Goal: Task Accomplishment & Management: Manage account settings

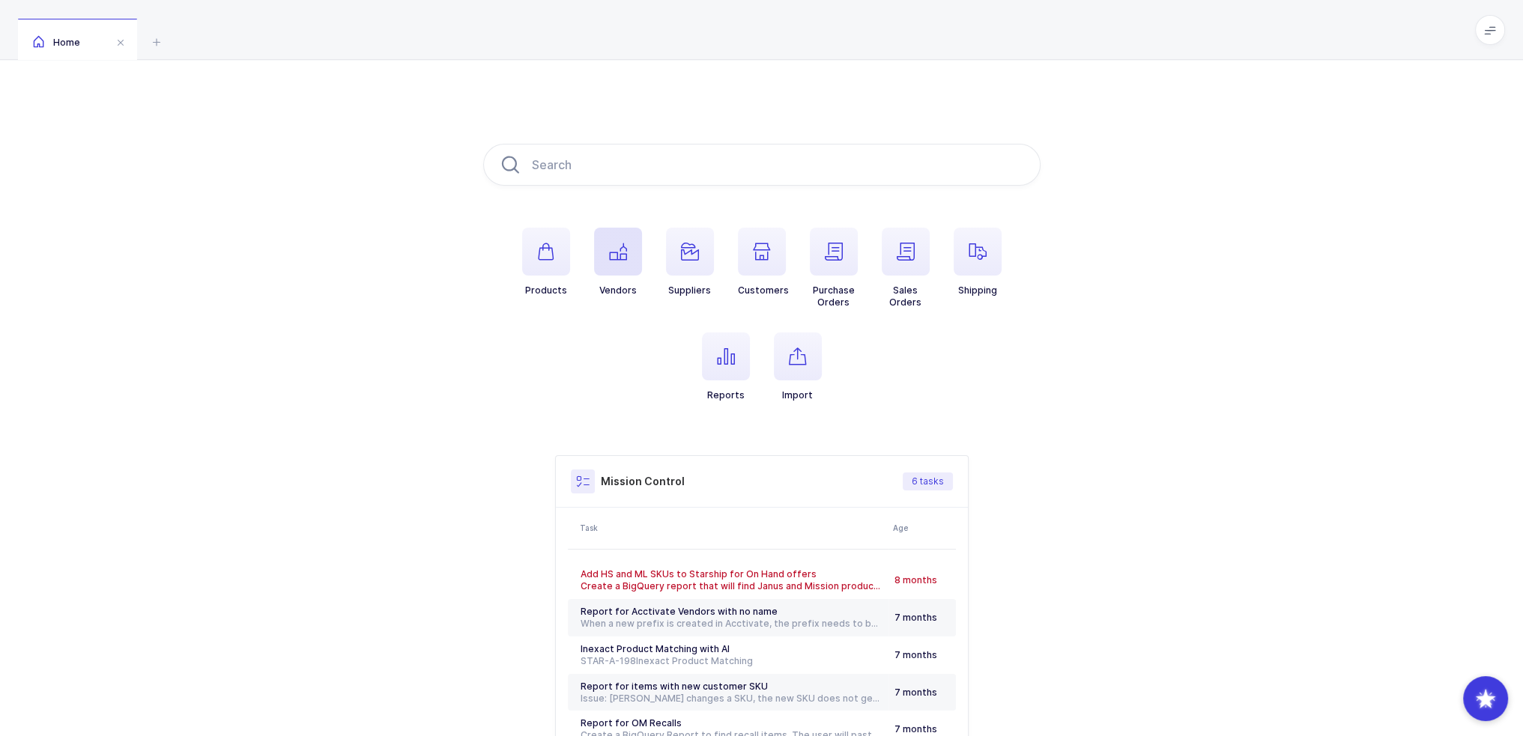
click at [601, 260] on span "button" at bounding box center [618, 252] width 48 height 48
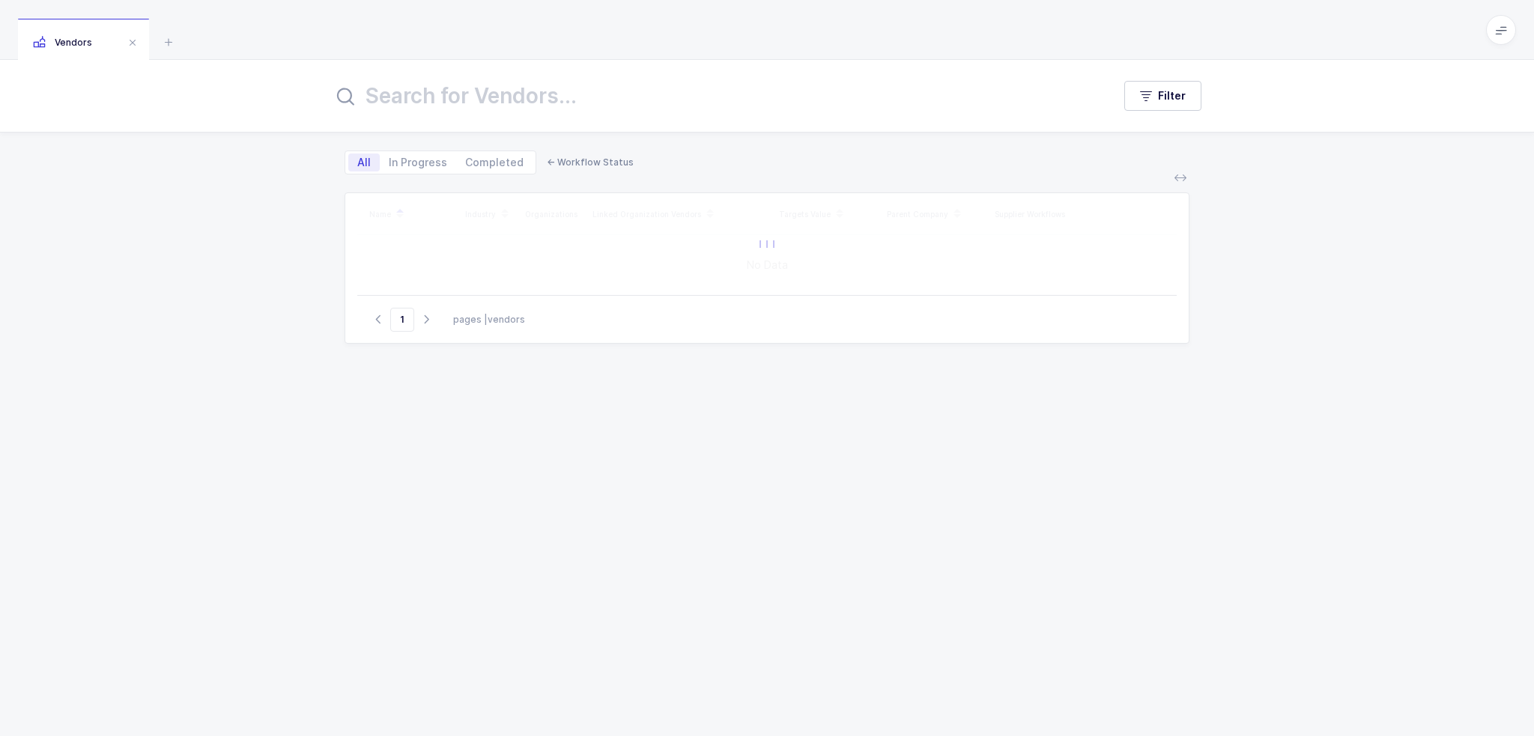
click at [510, 80] on input "text" at bounding box center [714, 96] width 762 height 36
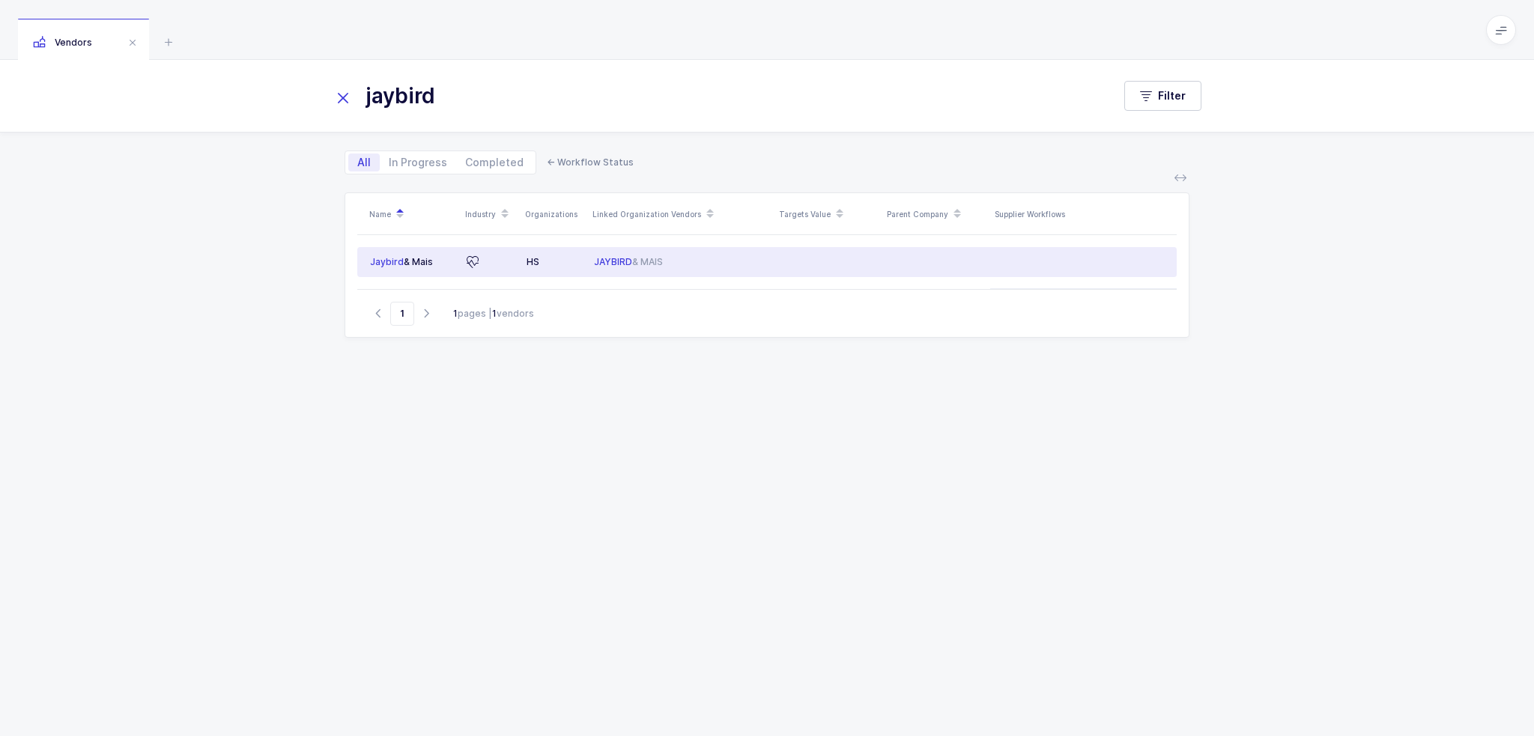
click at [605, 260] on span "JAYBIRD" at bounding box center [613, 261] width 38 height 11
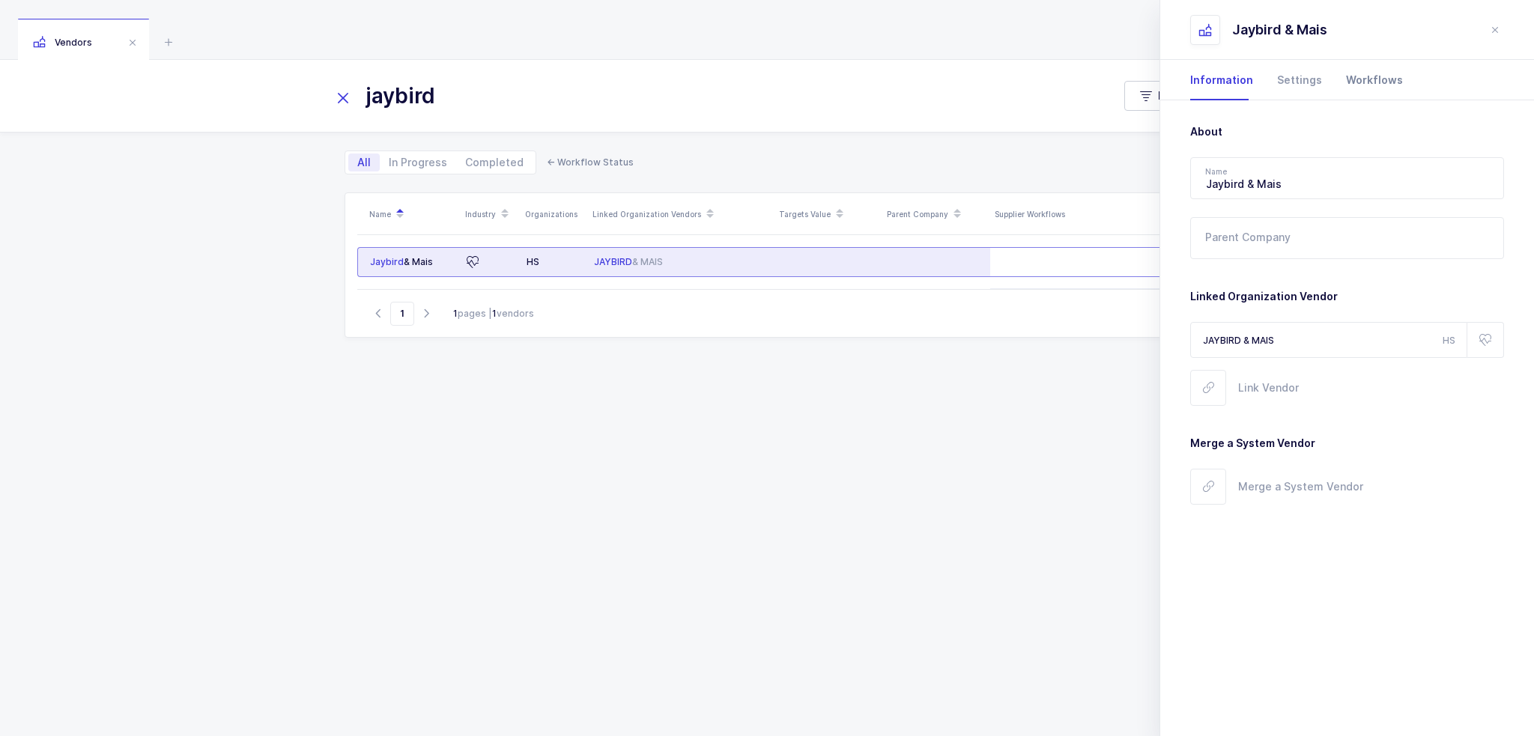
click at [1354, 92] on div "Workflows" at bounding box center [1368, 80] width 69 height 40
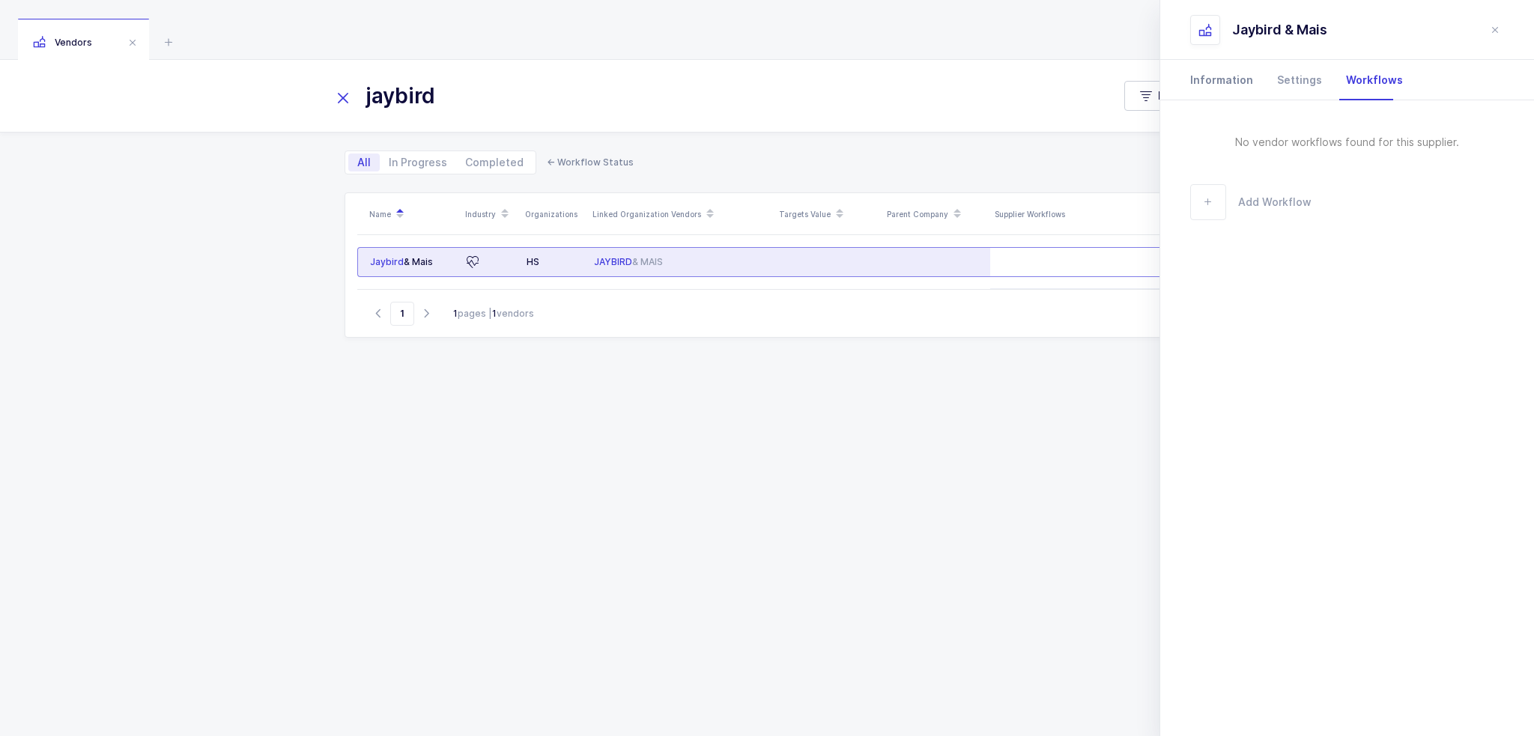
click at [1211, 87] on div "Information" at bounding box center [1227, 80] width 75 height 40
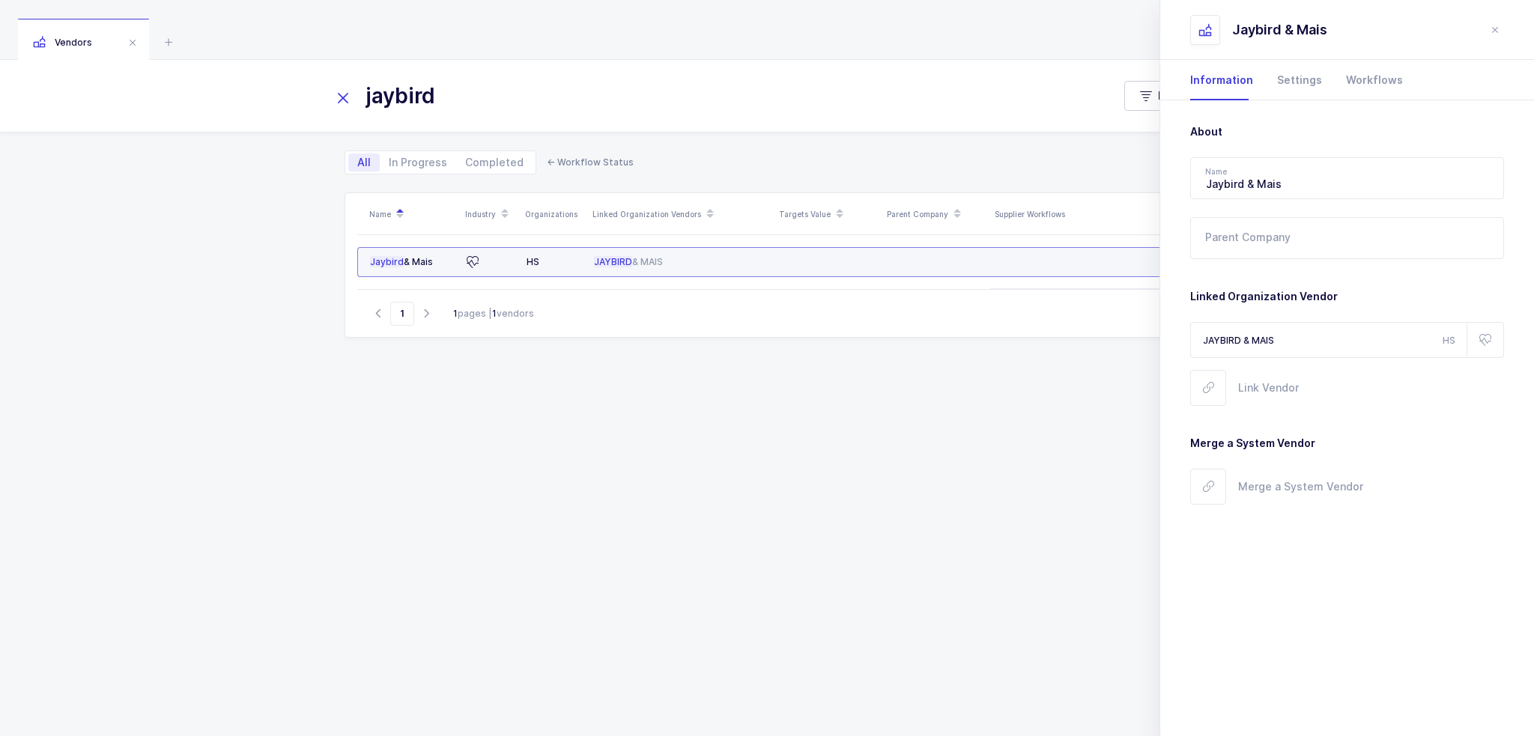
click at [703, 259] on div "JAYBIRD & MAIS" at bounding box center [681, 262] width 175 height 12
drag, startPoint x: 461, startPoint y: 90, endPoint x: 224, endPoint y: 79, distance: 237.0
click at [224, 79] on div "jaybird Filter" at bounding box center [767, 96] width 1534 height 72
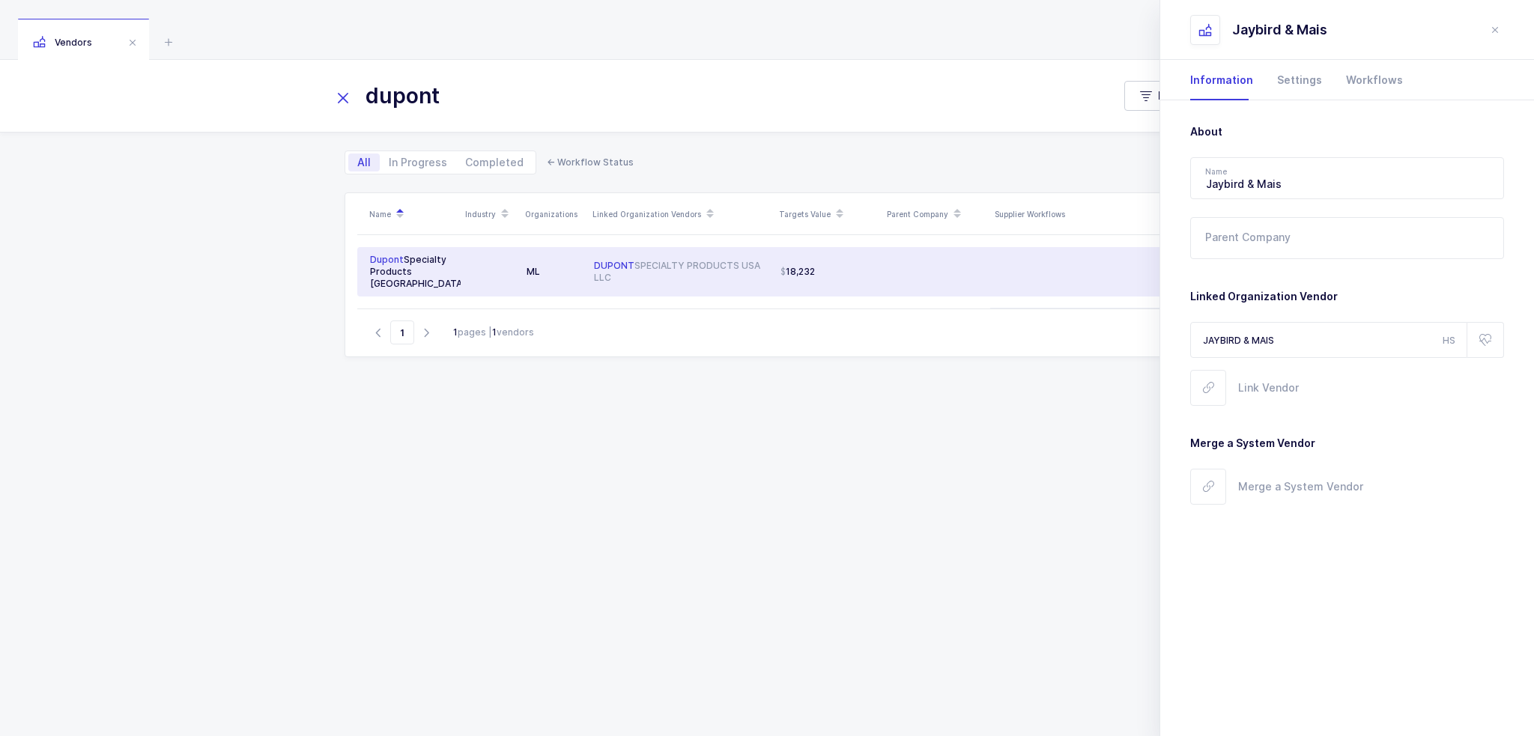
type input "dupont"
click at [715, 268] on div "DUPONT SPECIALTY PRODUCTS USA LLC" at bounding box center [681, 272] width 175 height 24
type input "Dupont Specialty Products Usa"
type input "DUPONT SPECIALTY PRODUCTS USA LLC"
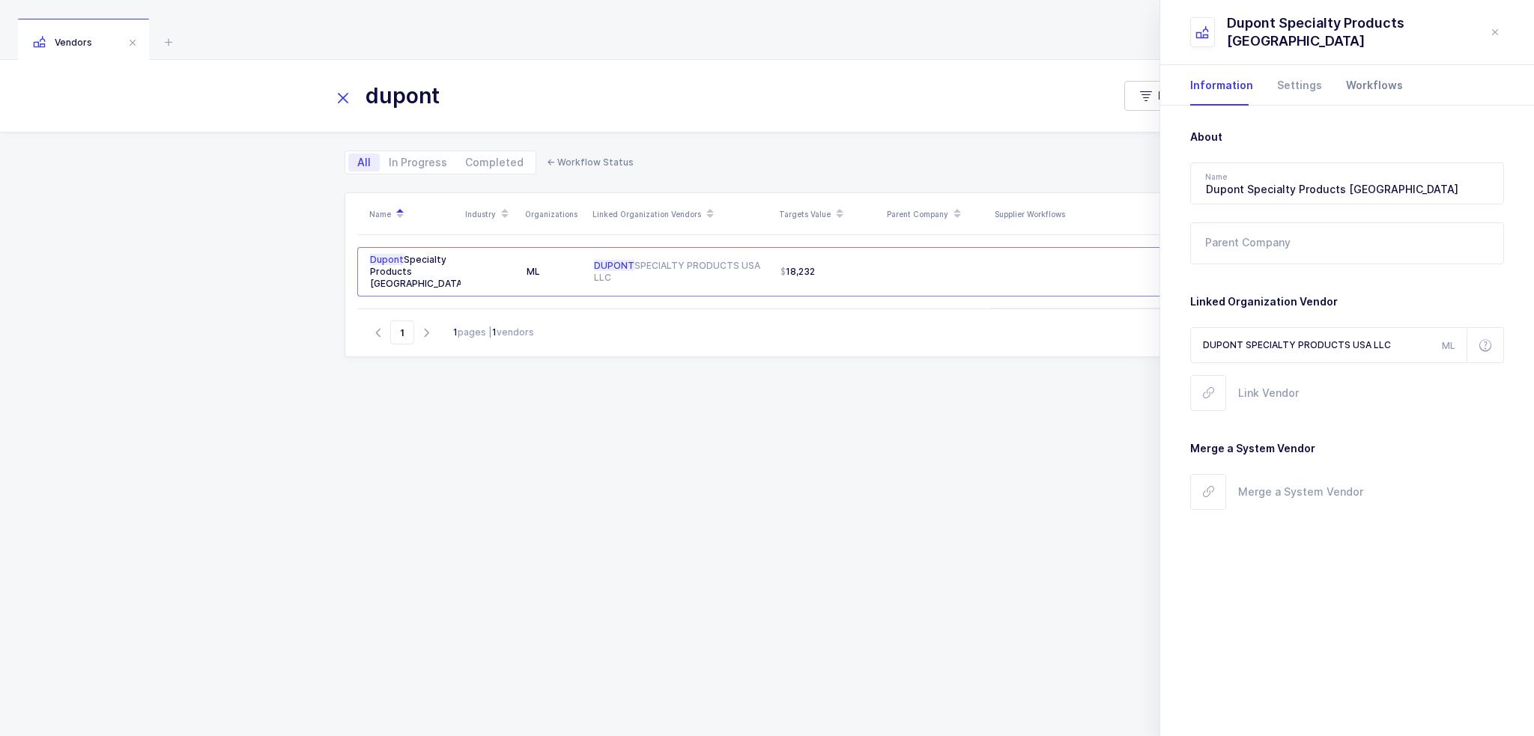
click at [1366, 79] on div "Workflows" at bounding box center [1368, 85] width 69 height 40
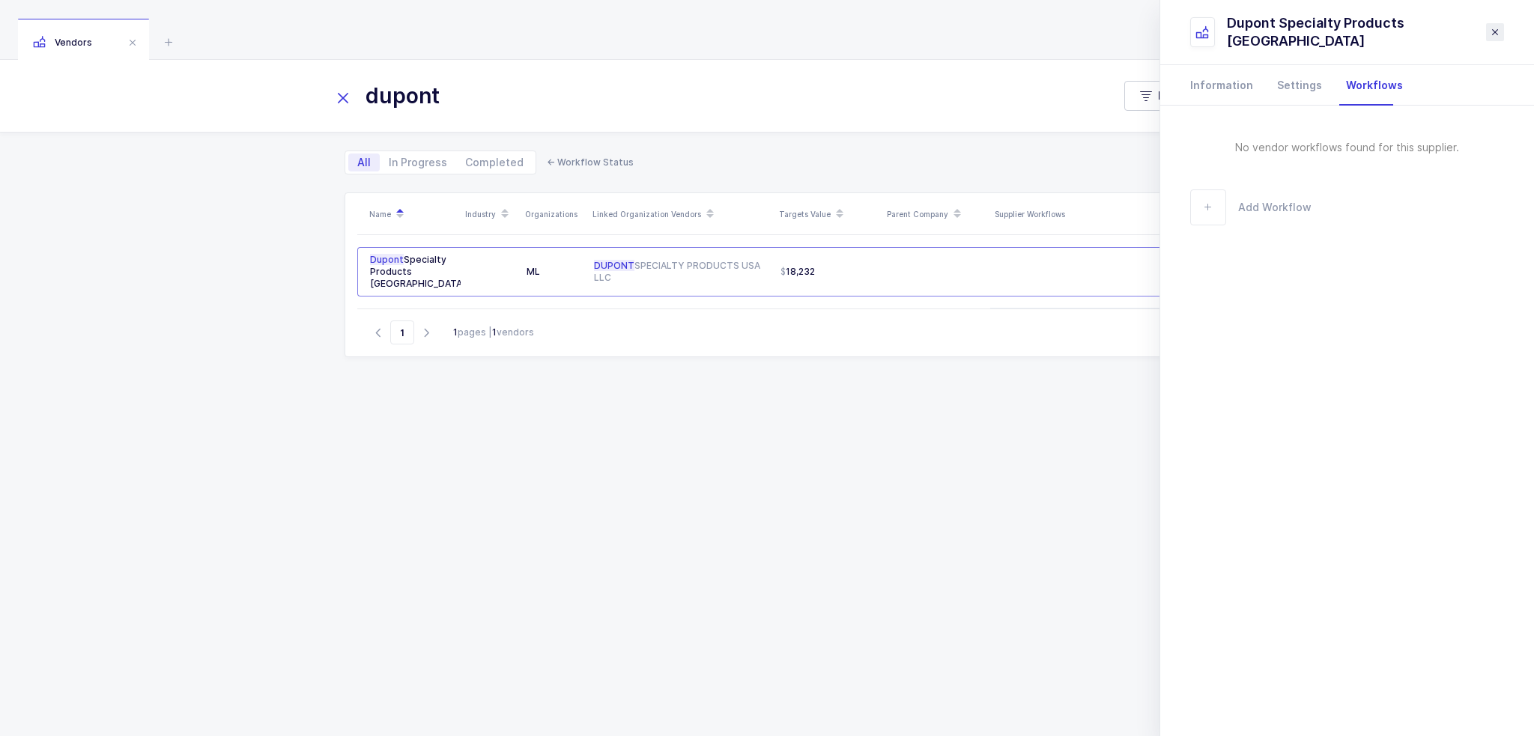
click at [1500, 28] on icon "close drawer" at bounding box center [1495, 32] width 12 height 12
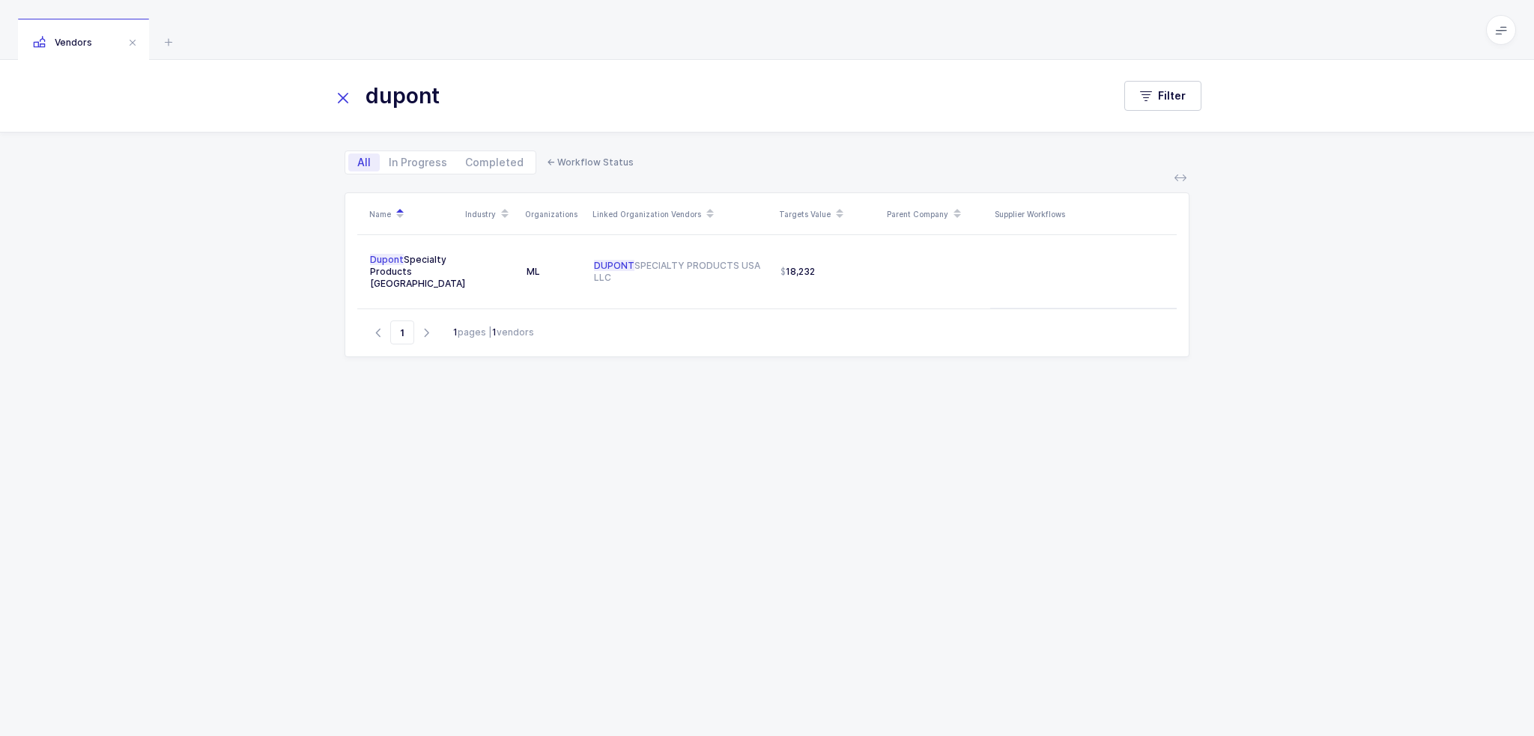
click at [178, 36] on div "Vendors" at bounding box center [767, 30] width 1534 height 60
click at [168, 38] on icon at bounding box center [169, 42] width 18 height 18
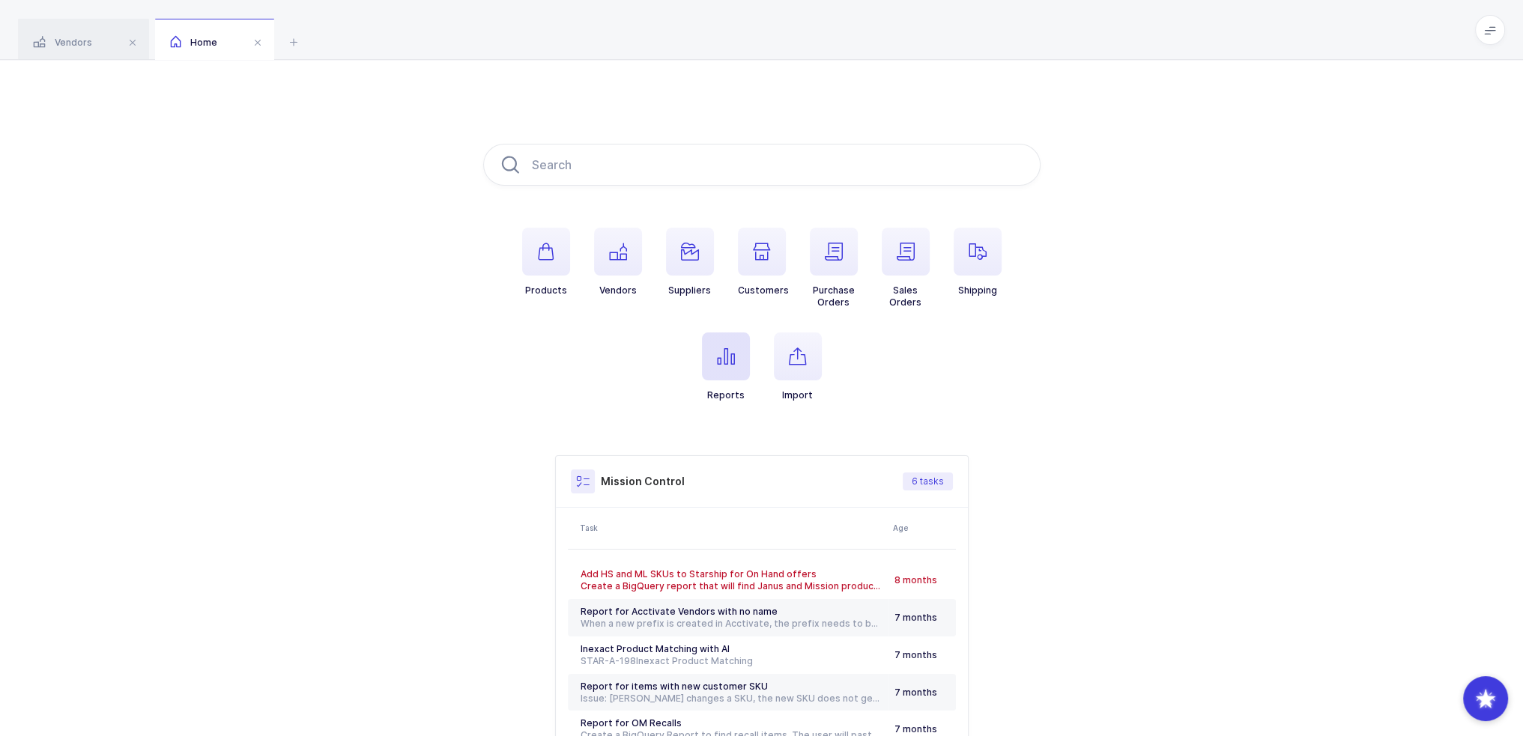
click at [743, 359] on span "button" at bounding box center [726, 357] width 48 height 48
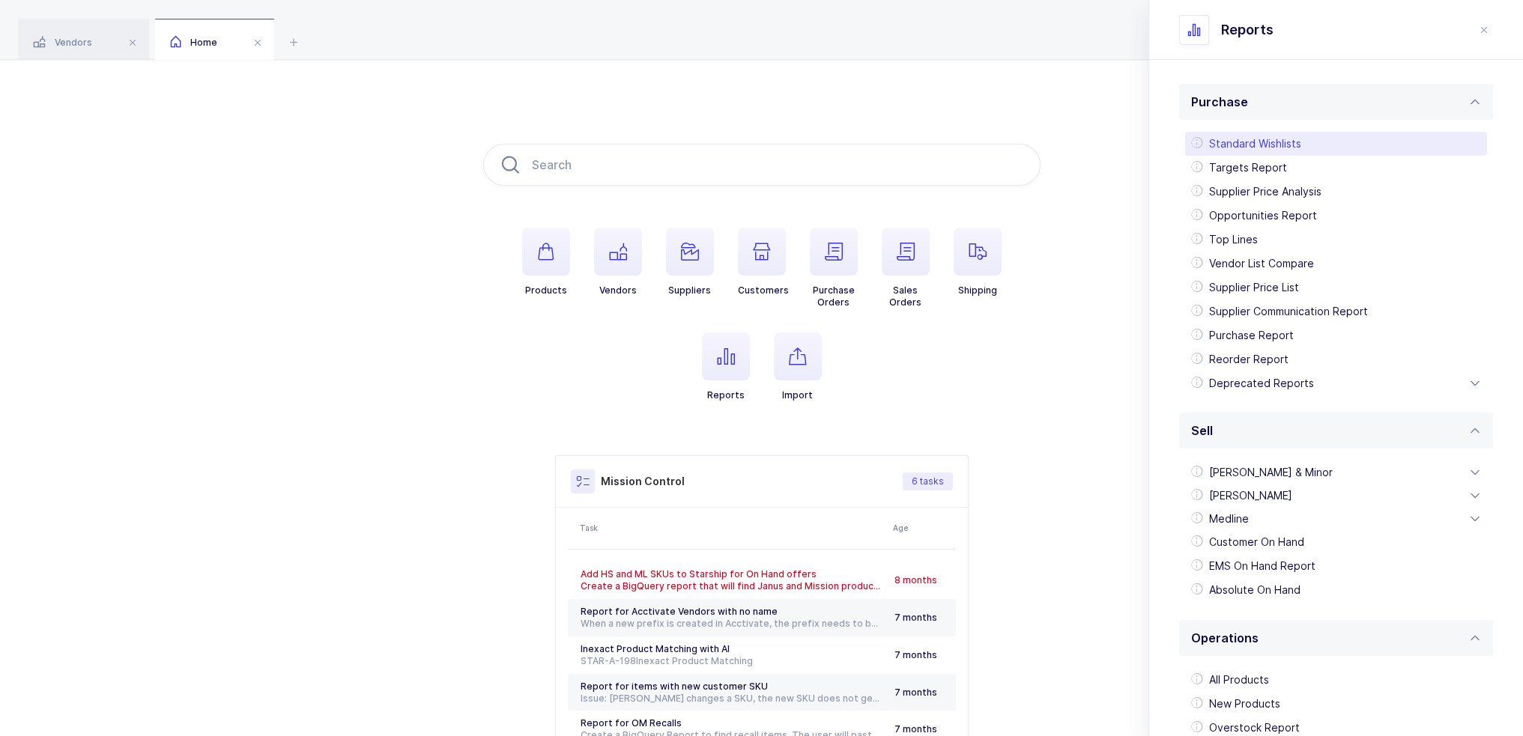
click at [1261, 149] on div "Standard Wishlists" at bounding box center [1336, 144] width 302 height 24
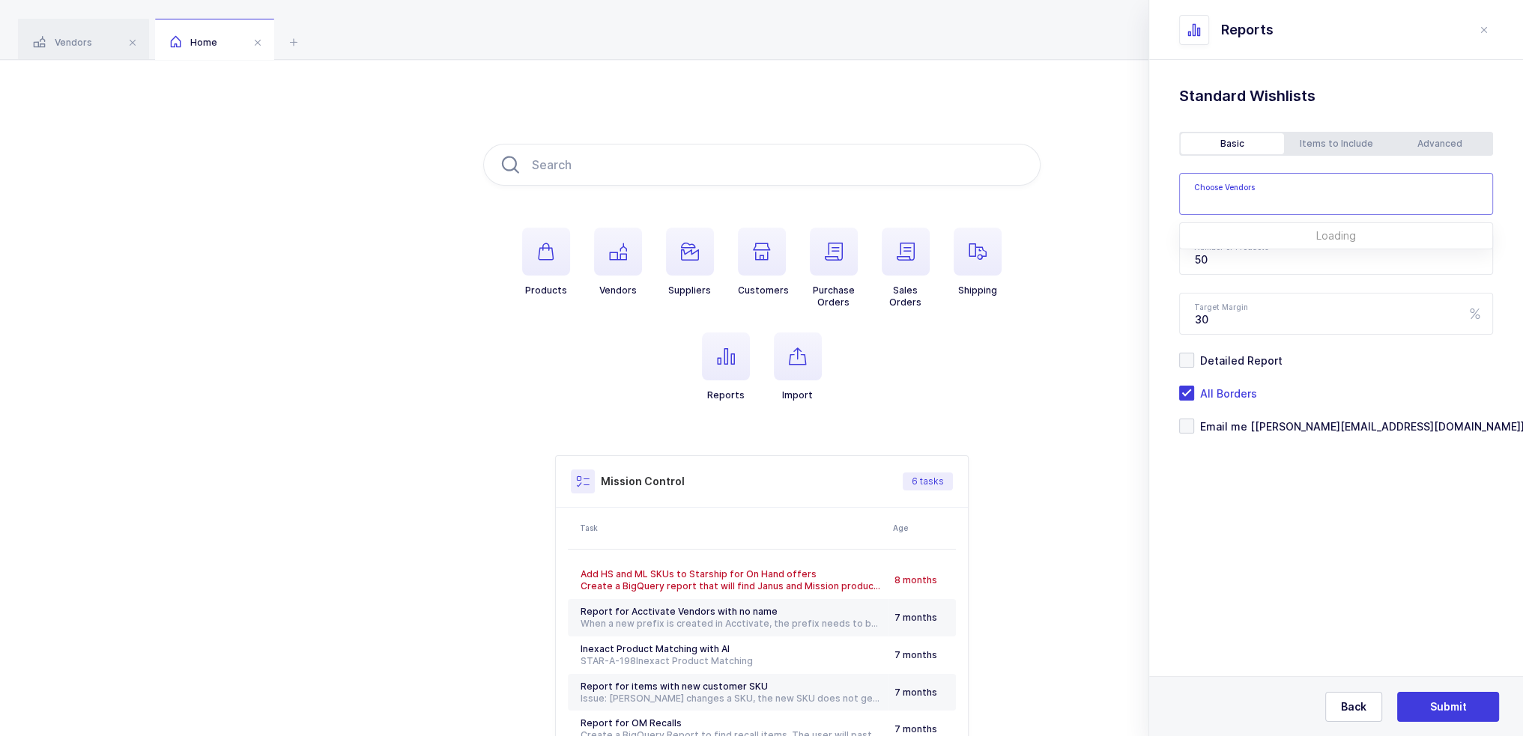
click at [1255, 197] on input "text" at bounding box center [1326, 198] width 264 height 19
type input "dupont"
click at [1302, 244] on span "Dupont Specialty Products Usa" at bounding box center [1339, 245] width 252 height 13
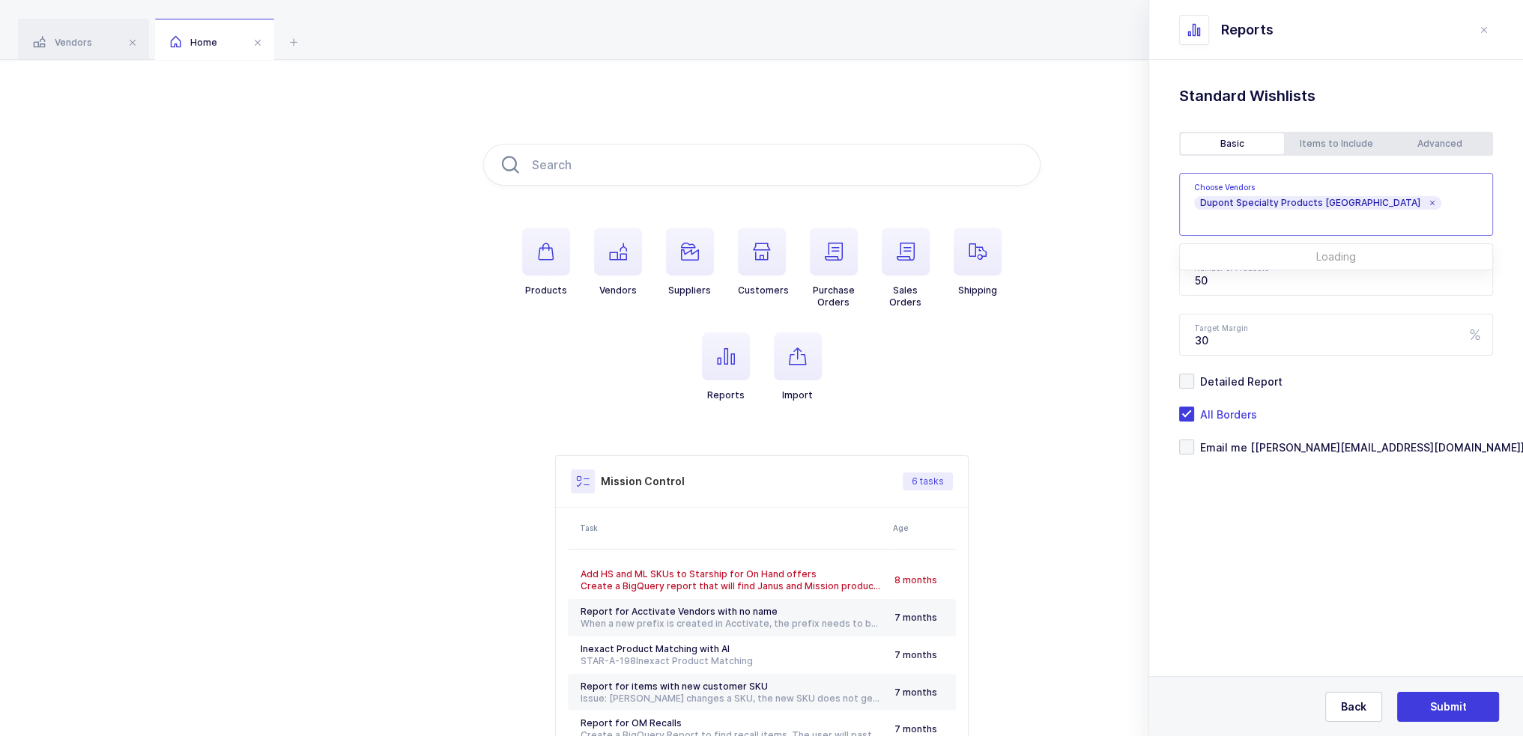
click at [1301, 548] on div "Standard Wishlists Targets Report Supplier Price Analysis Opportunities Report …" at bounding box center [1336, 308] width 374 height 497
drag, startPoint x: 1255, startPoint y: 282, endPoint x: 1177, endPoint y: 285, distance: 78.7
click at [1181, 285] on input "50" at bounding box center [1336, 275] width 314 height 42
type input "150"
click at [1255, 446] on span "Email me [[PERSON_NAME][EMAIL_ADDRESS][DOMAIN_NAME]]" at bounding box center [1359, 447] width 330 height 14
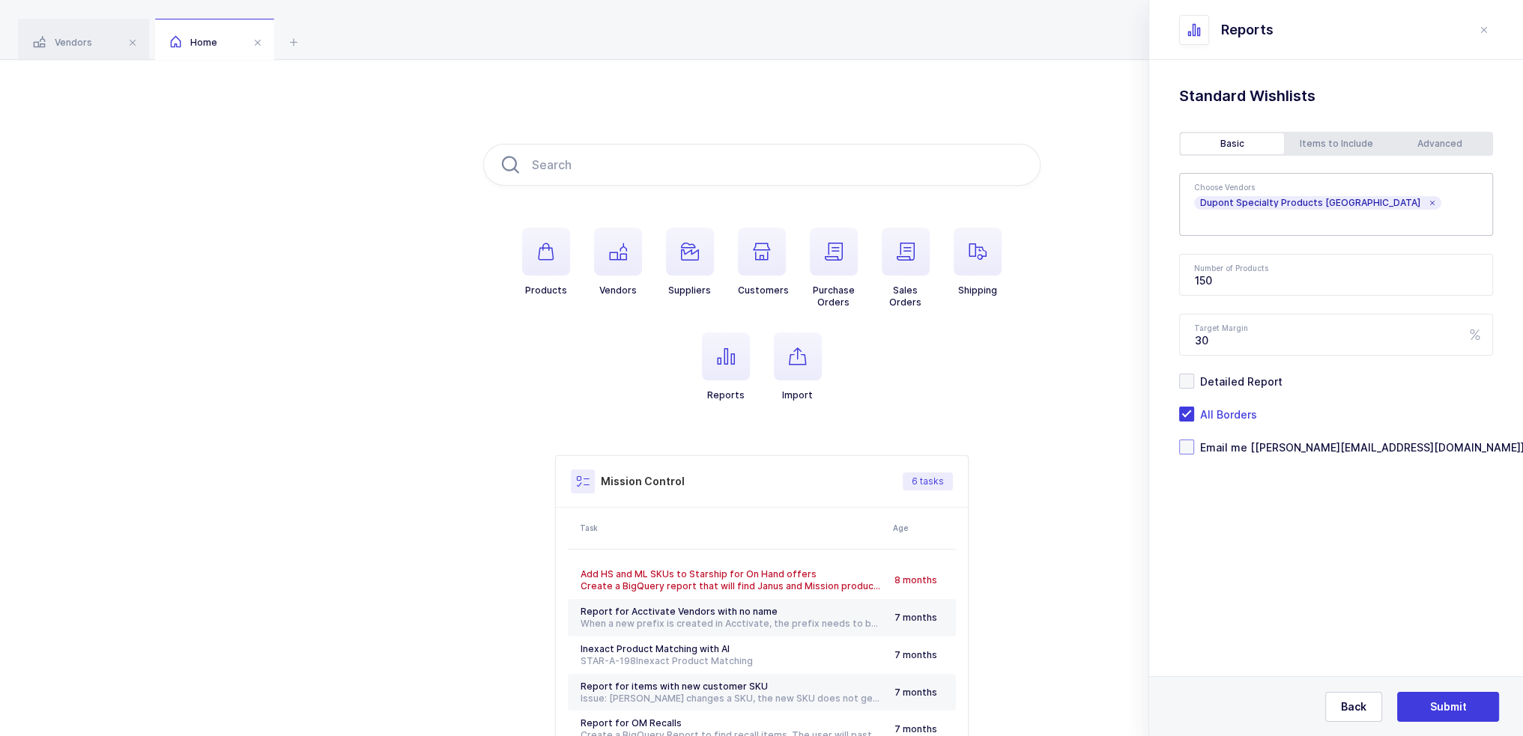
click at [1194, 440] on input "Email me [[PERSON_NAME][EMAIL_ADDRESS][DOMAIN_NAME]]" at bounding box center [1194, 440] width 0 height 0
click at [1242, 415] on span "All Borders" at bounding box center [1225, 415] width 63 height 14
click at [1194, 407] on input "All Borders" at bounding box center [1194, 407] width 0 height 0
click at [1462, 129] on div "Standard Wishlists Targets Report Supplier Price Analysis Opportunities Report …" at bounding box center [1336, 308] width 374 height 497
click at [1457, 135] on div "Advanced" at bounding box center [1439, 143] width 103 height 21
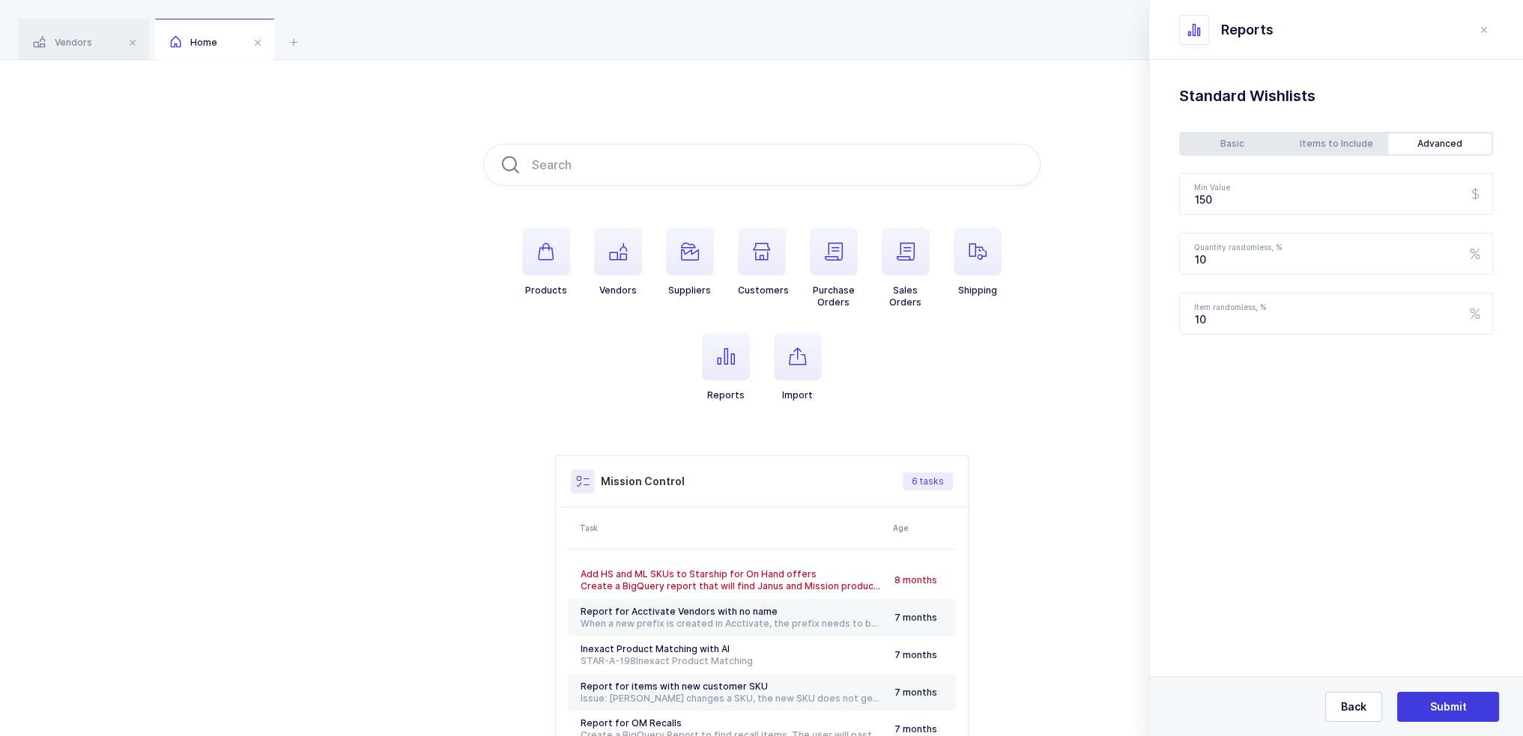
click at [1313, 144] on div "Items to Include" at bounding box center [1335, 143] width 103 height 21
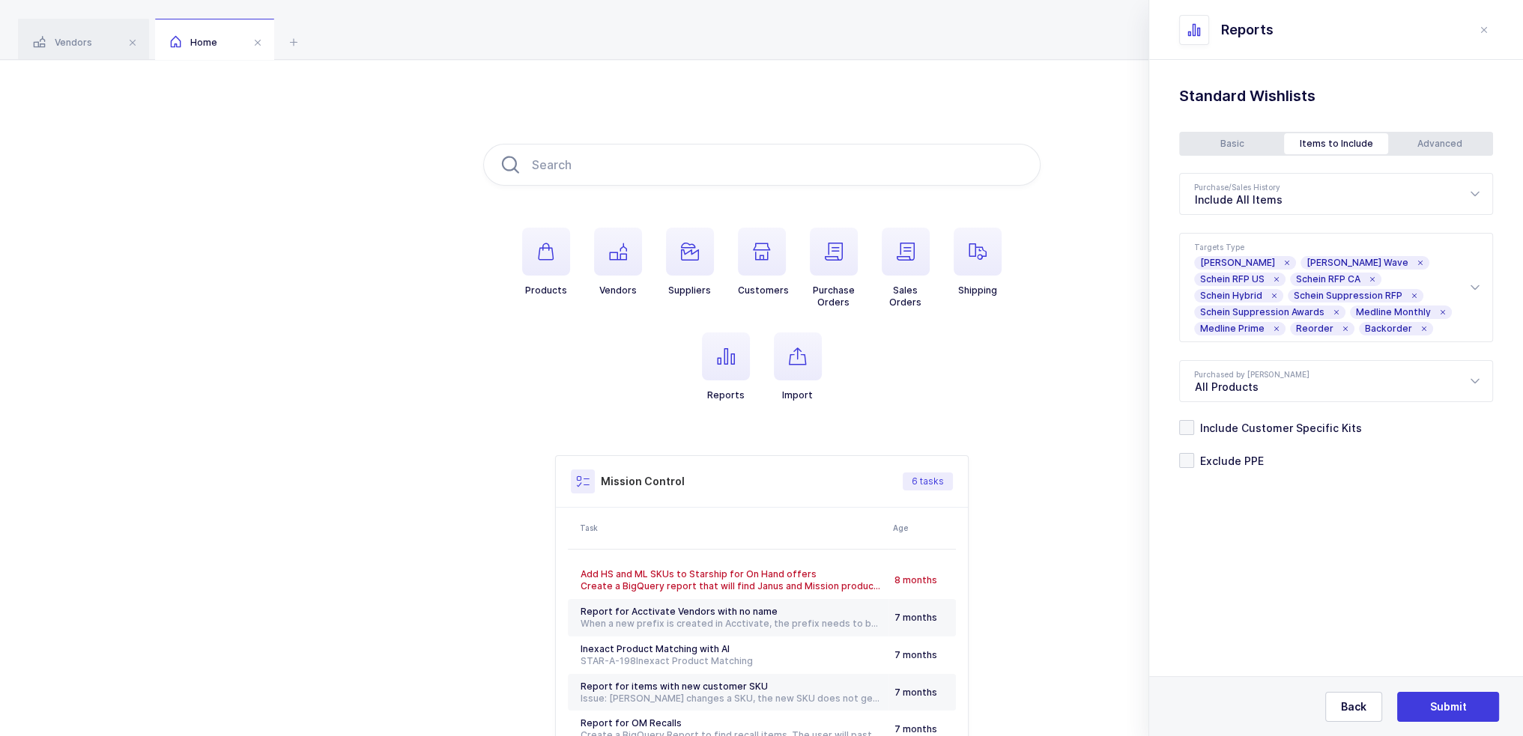
click at [1204, 140] on div "Basic" at bounding box center [1232, 143] width 103 height 21
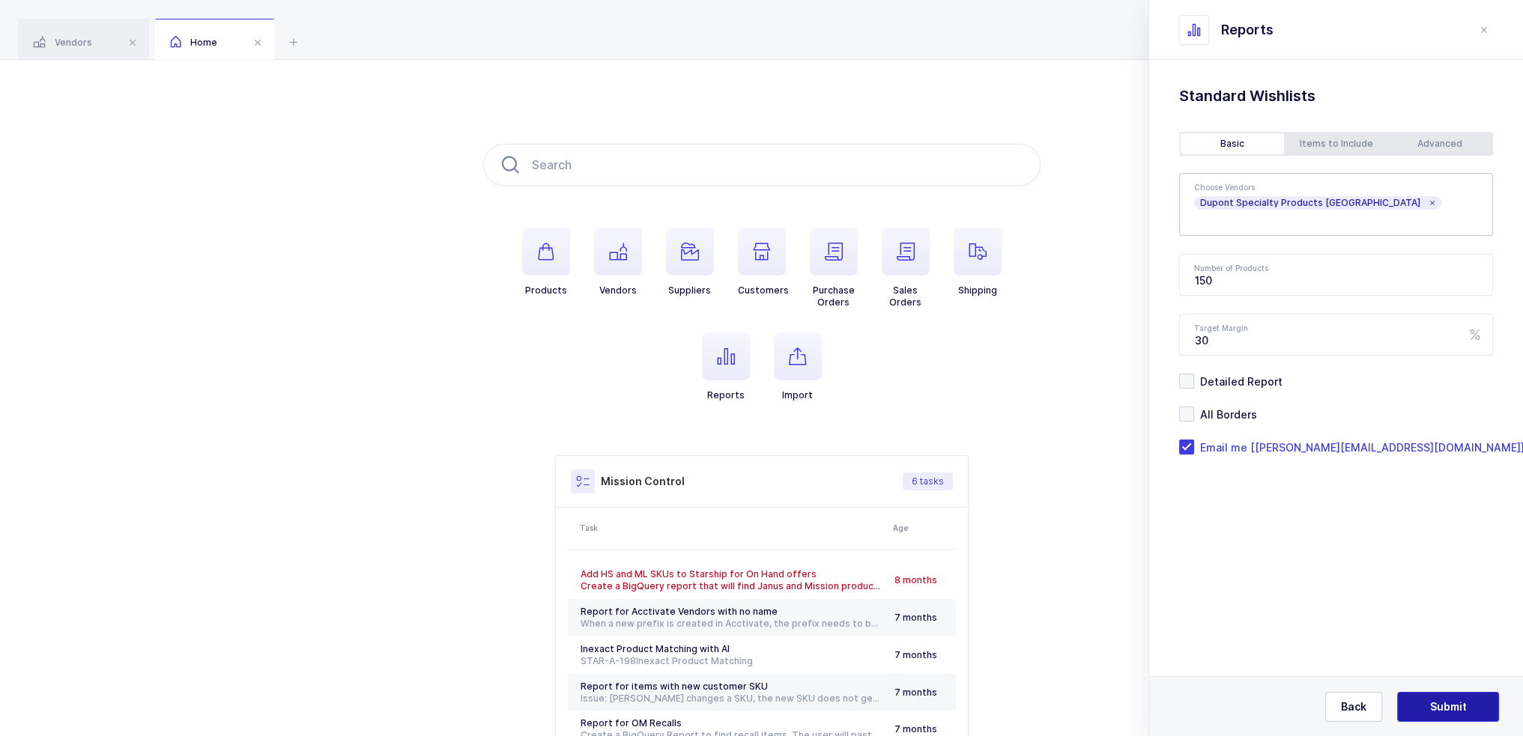
click at [1444, 705] on span "Submit" at bounding box center [1448, 707] width 37 height 15
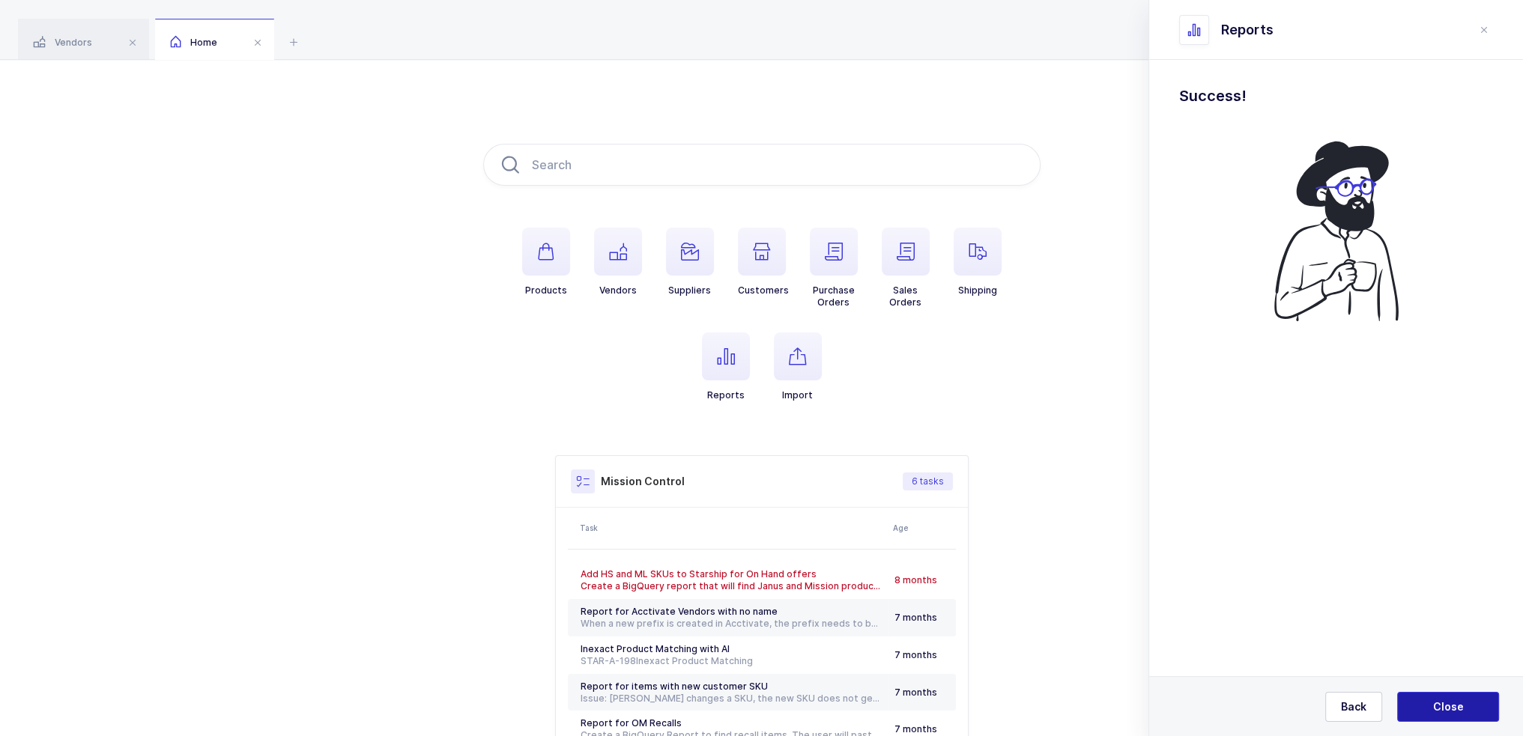
click at [1444, 705] on span "Close" at bounding box center [1448, 707] width 31 height 15
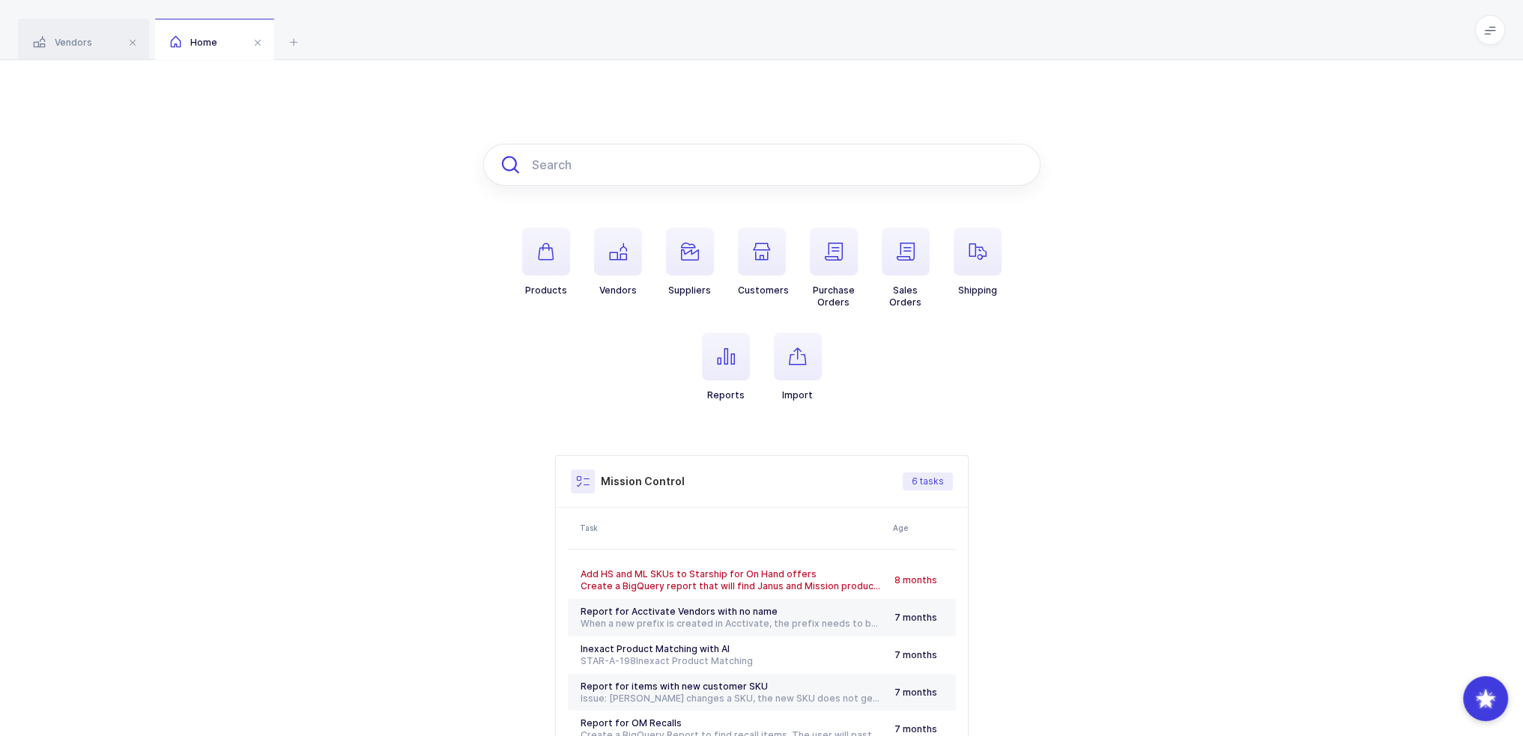
click at [556, 158] on input "text" at bounding box center [761, 165] width 557 height 42
paste input "H01050"
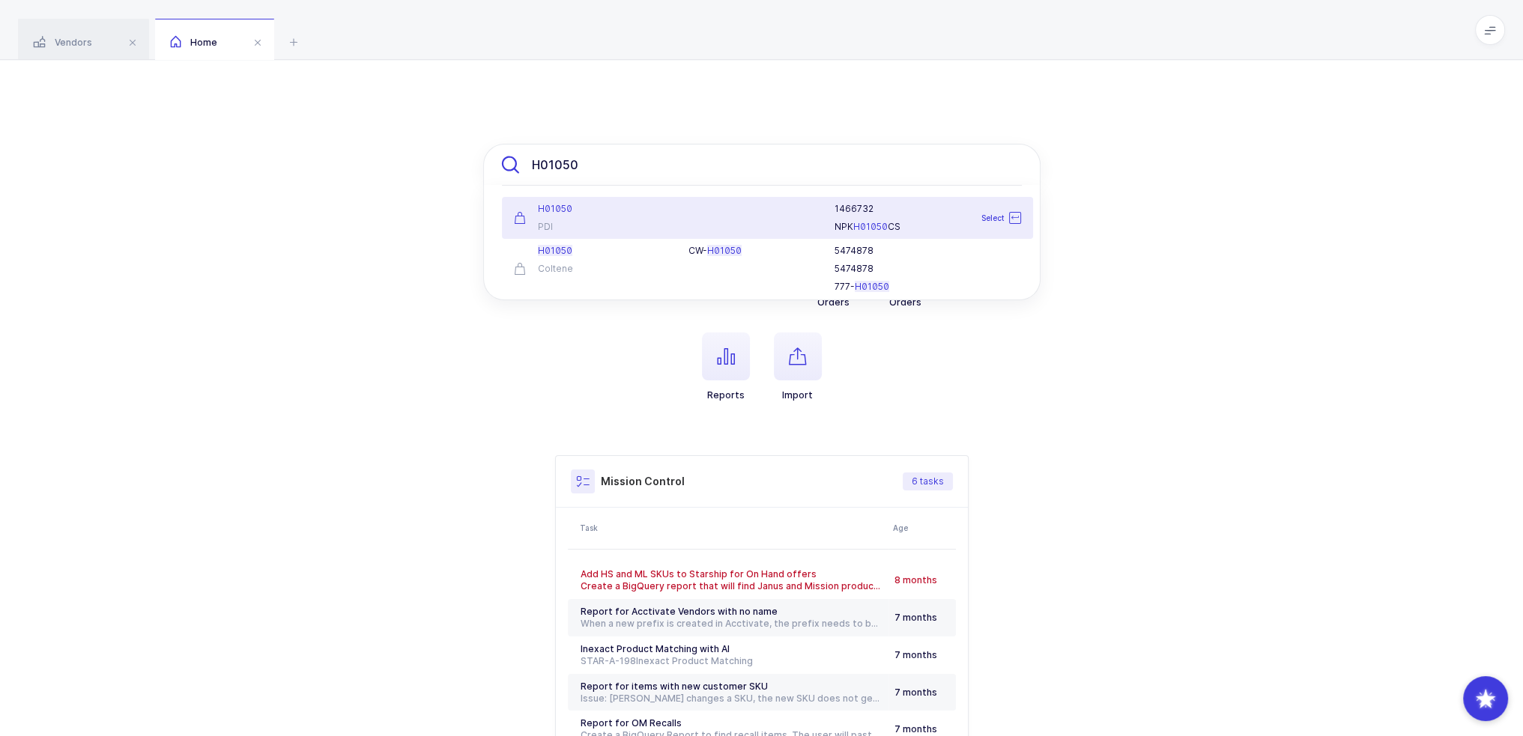
type input "H01050"
click at [611, 209] on div "H01050" at bounding box center [592, 209] width 157 height 12
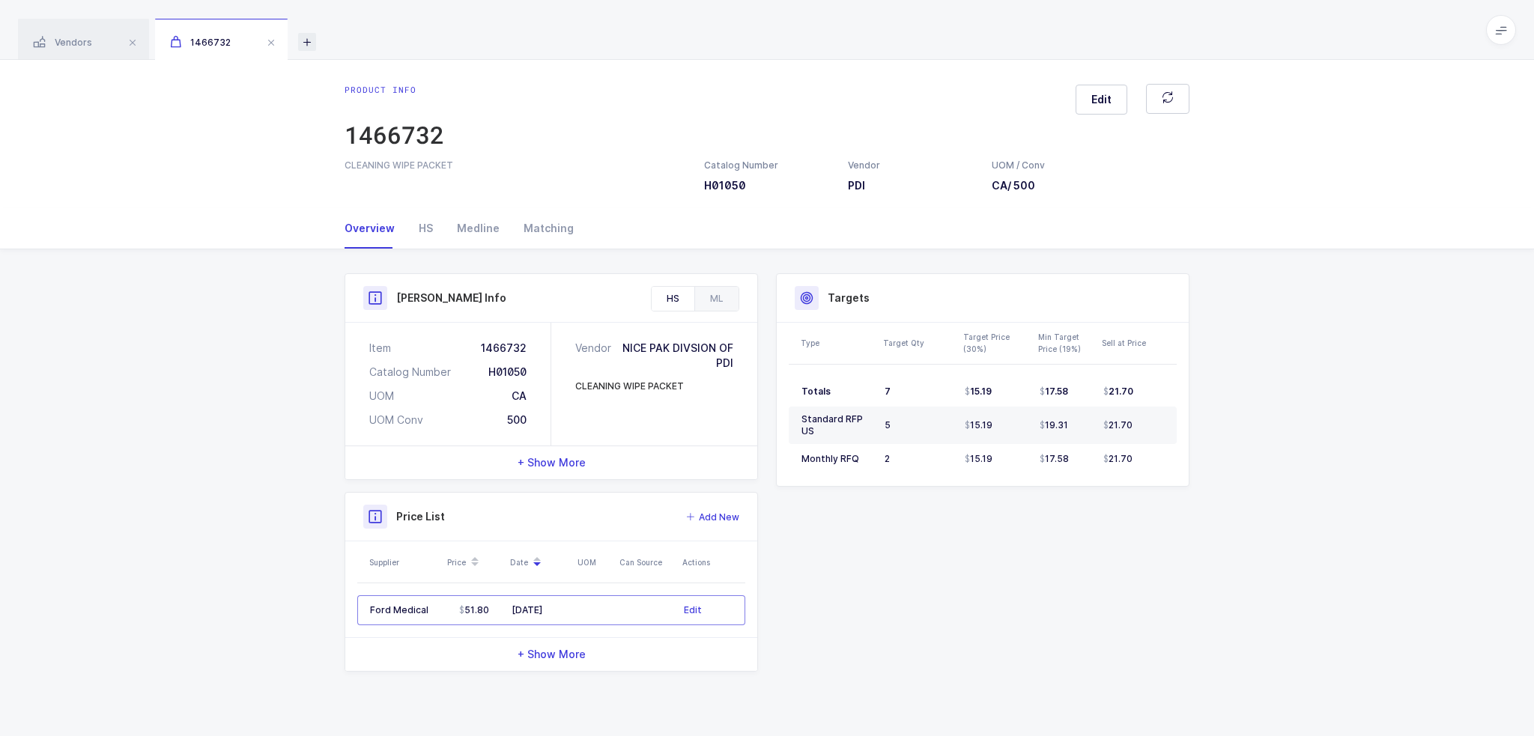
click at [315, 33] on icon at bounding box center [307, 42] width 18 height 18
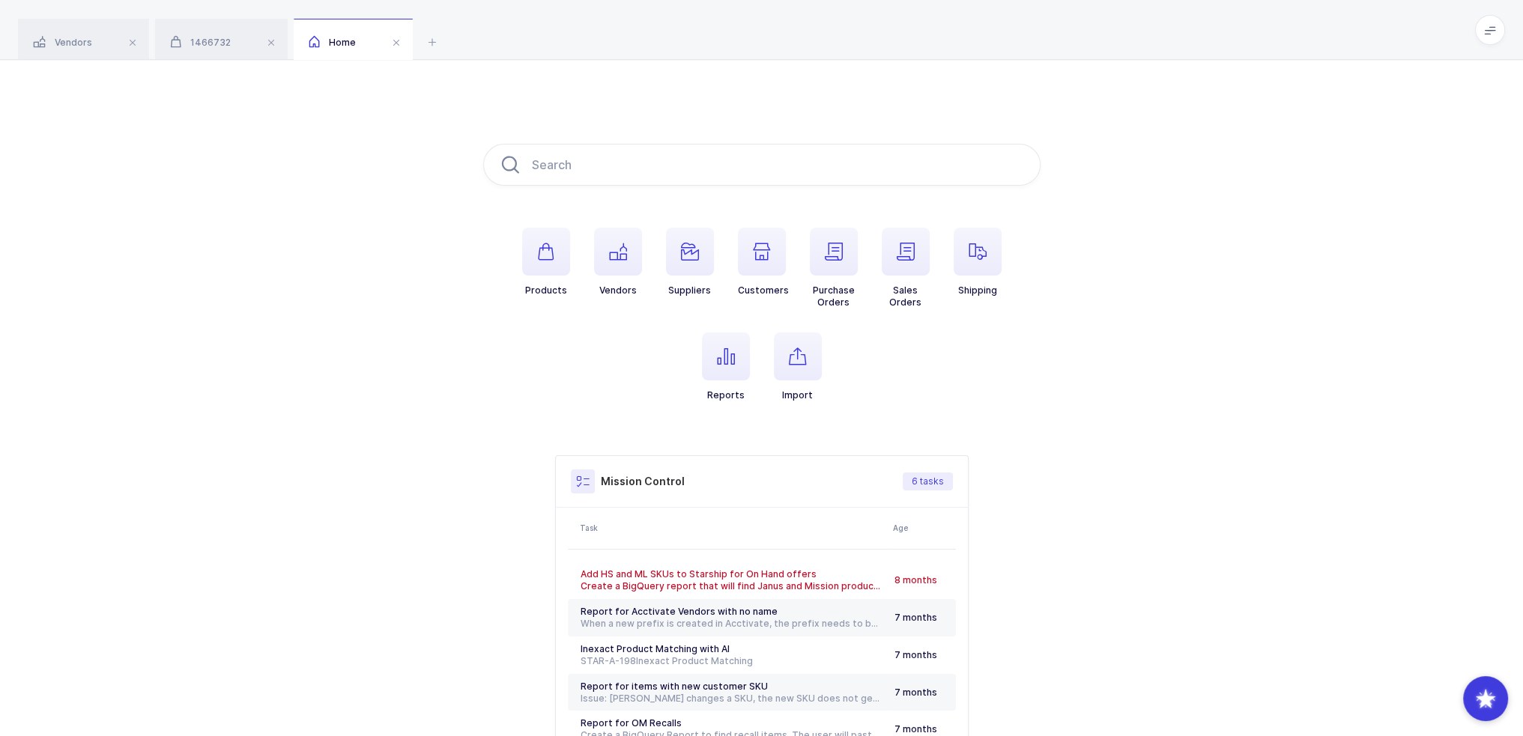
click at [1497, 37] on span at bounding box center [1490, 30] width 30 height 30
click at [622, 260] on icon "button" at bounding box center [618, 252] width 18 height 18
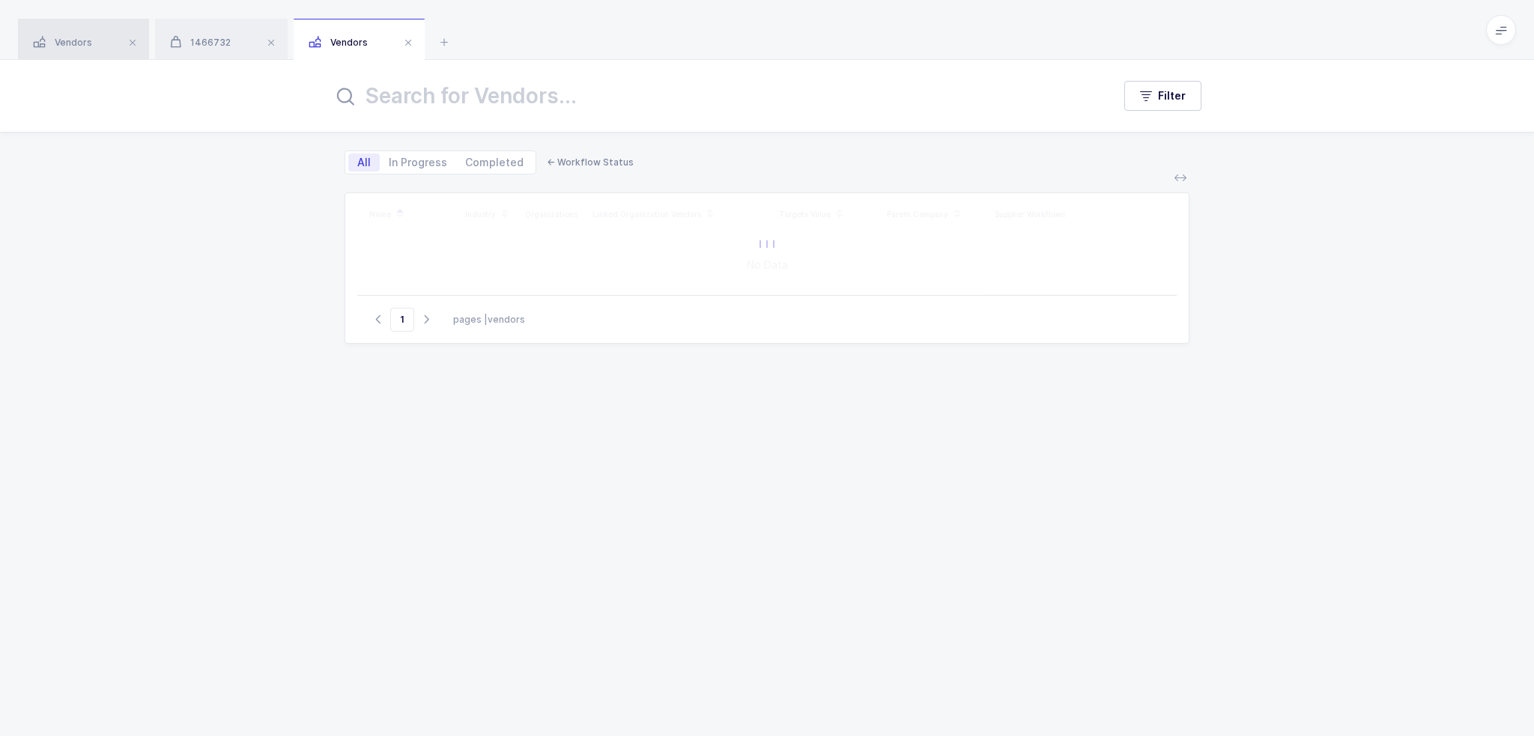
click at [96, 40] on div "Vendors" at bounding box center [83, 40] width 131 height 42
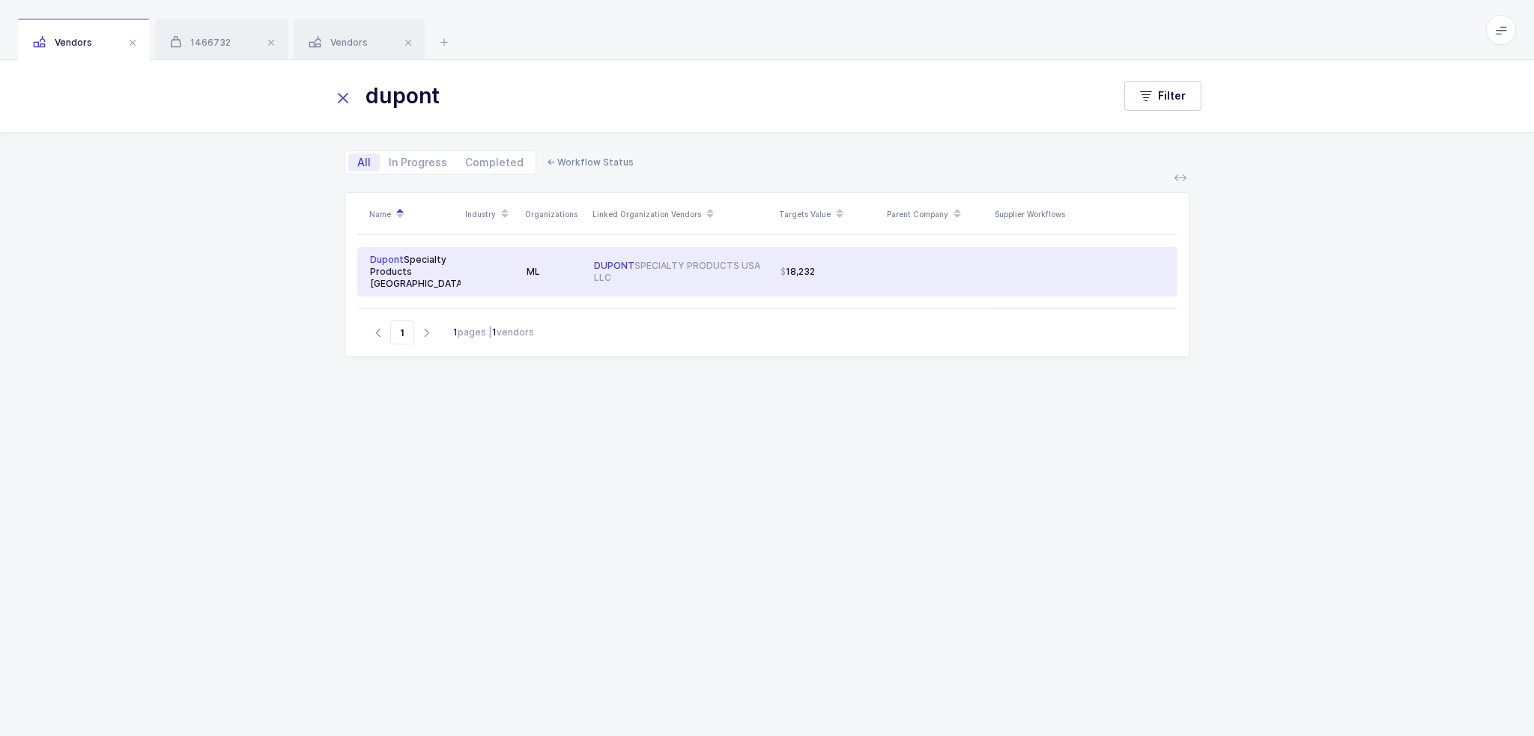
click at [617, 247] on td "DUPONT SPECIALTY PRODUCTS USA LLC" at bounding box center [681, 271] width 187 height 49
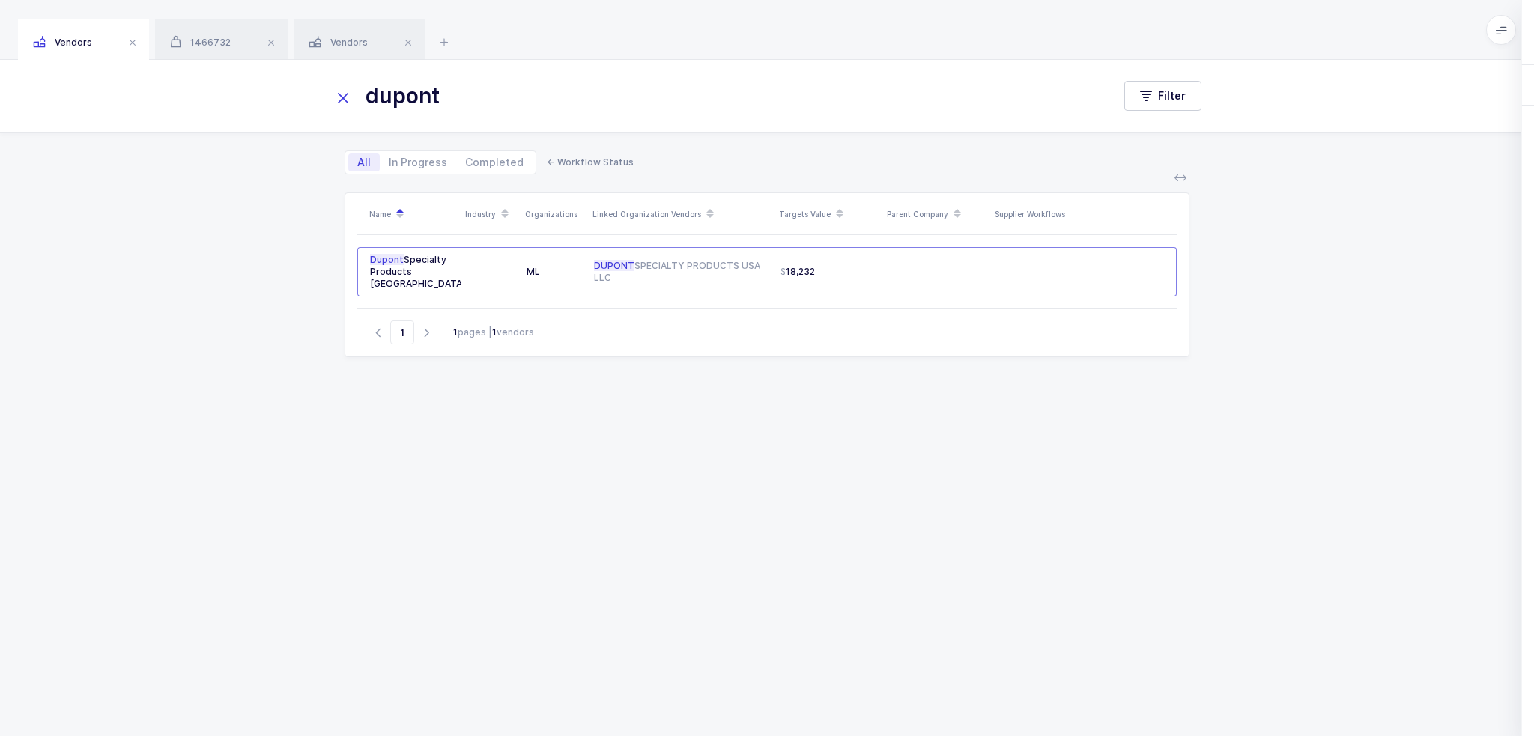
click at [1303, 199] on span "Add Workflow" at bounding box center [1274, 207] width 73 height 17
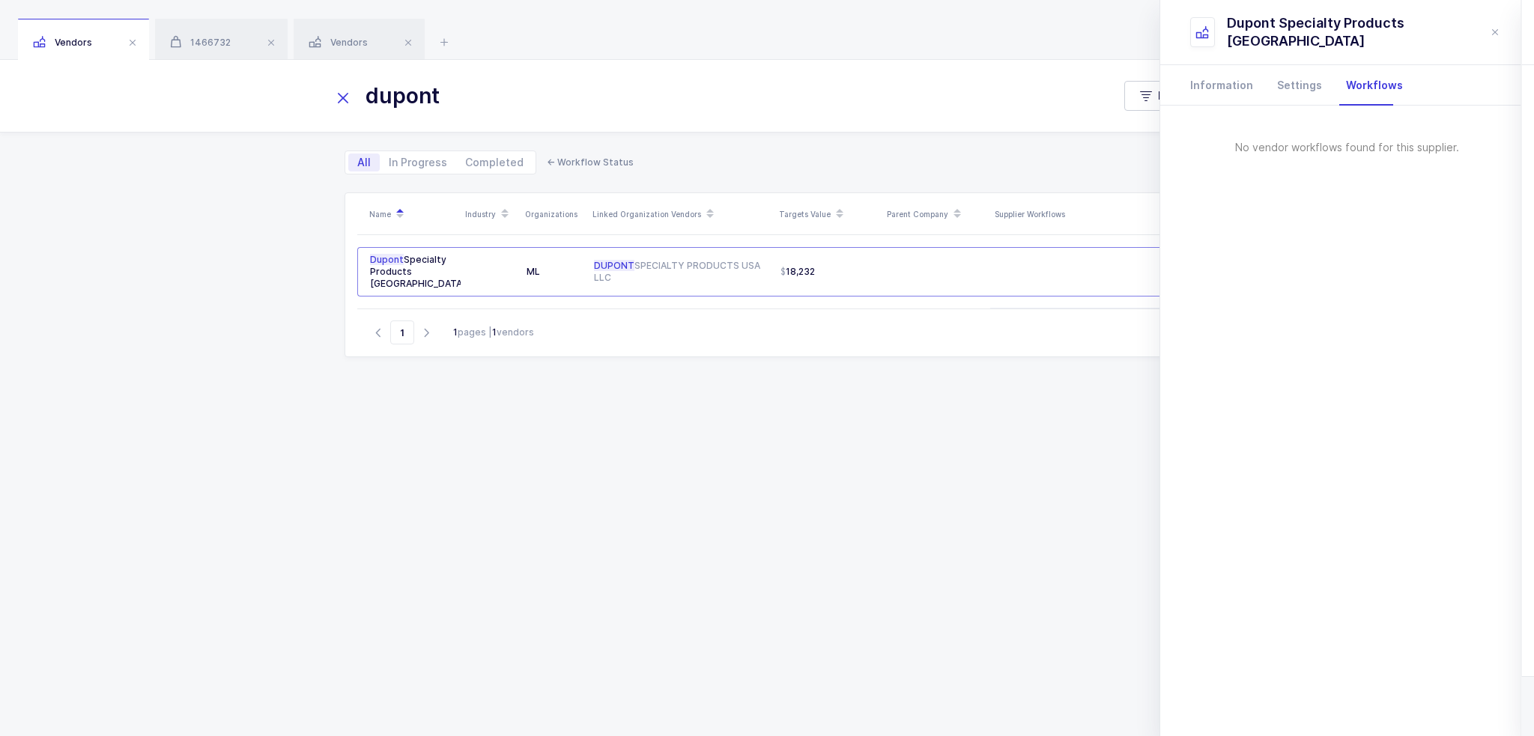
click at [1309, 122] on input "text" at bounding box center [1347, 143] width 314 height 42
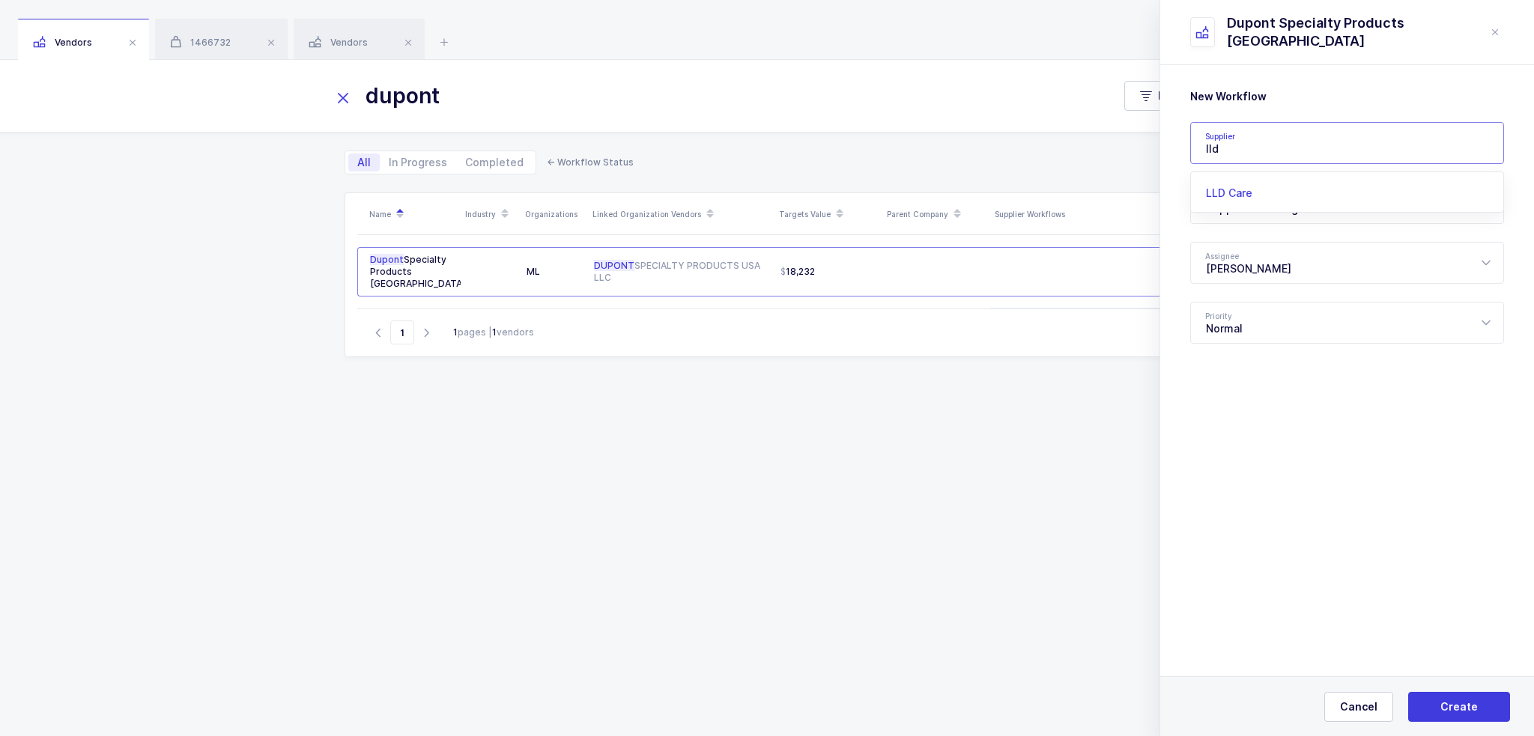
click at [1261, 182] on li "LLD Care" at bounding box center [1353, 193] width 312 height 24
type input "LLD Care"
click at [1306, 208] on div "Supplier Sourcing" at bounding box center [1347, 203] width 314 height 42
click at [1274, 294] on div "Wishlist Sent" at bounding box center [1353, 301] width 294 height 15
type input "Wishlist Sent"
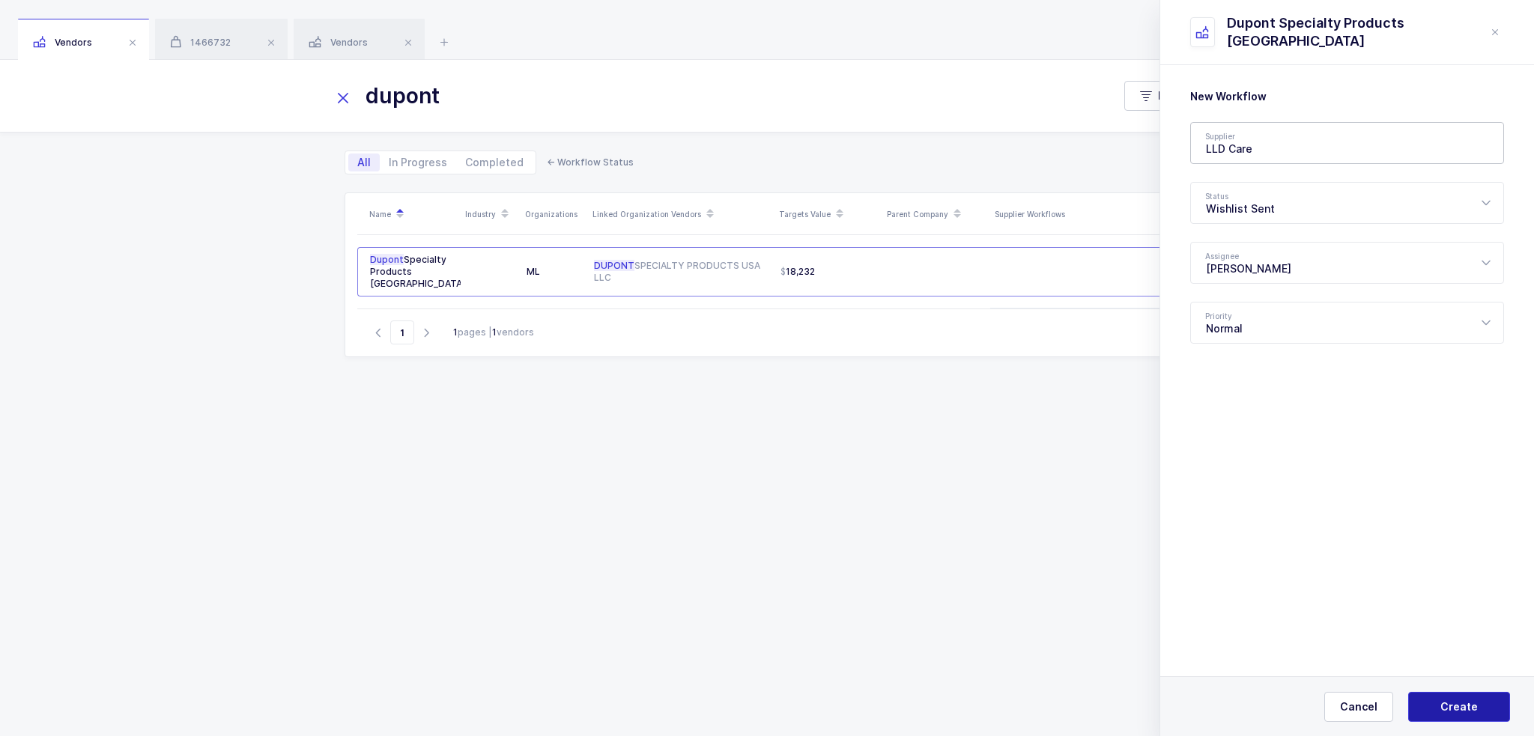
click at [1459, 705] on span "Create" at bounding box center [1459, 707] width 37 height 15
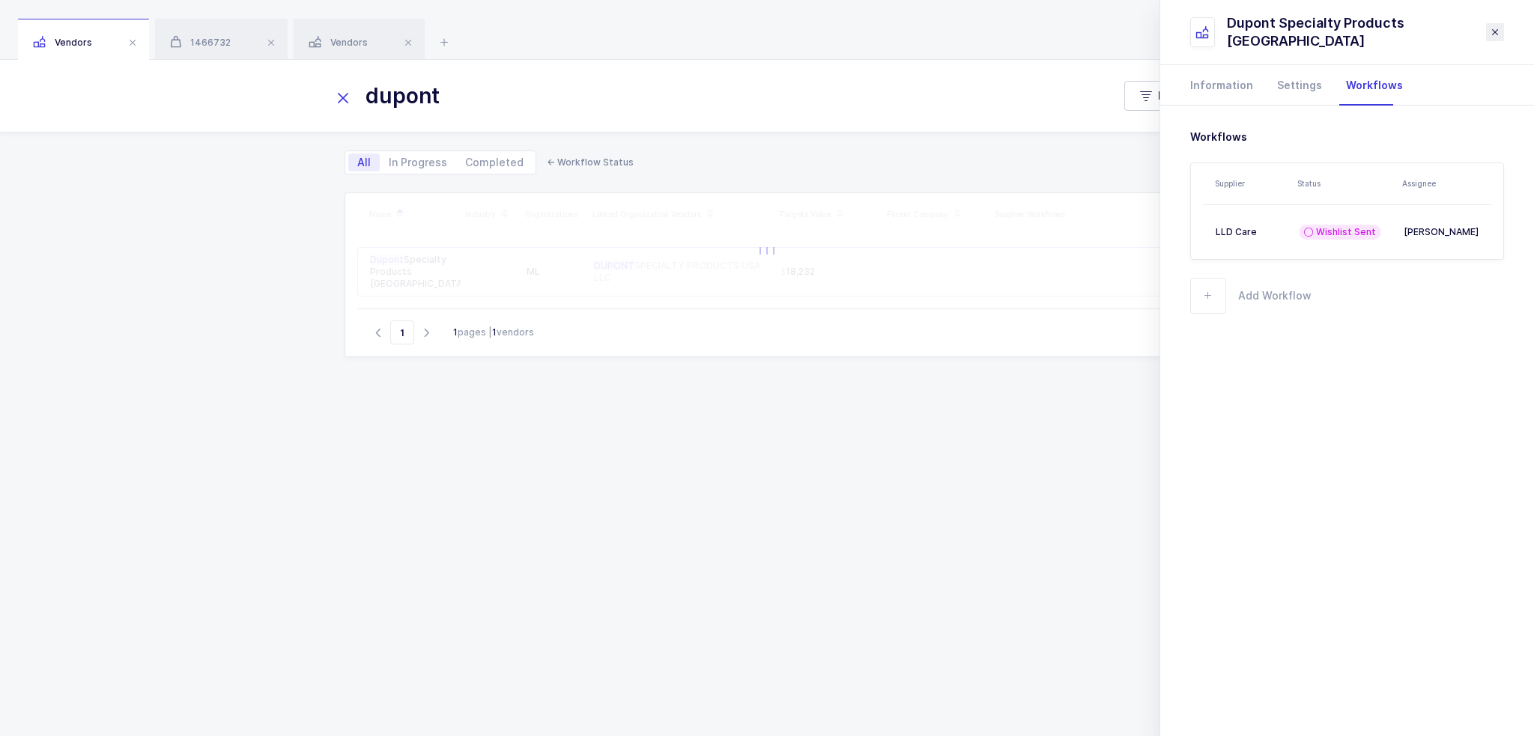
click at [1494, 26] on icon "close drawer" at bounding box center [1495, 32] width 12 height 12
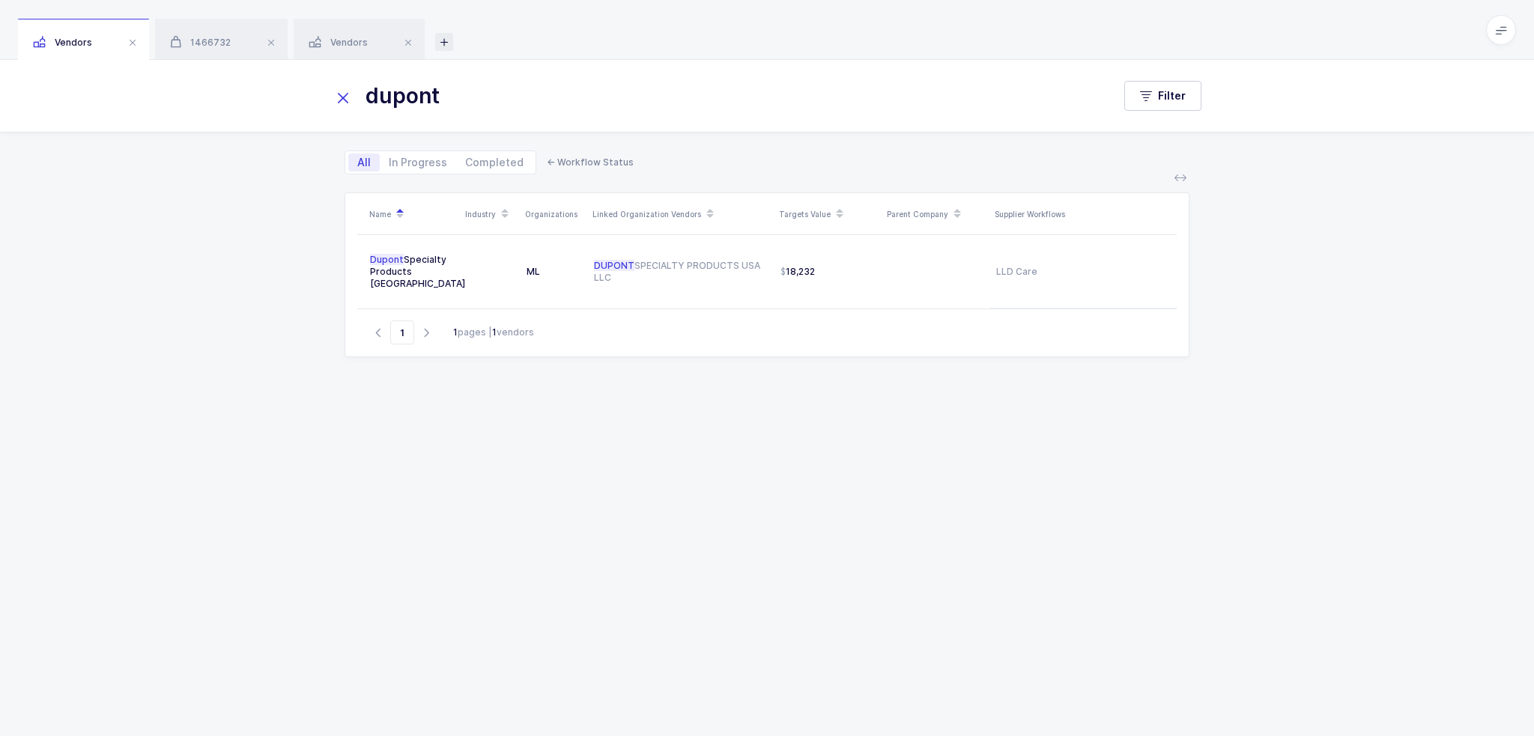
click at [449, 41] on icon at bounding box center [444, 42] width 18 height 18
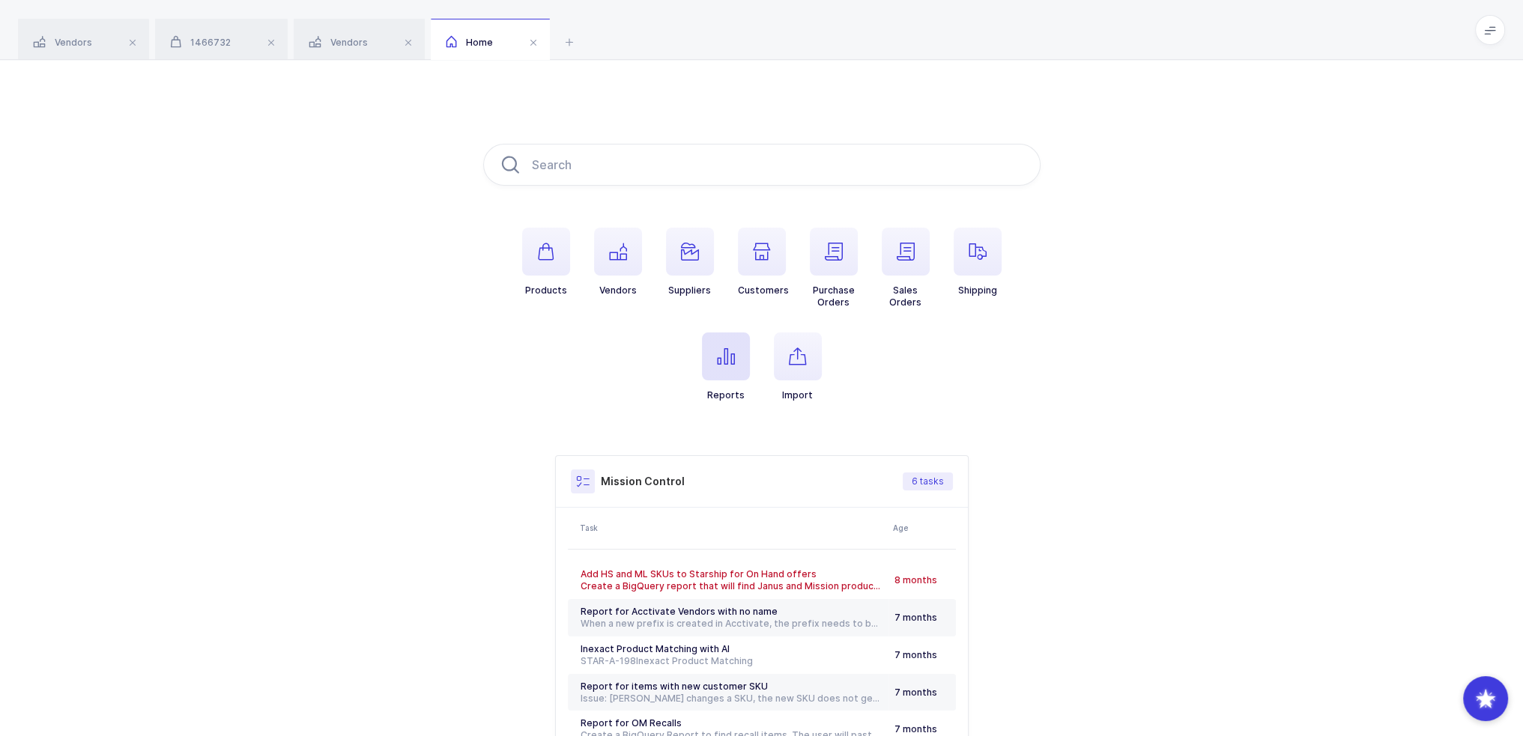
click at [742, 355] on span "button" at bounding box center [726, 357] width 48 height 48
click at [801, 371] on span "button" at bounding box center [798, 357] width 48 height 48
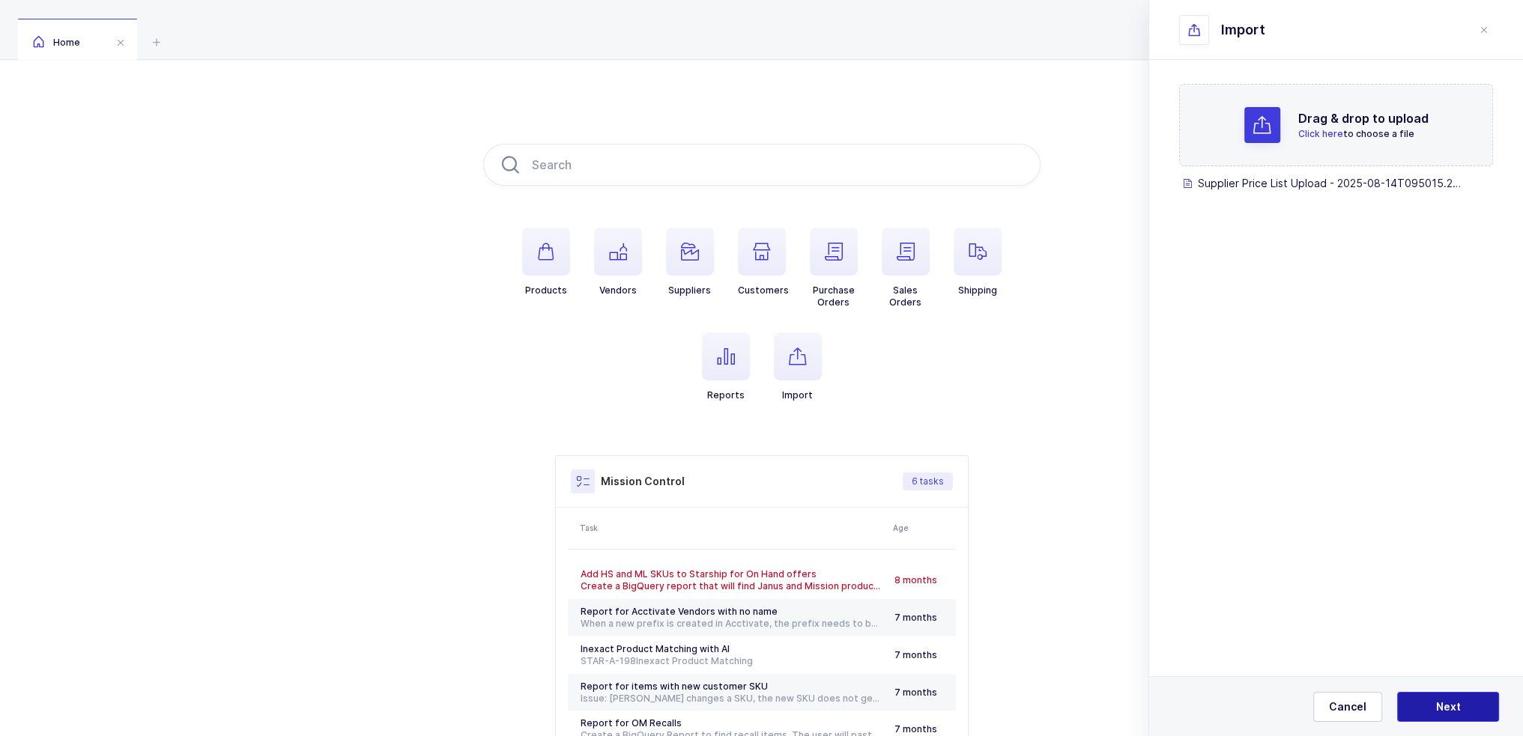
click at [1463, 698] on button "Next" at bounding box center [1448, 707] width 102 height 30
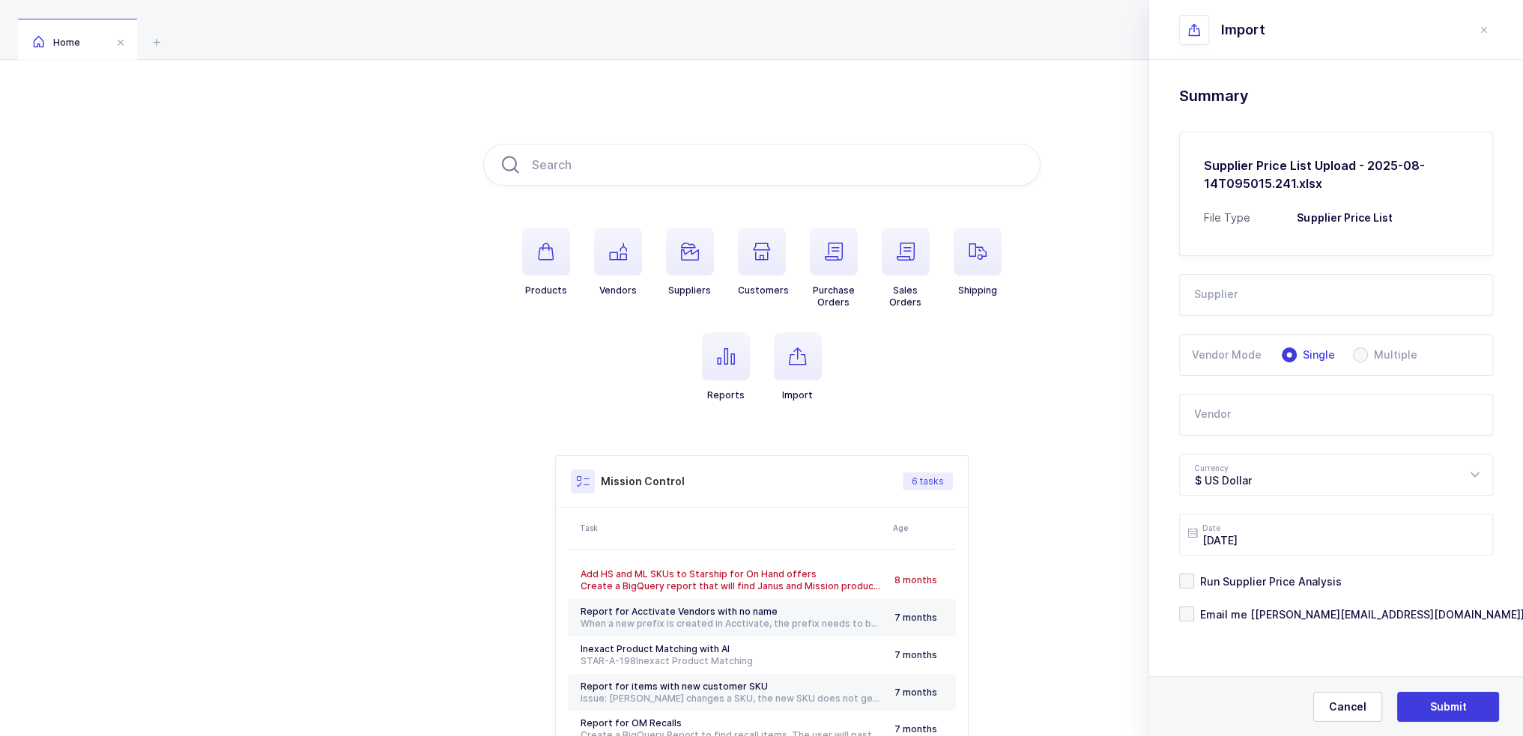
click at [1244, 292] on input "text" at bounding box center [1336, 295] width 314 height 42
click at [1249, 300] on input "text" at bounding box center [1336, 295] width 314 height 42
click at [1237, 347] on span "Commerce" at bounding box center [1223, 345] width 57 height 13
type input "Commerce"
click at [1235, 410] on input "text" at bounding box center [1336, 415] width 314 height 42
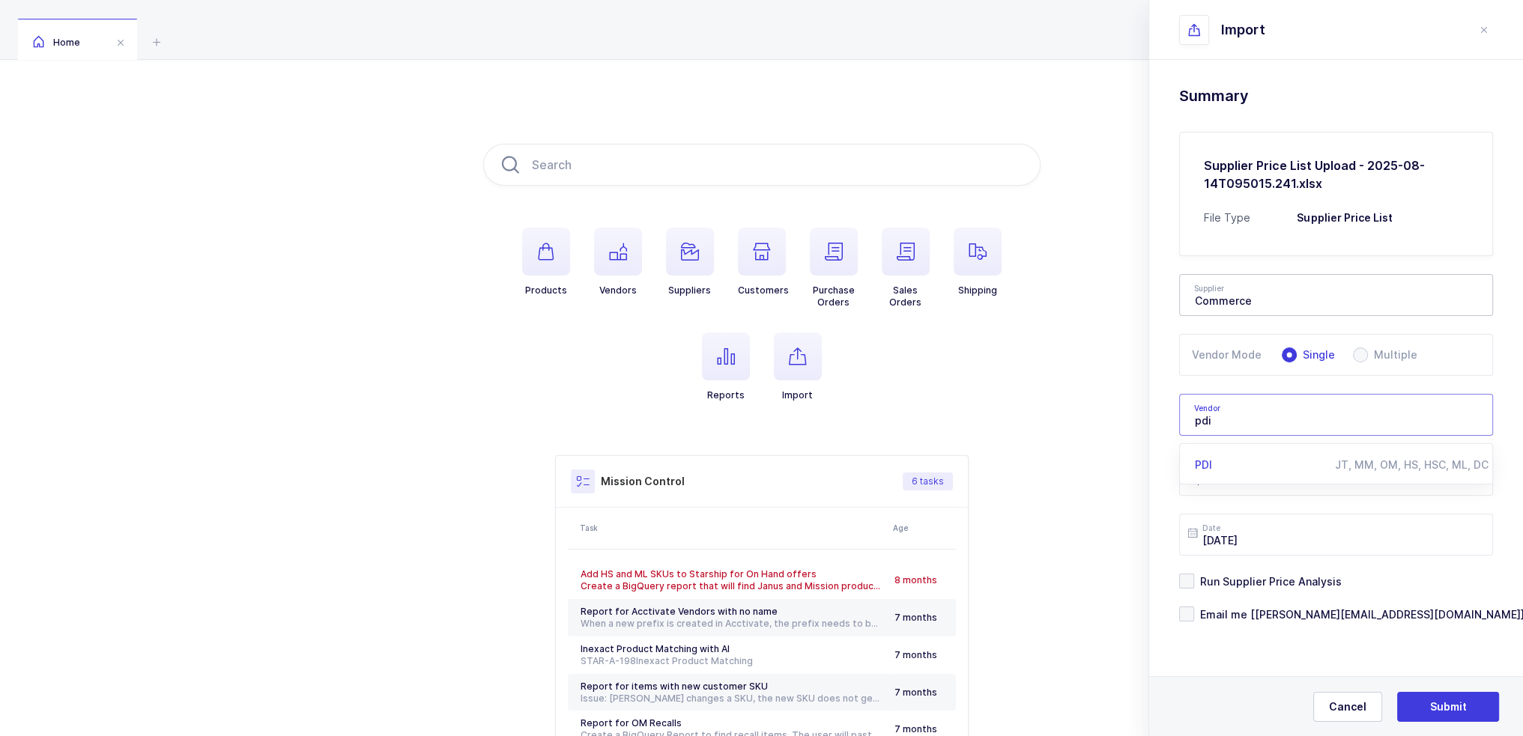
click at [1222, 473] on li "PDI JT, MM, OM, HS, HSC, ML, DC" at bounding box center [1342, 465] width 312 height 24
type input "PDI"
click at [1250, 581] on span "Run Supplier Price Analysis" at bounding box center [1268, 582] width 148 height 14
click at [1194, 574] on input "Run Supplier Price Analysis" at bounding box center [1194, 574] width 0 height 0
click at [1250, 608] on span "Email me [[PERSON_NAME][EMAIL_ADDRESS][DOMAIN_NAME]]" at bounding box center [1359, 615] width 330 height 14
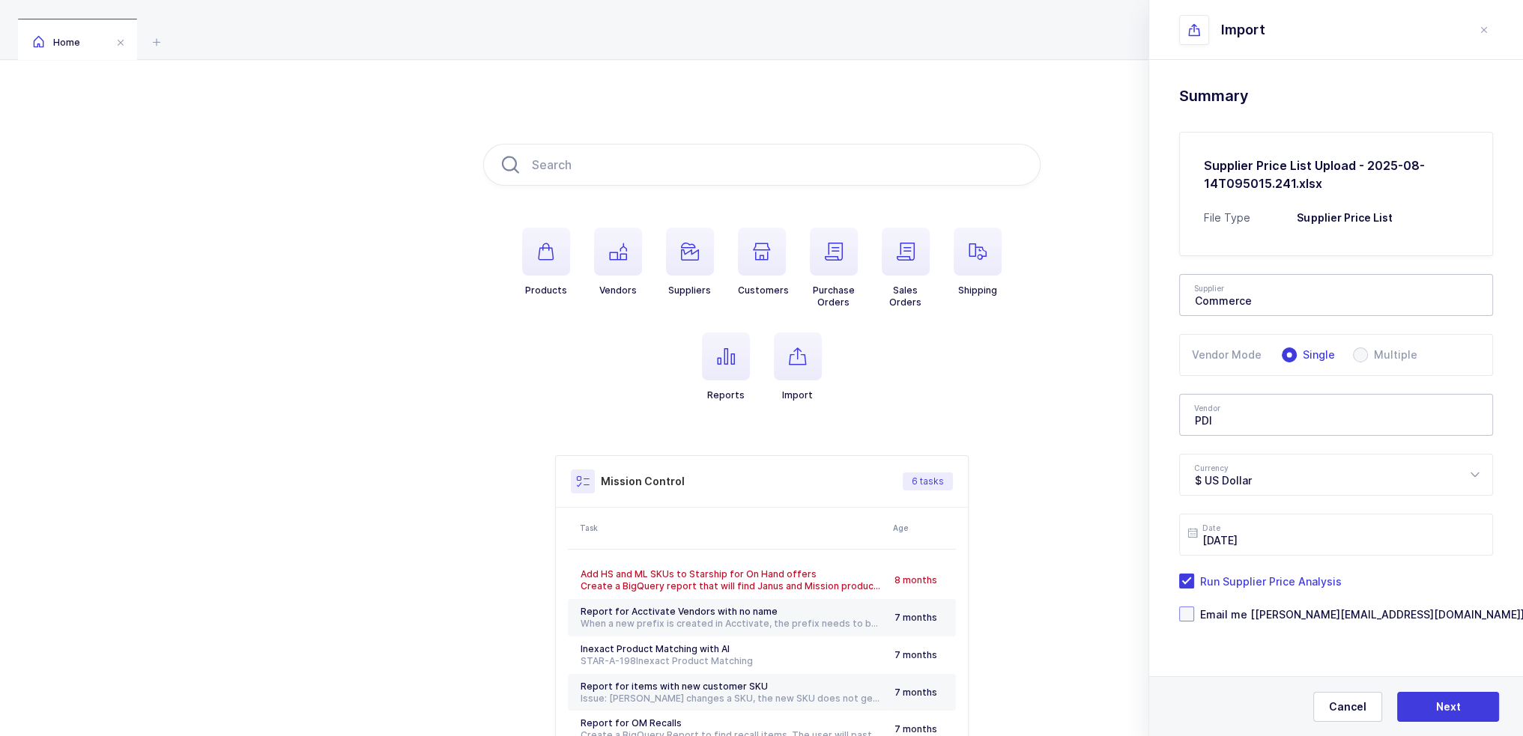
click at [1194, 607] on input "Email me [[PERSON_NAME][EMAIL_ADDRESS][DOMAIN_NAME]]" at bounding box center [1194, 607] width 0 height 0
click at [1481, 709] on button "Next" at bounding box center [1448, 707] width 102 height 30
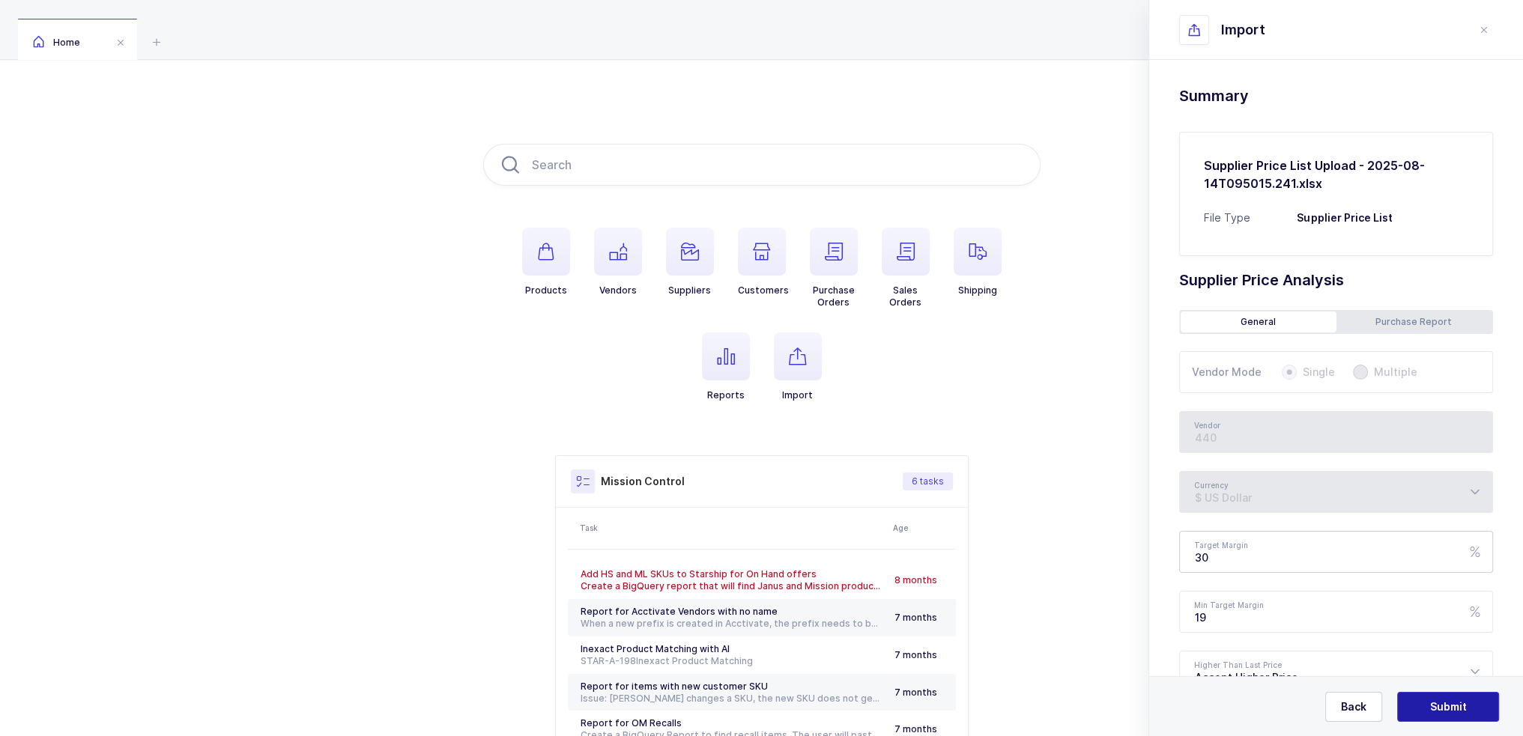
type input "PDI"
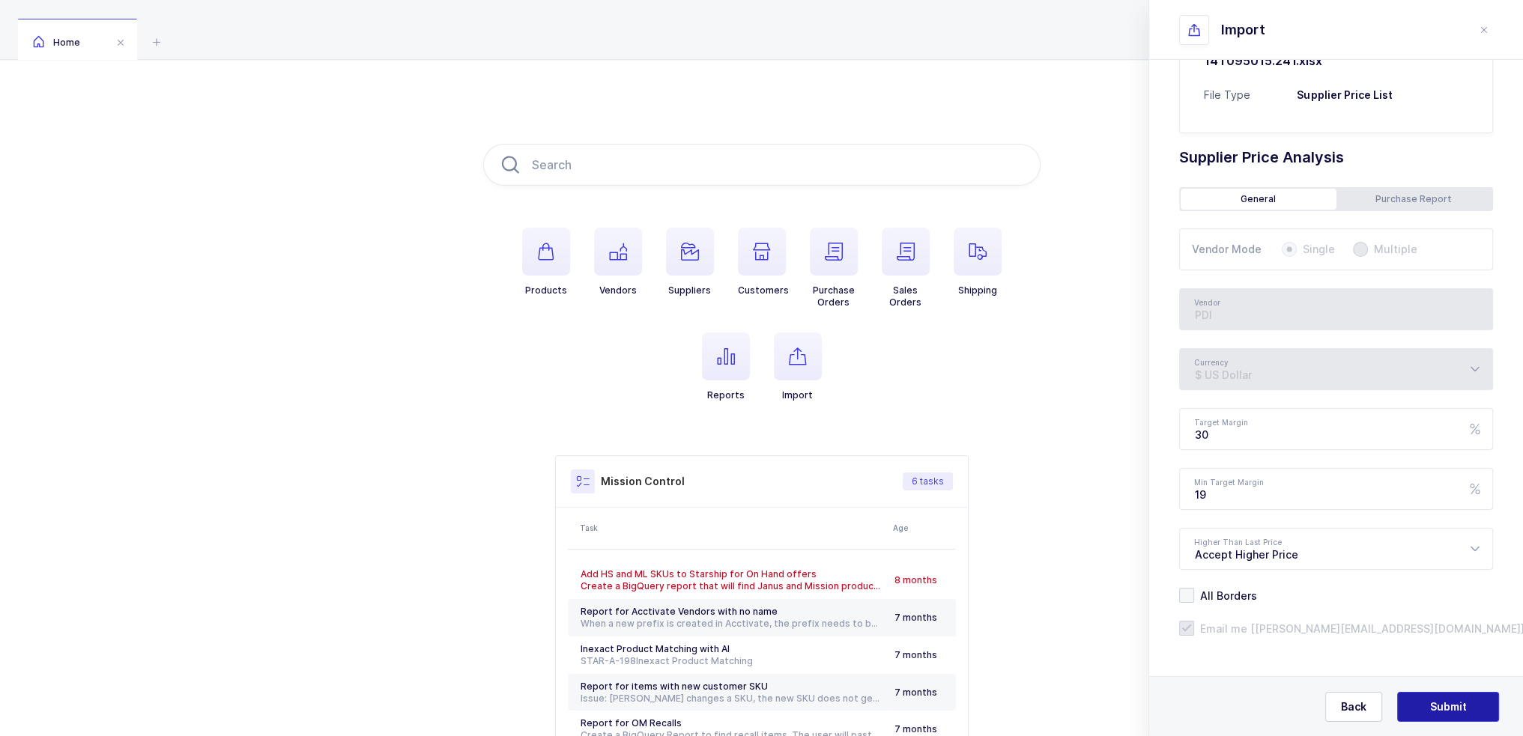
click at [1456, 703] on span "Submit" at bounding box center [1448, 707] width 37 height 15
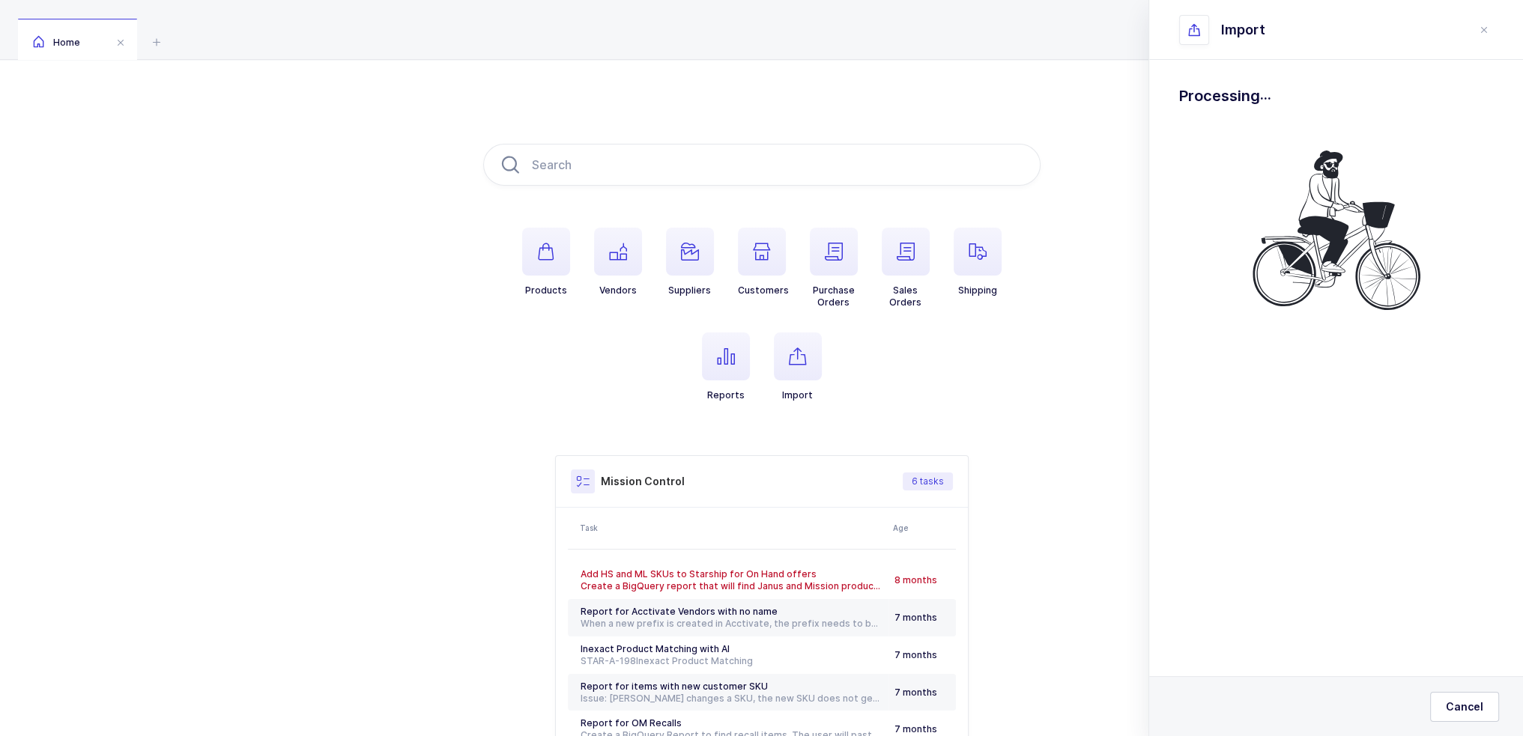
drag, startPoint x: 1238, startPoint y: 329, endPoint x: 1250, endPoint y: 158, distance: 171.2
click at [1250, 158] on div at bounding box center [1336, 232] width 314 height 200
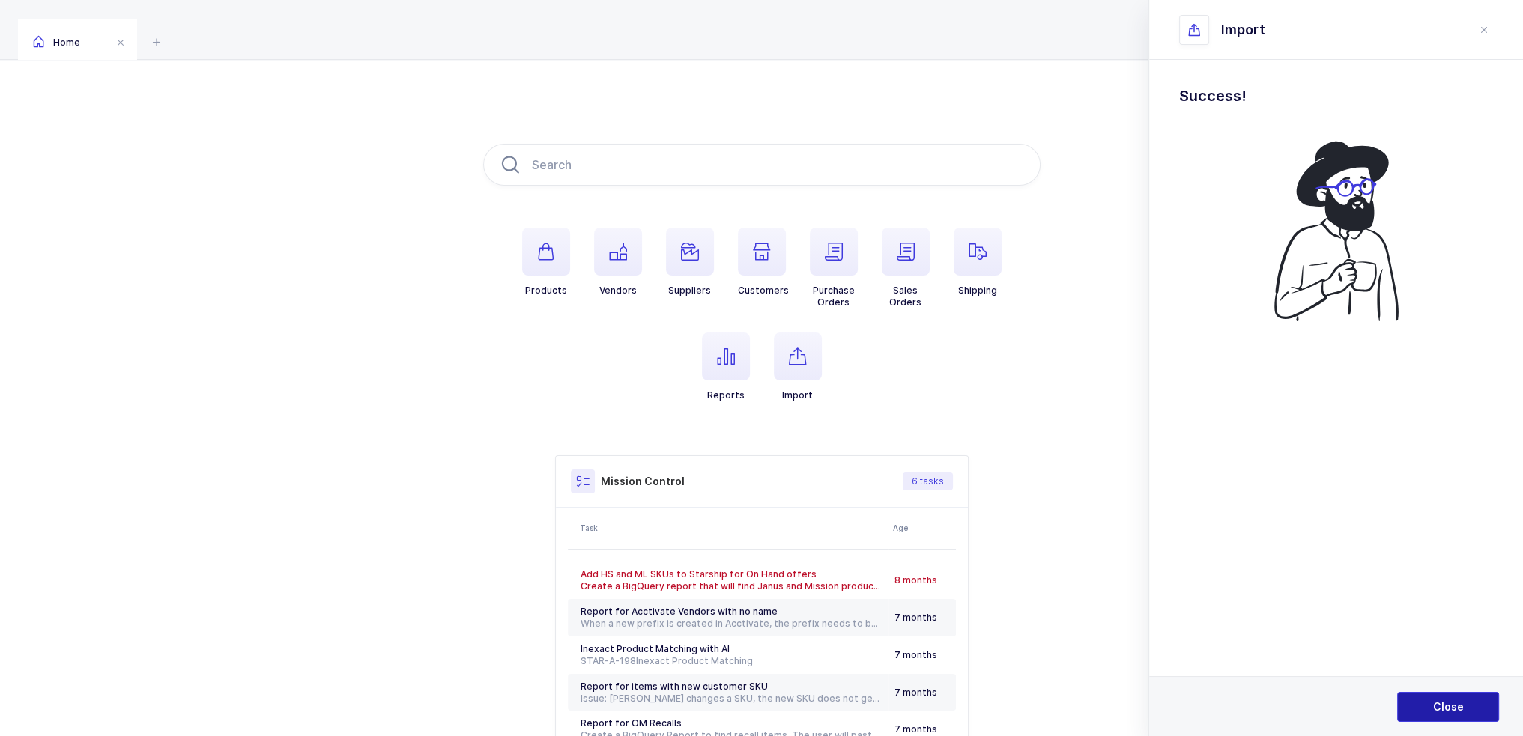
click at [1450, 701] on span "Close" at bounding box center [1448, 707] width 31 height 15
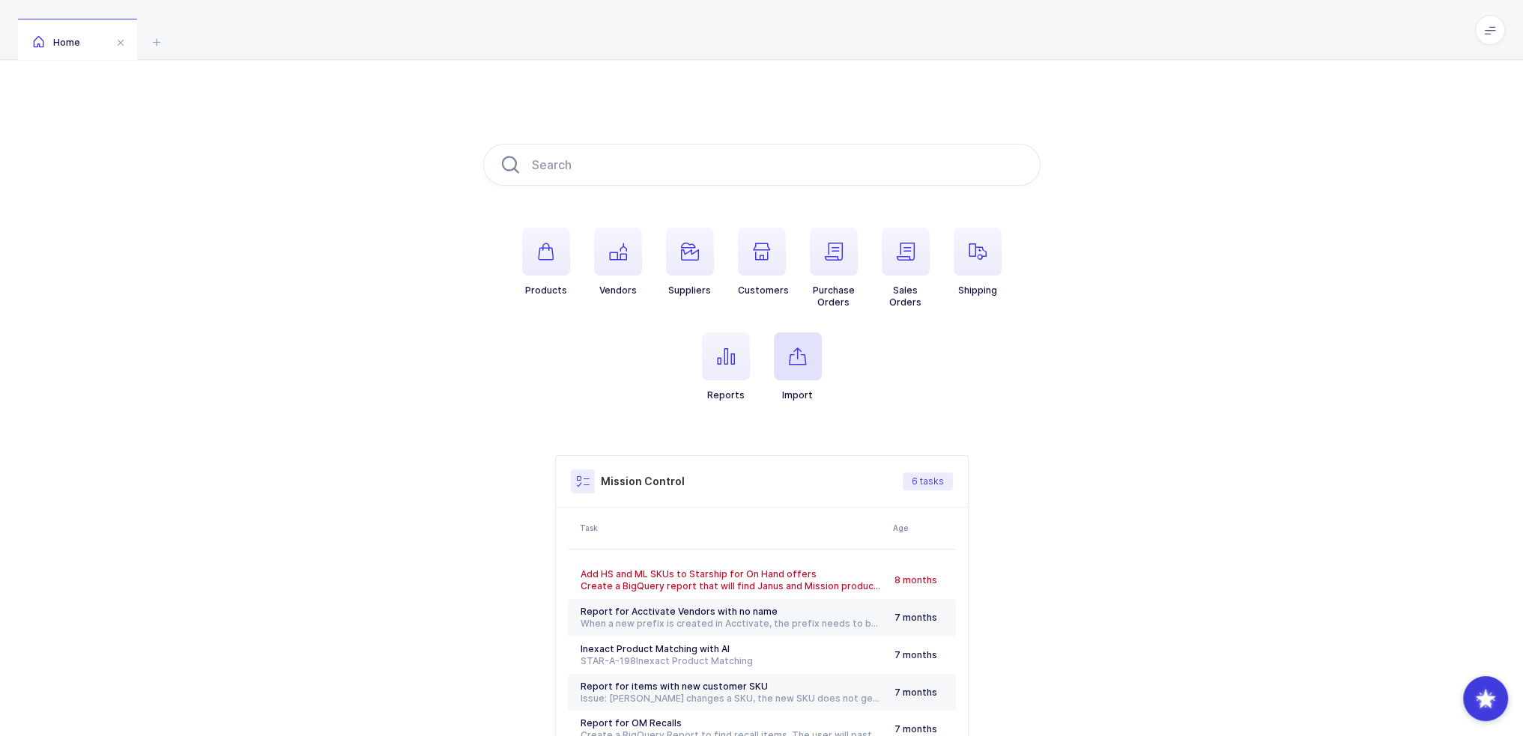
click at [788, 375] on span "button" at bounding box center [798, 357] width 48 height 48
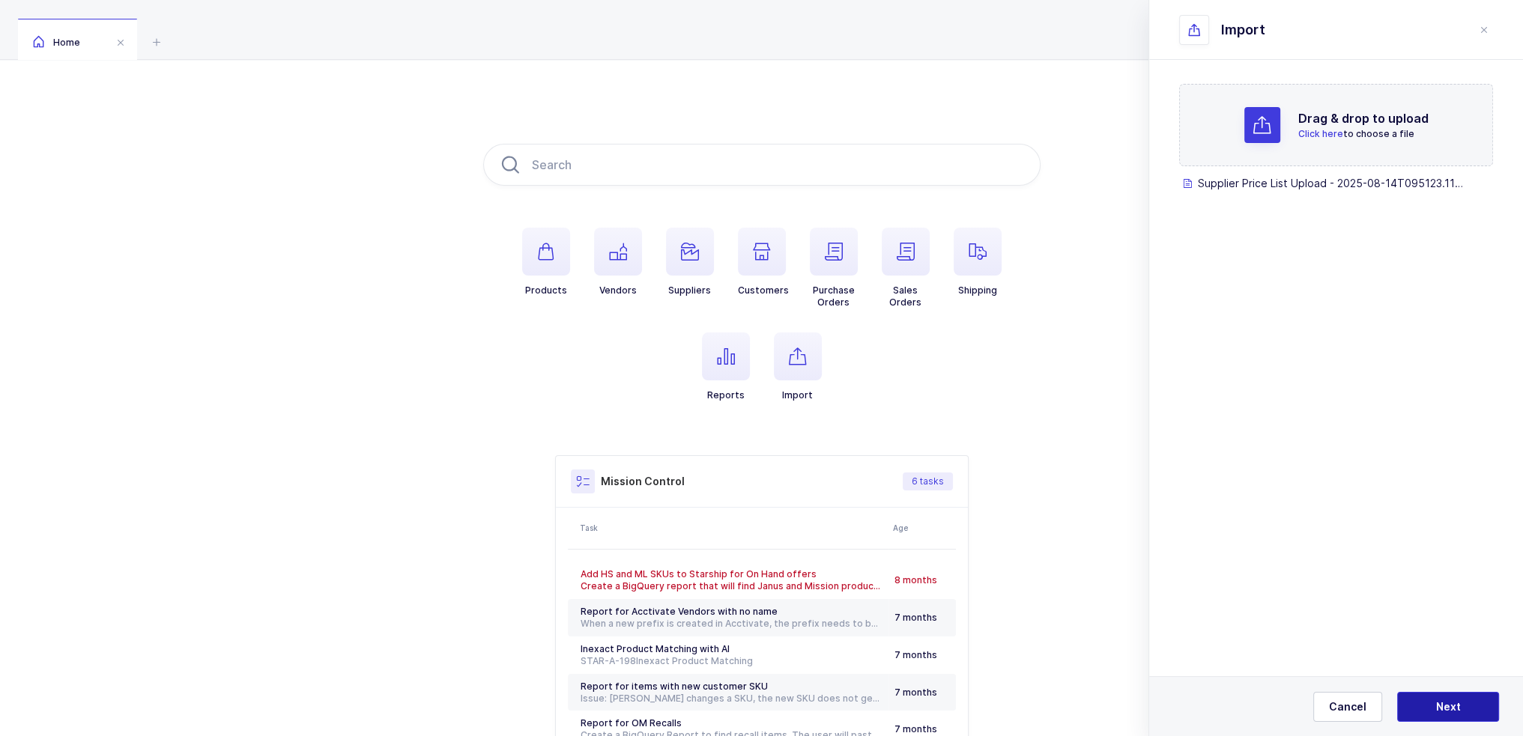
click at [1473, 713] on button "Next" at bounding box center [1448, 707] width 102 height 30
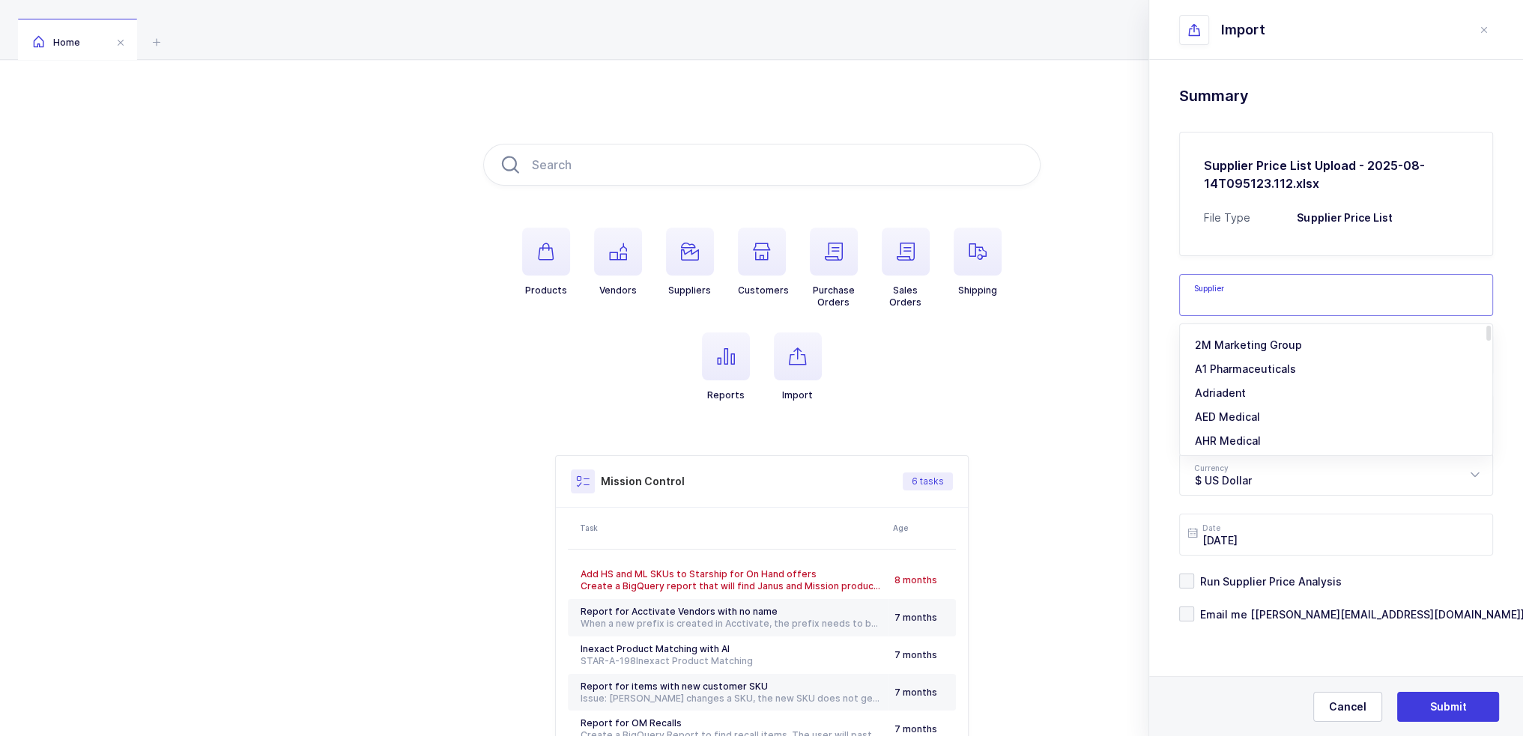
click at [1247, 305] on input "text" at bounding box center [1336, 295] width 314 height 42
click at [1250, 336] on li "Commerce" at bounding box center [1342, 345] width 312 height 24
type input "Commerce"
click at [1226, 429] on input "text" at bounding box center [1336, 415] width 314 height 42
click at [1229, 463] on span "Terumo" at bounding box center [1215, 464] width 40 height 13
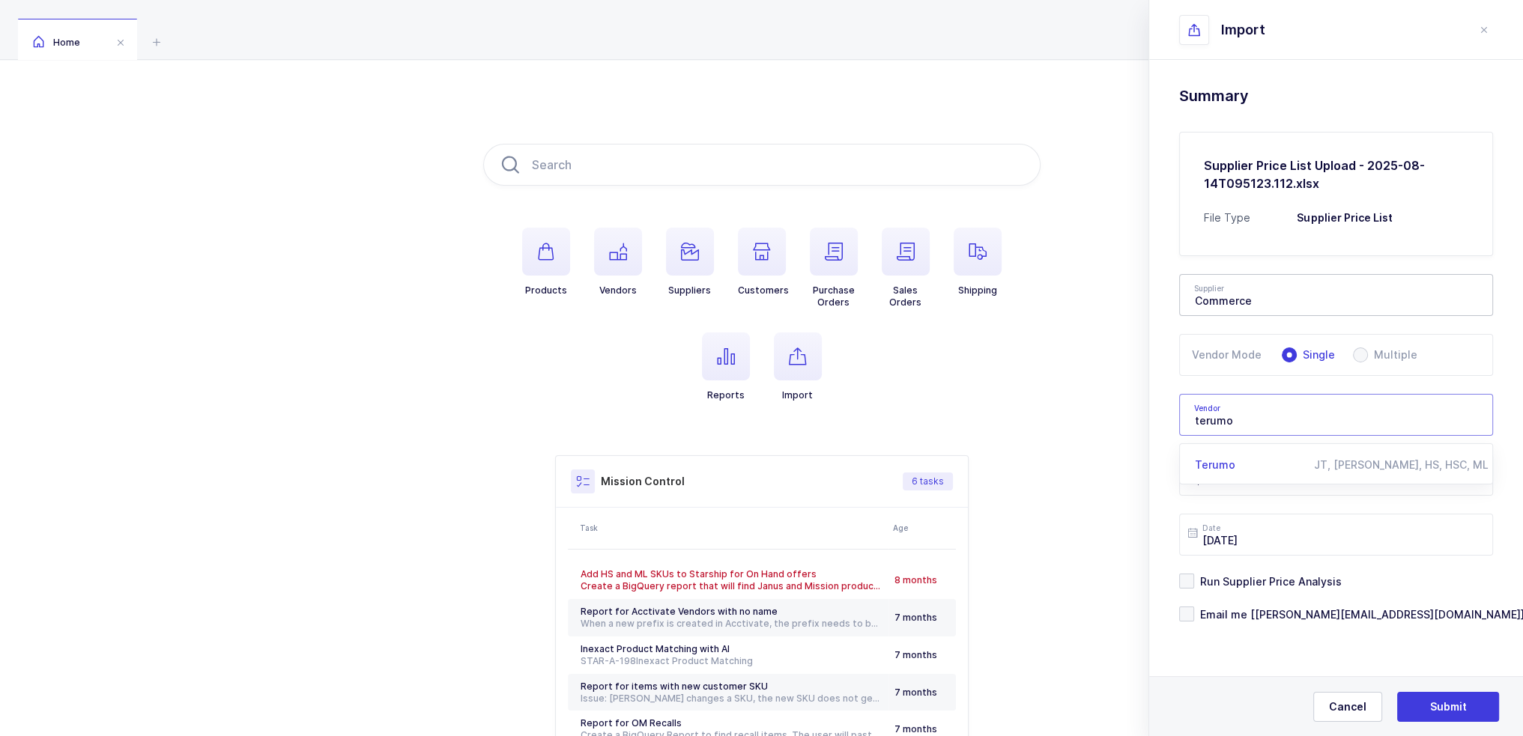
type input "Terumo"
click at [1244, 583] on span "Run Supplier Price Analysis" at bounding box center [1268, 582] width 148 height 14
click at [1194, 574] on input "Run Supplier Price Analysis" at bounding box center [1194, 574] width 0 height 0
click at [1236, 631] on div "Drag & drop to upload Click here to choose a file Supplier Price List Upload - …" at bounding box center [1336, 392] width 374 height 664
click at [1240, 621] on div "Drag & drop to upload Click here to choose a file Supplier Price List Upload - …" at bounding box center [1336, 392] width 374 height 664
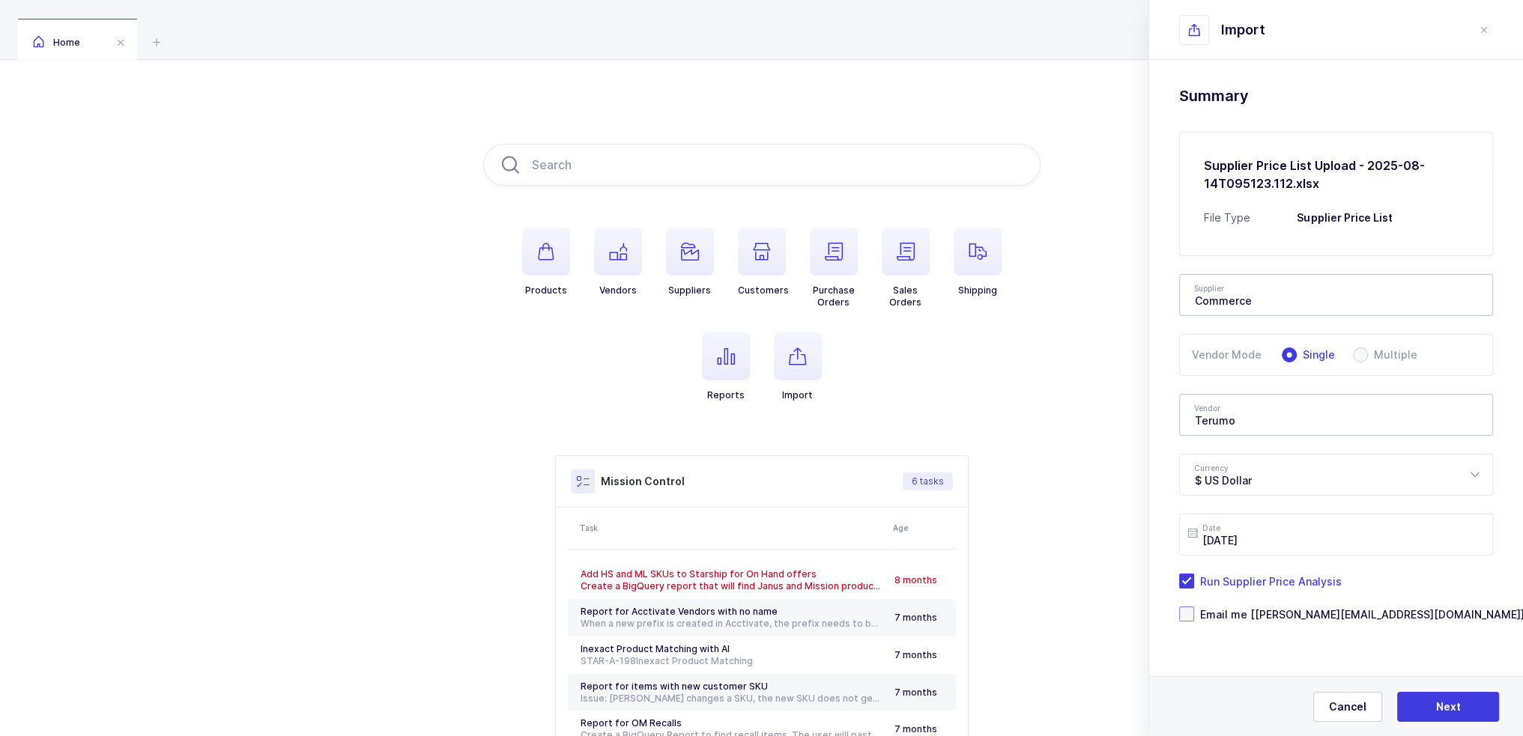
click at [1279, 618] on span "Email me [[PERSON_NAME][EMAIL_ADDRESS][DOMAIN_NAME]]" at bounding box center [1359, 615] width 330 height 14
click at [1194, 607] on input "Email me [[PERSON_NAME][EMAIL_ADDRESS][DOMAIN_NAME]]" at bounding box center [1194, 607] width 0 height 0
click at [1441, 703] on span "Next" at bounding box center [1448, 707] width 25 height 15
type input "Terumo"
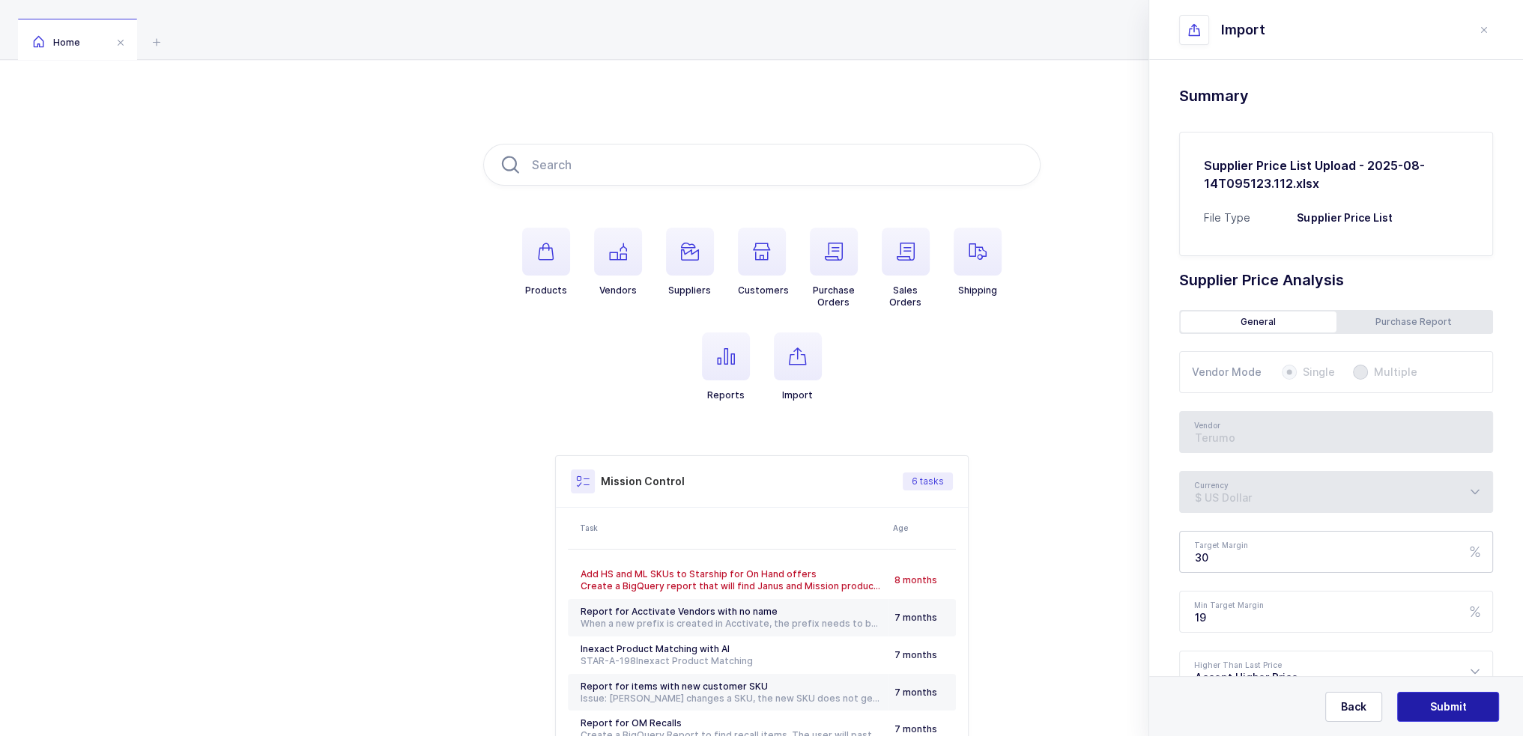
scroll to position [123, 0]
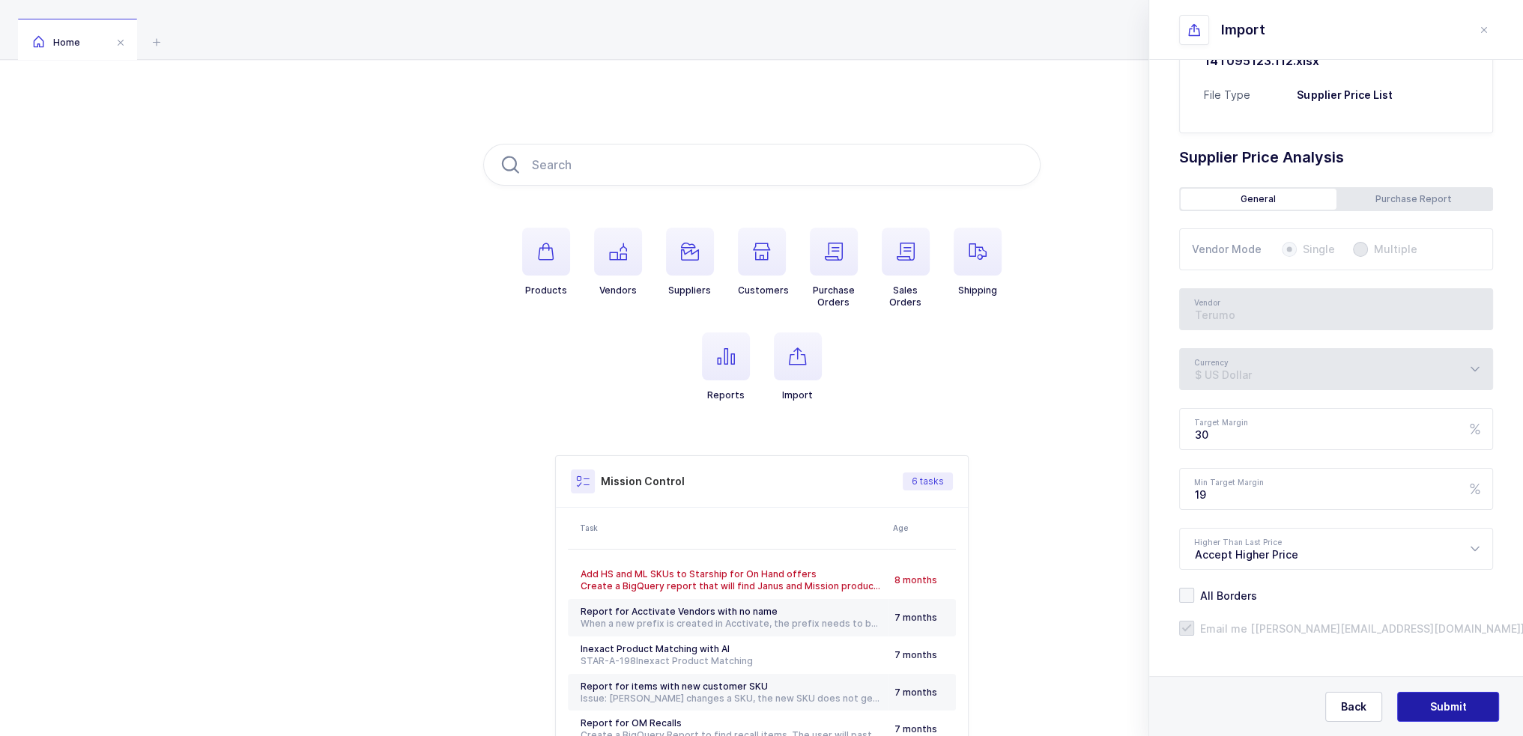
click at [1465, 699] on button "Submit" at bounding box center [1448, 707] width 102 height 30
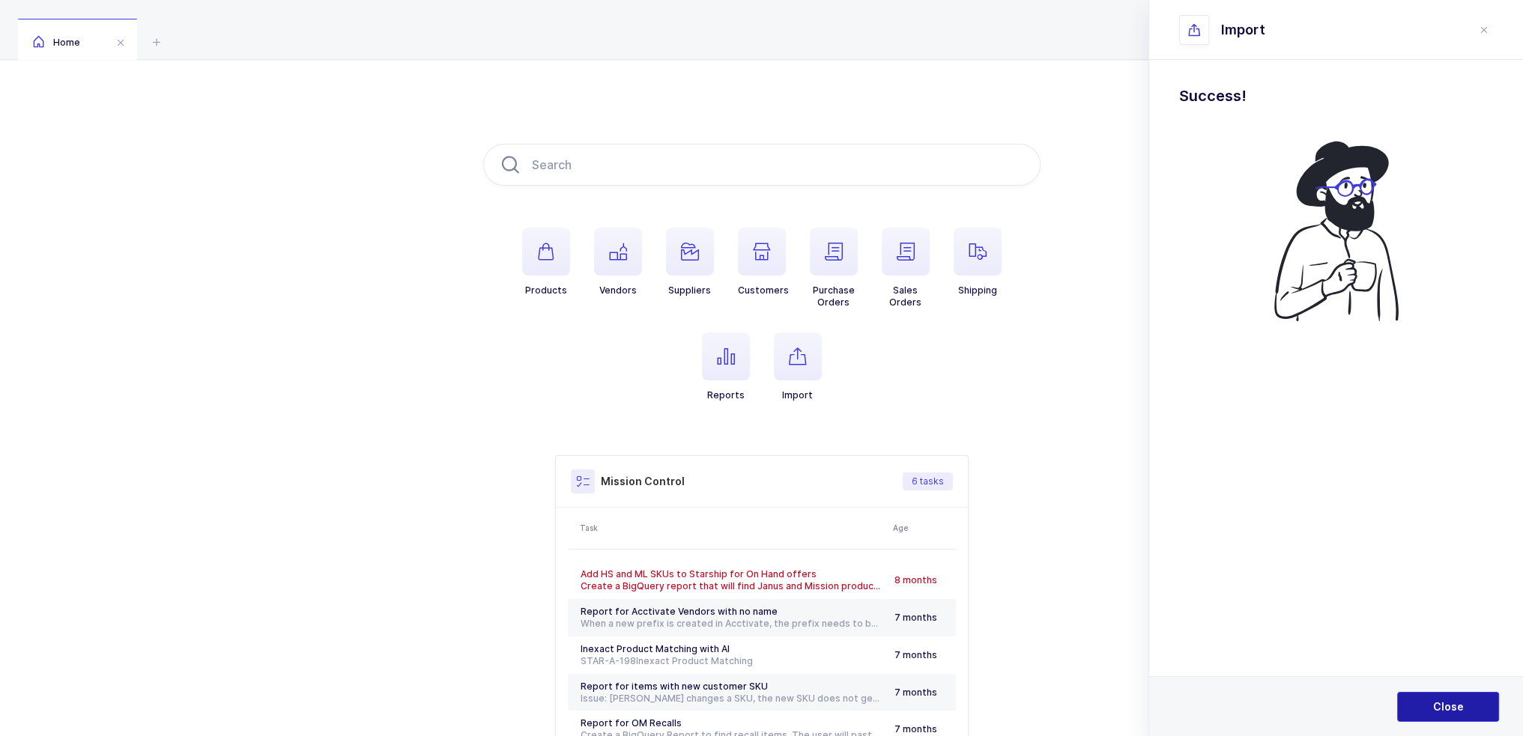
click at [1456, 720] on button "Close" at bounding box center [1448, 707] width 102 height 30
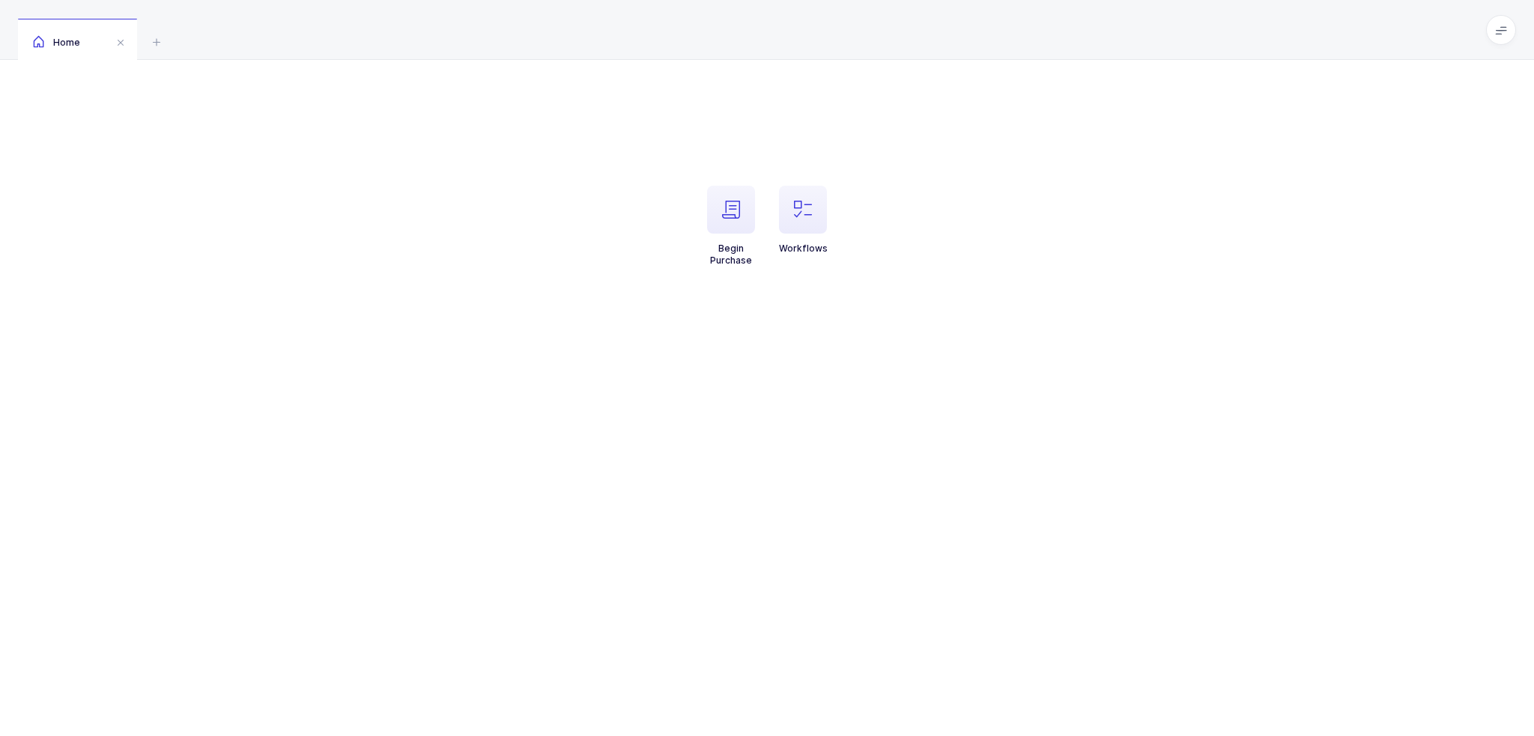
click at [776, 209] on li "Workflows" at bounding box center [803, 226] width 72 height 81
click at [784, 209] on span "button" at bounding box center [803, 210] width 48 height 48
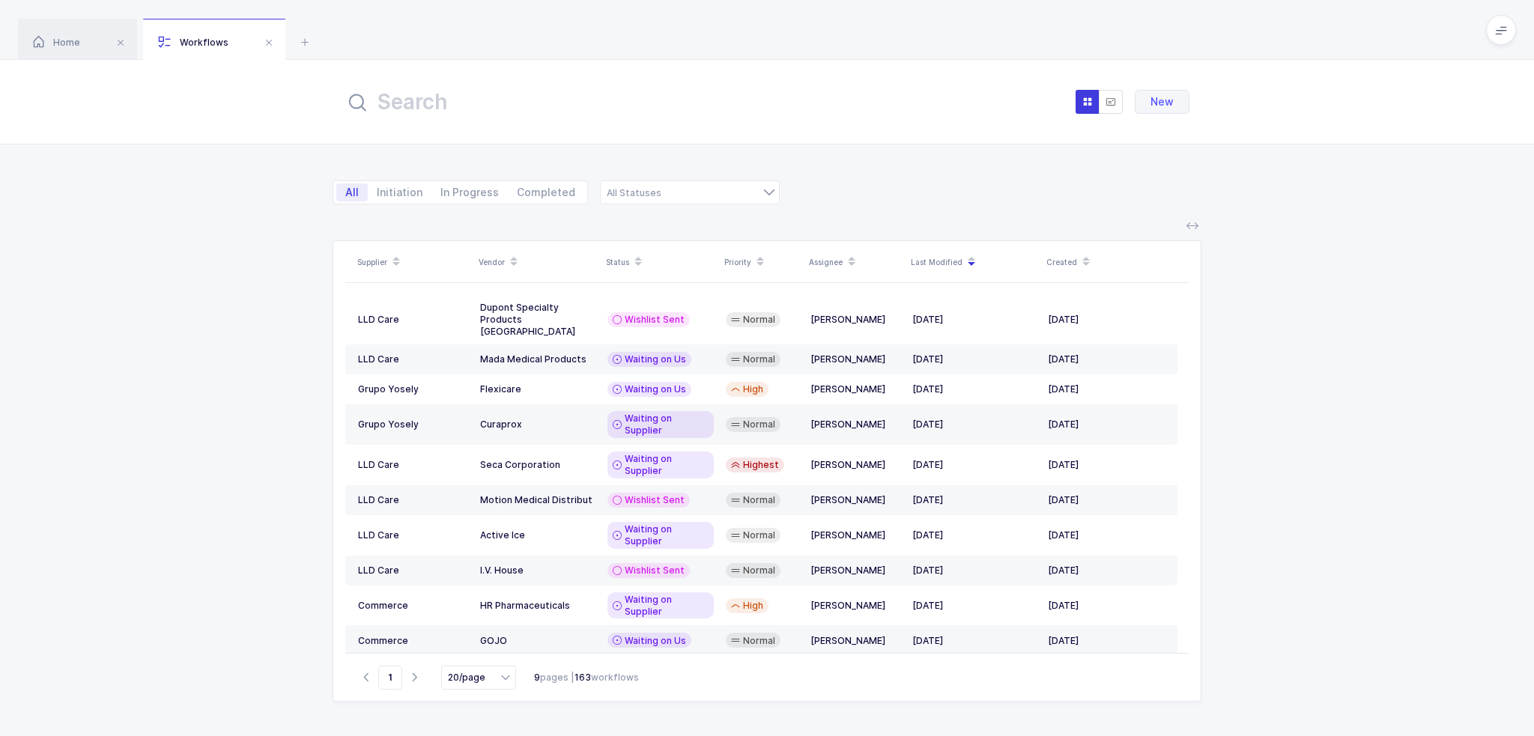
click at [518, 107] on input "text" at bounding box center [510, 102] width 330 height 36
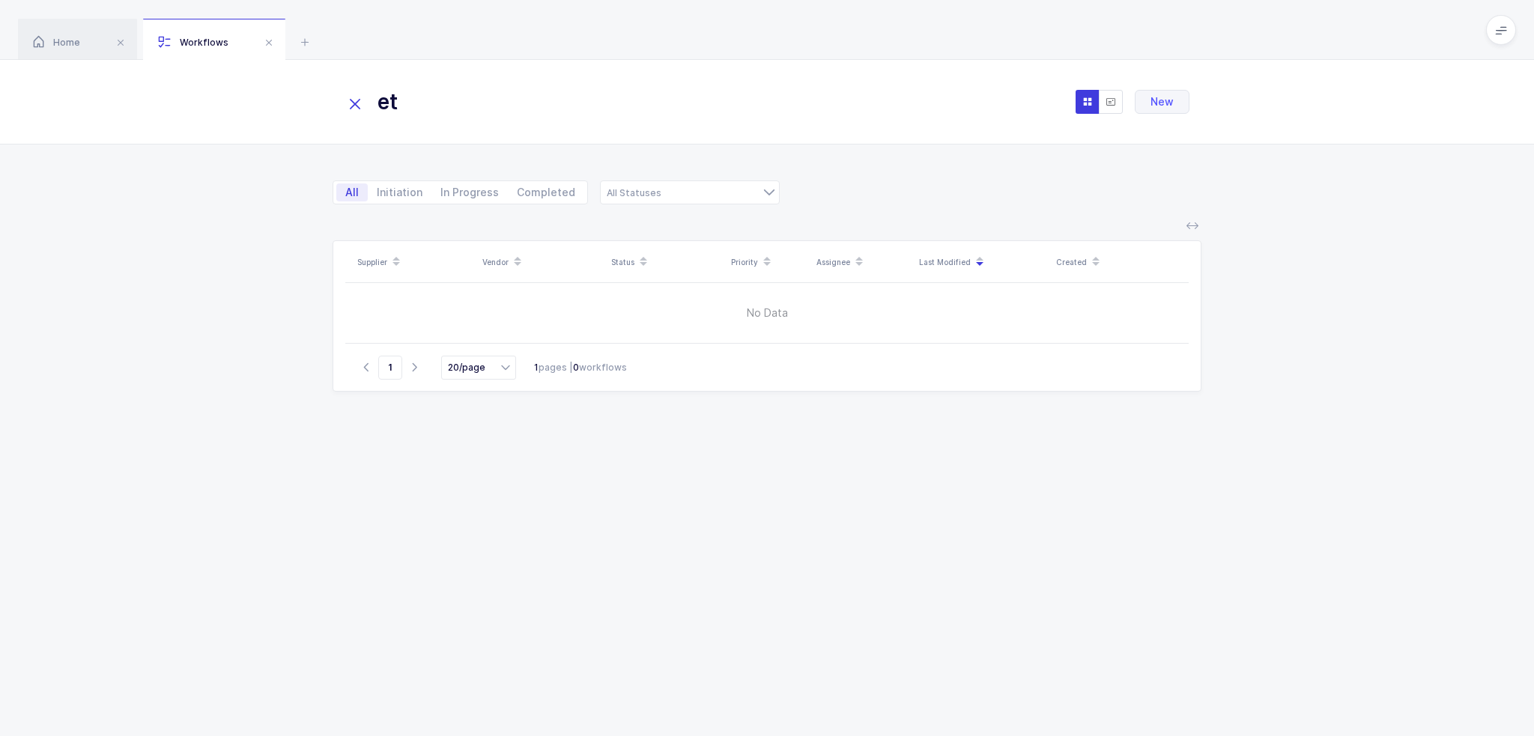
type input "e"
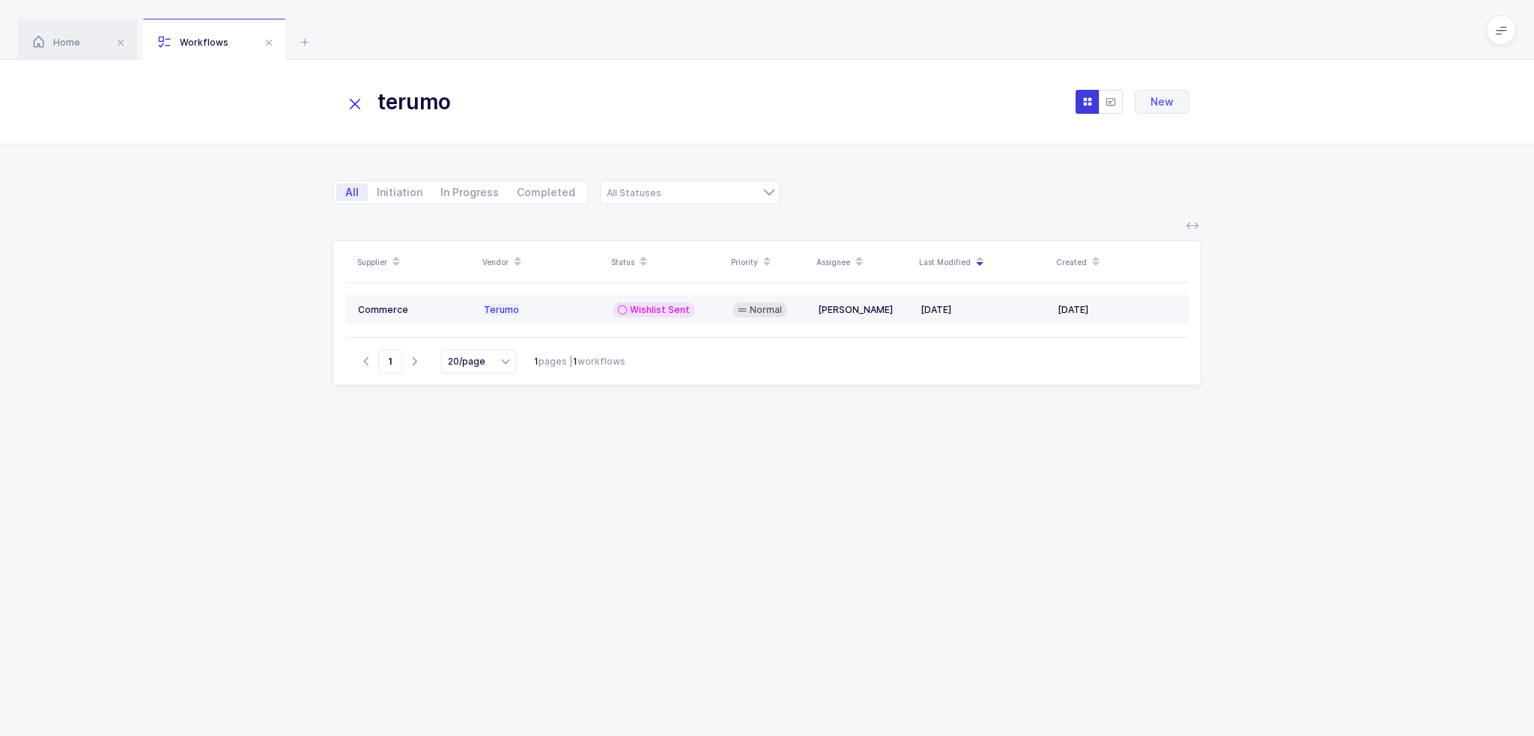
type input "terumo"
click at [563, 297] on td "Terumo" at bounding box center [542, 310] width 129 height 30
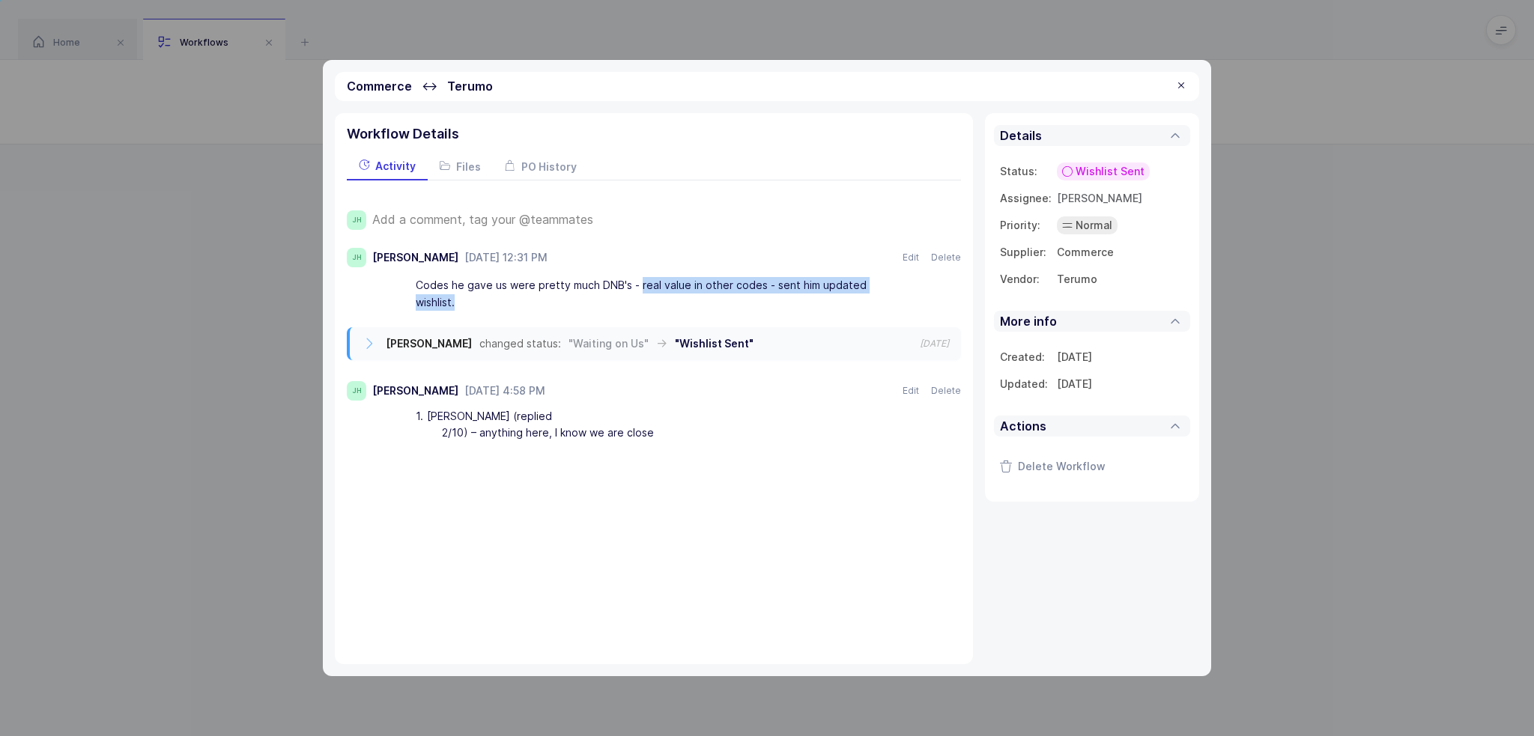
drag, startPoint x: 639, startPoint y: 282, endPoint x: 909, endPoint y: 288, distance: 269.7
click at [909, 288] on div "Codes he gave us were pretty much DNB's - real value in other codes - sent him …" at bounding box center [669, 294] width 584 height 42
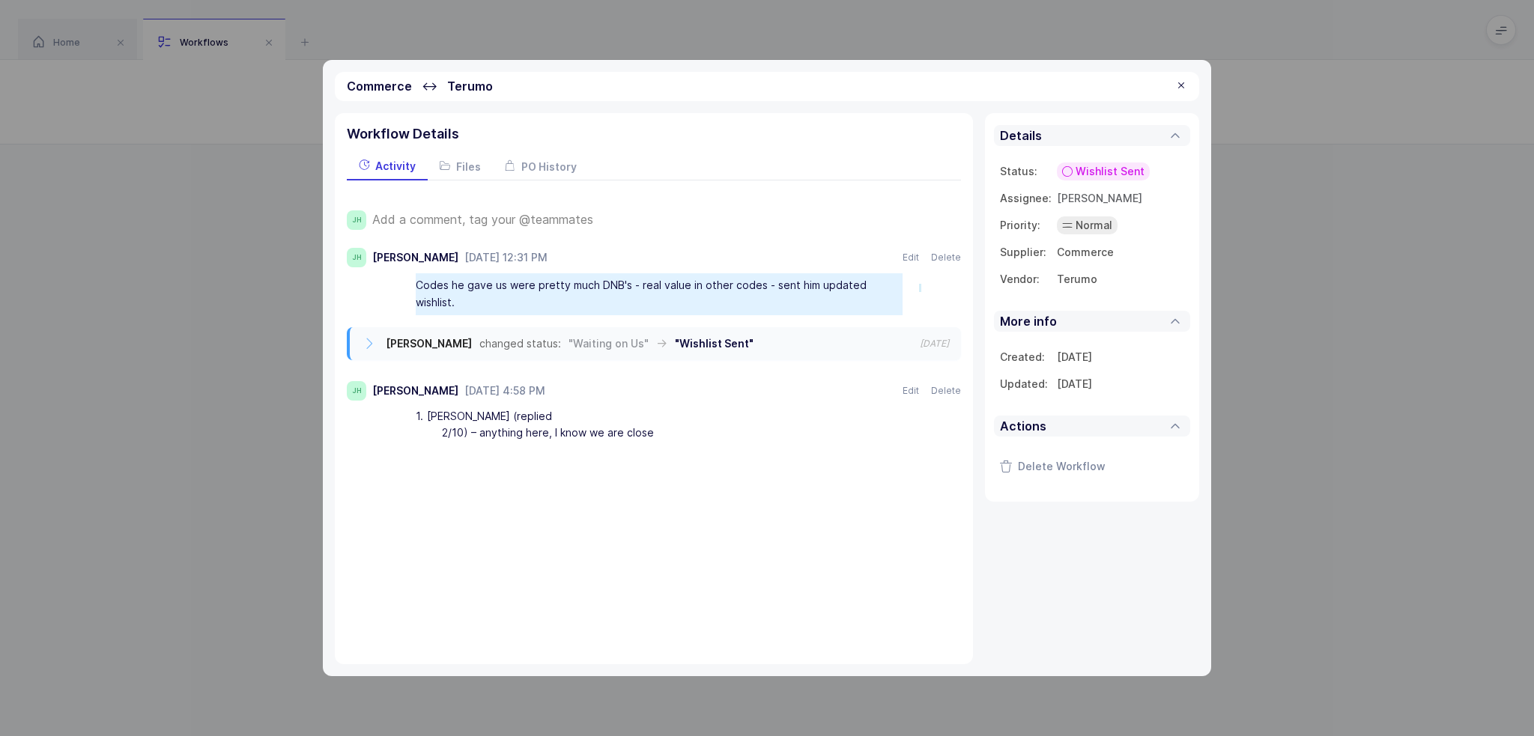
drag, startPoint x: 919, startPoint y: 284, endPoint x: 921, endPoint y: 292, distance: 8.5
click at [921, 292] on div "Codes he gave us were pretty much DNB's - real value in other codes - sent him …" at bounding box center [669, 294] width 584 height 42
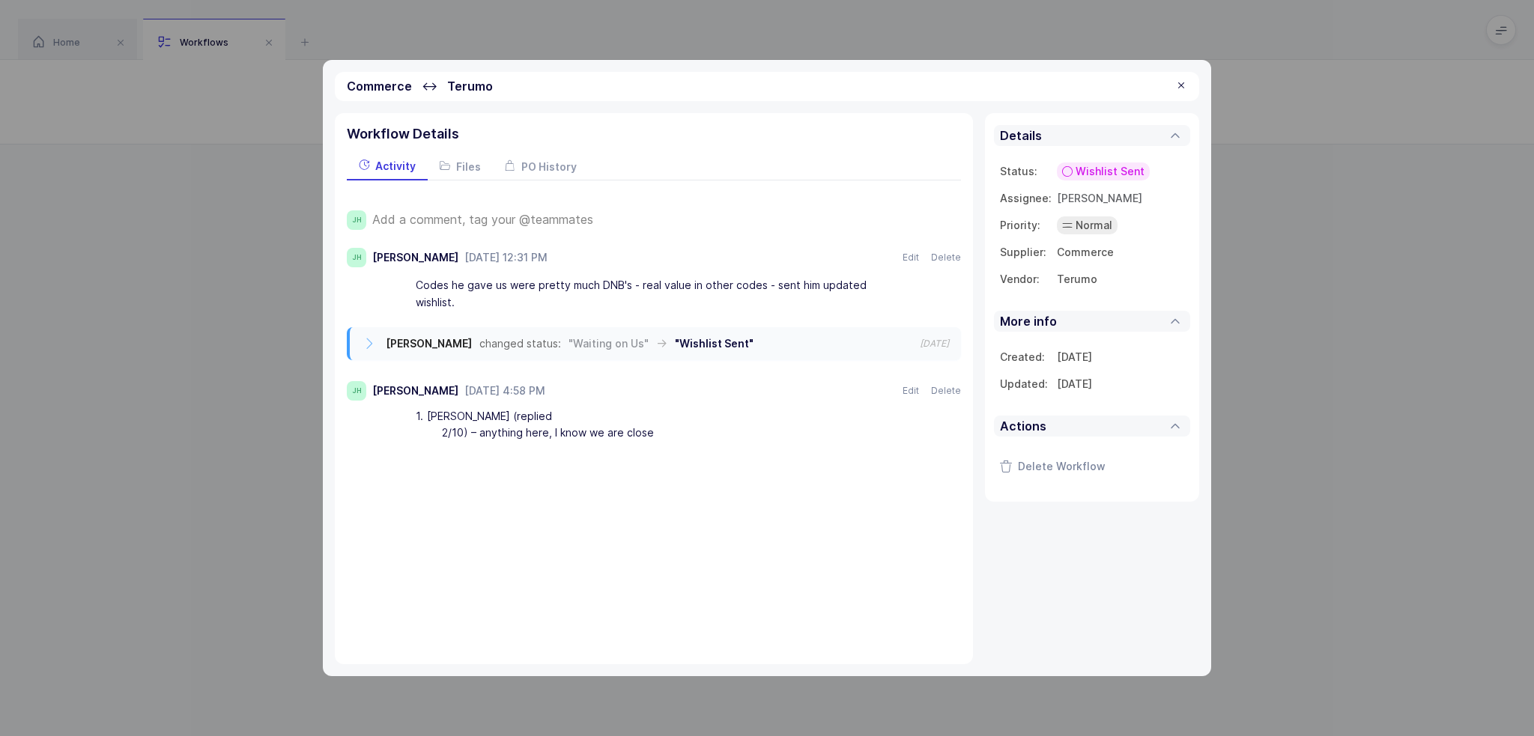
click at [1097, 178] on span "Wishlist Sent" at bounding box center [1110, 171] width 69 height 15
click at [1107, 306] on li "Waiting on Us" at bounding box center [1072, 312] width 145 height 24
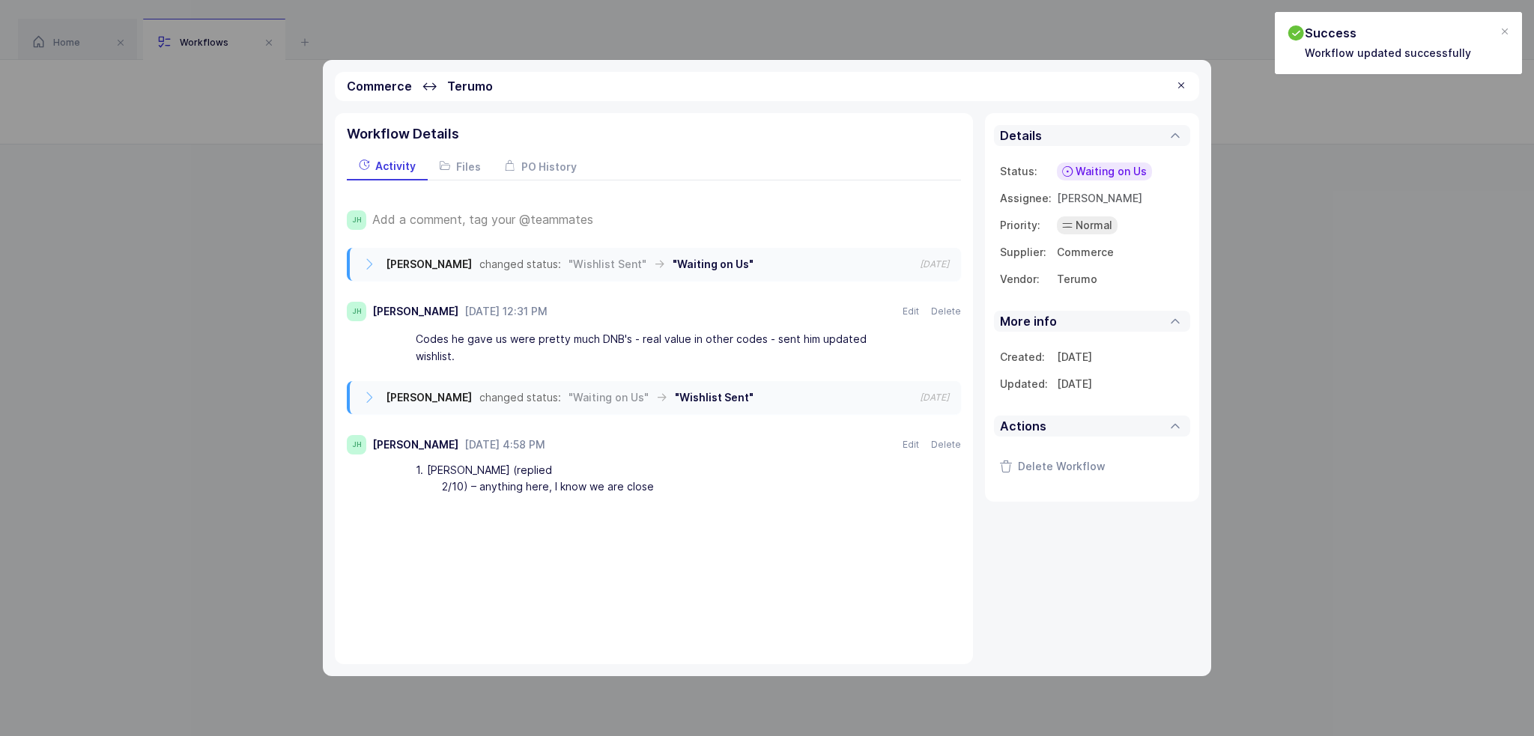
click at [418, 220] on span "Add a comment, tag your @teammates" at bounding box center [482, 219] width 221 height 13
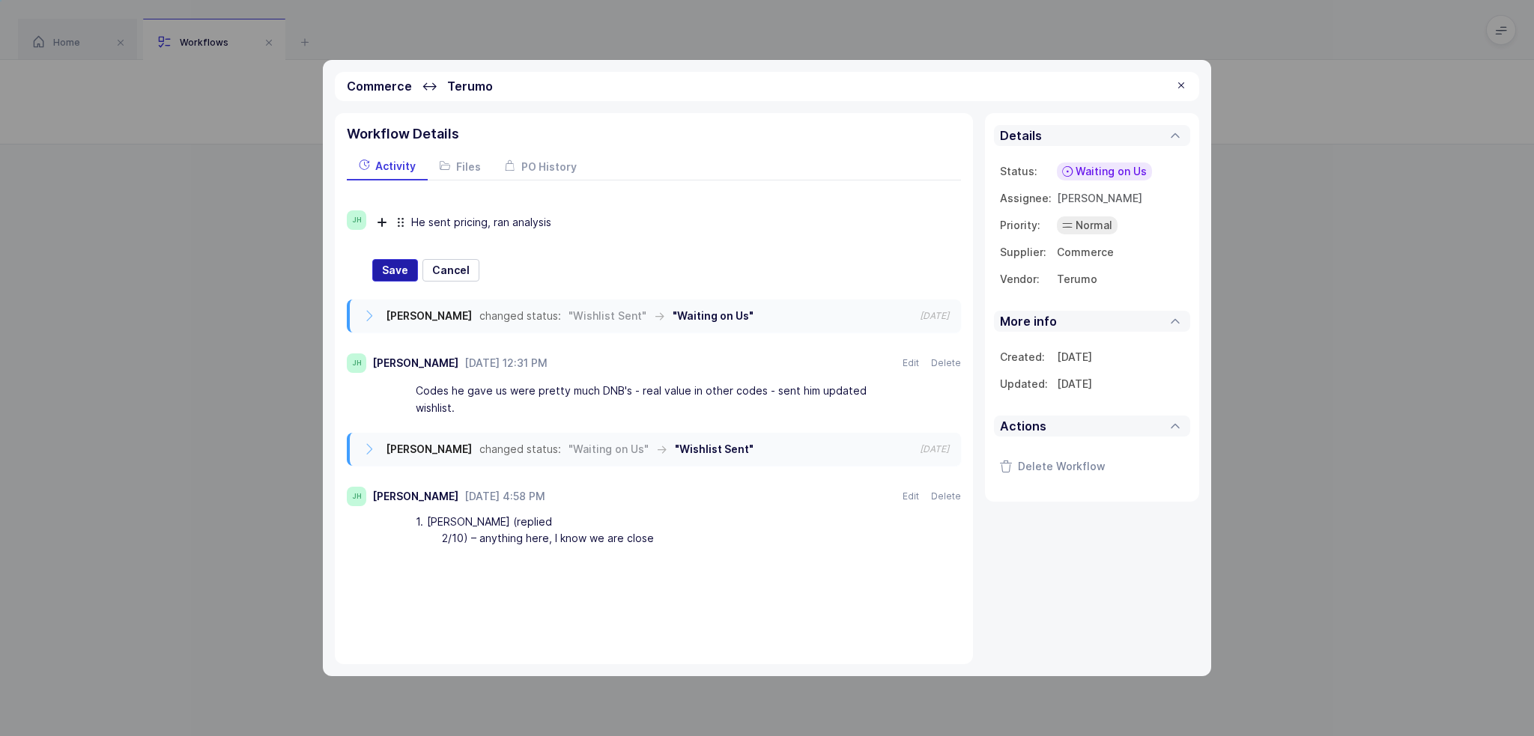
click at [397, 270] on span "Save" at bounding box center [395, 270] width 26 height 15
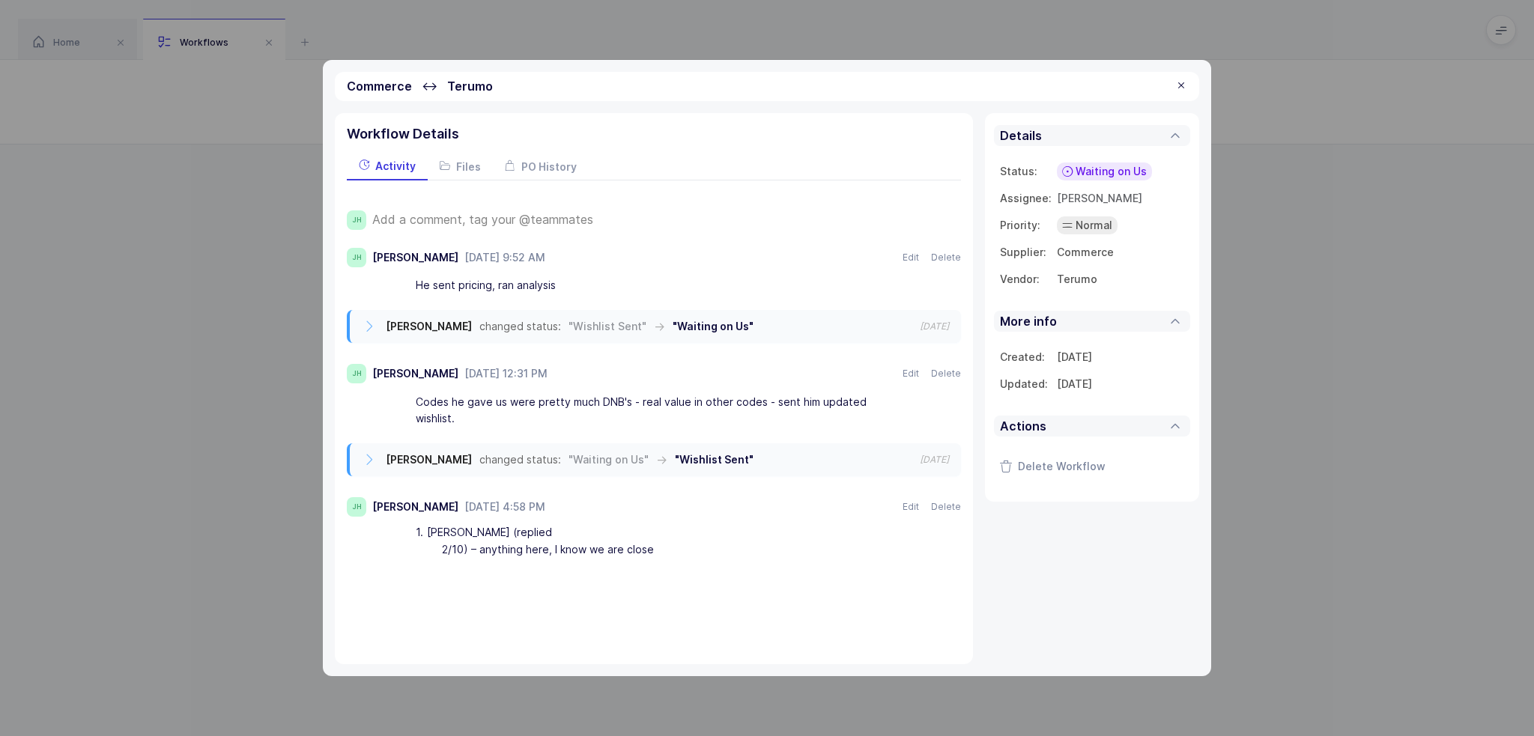
click at [1180, 82] on div at bounding box center [1181, 85] width 12 height 13
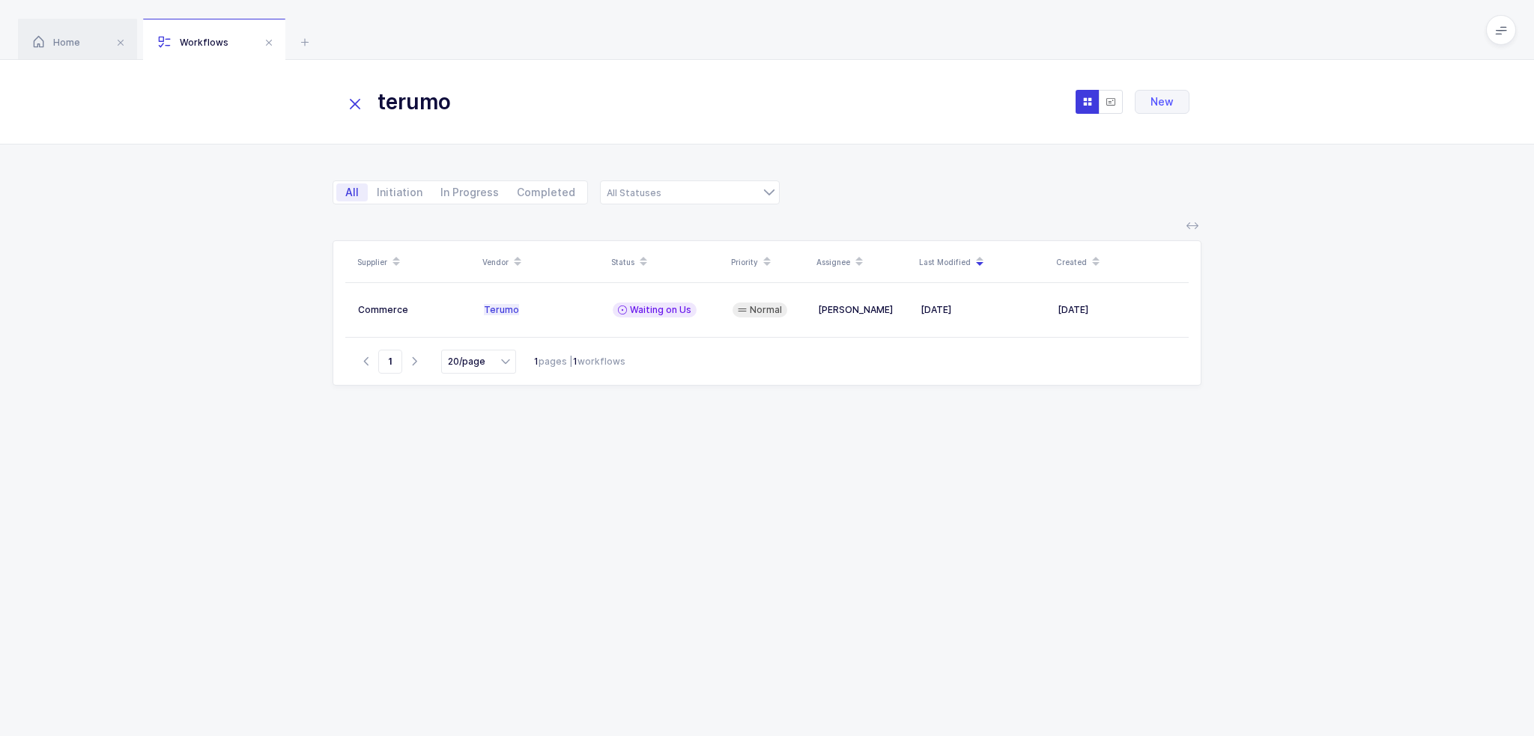
drag, startPoint x: 493, startPoint y: 110, endPoint x: 310, endPoint y: 109, distance: 182.8
click at [310, 109] on div "terumo New" at bounding box center [767, 102] width 1534 height 85
type input "pdi"
click at [1163, 99] on span "New" at bounding box center [1162, 102] width 23 height 12
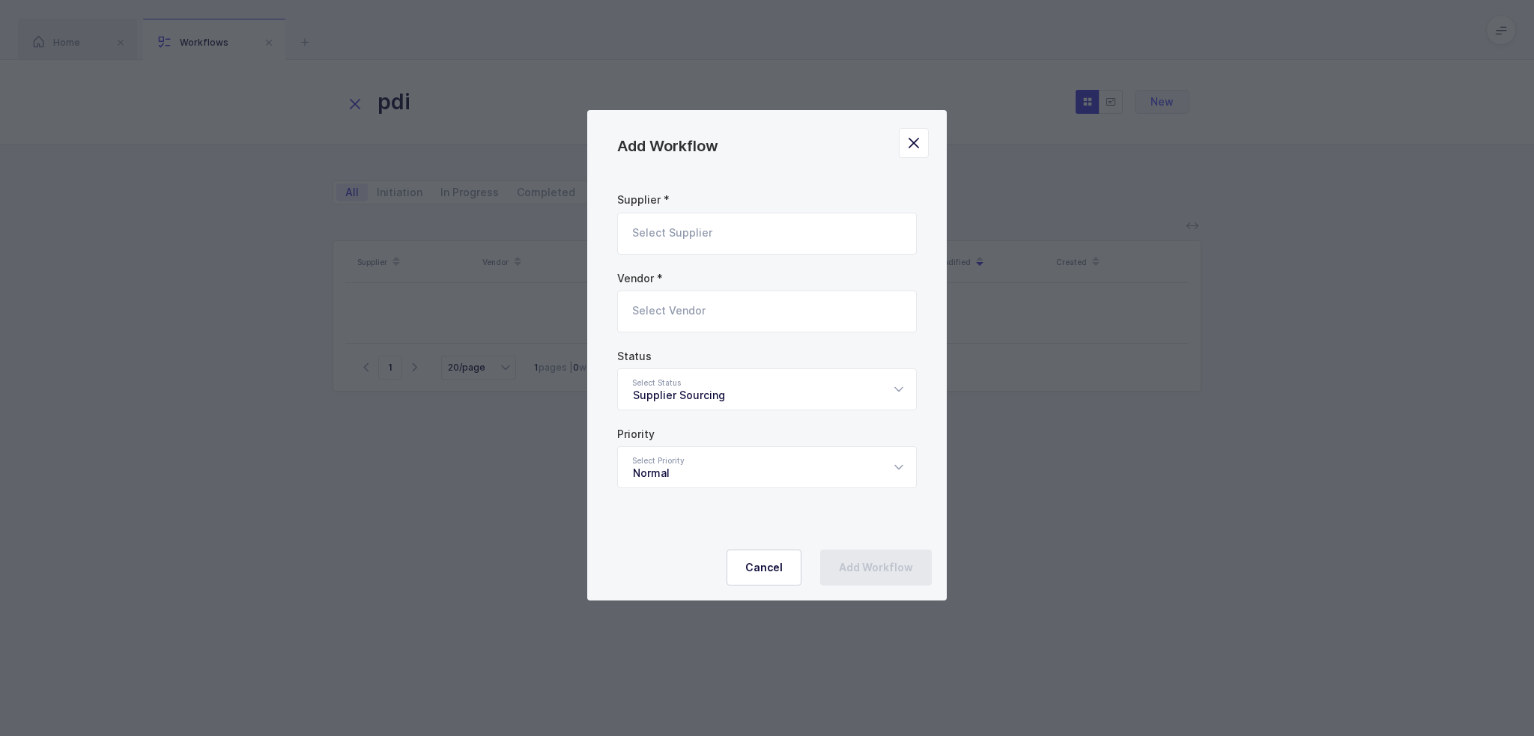
click at [757, 222] on input "Add Workflow" at bounding box center [767, 234] width 300 height 42
click at [707, 290] on li "Commerce" at bounding box center [772, 284] width 297 height 24
type input "Commerce"
click at [692, 321] on input "Add Workflow" at bounding box center [767, 312] width 300 height 42
click at [658, 357] on div "PDI" at bounding box center [696, 361] width 126 height 15
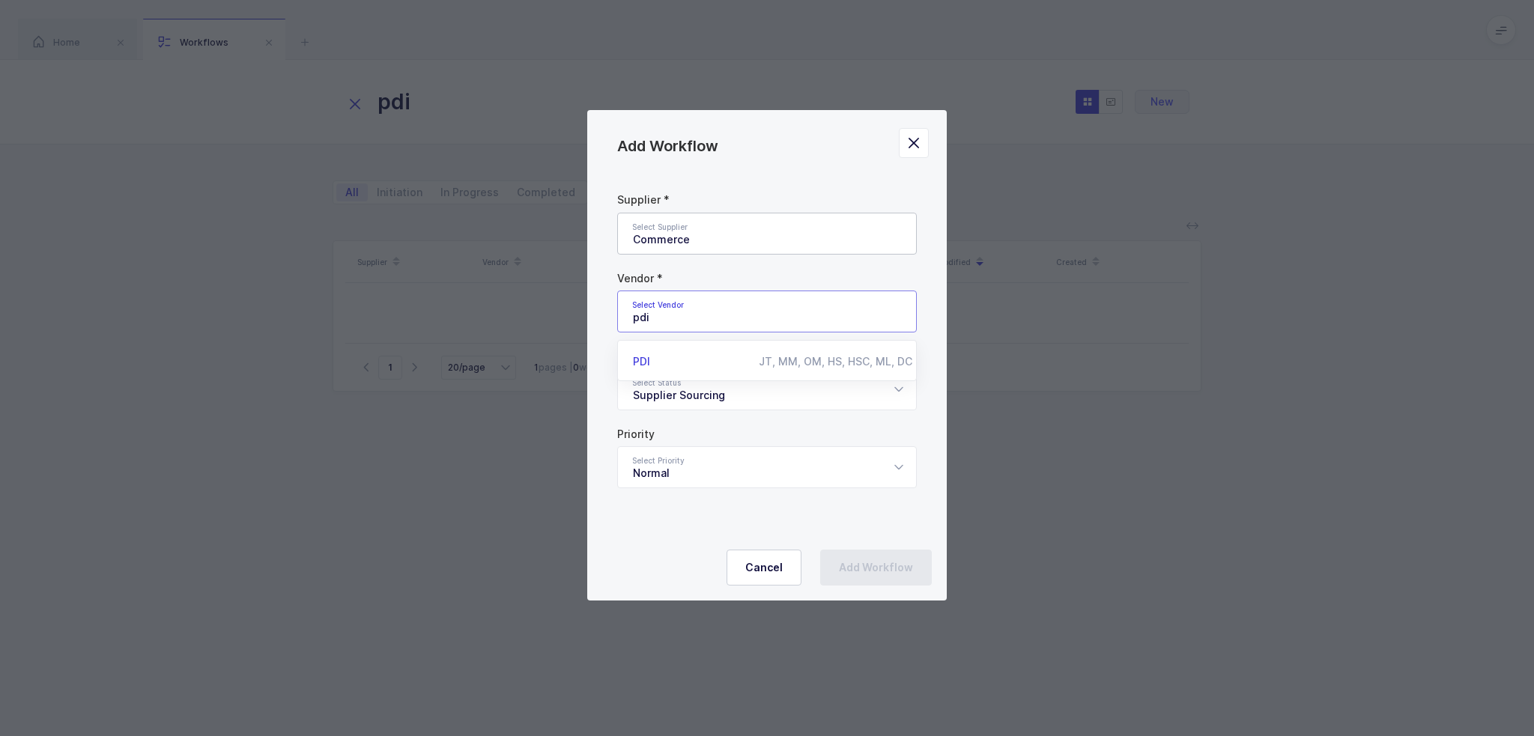
type input "PDI"
click at [690, 398] on div "Supplier Sourcing" at bounding box center [767, 390] width 300 height 42
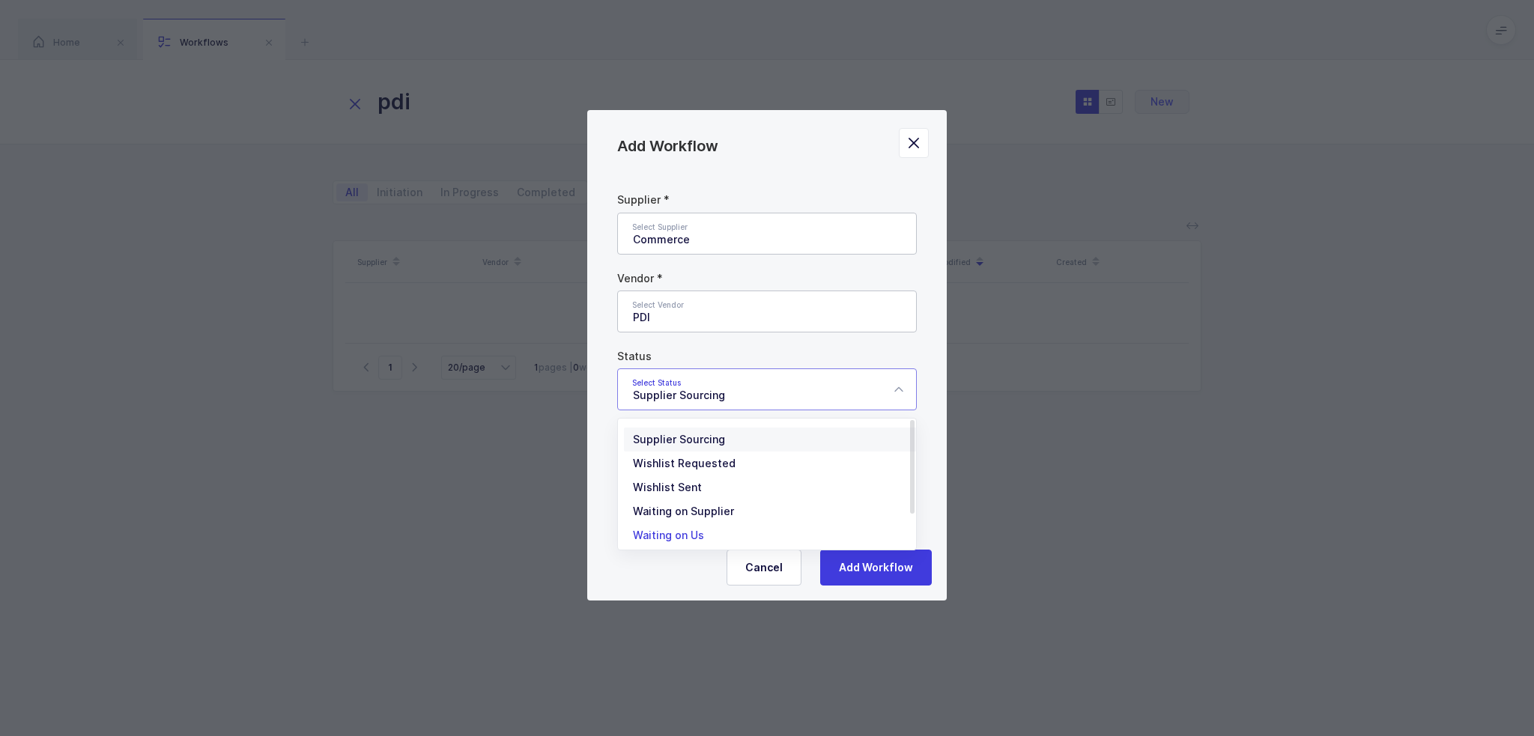
click at [715, 527] on li "Waiting on Us" at bounding box center [772, 536] width 297 height 24
type input "Waiting on Us"
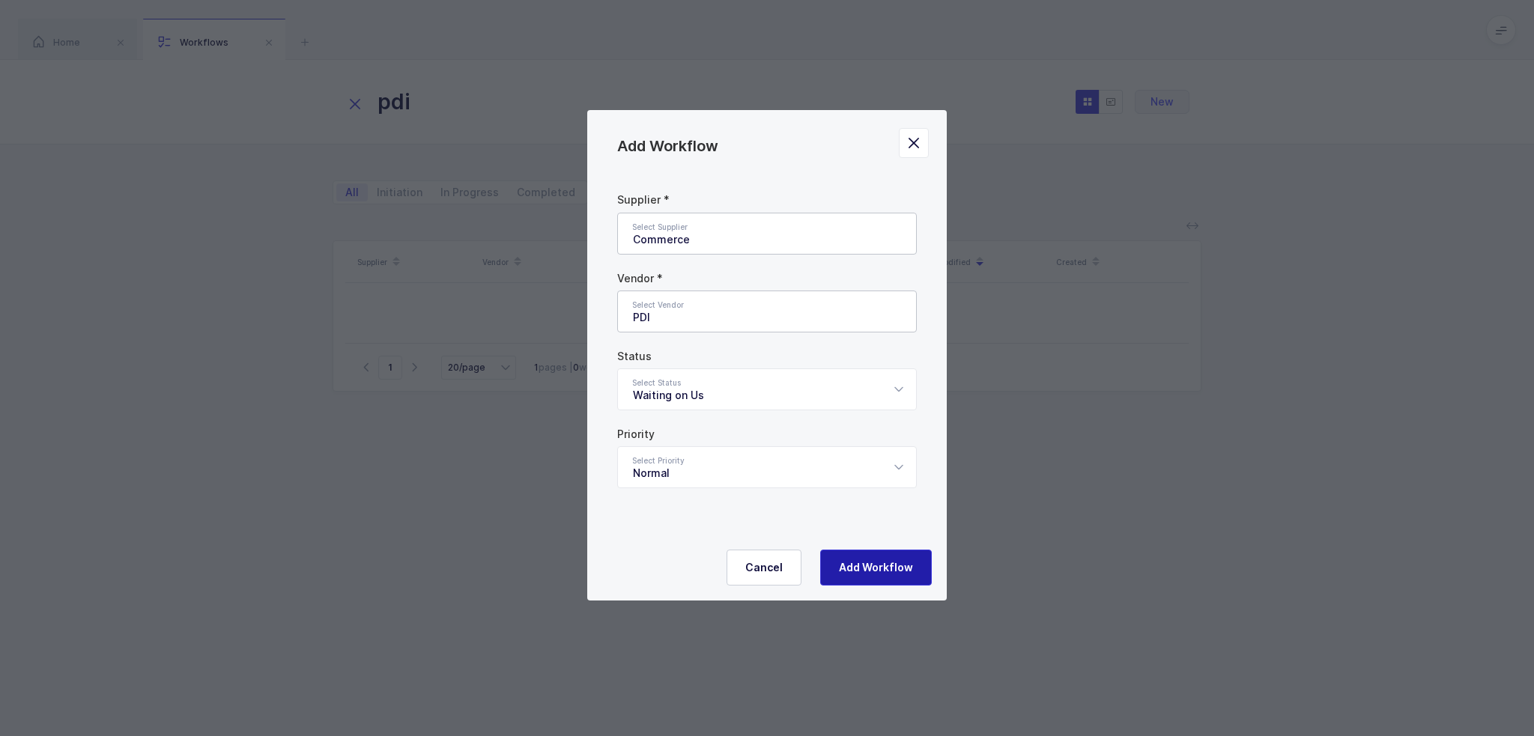
click at [861, 550] on button "Add Workflow" at bounding box center [876, 568] width 112 height 36
type input "Supplier Sourcing"
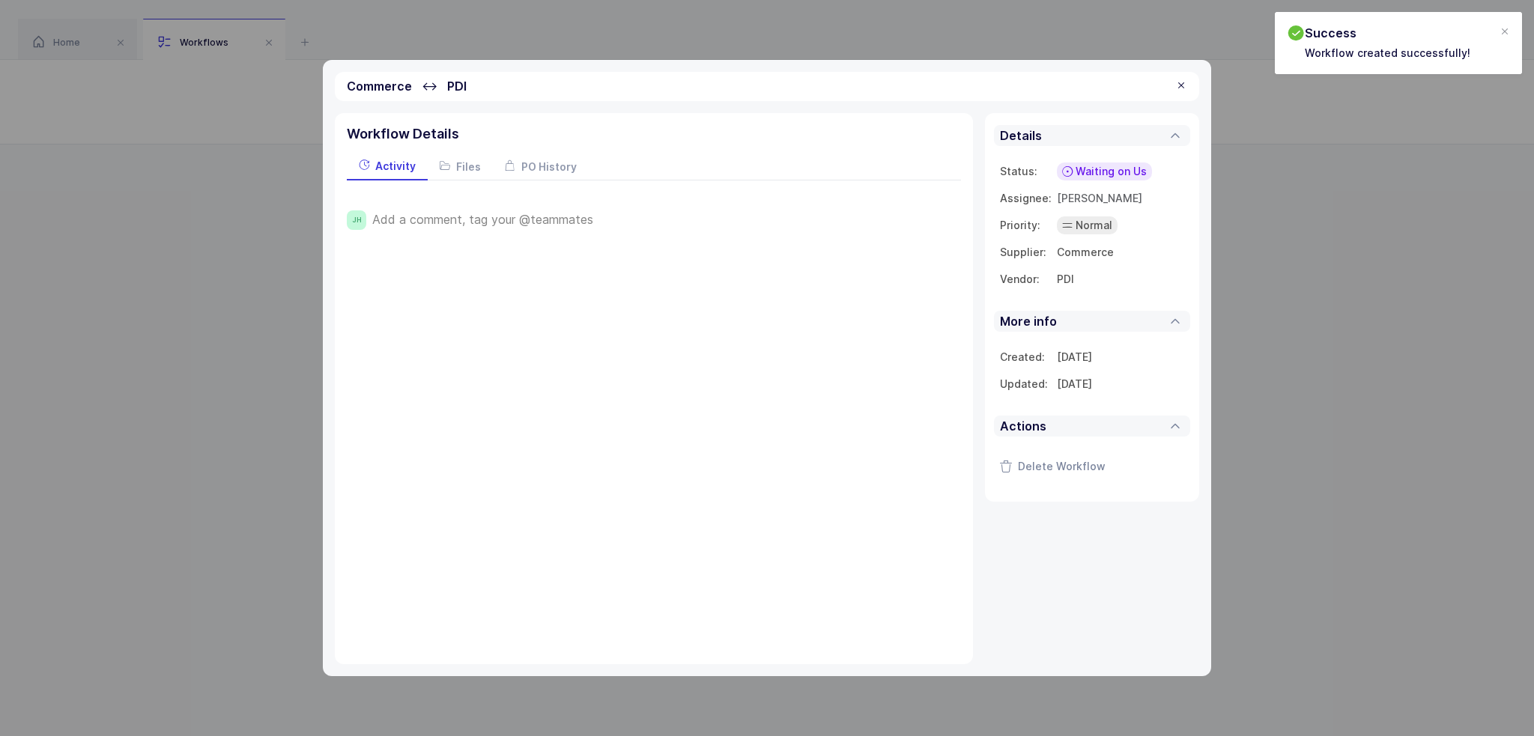
click at [478, 213] on span "Add a comment, tag your @teammates" at bounding box center [482, 219] width 221 height 13
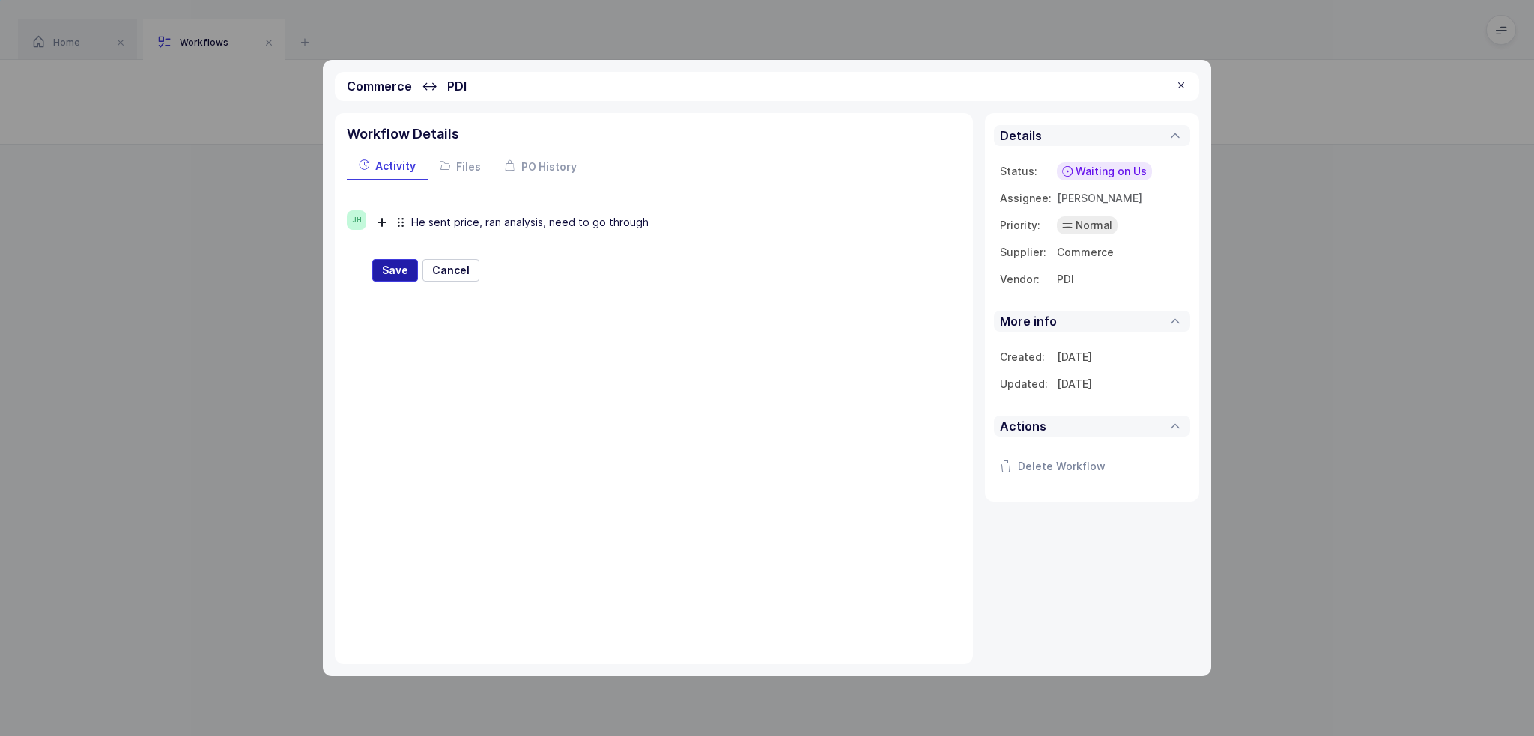
click at [402, 265] on span "Save" at bounding box center [395, 270] width 26 height 15
click at [1177, 83] on div at bounding box center [1181, 85] width 12 height 13
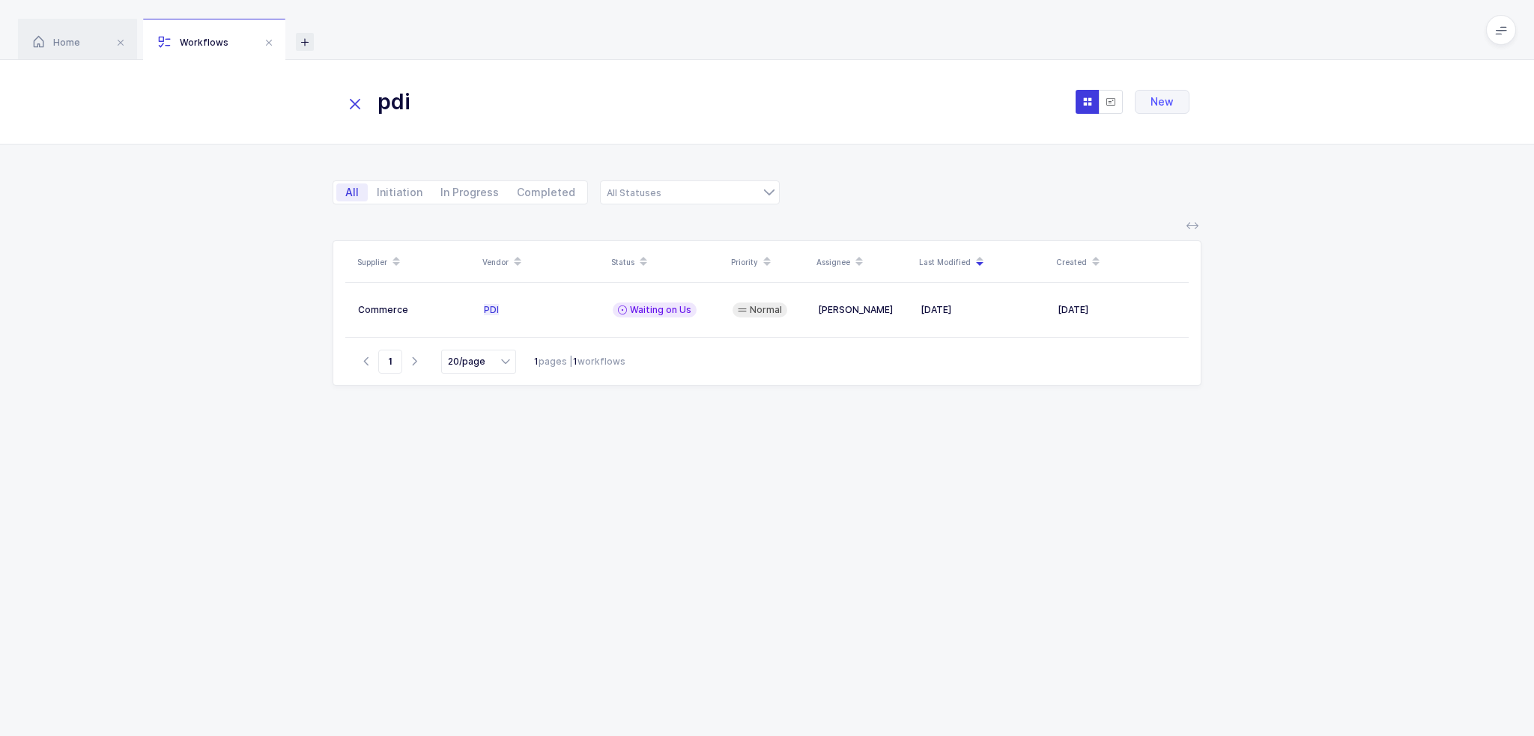
click at [310, 40] on icon at bounding box center [305, 42] width 18 height 18
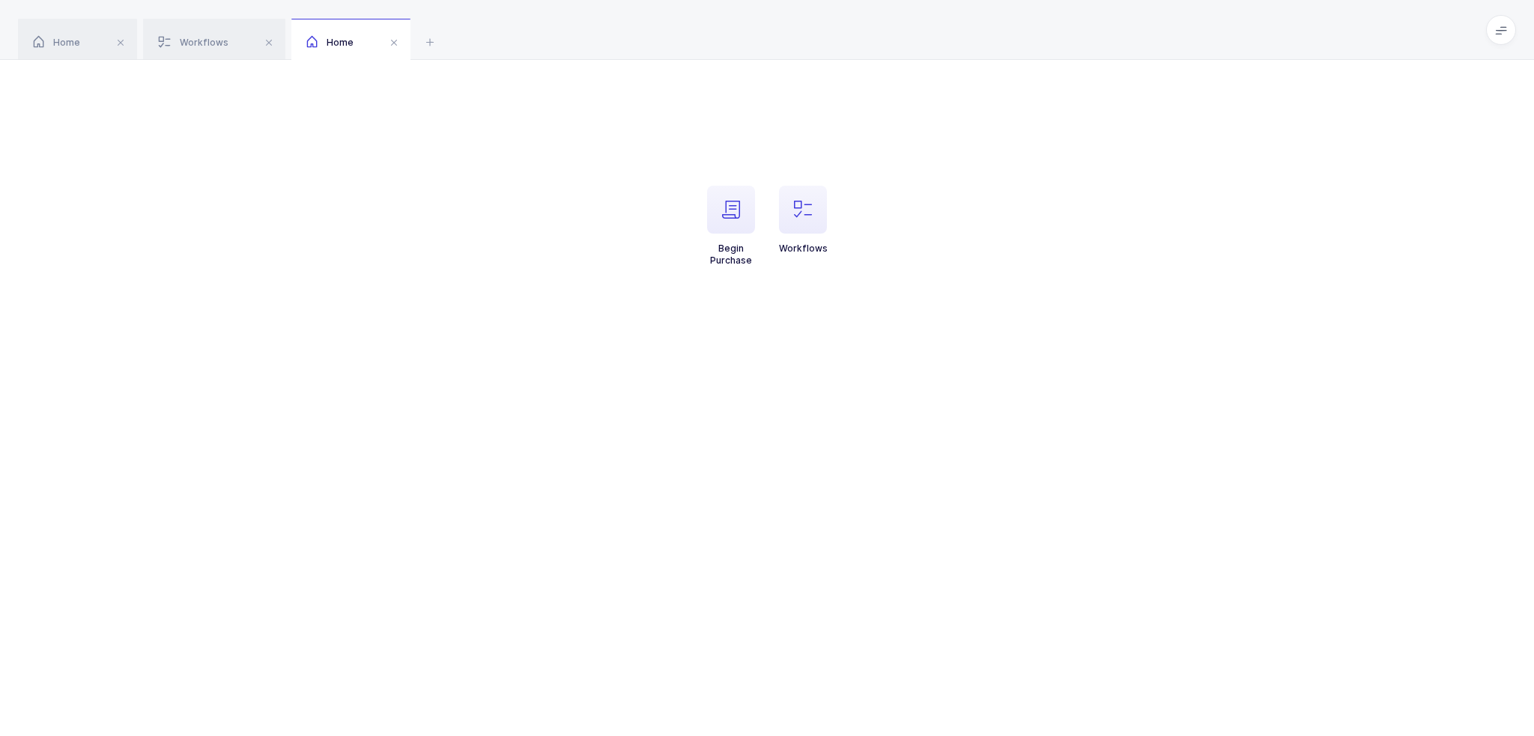
click at [1495, 38] on span at bounding box center [1501, 30] width 30 height 30
click at [234, 19] on div "Workflows" at bounding box center [214, 40] width 142 height 42
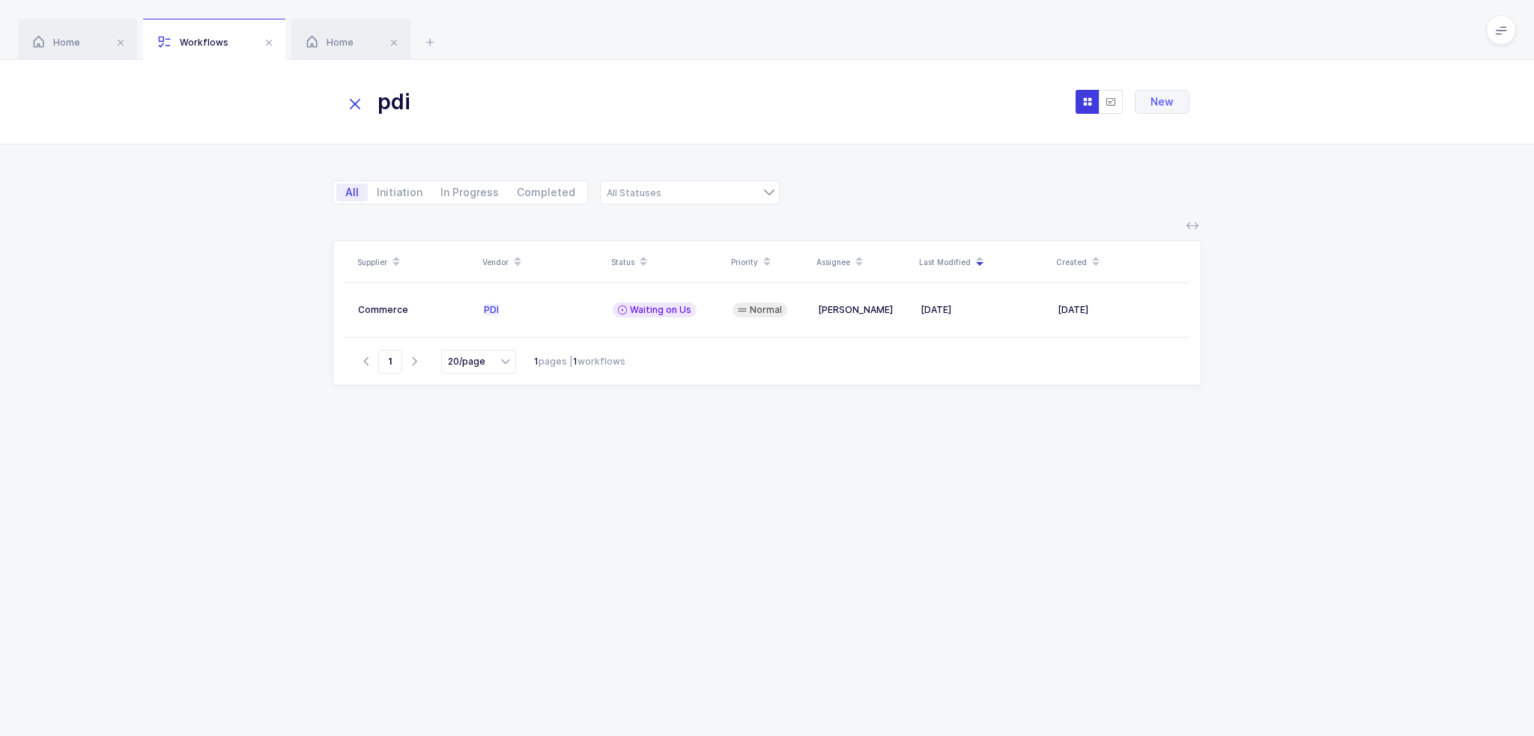
drag, startPoint x: 545, startPoint y: 112, endPoint x: 273, endPoint y: 109, distance: 272.0
click at [276, 110] on div "pdi New" at bounding box center [767, 102] width 1534 height 85
type input "terumo"
click at [532, 297] on td "Terumo" at bounding box center [542, 310] width 129 height 30
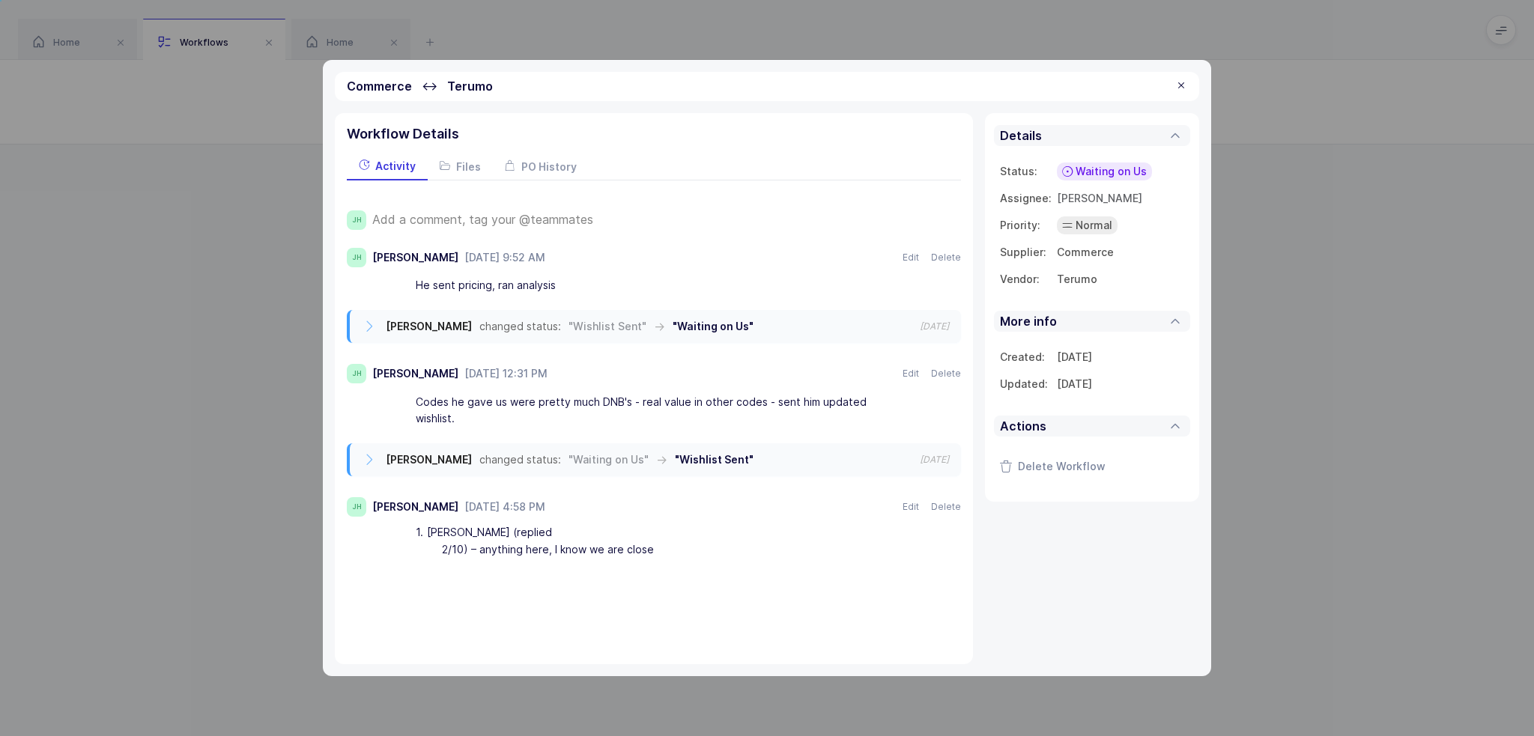
click at [491, 220] on span "Add a comment, tag your @teammates" at bounding box center [482, 219] width 221 height 13
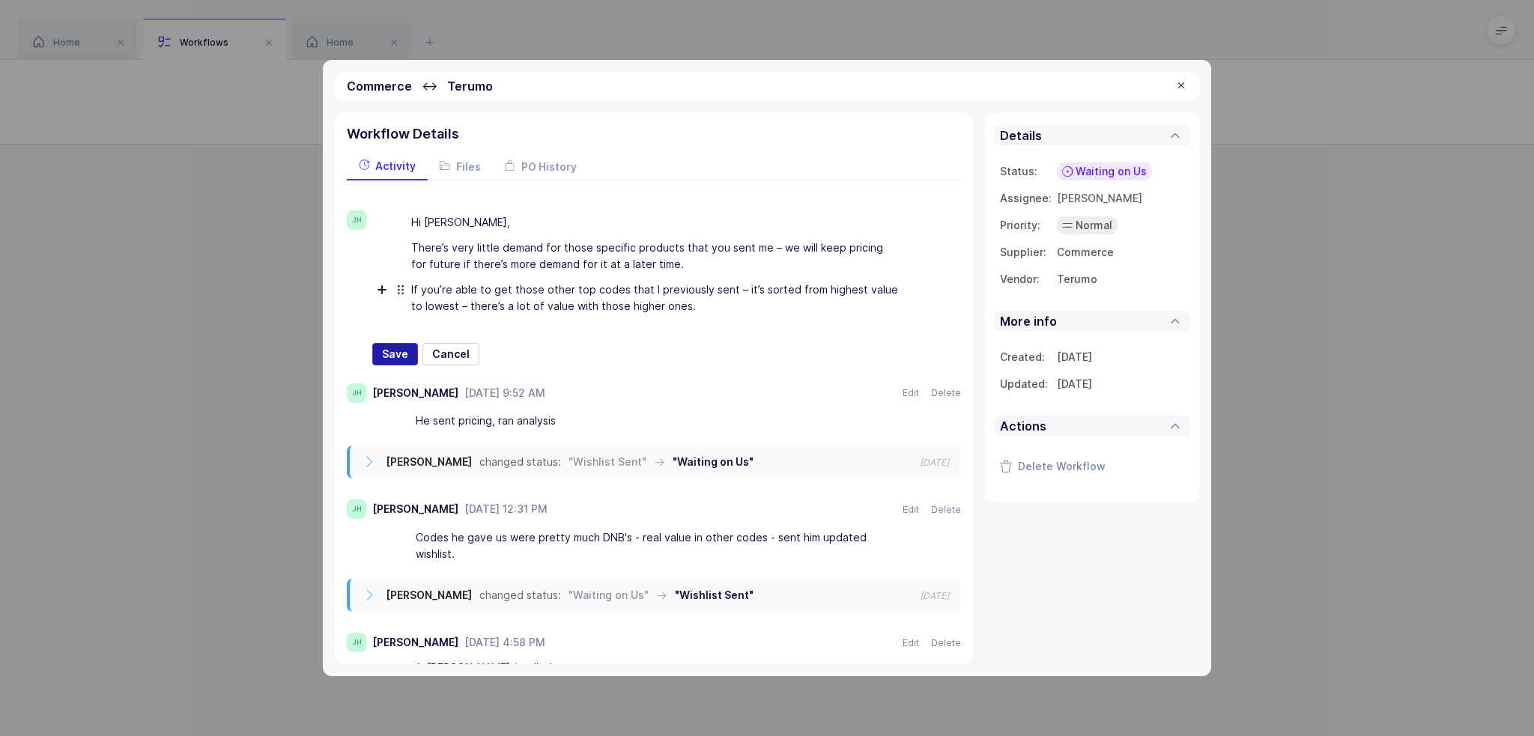
click at [405, 349] on span "Save" at bounding box center [395, 354] width 26 height 15
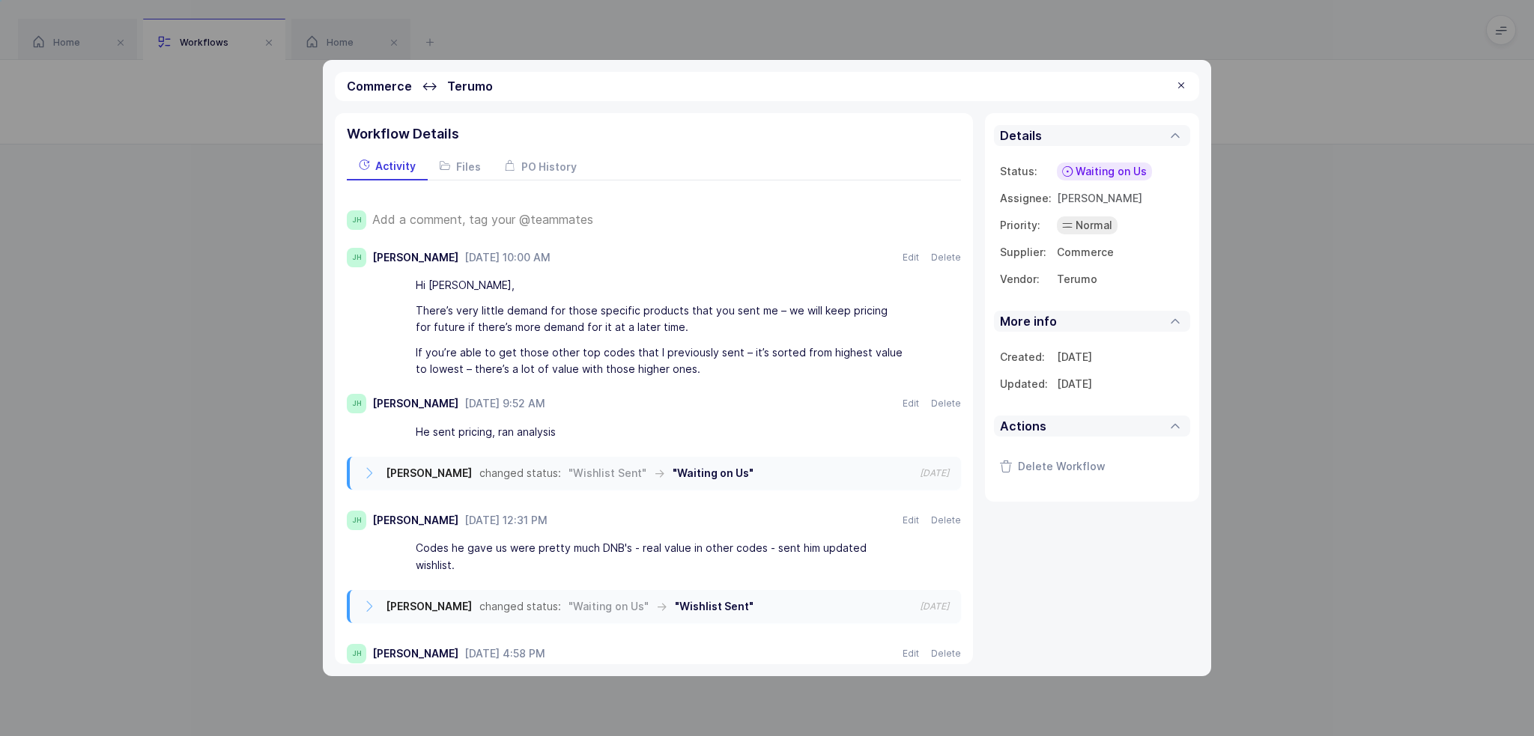
click at [1102, 176] on span "Waiting on Us" at bounding box center [1111, 171] width 71 height 15
click at [1090, 291] on span "Waiting on Supplier" at bounding box center [1082, 286] width 101 height 15
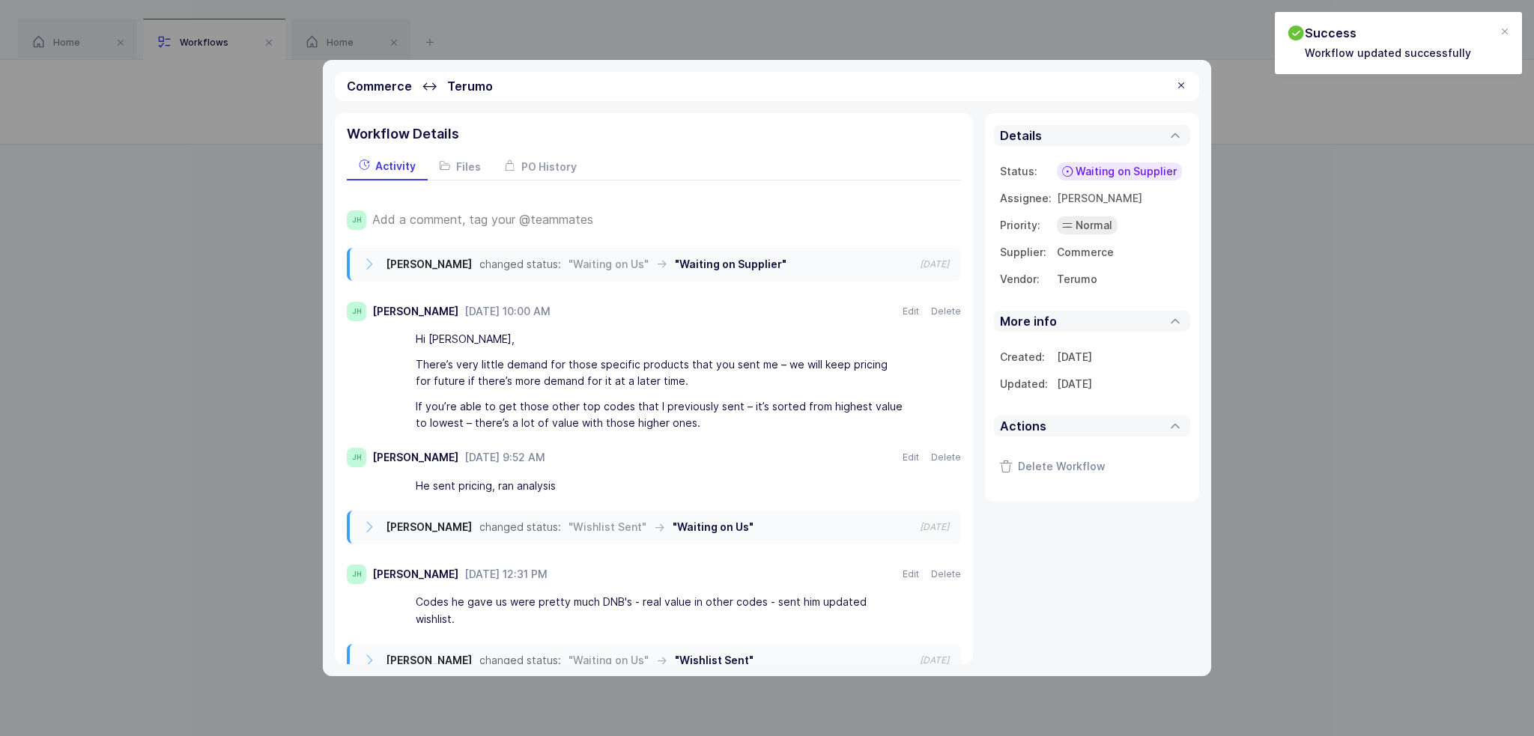
click at [1181, 88] on div at bounding box center [1181, 85] width 12 height 13
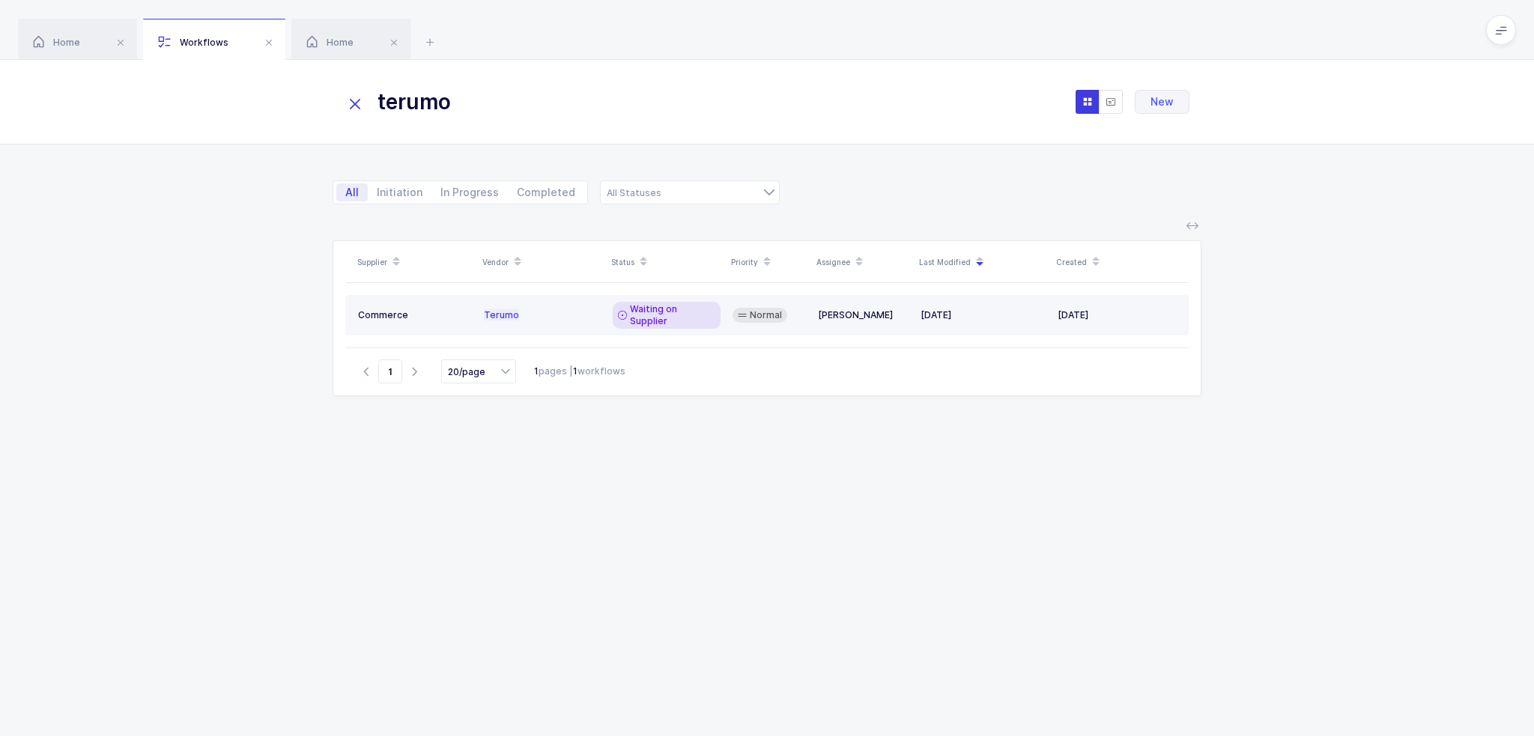
click at [590, 302] on td "Terumo" at bounding box center [542, 315] width 129 height 40
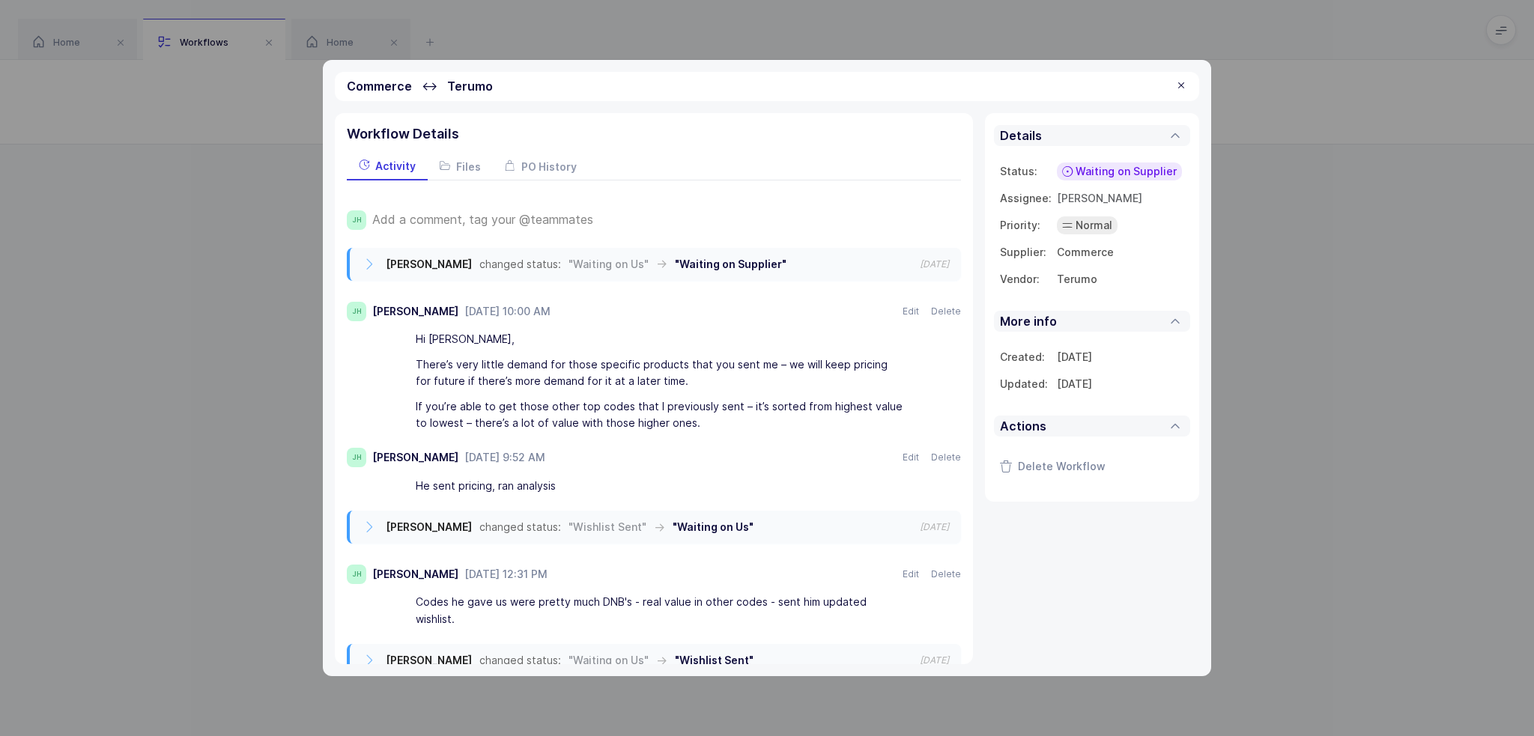
click at [422, 215] on span "Add a comment, tag your @teammates" at bounding box center [482, 219] width 221 height 13
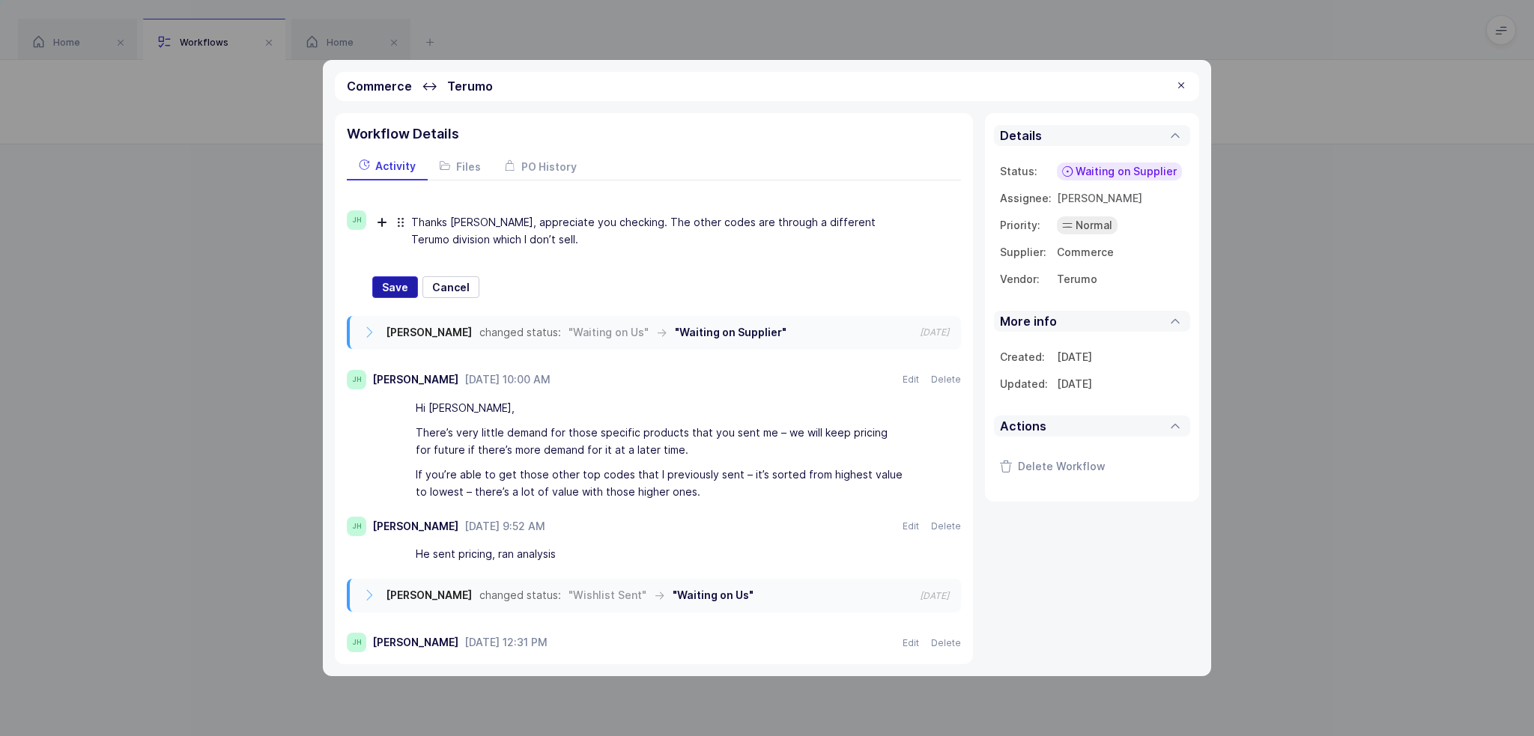
click at [381, 279] on button "Save" at bounding box center [395, 287] width 46 height 22
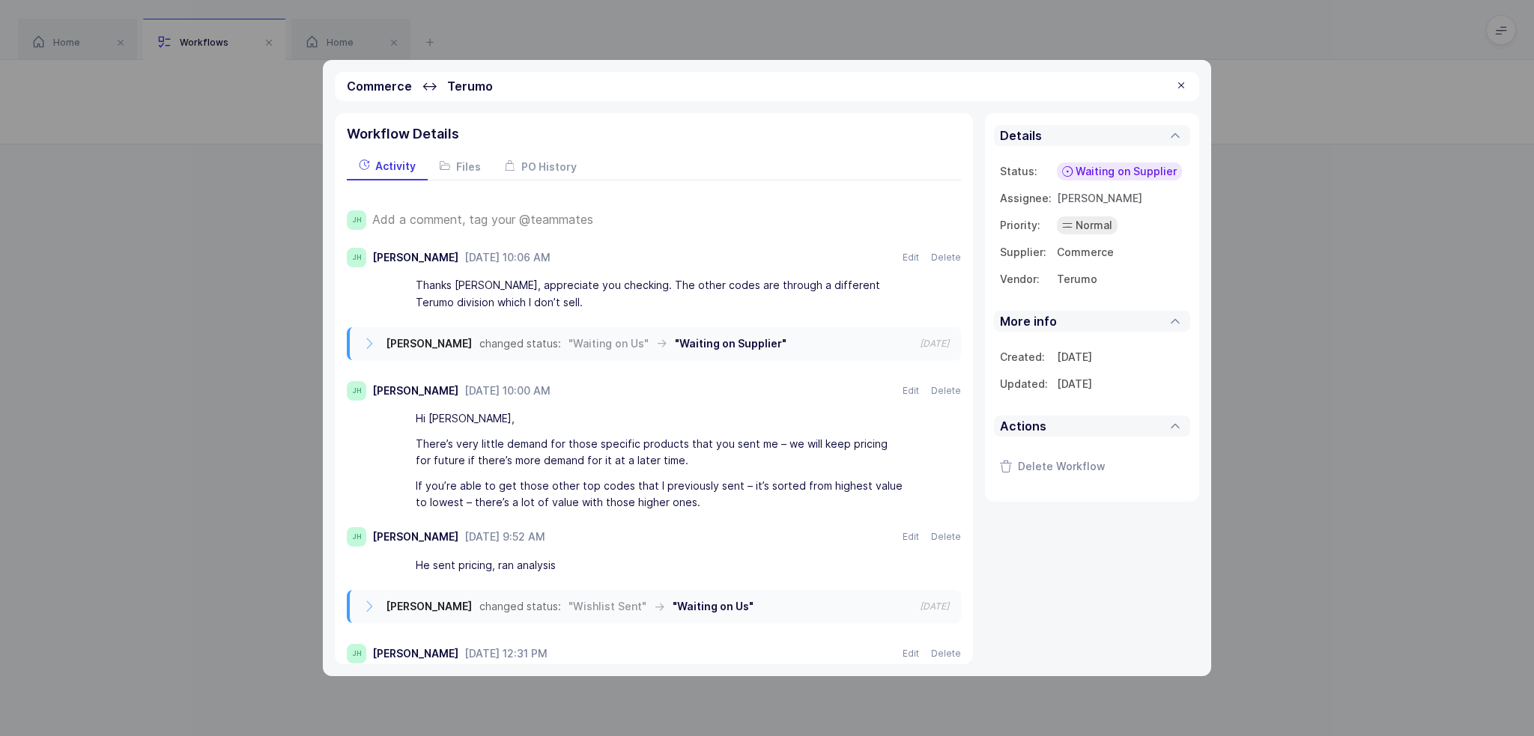
click at [1124, 176] on span "Waiting on Supplier" at bounding box center [1126, 171] width 101 height 15
click at [1121, 338] on span "Not Relevant" at bounding box center [1093, 337] width 67 height 15
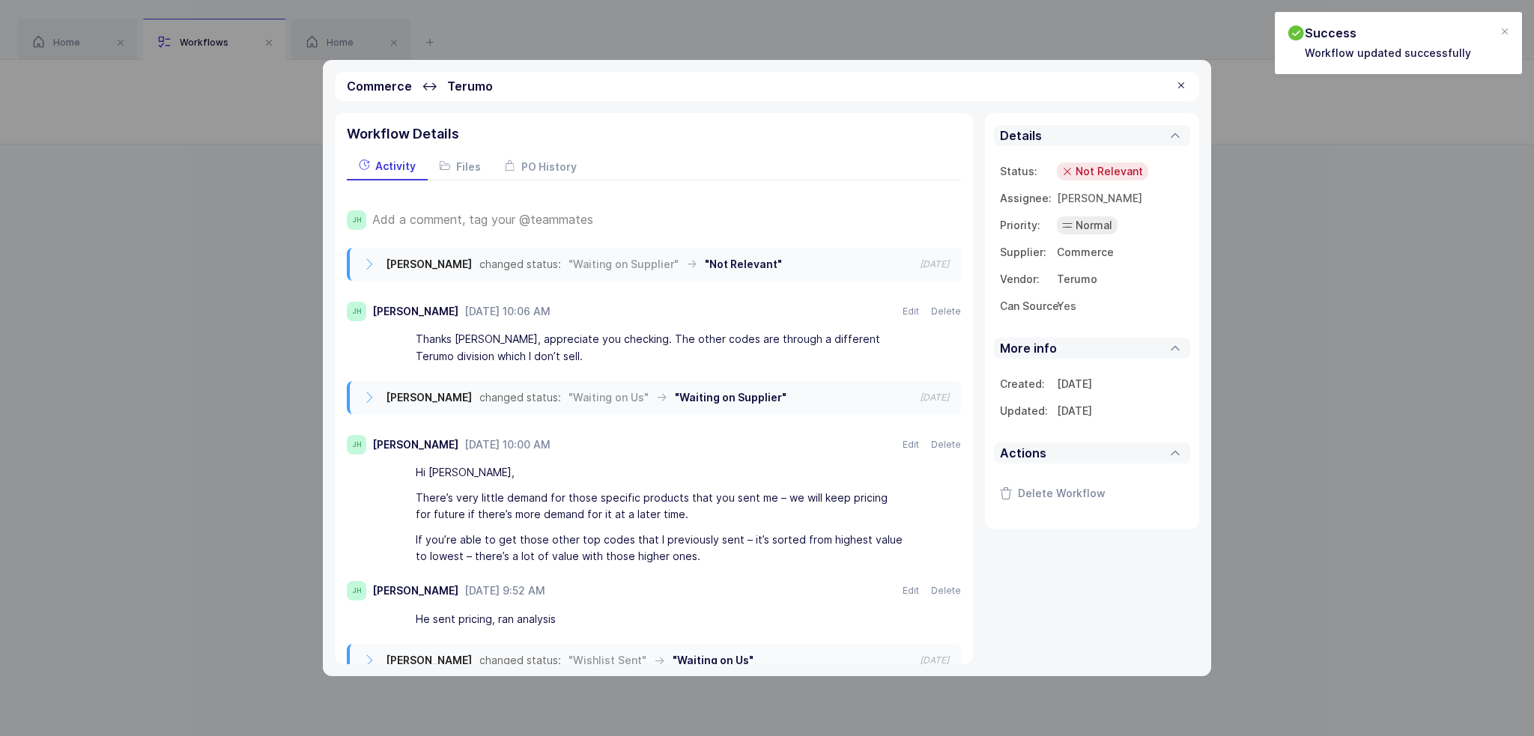
click at [1184, 83] on div at bounding box center [1181, 85] width 12 height 13
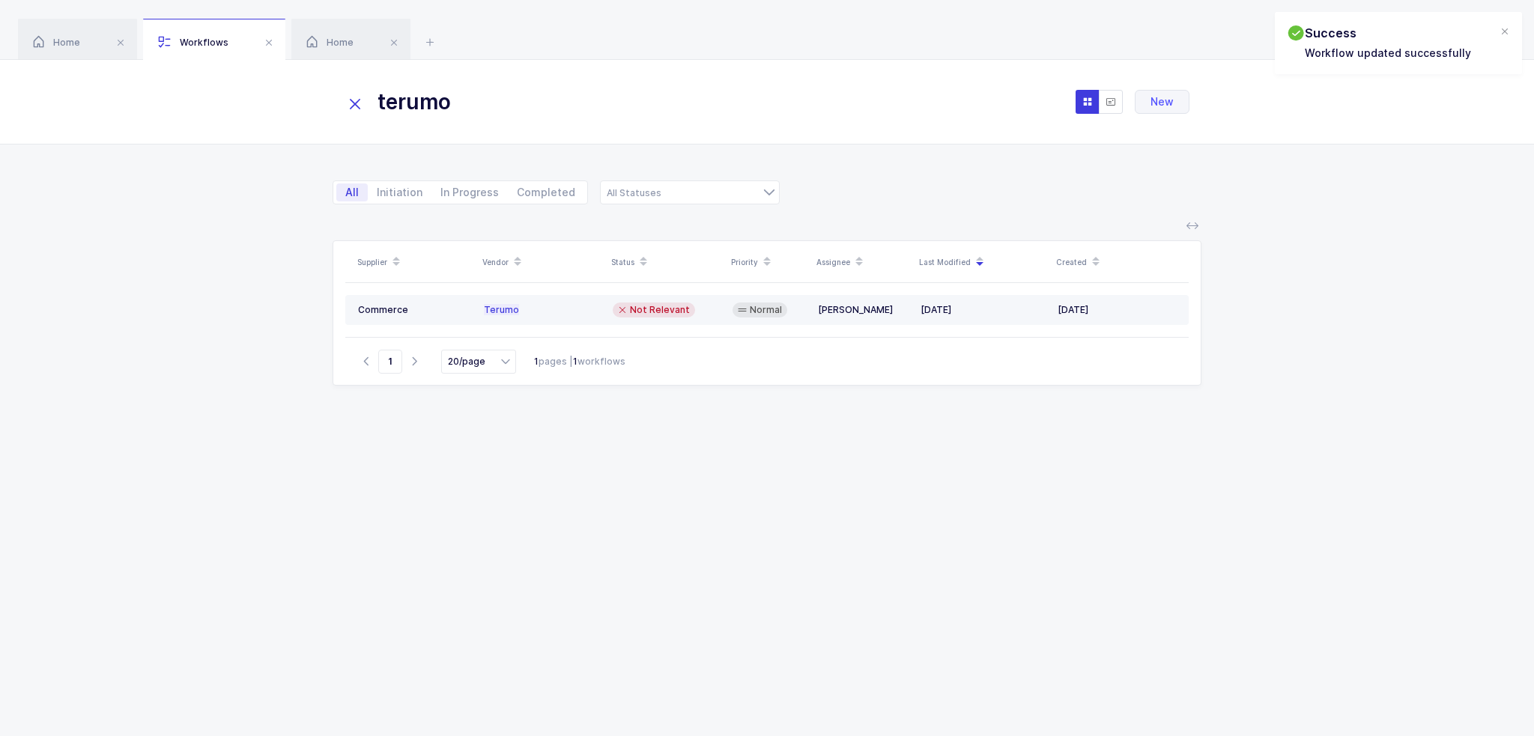
click at [546, 306] on div "Terumo" at bounding box center [542, 310] width 117 height 12
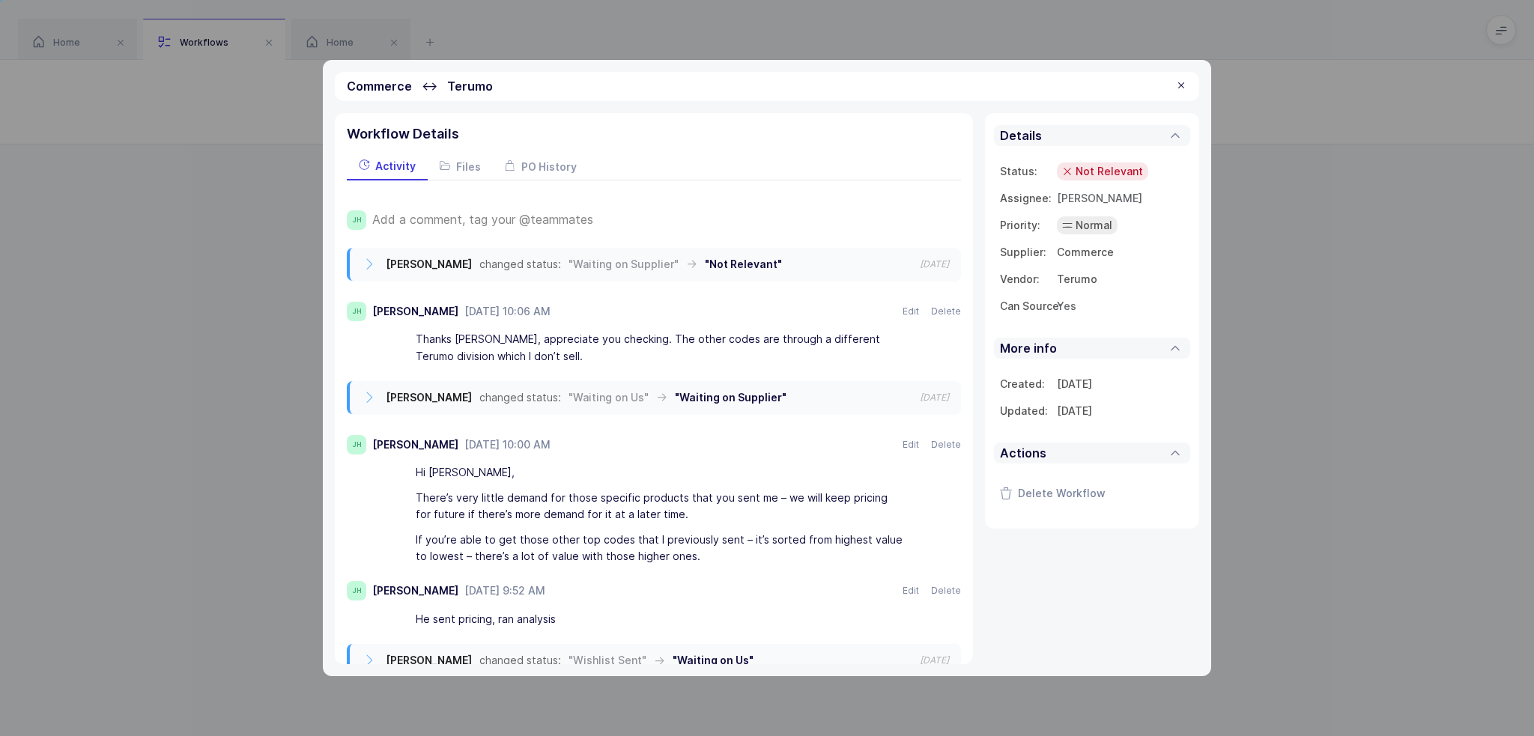
click at [1184, 79] on div at bounding box center [1181, 85] width 12 height 13
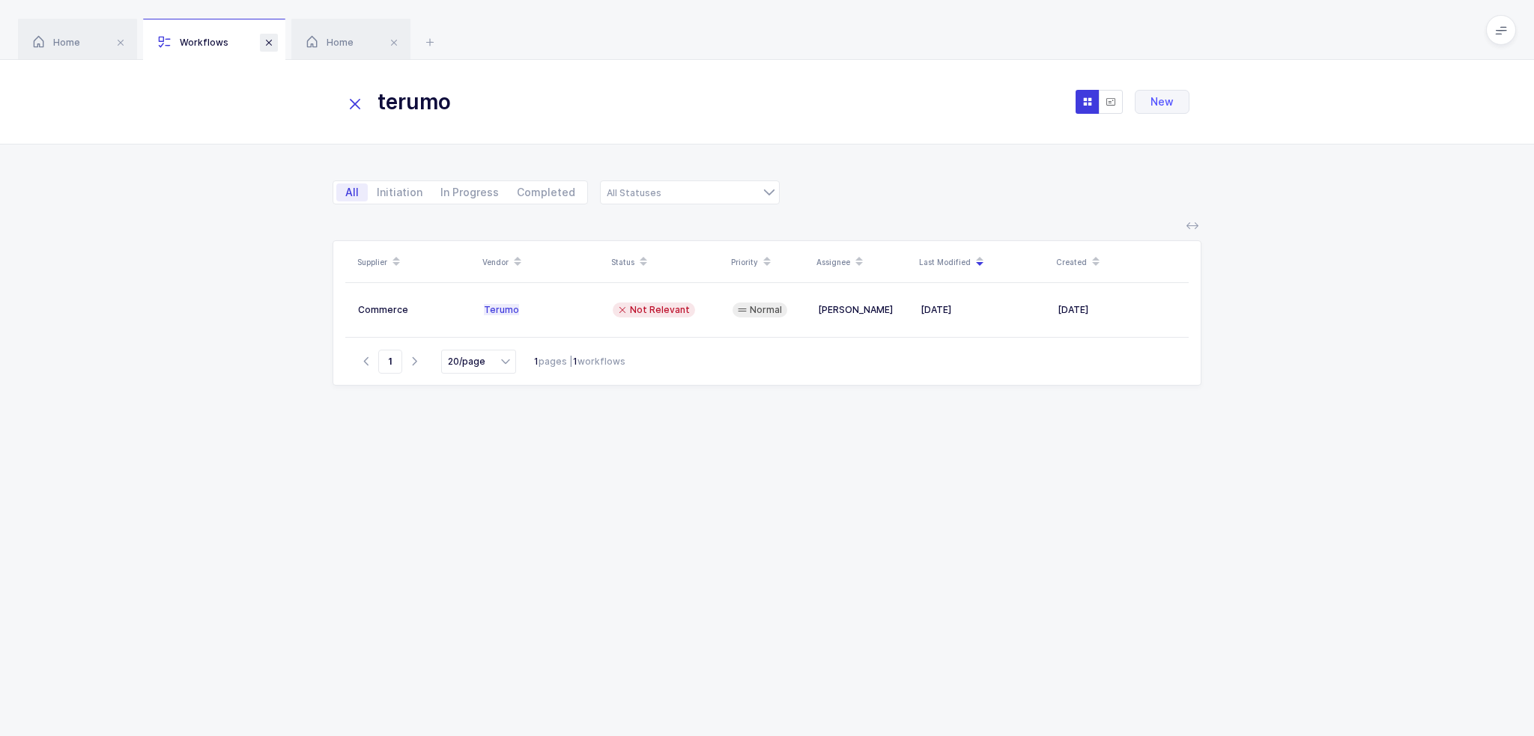
click at [274, 45] on span at bounding box center [269, 43] width 18 height 18
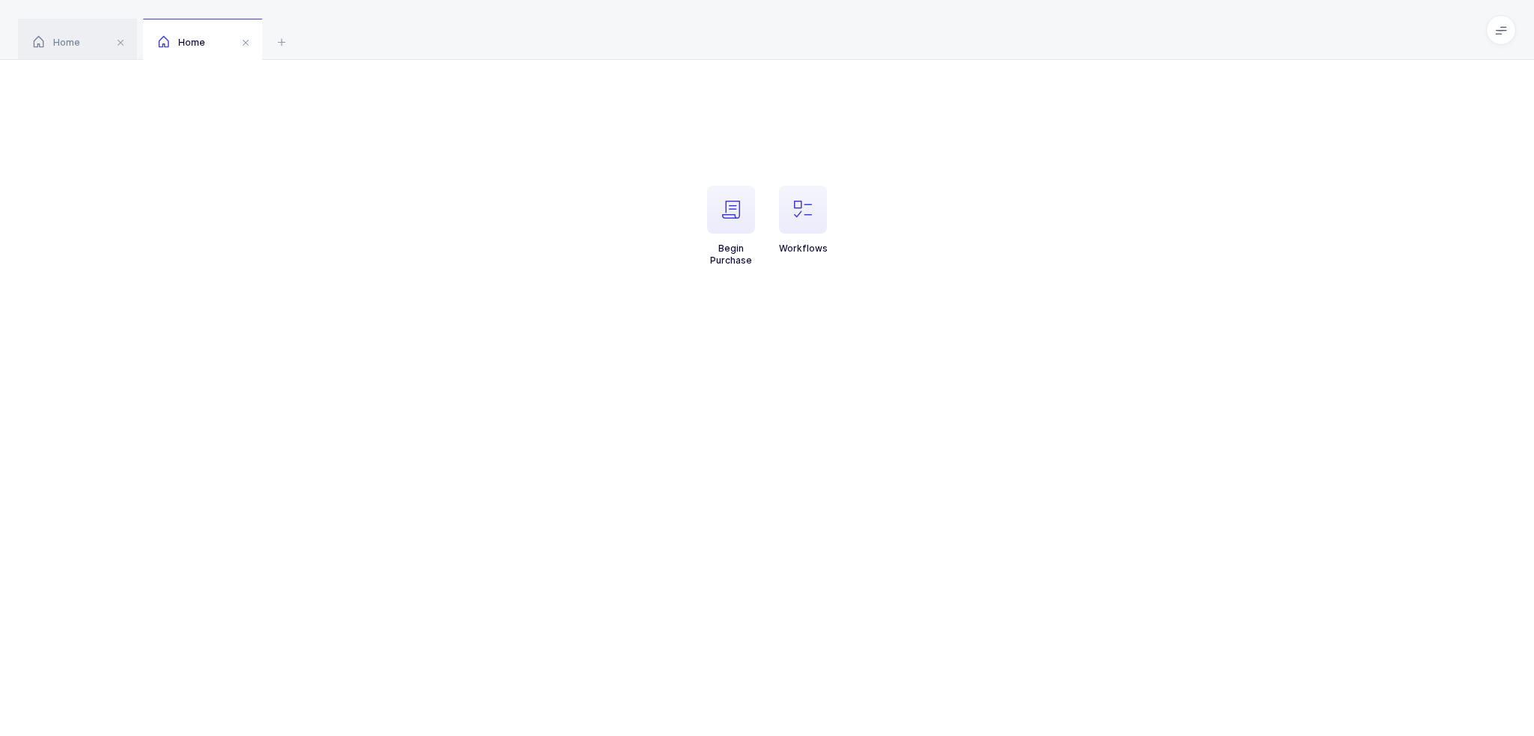
click at [274, 45] on icon at bounding box center [282, 42] width 18 height 18
click at [249, 44] on span at bounding box center [246, 43] width 18 height 18
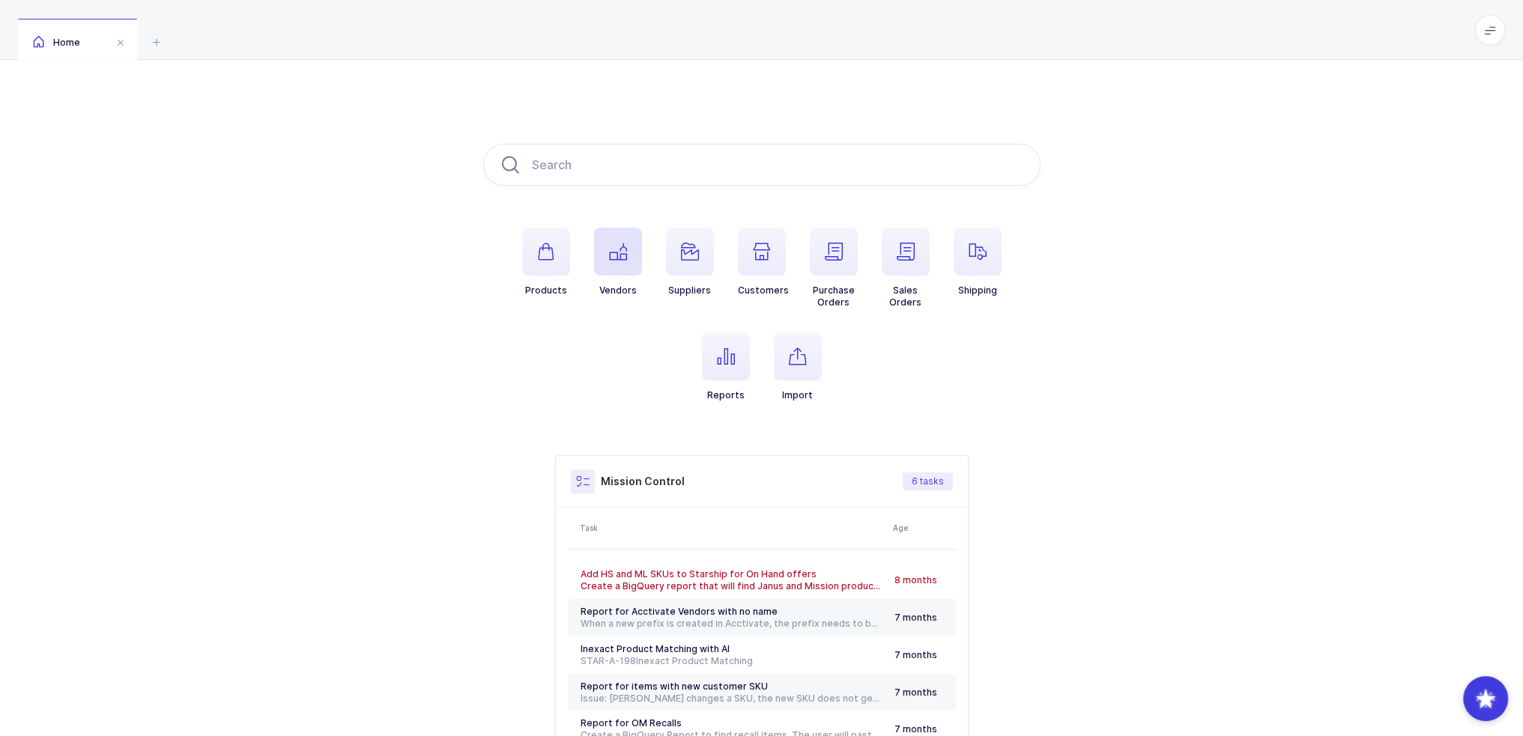
click at [606, 246] on span "button" at bounding box center [618, 252] width 48 height 48
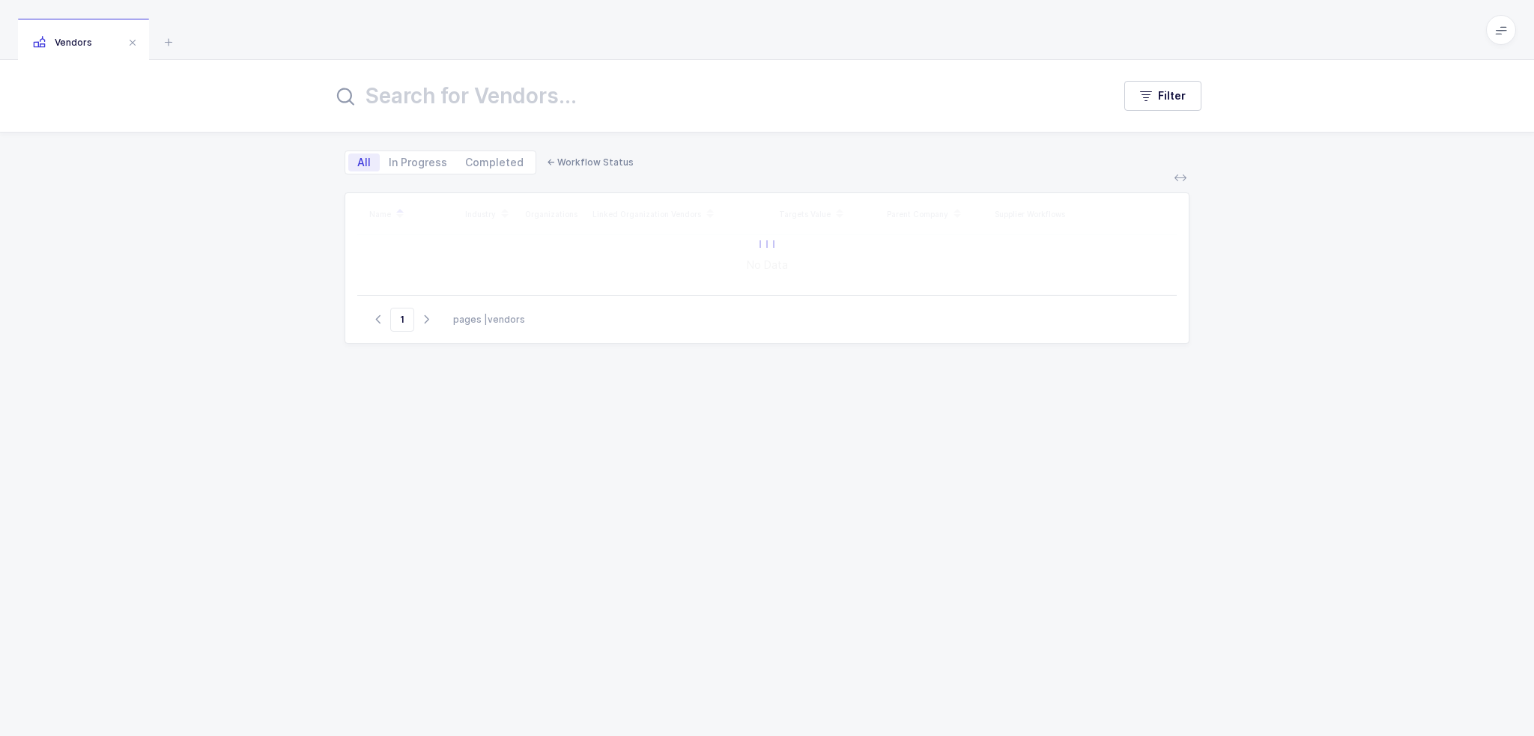
click at [537, 110] on input "text" at bounding box center [714, 96] width 762 height 36
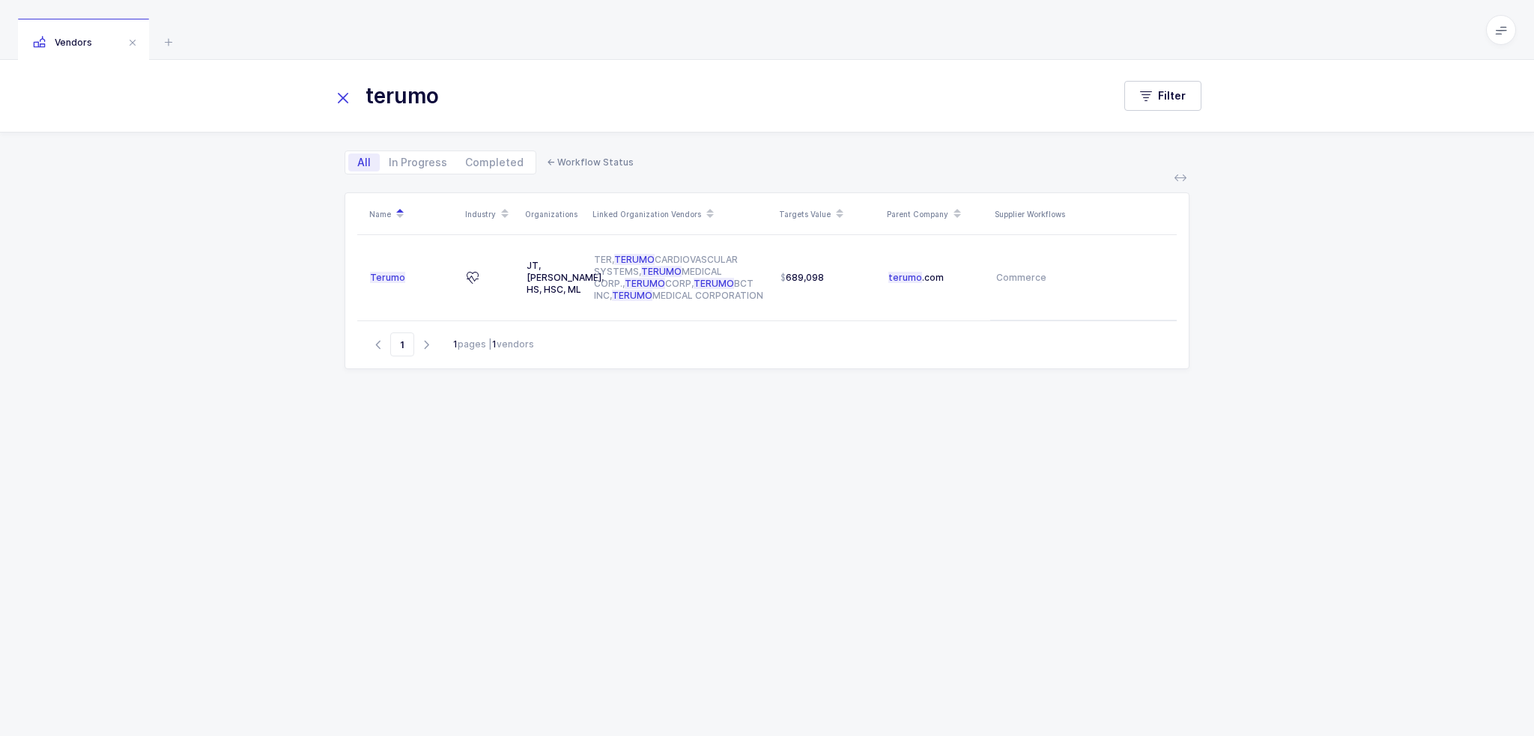
type input "terumo"
click at [738, 475] on div "Name Industry Organizations Linked Organization Vendors Targets Value Parent Co…" at bounding box center [767, 447] width 845 height 508
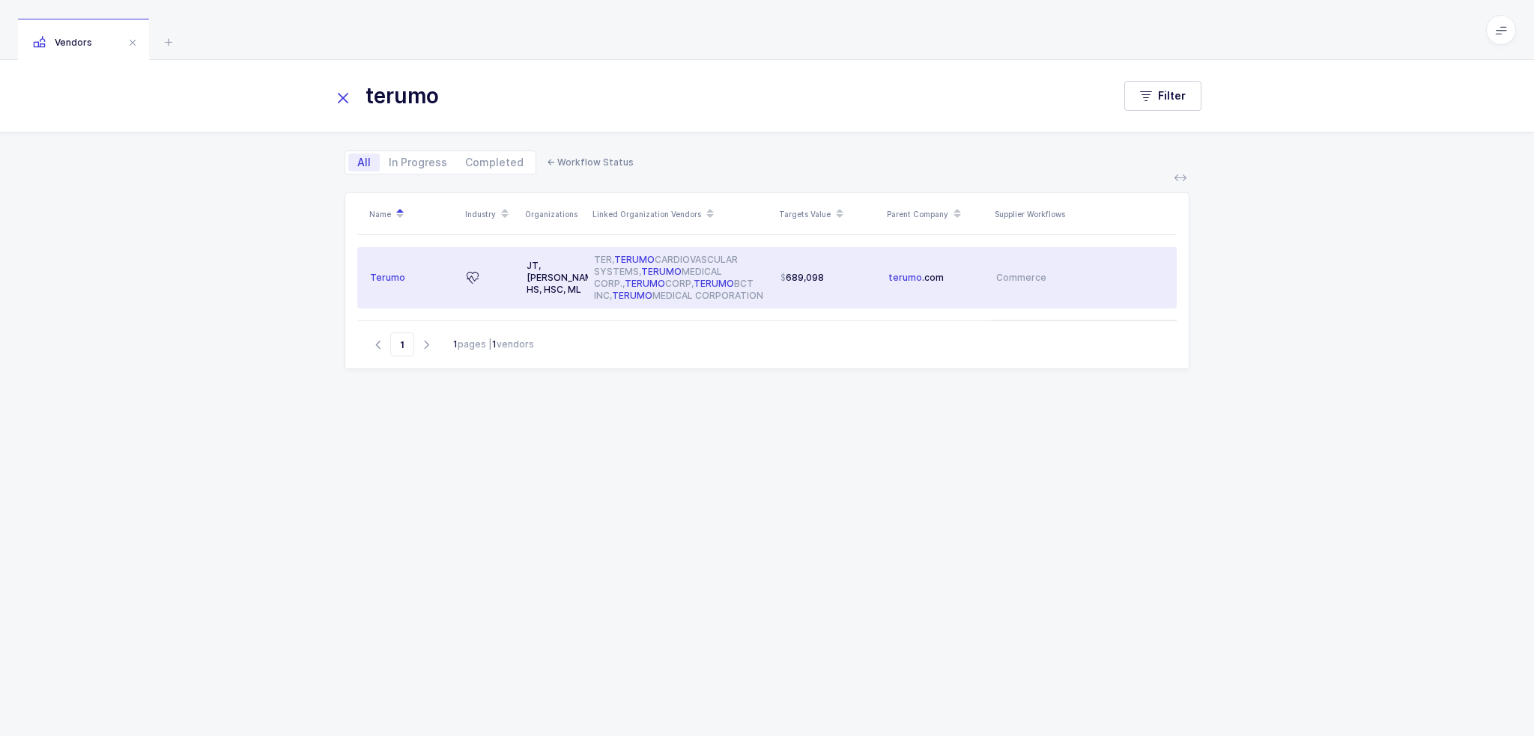
click at [737, 294] on div "TER, TERUMO CARDIOVASCULAR SYSTEMS, TERUMO MEDICAL CORP., TERUMO CORP, TERUMO B…" at bounding box center [681, 278] width 175 height 48
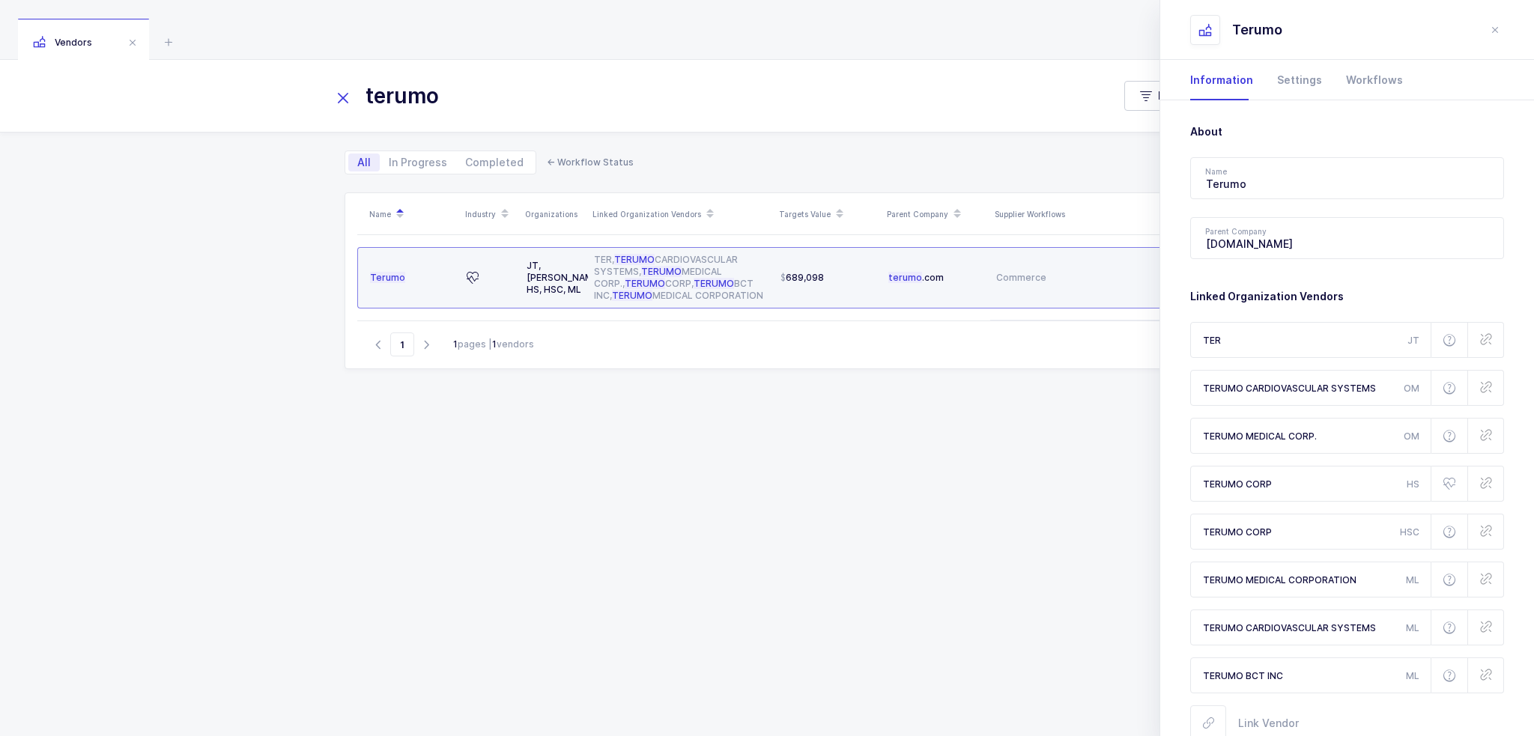
click at [788, 272] on span "689,098" at bounding box center [802, 278] width 43 height 12
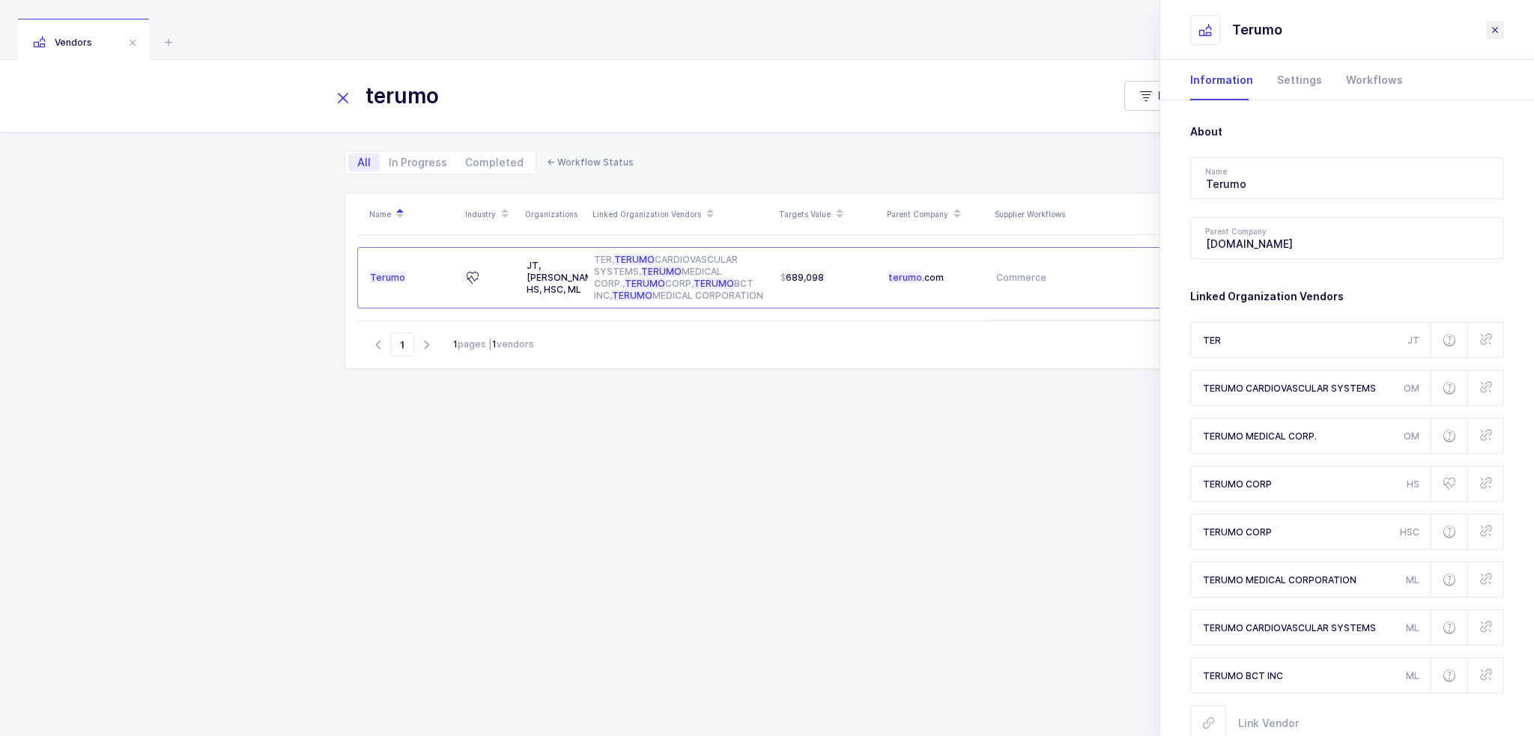
click at [1496, 30] on icon "close drawer" at bounding box center [1495, 30] width 12 height 12
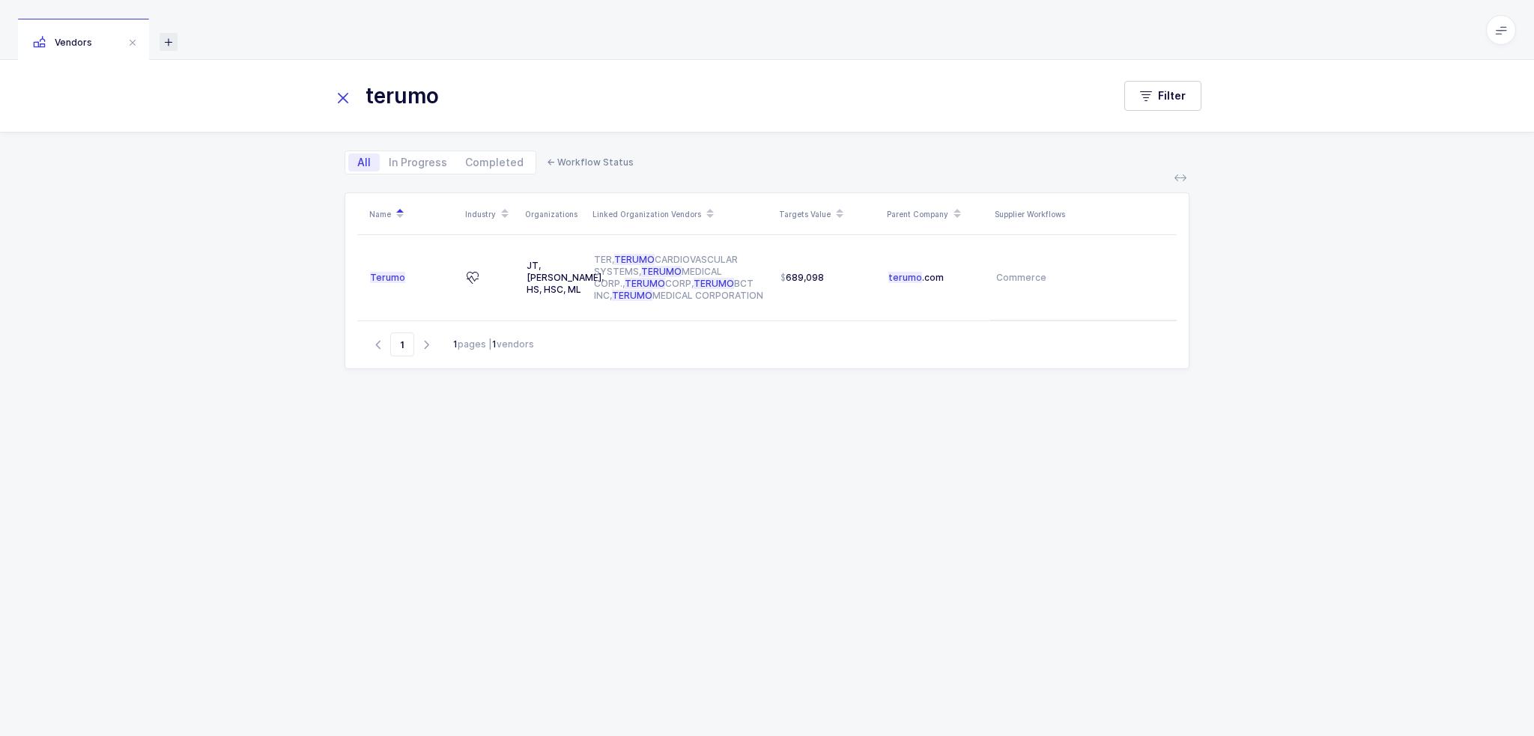
click at [168, 38] on icon at bounding box center [169, 42] width 18 height 18
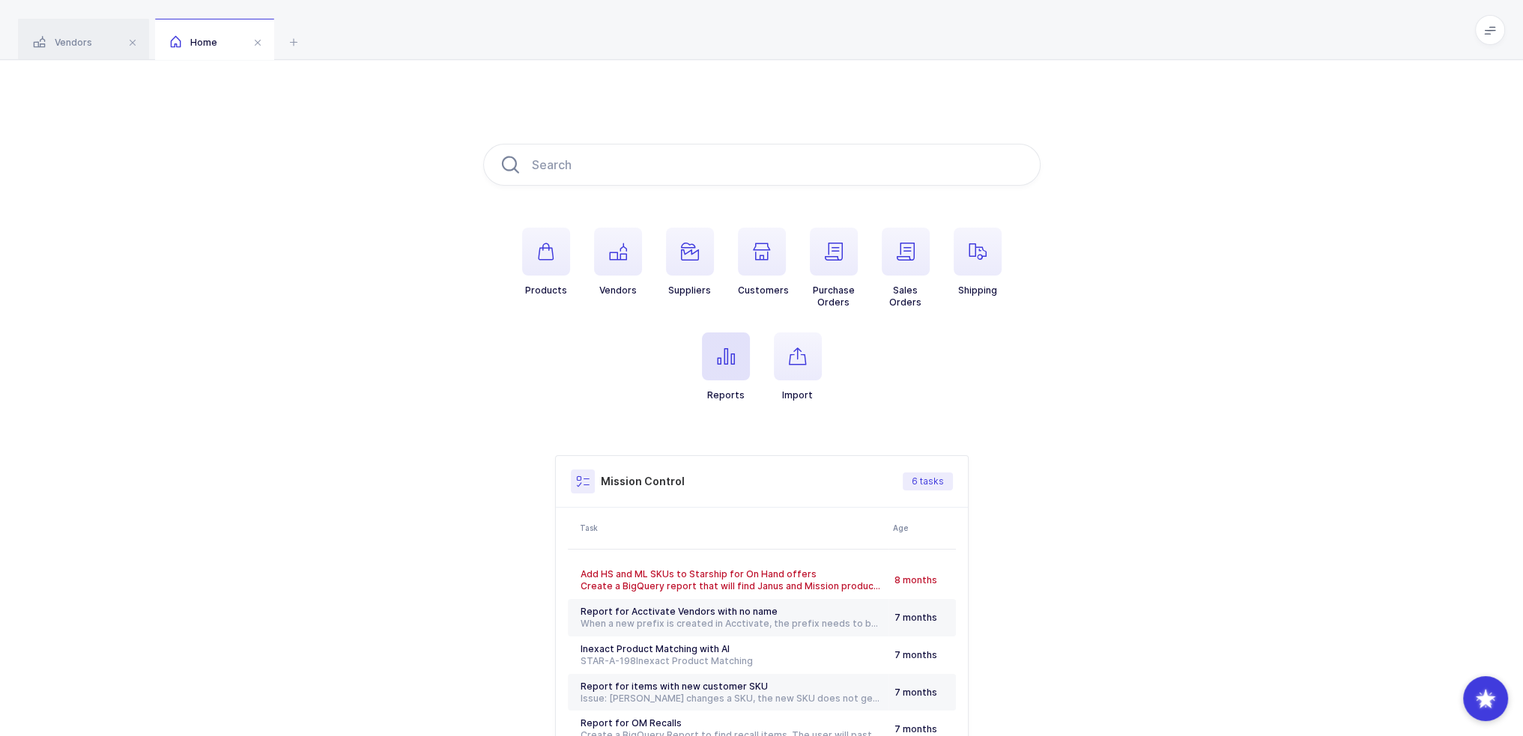
click at [704, 363] on span "button" at bounding box center [726, 357] width 48 height 48
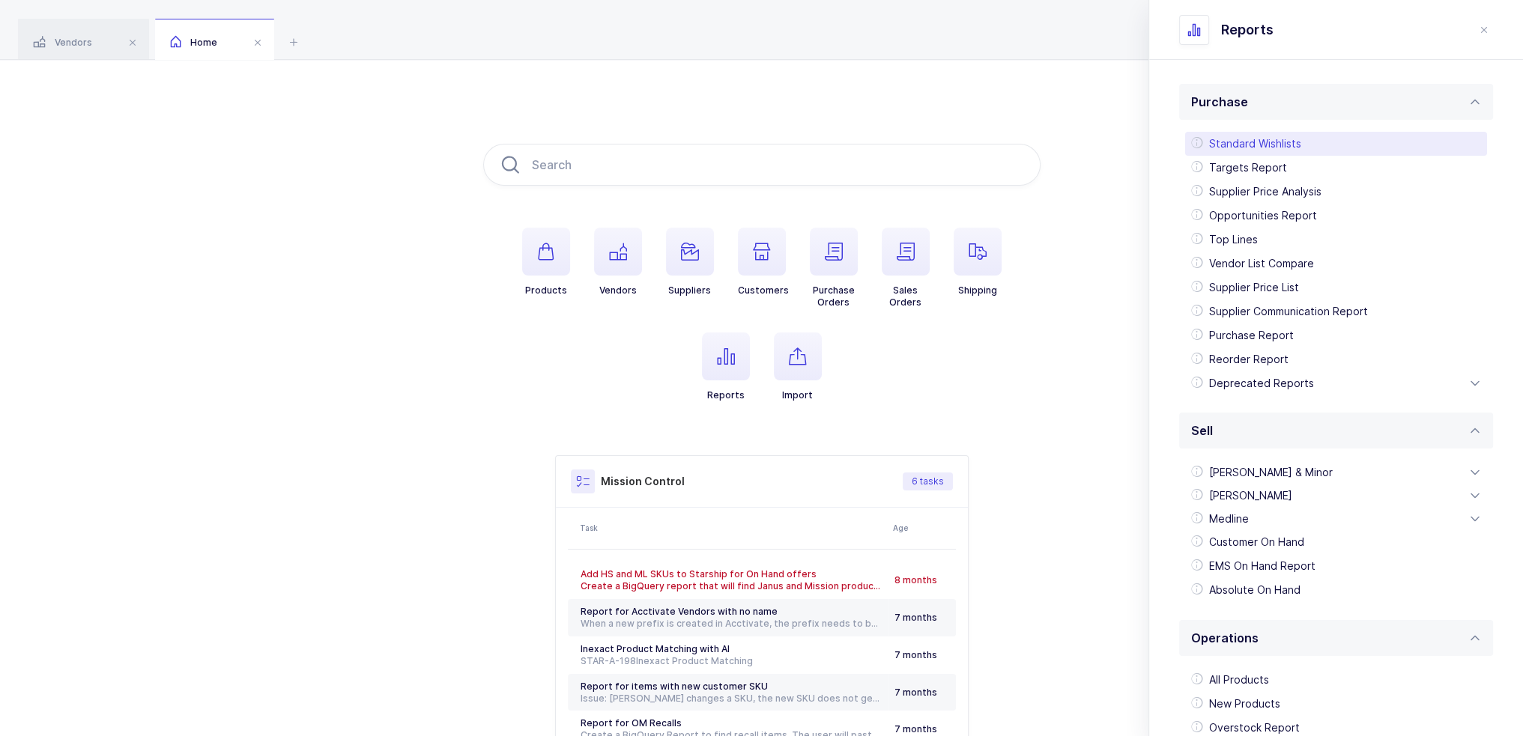
click at [1341, 151] on div "Standard Wishlists" at bounding box center [1336, 144] width 302 height 24
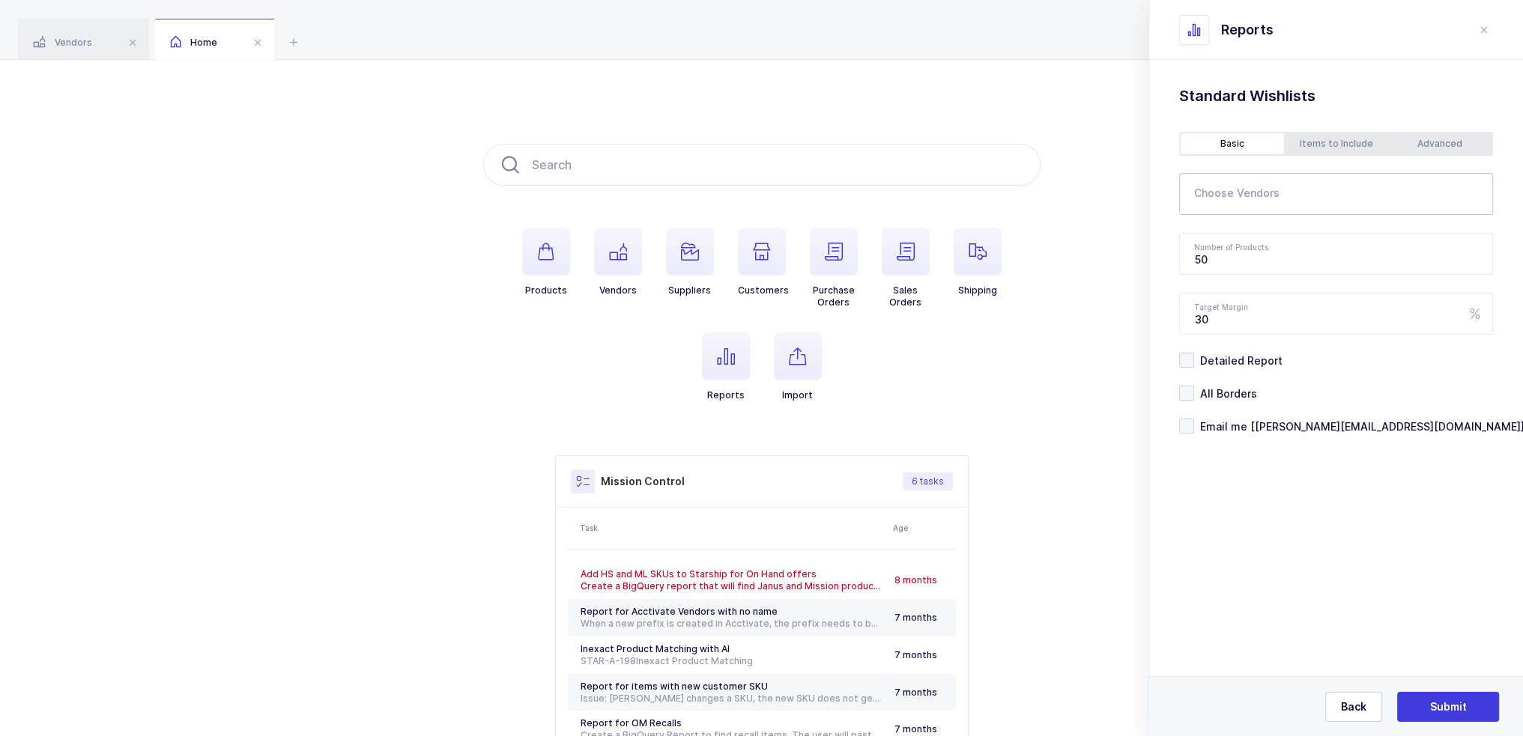
click at [1276, 190] on input "text" at bounding box center [1326, 198] width 264 height 19
type input "terumo"
click at [1220, 241] on span "Terumo" at bounding box center [1233, 245] width 40 height 13
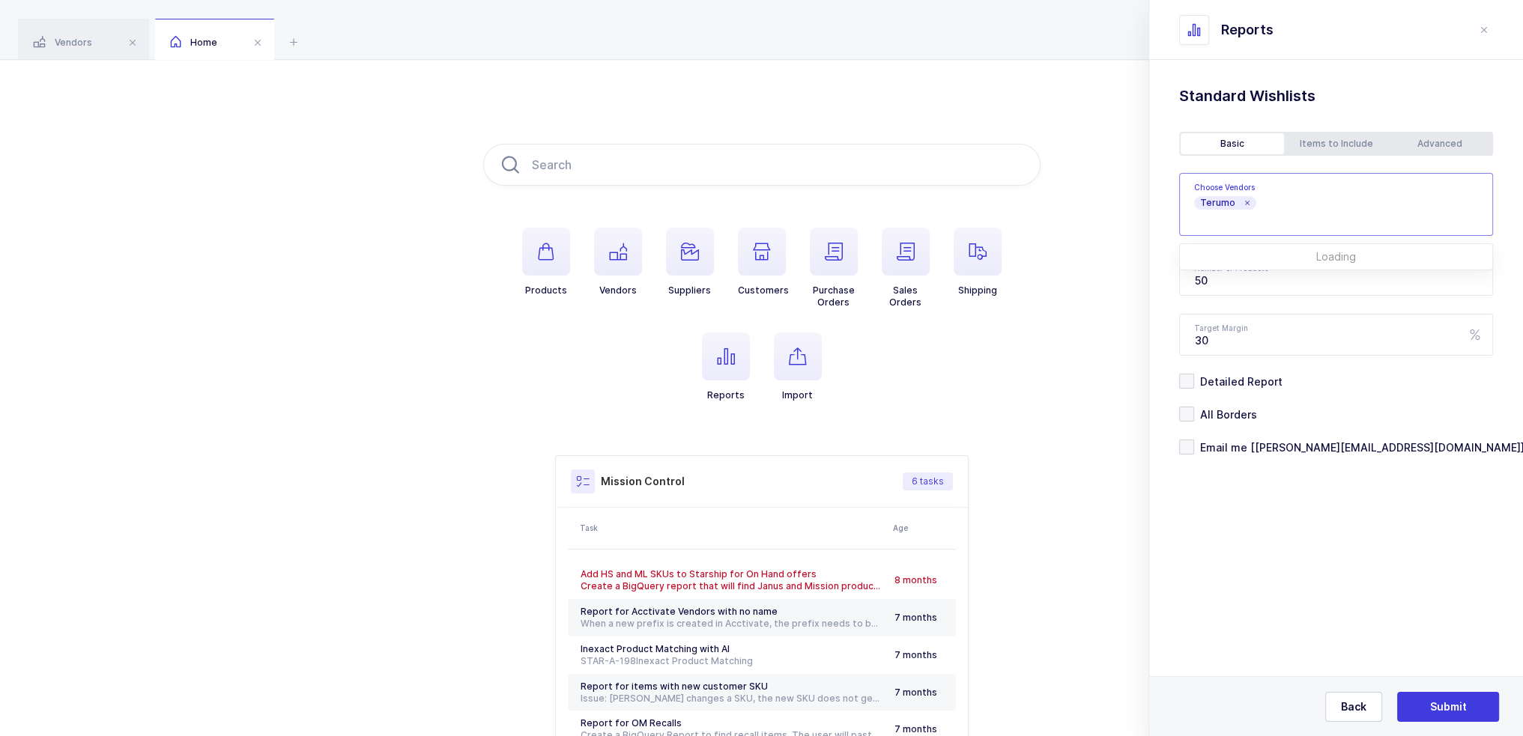
click at [1264, 538] on div "Standard Wishlists Targets Report Supplier Price Analysis Opportunities Report …" at bounding box center [1336, 308] width 374 height 497
drag, startPoint x: 1231, startPoint y: 279, endPoint x: 1148, endPoint y: 282, distance: 83.2
click at [1149, 282] on div "Standard Wishlists Targets Report Supplier Price Analysis Opportunities Report …" at bounding box center [1336, 308] width 374 height 497
type input "500"
click at [1452, 151] on div "Advanced" at bounding box center [1439, 143] width 103 height 21
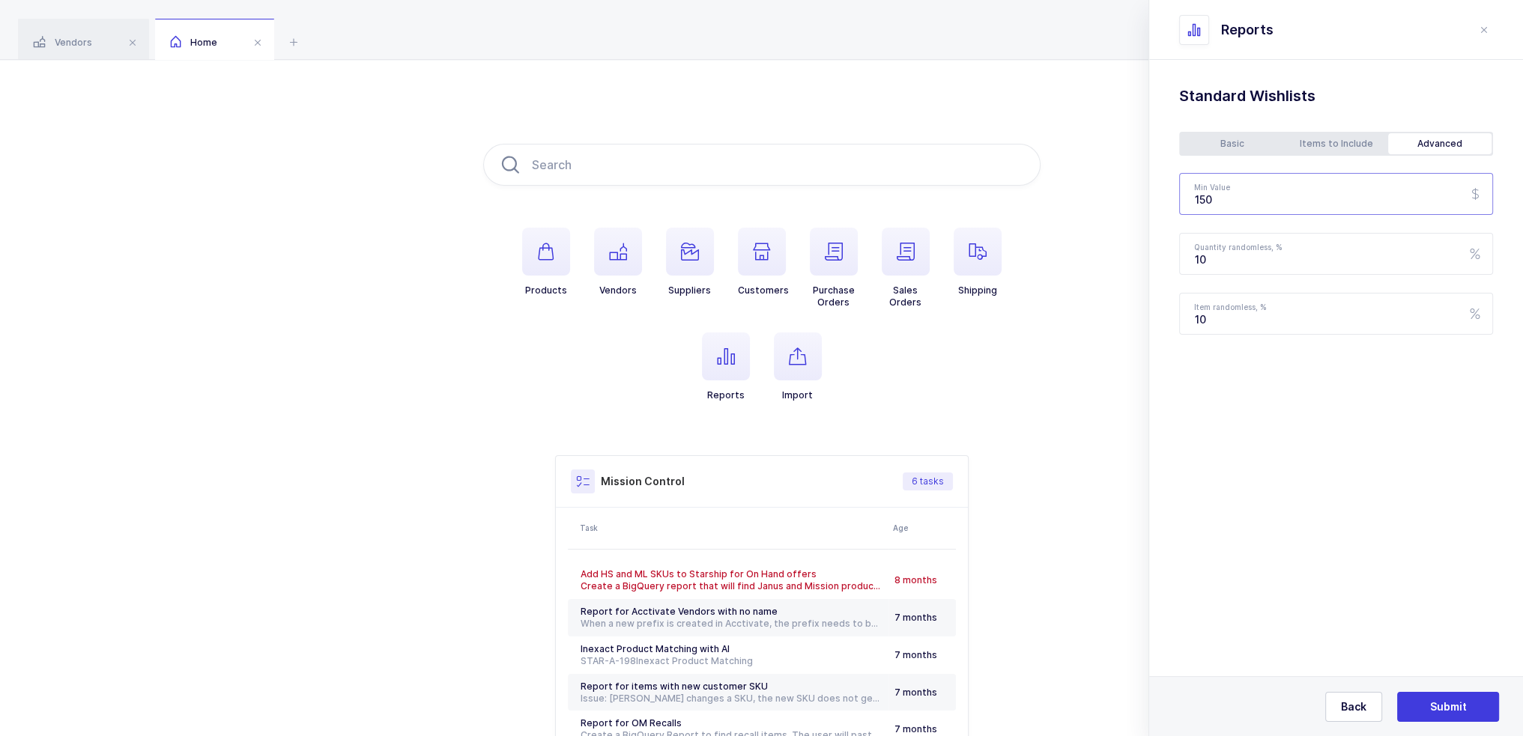
drag, startPoint x: 1286, startPoint y: 199, endPoint x: 1076, endPoint y: 212, distance: 210.2
click at [1079, 213] on div "Products Vendors Suppliers Customers Purchase Orders Sales Orders Shipping Repo…" at bounding box center [761, 471] width 1523 height 823
type input "500"
click at [1219, 134] on div "Basic" at bounding box center [1232, 143] width 103 height 21
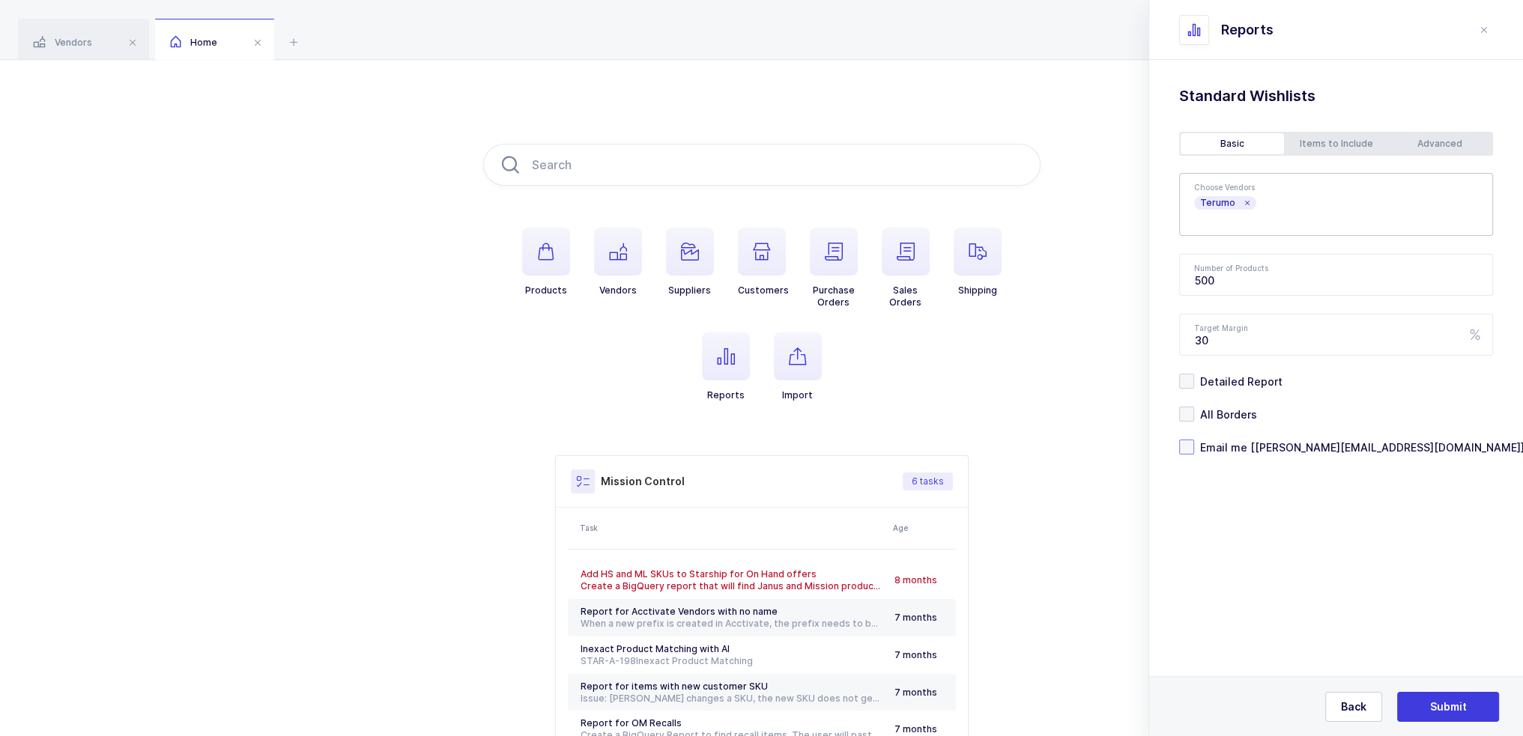
click at [1279, 452] on span "Email me [[PERSON_NAME][EMAIL_ADDRESS][DOMAIN_NAME]]" at bounding box center [1359, 447] width 330 height 14
click at [1194, 440] on input "Email me [[PERSON_NAME][EMAIL_ADDRESS][DOMAIN_NAME]]" at bounding box center [1194, 440] width 0 height 0
click at [1464, 139] on div "Advanced" at bounding box center [1439, 143] width 103 height 21
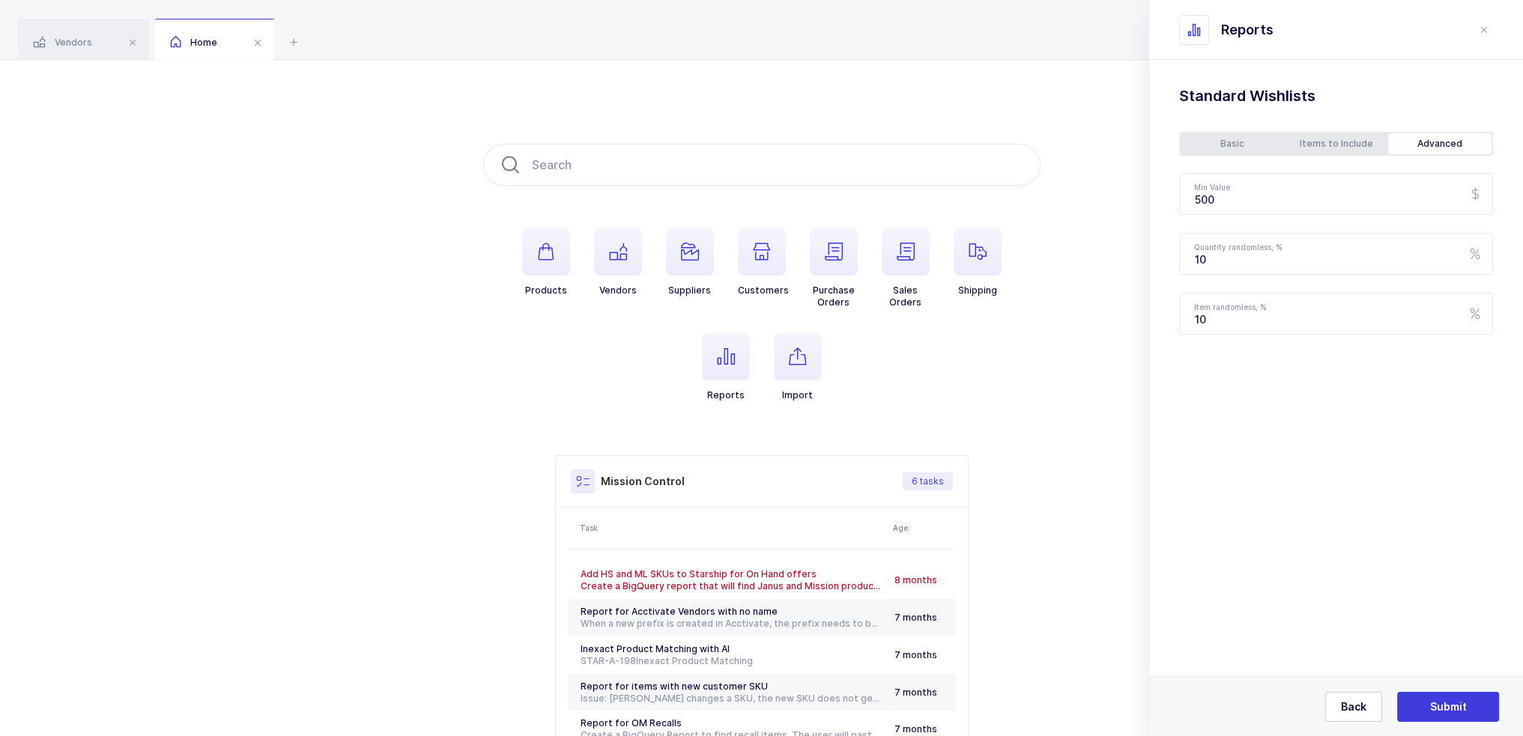
click at [1339, 130] on div "Standard Wishlists Targets Report Supplier Price Analysis Opportunities Report …" at bounding box center [1336, 248] width 374 height 377
click at [1299, 139] on div "Items to Include" at bounding box center [1335, 143] width 103 height 21
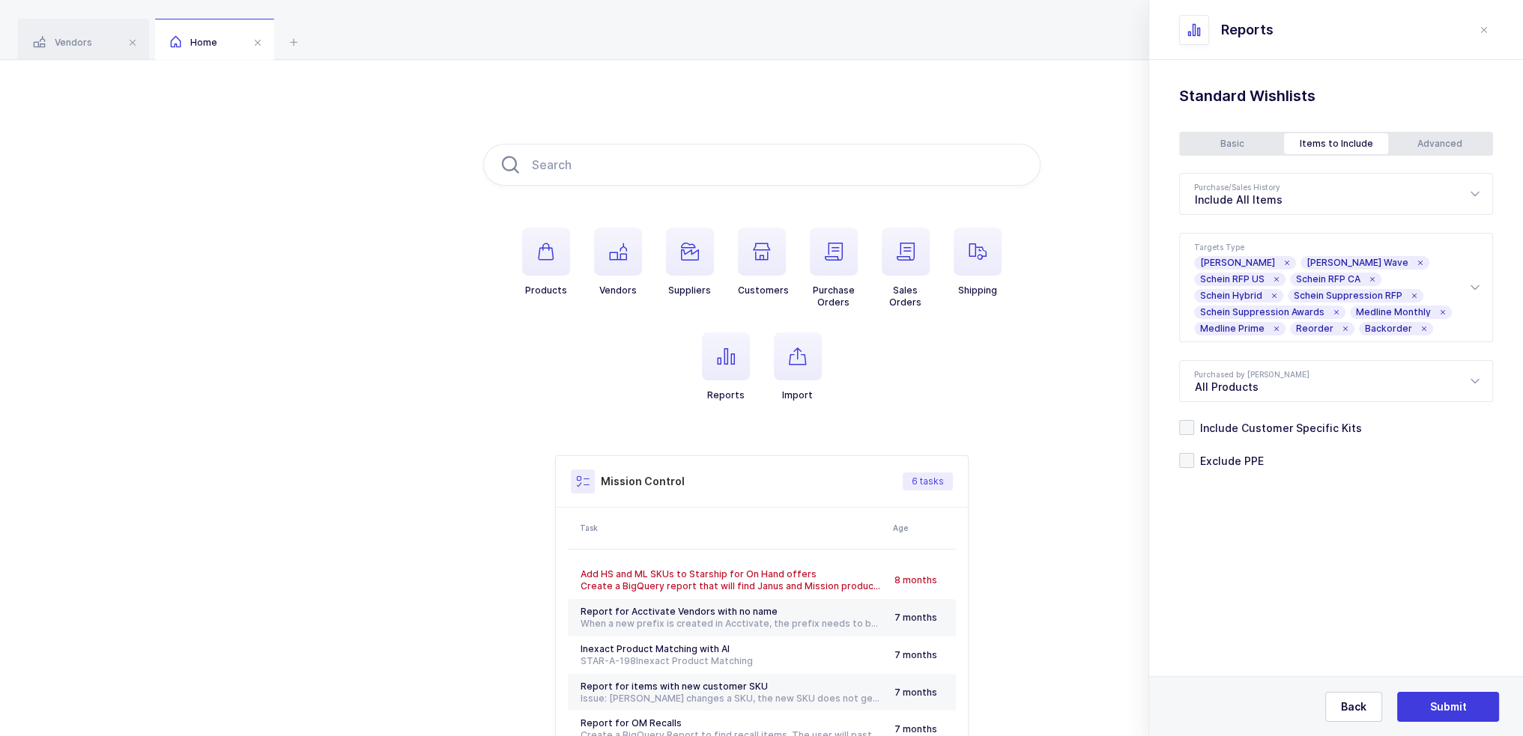
click at [1238, 145] on div "Basic" at bounding box center [1232, 143] width 103 height 21
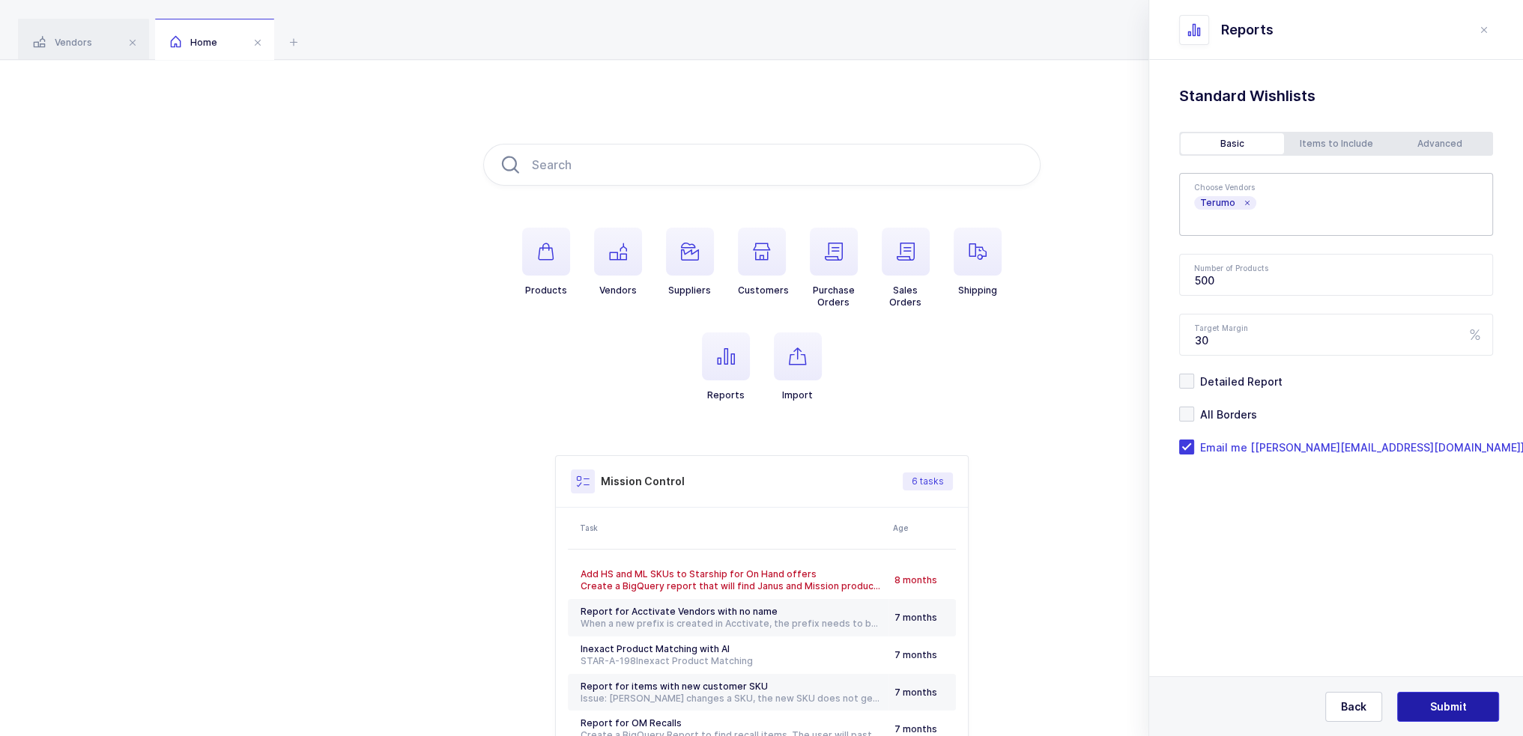
click at [1444, 706] on span "Submit" at bounding box center [1448, 707] width 37 height 15
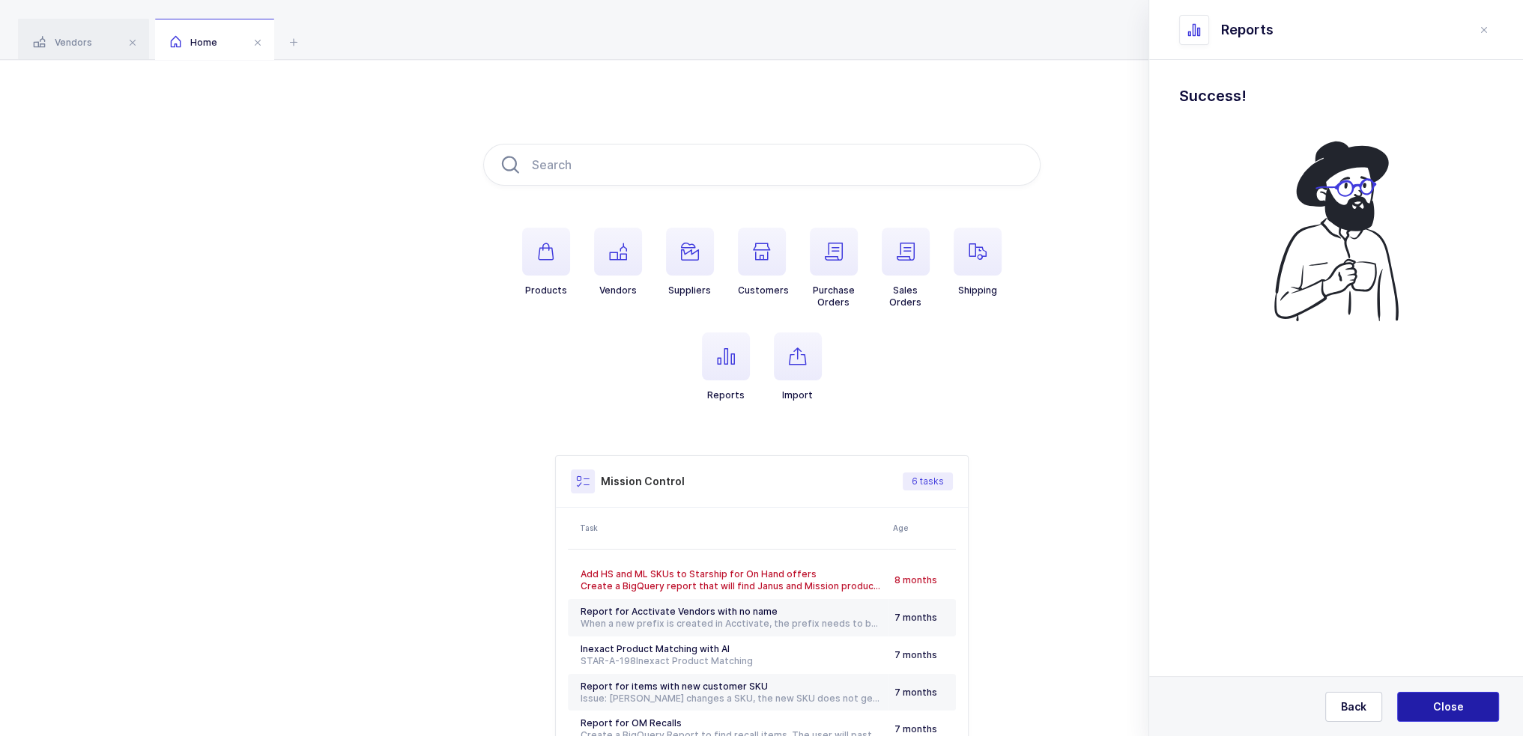
click at [1444, 706] on span "Close" at bounding box center [1448, 707] width 31 height 15
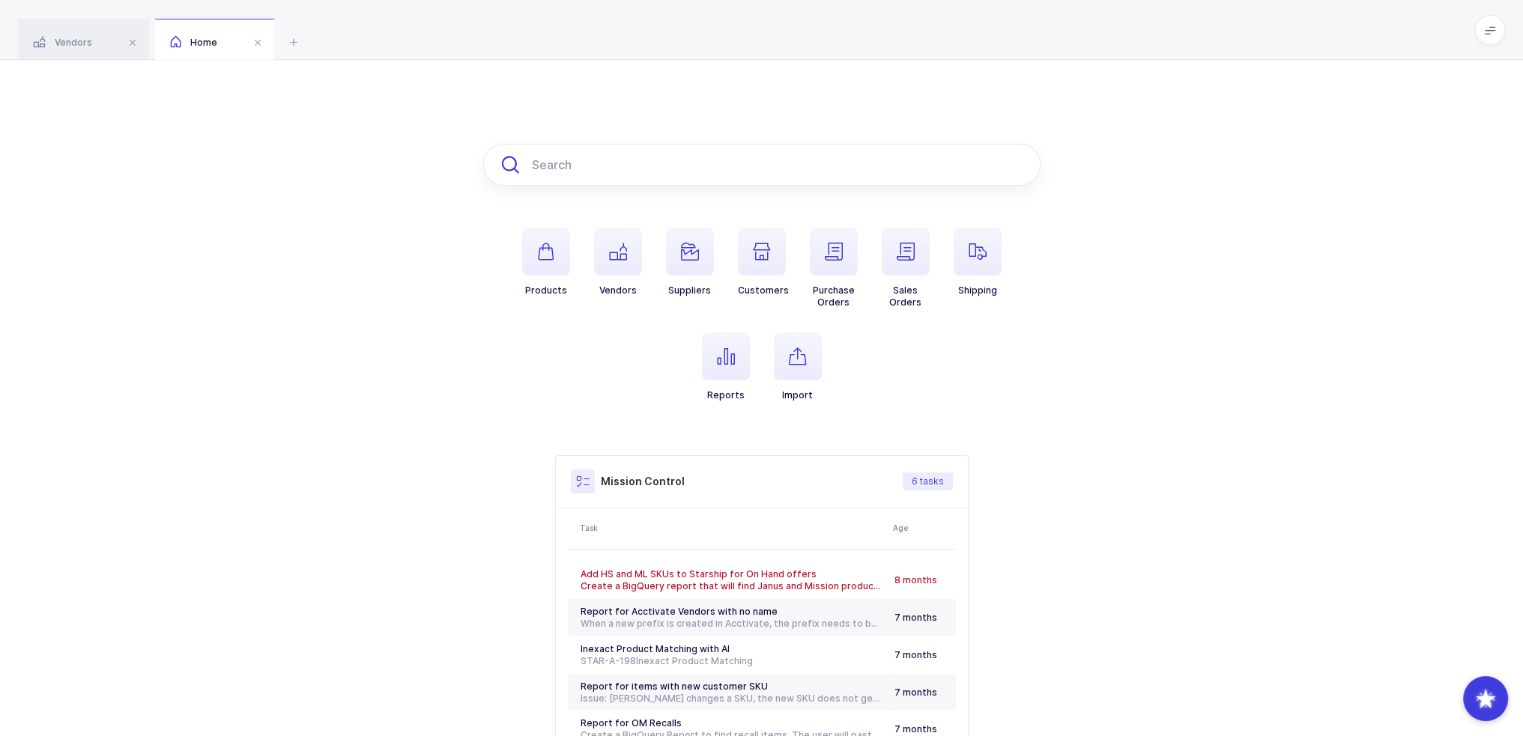
click at [628, 157] on input "text" at bounding box center [761, 165] width 557 height 42
paste input "SG3-1825"
type input "SG3-1825"
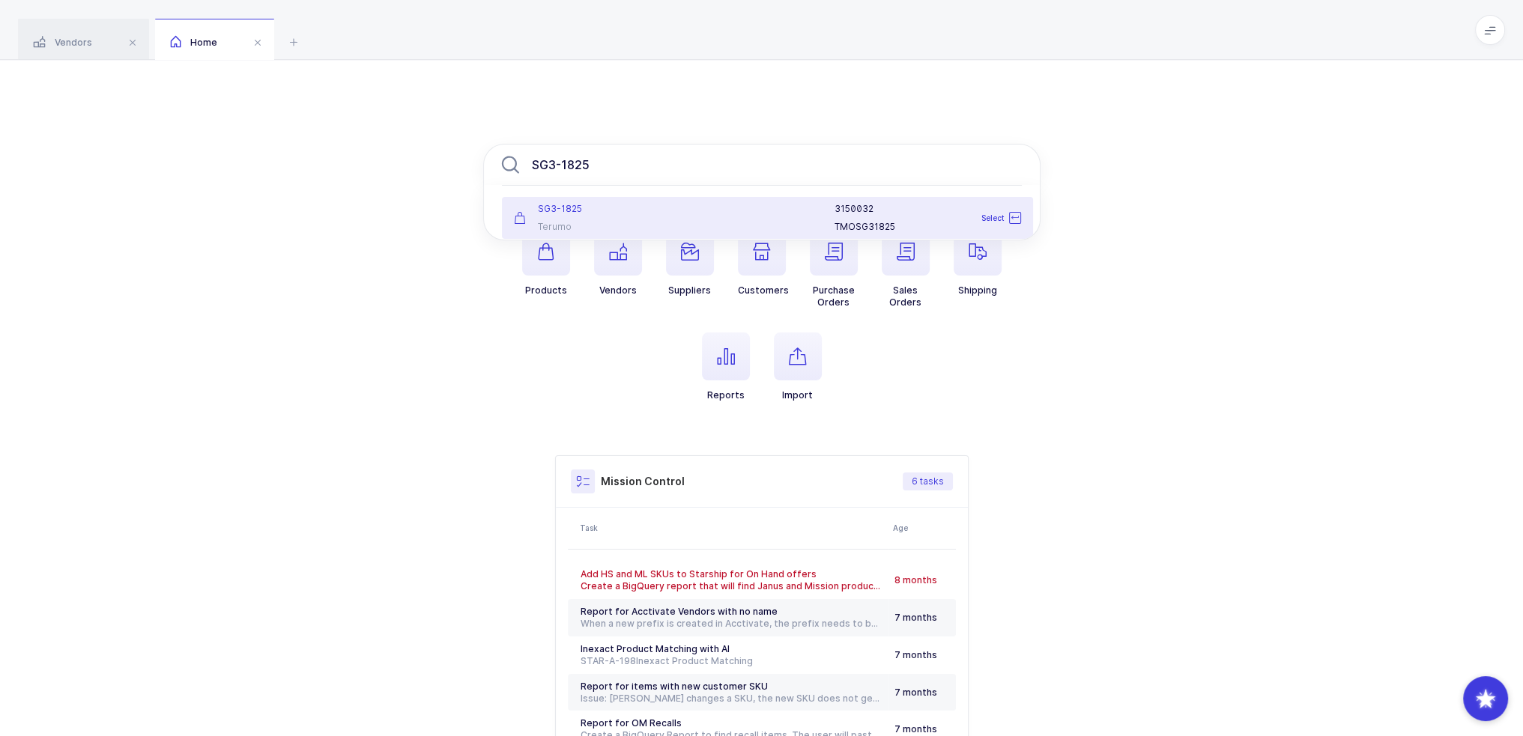
click at [712, 219] on div at bounding box center [752, 218] width 146 height 30
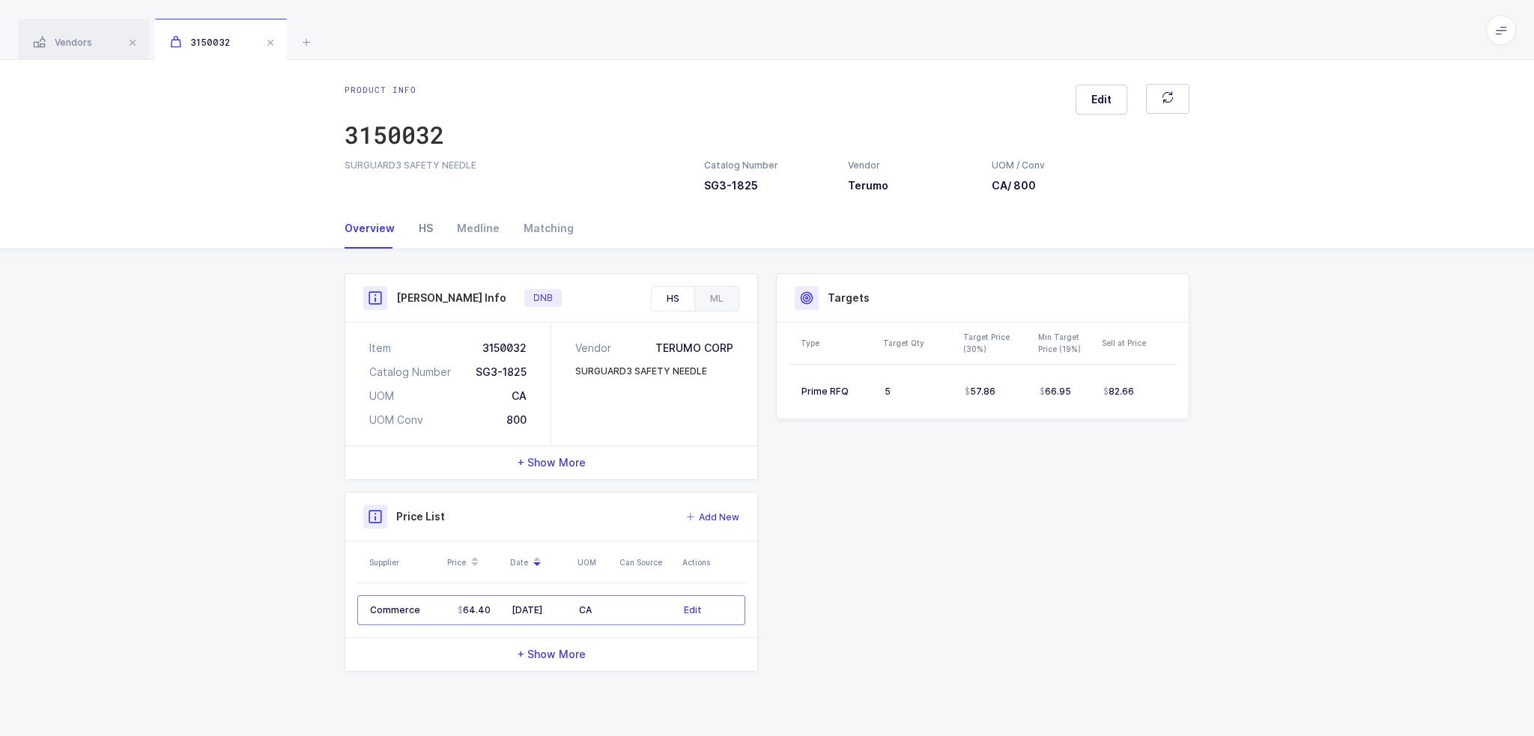
click at [437, 234] on div "HS" at bounding box center [426, 228] width 38 height 40
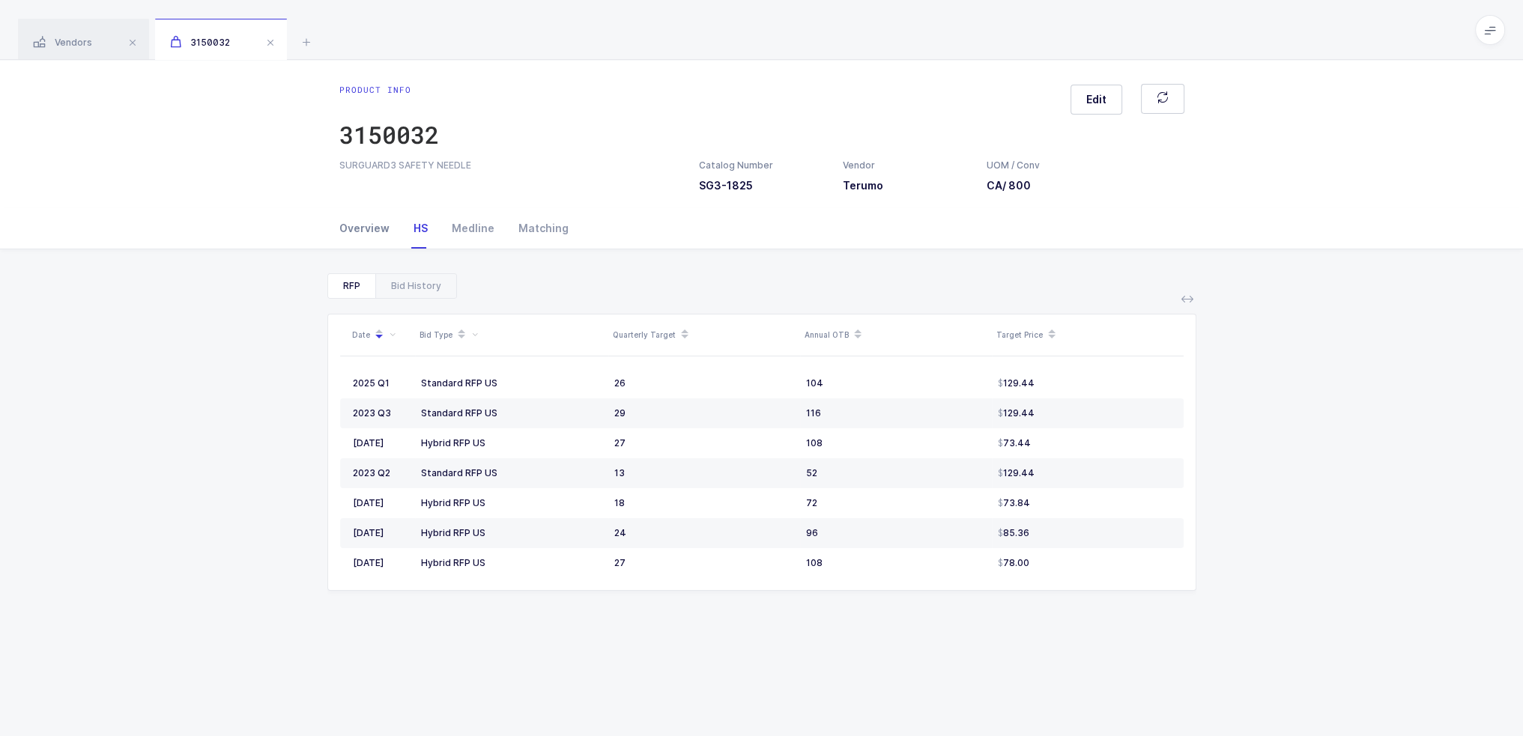
click at [387, 231] on div "Overview" at bounding box center [370, 228] width 62 height 40
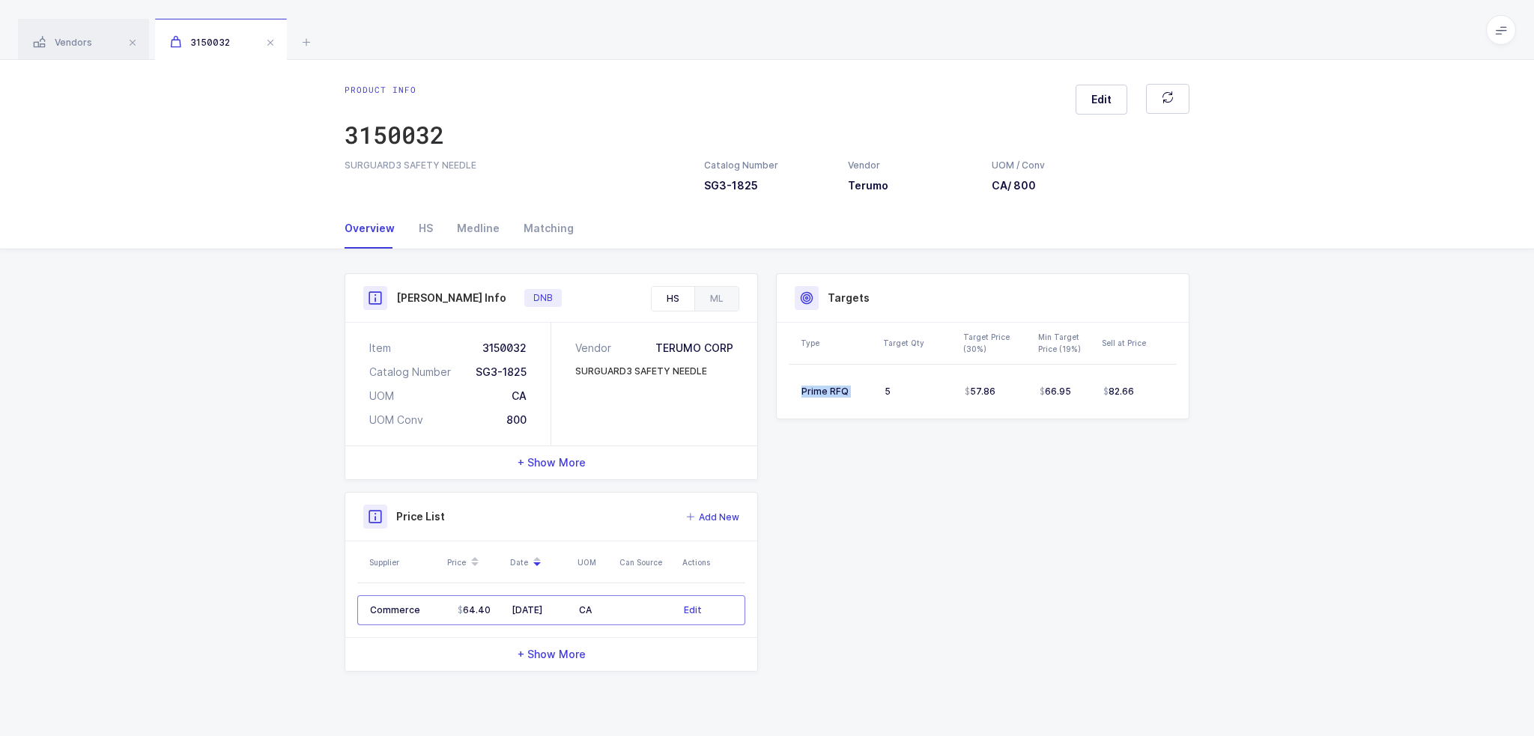
drag, startPoint x: 879, startPoint y: 397, endPoint x: 1187, endPoint y: 401, distance: 307.2
click at [1187, 401] on div "Type Target Qty Target Price (30%) Min Target Price (19%) Sell at Price Prime R…" at bounding box center [983, 371] width 412 height 96
drag, startPoint x: 1185, startPoint y: 410, endPoint x: 1164, endPoint y: 413, distance: 21.2
click at [1164, 413] on div "Type Target Qty Target Price (30%) Min Target Price (19%) Sell at Price Prime R…" at bounding box center [983, 371] width 412 height 96
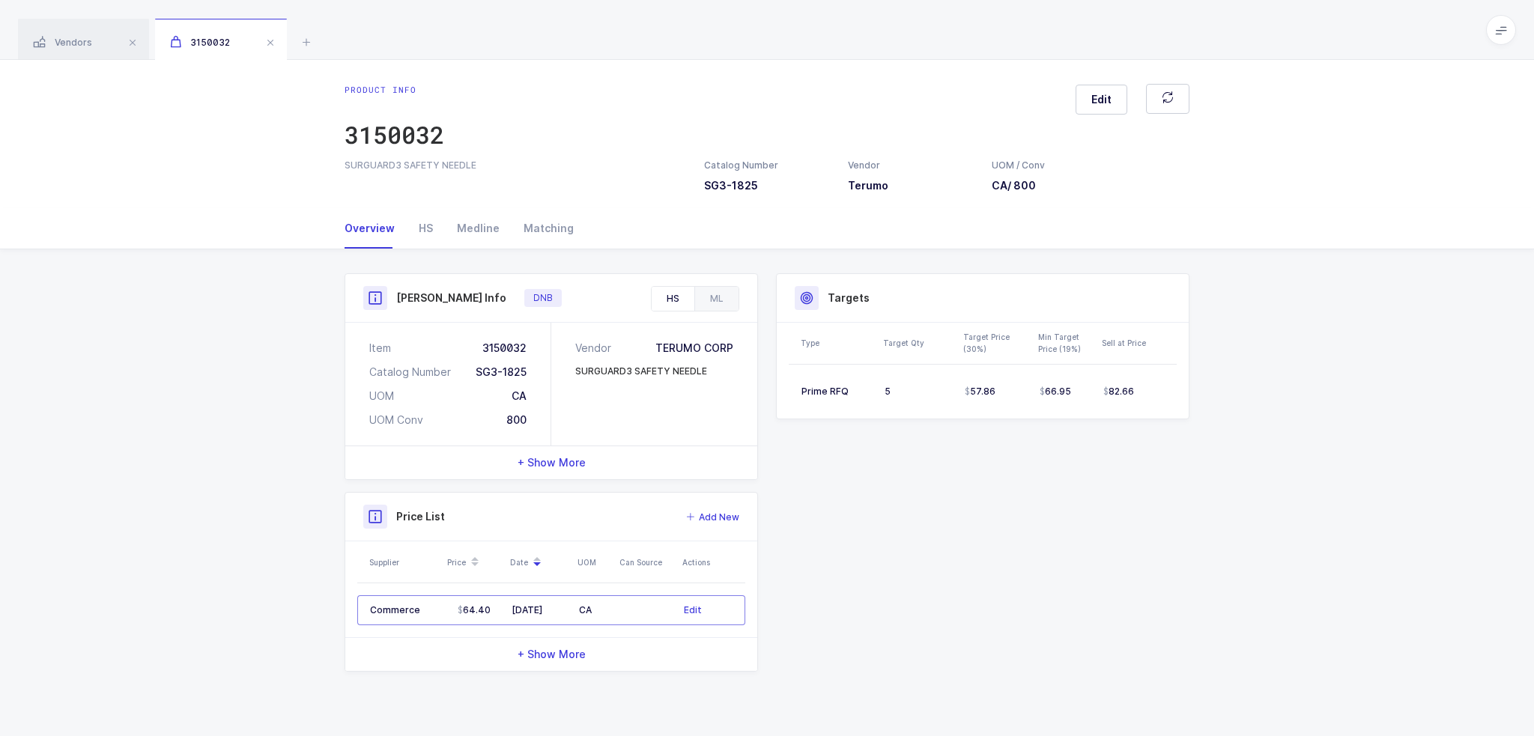
click at [1164, 413] on table "Prime RFQ 5 57.86 66.95 82.66" at bounding box center [983, 392] width 388 height 54
click at [306, 40] on icon at bounding box center [306, 42] width 18 height 18
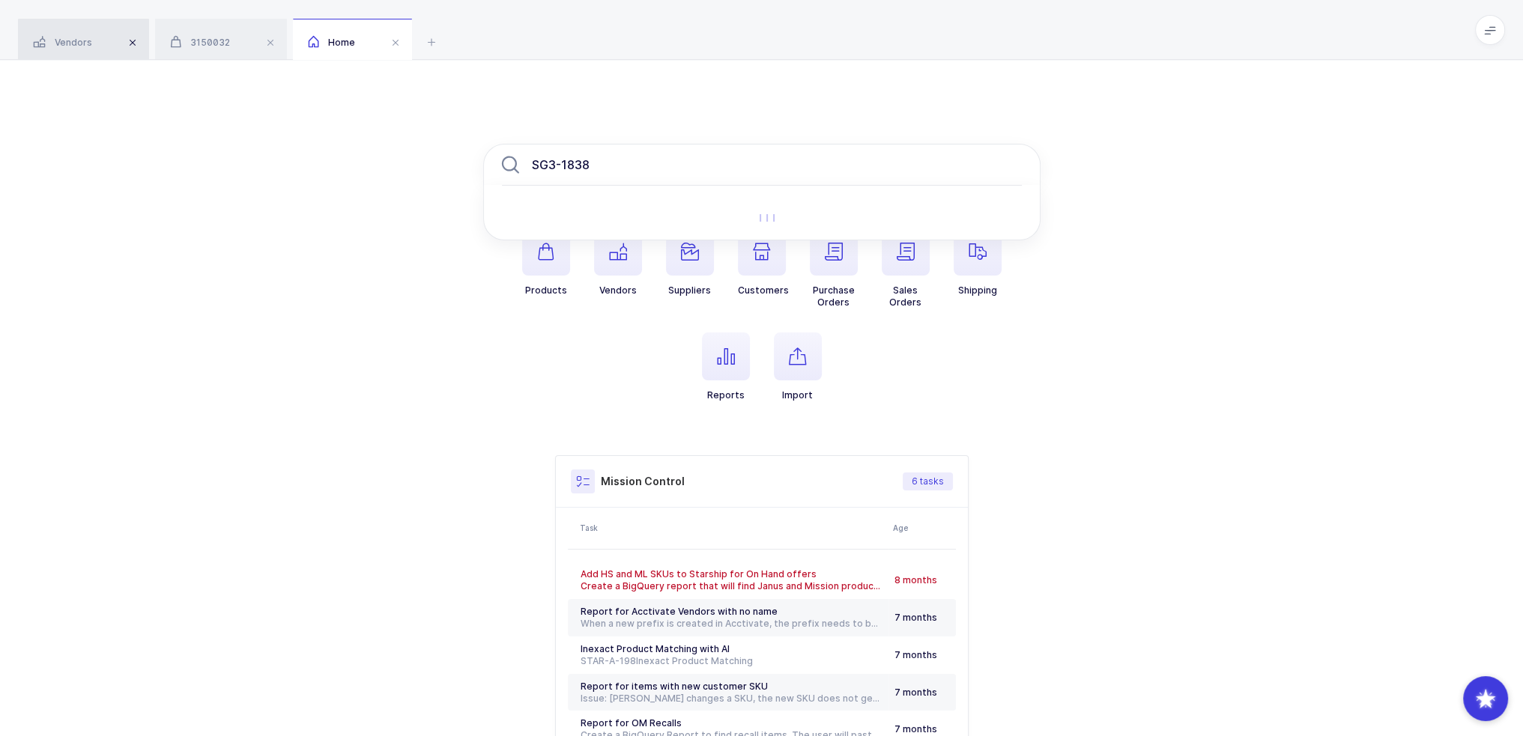
type input "SG3-1838"
click at [133, 42] on span at bounding box center [133, 43] width 18 height 18
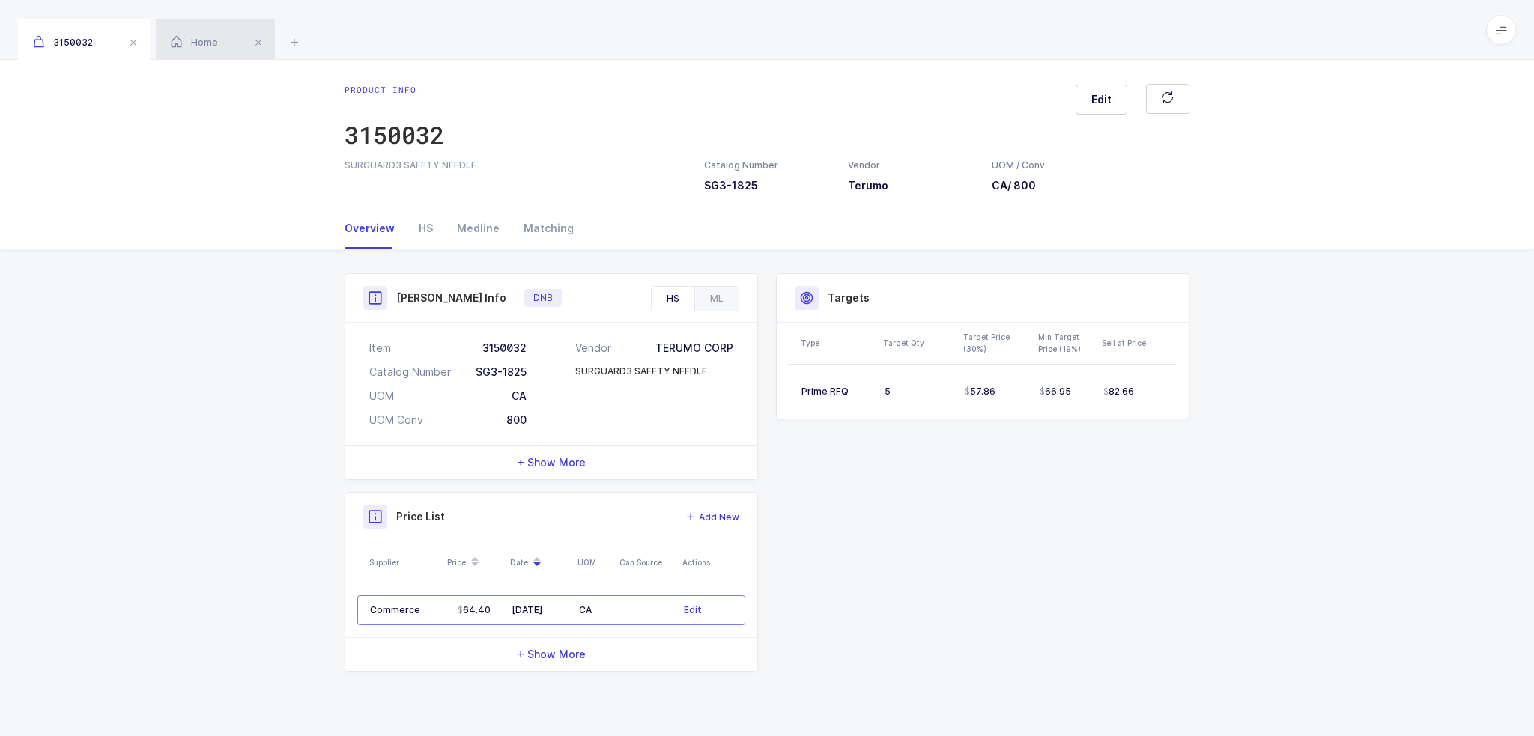
click at [183, 25] on div "Home" at bounding box center [215, 40] width 119 height 42
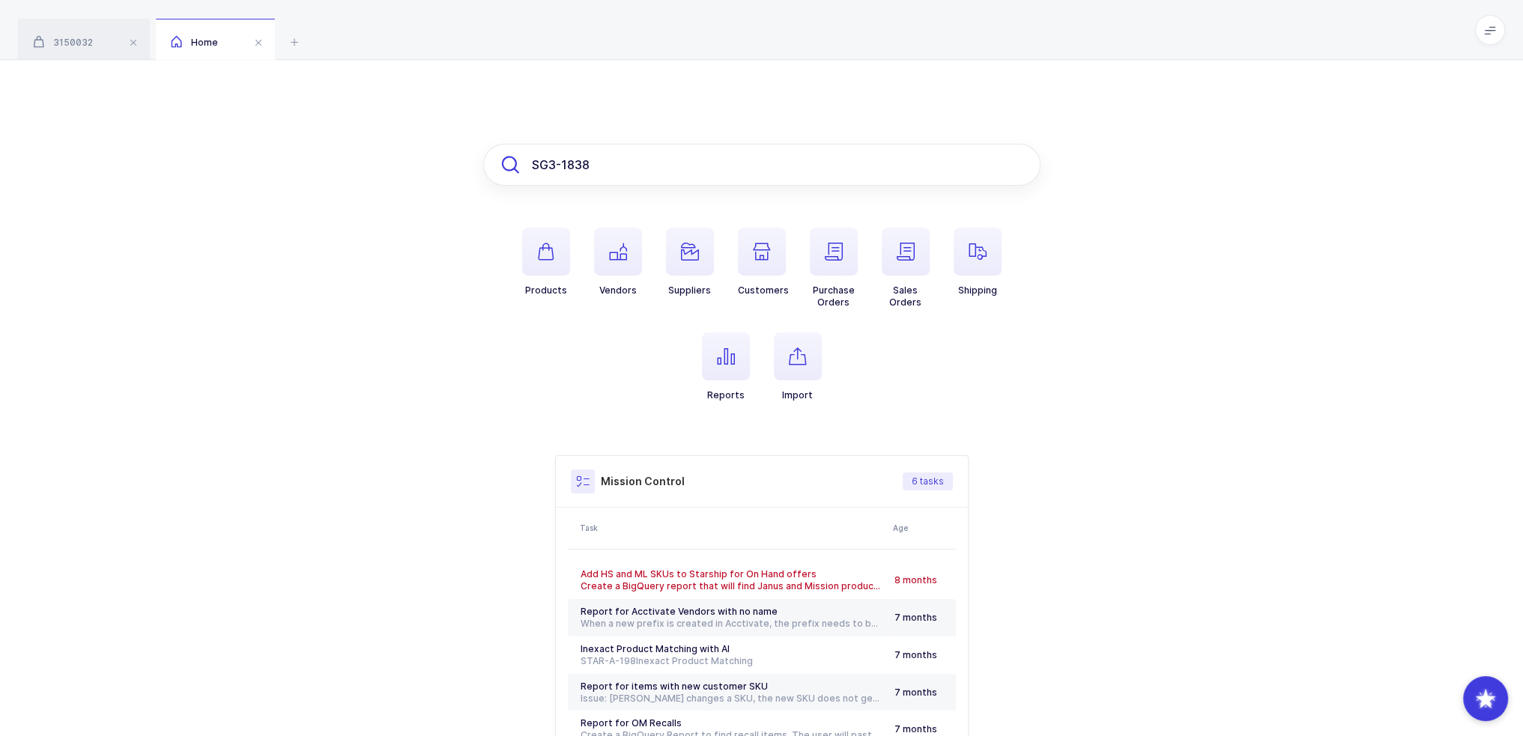
click at [607, 162] on input "SG3-1838" at bounding box center [761, 165] width 557 height 42
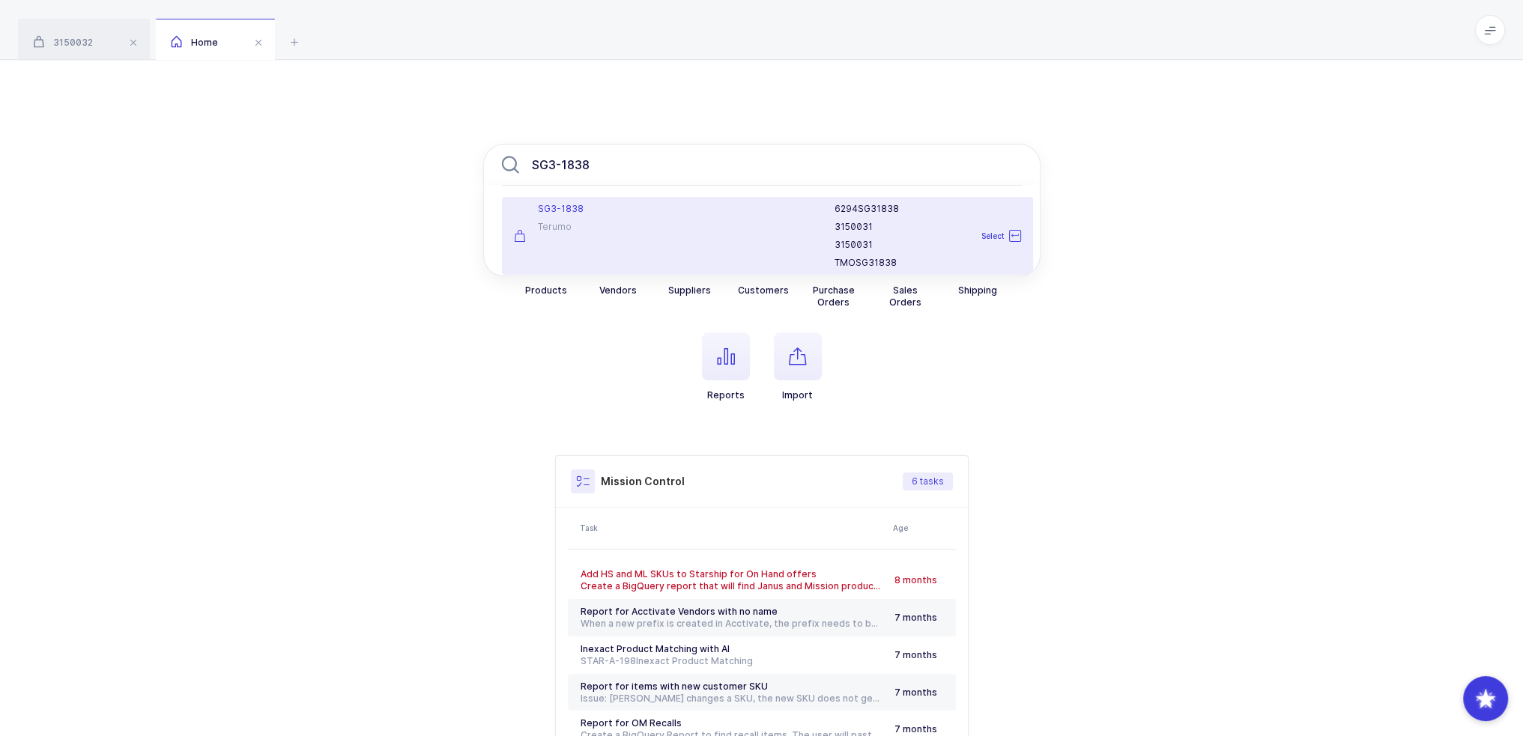
click at [628, 224] on div "Terumo" at bounding box center [592, 227] width 157 height 12
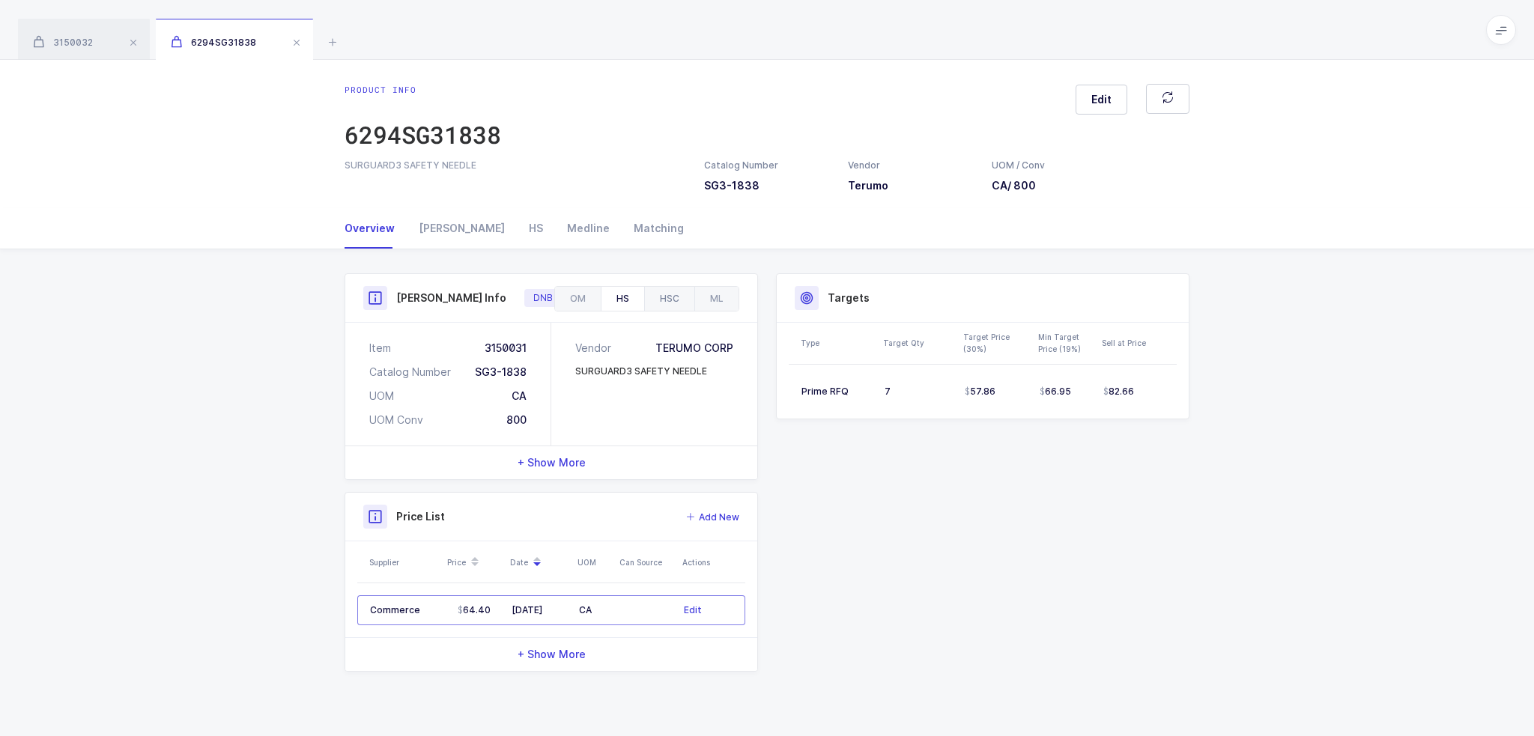
click at [682, 296] on div "HSC" at bounding box center [669, 299] width 50 height 24
click at [637, 296] on div "HS" at bounding box center [622, 299] width 43 height 24
click at [672, 300] on div "HSC" at bounding box center [669, 299] width 50 height 24
click at [715, 302] on div "ML" at bounding box center [716, 299] width 44 height 24
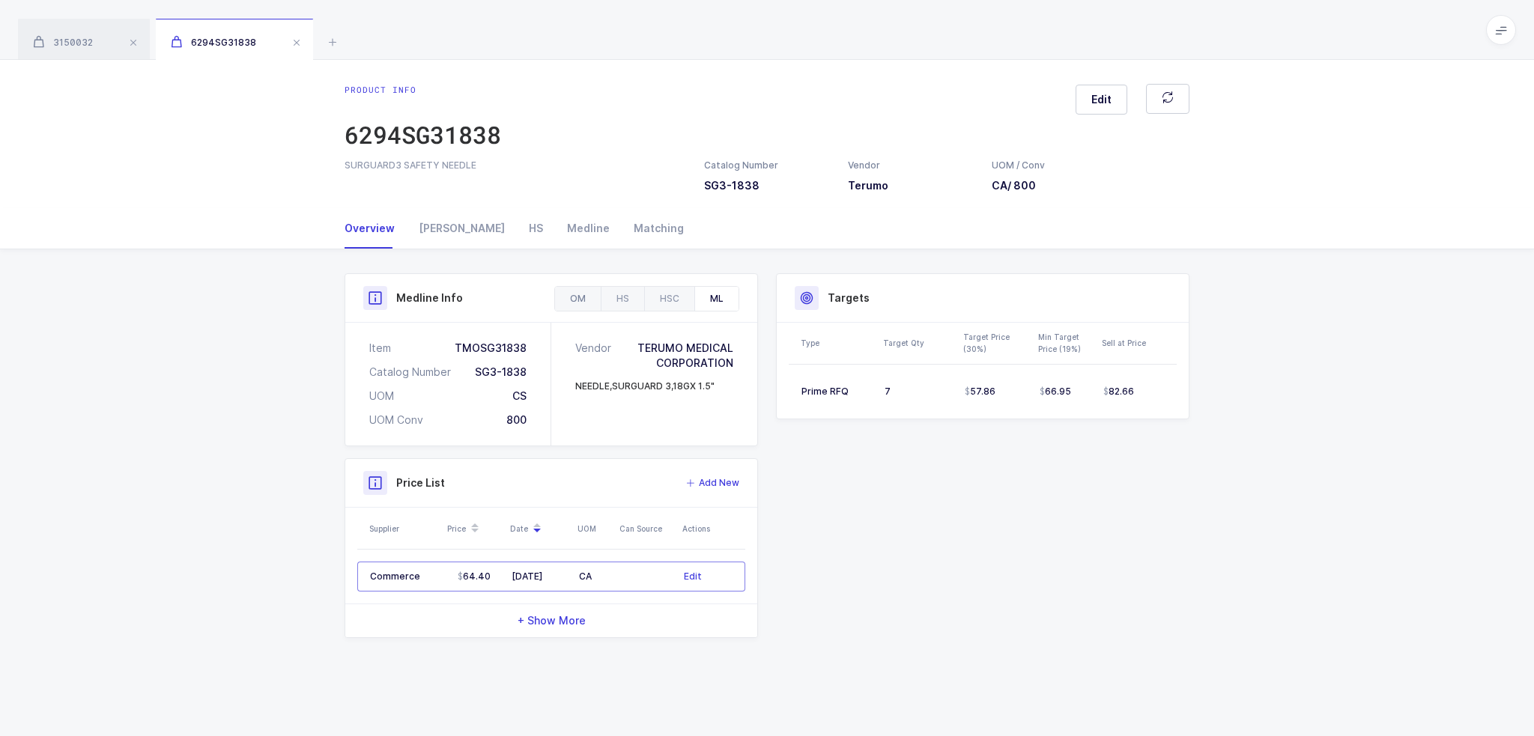
click at [592, 301] on div "OM" at bounding box center [578, 299] width 46 height 24
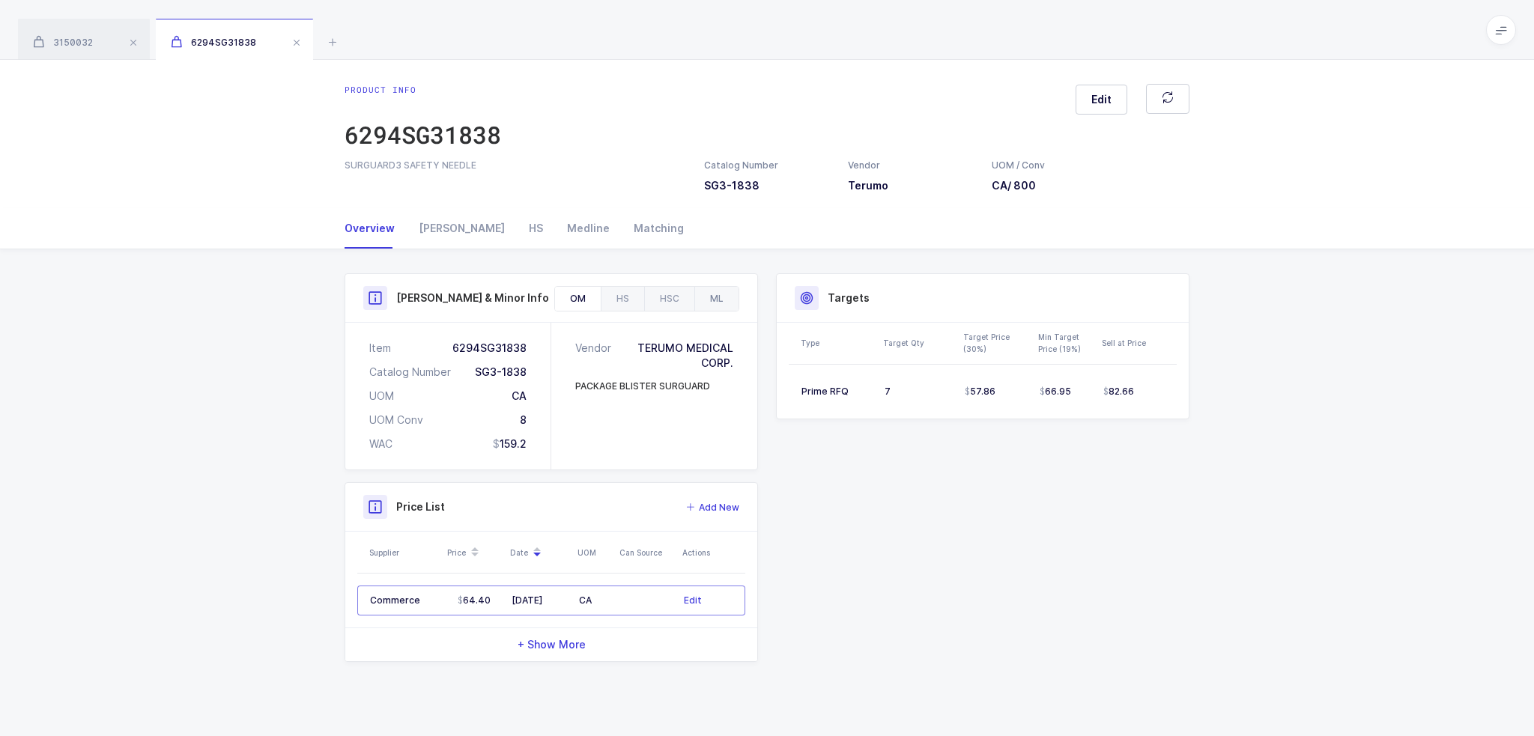
click at [697, 298] on div "ML" at bounding box center [716, 299] width 44 height 24
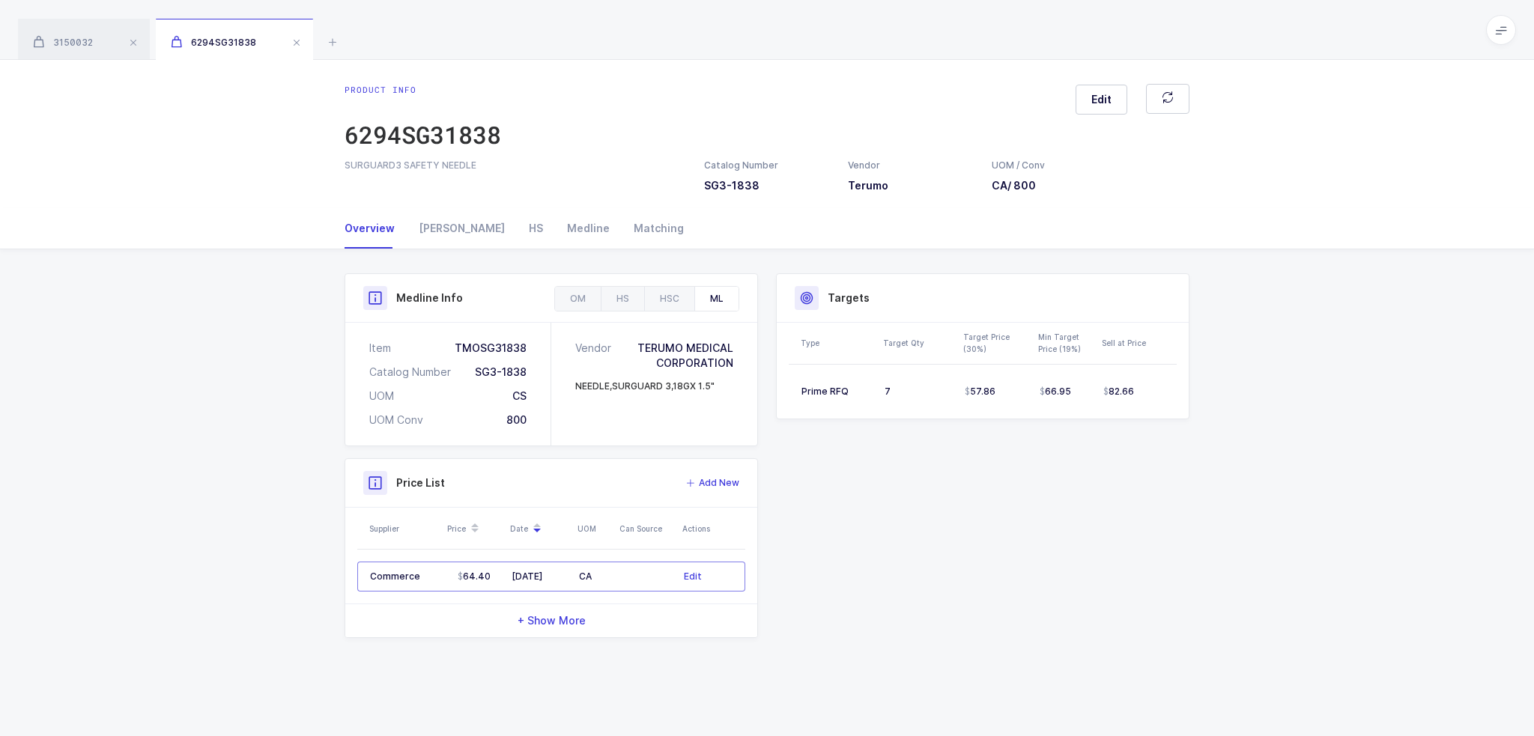
drag, startPoint x: 1199, startPoint y: 394, endPoint x: 1202, endPoint y: 442, distance: 48.0
click at [1202, 442] on div "Product Info Catalog Number SG3-1838 Vendor Terumo UOM / Conv CA / 800 Descript…" at bounding box center [767, 461] width 1534 height 425
drag, startPoint x: 1202, startPoint y: 442, endPoint x: 1192, endPoint y: 418, distance: 25.9
click at [1192, 418] on div "Product Info Catalog Number SG3-1838 Vendor Terumo UOM / Conv CA / 800 Descript…" at bounding box center [767, 461] width 1534 height 425
click at [1192, 418] on div "Targets Type Target Qty Target Price (30%) Min Target Price (19%) Sell at Price…" at bounding box center [982, 352] width 431 height 158
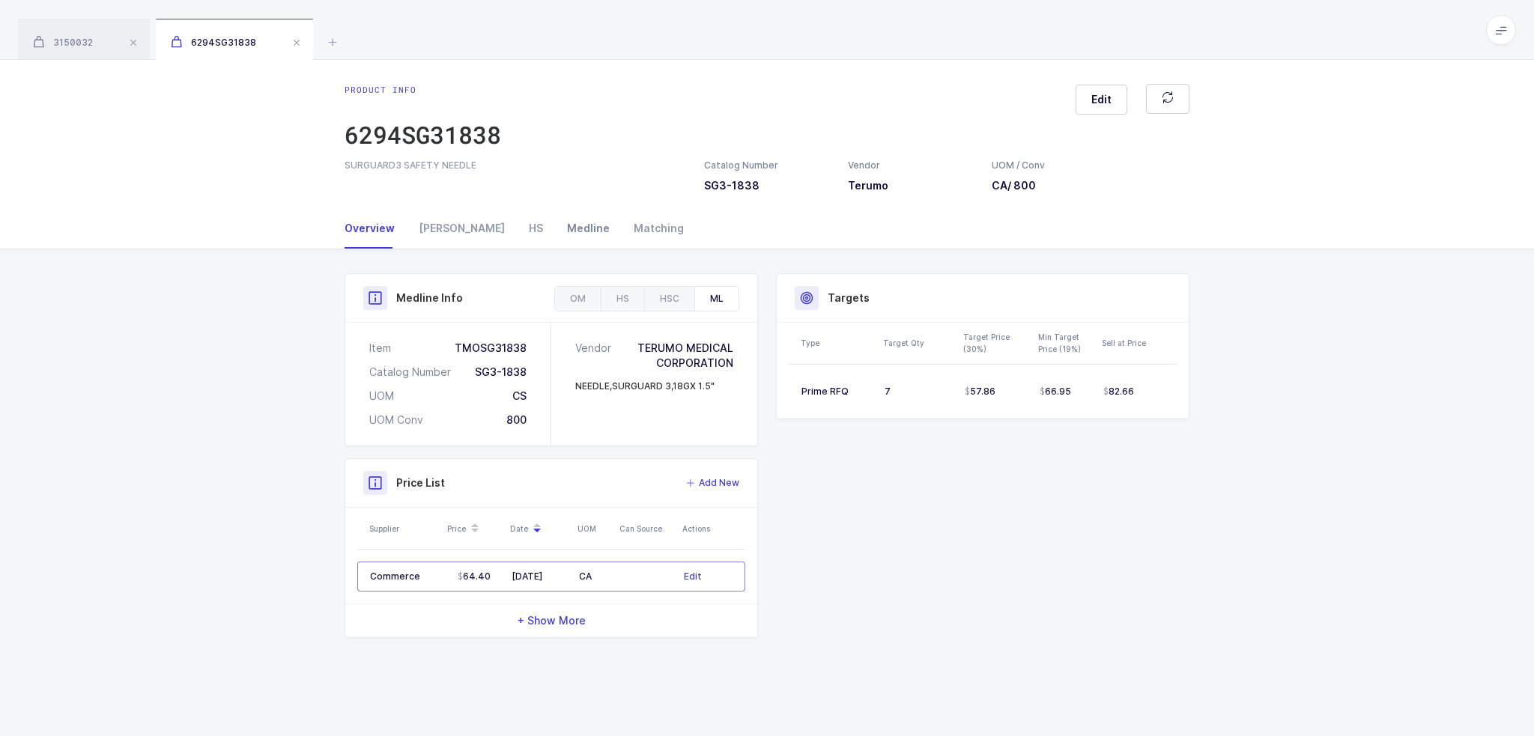
click at [555, 228] on div "Medline" at bounding box center [588, 228] width 67 height 40
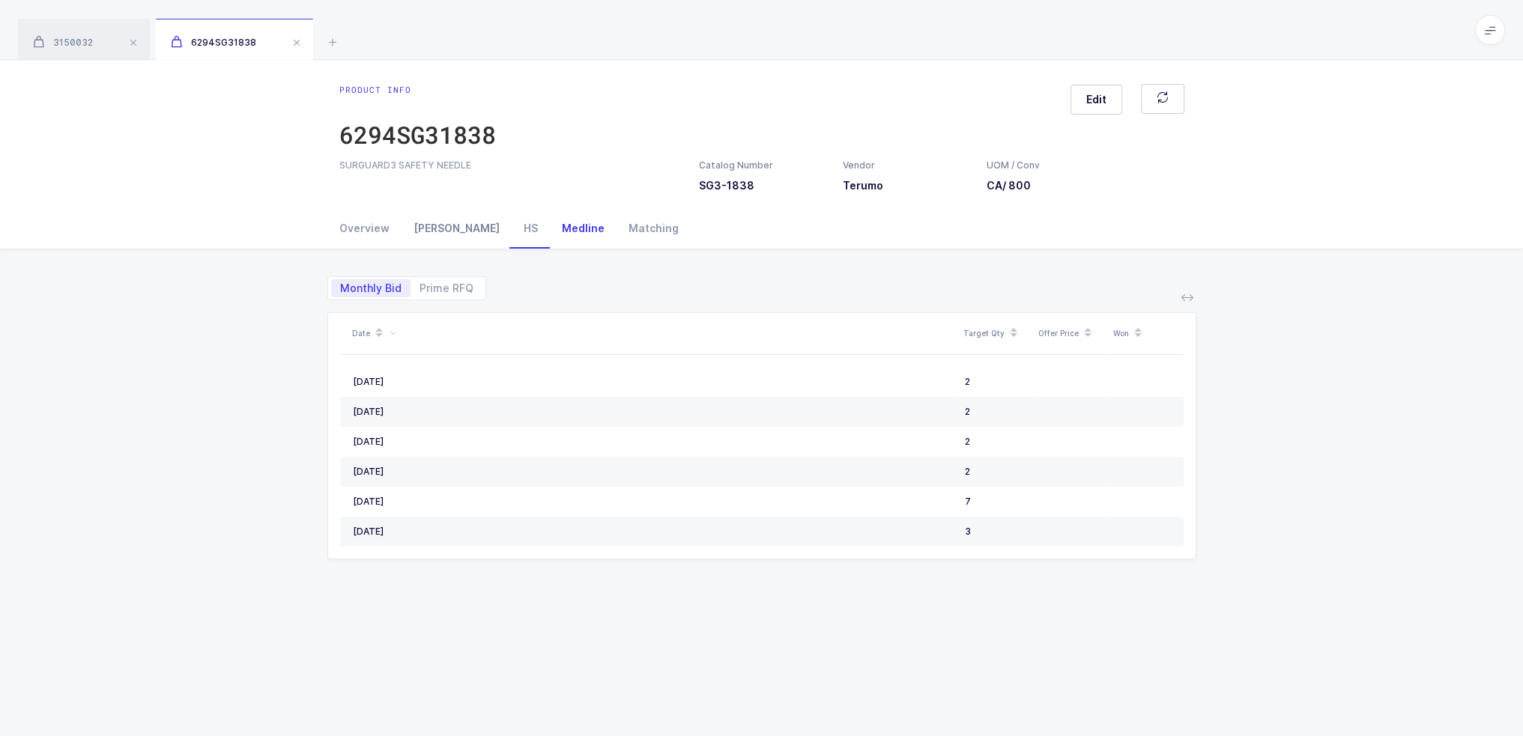
click at [451, 224] on div "Owens" at bounding box center [457, 228] width 110 height 40
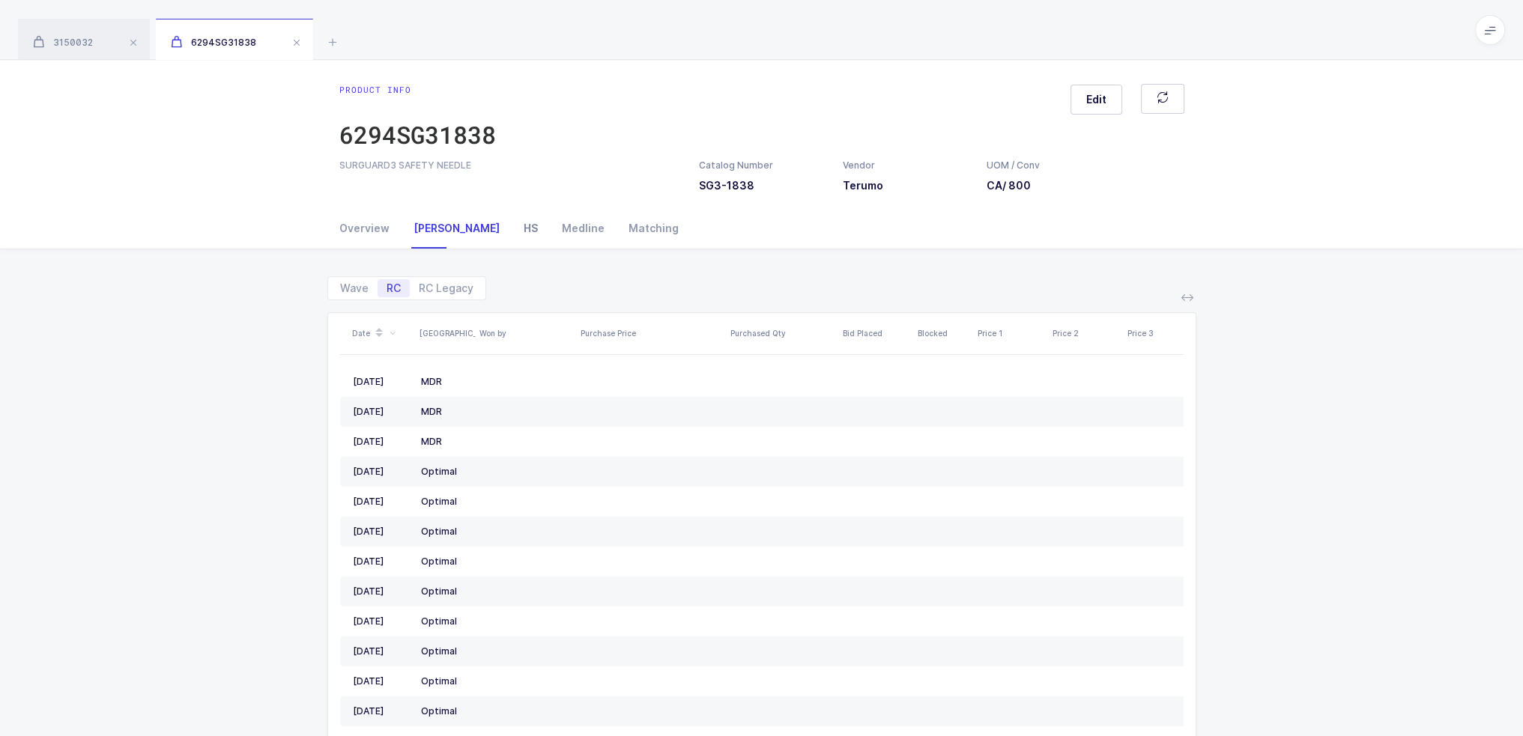
click at [512, 224] on div "HS" at bounding box center [531, 228] width 38 height 40
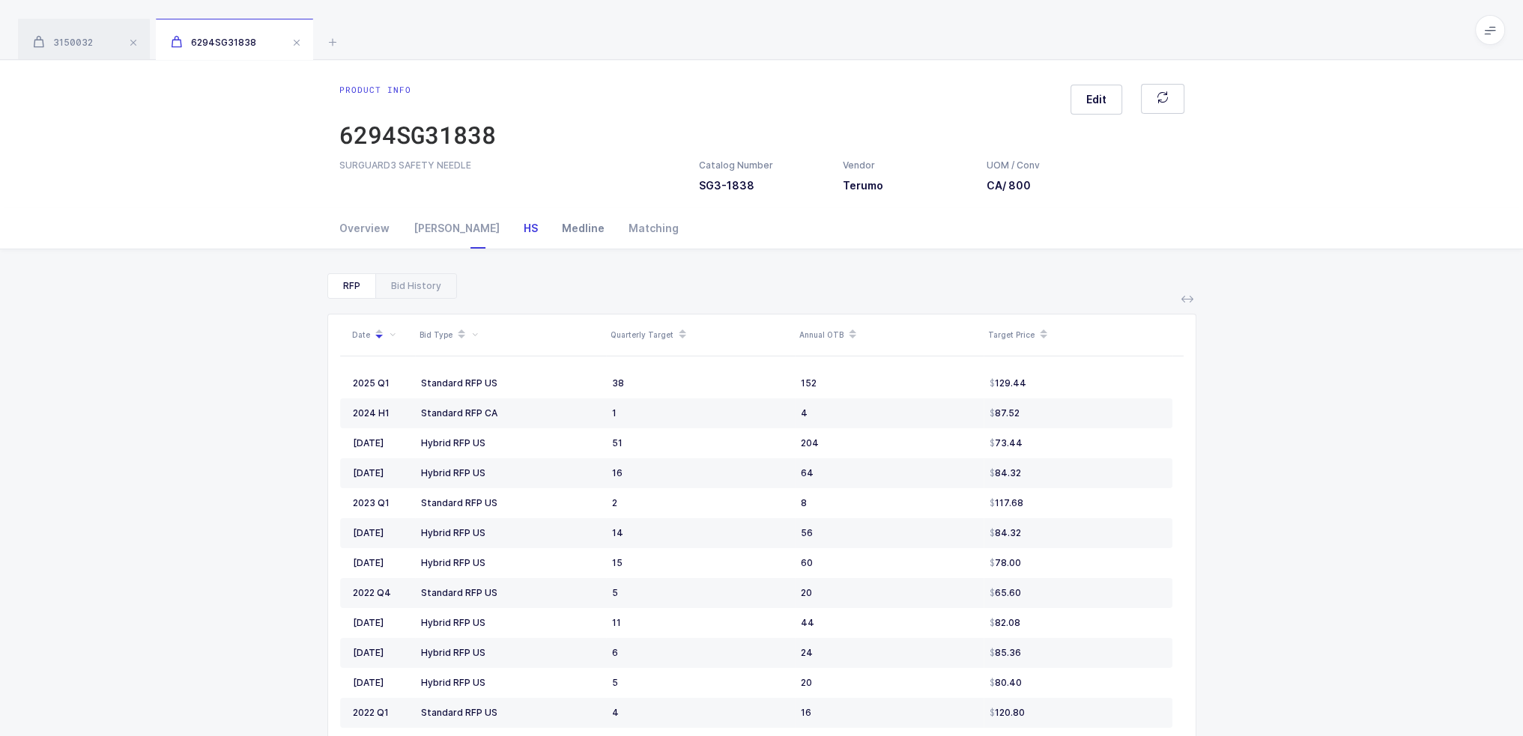
click at [550, 228] on div "Medline" at bounding box center [583, 228] width 67 height 40
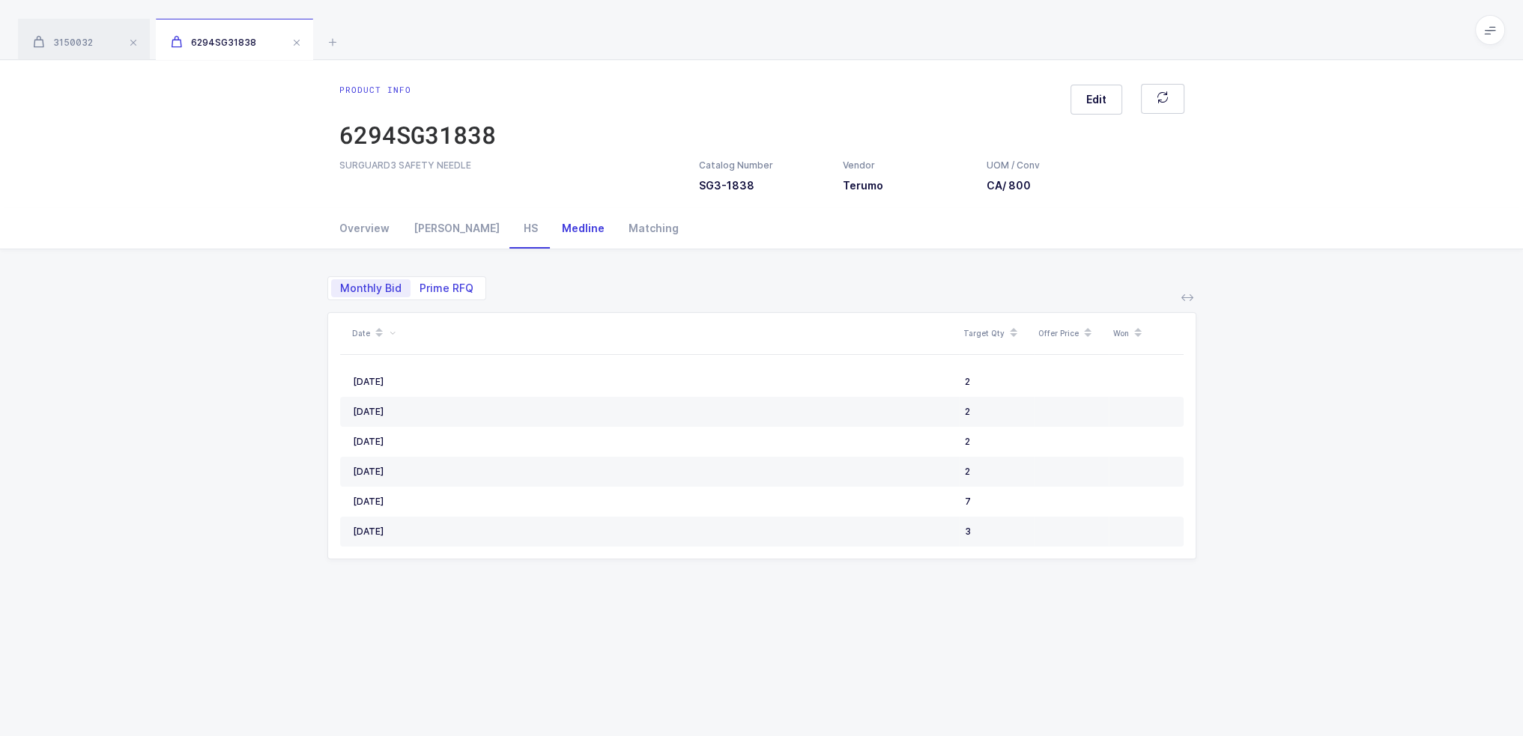
click at [437, 293] on span "Prime RFQ" at bounding box center [446, 288] width 54 height 10
click at [420, 289] on input "Prime RFQ" at bounding box center [416, 284] width 10 height 10
radio input "true"
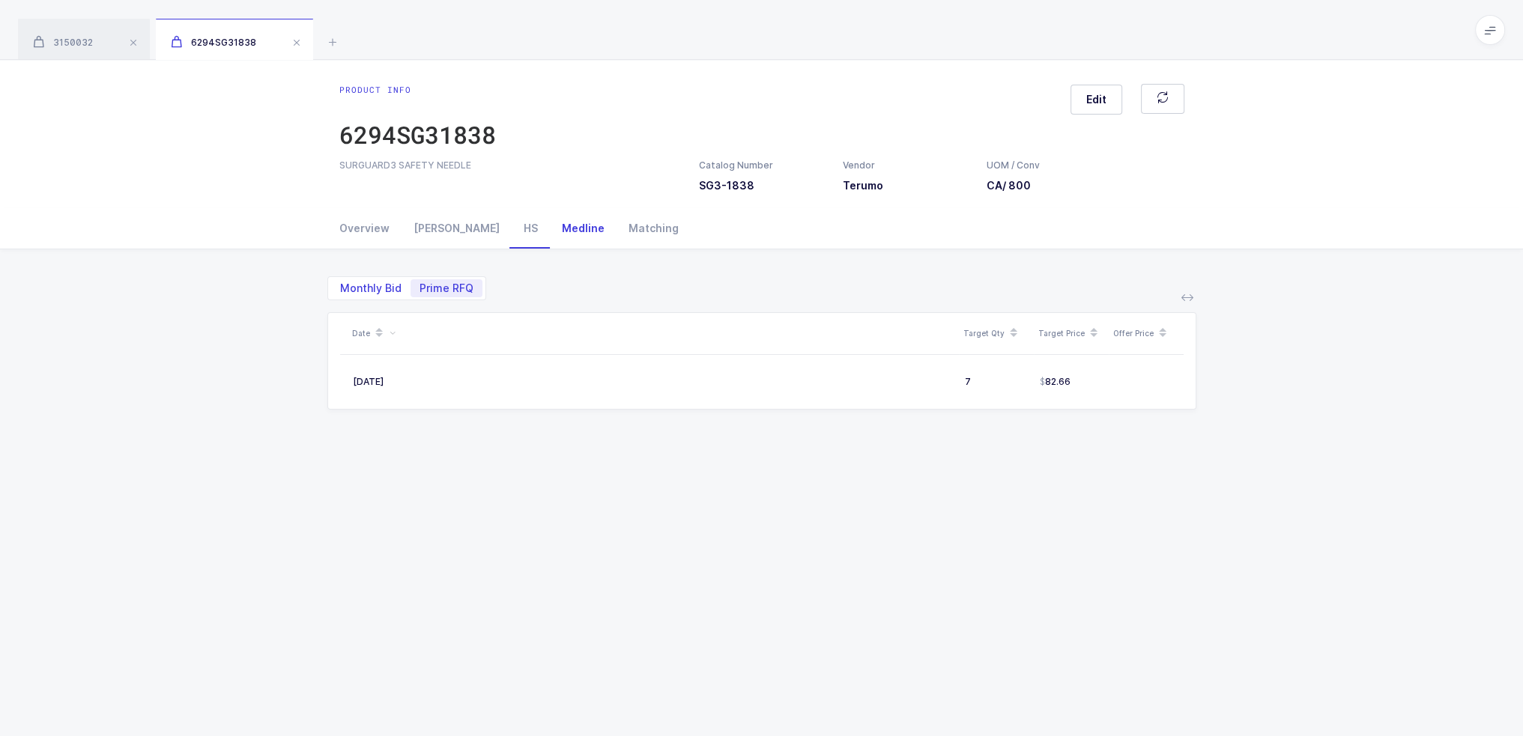
click at [380, 293] on span "Monthly Bid" at bounding box center [370, 288] width 61 height 10
click at [341, 289] on input "Monthly Bid" at bounding box center [336, 284] width 10 height 10
radio input "true"
radio input "false"
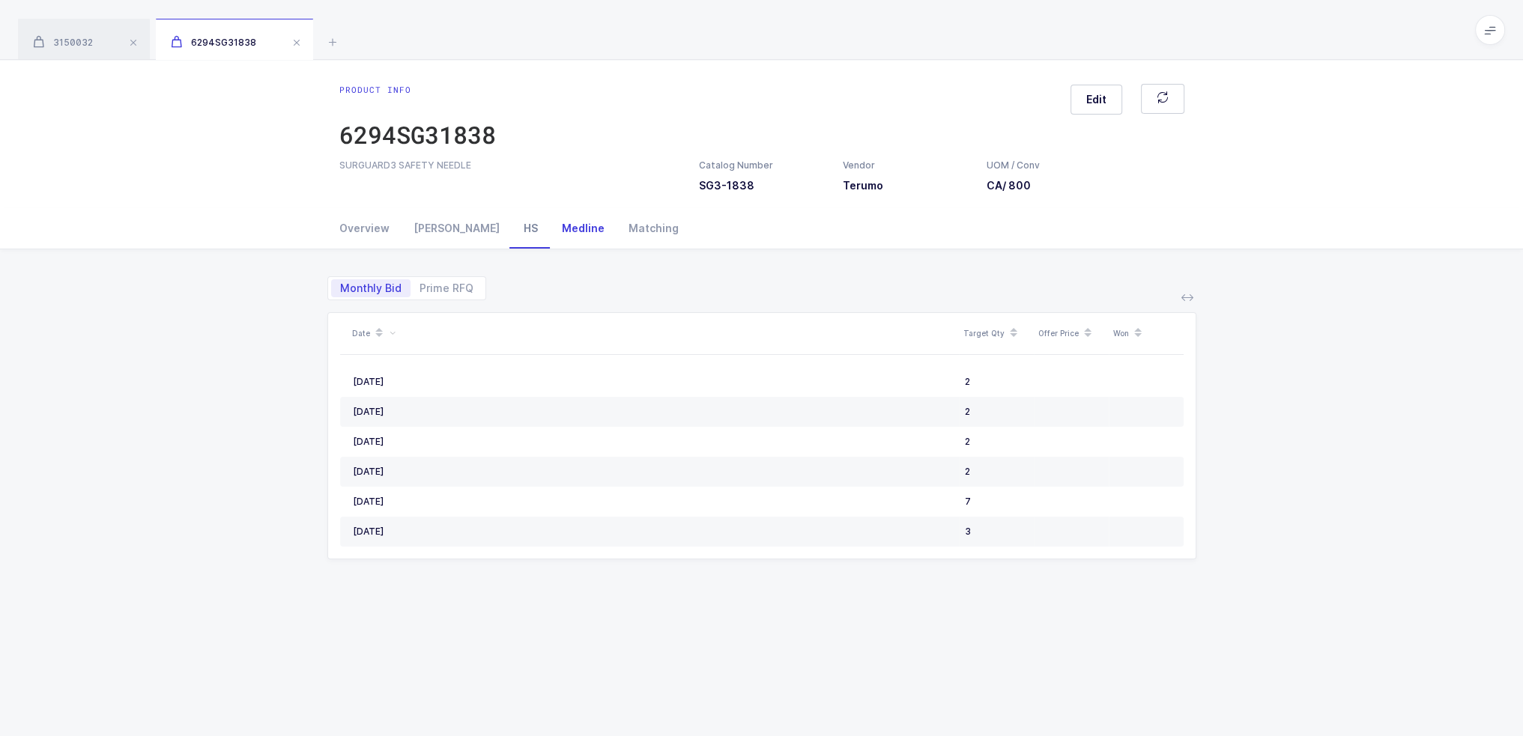
click at [512, 234] on div "HS" at bounding box center [531, 228] width 38 height 40
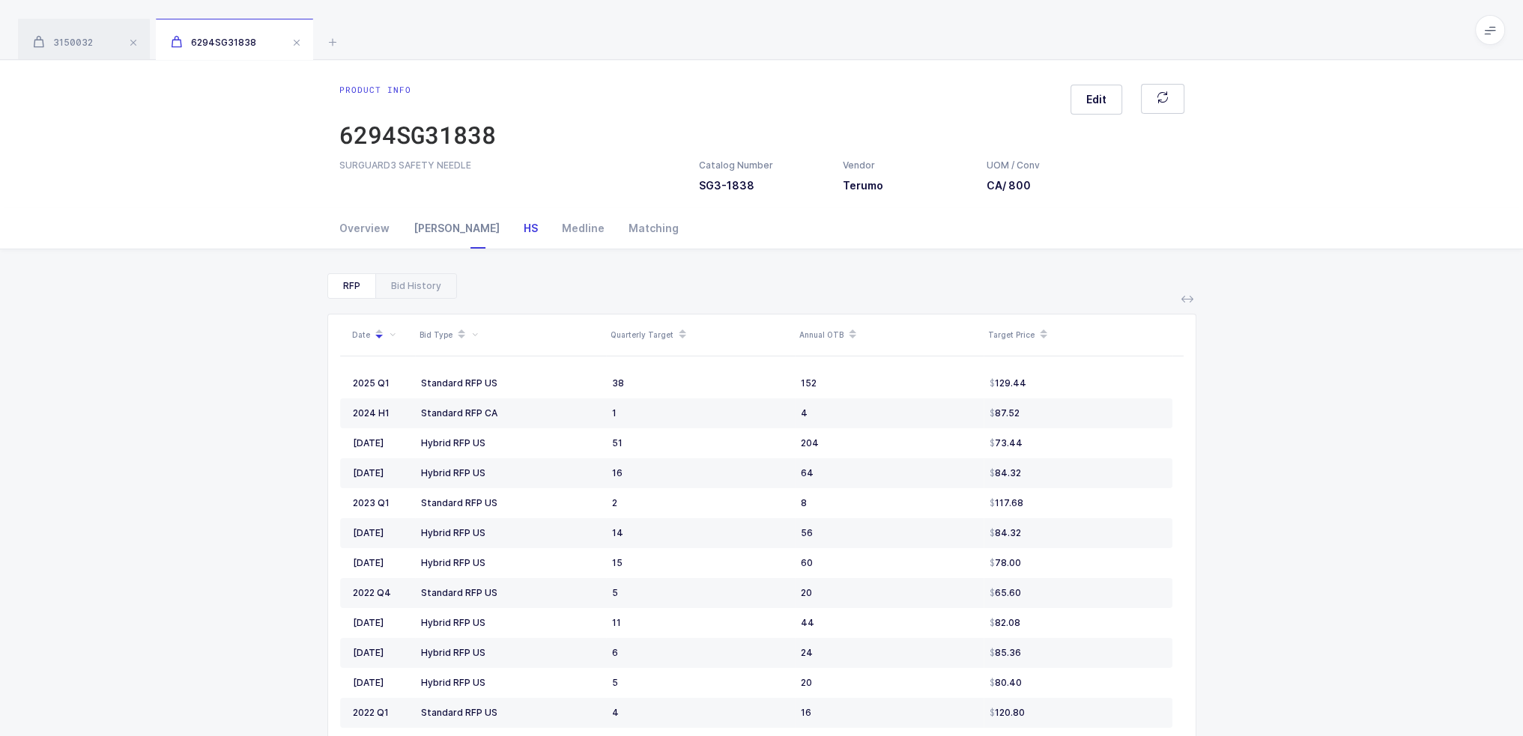
click at [445, 230] on div "[PERSON_NAME]" at bounding box center [457, 228] width 110 height 40
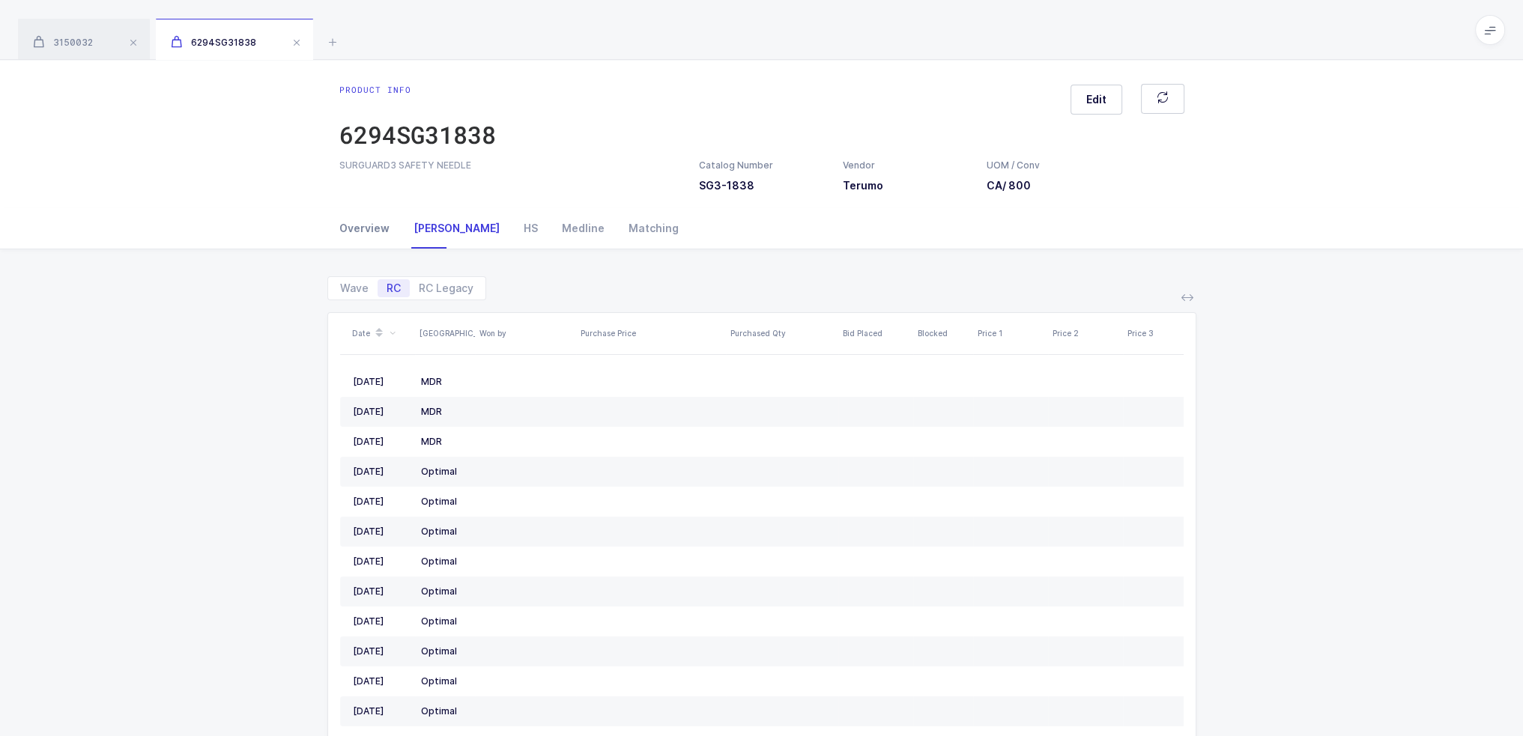
click at [351, 235] on div "Overview" at bounding box center [370, 228] width 62 height 40
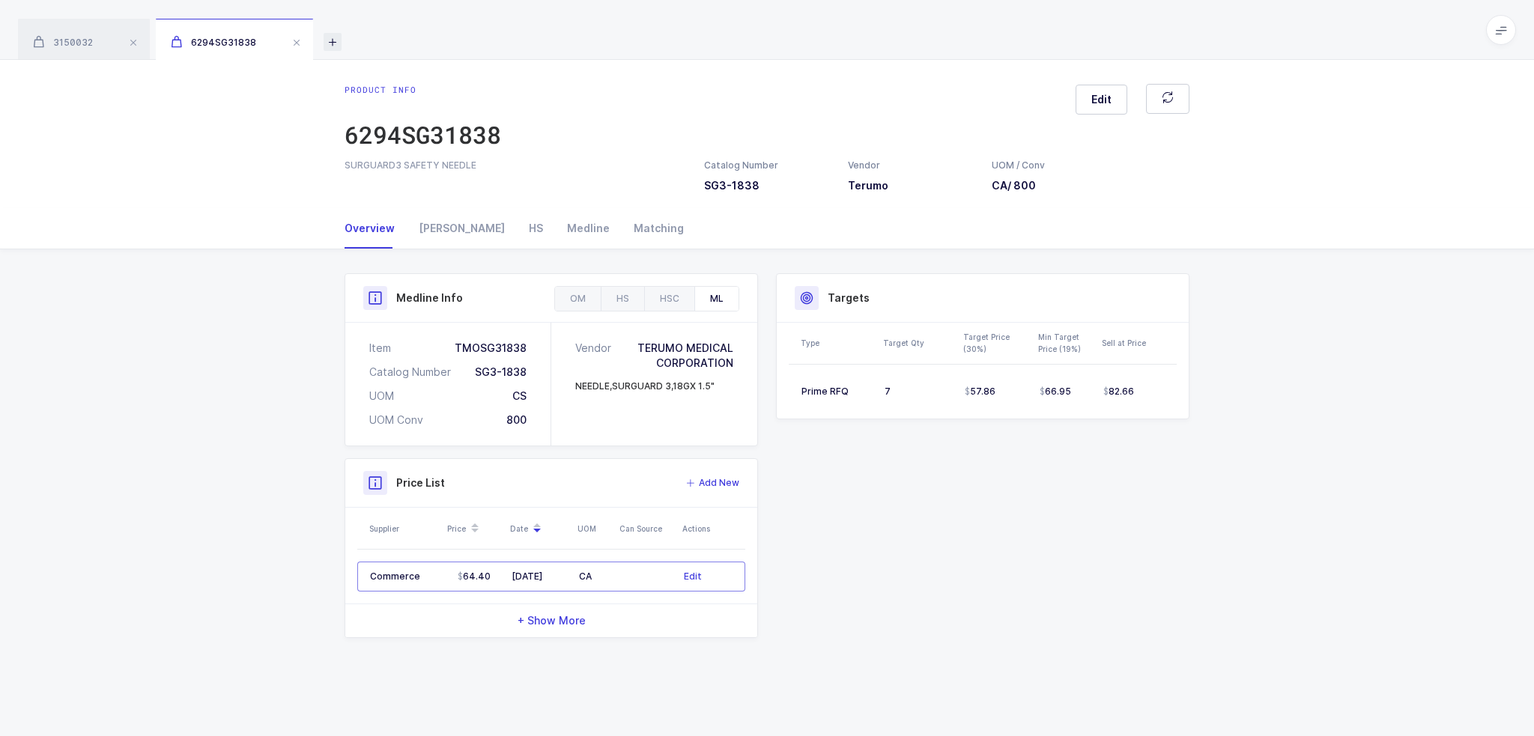
click at [338, 41] on icon at bounding box center [333, 42] width 18 height 18
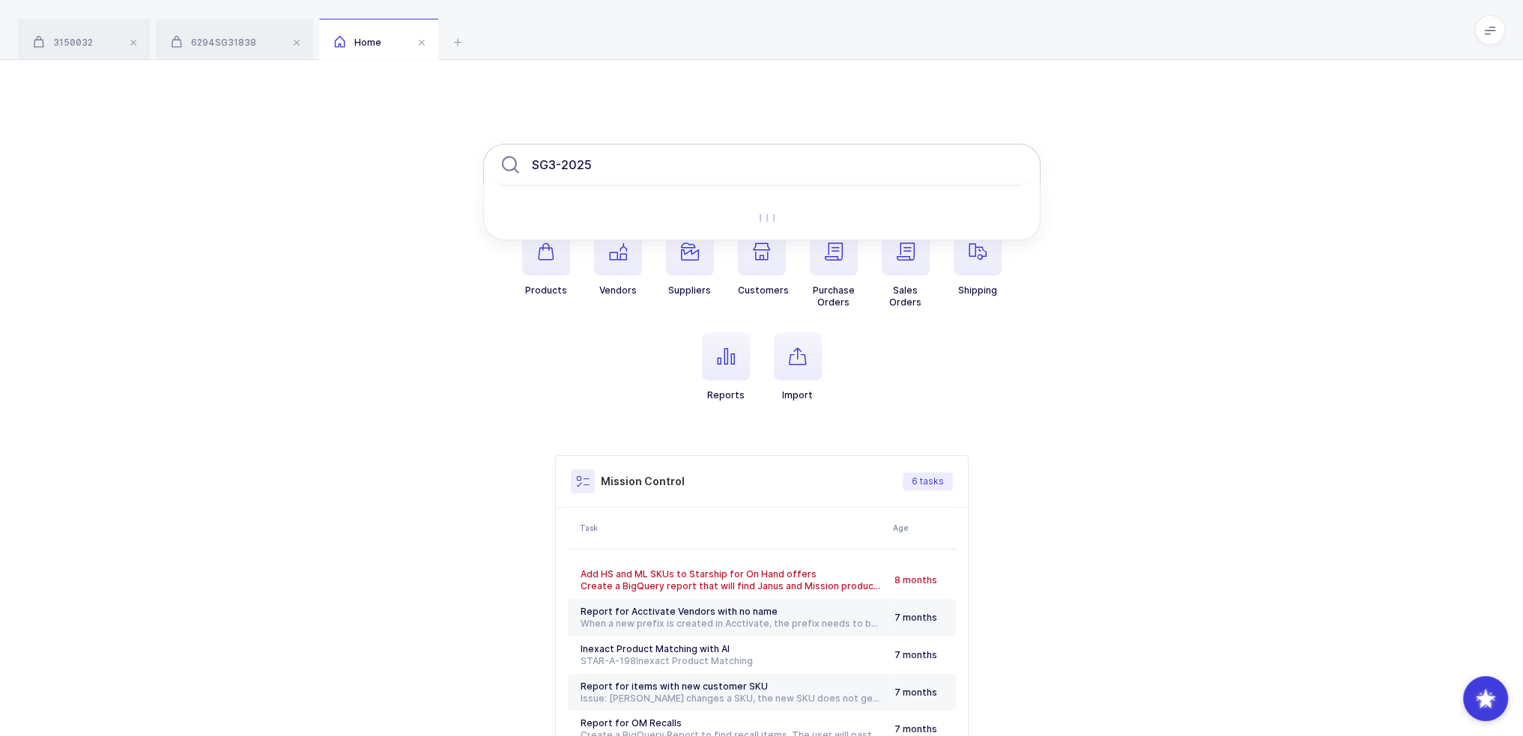
click at [620, 159] on input "SG3-2025" at bounding box center [761, 165] width 557 height 42
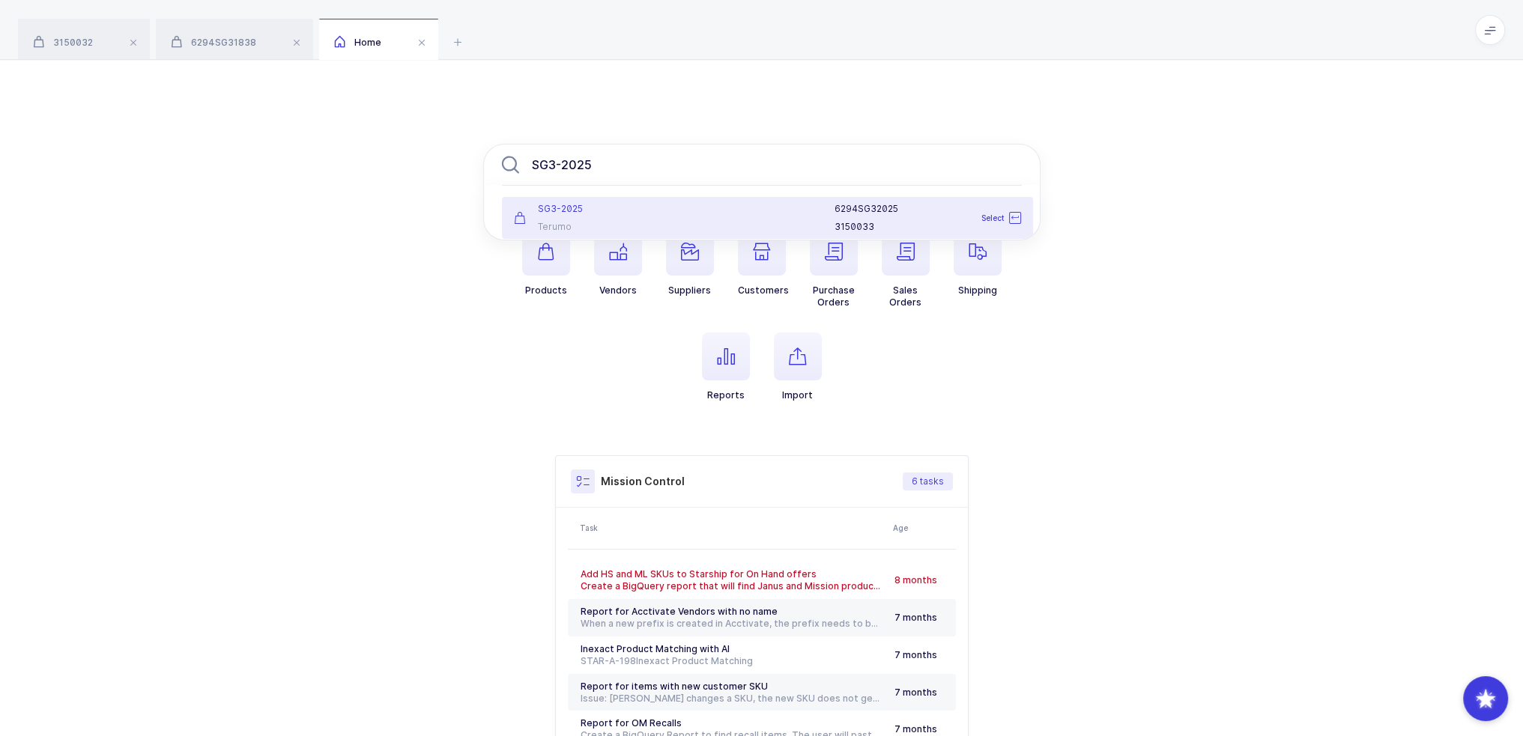
type input "SG3-2025"
click at [681, 223] on div at bounding box center [752, 218] width 146 height 30
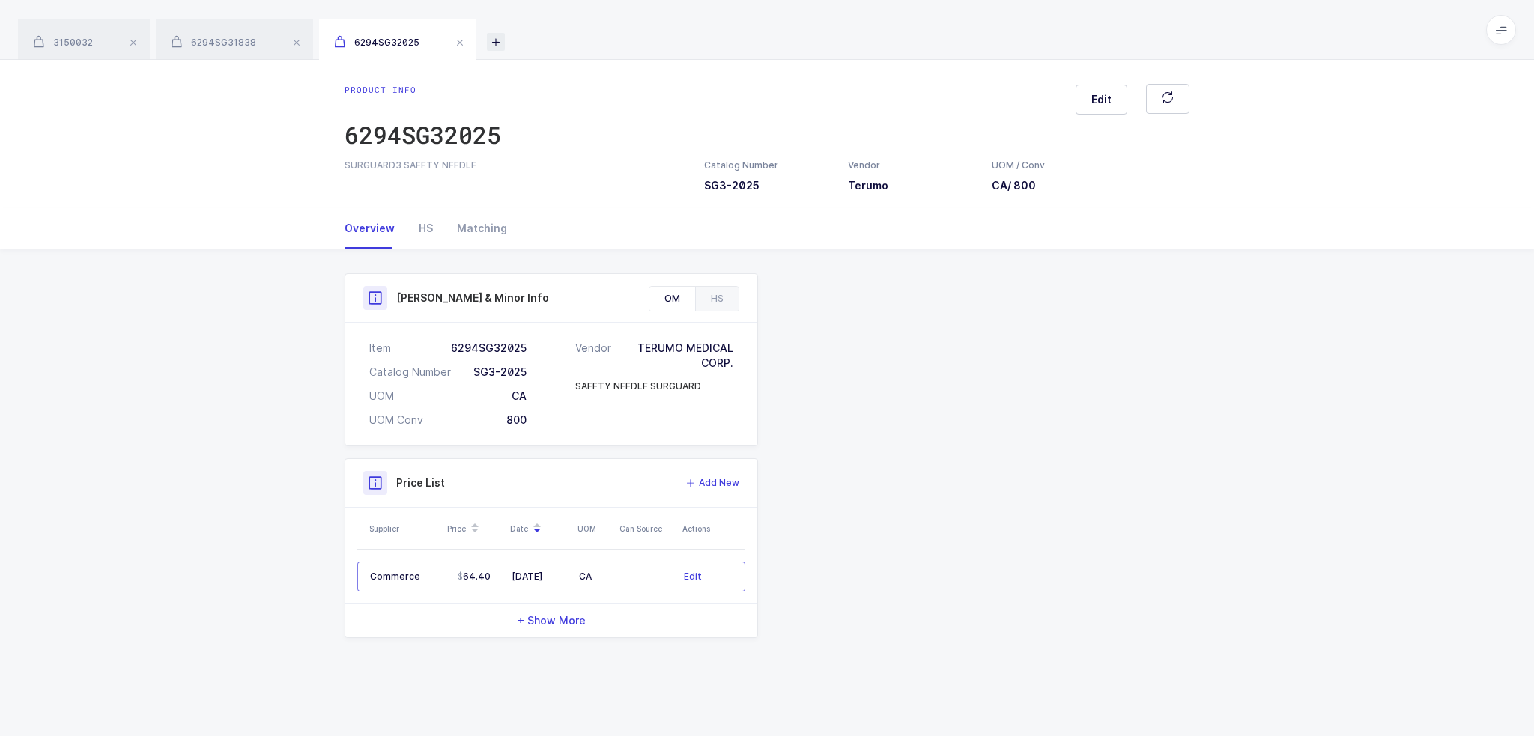
click at [503, 43] on icon at bounding box center [496, 42] width 18 height 18
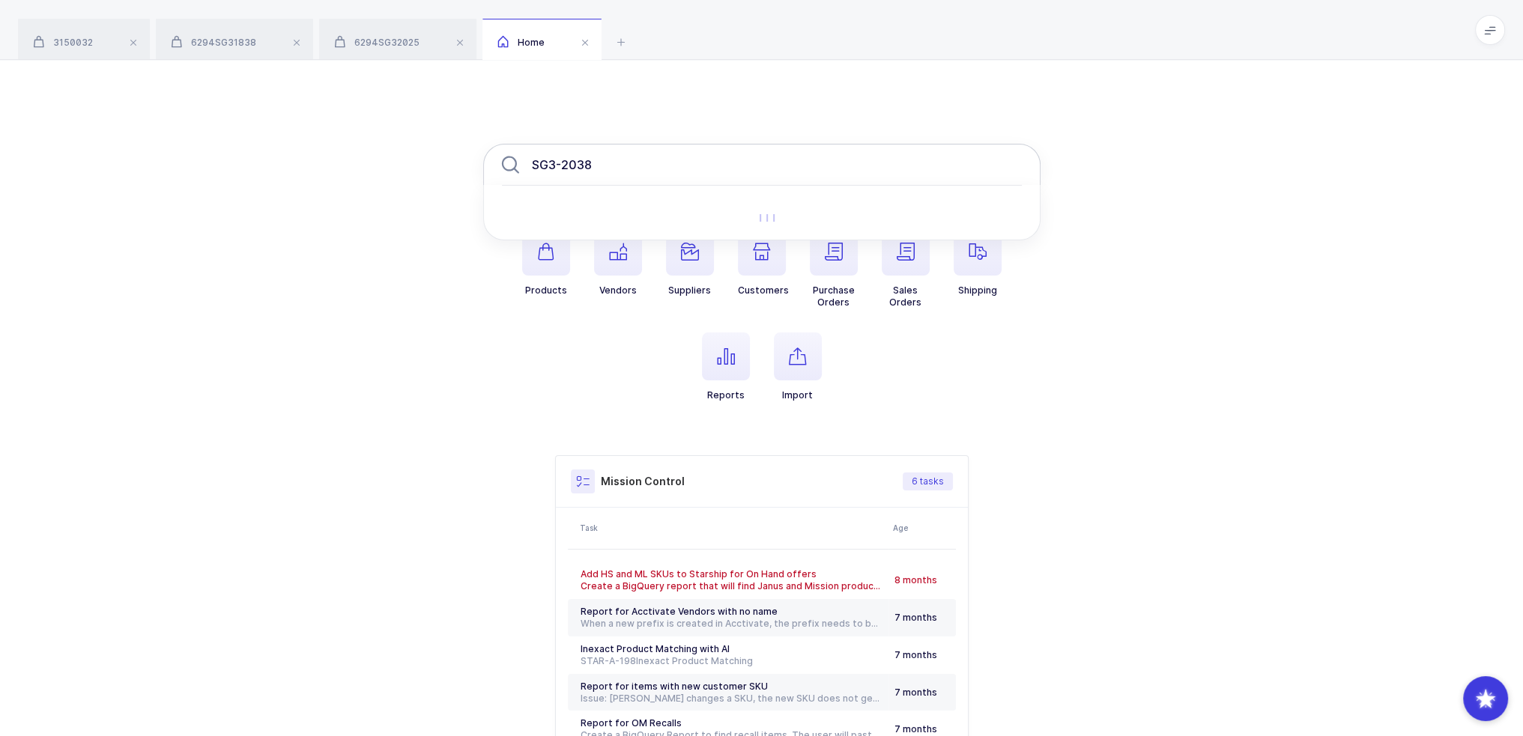
click at [641, 164] on input "SG3-2038" at bounding box center [761, 165] width 557 height 42
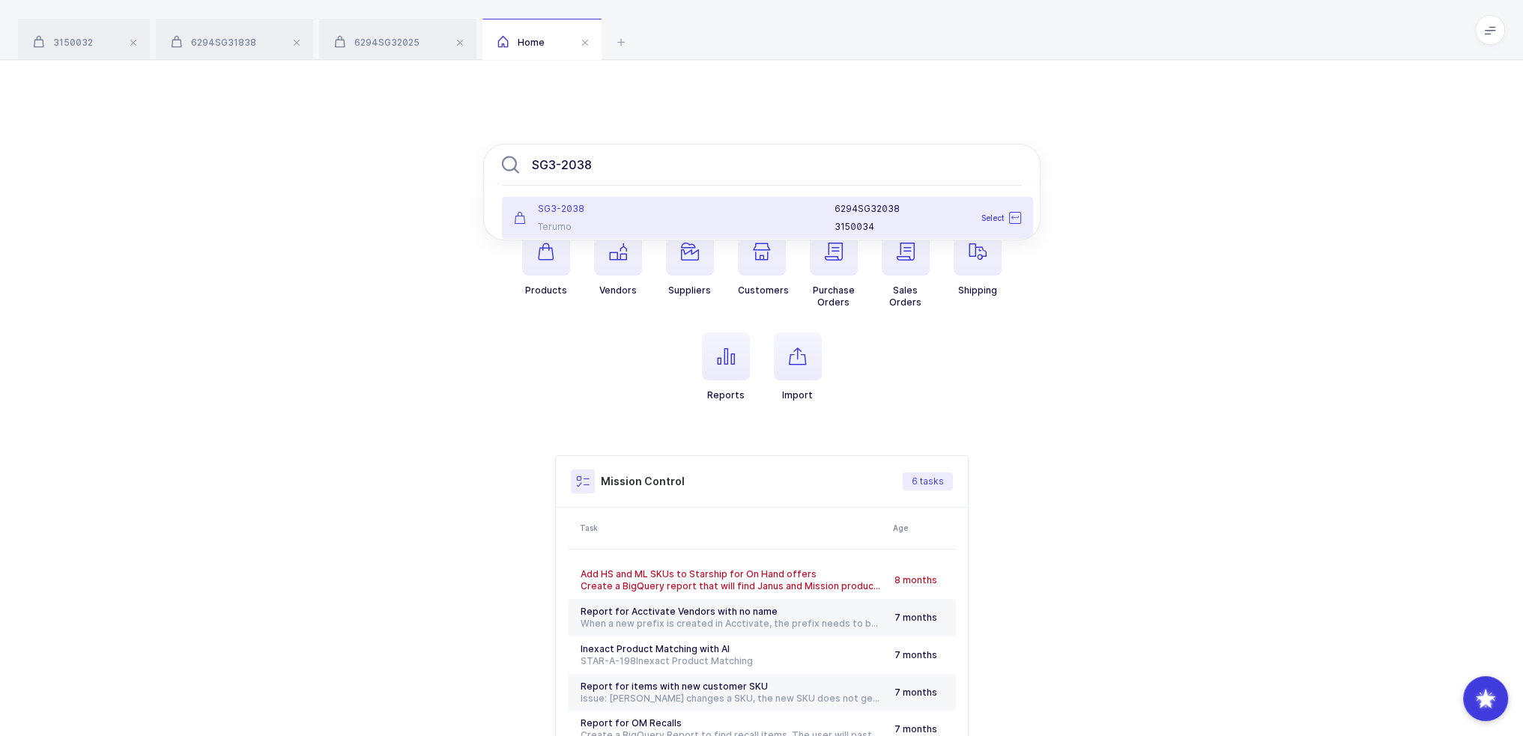
type input "SG3-2038"
click at [635, 216] on div "SG3-2038 Terumo" at bounding box center [592, 218] width 175 height 30
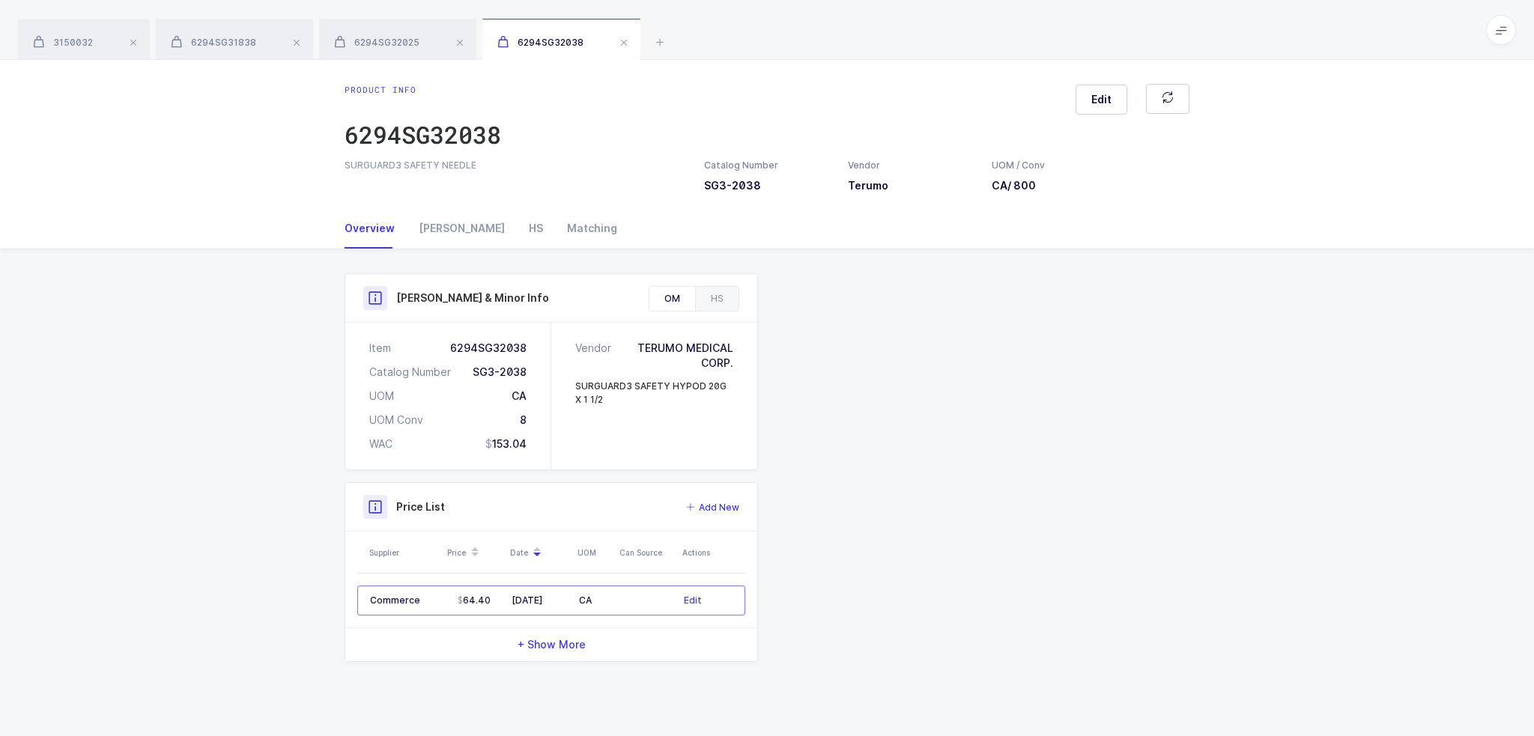
drag, startPoint x: 855, startPoint y: 661, endPoint x: 835, endPoint y: 651, distance: 21.8
click at [835, 651] on div "Product Info Catalog Number SG3-2038 Vendor Terumo UOM / Conv CA / 800 Descript…" at bounding box center [767, 467] width 863 height 389
click at [439, 227] on div "[PERSON_NAME]" at bounding box center [462, 228] width 110 height 40
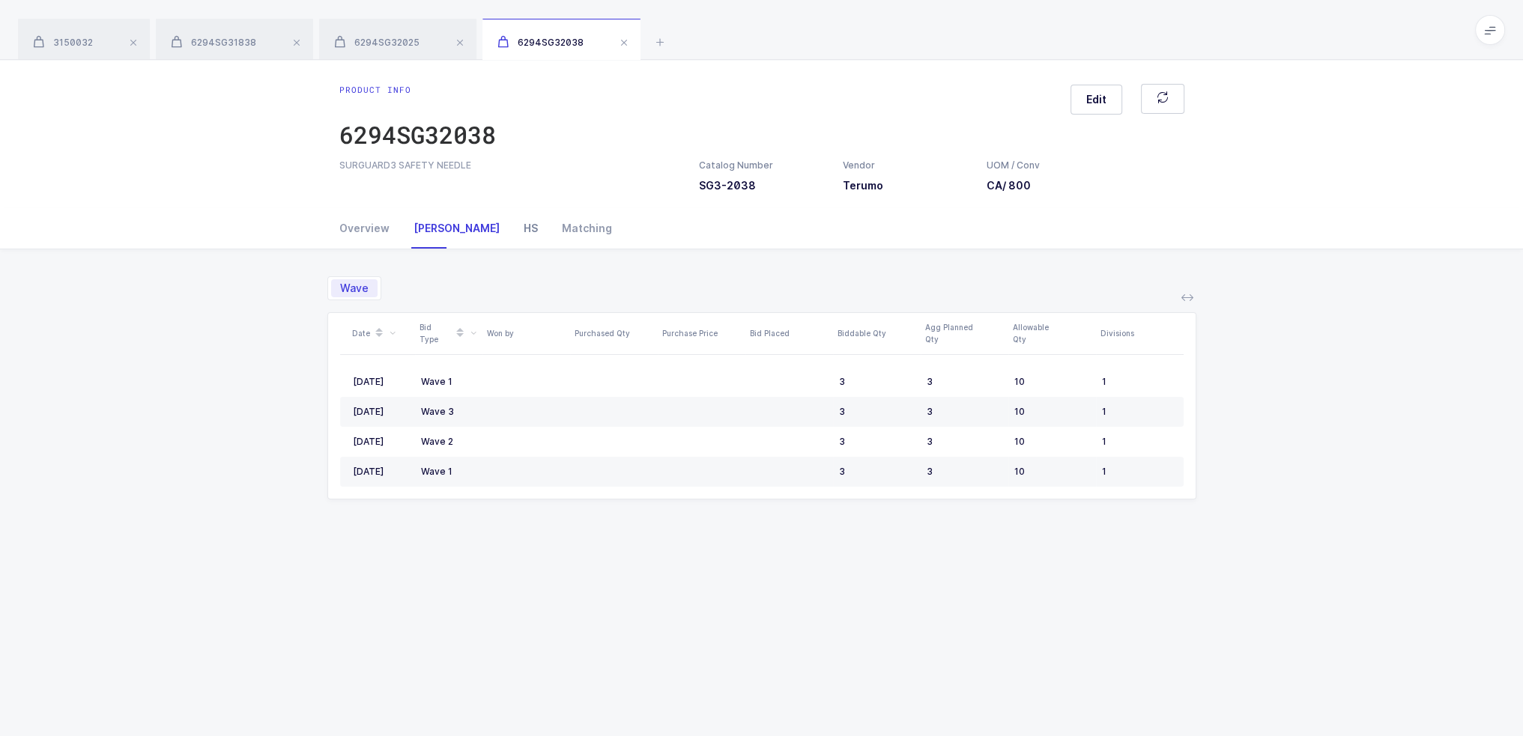
click at [512, 230] on div "HS" at bounding box center [531, 228] width 38 height 40
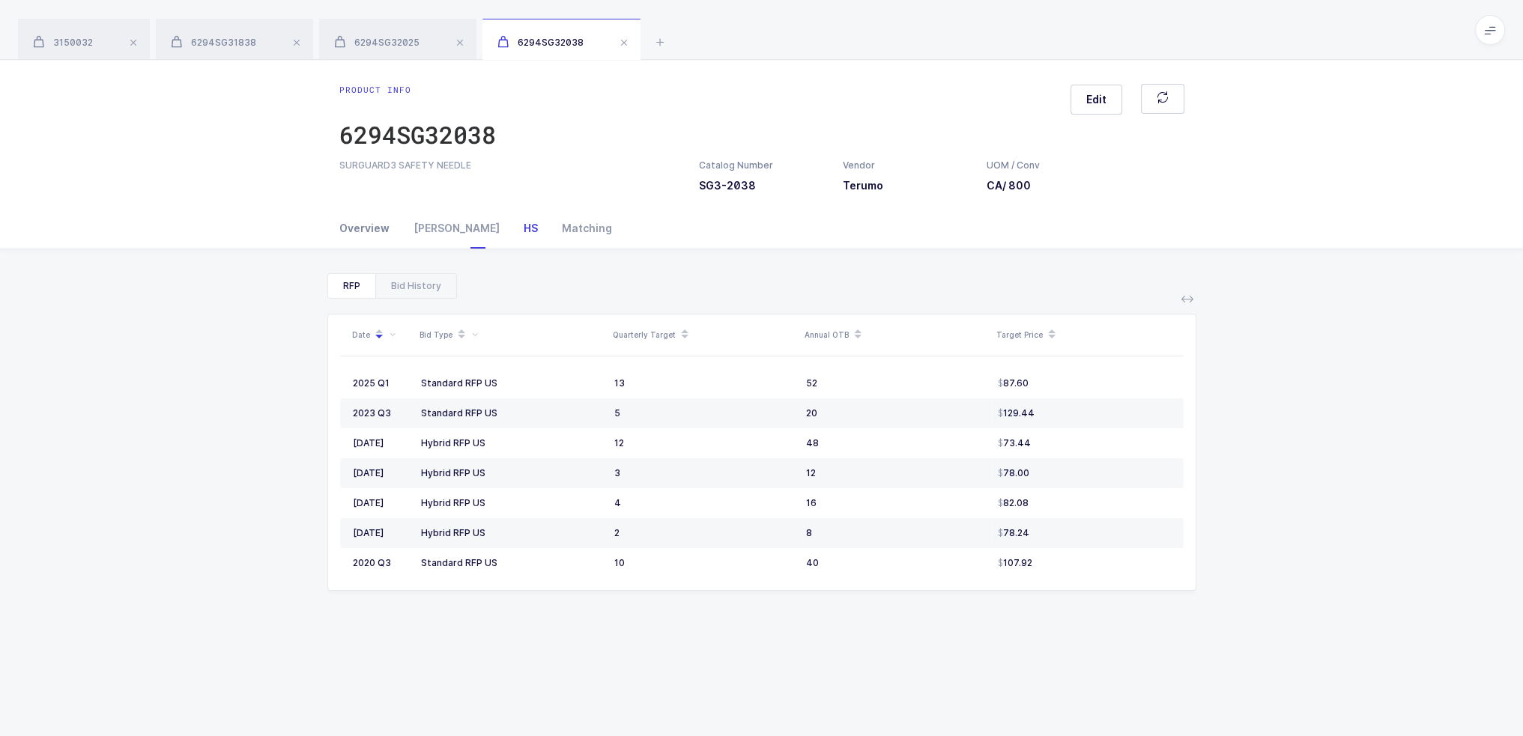
click at [351, 221] on div "Overview" at bounding box center [370, 228] width 62 height 40
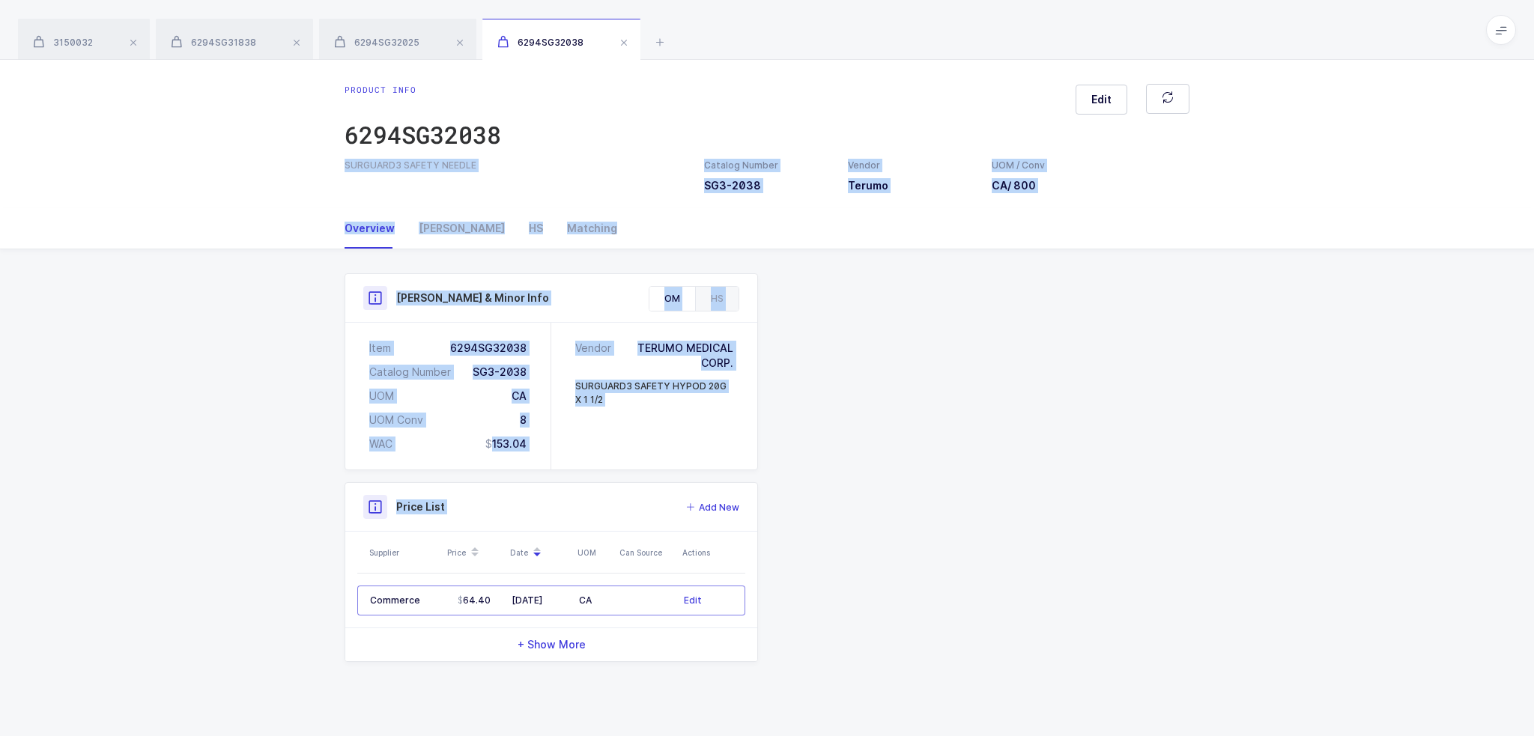
drag, startPoint x: 826, startPoint y: 561, endPoint x: 207, endPoint y: 181, distance: 727.1
click at [207, 181] on div "Product info 6294SG32038 Edit SURGUARD3 SAFETY NEEDLE Catalog Number SG3-2038 V…" at bounding box center [767, 398] width 1534 height 676
click at [177, 244] on div "Overview Owens HS Matching" at bounding box center [767, 228] width 1534 height 41
drag, startPoint x: 199, startPoint y: 237, endPoint x: 936, endPoint y: 612, distance: 826.8
click at [936, 612] on div "Overview Owens HS Matching Product Info Catalog Number SG3-2038 Vendor Terumo U…" at bounding box center [767, 453] width 1534 height 490
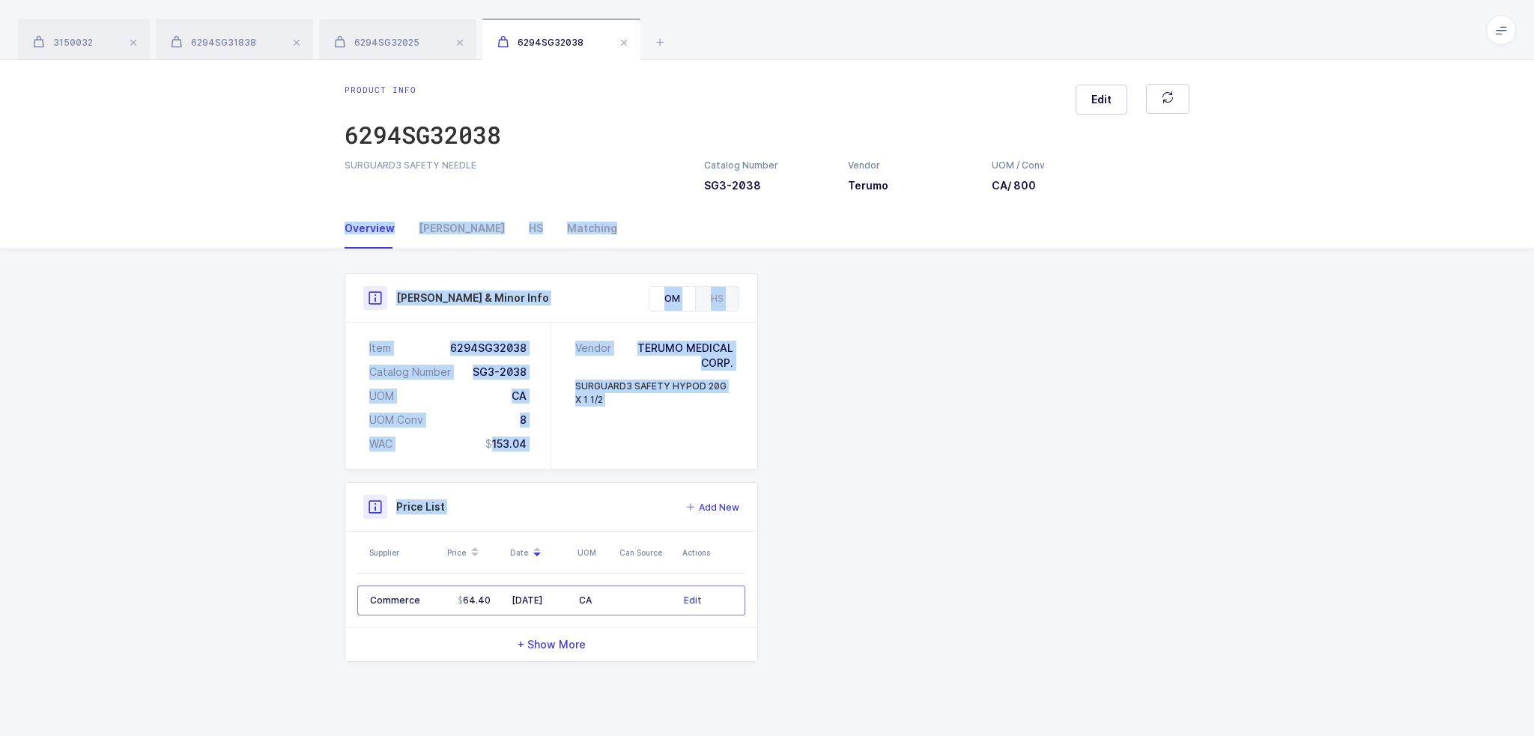
click at [936, 612] on div "Product Info Catalog Number SG3-2038 Vendor Terumo UOM / Conv CA / 800 Descript…" at bounding box center [767, 467] width 863 height 389
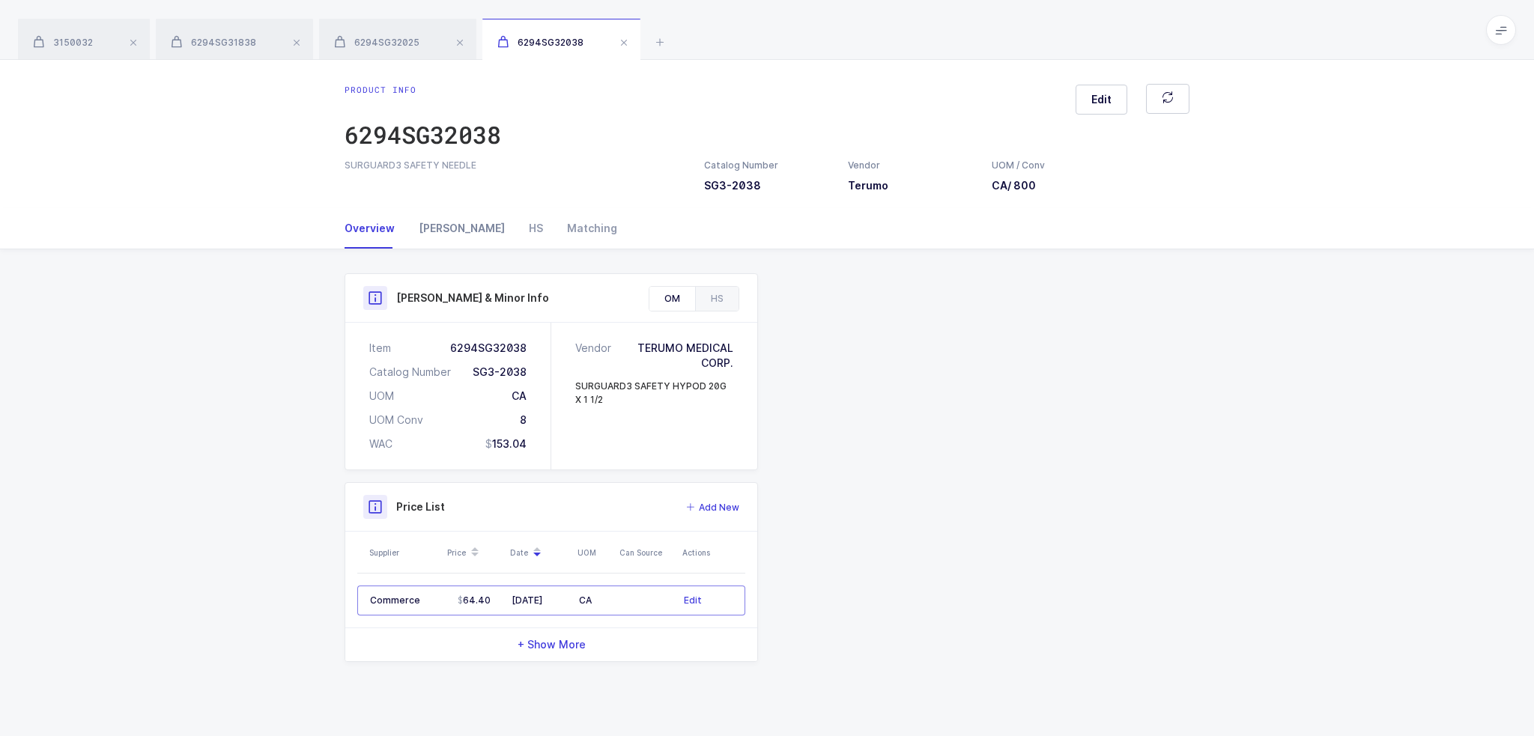
click at [441, 224] on div "[PERSON_NAME]" at bounding box center [462, 228] width 110 height 40
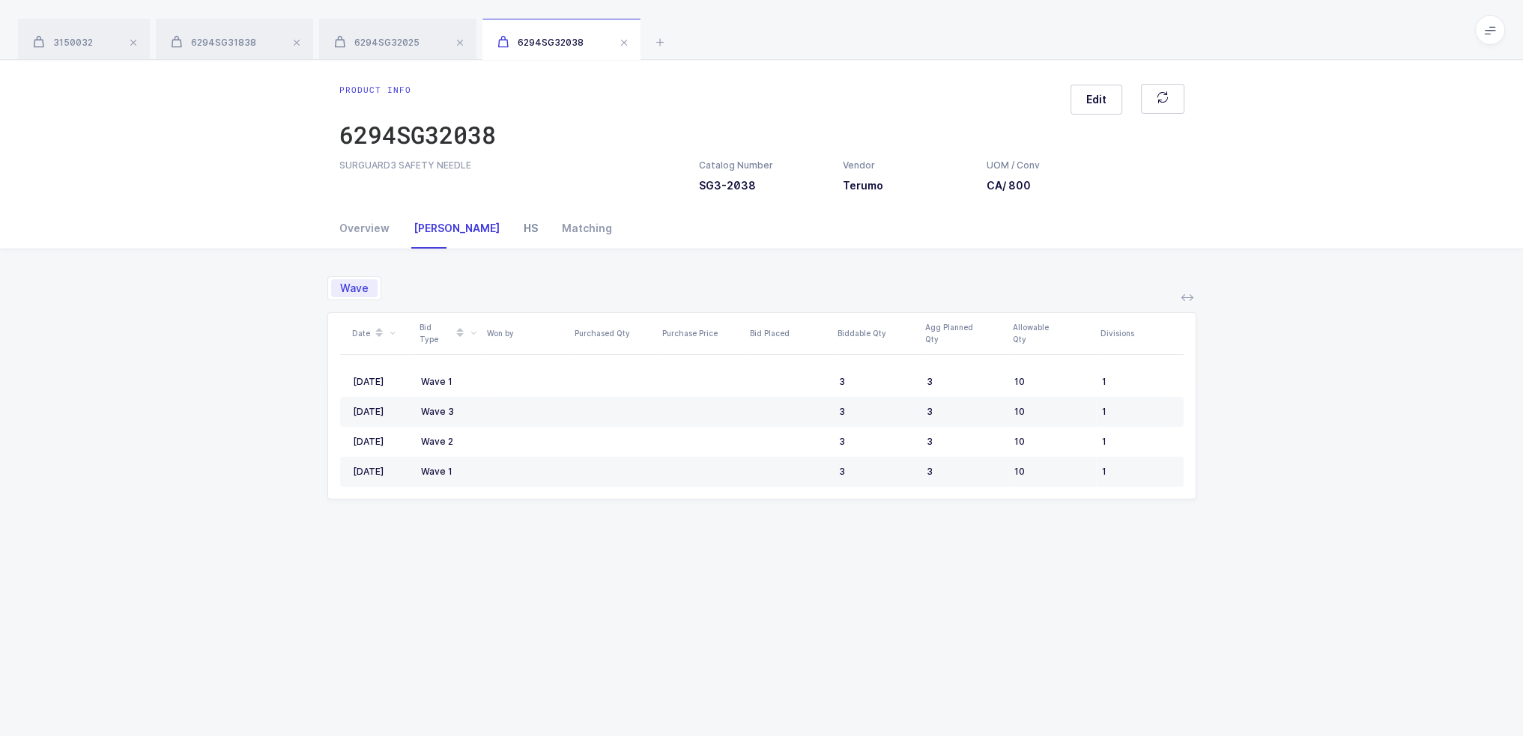
click at [512, 239] on div "HS" at bounding box center [531, 228] width 38 height 40
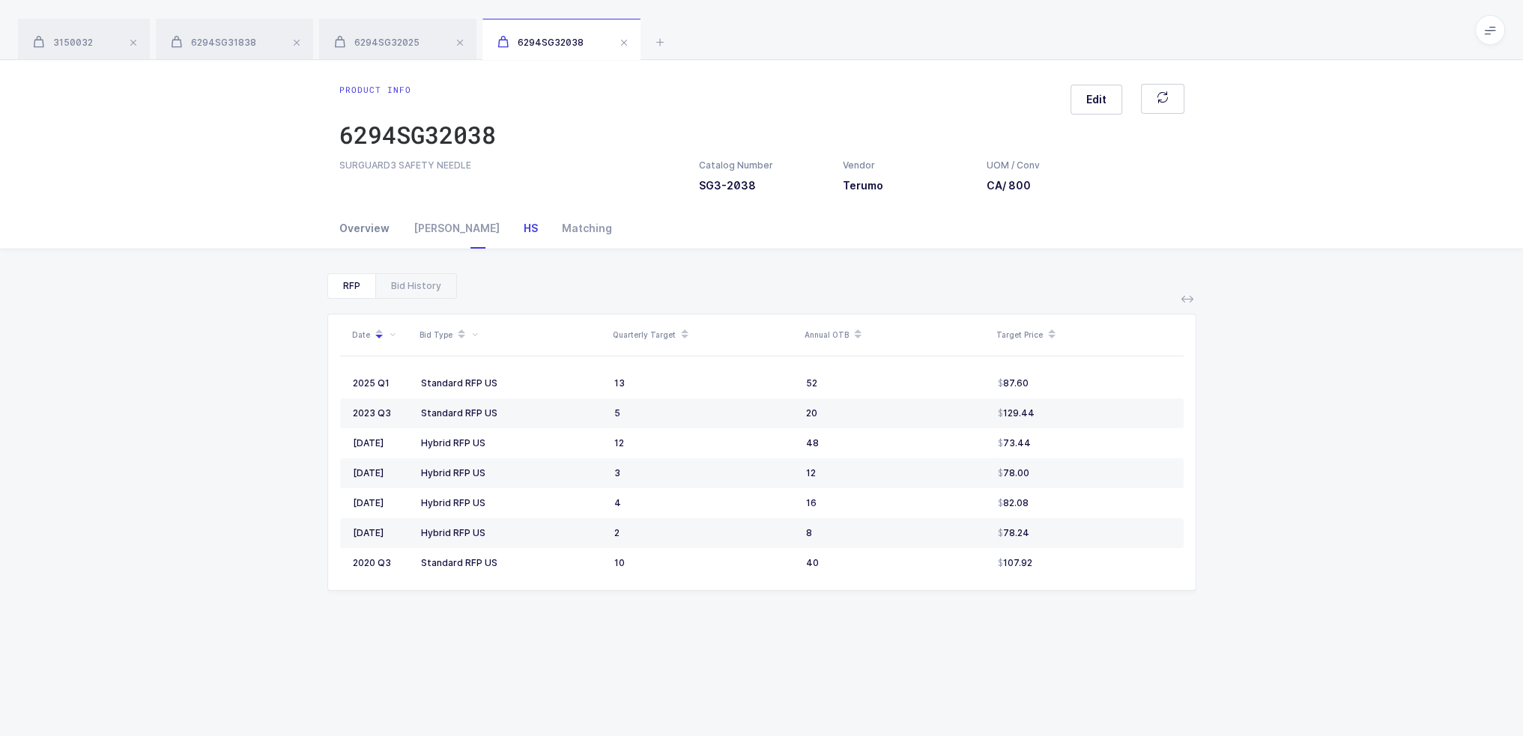
click at [378, 243] on div "Overview" at bounding box center [370, 228] width 62 height 40
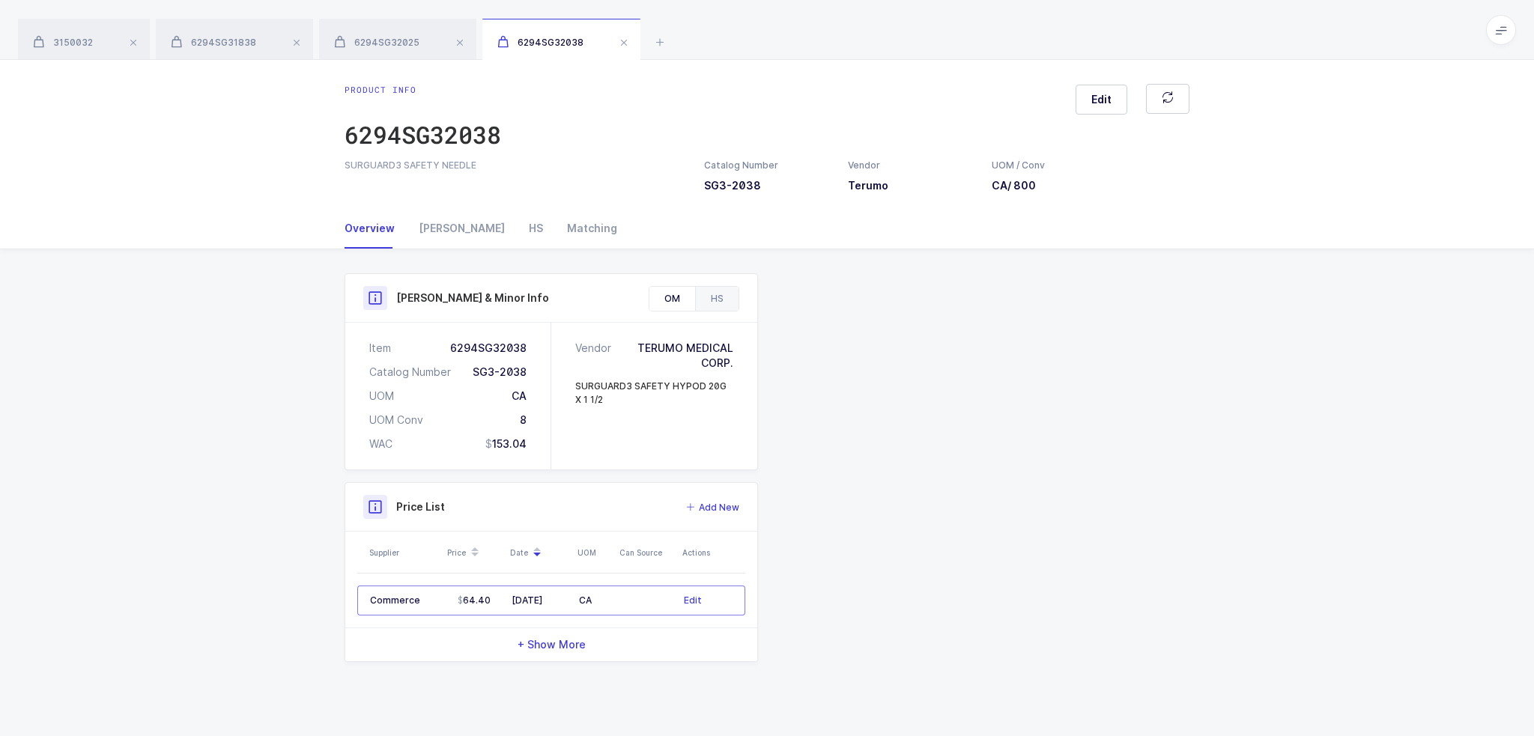
click at [712, 292] on div "HS" at bounding box center [716, 299] width 43 height 24
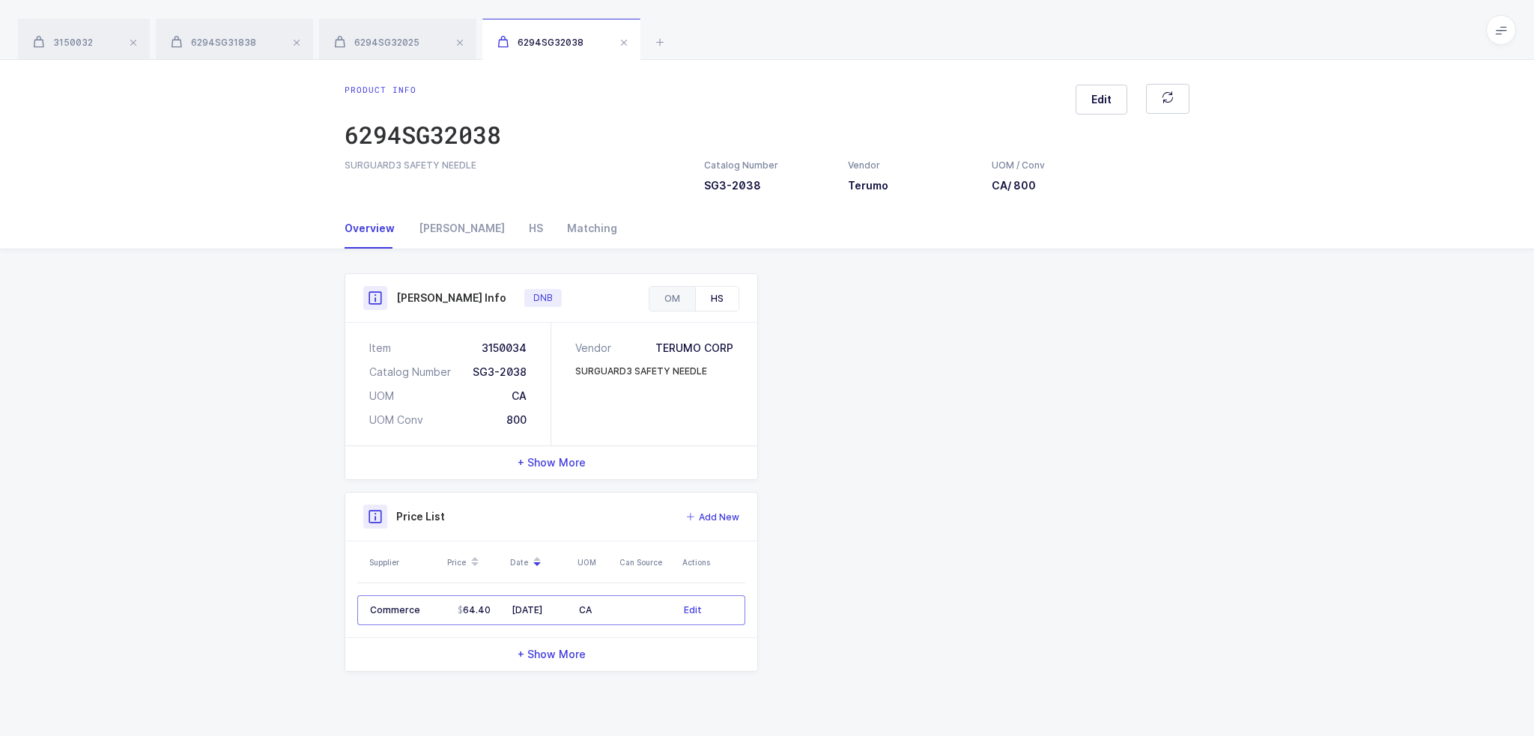
click at [688, 296] on div "OM" at bounding box center [672, 299] width 46 height 24
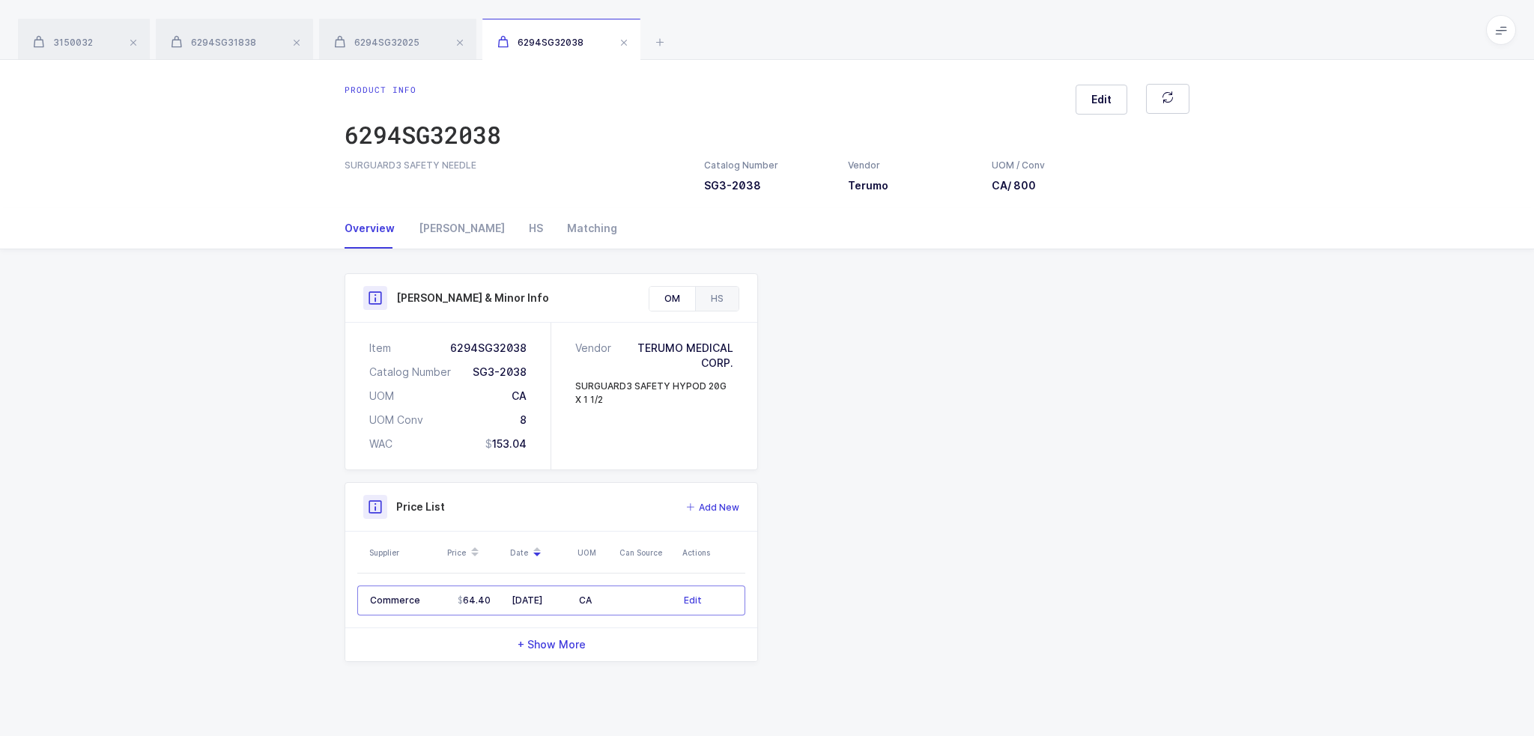
click at [725, 294] on div "HS" at bounding box center [716, 299] width 43 height 24
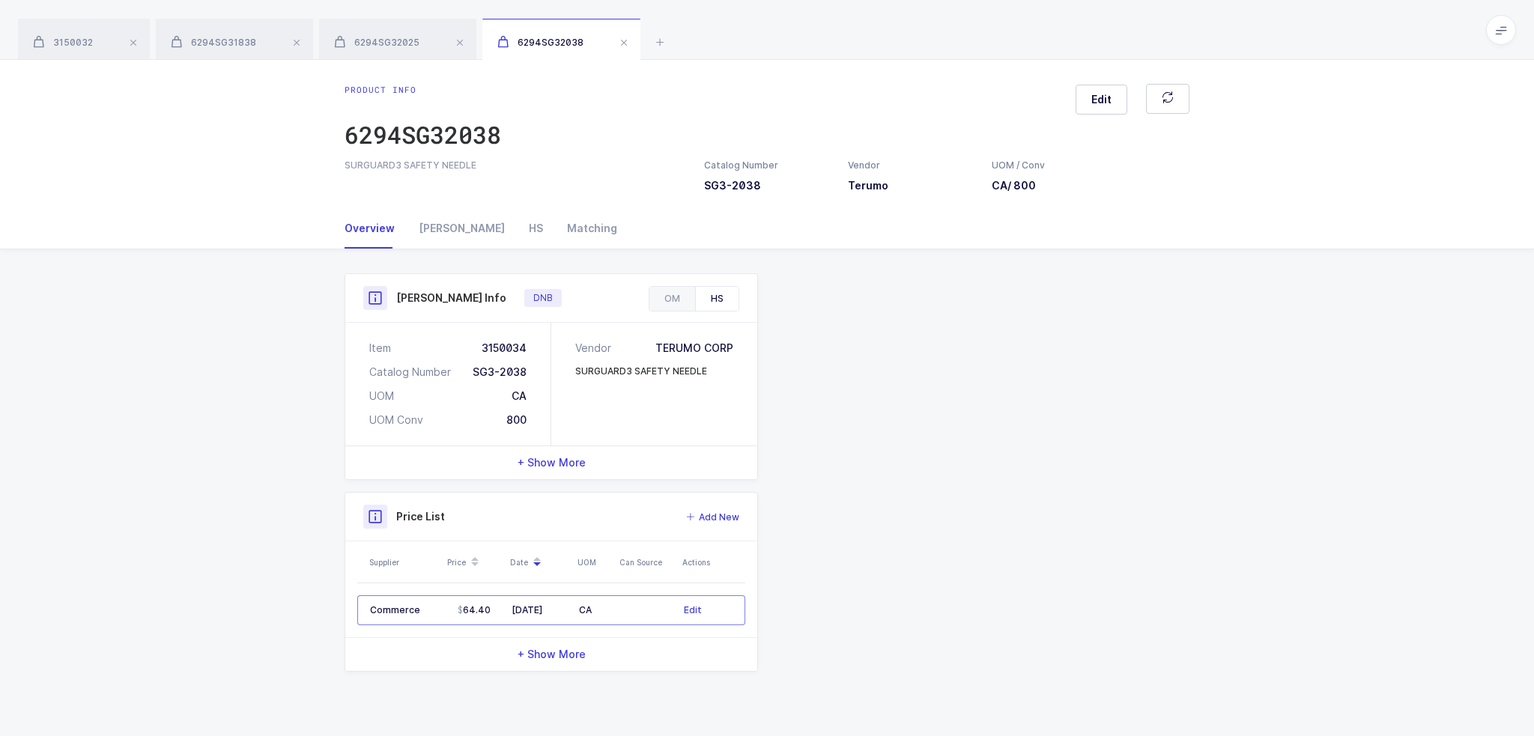
click at [942, 417] on div "Product Info Catalog Number SG3-2038 Vendor Terumo UOM / Conv CA / 800 Descript…" at bounding box center [767, 472] width 863 height 399
click at [659, 32] on div "3150032 6294SG31838 6294SG32025 6294SG32038" at bounding box center [767, 30] width 1534 height 60
click at [662, 40] on icon at bounding box center [660, 42] width 18 height 18
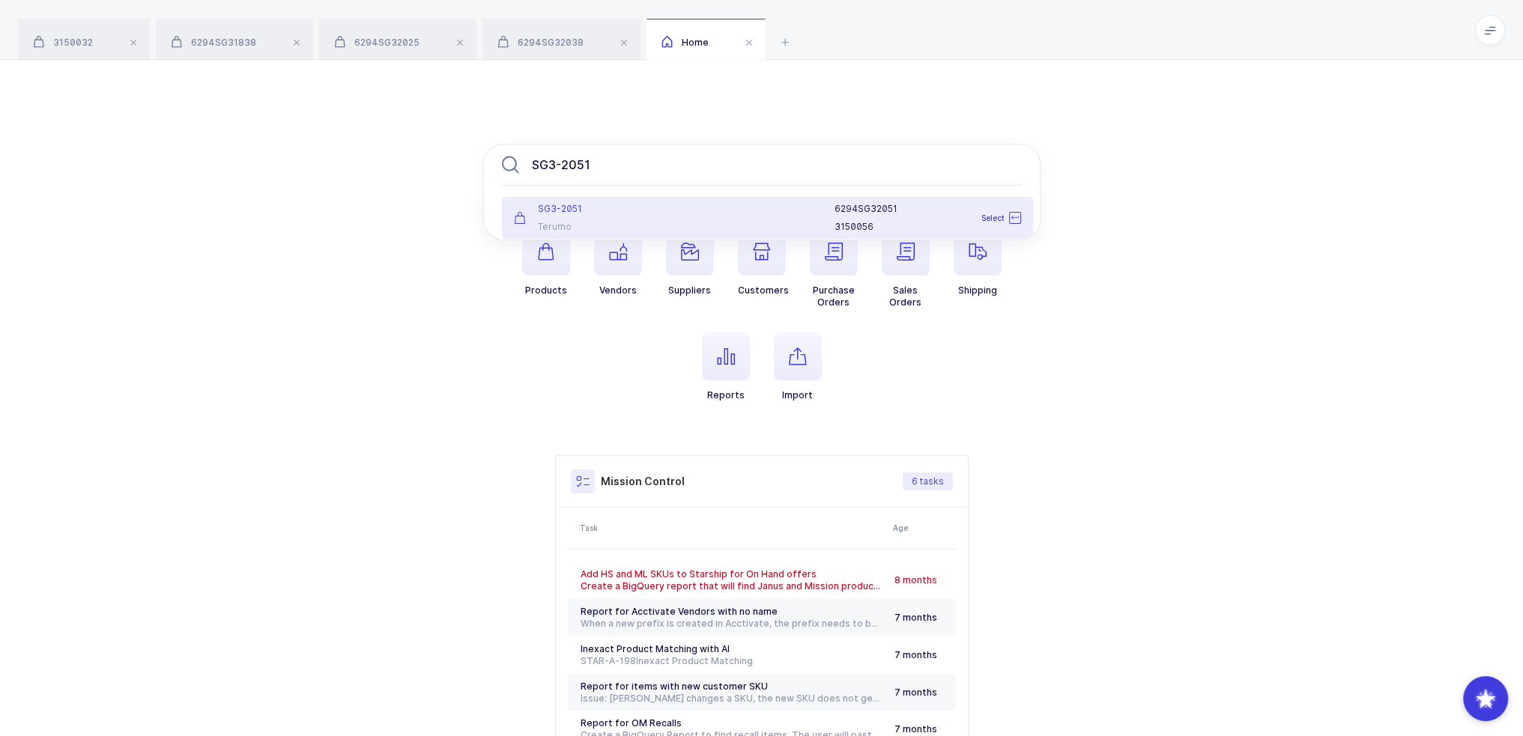
type input "SG3-2051"
click at [656, 215] on div "SG3-2051 Terumo" at bounding box center [592, 218] width 175 height 30
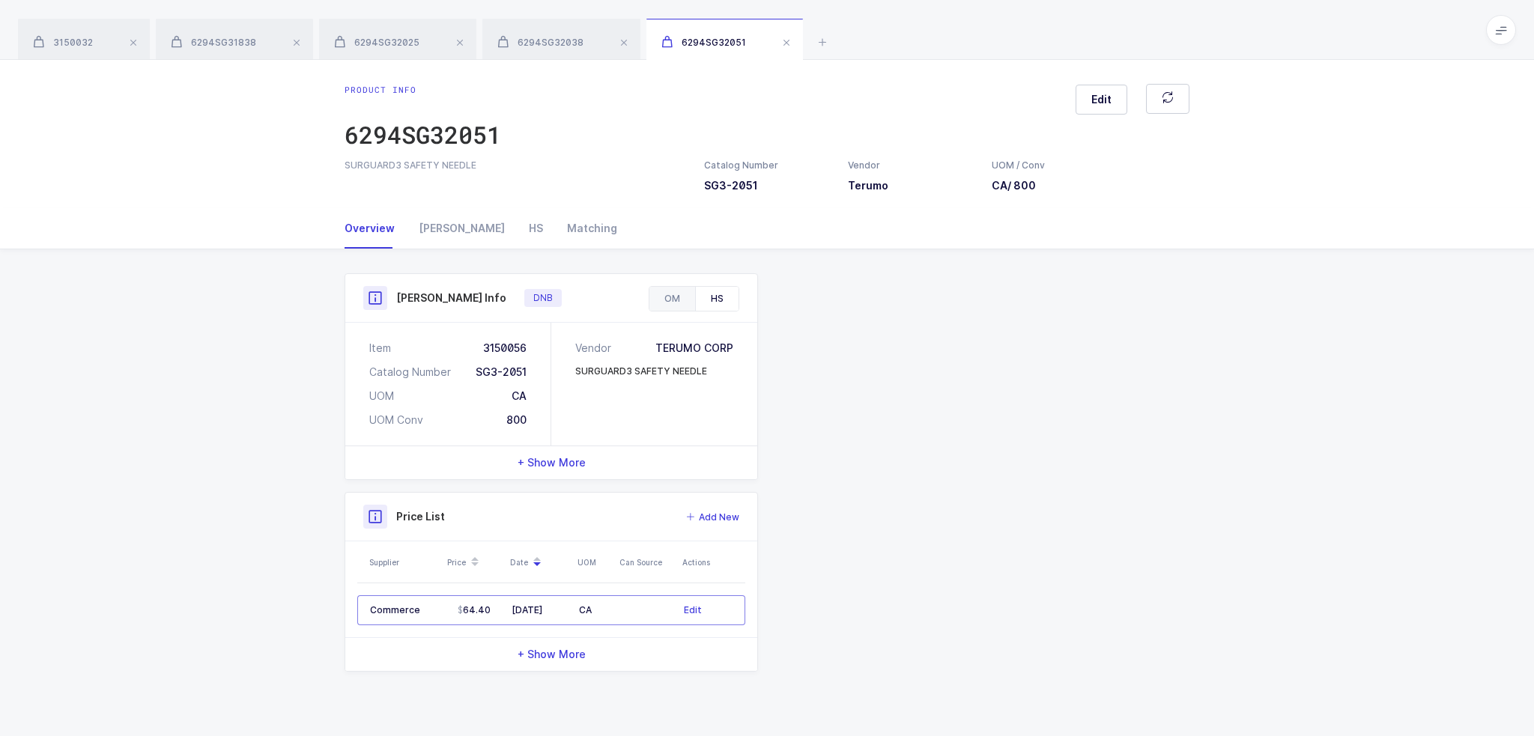
click at [683, 309] on div "OM" at bounding box center [672, 299] width 46 height 24
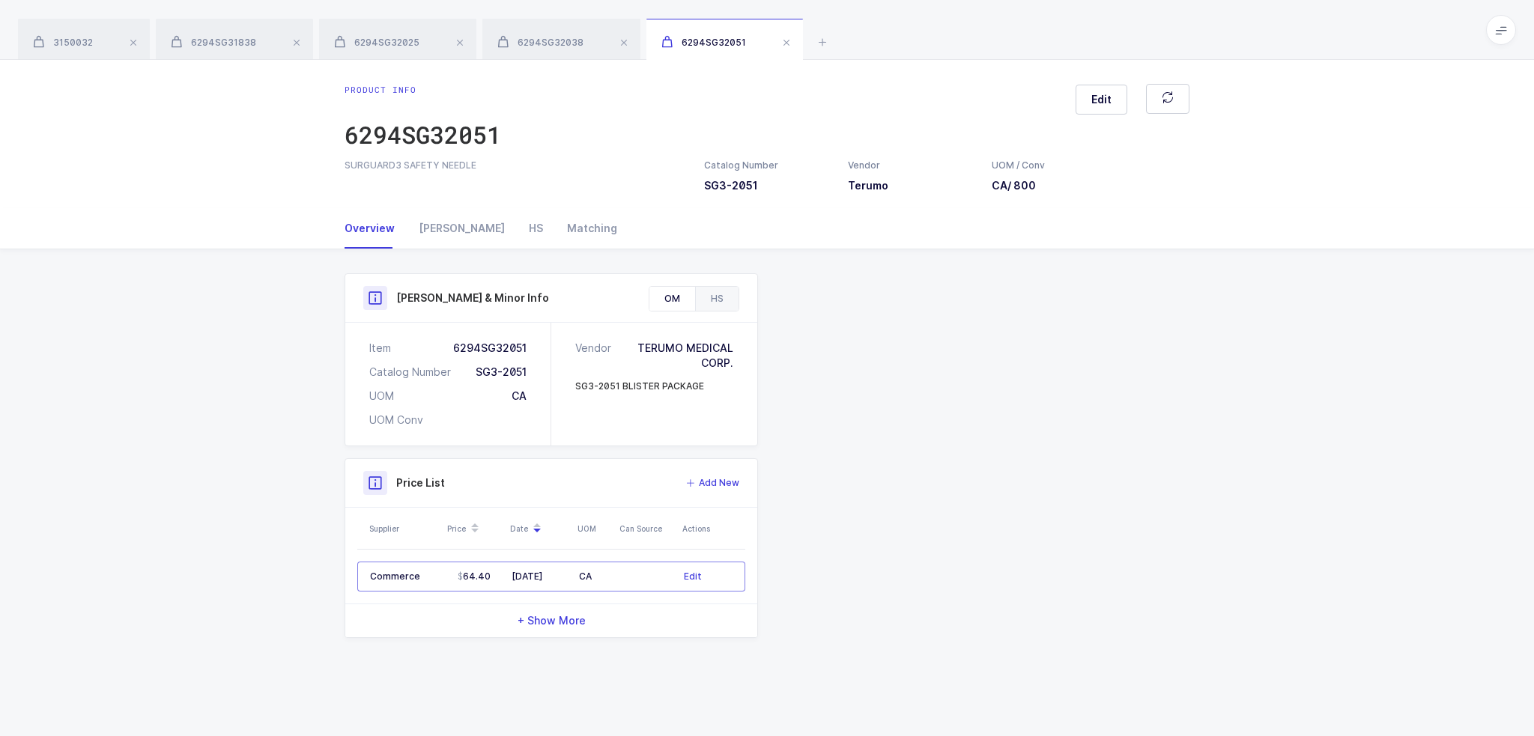
click at [719, 301] on div "HS" at bounding box center [716, 299] width 43 height 24
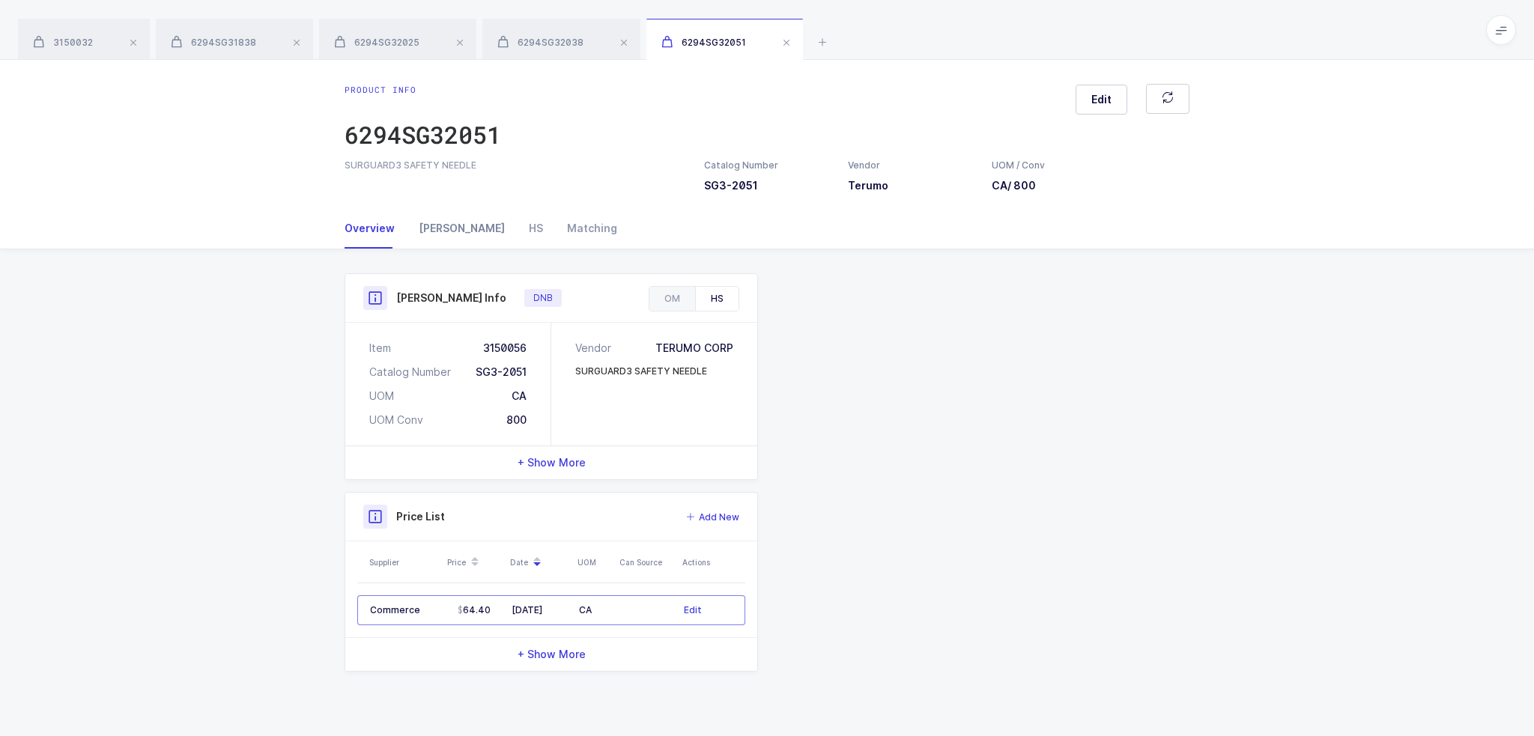
click at [436, 230] on div "Owens" at bounding box center [462, 228] width 110 height 40
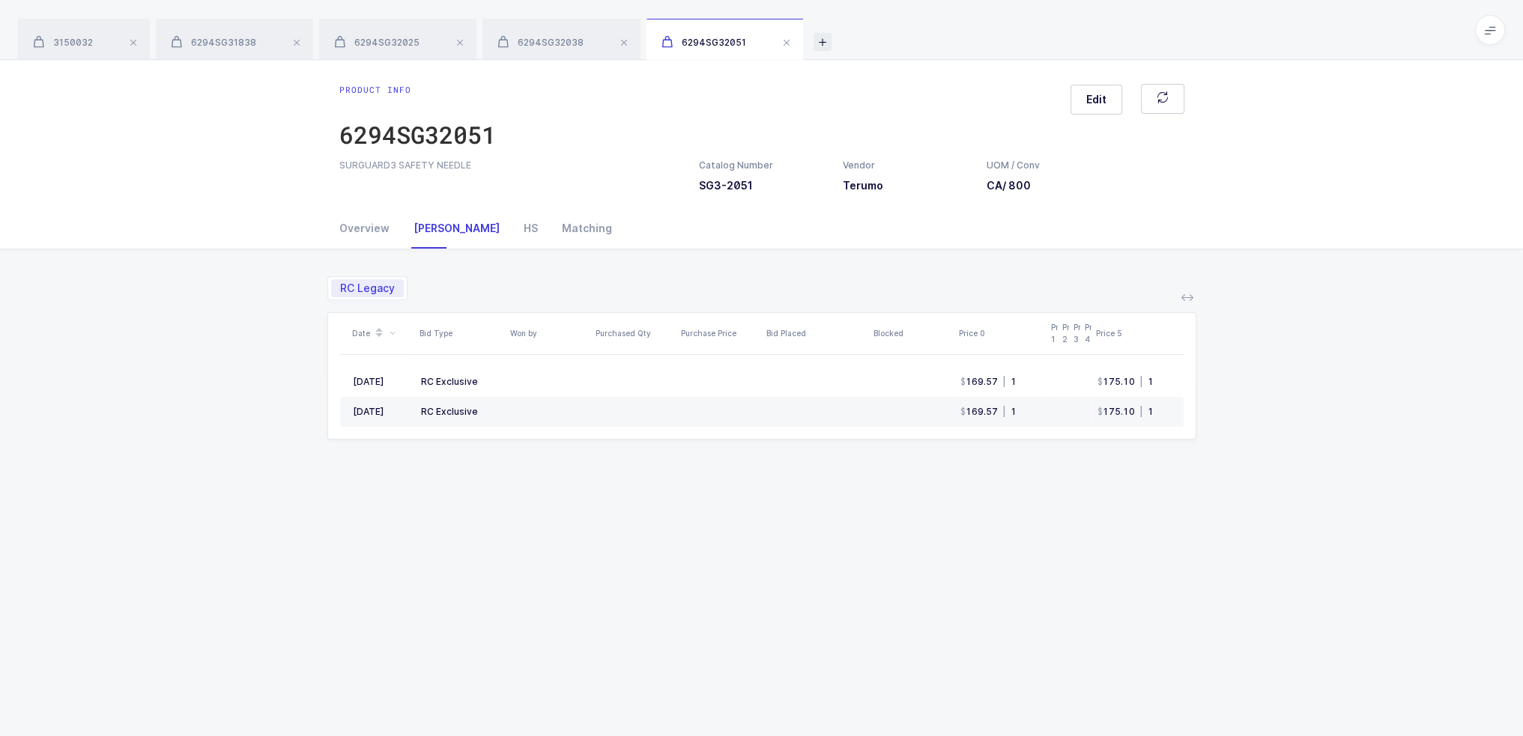
click at [831, 47] on icon at bounding box center [823, 42] width 18 height 18
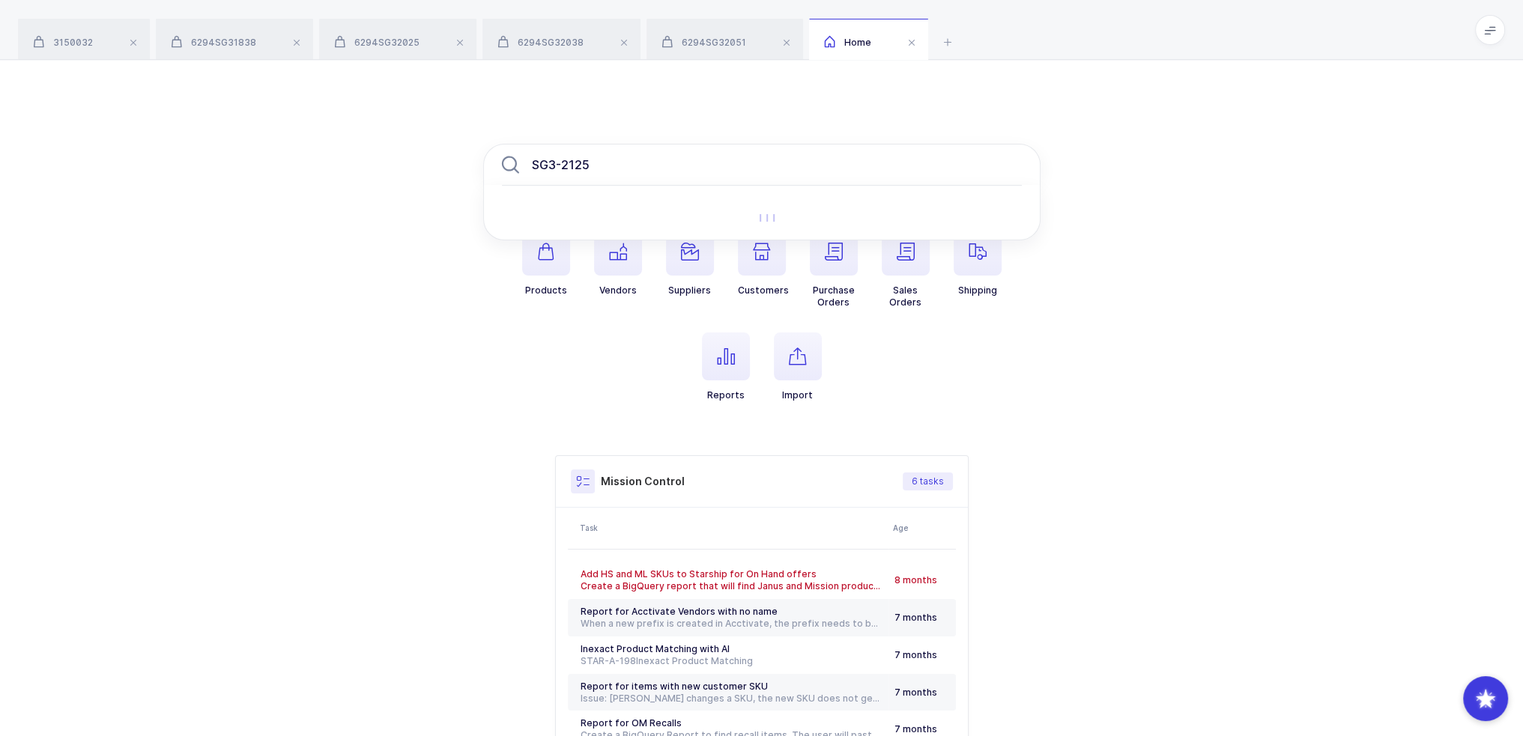
type input "SG3-2125"
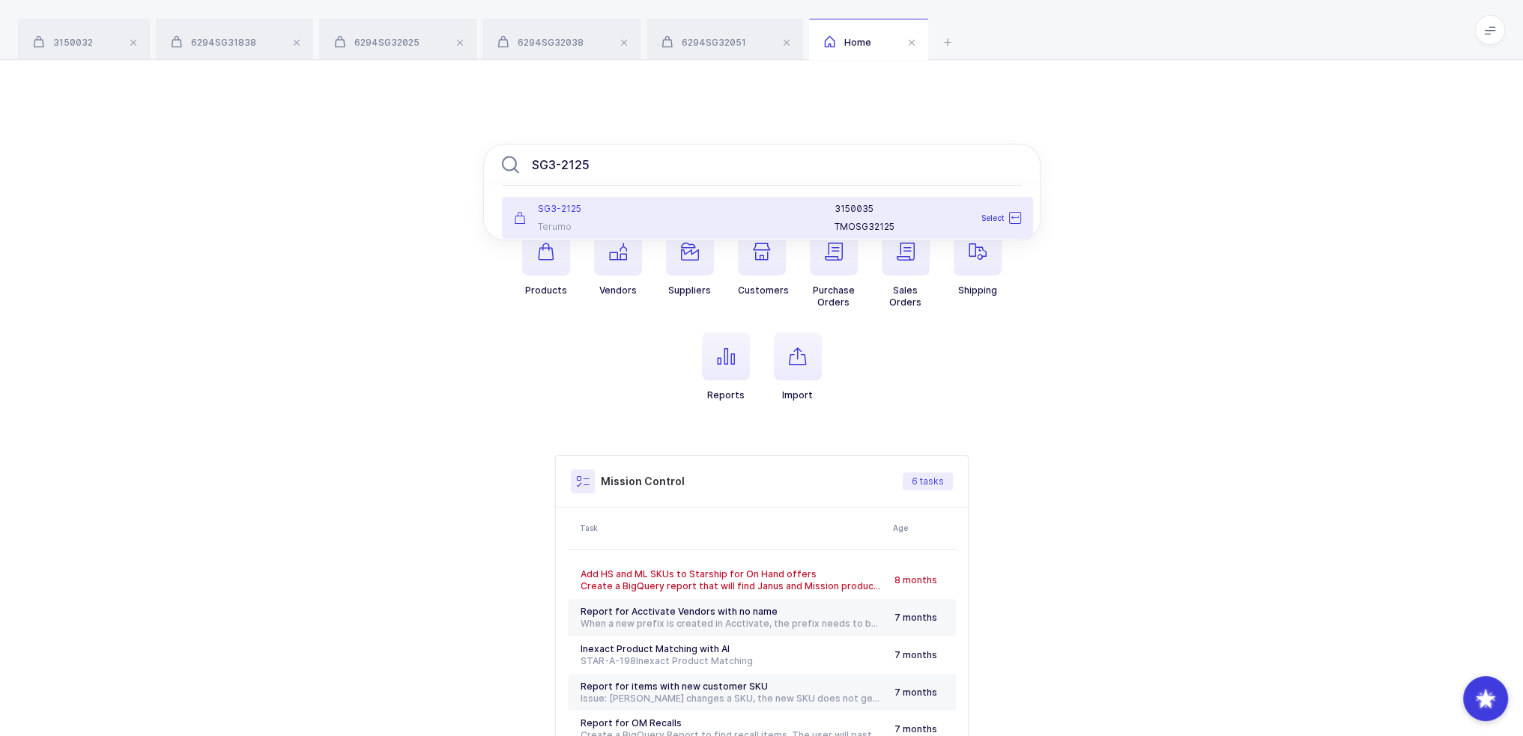
click at [587, 229] on div "Terumo" at bounding box center [592, 227] width 157 height 12
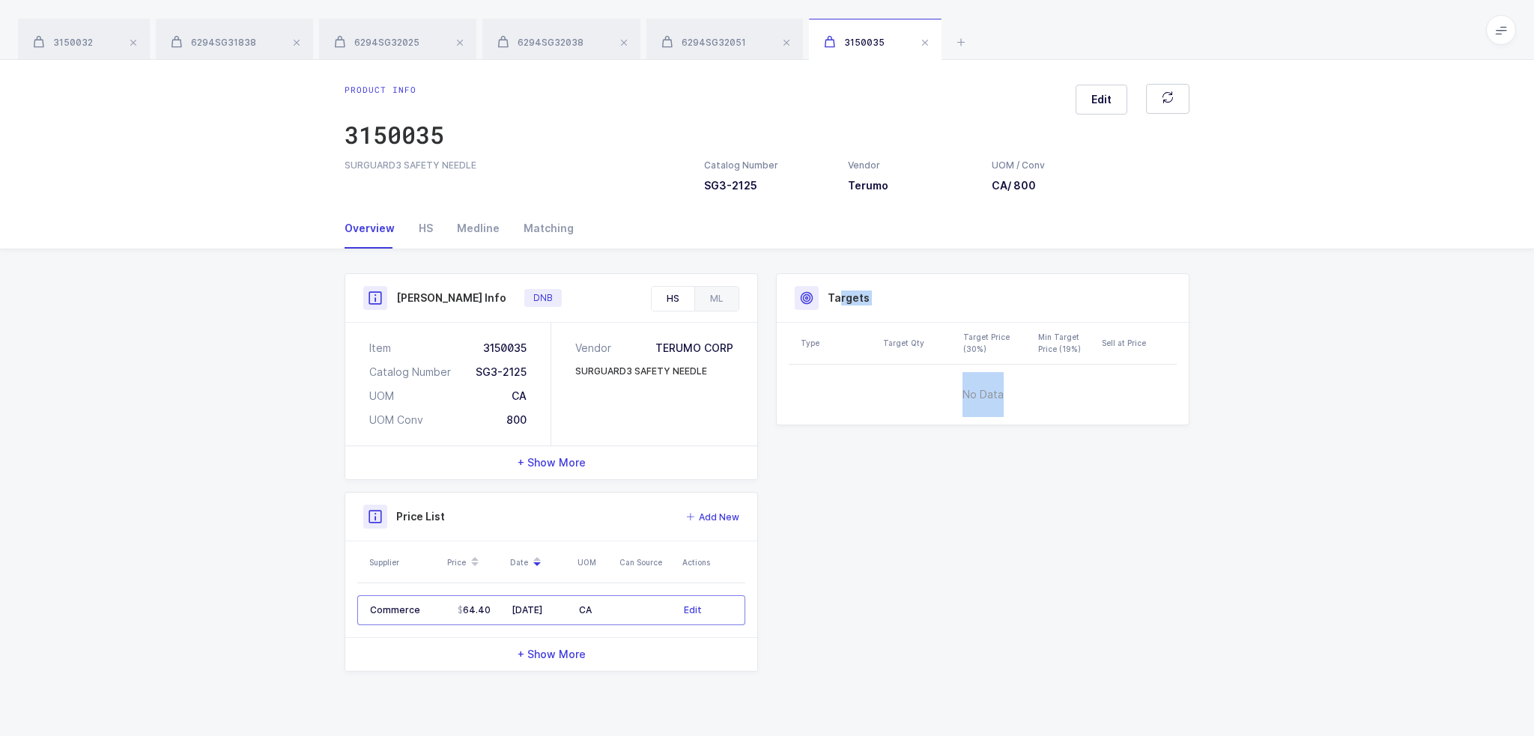
drag, startPoint x: 840, startPoint y: 271, endPoint x: 1027, endPoint y: 518, distance: 309.7
click at [1027, 518] on div "Product Info Catalog Number SG3-2125 Vendor Terumo UOM / Conv CA / 800 Descript…" at bounding box center [767, 478] width 869 height 458
click at [1027, 518] on div "Product Info Catalog Number SG3-2125 Vendor Terumo UOM / Conv CA / 800 Descript…" at bounding box center [767, 472] width 863 height 399
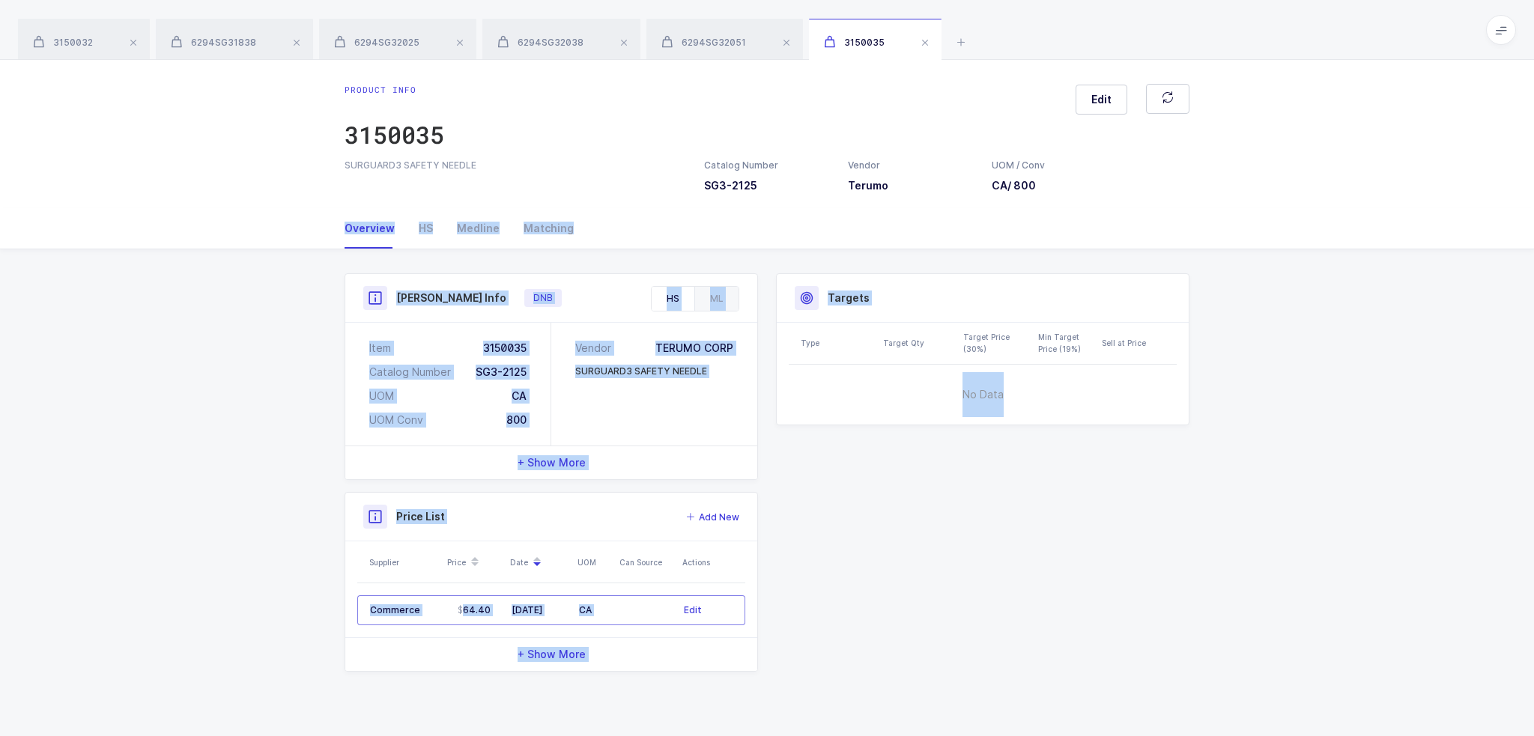
drag, startPoint x: 1027, startPoint y: 511, endPoint x: 743, endPoint y: 233, distance: 397.3
click at [811, 223] on div "Overview HS Medline Matching Product Info Catalog Number SG3-2125 Vendor Terumo…" at bounding box center [767, 458] width 1534 height 500
click at [680, 285] on div "Henry Schein Info DNB" at bounding box center [551, 298] width 412 height 49
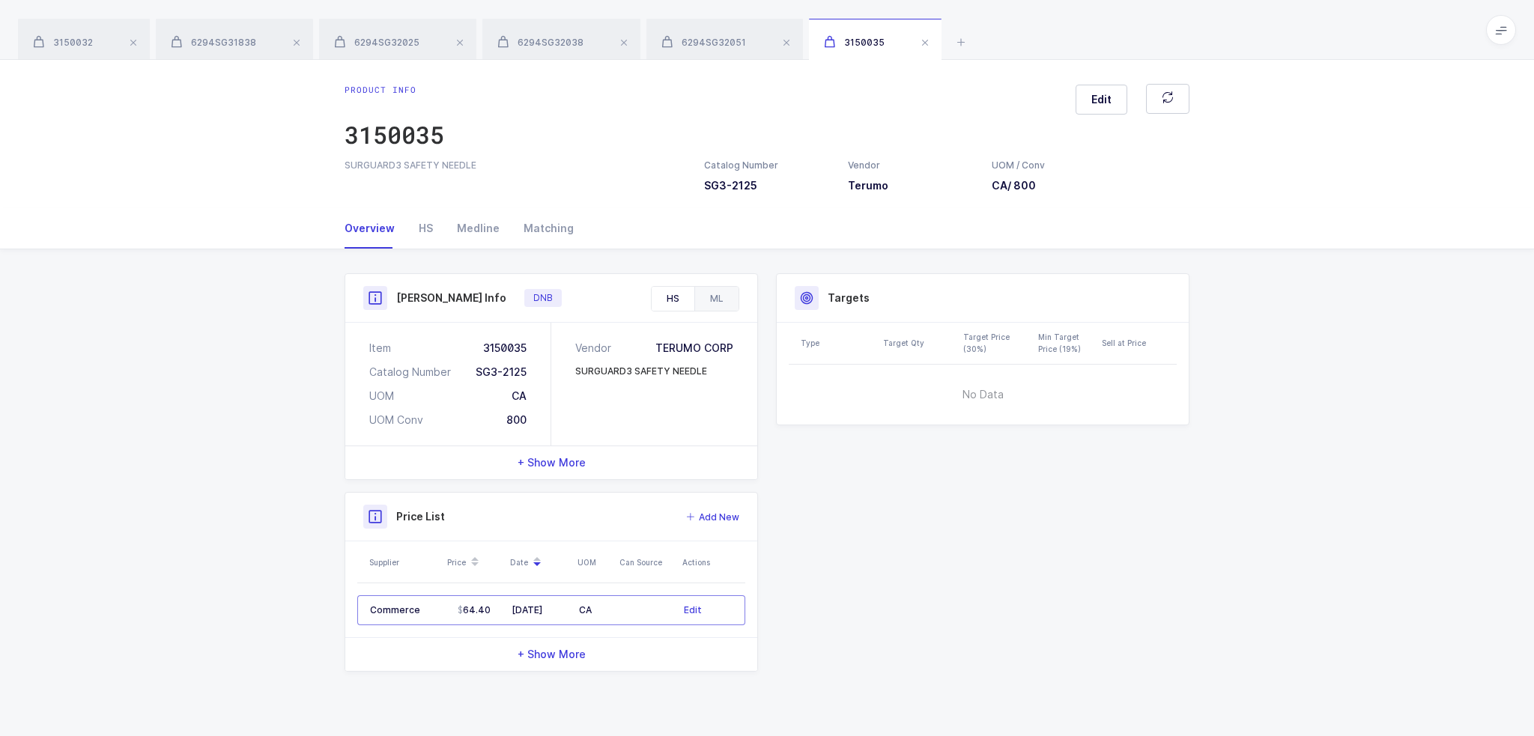
click at [698, 298] on div "ML" at bounding box center [716, 299] width 44 height 24
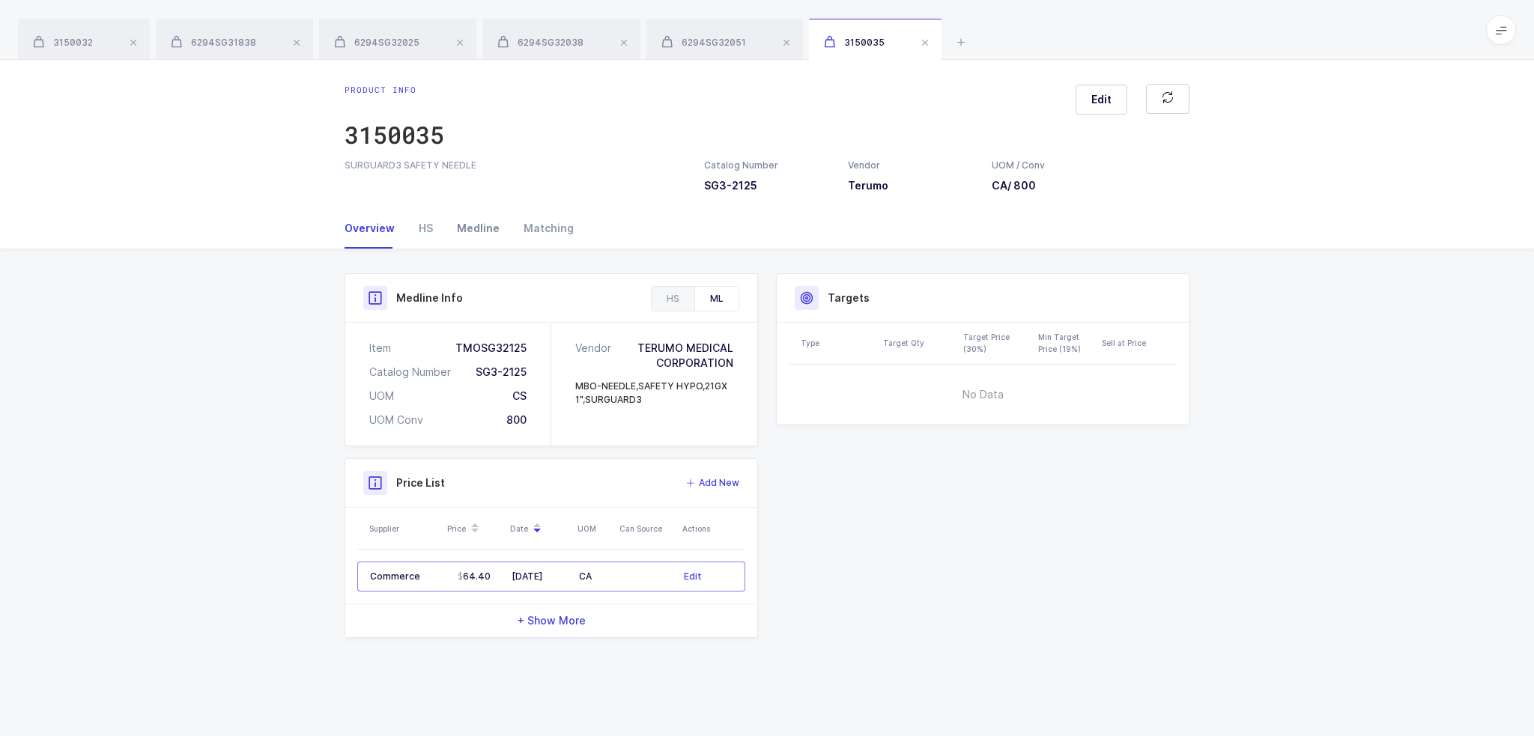
click at [470, 225] on div "Medline" at bounding box center [478, 228] width 67 height 40
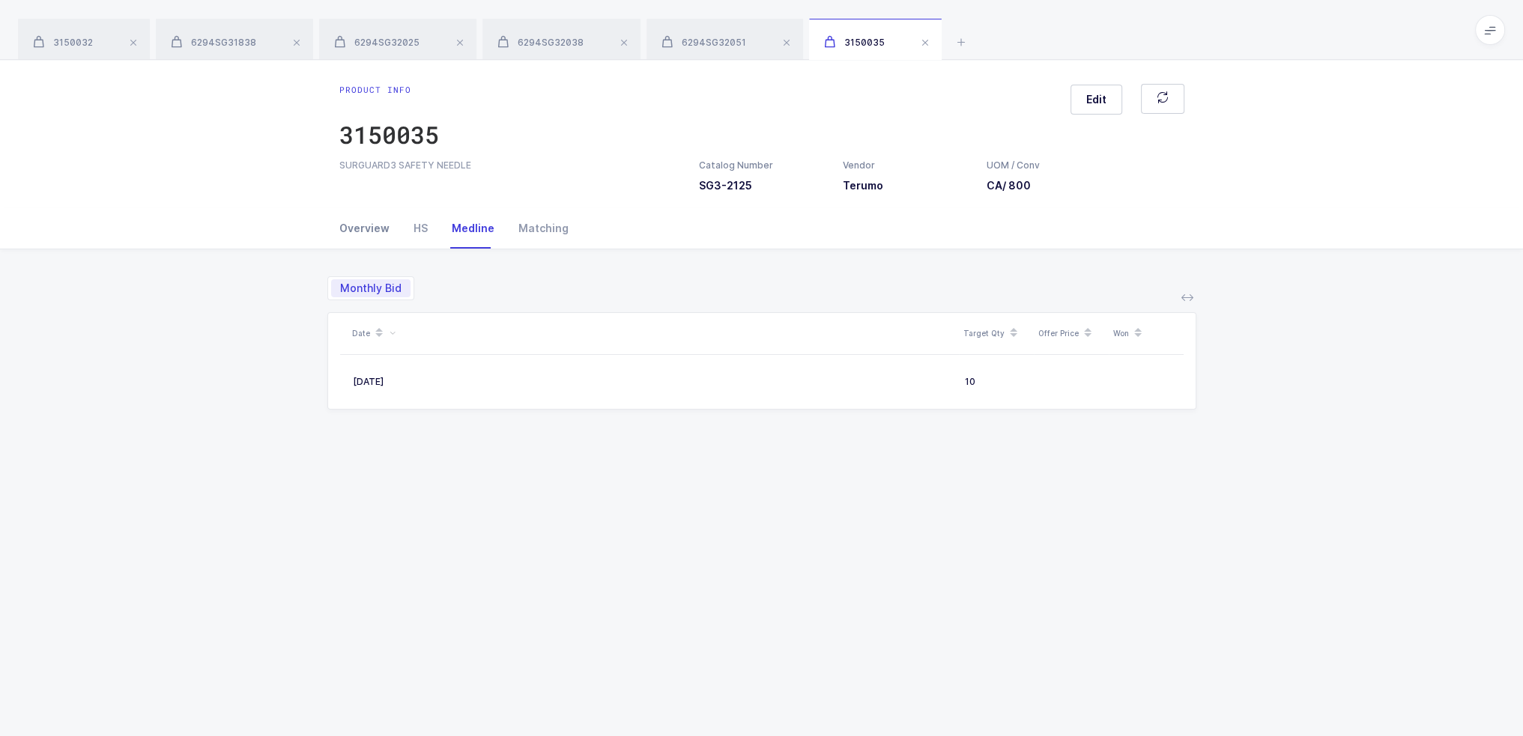
click at [355, 222] on div "Overview" at bounding box center [370, 228] width 62 height 40
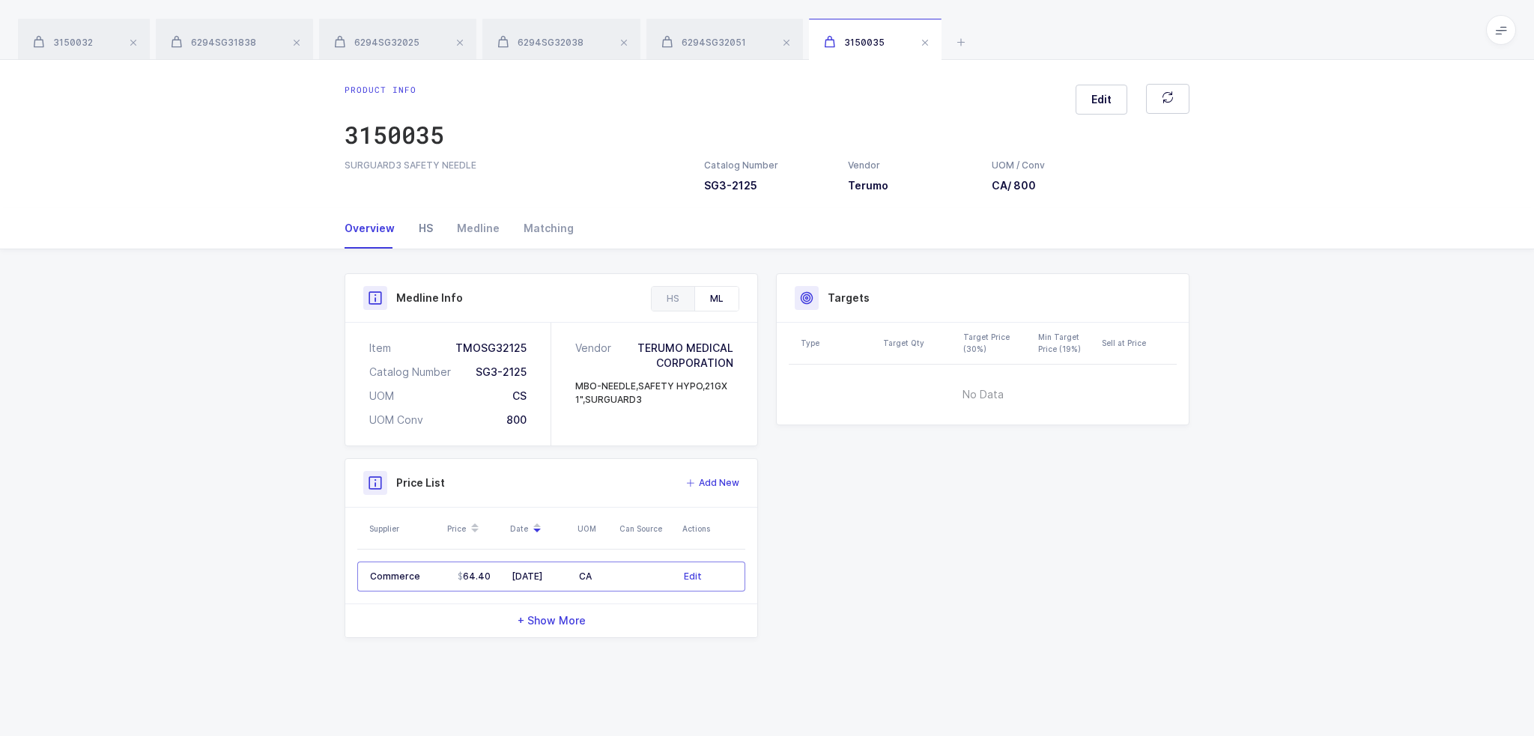
click at [442, 227] on div "HS" at bounding box center [426, 228] width 38 height 40
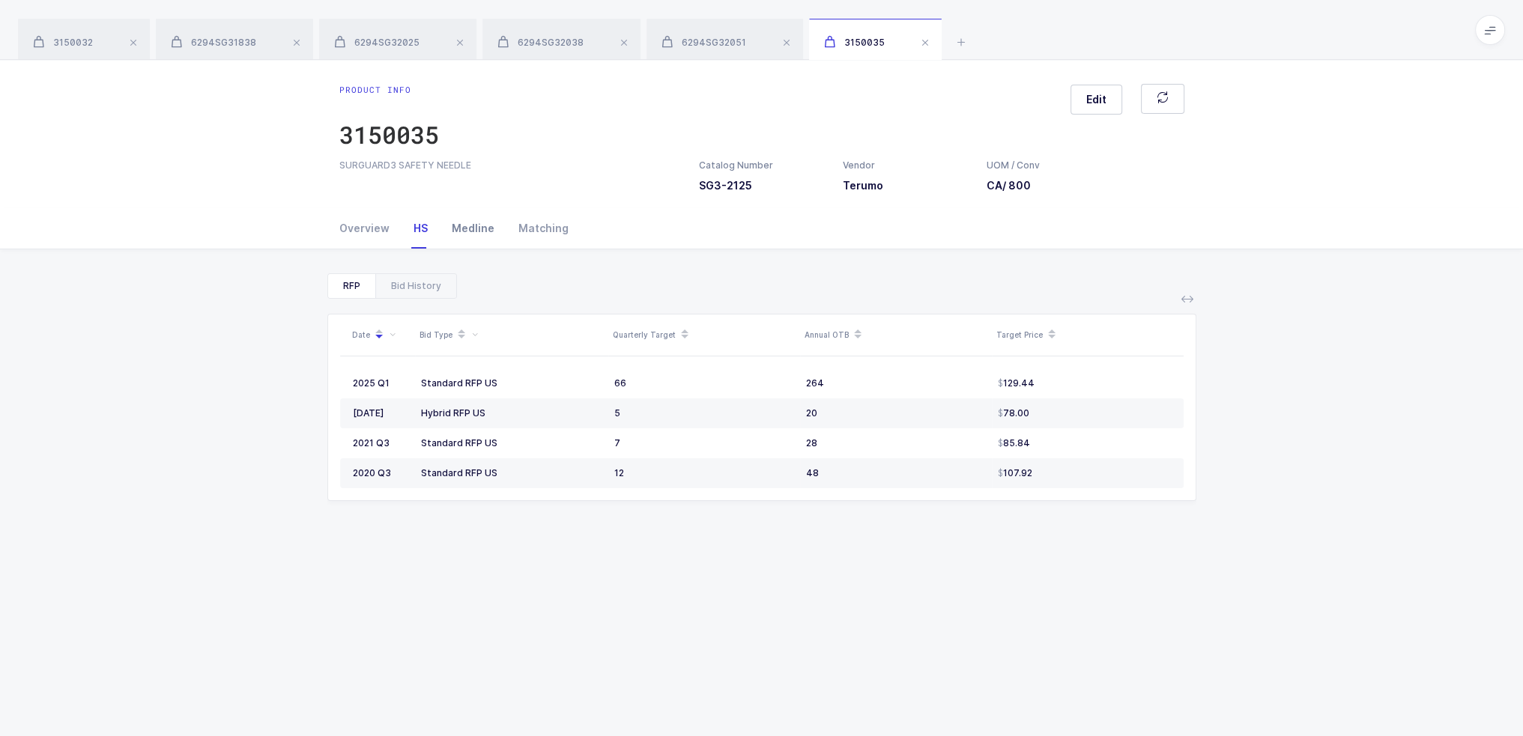
click at [454, 227] on div "Medline" at bounding box center [473, 228] width 67 height 40
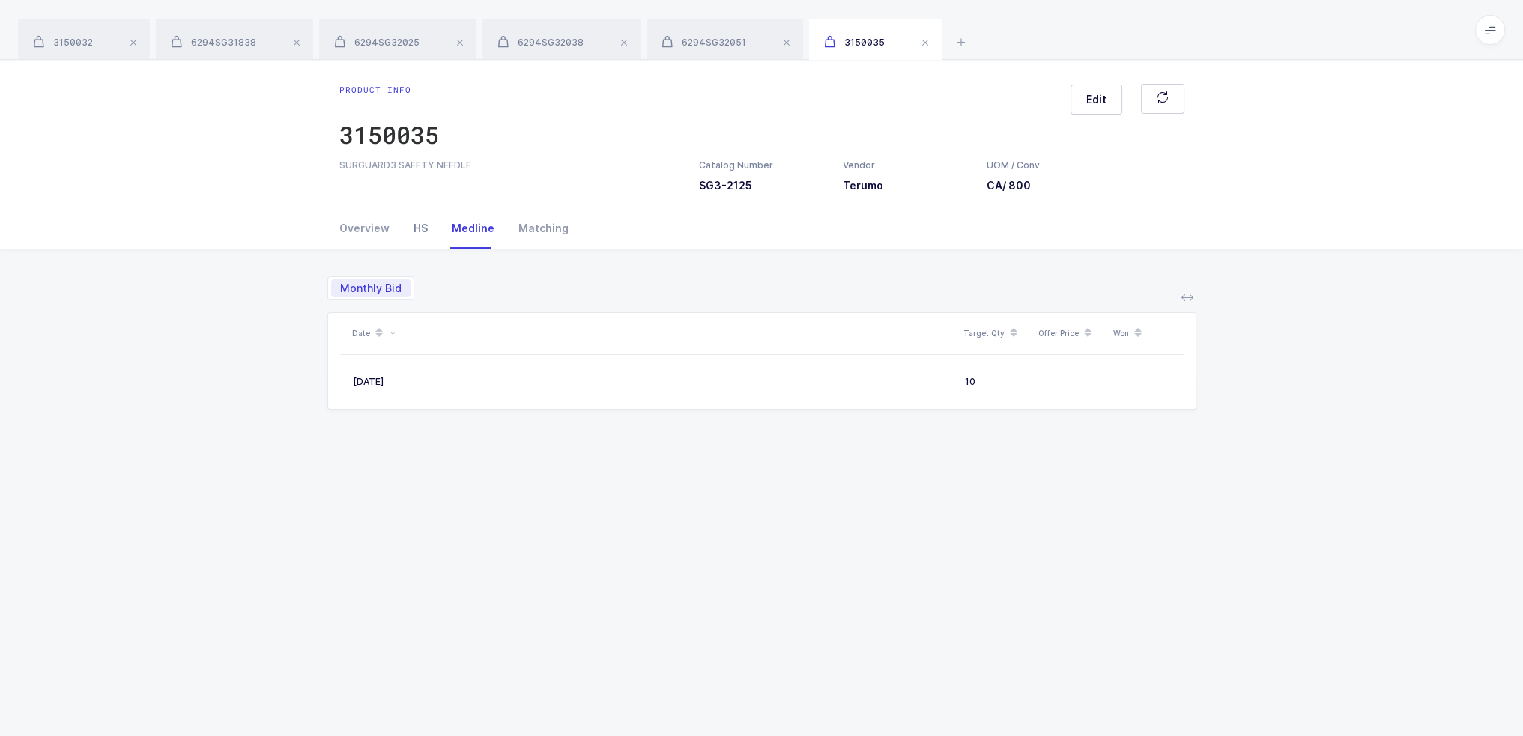
click at [431, 229] on div "HS" at bounding box center [421, 228] width 38 height 40
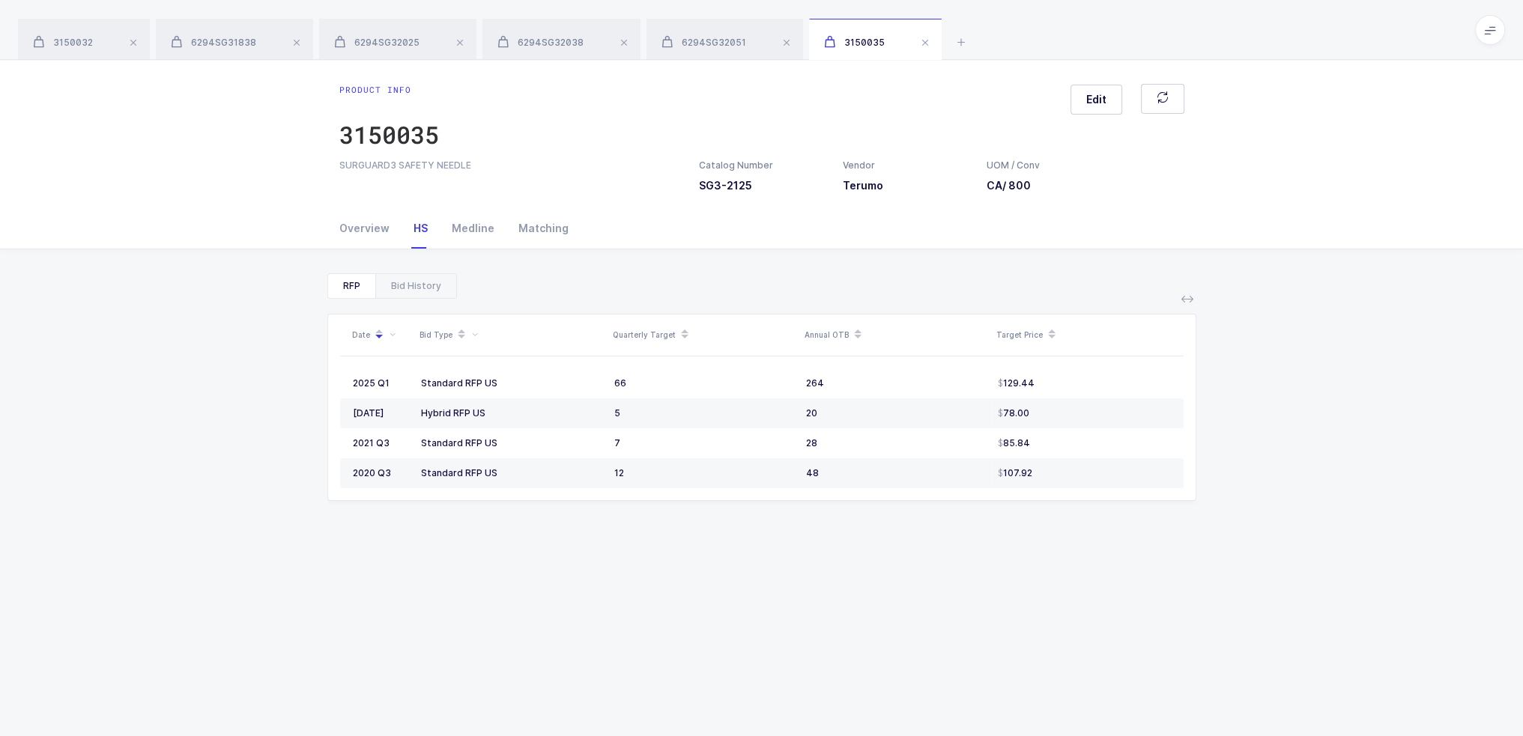
click at [432, 269] on div "RFP Bid History Date Bid Type Quarterly Target Annual OTB Target Price 2025 Q1 …" at bounding box center [761, 566] width 1499 height 635
click at [431, 277] on div "Bid History" at bounding box center [415, 286] width 81 height 24
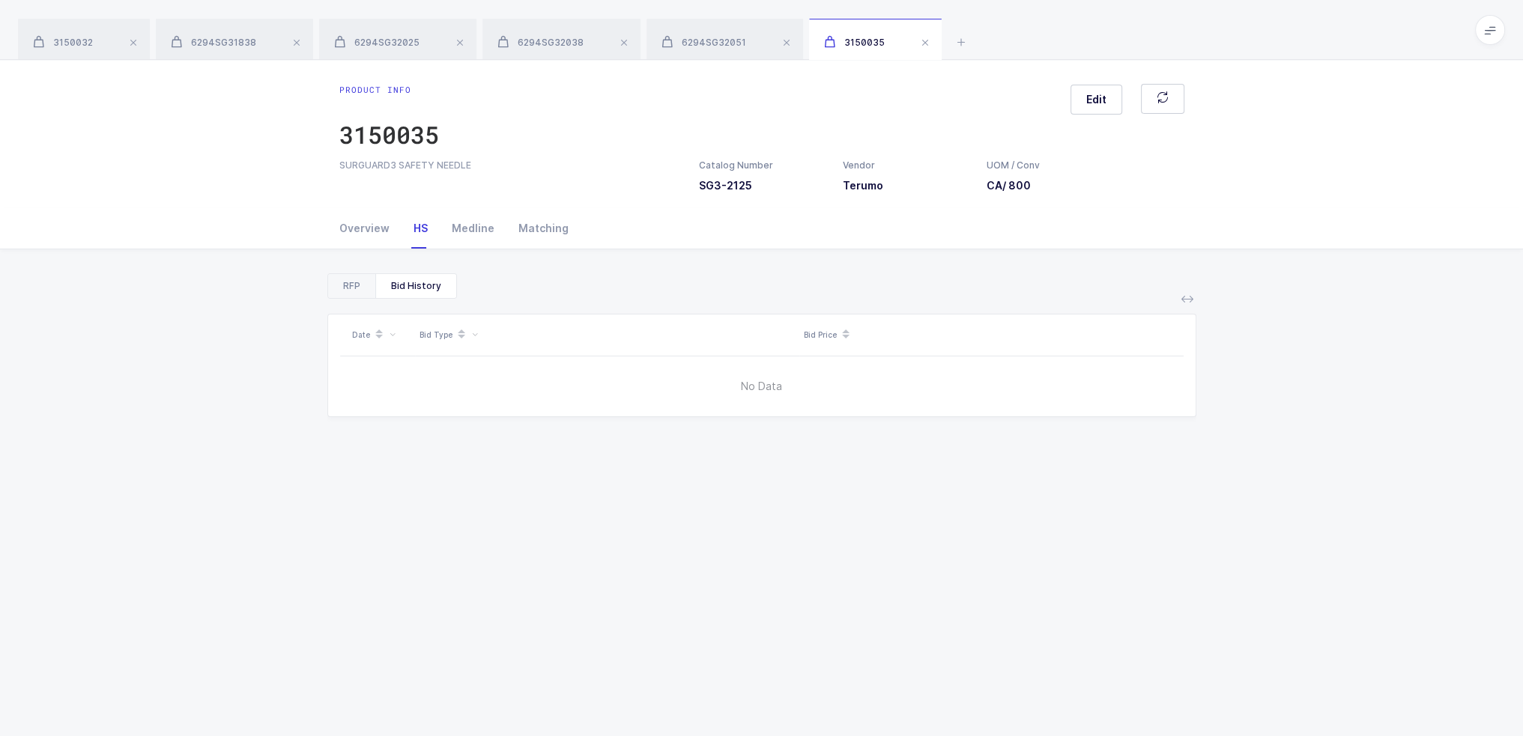
click at [342, 281] on div "RFP" at bounding box center [351, 286] width 47 height 24
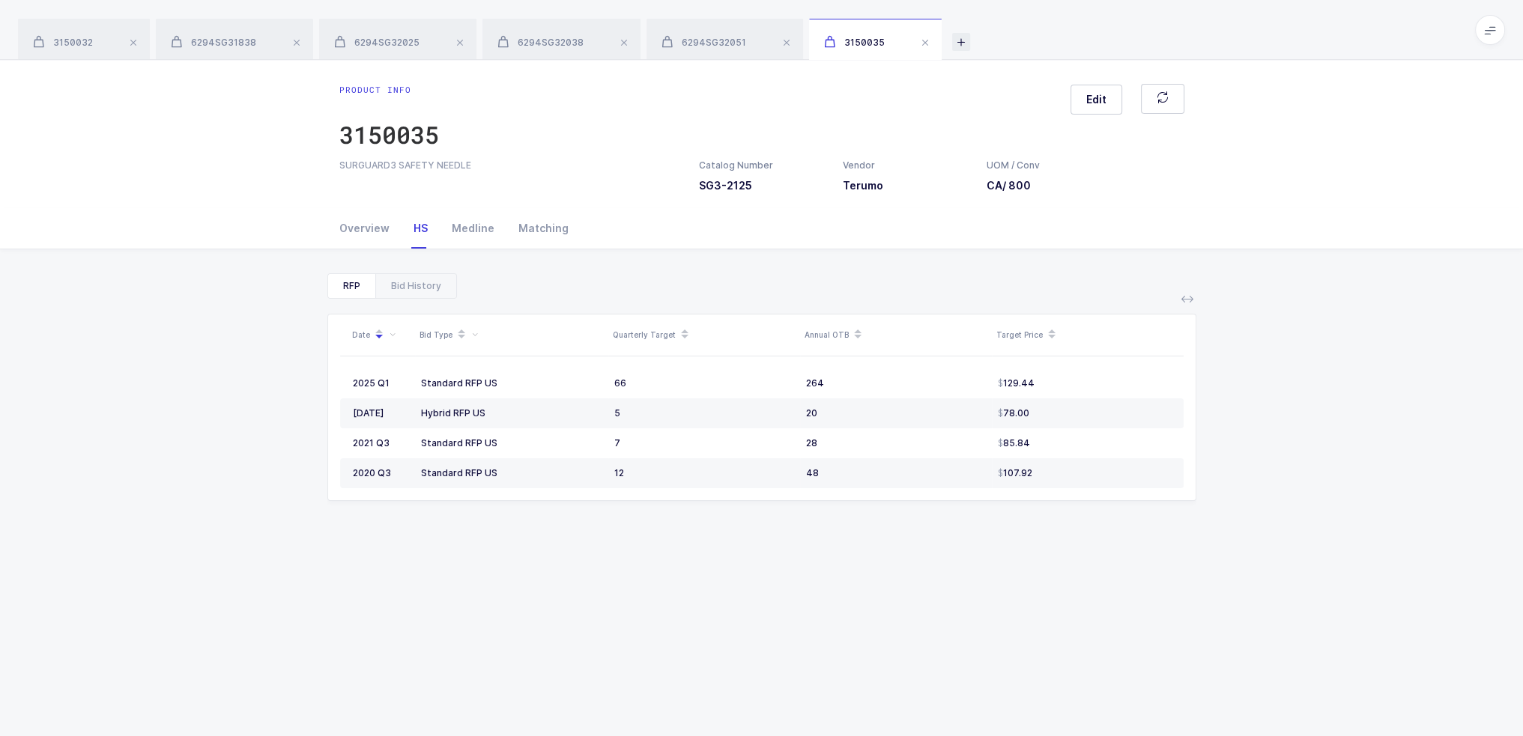
click at [970, 35] on icon at bounding box center [961, 42] width 18 height 18
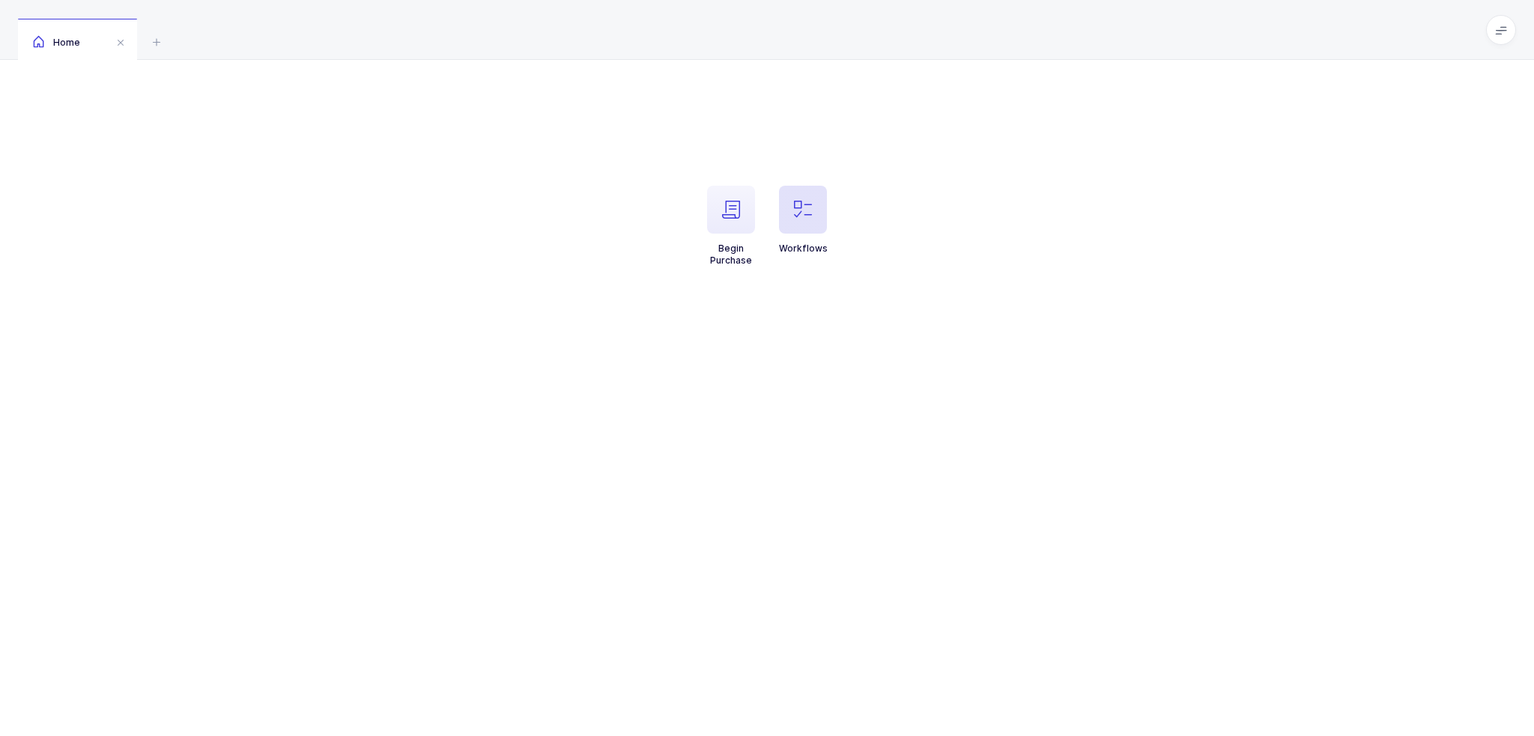
click at [812, 205] on span "button" at bounding box center [803, 210] width 48 height 48
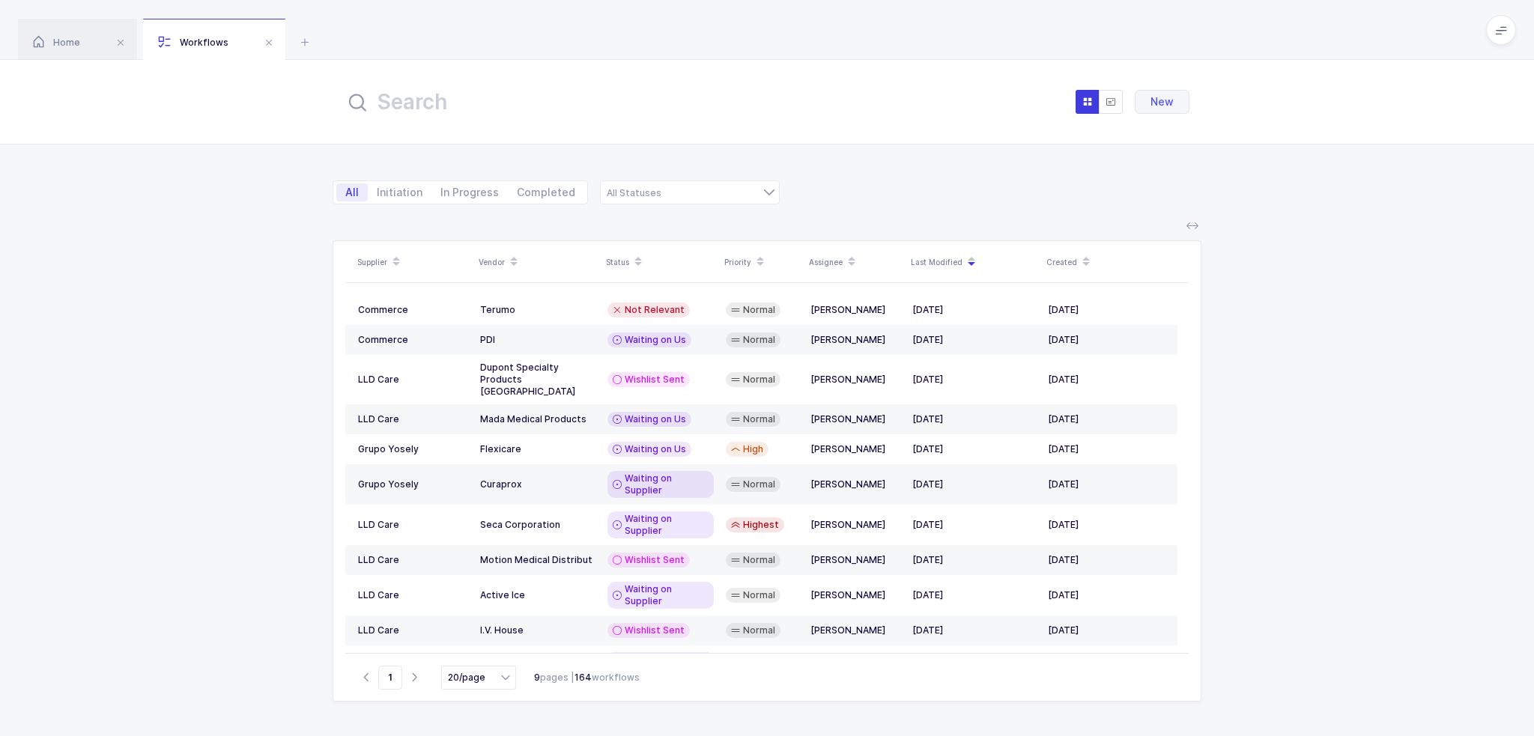
click at [635, 106] on input "text" at bounding box center [510, 102] width 330 height 36
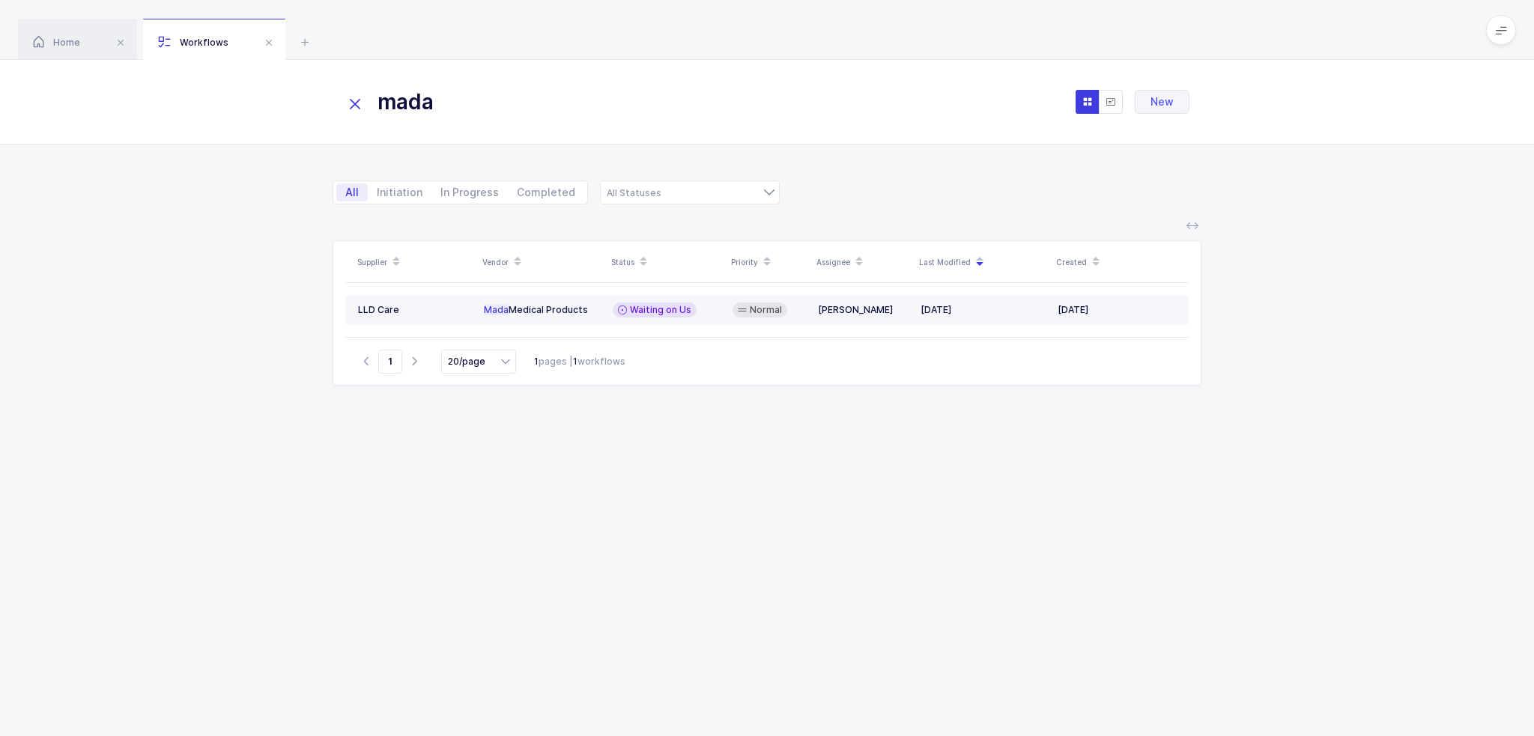
type input "mada"
click at [578, 308] on div "Mada Medical Products" at bounding box center [542, 310] width 117 height 12
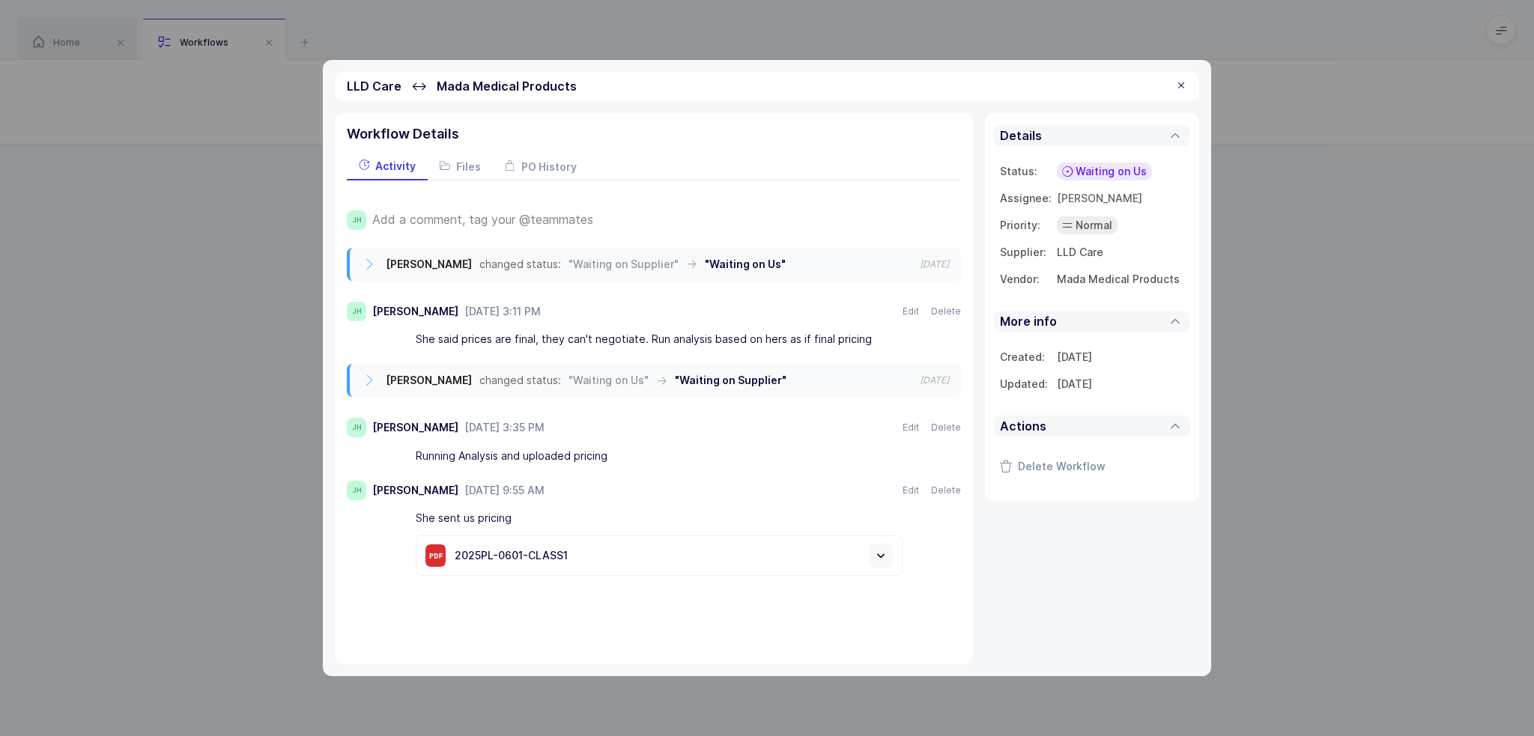
click at [1099, 175] on span "Waiting on Us" at bounding box center [1111, 171] width 71 height 15
click at [500, 225] on span "Add a comment, tag your @teammates" at bounding box center [482, 219] width 221 height 13
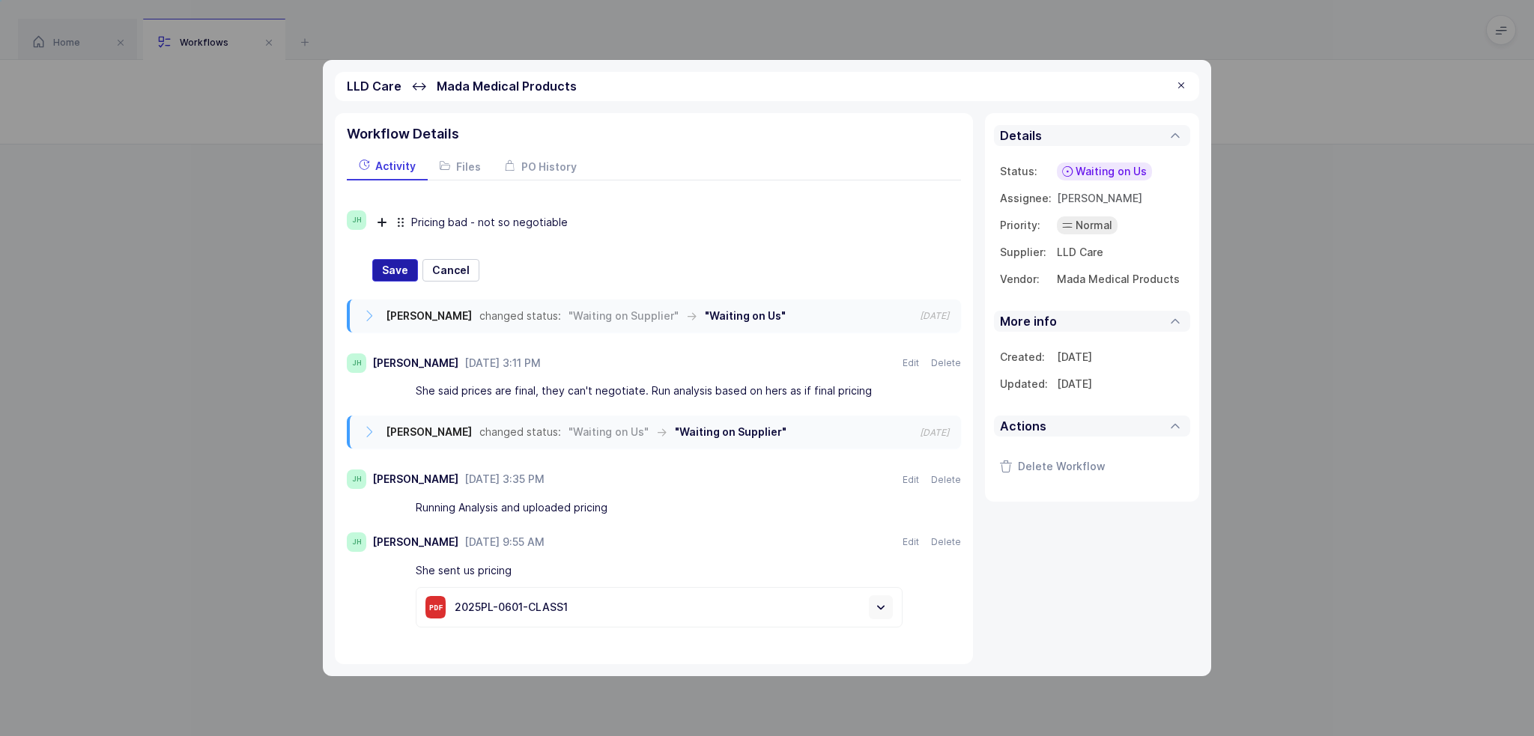
click at [412, 264] on button "Save" at bounding box center [395, 270] width 46 height 22
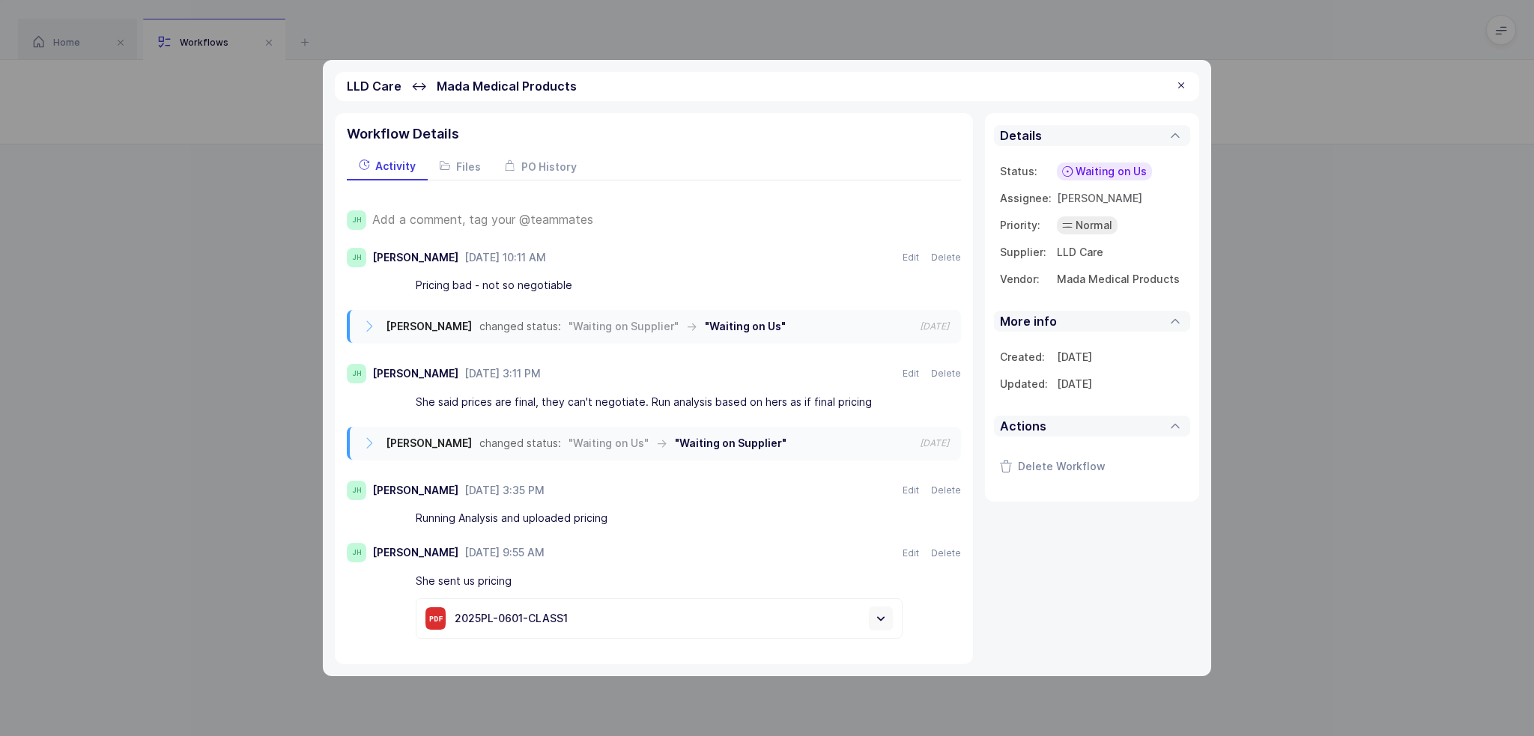
click at [1110, 278] on td "Mada Medical Products" at bounding box center [1120, 279] width 127 height 27
click at [532, 213] on span "Add a comment, tag your @teammates" at bounding box center [482, 219] width 221 height 13
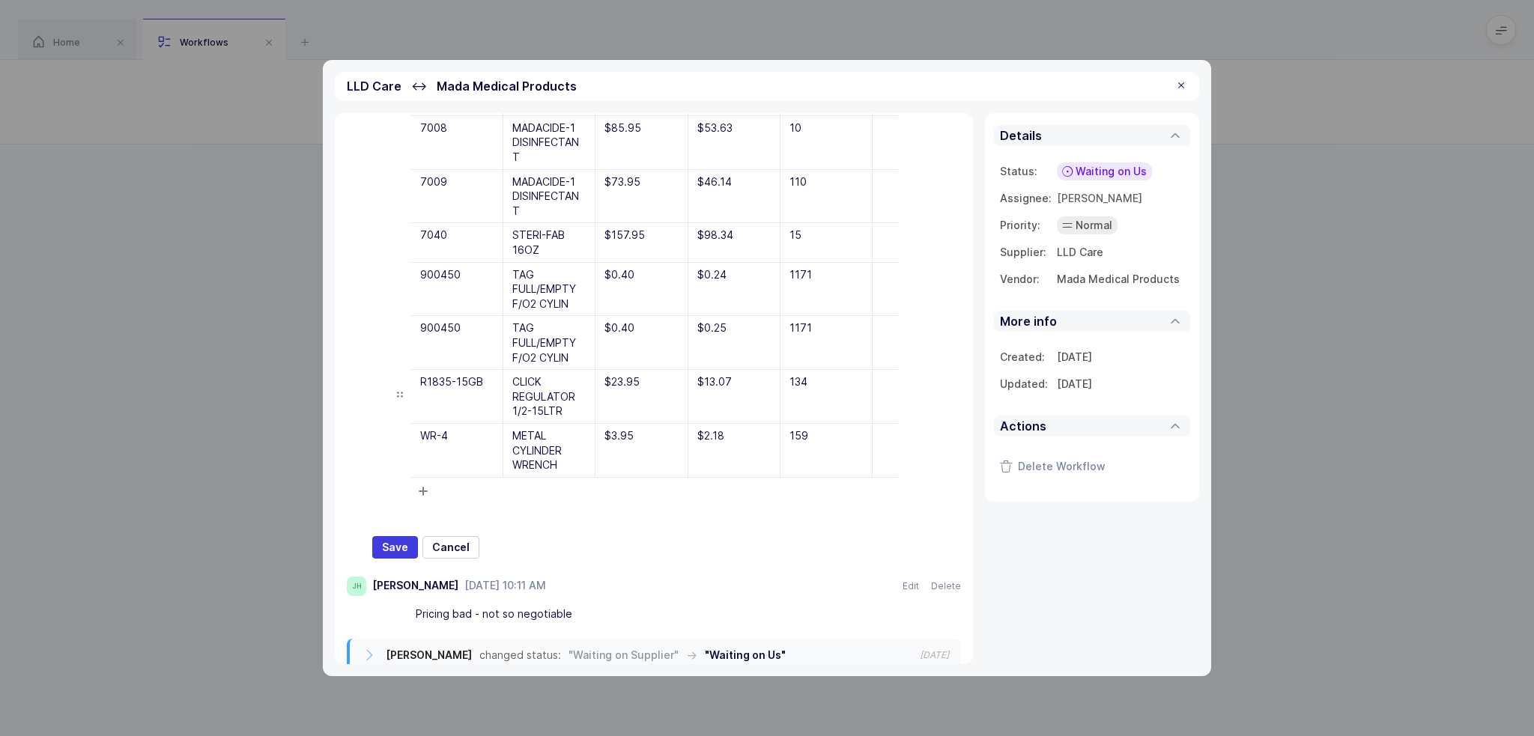
scroll to position [449, 0]
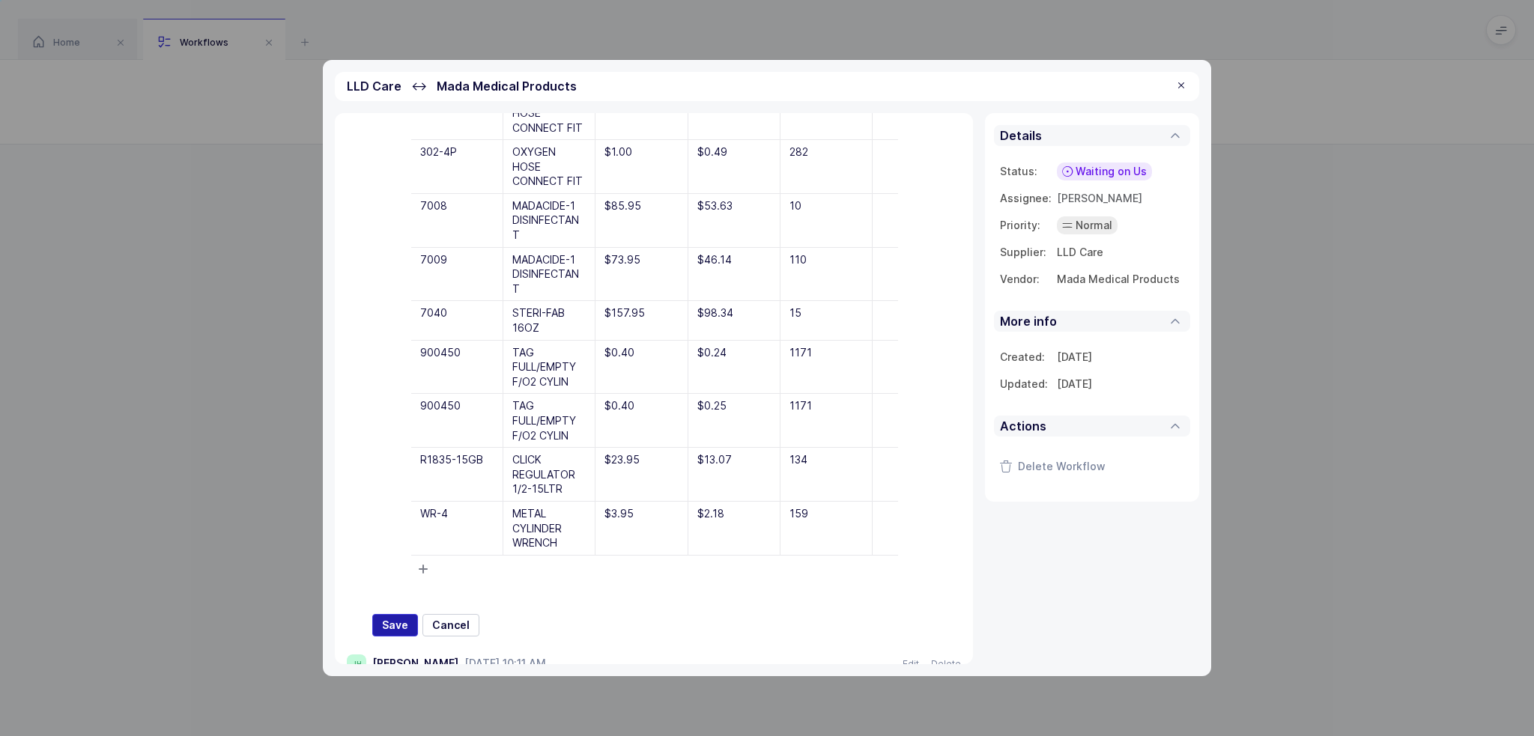
click at [401, 623] on span "Save" at bounding box center [395, 625] width 26 height 15
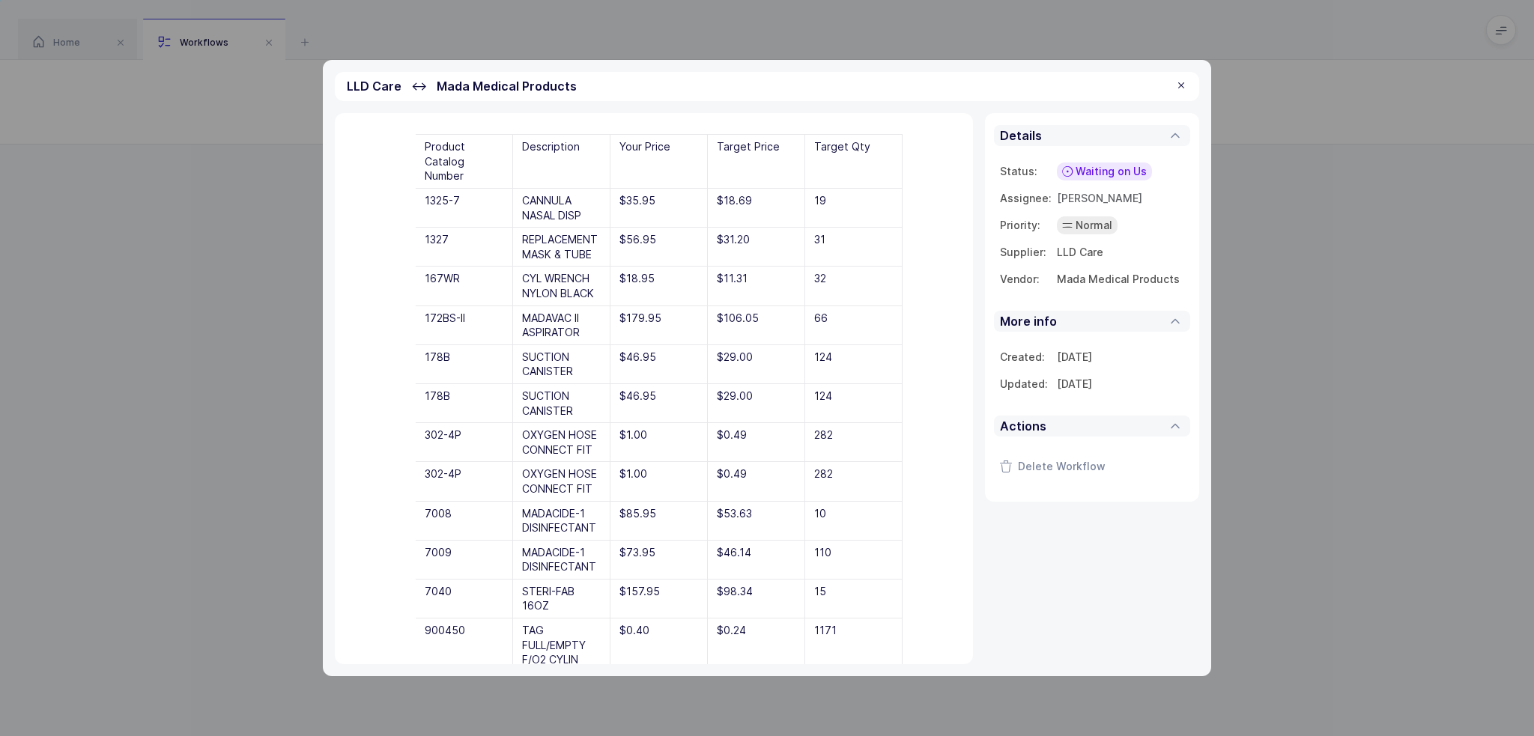
scroll to position [0, 0]
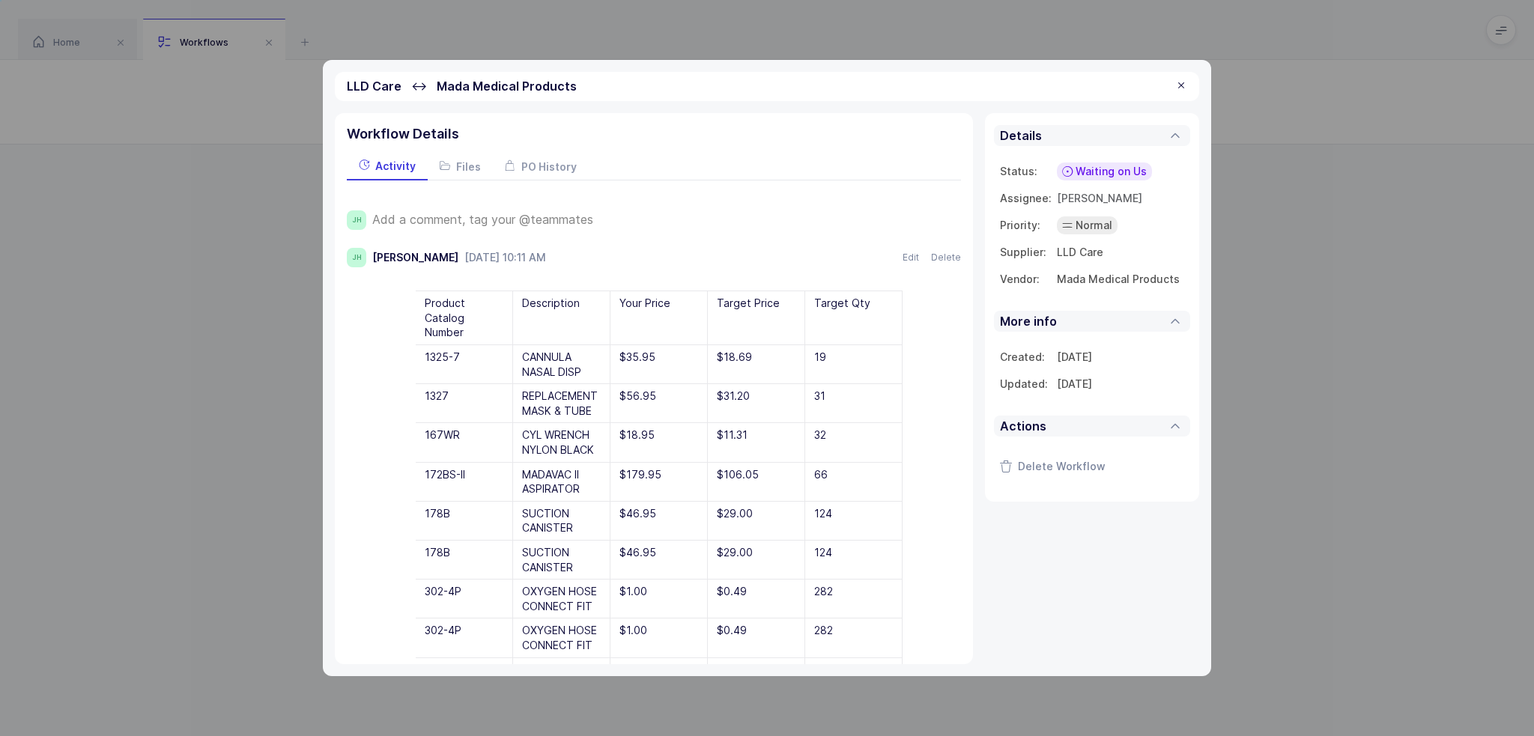
click at [1103, 222] on span "Normal" at bounding box center [1094, 225] width 37 height 15
click at [1157, 221] on td "Normal" at bounding box center [1120, 225] width 127 height 27
click at [1101, 163] on div "Waiting on Us" at bounding box center [1104, 172] width 95 height 18
click at [1106, 340] on li "Not Relevant" at bounding box center [1076, 338] width 145 height 24
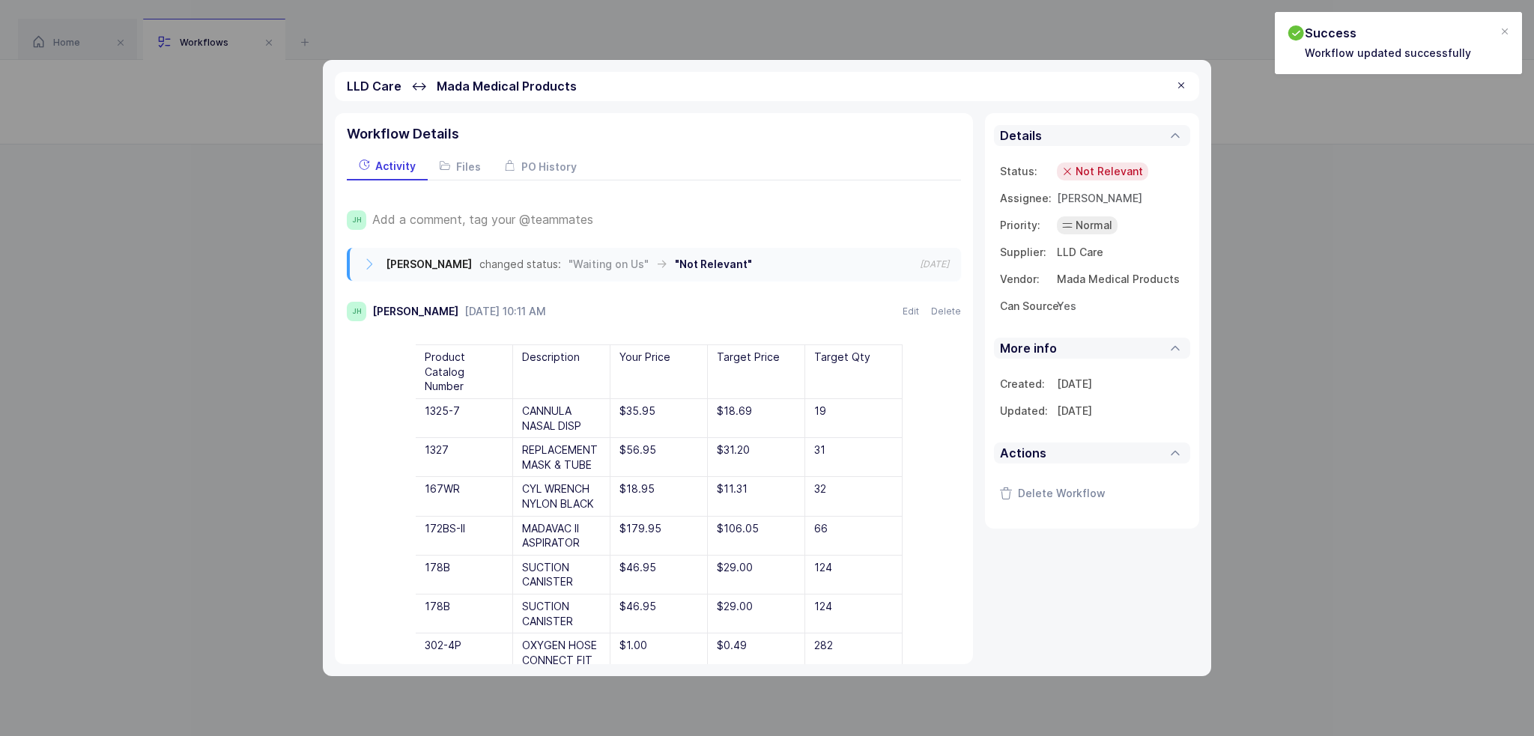
click at [1188, 82] on div "LLD Care ↔ Mada Medical Products" at bounding box center [767, 86] width 864 height 29
click at [1187, 83] on div at bounding box center [1181, 85] width 12 height 13
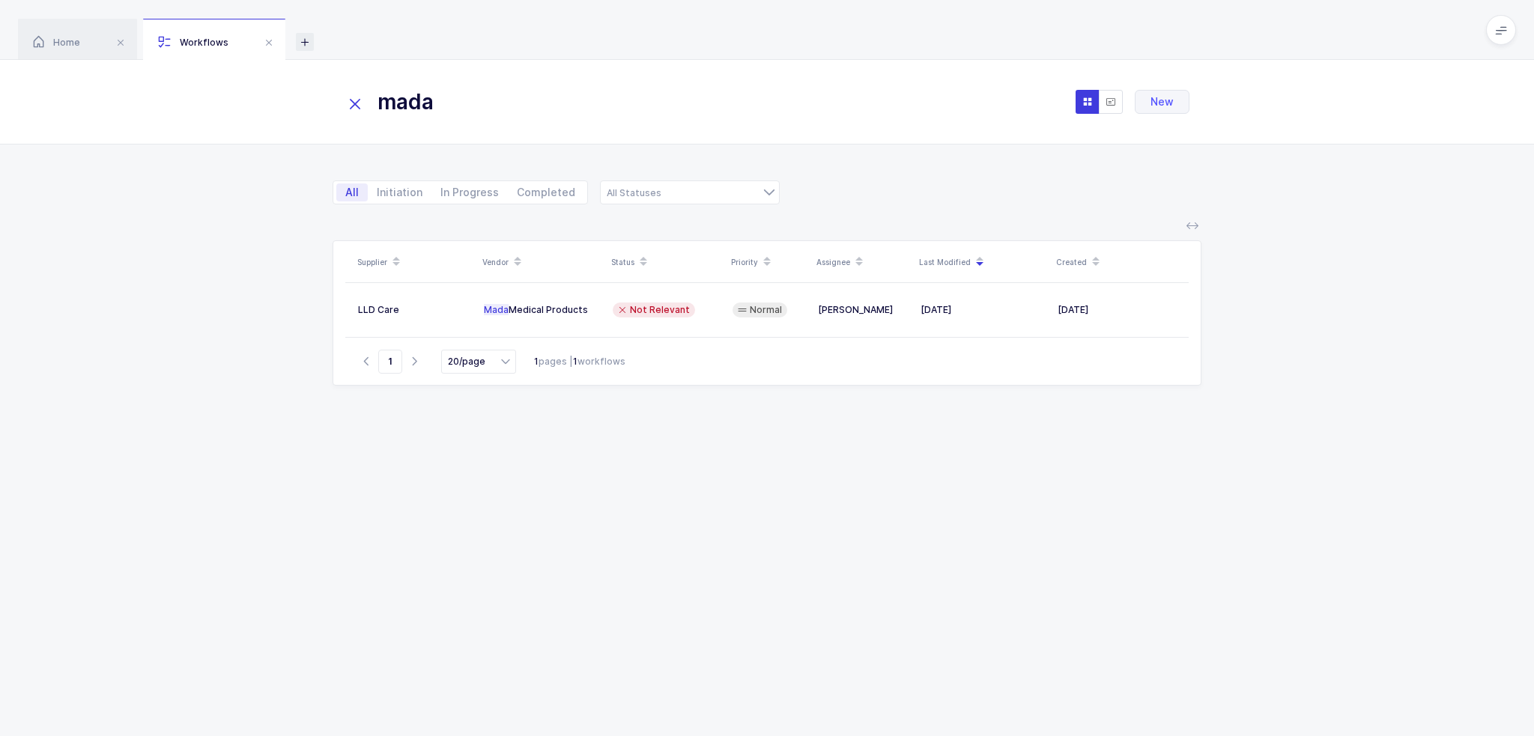
click at [304, 35] on icon at bounding box center [305, 42] width 18 height 18
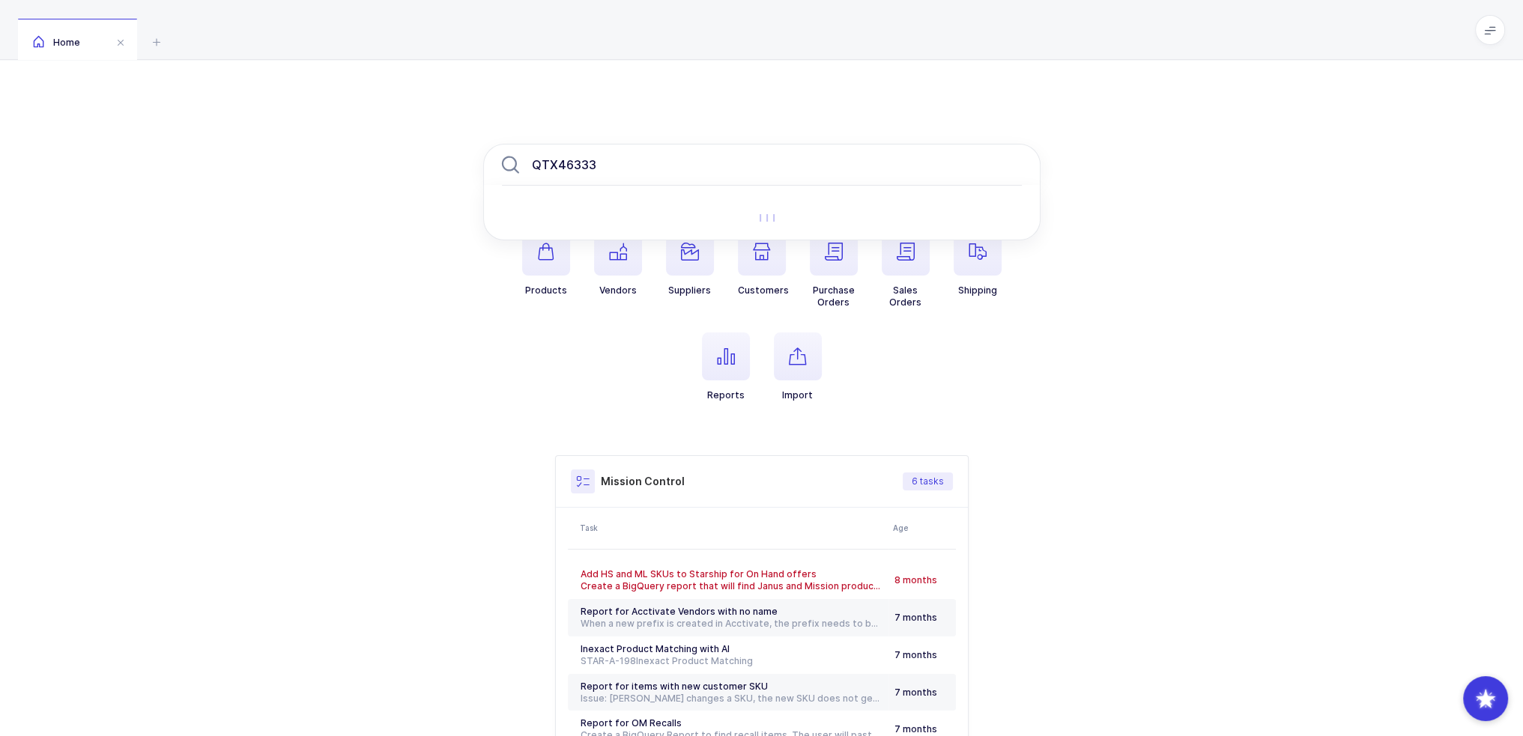
type input "QTX46333"
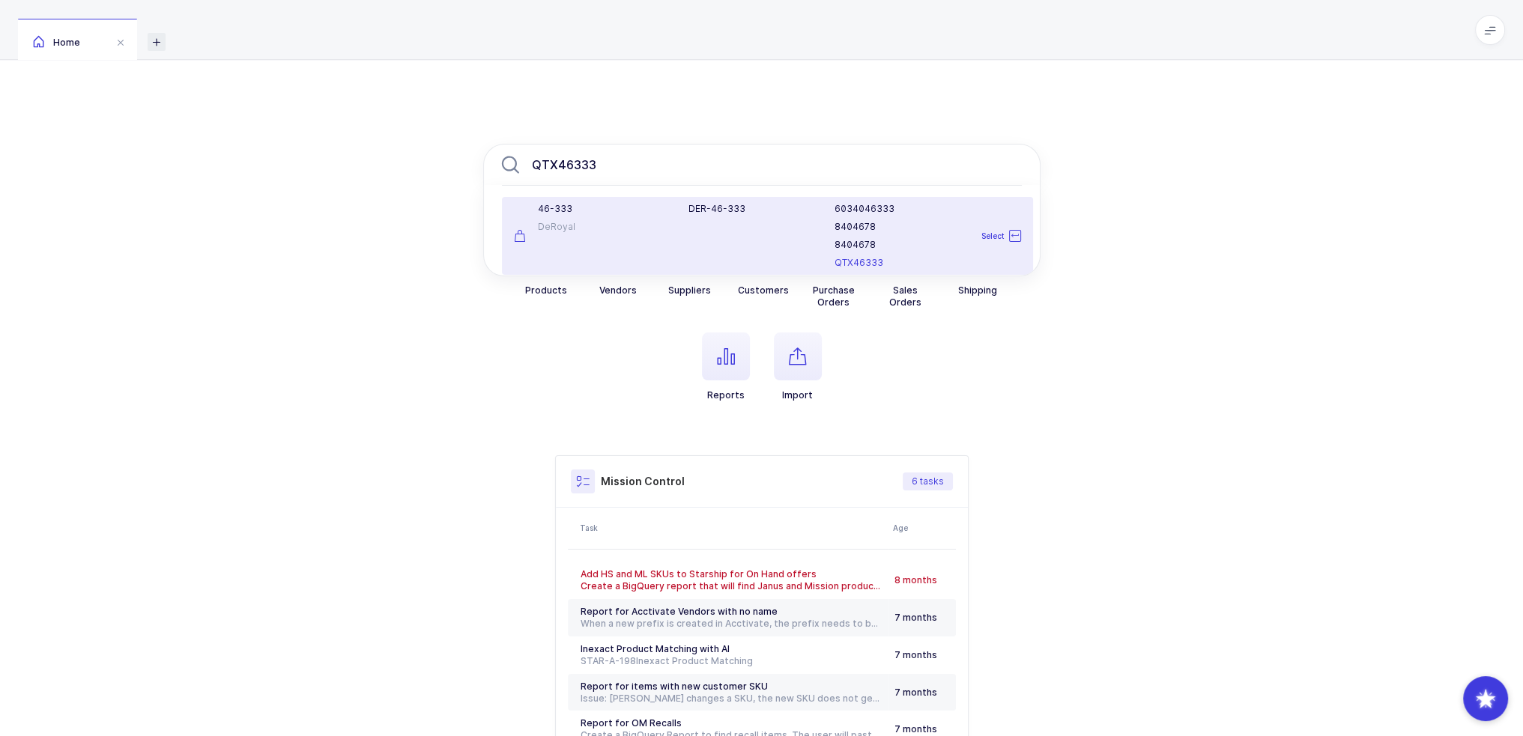
click at [160, 36] on icon at bounding box center [157, 42] width 18 height 18
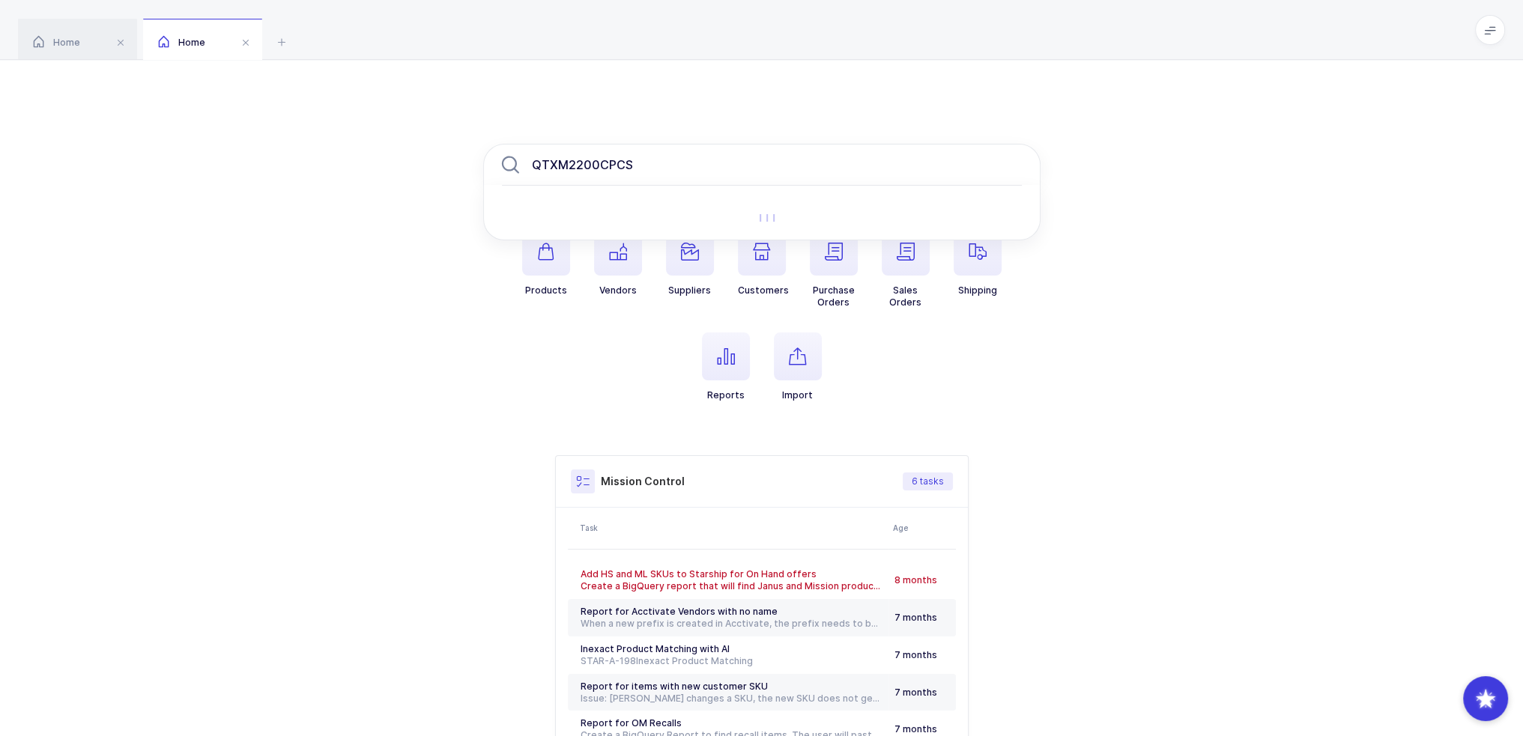
type input "QTXM2200CPCS"
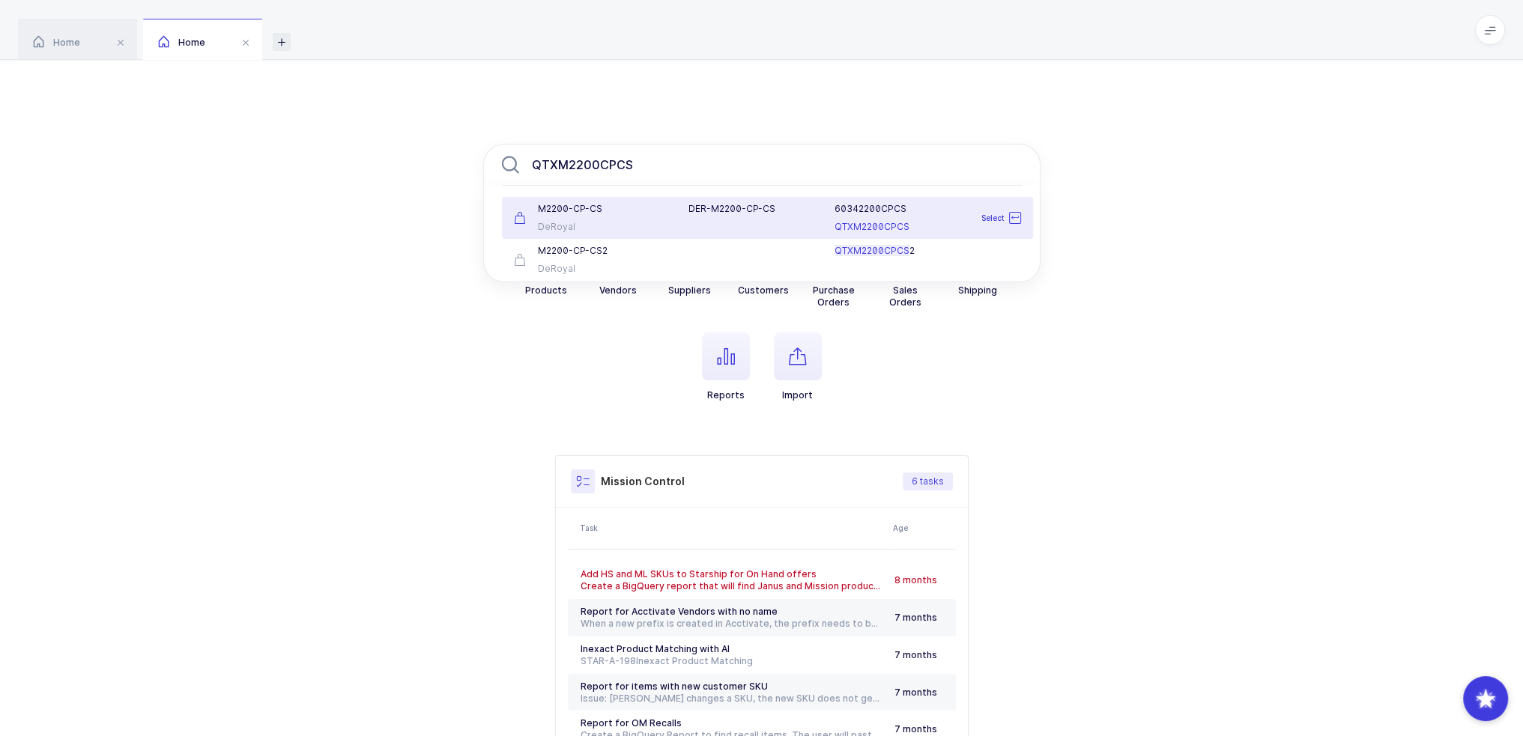
click at [285, 41] on icon at bounding box center [282, 42] width 18 height 18
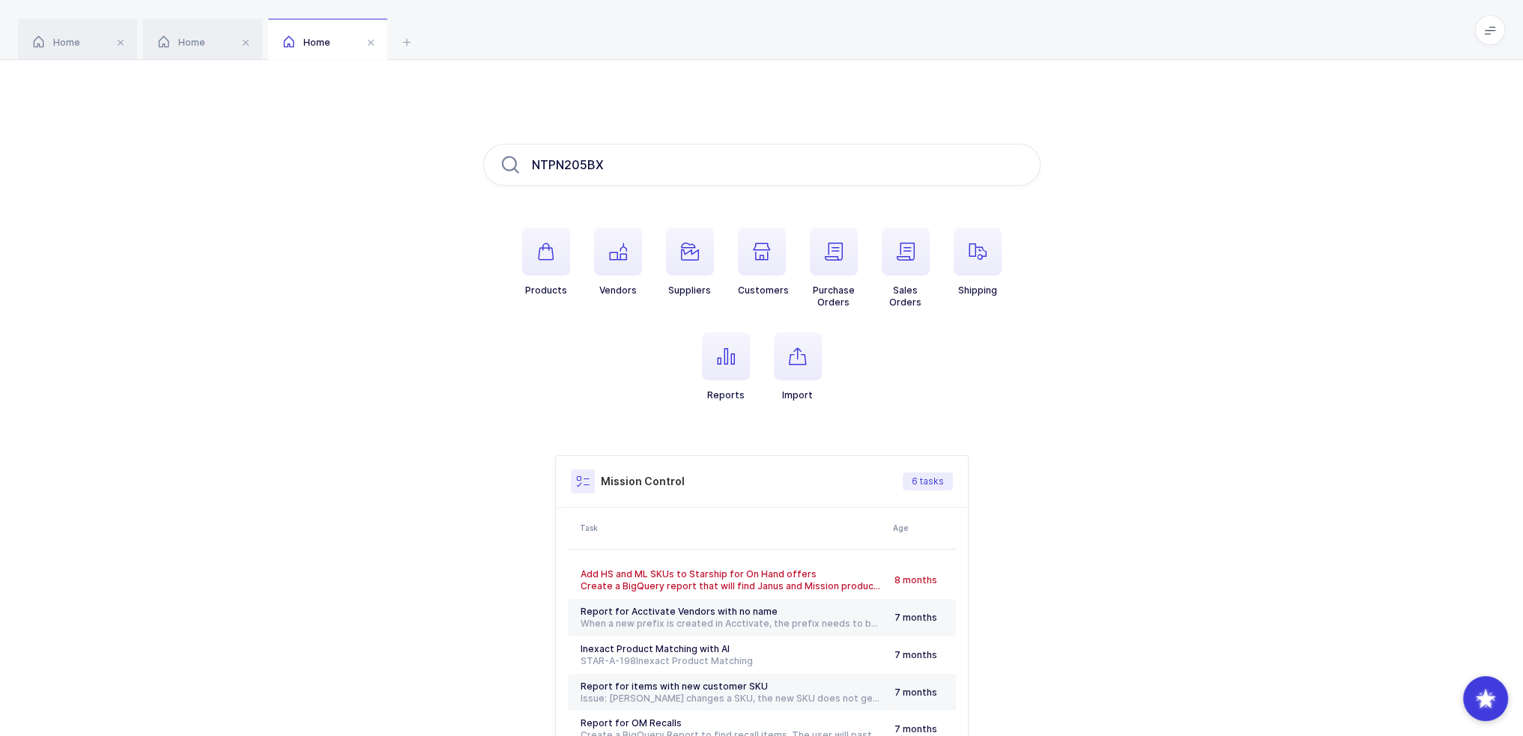
type input "NTPN205BX"
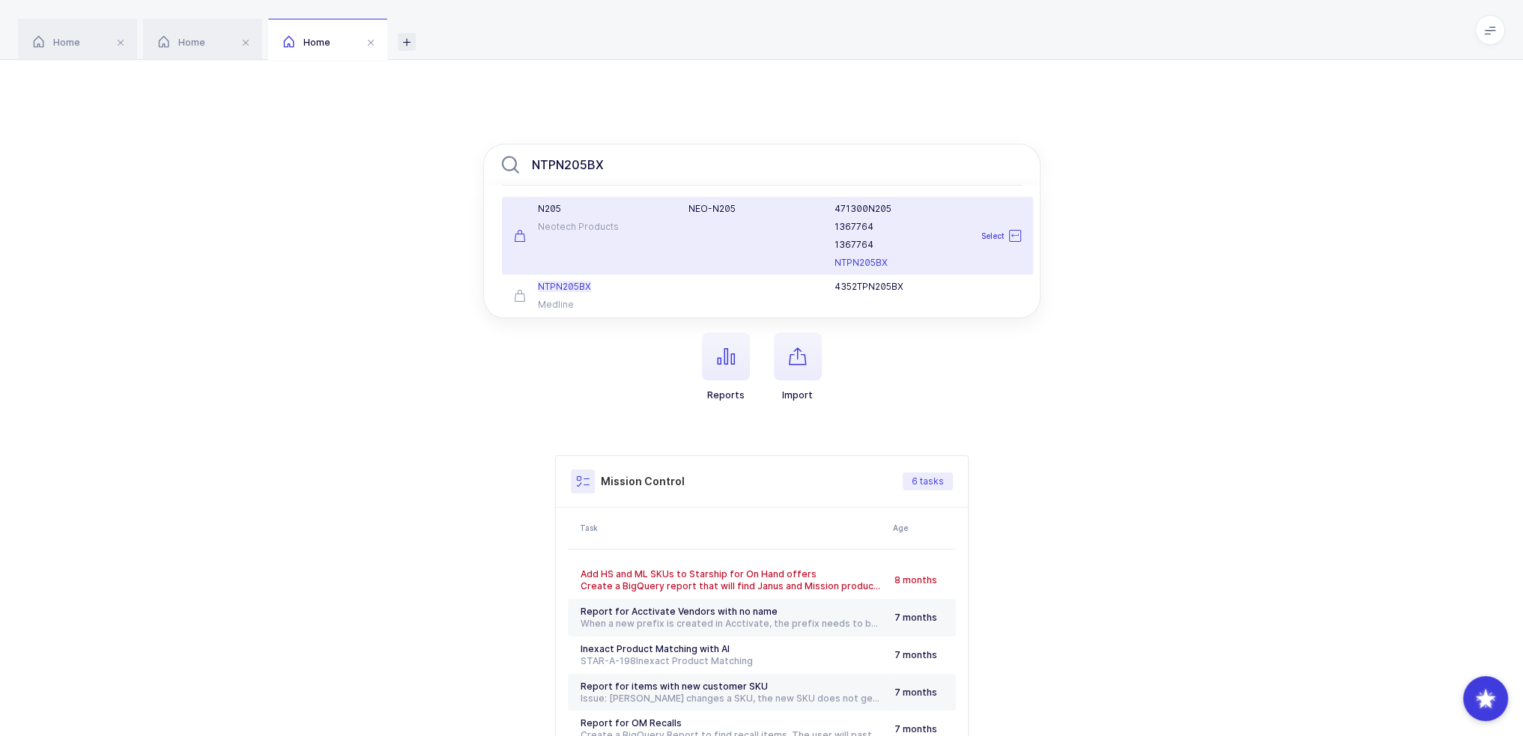
click at [413, 40] on icon at bounding box center [407, 42] width 18 height 18
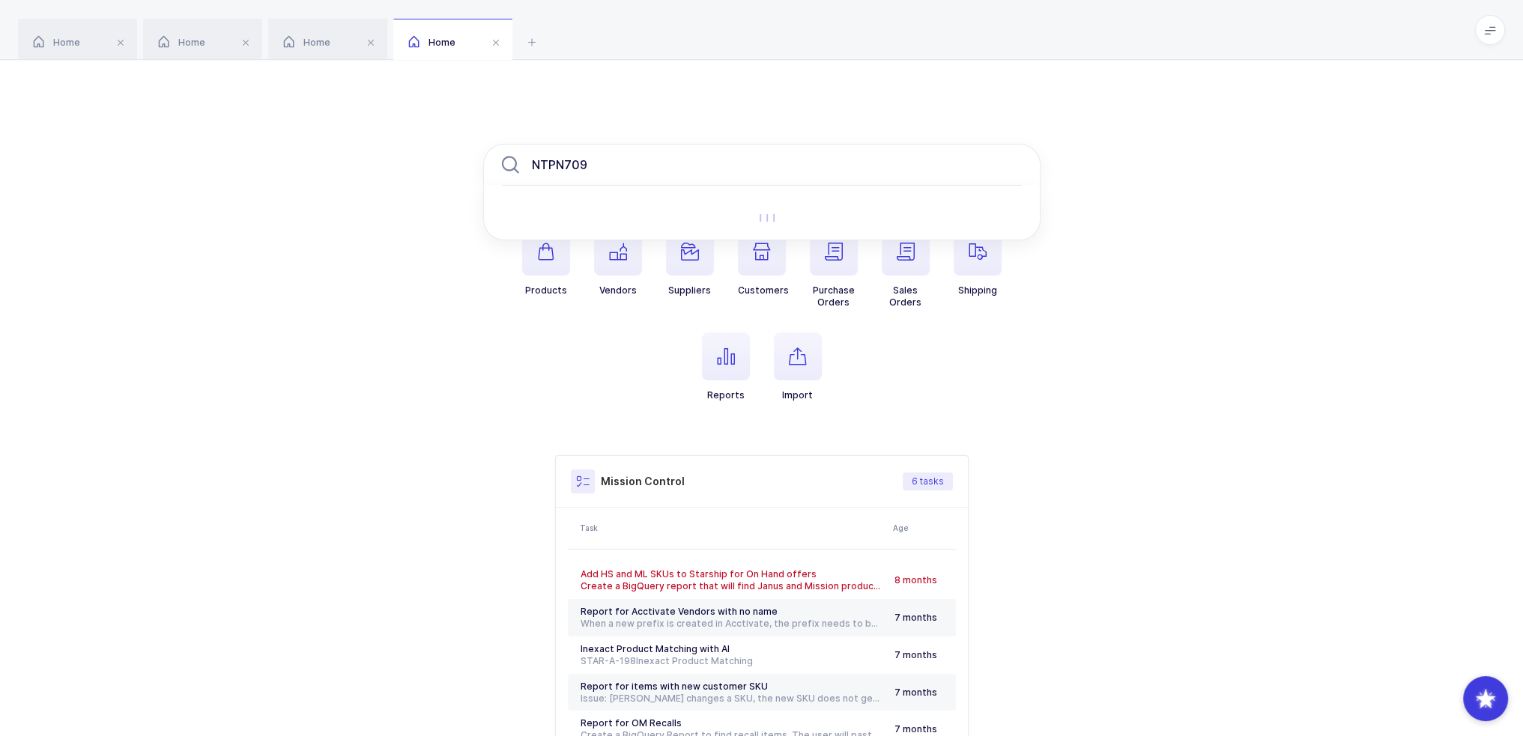
type input "NTPN709"
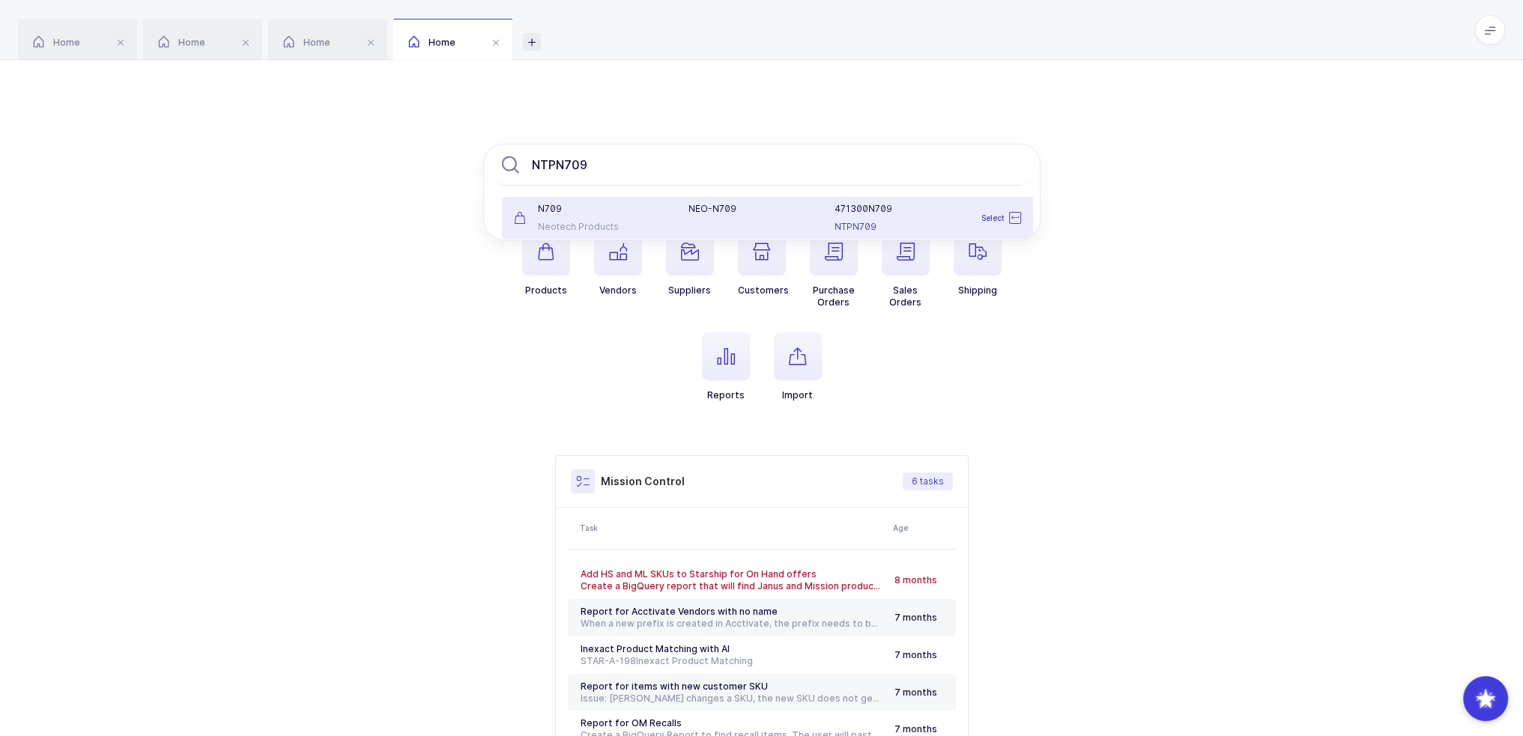
click at [538, 43] on icon at bounding box center [532, 42] width 18 height 18
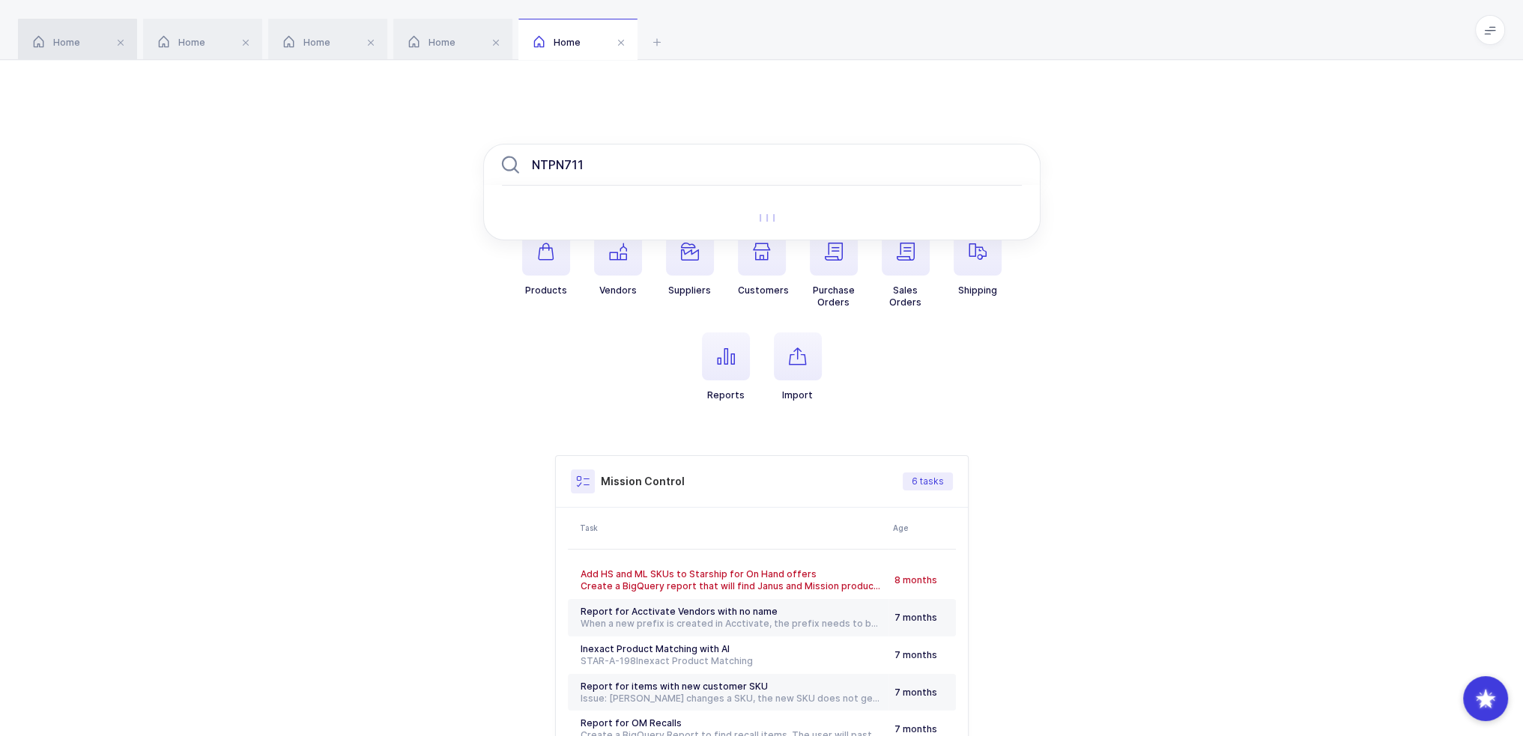
type input "NTPN711"
click at [84, 44] on div "Home" at bounding box center [77, 40] width 119 height 42
click at [715, 183] on input "QTX46333" at bounding box center [761, 165] width 557 height 42
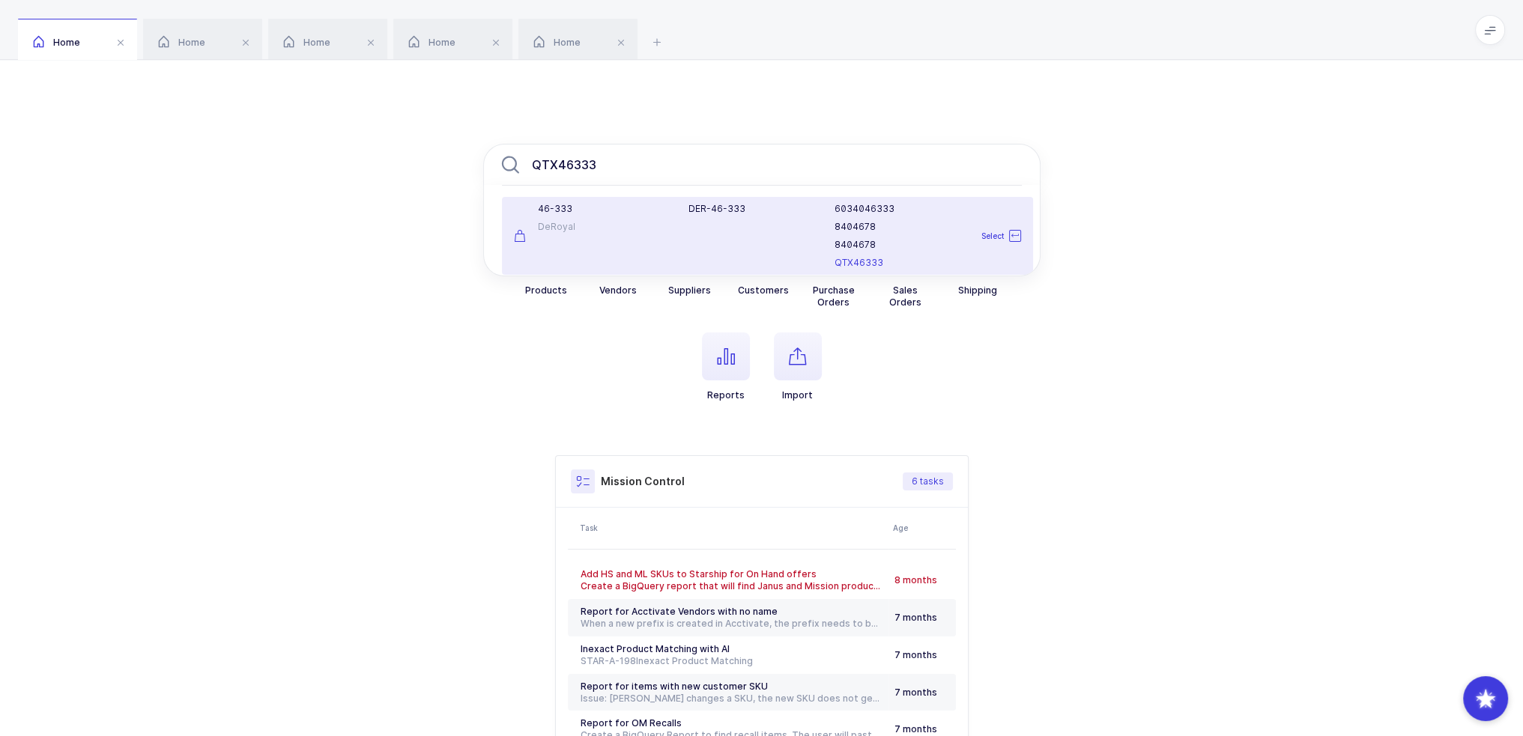
click at [671, 224] on div "46-333 DeRoyal" at bounding box center [592, 236] width 175 height 66
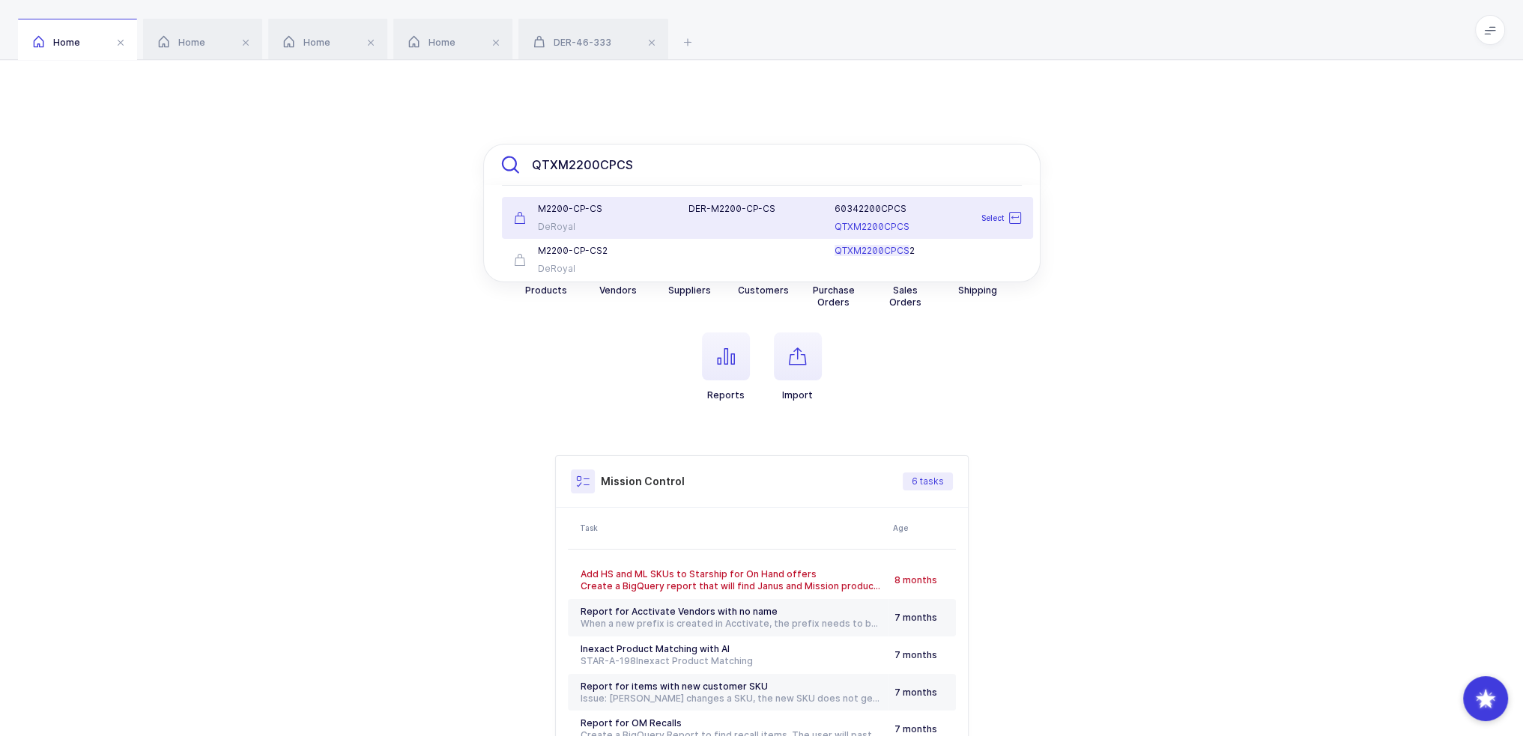
click at [661, 167] on input "QTXM2200CPCS" at bounding box center [761, 165] width 557 height 42
click at [642, 224] on div "DeRoyal" at bounding box center [592, 227] width 157 height 12
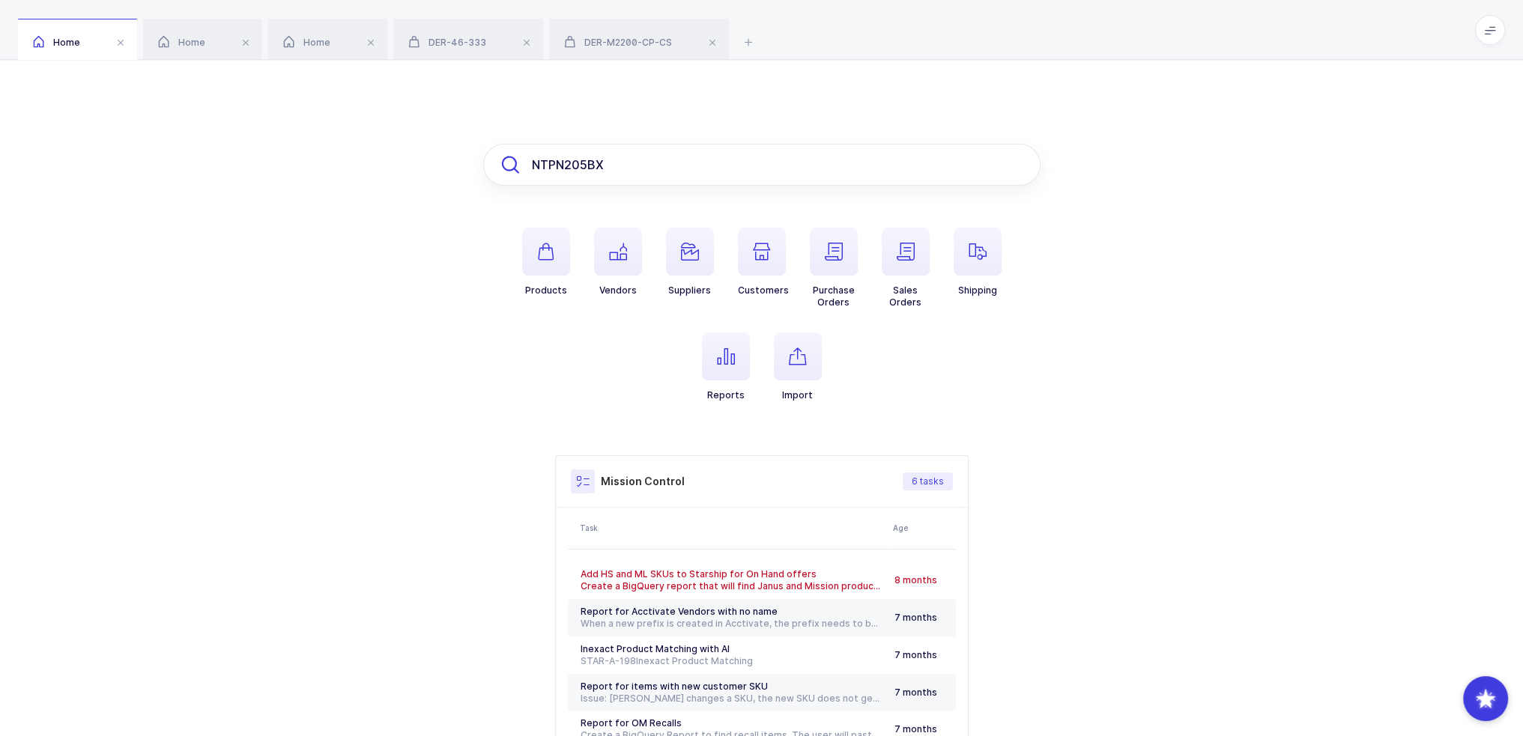
click at [652, 174] on input "NTPN205BX" at bounding box center [761, 165] width 557 height 42
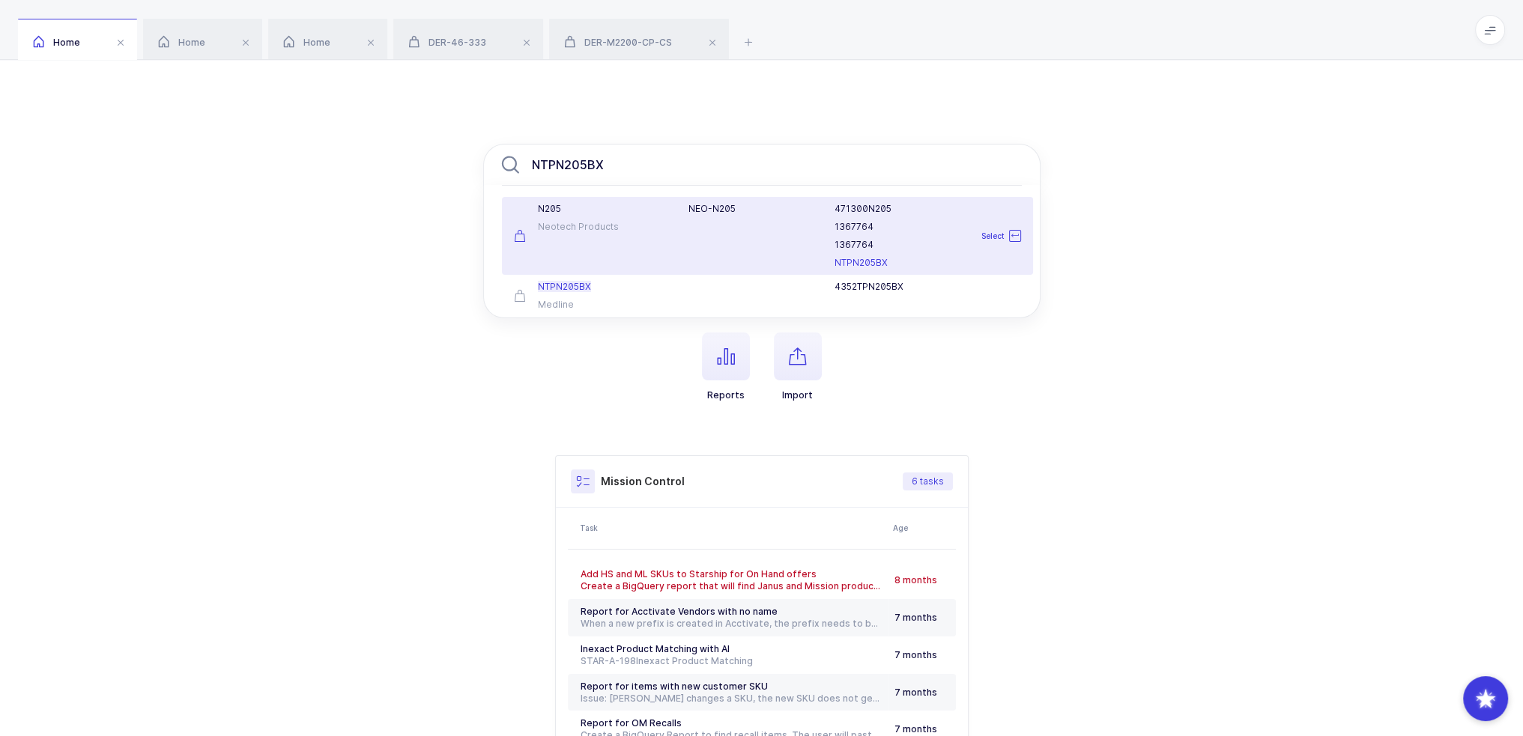
click at [620, 227] on div "Neotech Products" at bounding box center [592, 227] width 157 height 12
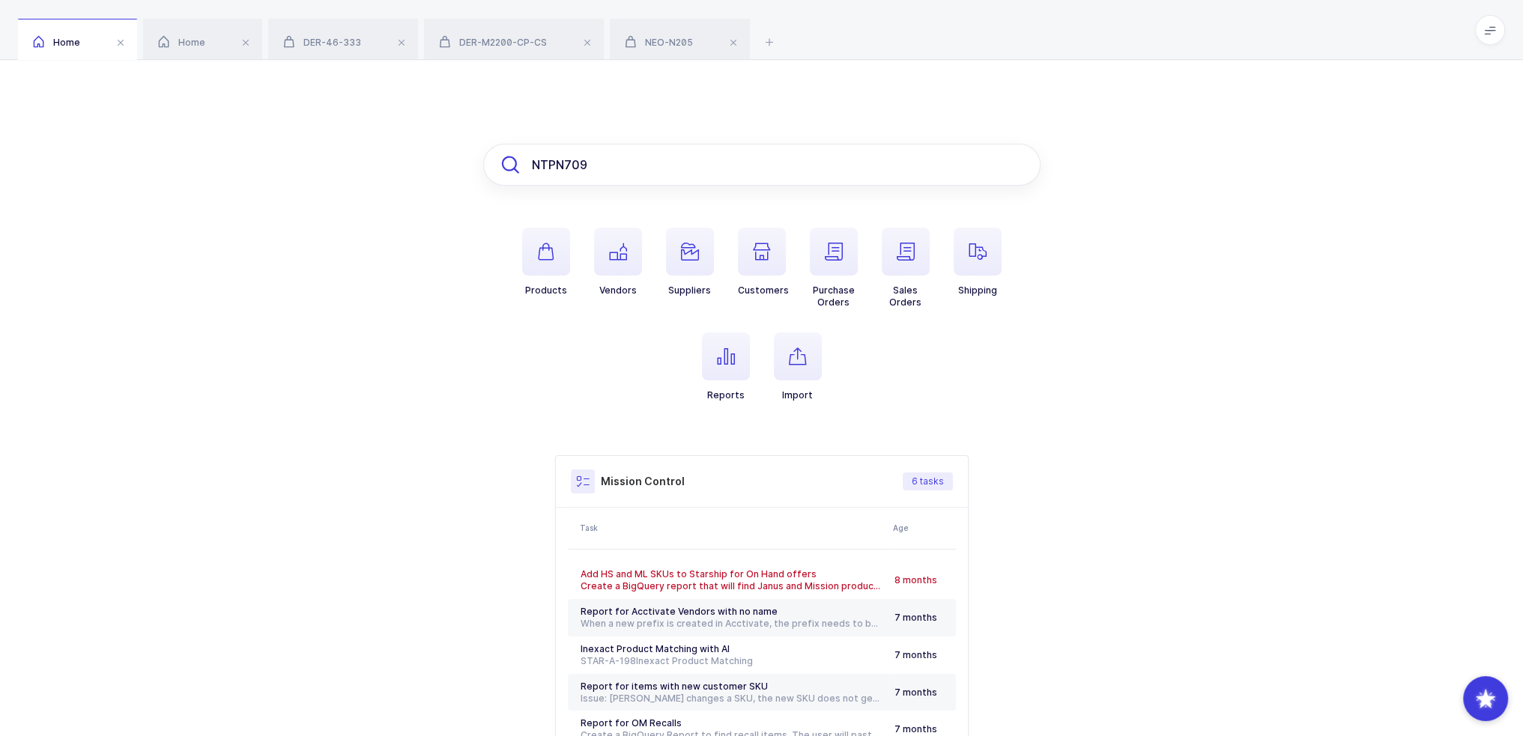
click at [637, 158] on input "NTPN709" at bounding box center [761, 165] width 557 height 42
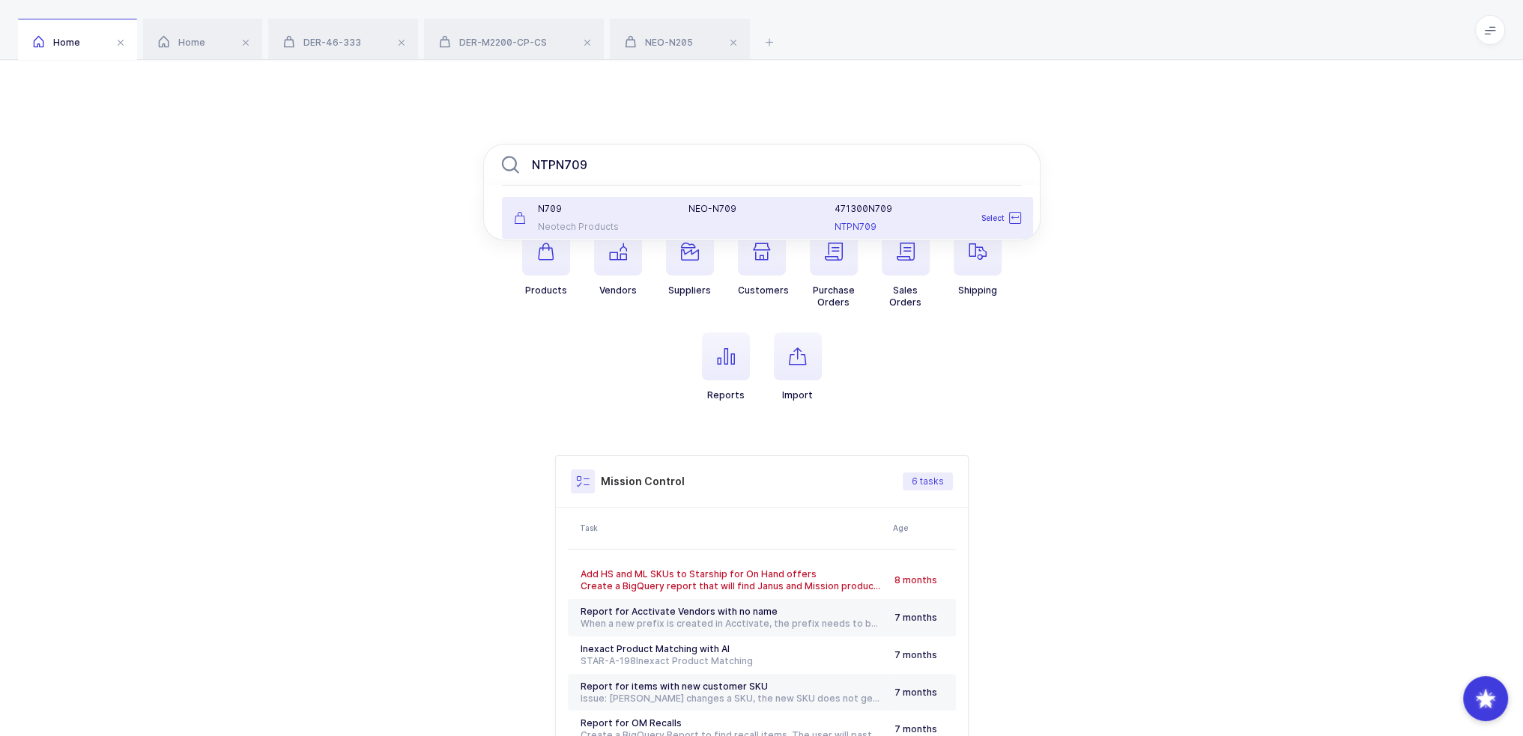
click at [632, 212] on div "N709" at bounding box center [592, 209] width 157 height 12
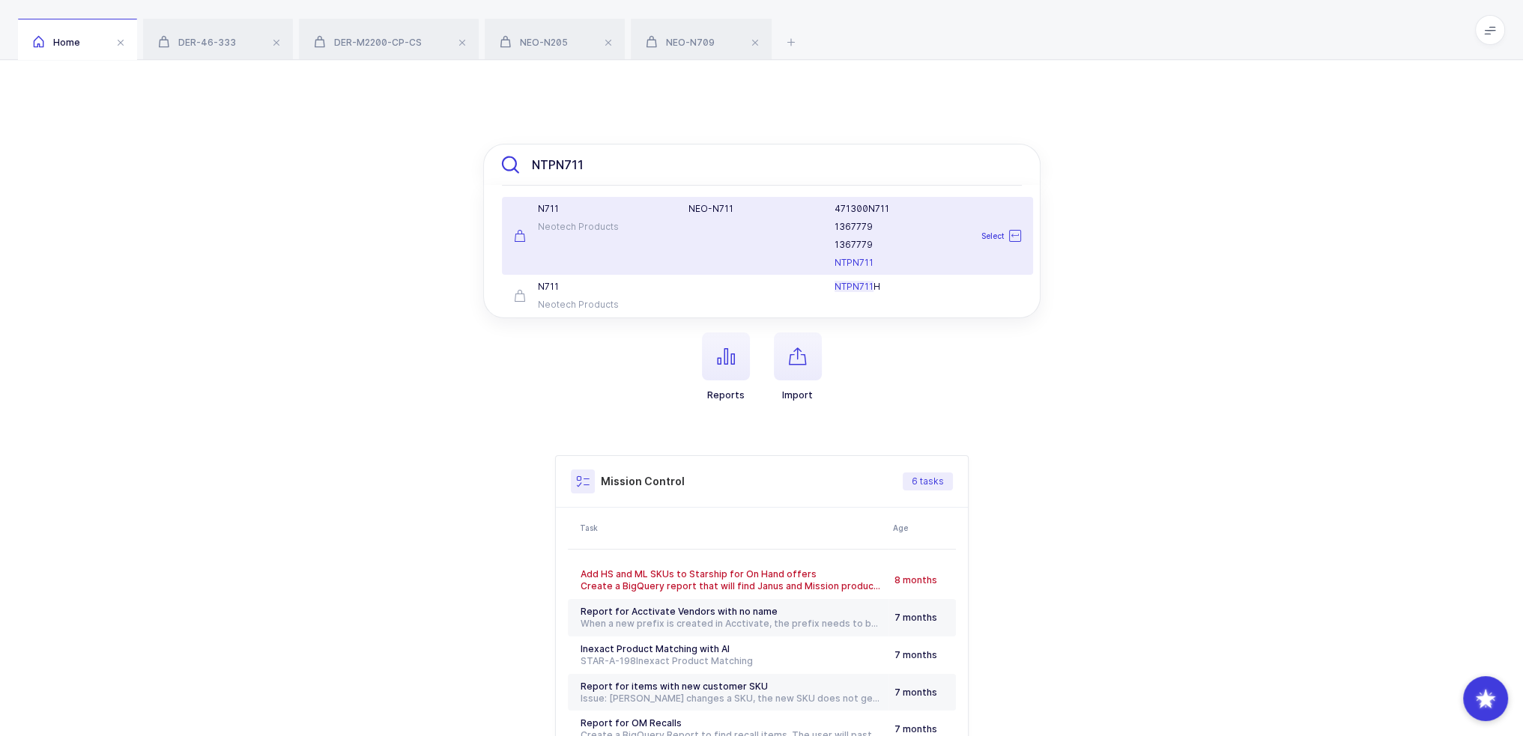
click at [632, 161] on input "NTPN711" at bounding box center [761, 165] width 557 height 42
click at [617, 237] on div "N711 Neotech Products" at bounding box center [592, 236] width 175 height 66
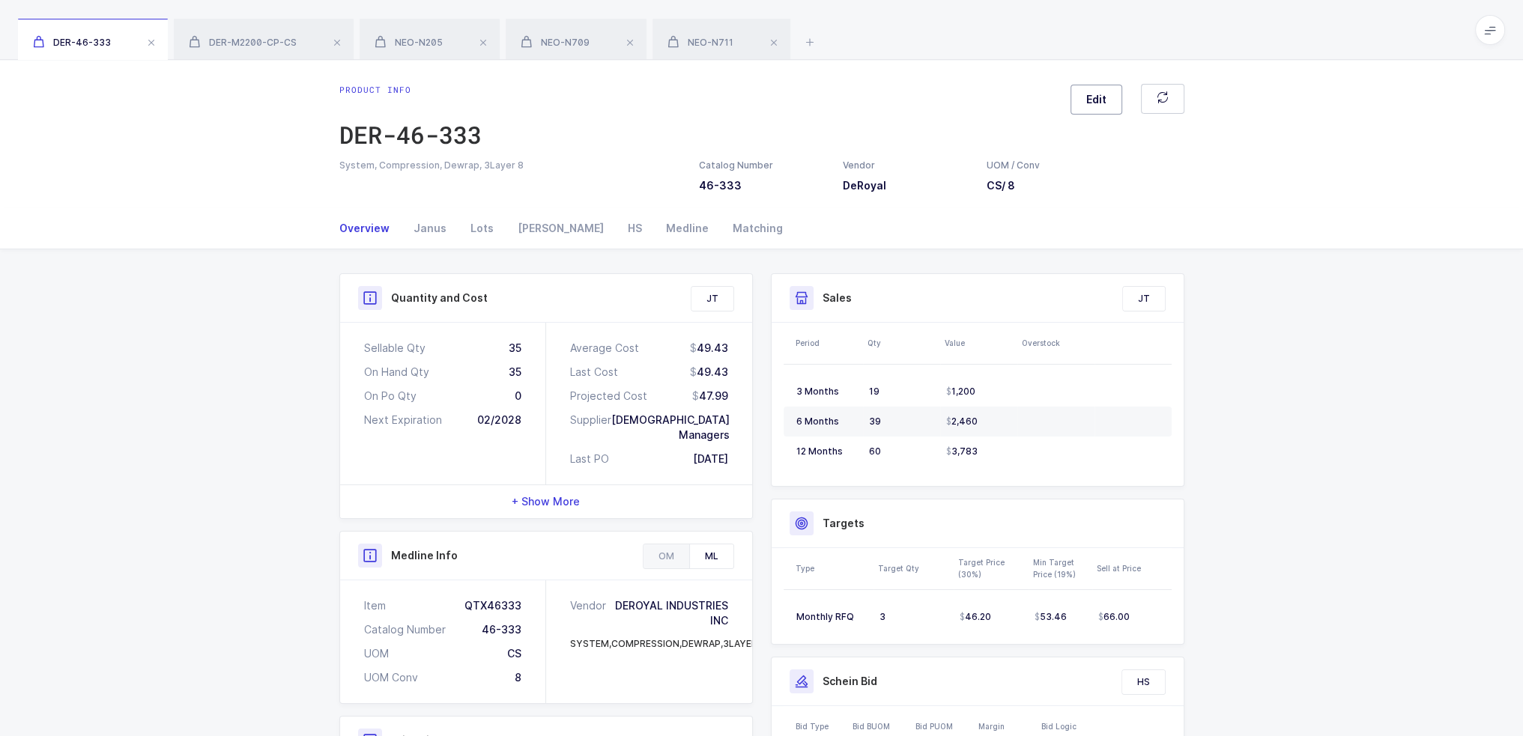
click at [1097, 97] on span "Edit" at bounding box center [1096, 99] width 20 height 15
click at [1238, 271] on span at bounding box center [1241, 270] width 7 height 16
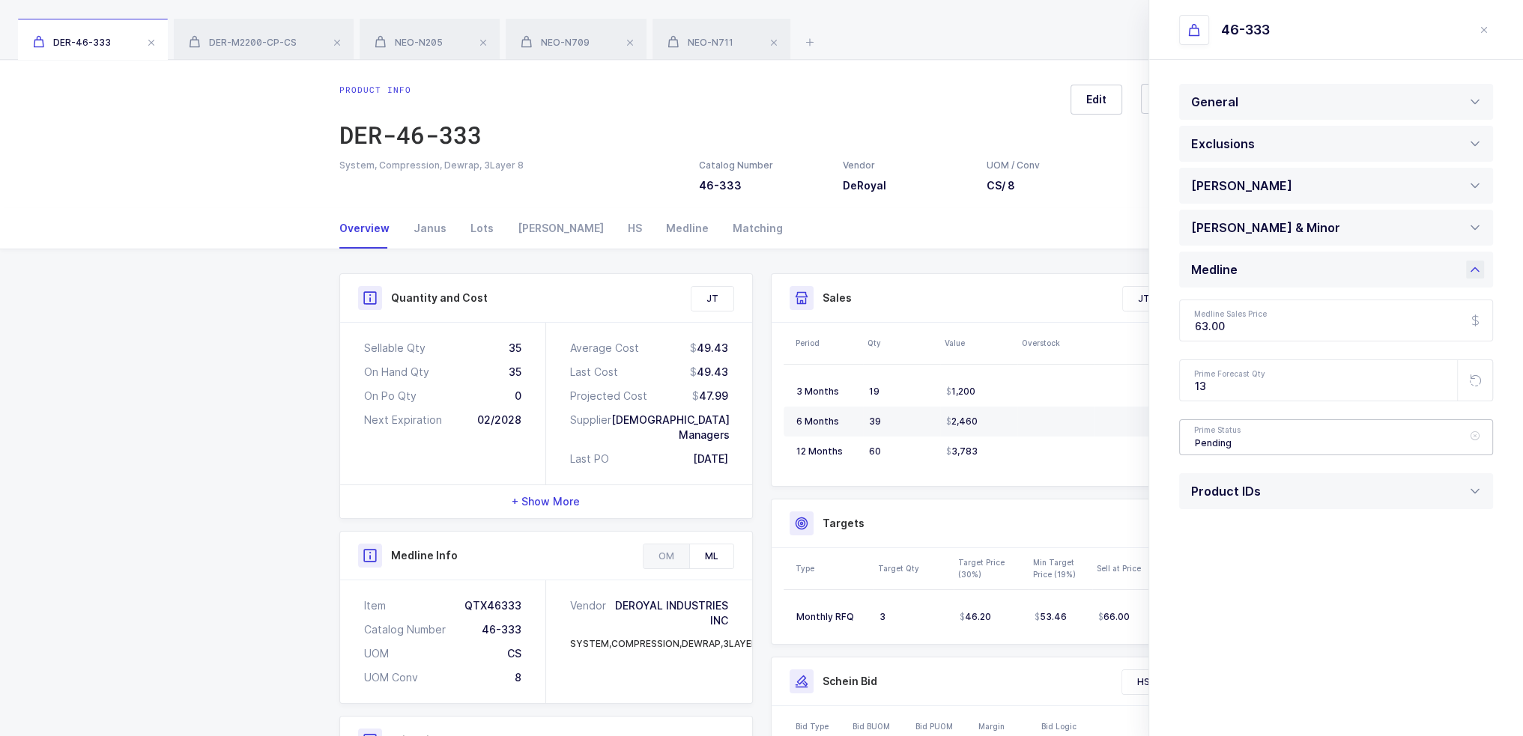
click at [1229, 446] on div "Pending" at bounding box center [1336, 437] width 314 height 36
click at [1226, 476] on li "Active" at bounding box center [1342, 485] width 312 height 24
type input "Active"
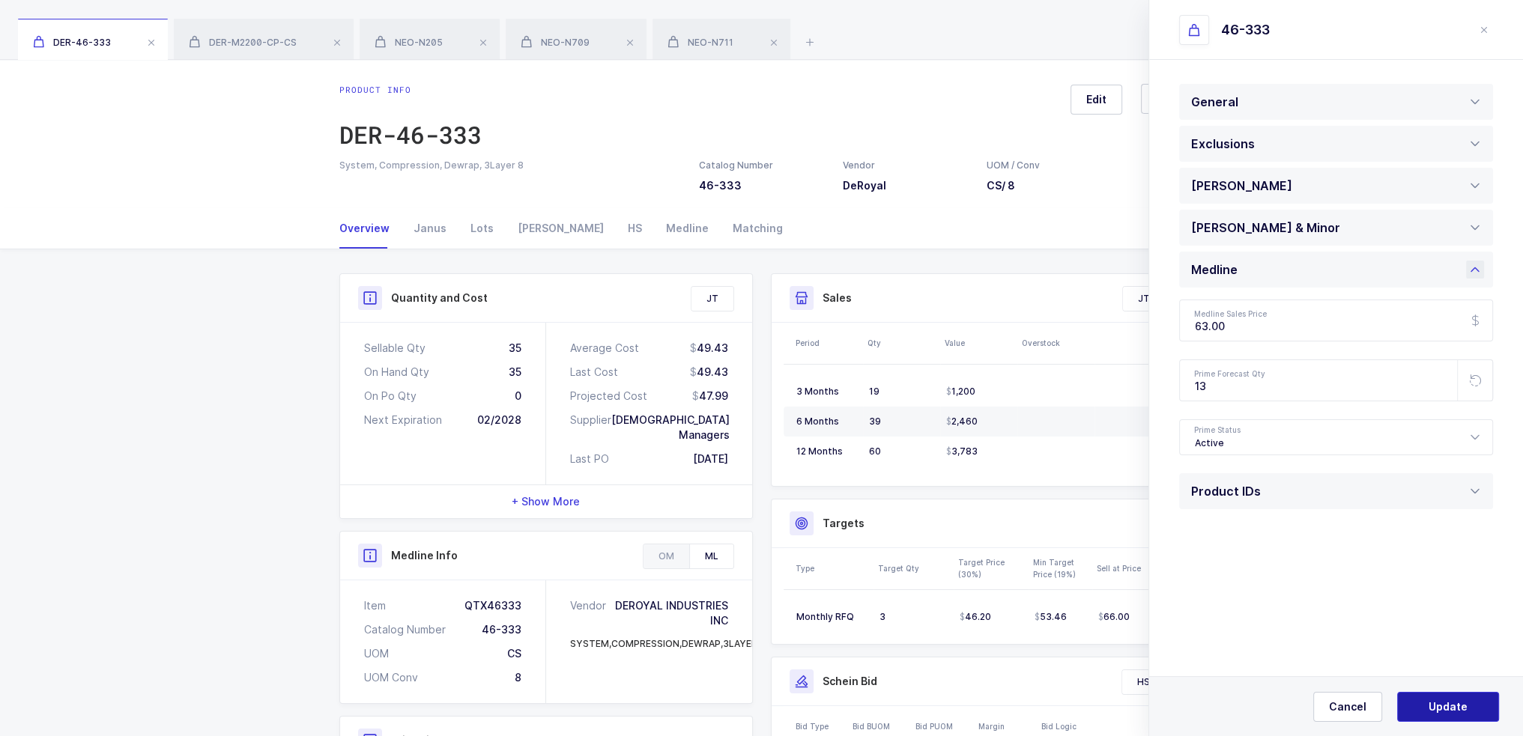
click at [1435, 696] on button "Update" at bounding box center [1448, 707] width 102 height 30
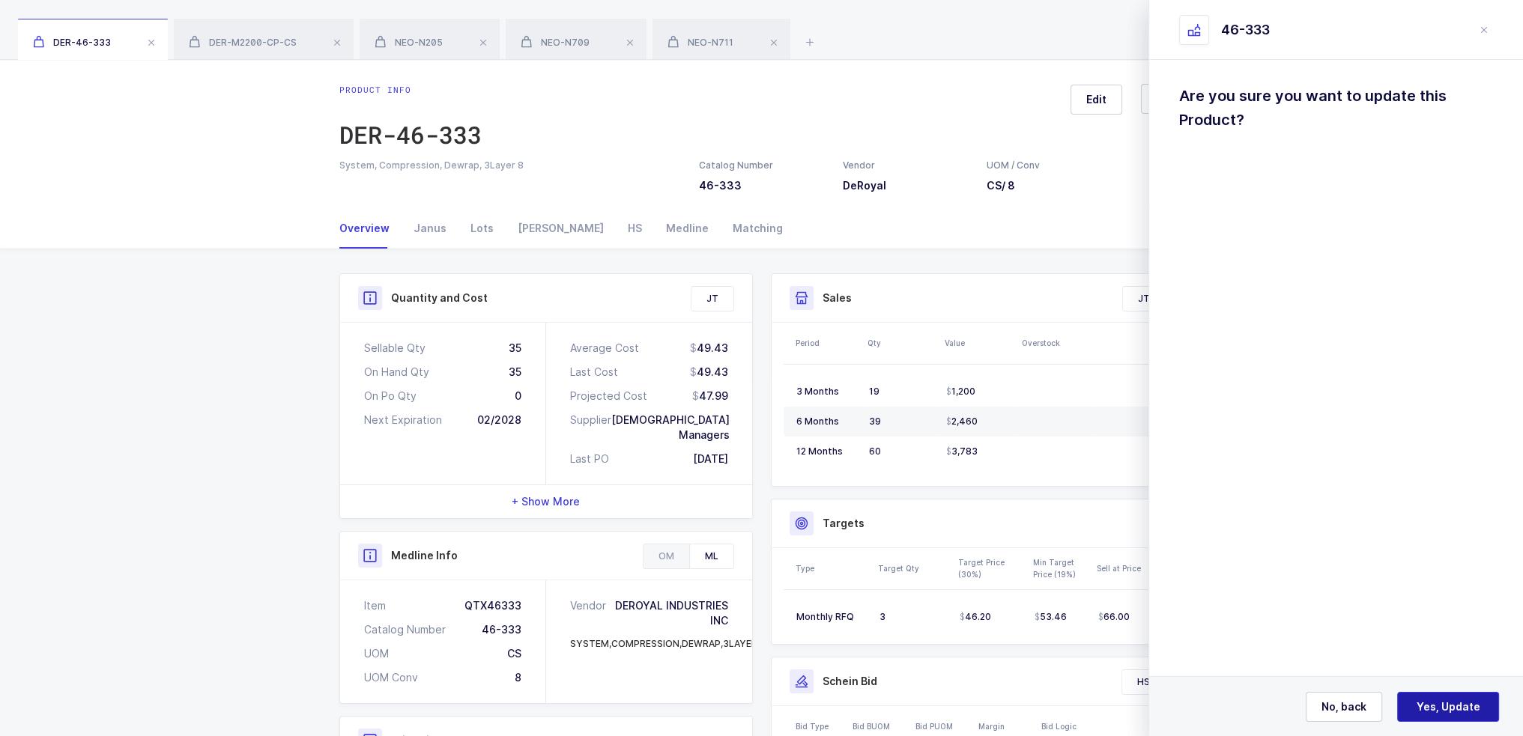
click at [1454, 713] on span "Yes, Update" at bounding box center [1449, 707] width 64 height 15
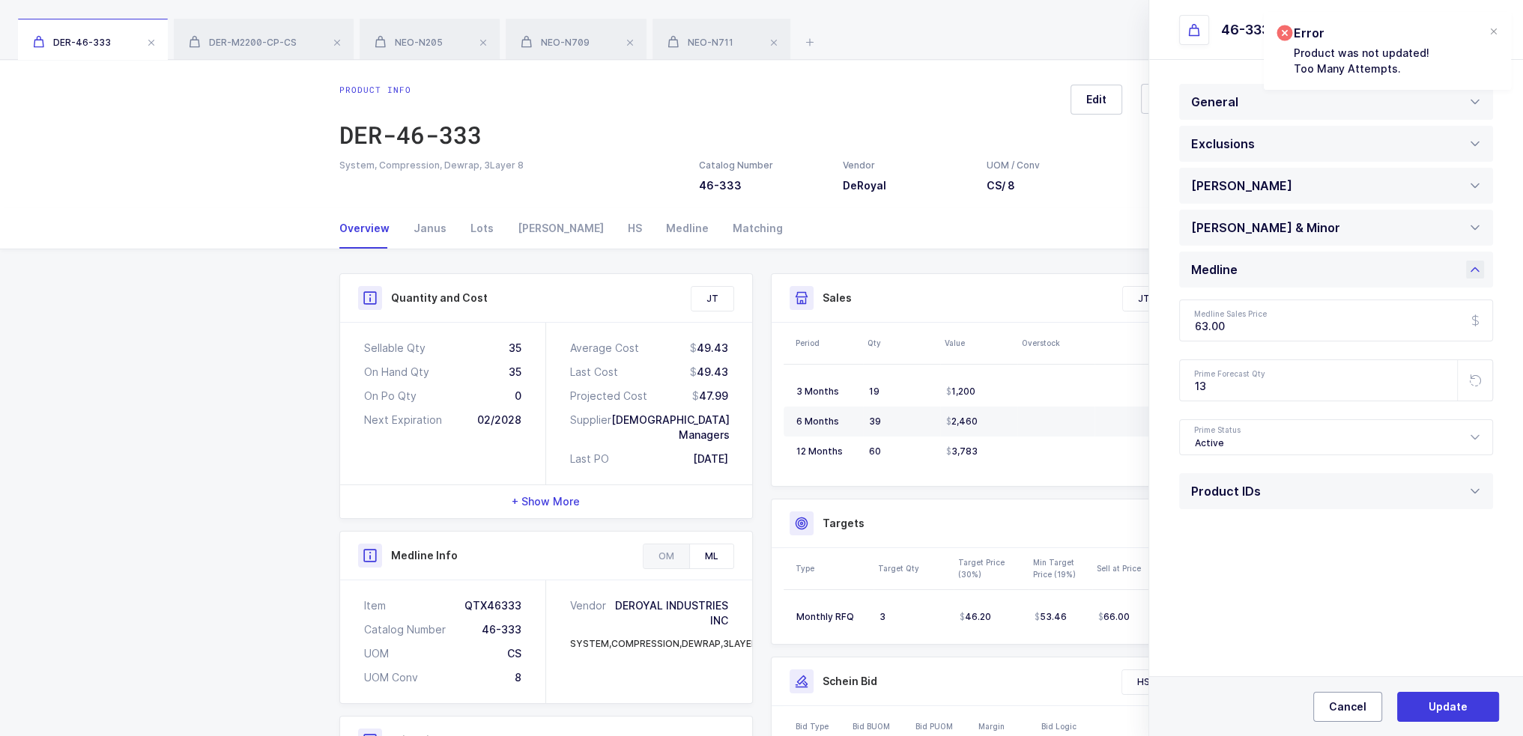
click at [1342, 696] on button "Cancel" at bounding box center [1347, 707] width 69 height 30
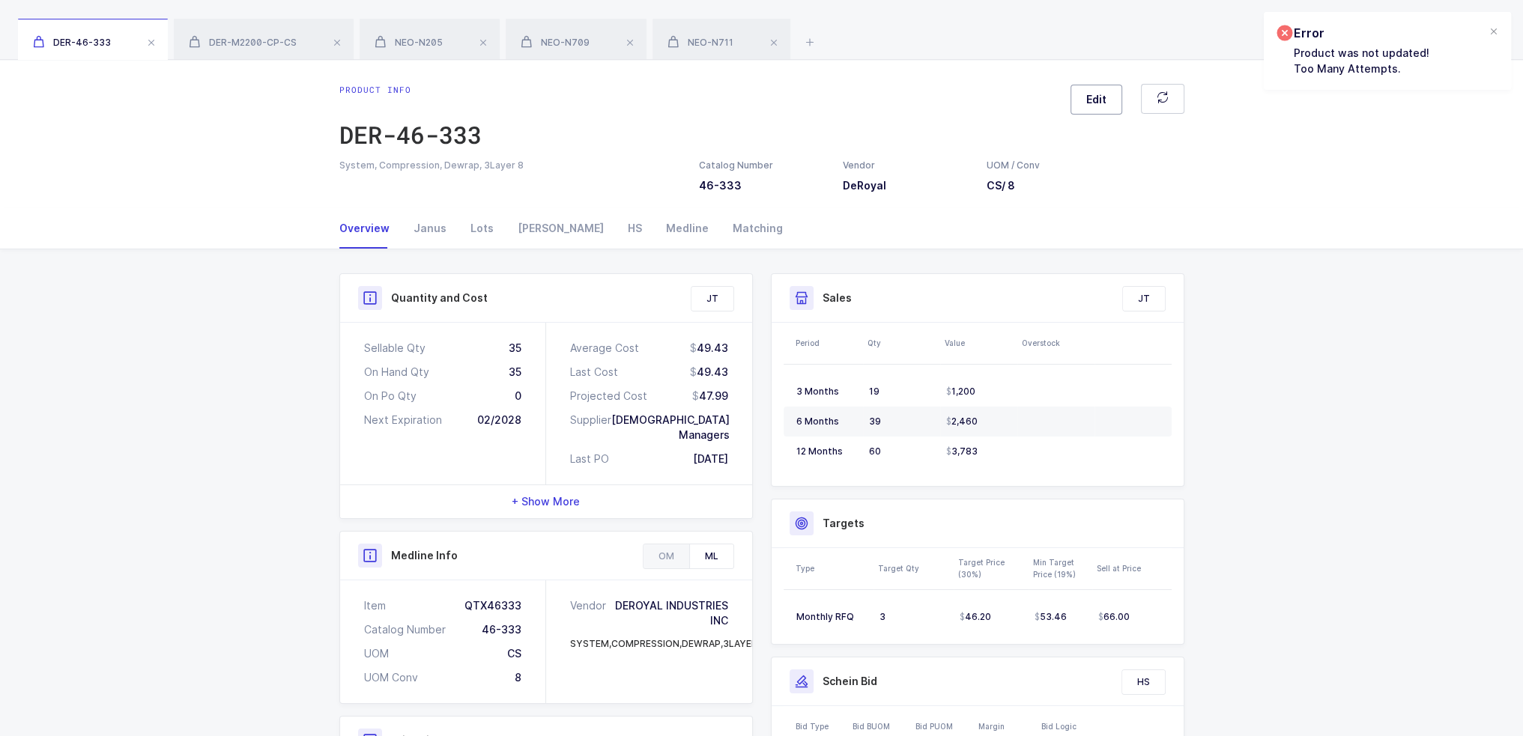
click at [1089, 88] on button "Edit" at bounding box center [1096, 100] width 52 height 30
click at [1291, 296] on div "Product IDs" at bounding box center [1336, 312] width 314 height 36
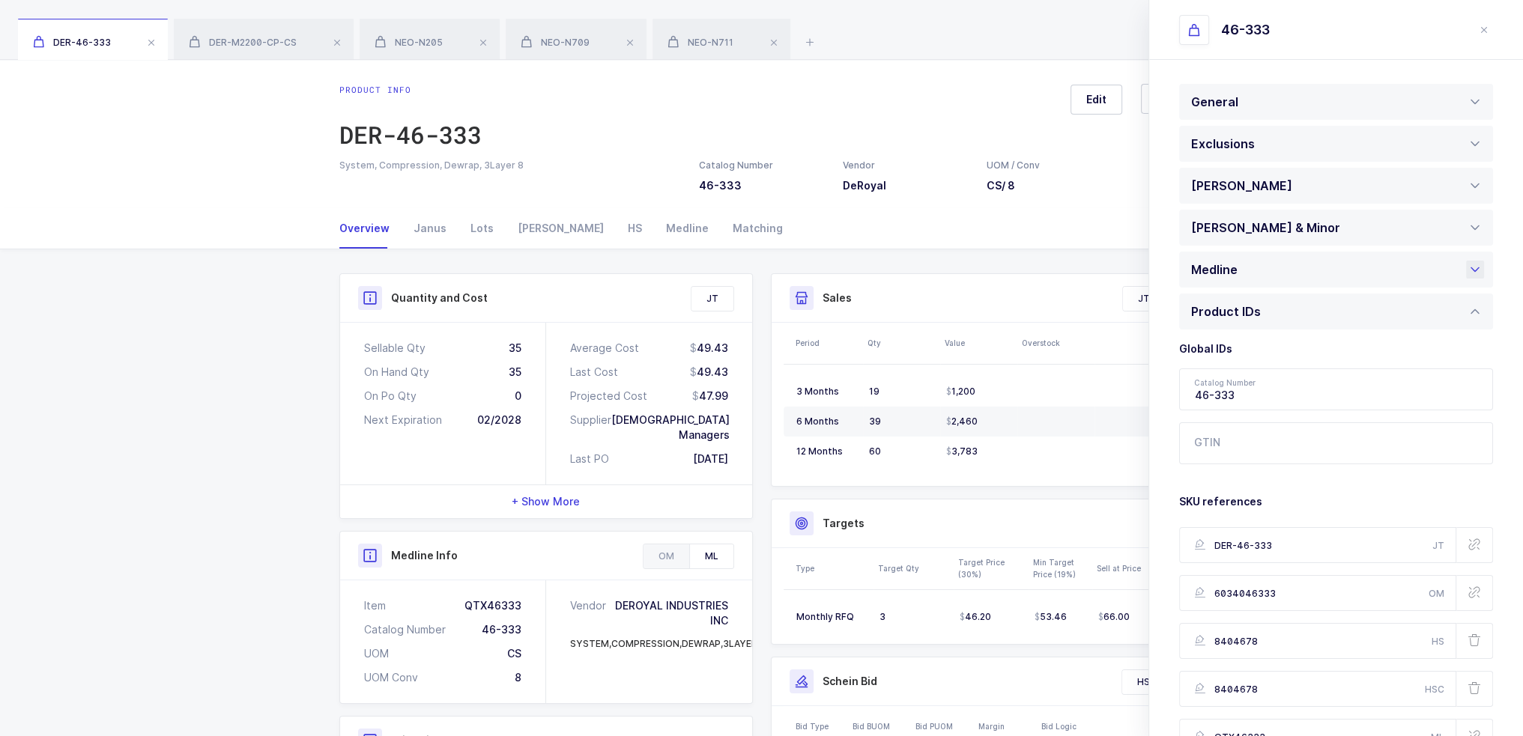
click at [1292, 278] on div "Medline" at bounding box center [1336, 270] width 314 height 36
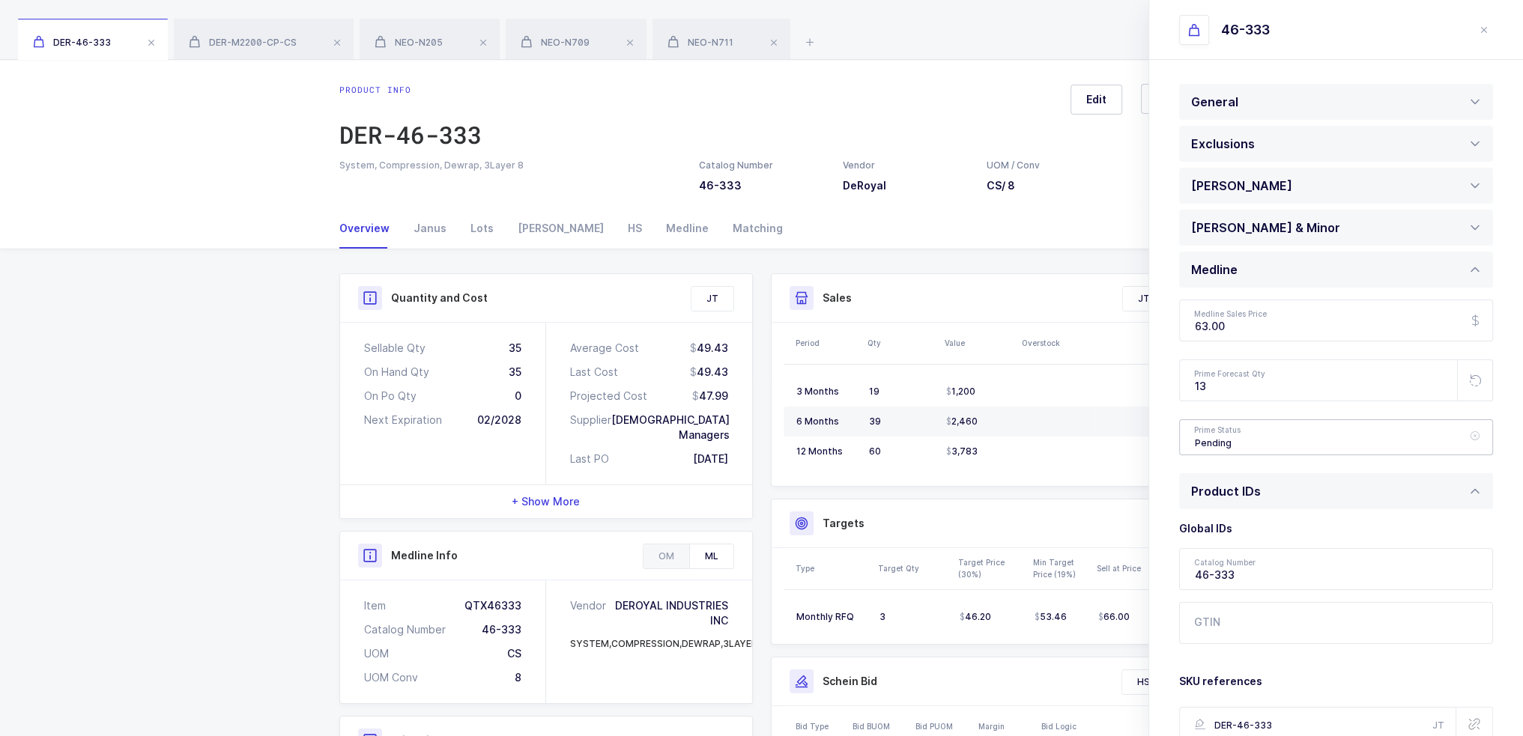
click at [1302, 452] on div "Pending" at bounding box center [1336, 437] width 314 height 36
click at [1219, 482] on span "Active" at bounding box center [1212, 484] width 34 height 13
type input "Active"
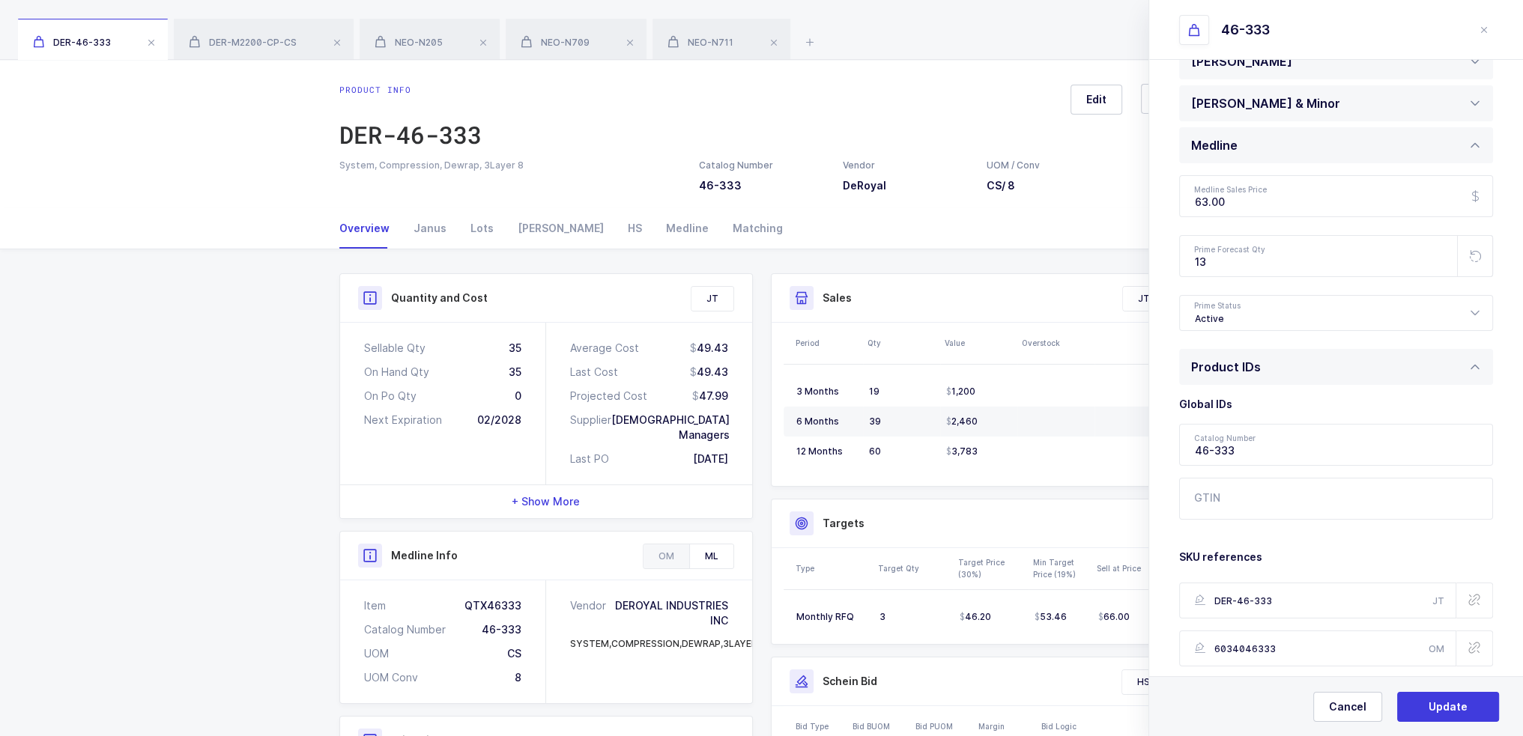
scroll to position [348, 0]
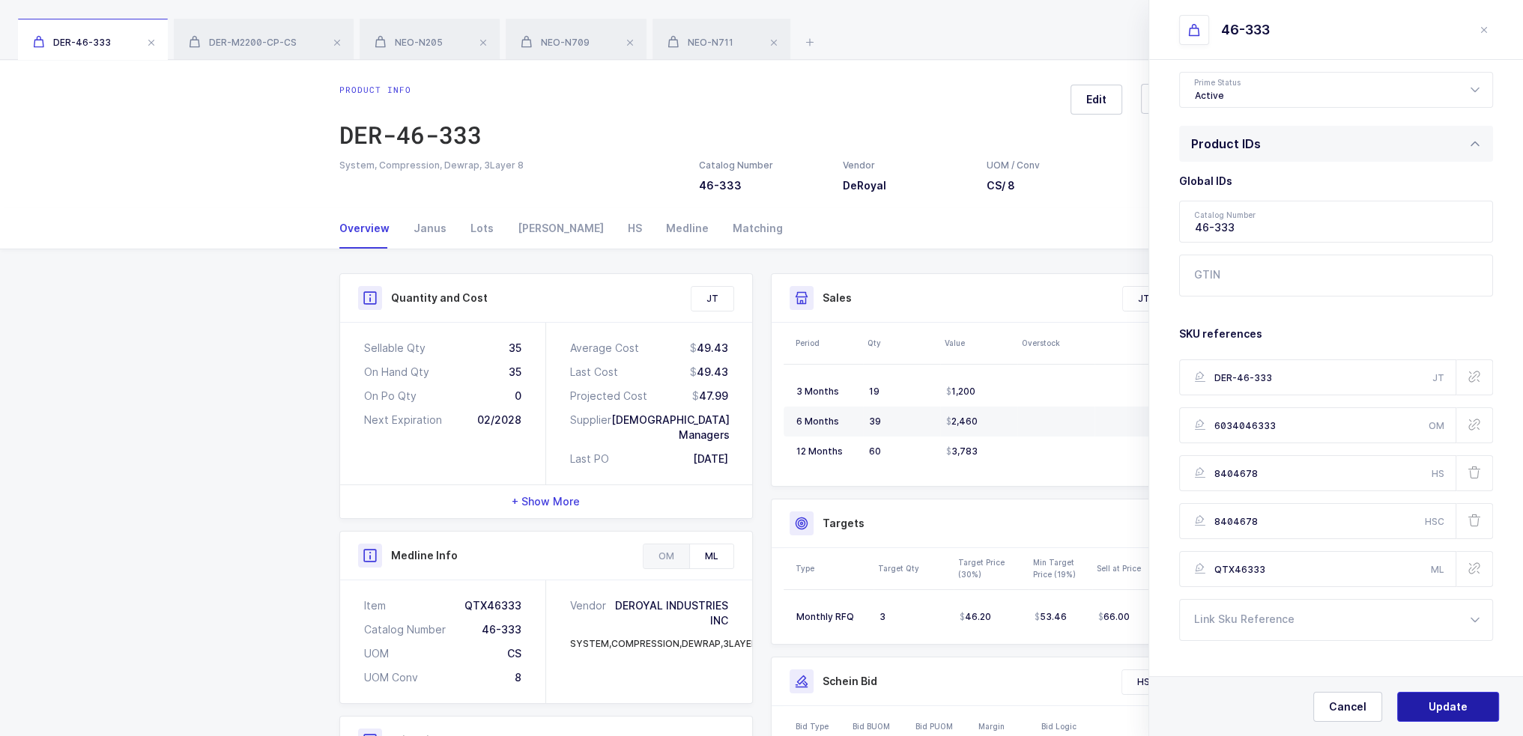
click at [1464, 716] on button "Update" at bounding box center [1448, 707] width 102 height 30
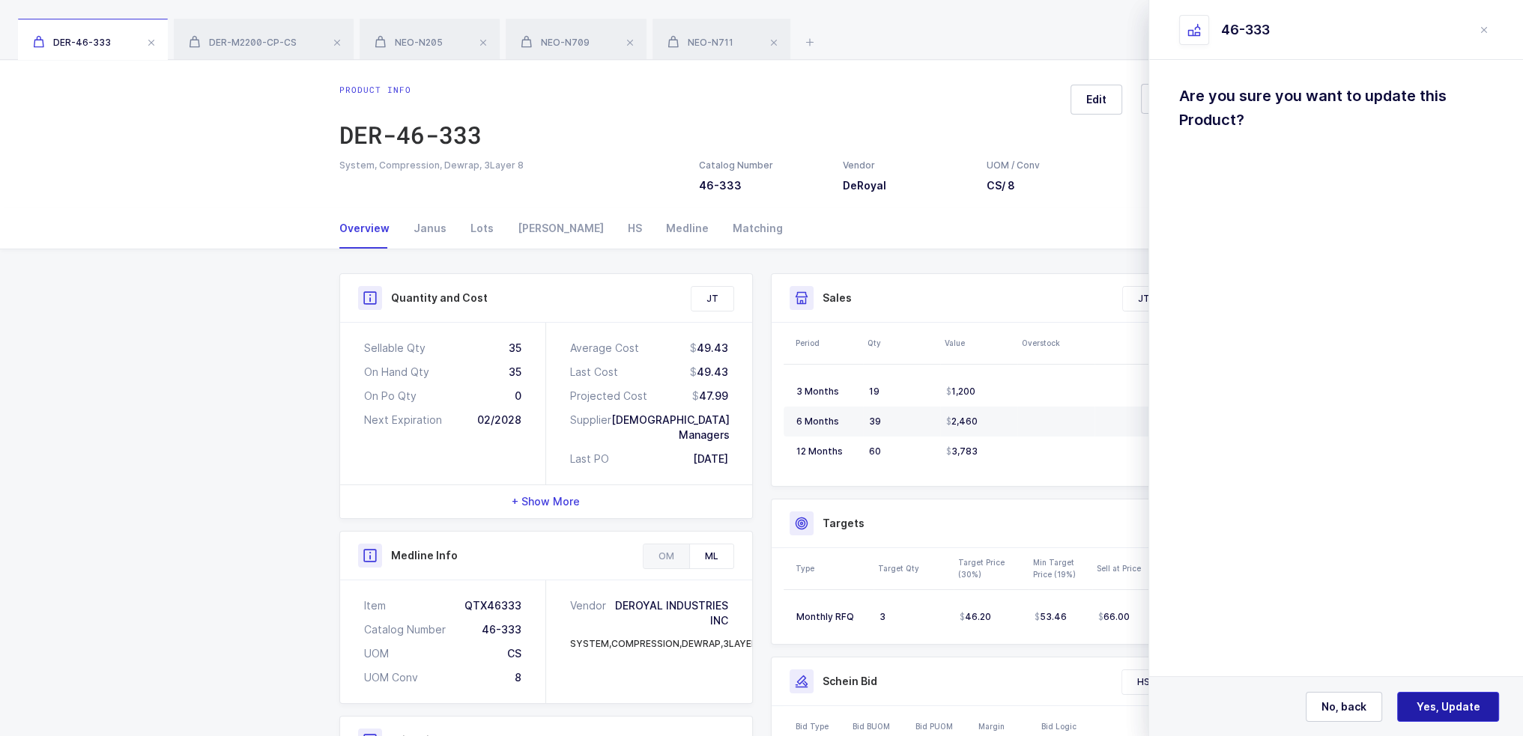
click at [1454, 720] on button "Yes, Update" at bounding box center [1448, 707] width 102 height 30
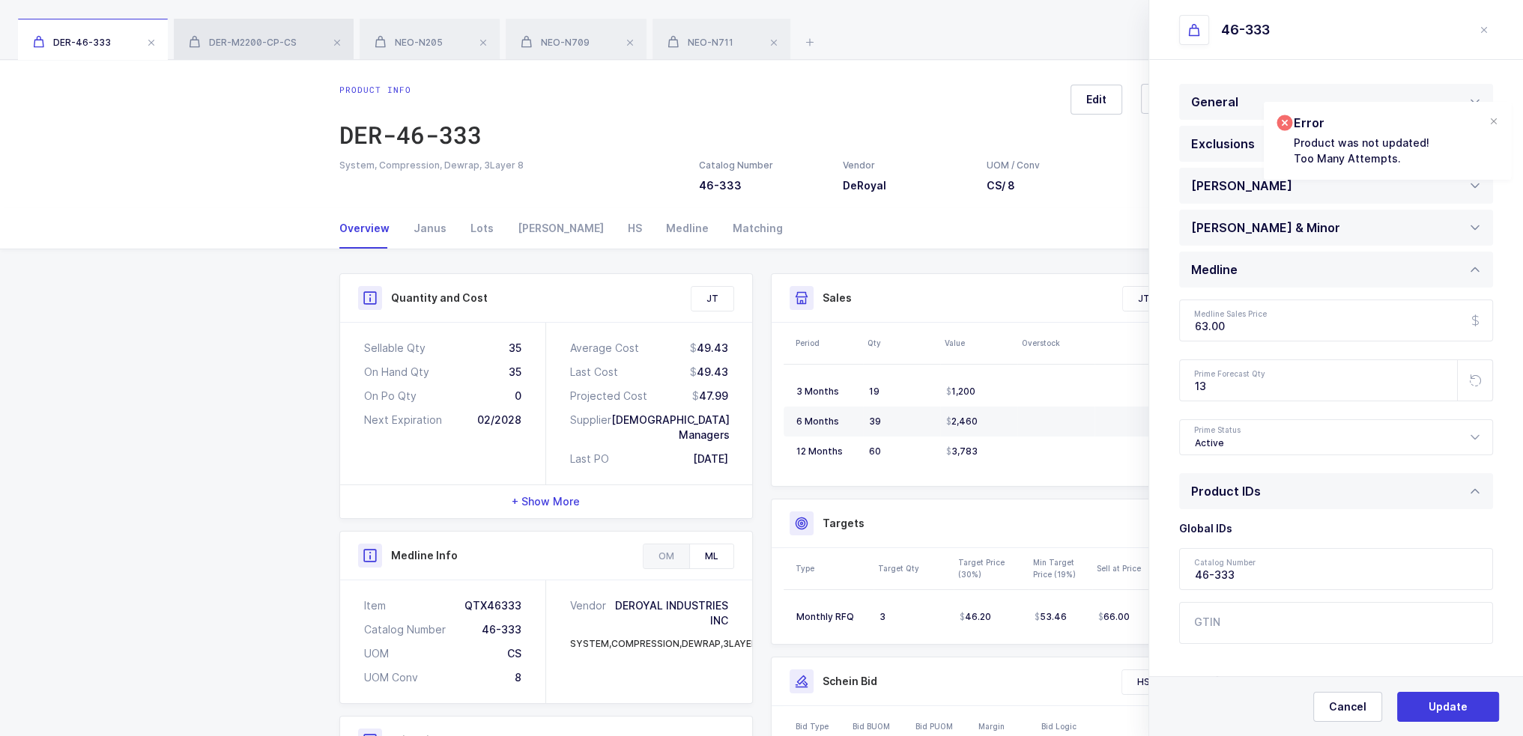
click at [270, 38] on span "DER-M2200-CP-CS" at bounding box center [243, 42] width 108 height 11
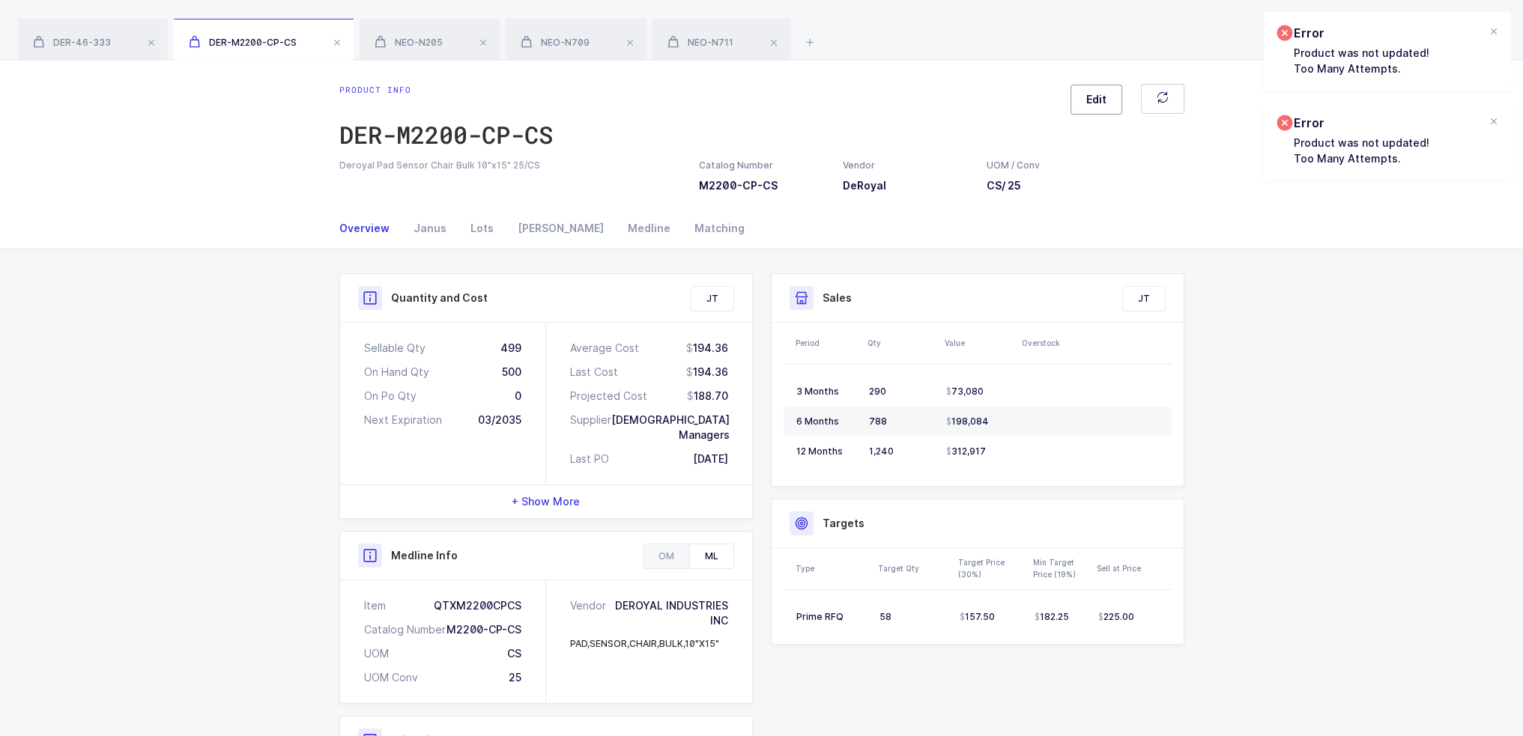
click at [1085, 106] on button "Edit" at bounding box center [1096, 100] width 52 height 30
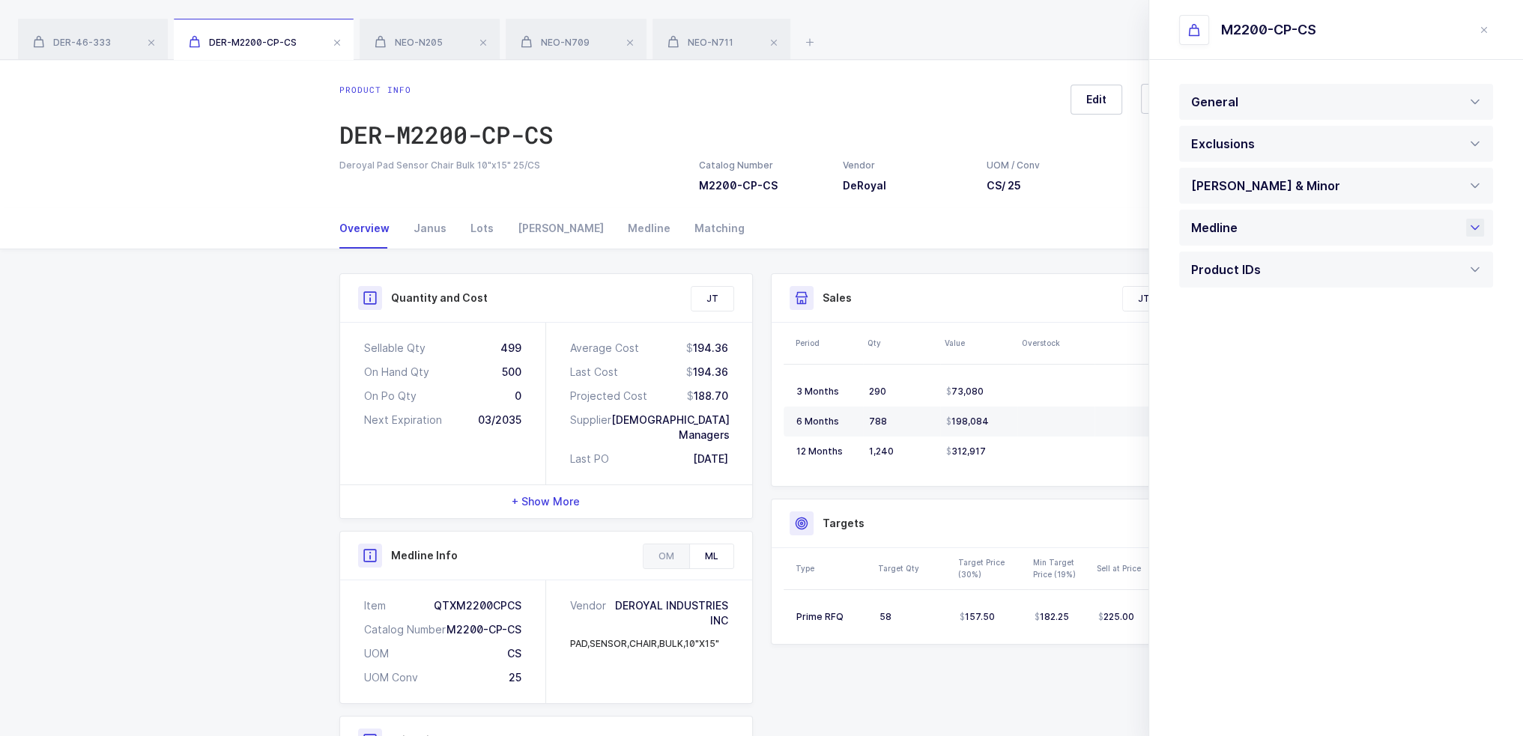
click at [1218, 235] on div "Medline" at bounding box center [1218, 228] width 54 height 36
click at [1249, 408] on div "Pending" at bounding box center [1336, 396] width 314 height 36
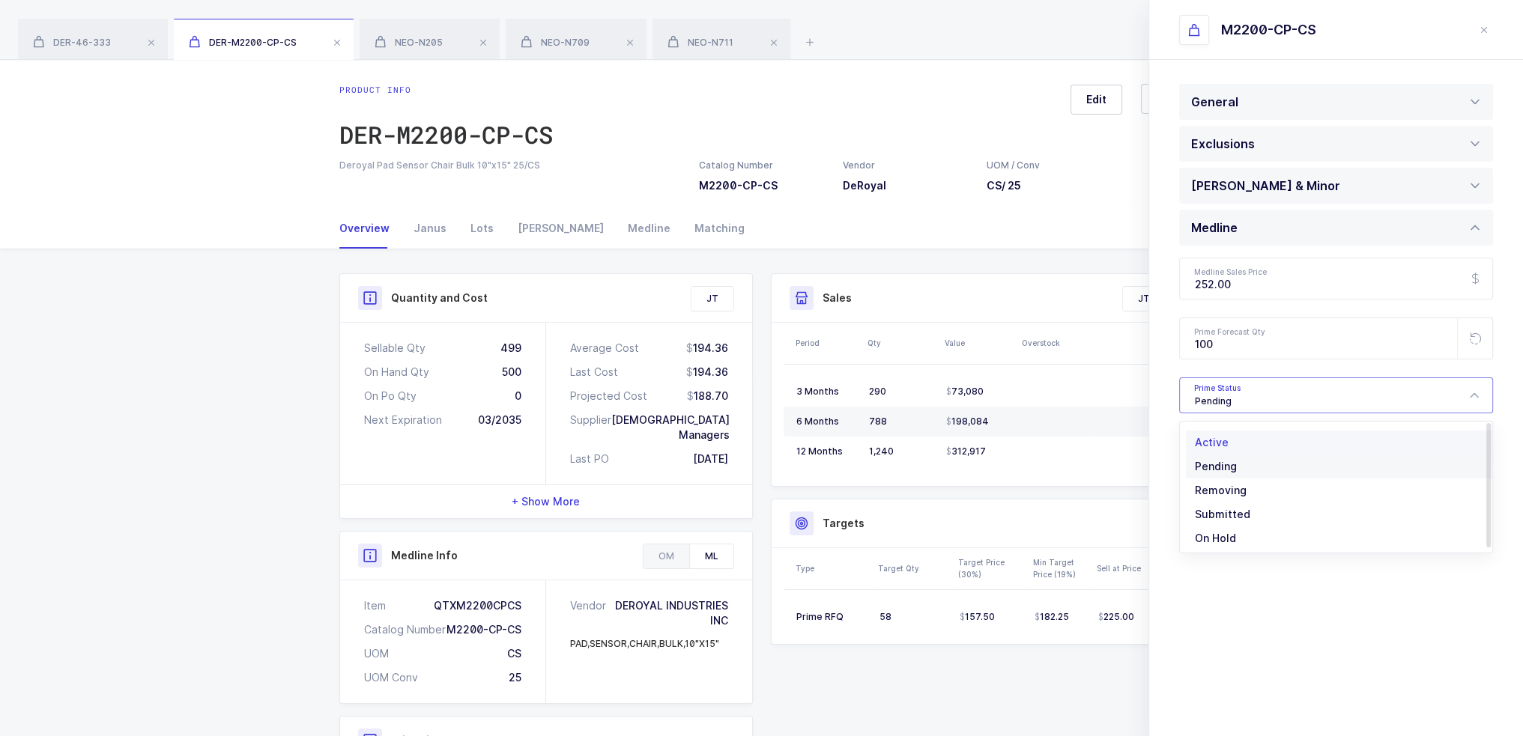
click at [1227, 436] on li "Active" at bounding box center [1342, 443] width 312 height 24
type input "Active"
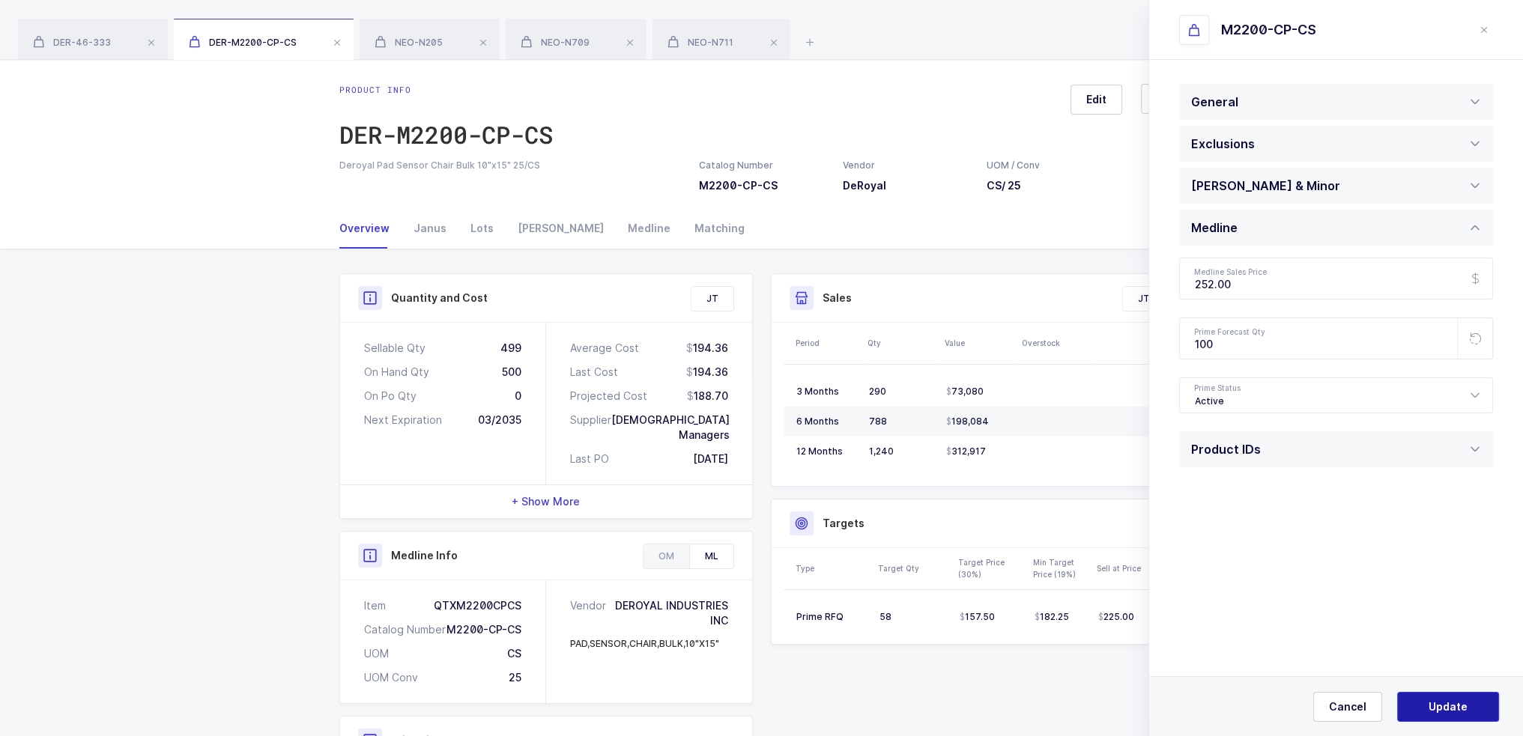
click at [1442, 706] on span "Update" at bounding box center [1448, 707] width 39 height 15
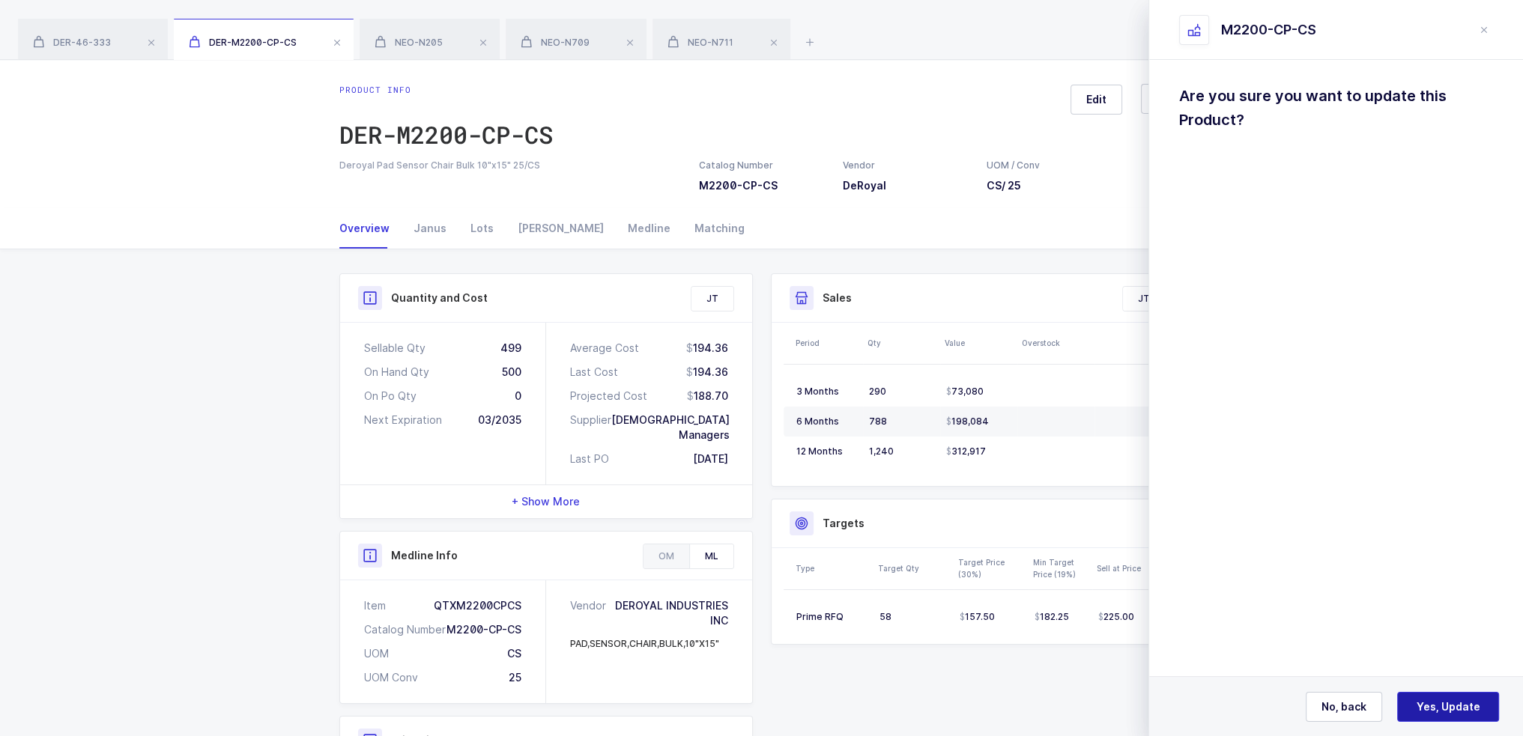
click at [1447, 712] on span "Yes, Update" at bounding box center [1449, 707] width 64 height 15
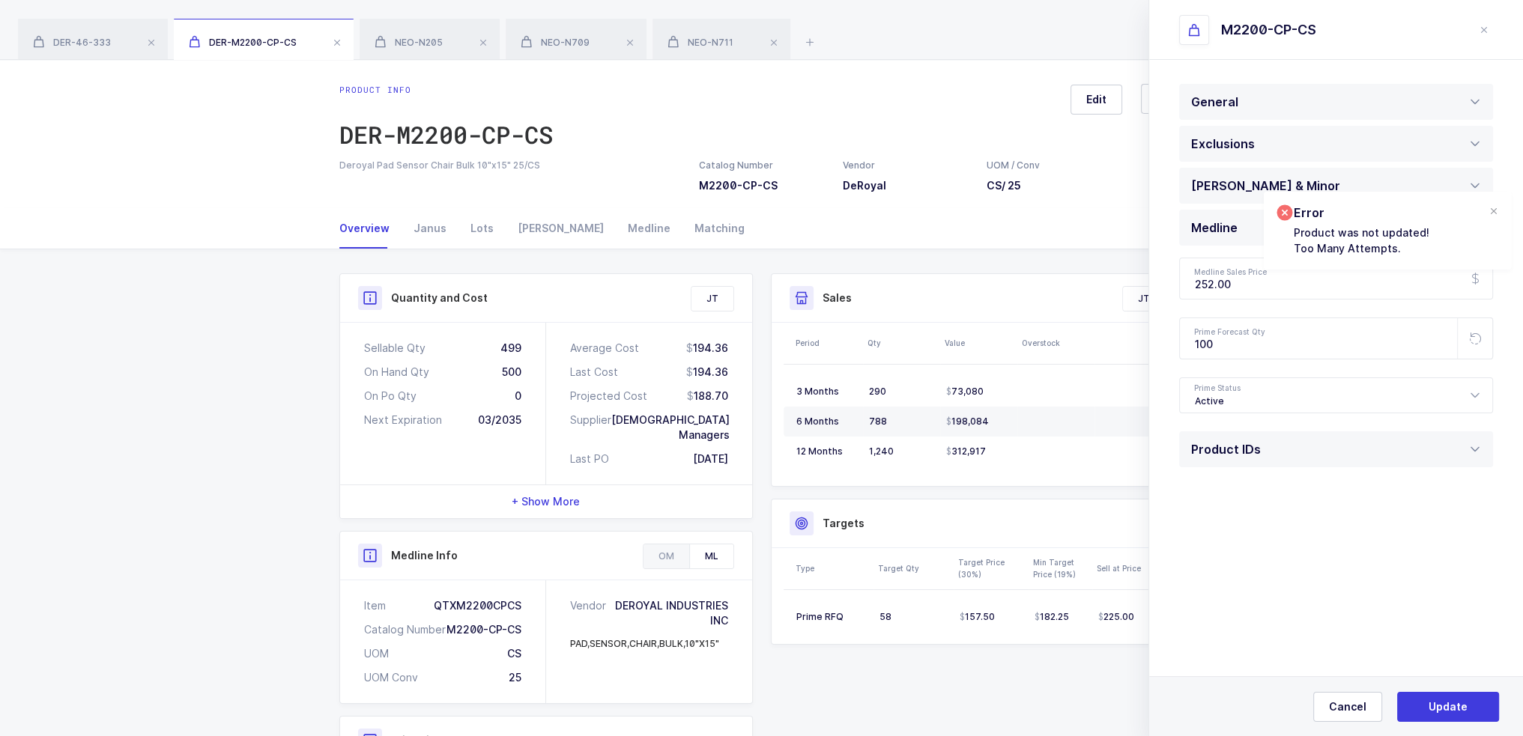
click at [1402, 590] on section "General Note UOM Concern Message Is temperature controlled Yes No Has expiratio…" at bounding box center [1336, 398] width 374 height 676
click at [1394, 242] on p "Product was not updated! Too Many Attempts." at bounding box center [1362, 240] width 136 height 31
click at [1496, 210] on div at bounding box center [1494, 211] width 12 height 13
click at [1487, 29] on icon "close drawer" at bounding box center [1484, 30] width 12 height 12
click at [721, 29] on div "NEO-N711" at bounding box center [721, 40] width 138 height 42
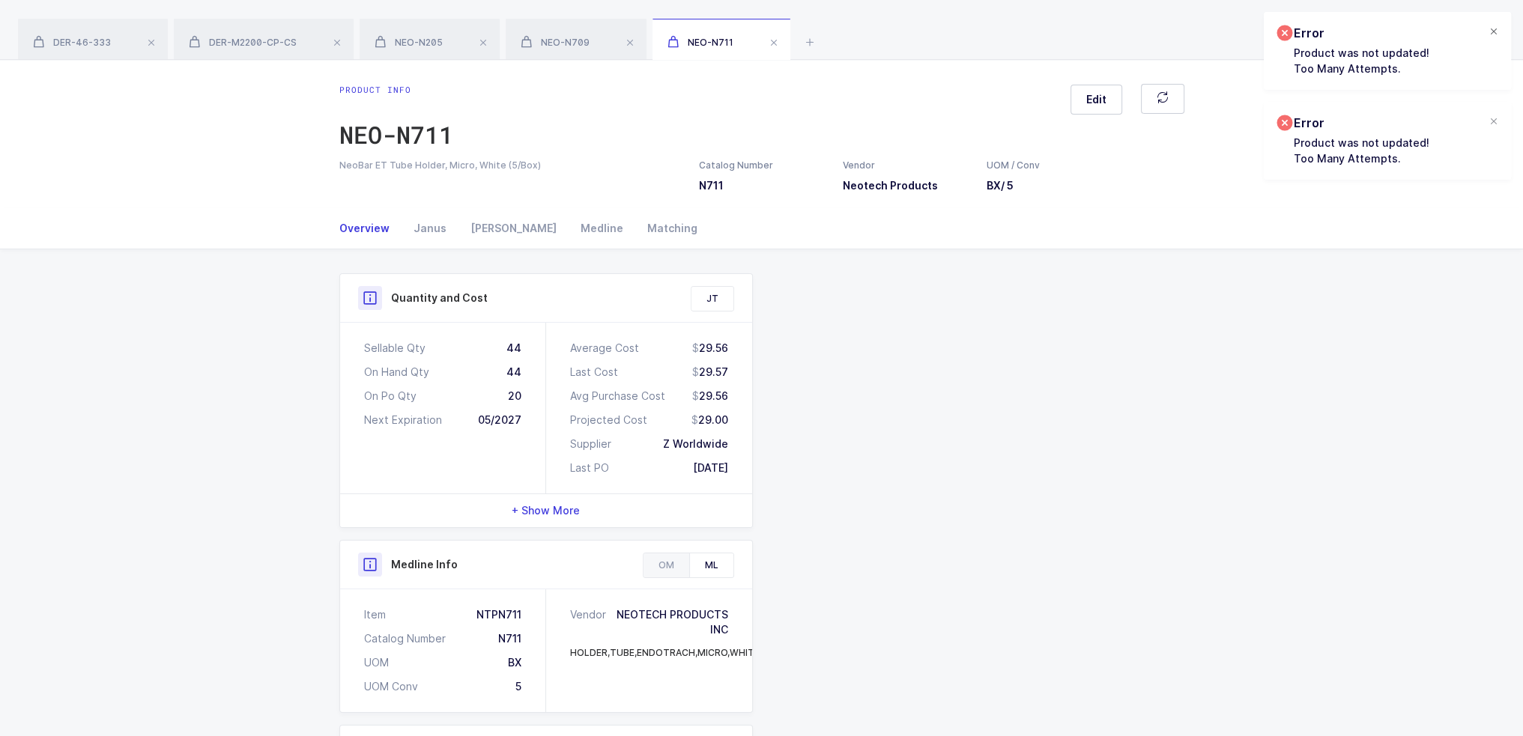
click at [1491, 34] on div at bounding box center [1494, 31] width 12 height 13
click at [1102, 95] on span "Edit" at bounding box center [1096, 99] width 20 height 15
click at [1249, 264] on div "Medline" at bounding box center [1336, 270] width 314 height 36
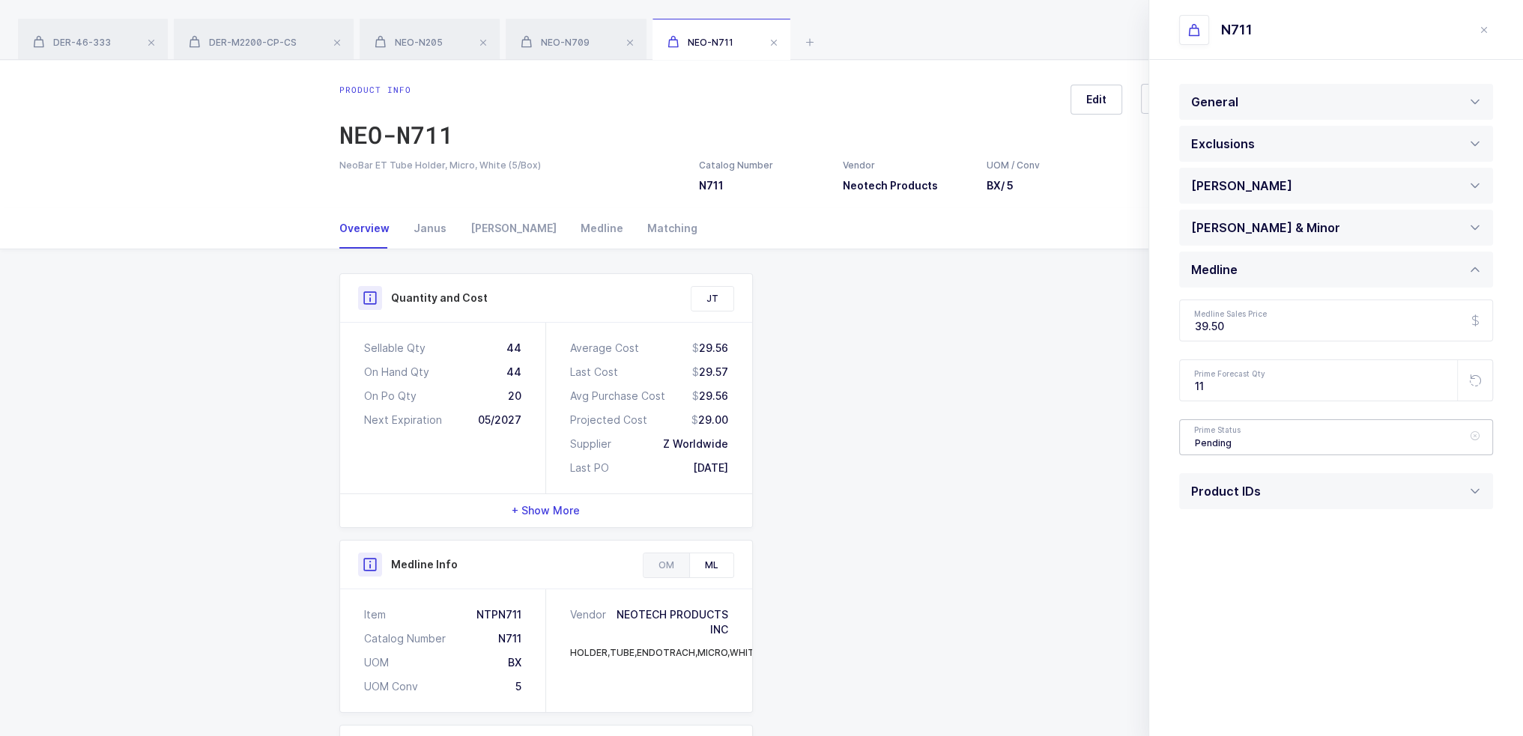
click at [1226, 439] on div "Pending" at bounding box center [1336, 437] width 314 height 36
click at [1237, 476] on li "Active" at bounding box center [1342, 485] width 312 height 24
type input "Active"
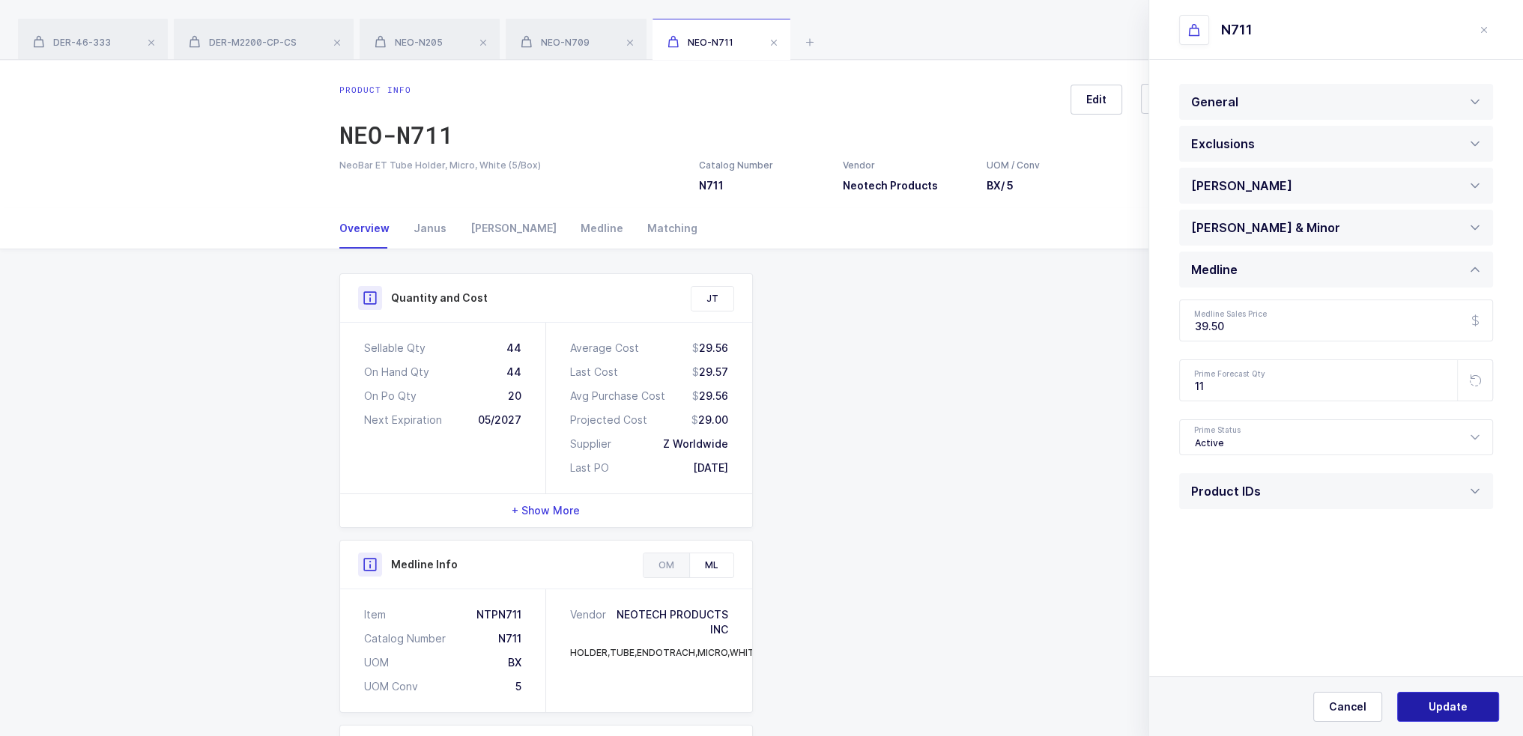
click at [1474, 716] on button "Update" at bounding box center [1448, 707] width 102 height 30
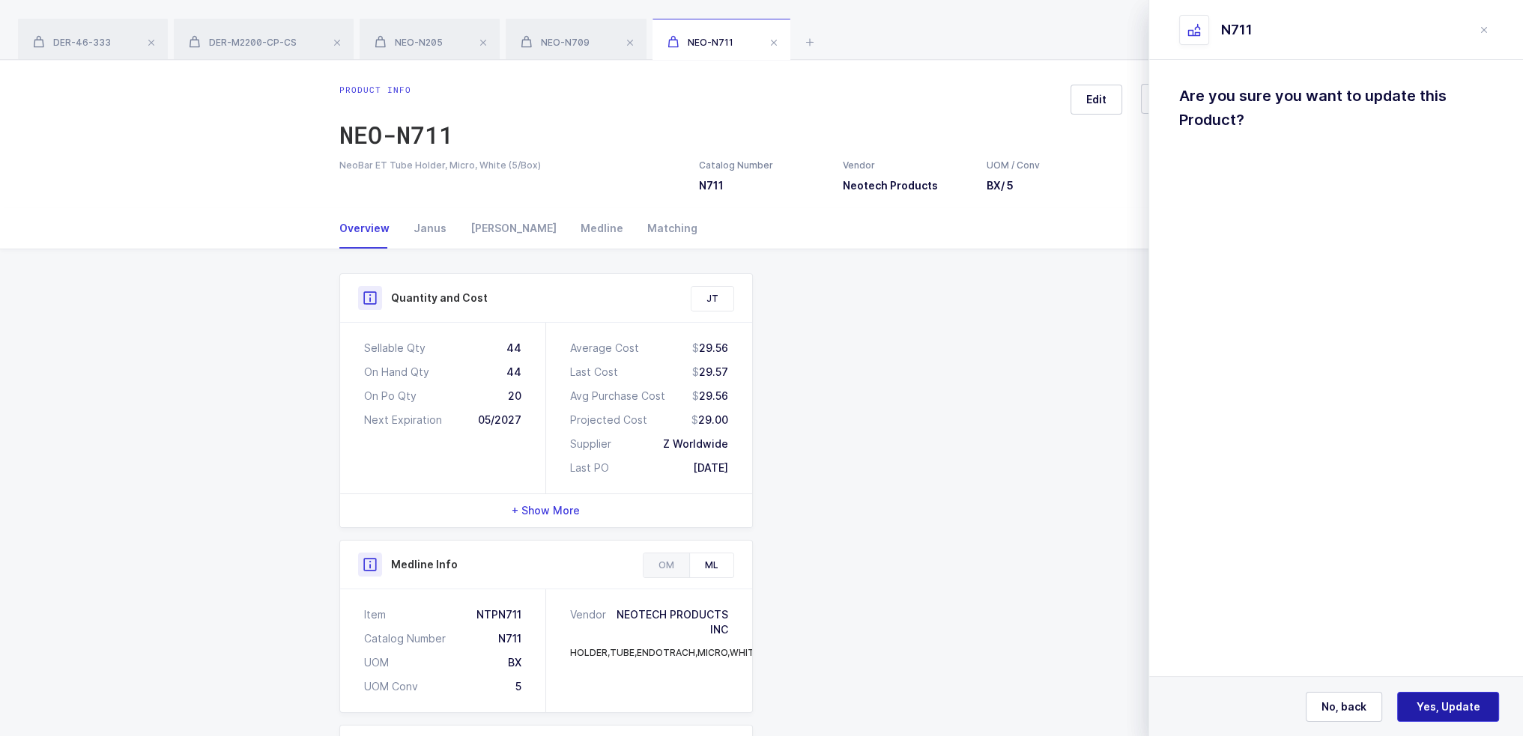
click at [1465, 692] on button "Yes, Update" at bounding box center [1448, 707] width 102 height 30
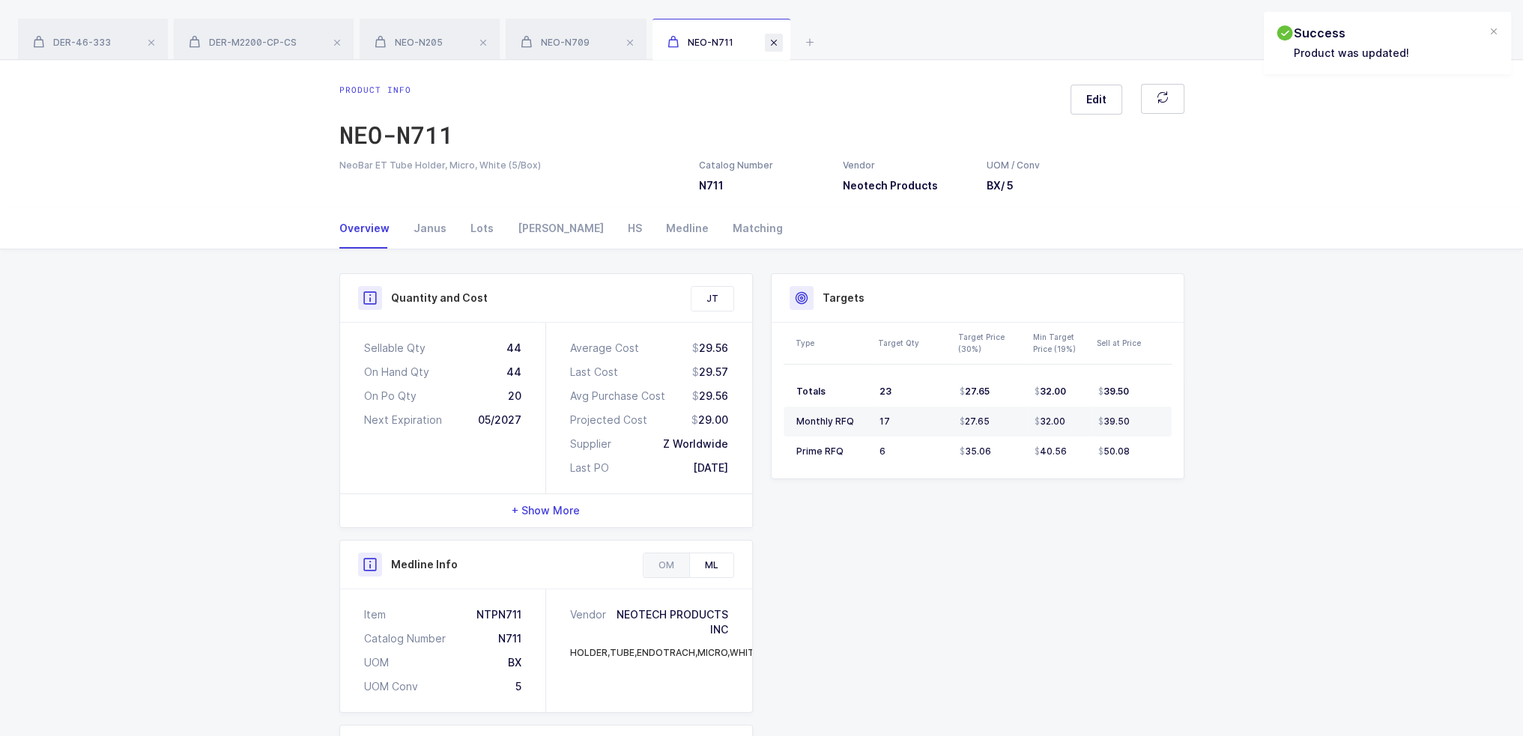
click at [774, 42] on span at bounding box center [774, 43] width 18 height 18
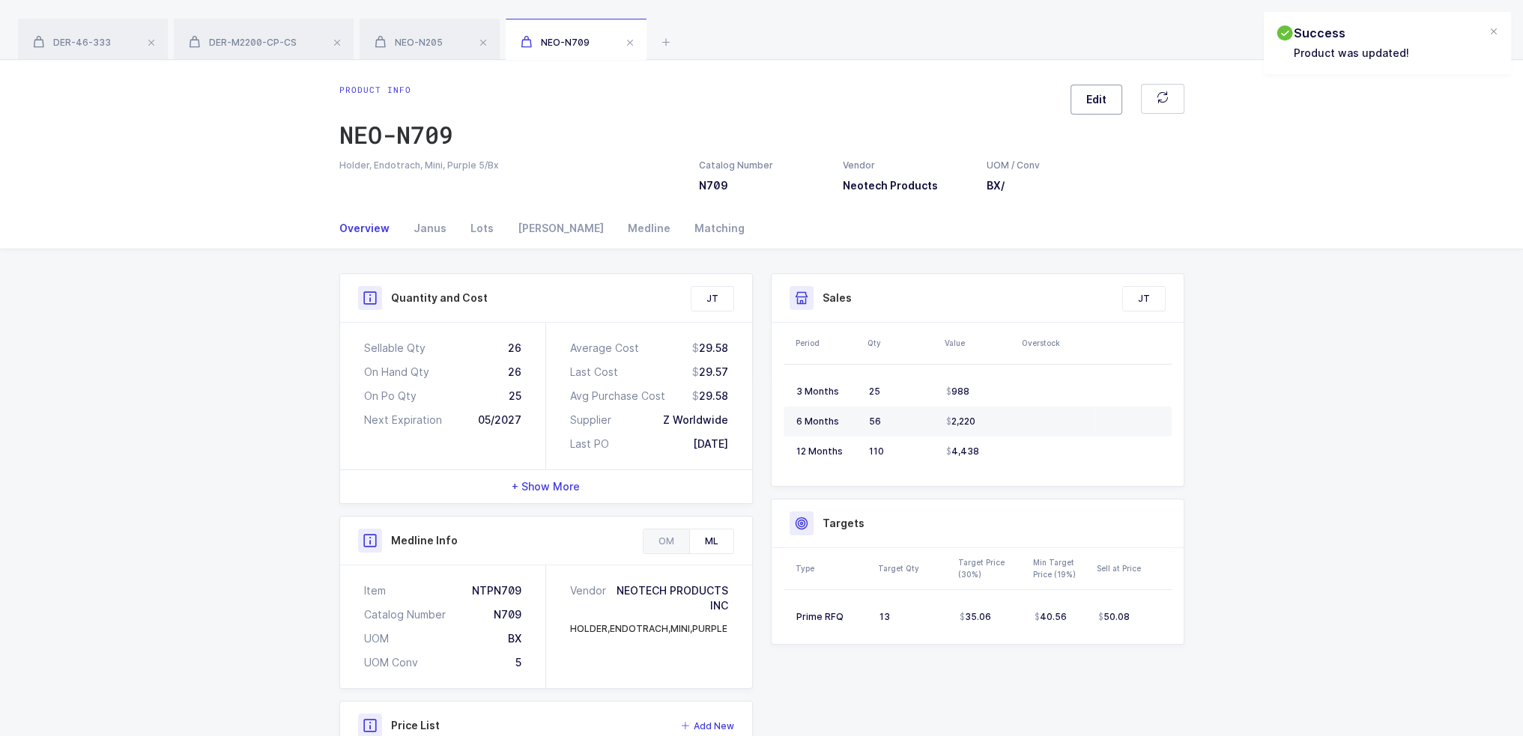
click at [1115, 85] on button "Edit" at bounding box center [1096, 100] width 52 height 30
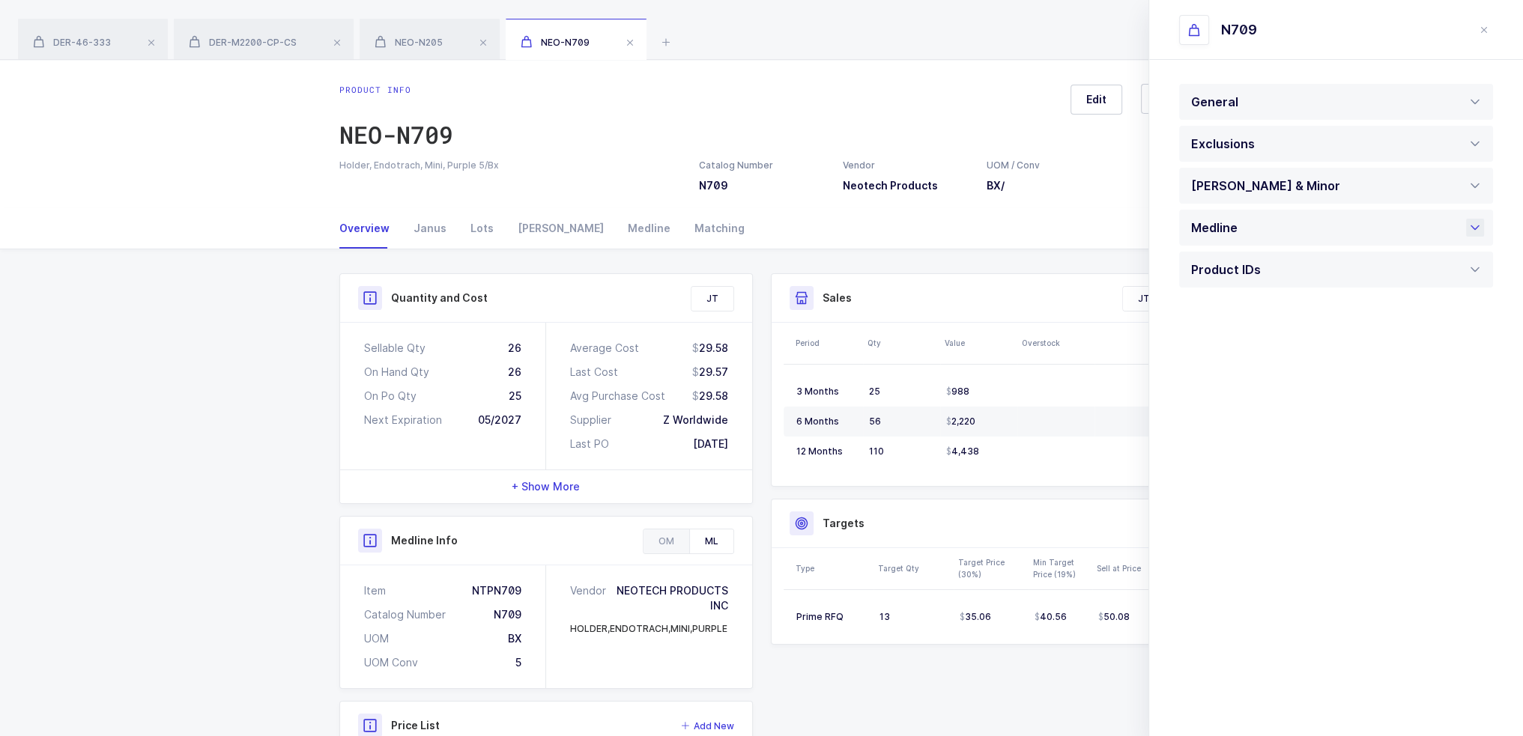
click at [1269, 219] on div "Medline" at bounding box center [1336, 228] width 314 height 36
click at [1232, 399] on div "Pending" at bounding box center [1336, 396] width 314 height 36
click at [1240, 444] on li "Active" at bounding box center [1342, 443] width 312 height 24
type input "Active"
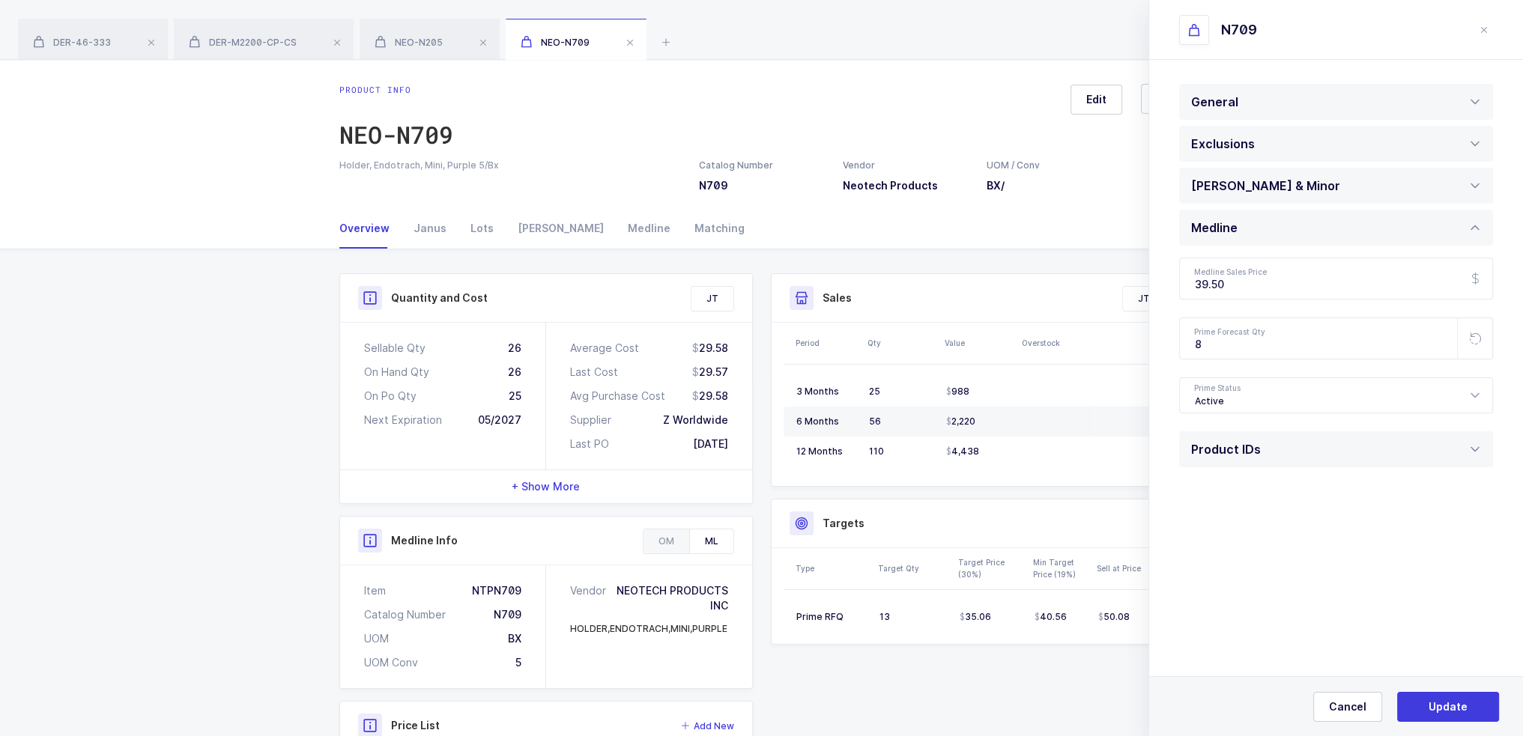
click at [1444, 725] on div "Cancel Update" at bounding box center [1336, 706] width 374 height 60
click at [1444, 715] on button "Update" at bounding box center [1448, 707] width 102 height 30
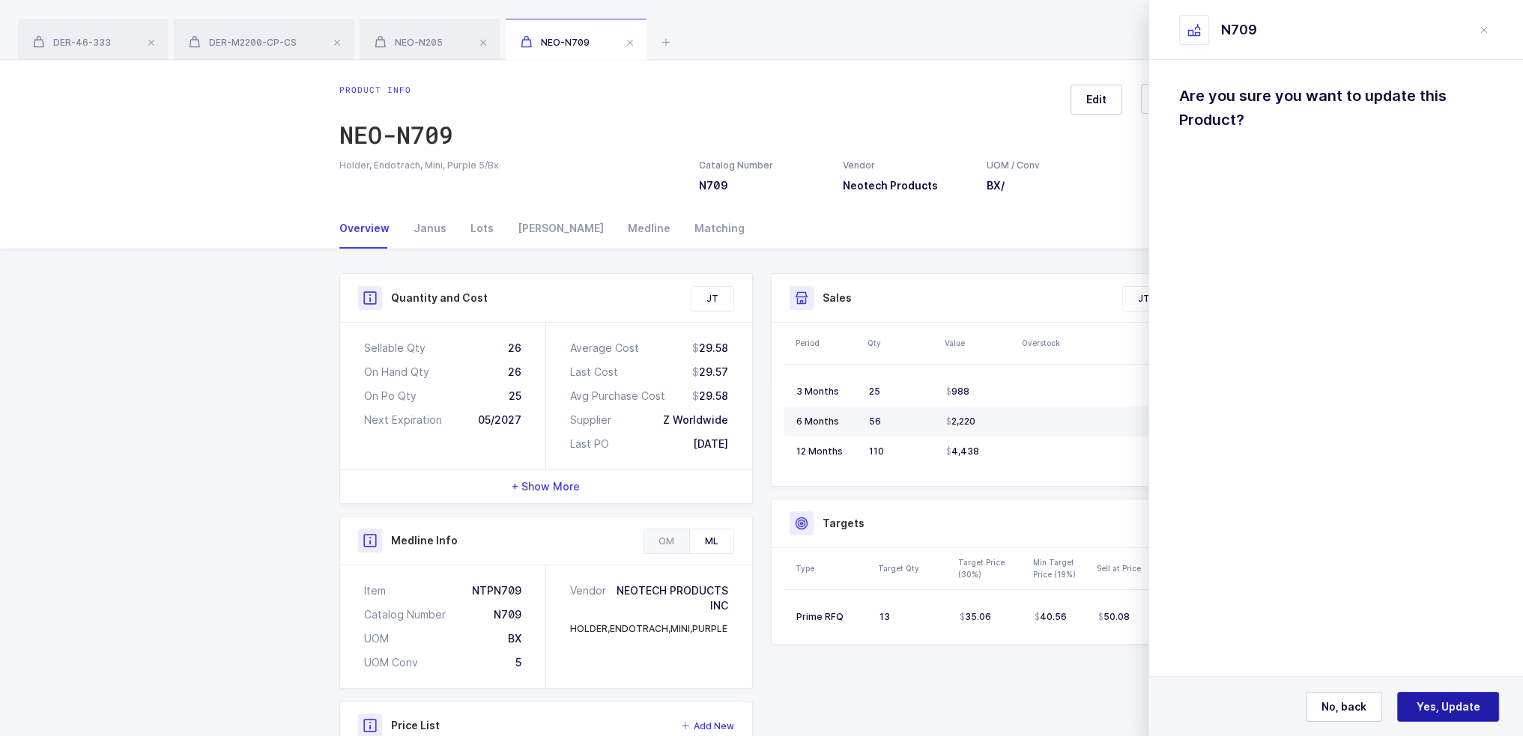
click at [1447, 705] on span "Yes, Update" at bounding box center [1449, 707] width 64 height 15
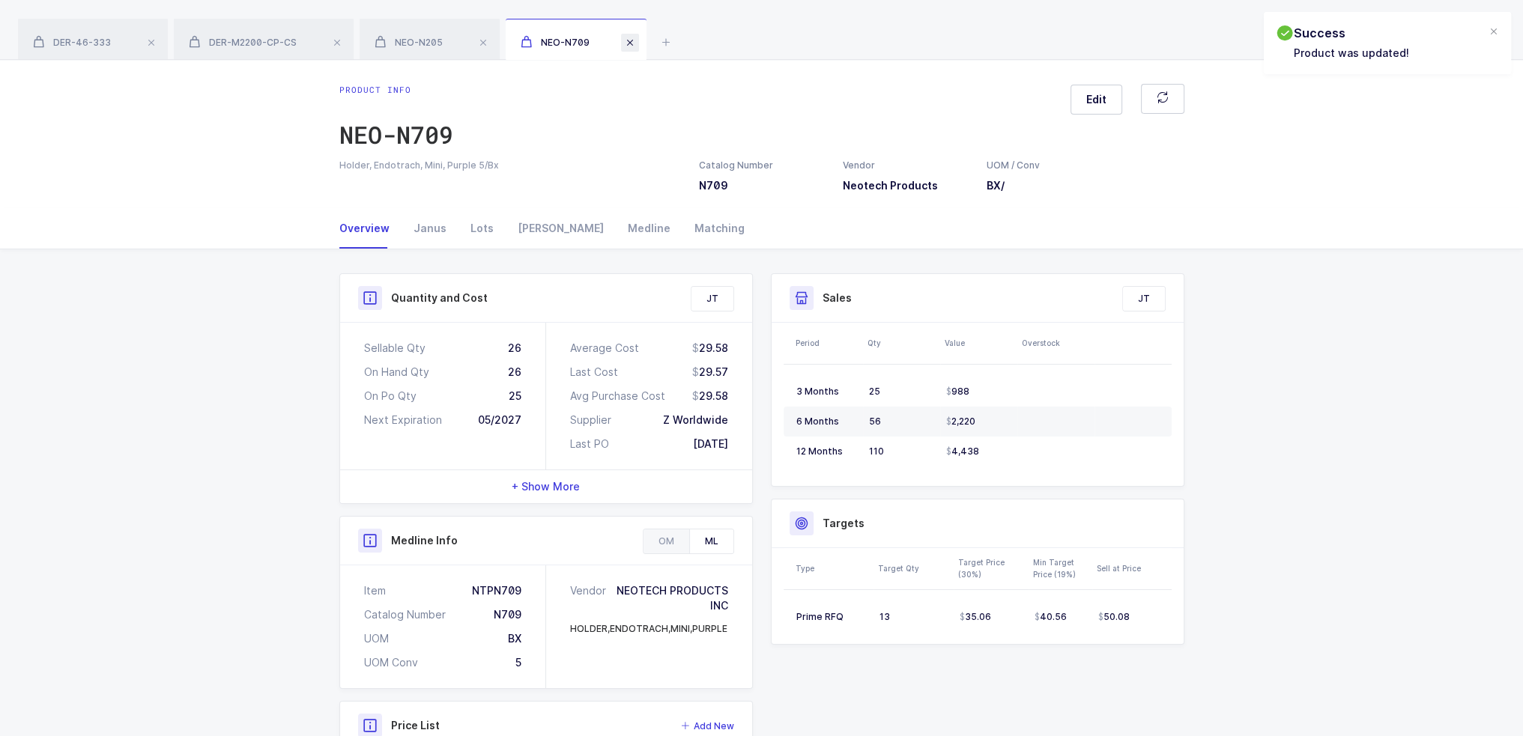
click at [638, 46] on span at bounding box center [630, 43] width 18 height 18
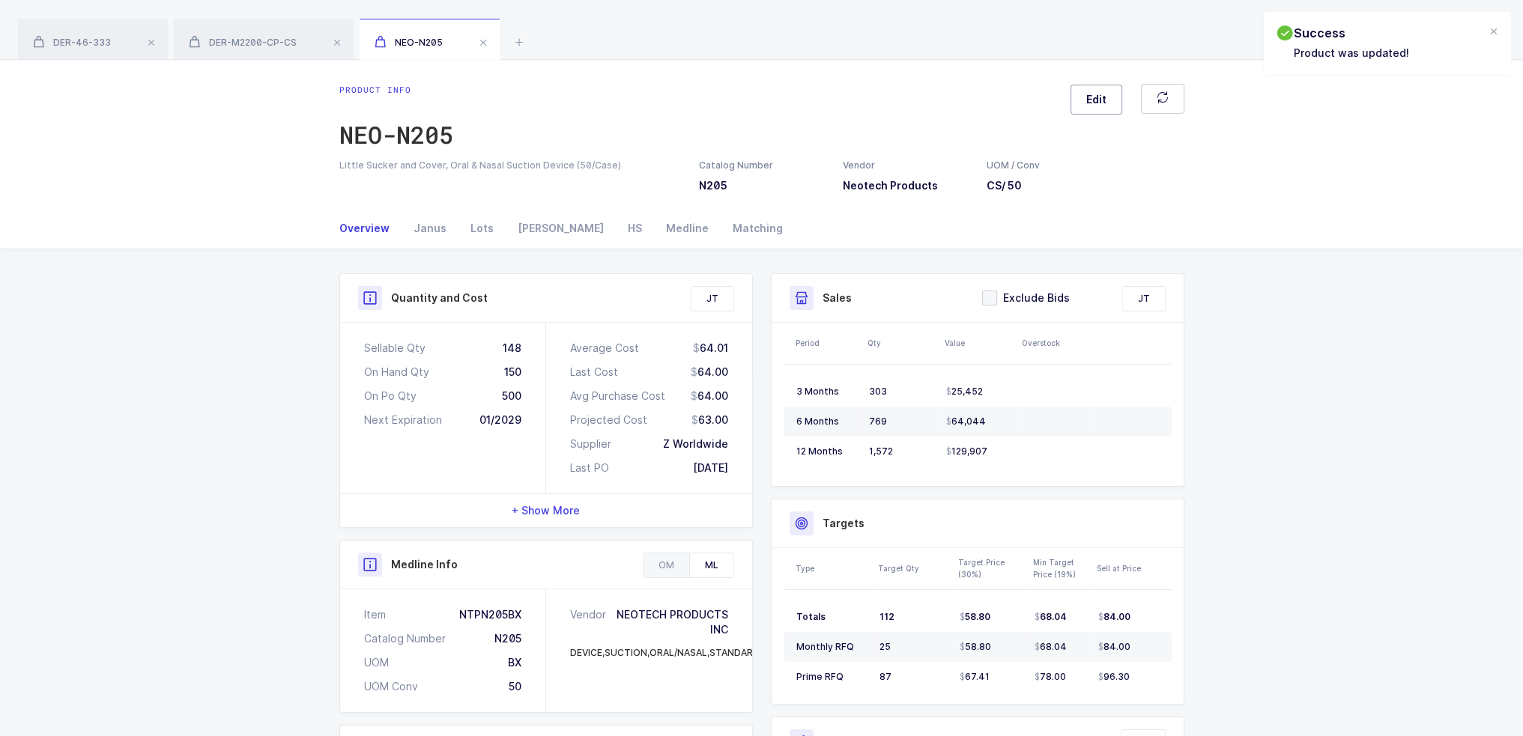
click at [1087, 96] on span "Edit" at bounding box center [1096, 99] width 20 height 15
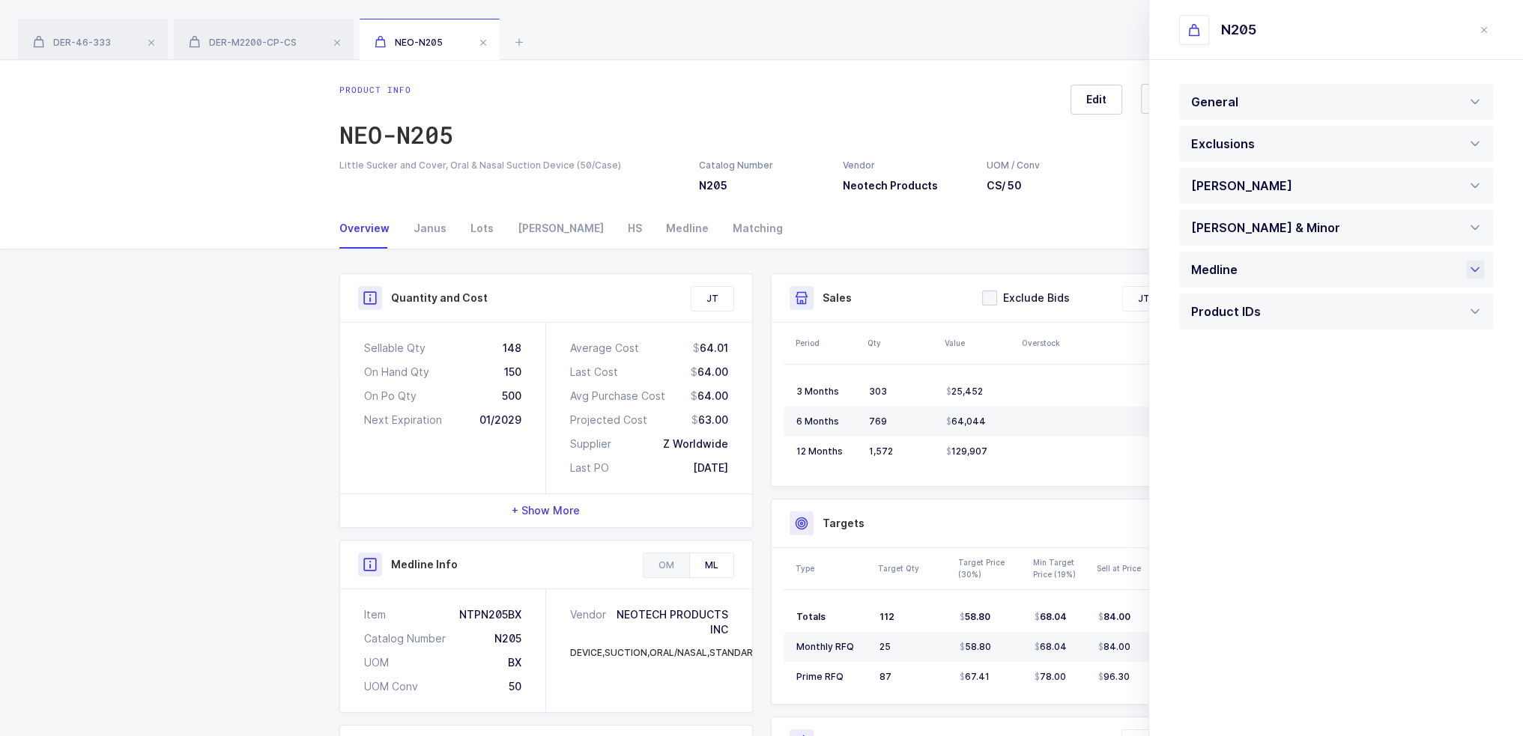
click at [1300, 279] on div "Medline" at bounding box center [1336, 270] width 314 height 36
click at [1258, 431] on div "Pending" at bounding box center [1336, 437] width 314 height 36
click at [1232, 485] on li "Active" at bounding box center [1342, 485] width 312 height 24
type input "Active"
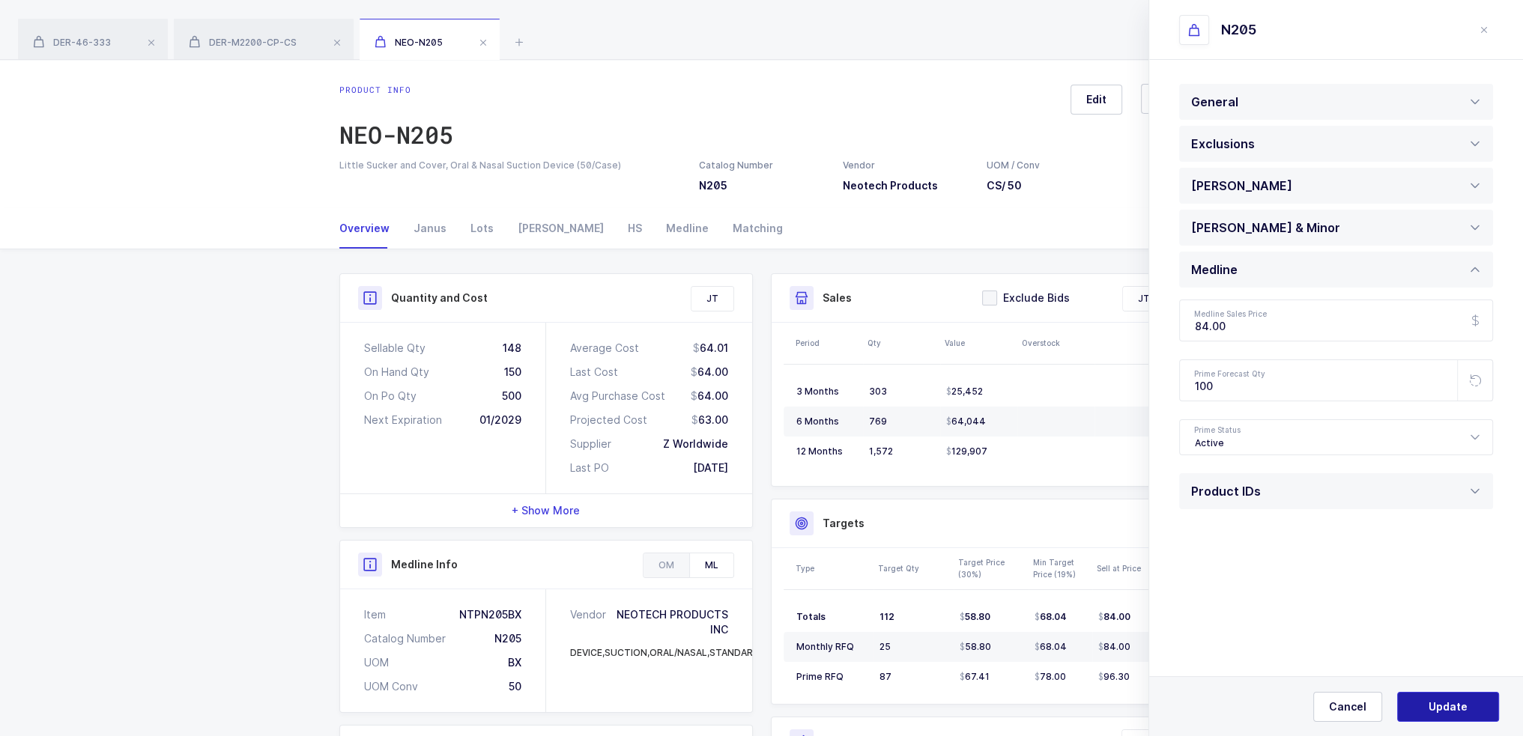
click at [1440, 718] on button "Update" at bounding box center [1448, 707] width 102 height 30
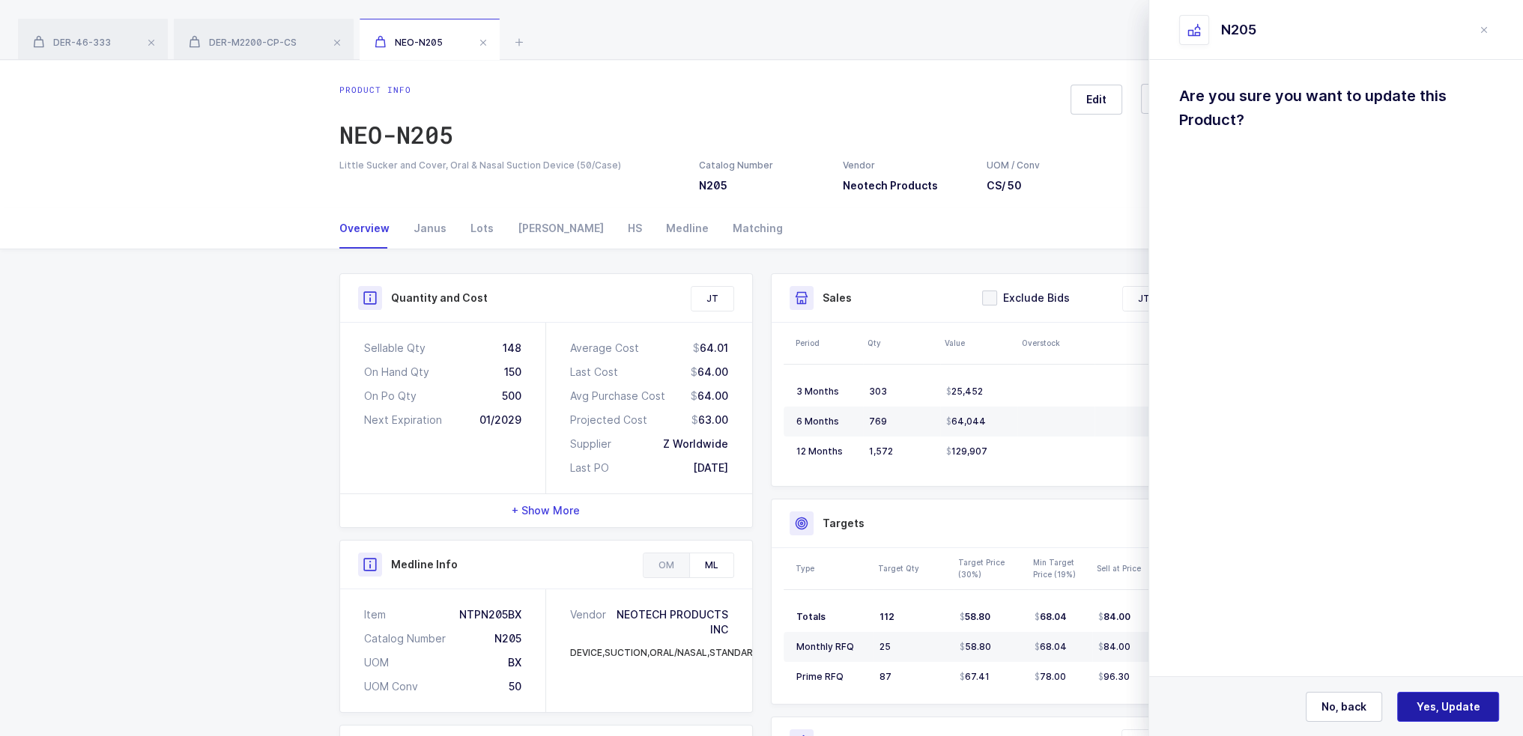
click at [1442, 706] on span "Yes, Update" at bounding box center [1449, 707] width 64 height 15
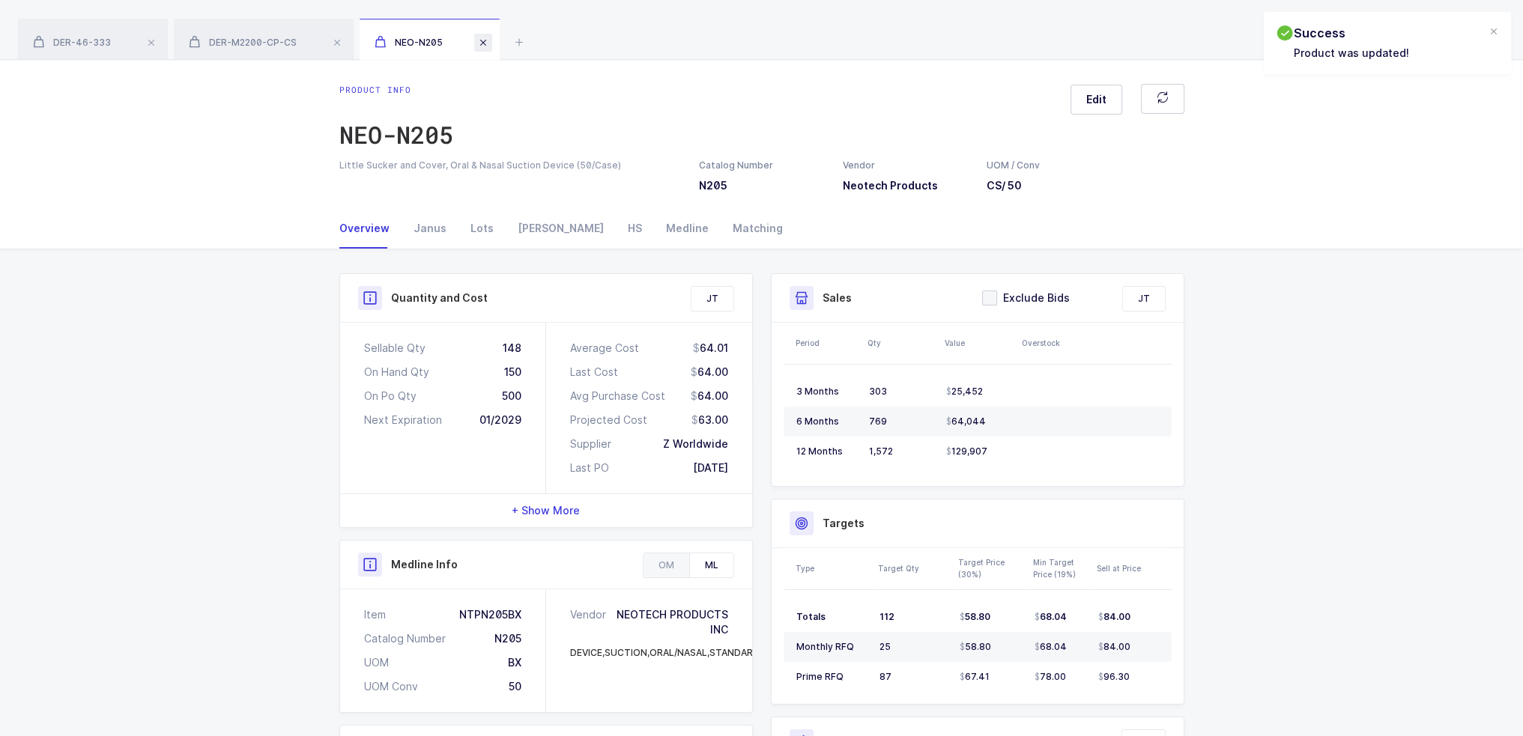
click at [479, 47] on span at bounding box center [483, 43] width 18 height 18
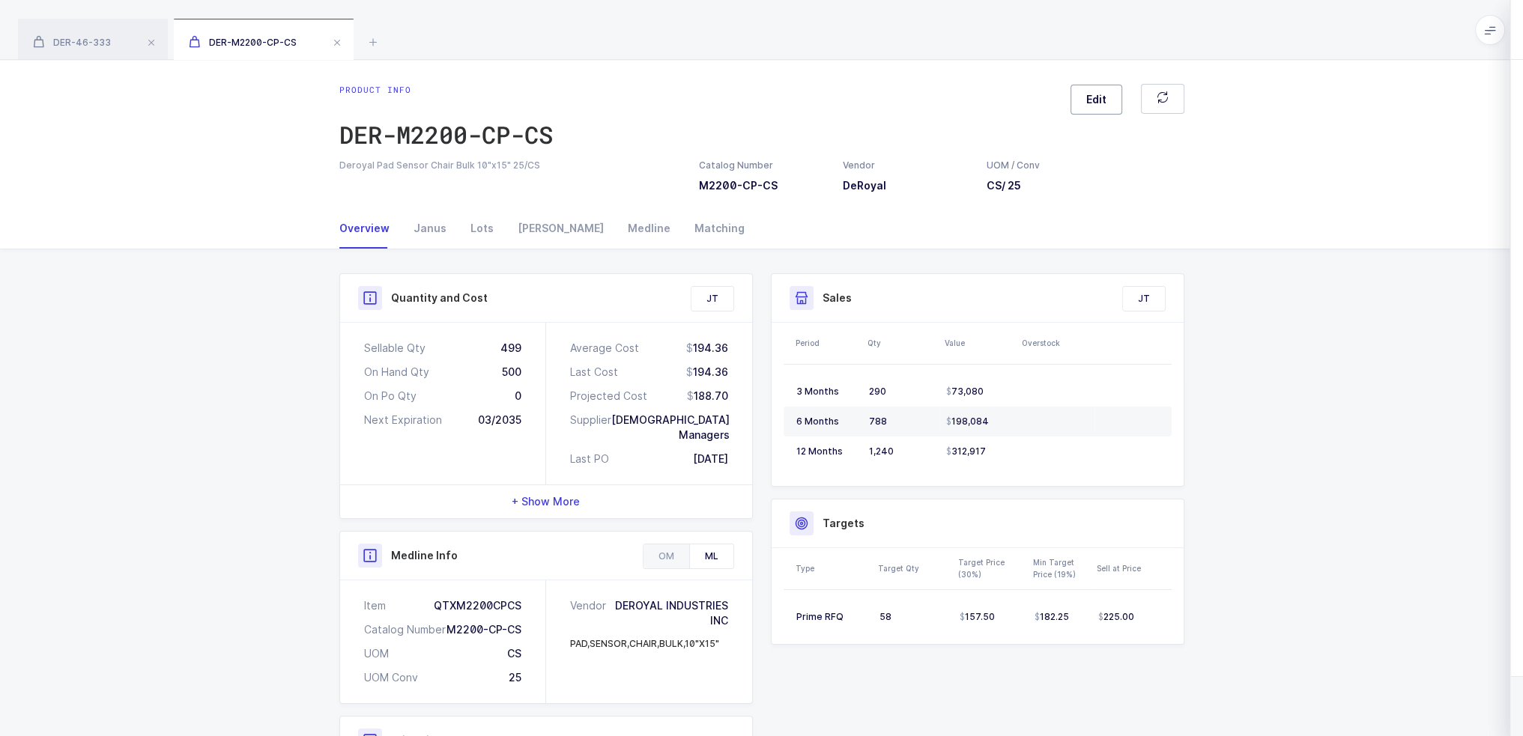
click at [1108, 97] on button "Edit" at bounding box center [1096, 100] width 52 height 30
click at [1247, 228] on div "Medline" at bounding box center [1336, 228] width 314 height 36
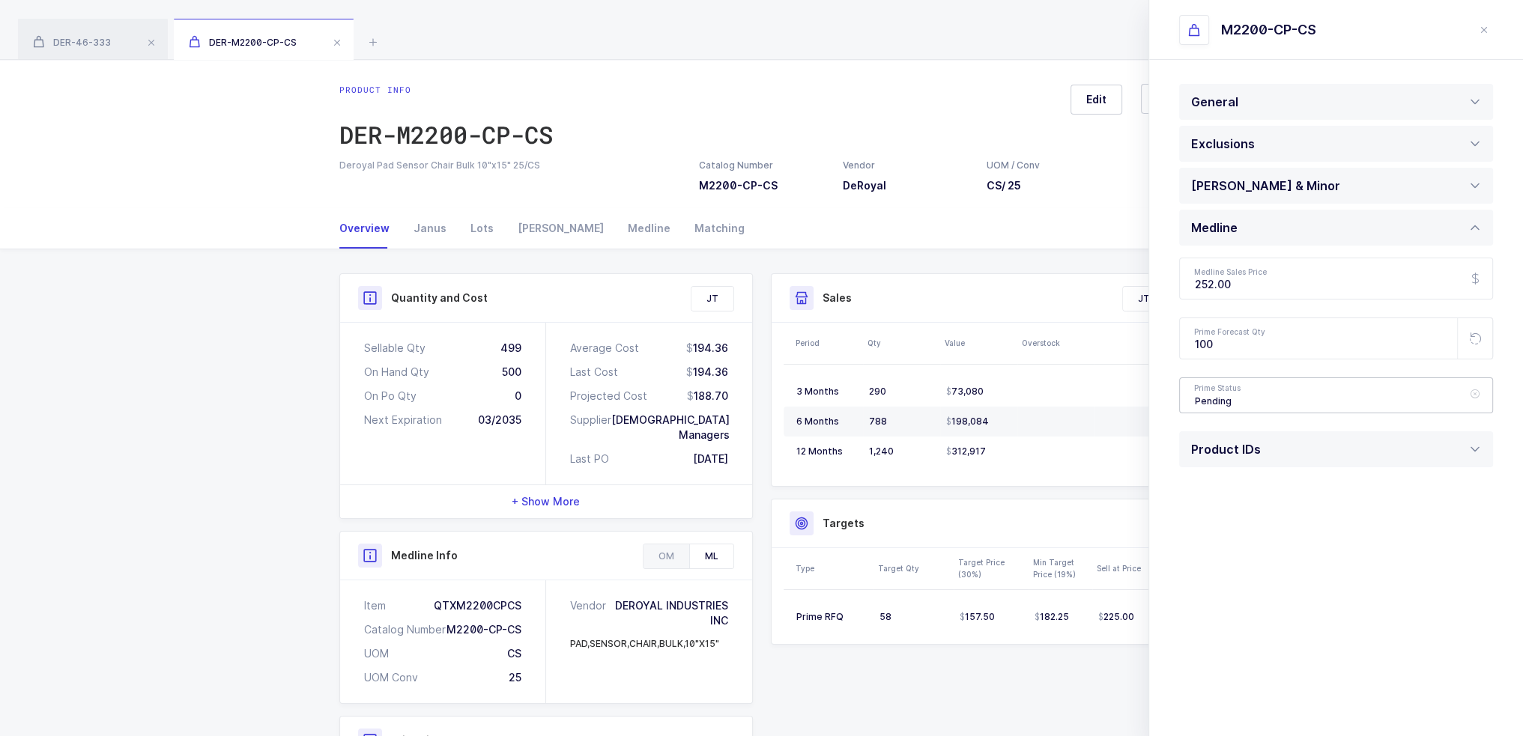
click at [1270, 402] on div "Pending" at bounding box center [1336, 396] width 314 height 36
click at [1242, 434] on li "Active" at bounding box center [1342, 443] width 312 height 24
type input "Active"
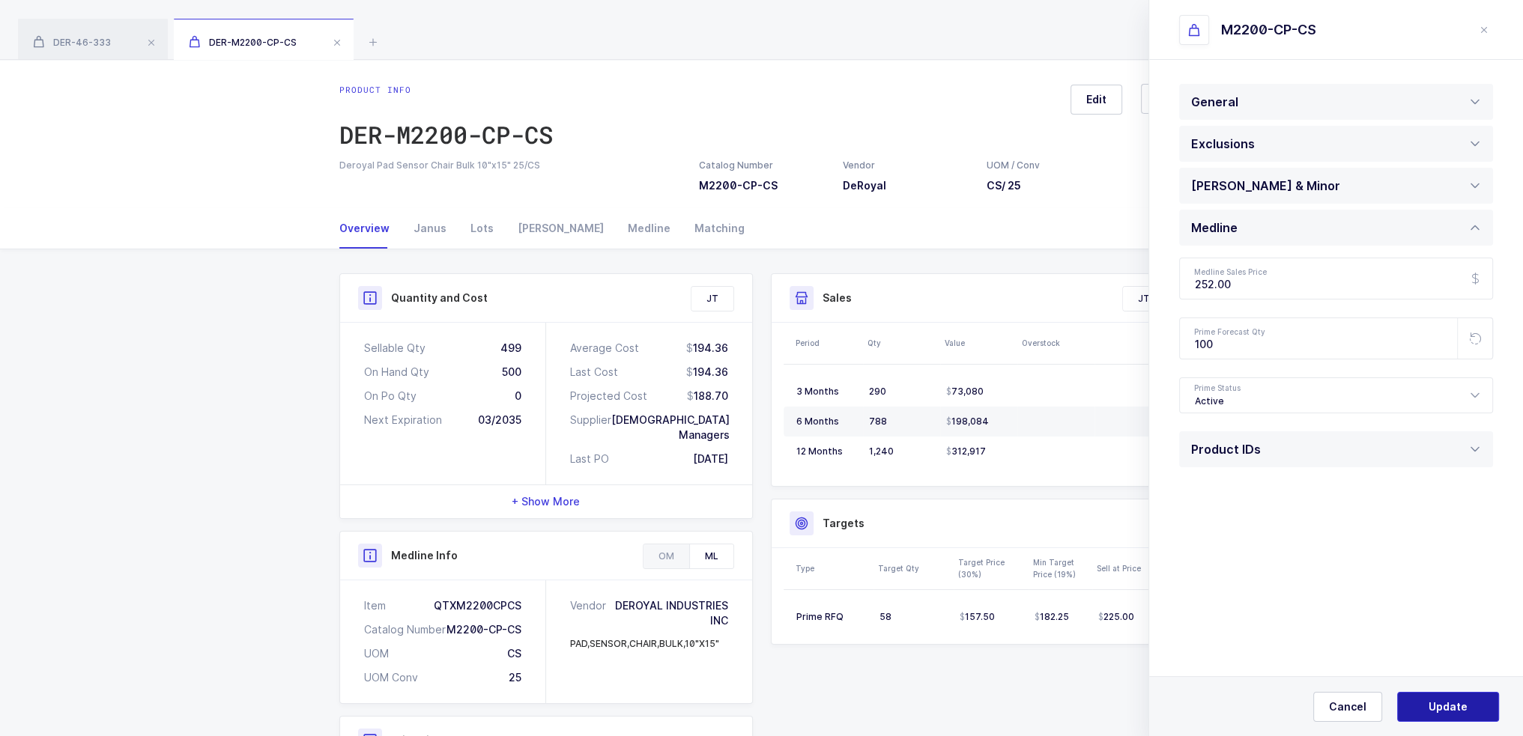
click at [1417, 697] on button "Update" at bounding box center [1448, 707] width 102 height 30
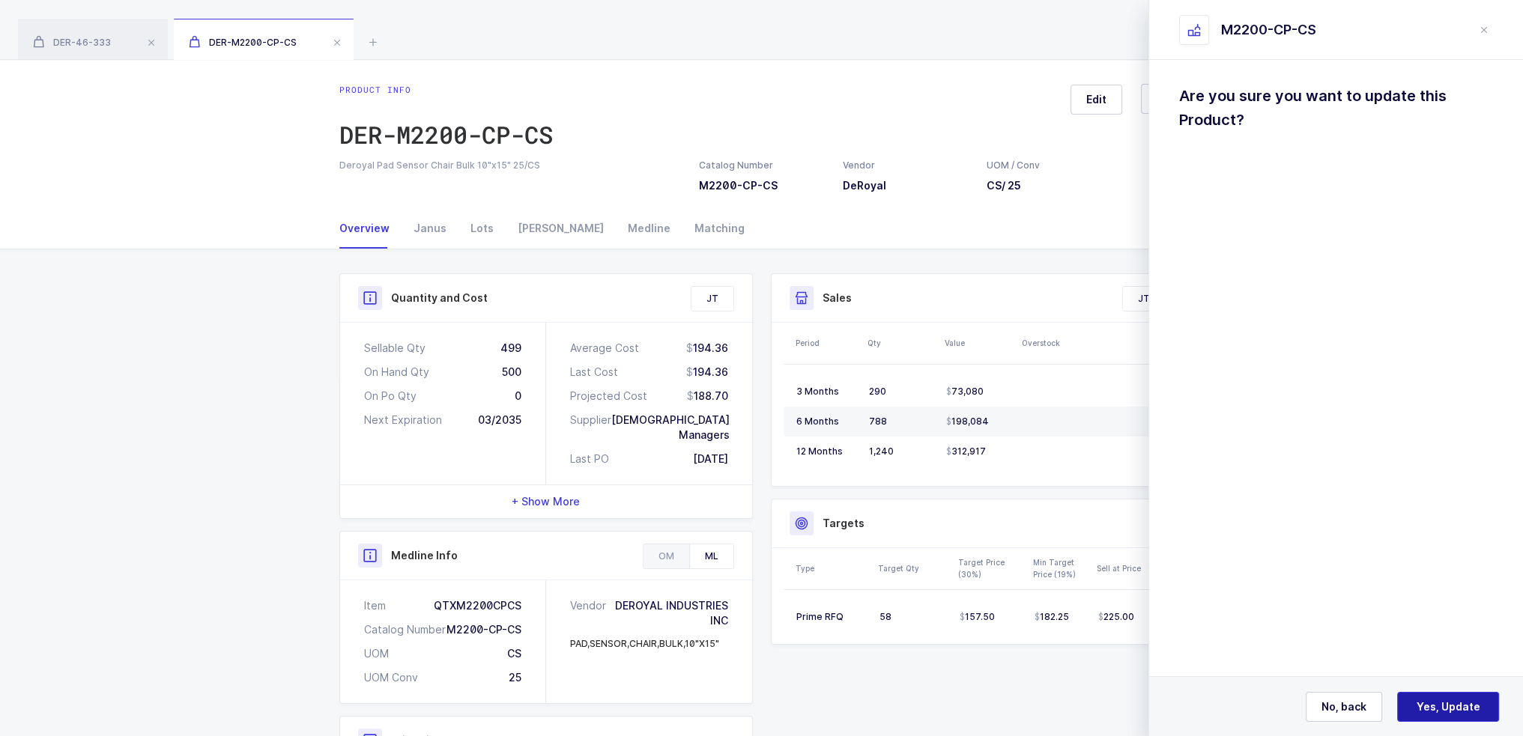
click at [1429, 706] on span "Yes, Update" at bounding box center [1449, 707] width 64 height 15
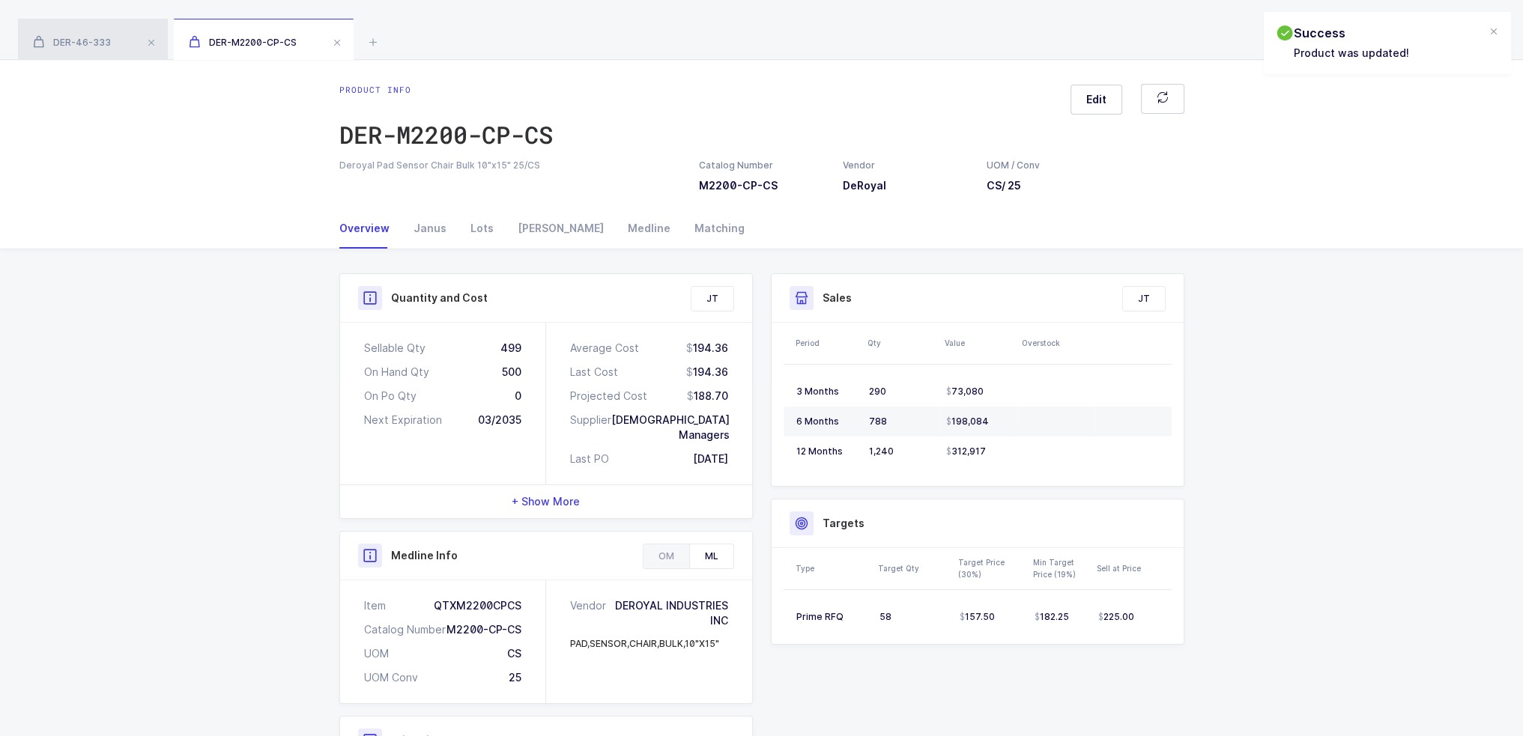
click at [87, 38] on span "DER-46-333" at bounding box center [72, 42] width 78 height 11
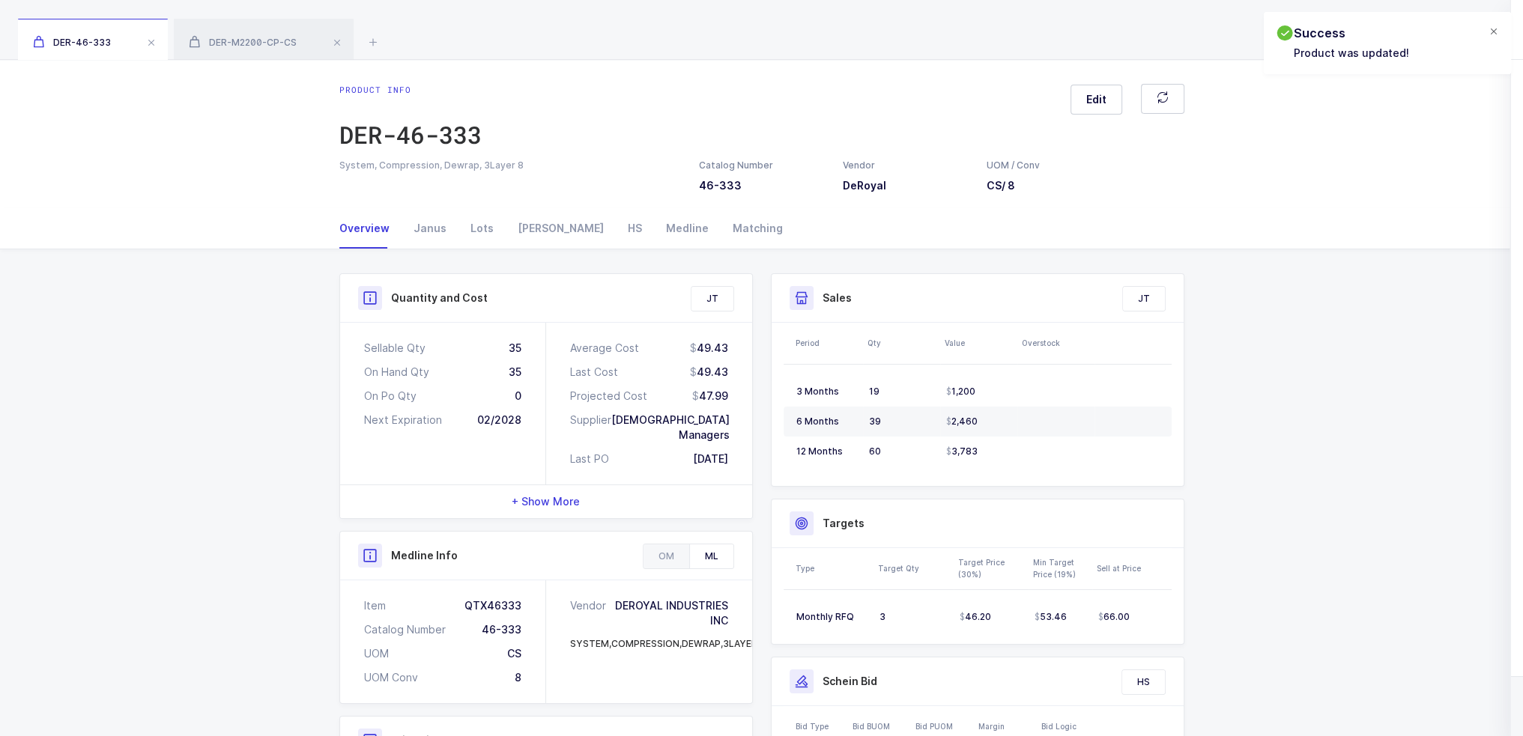
click at [1489, 33] on div at bounding box center [1494, 31] width 12 height 13
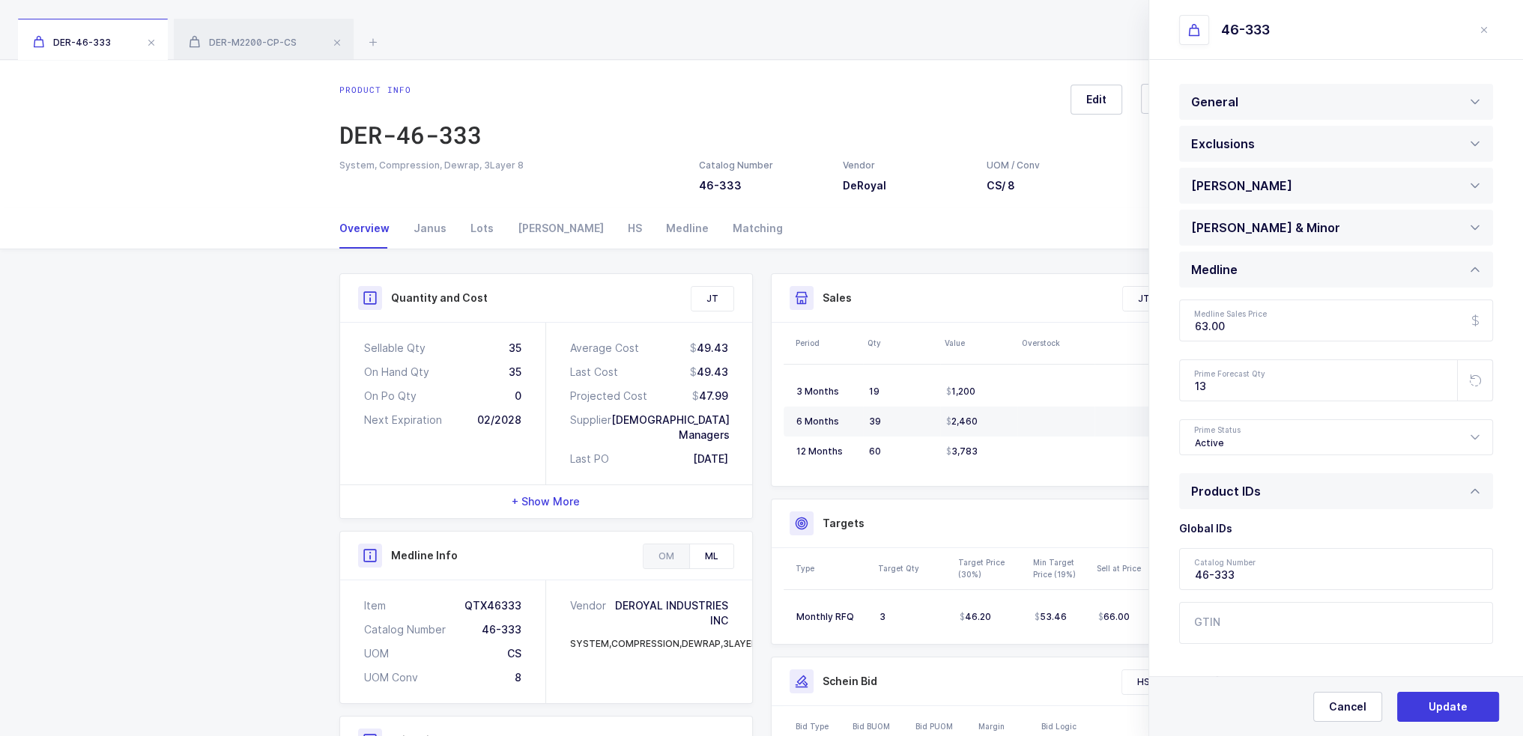
click at [1045, 97] on div "Product info DER-46-333 Edit" at bounding box center [761, 121] width 845 height 75
click at [1074, 97] on button "Edit" at bounding box center [1096, 100] width 52 height 30
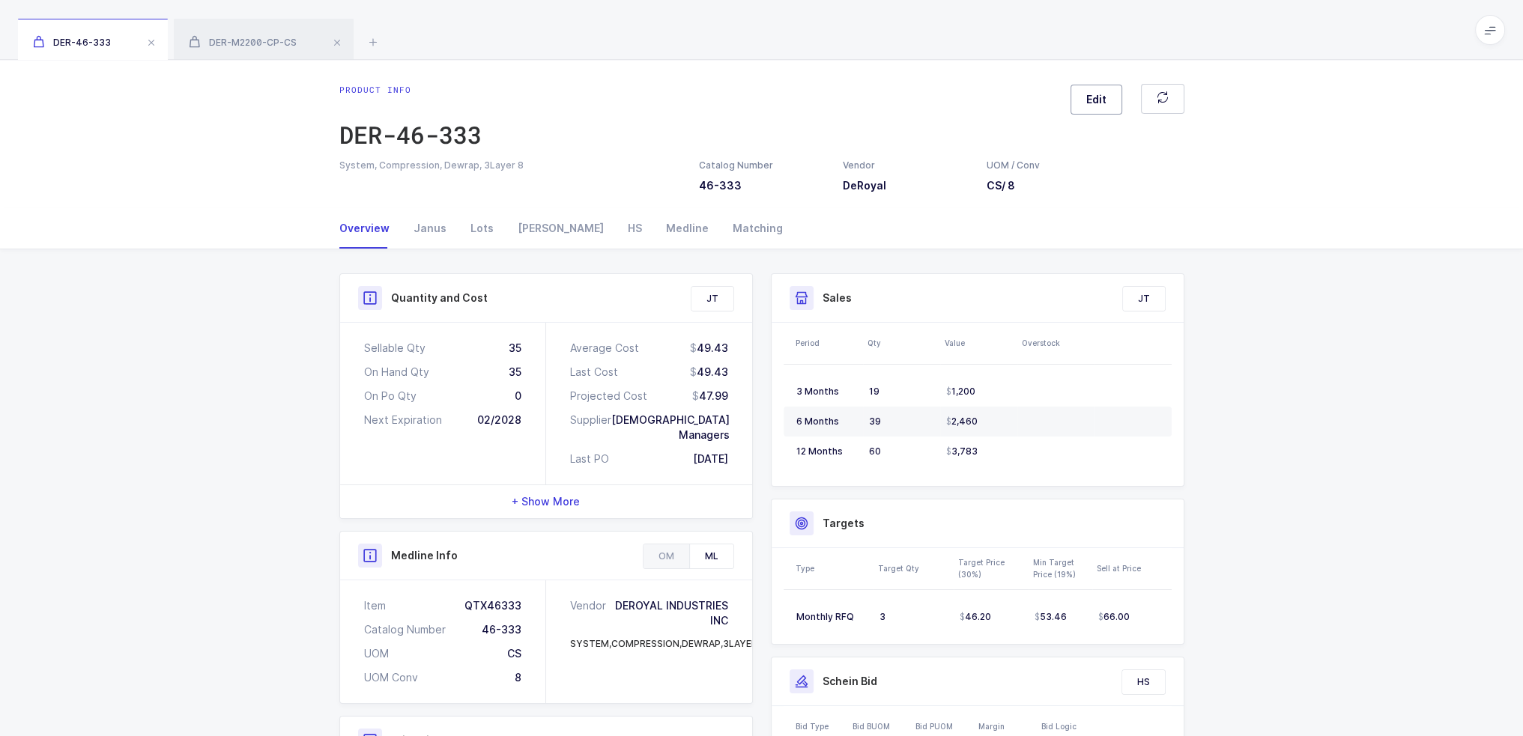
click at [1109, 111] on button "Edit" at bounding box center [1096, 100] width 52 height 30
click at [1282, 264] on div "Medline" at bounding box center [1336, 270] width 314 height 36
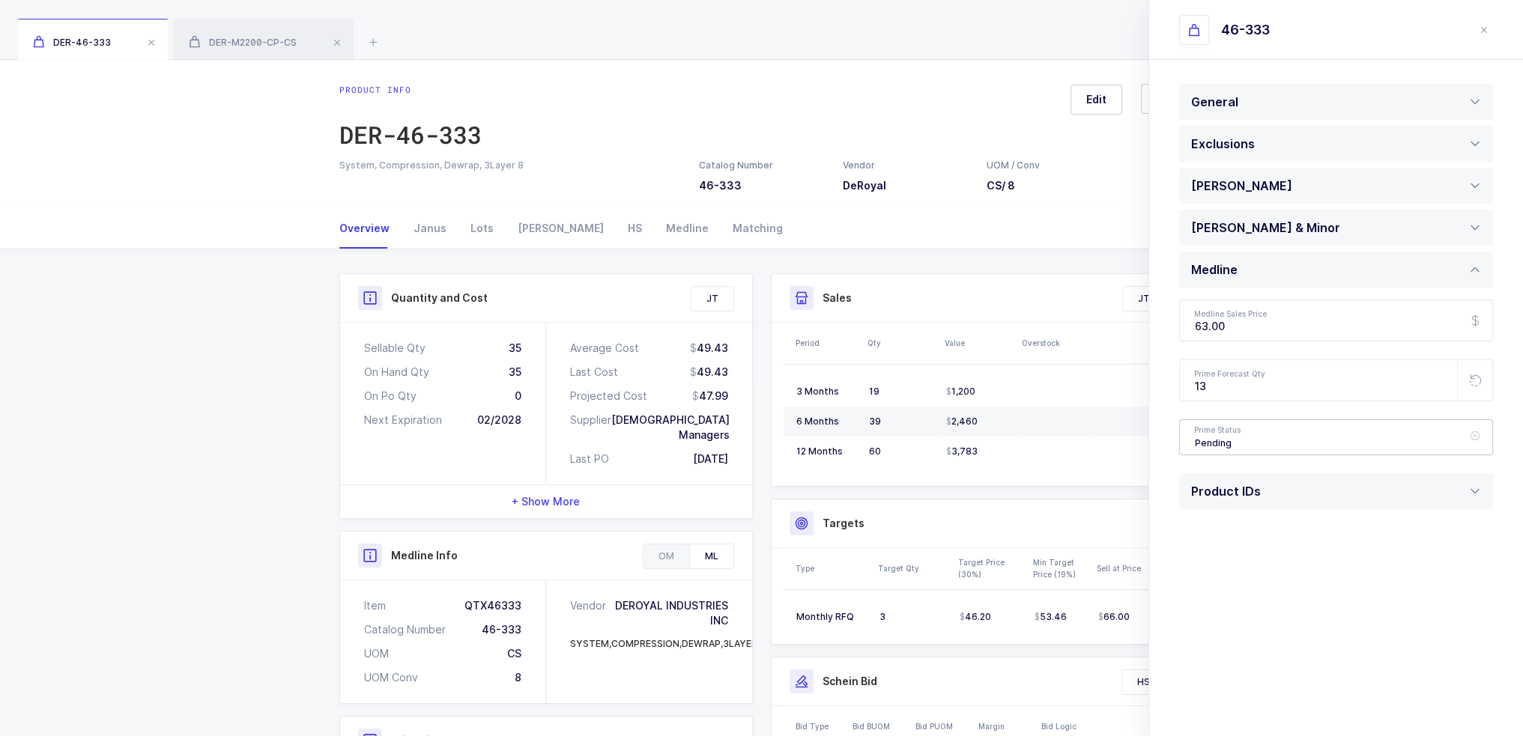
click at [1246, 425] on div "Pending" at bounding box center [1336, 437] width 314 height 36
click at [1210, 485] on span "Active" at bounding box center [1212, 484] width 34 height 13
type input "Active"
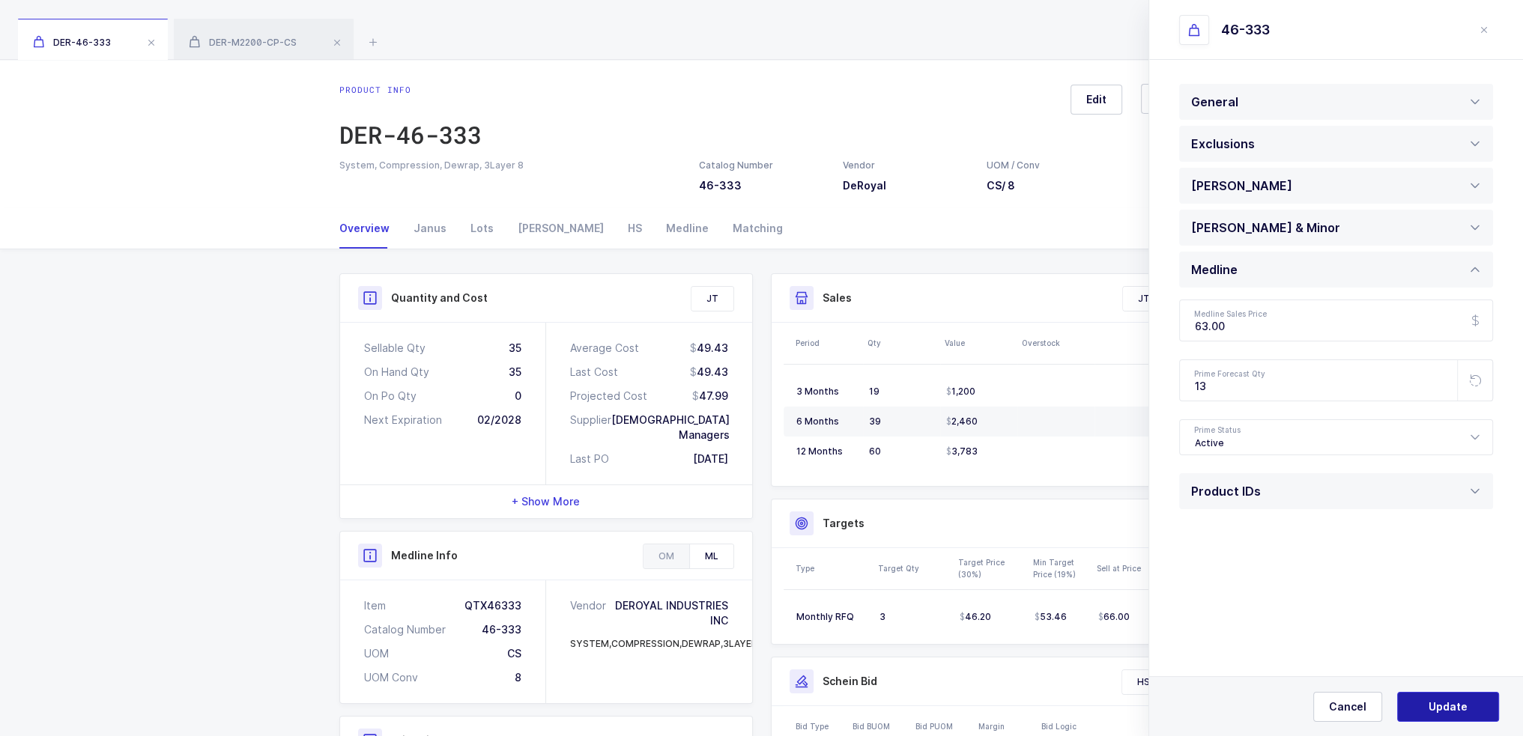
click at [1426, 707] on button "Update" at bounding box center [1448, 707] width 102 height 30
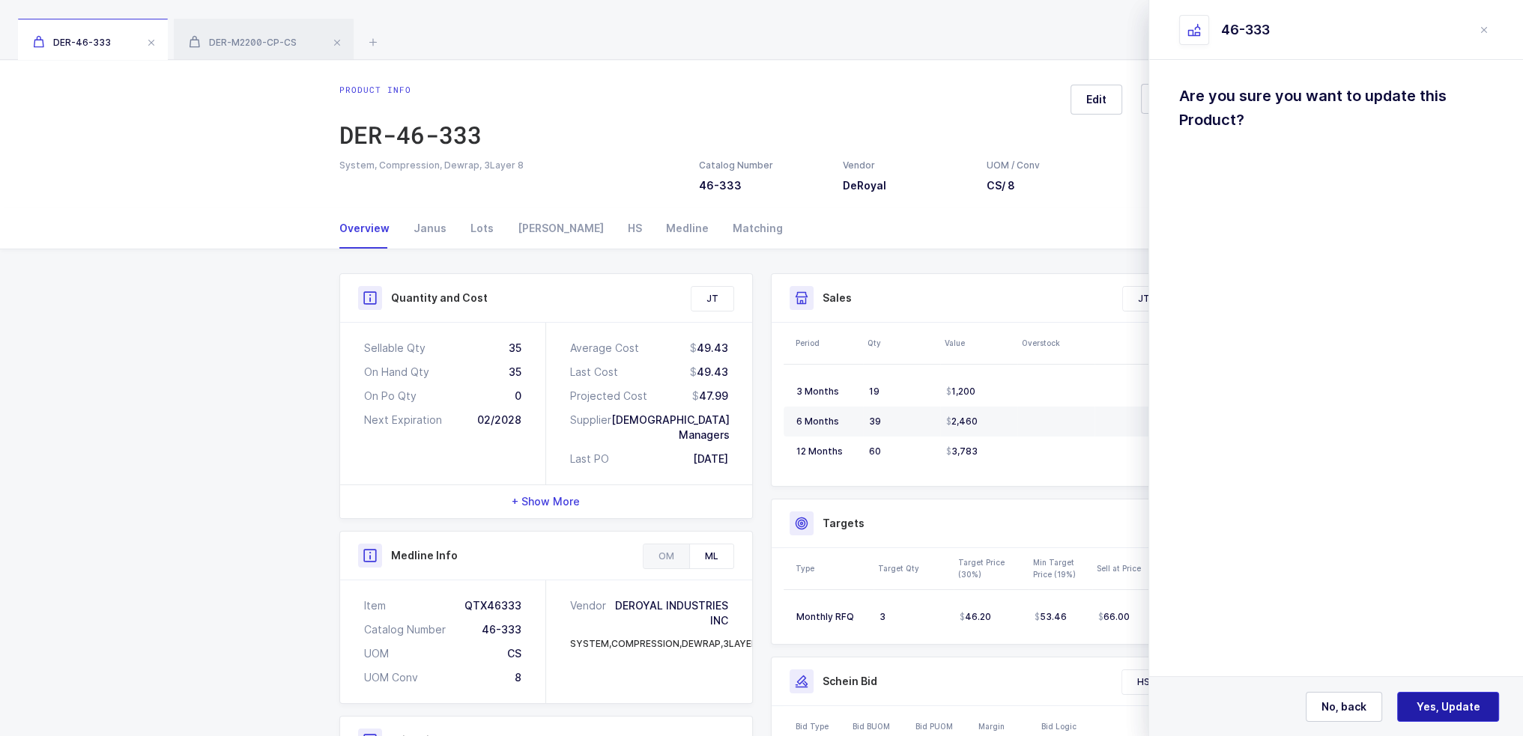
click at [1434, 712] on span "Yes, Update" at bounding box center [1449, 707] width 64 height 15
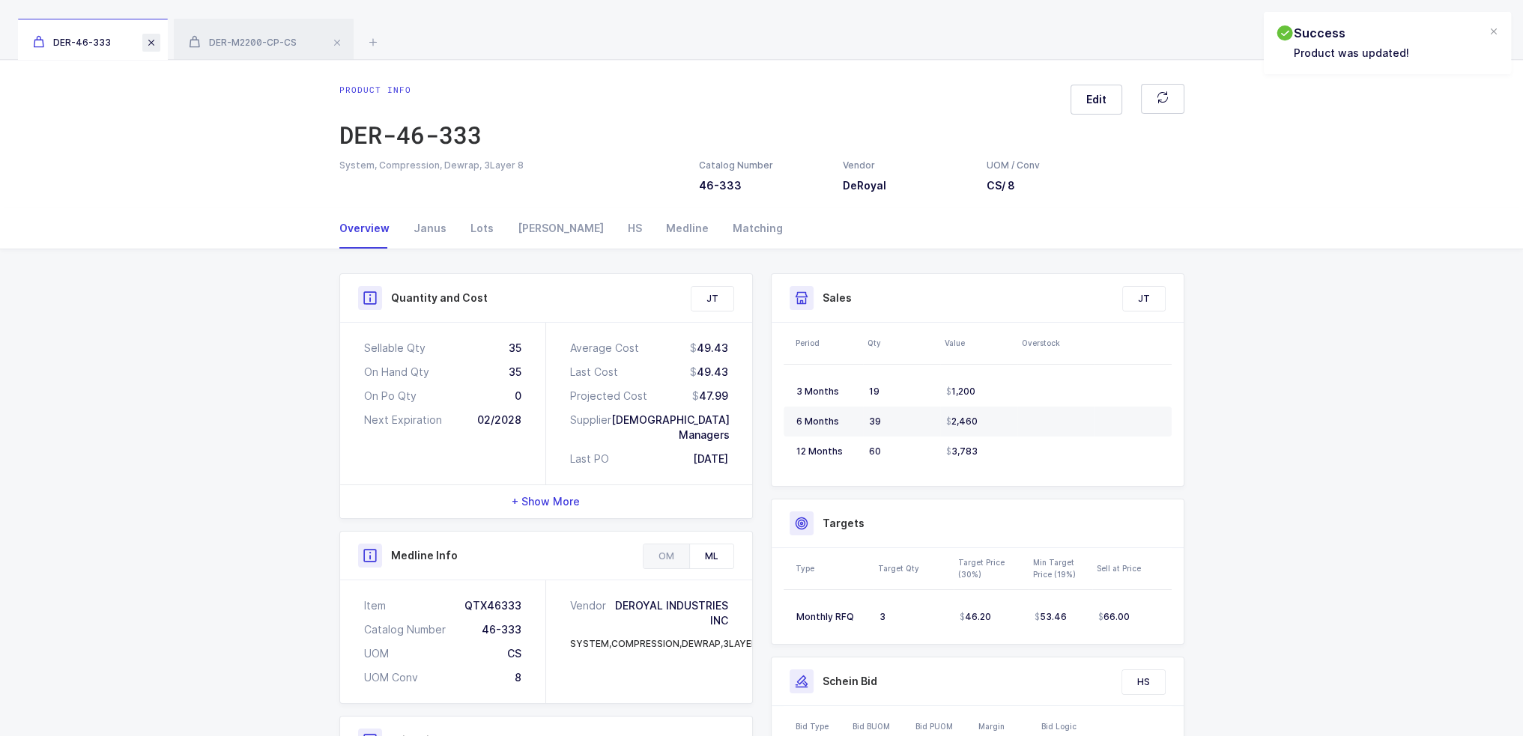
click at [148, 41] on span at bounding box center [151, 43] width 18 height 18
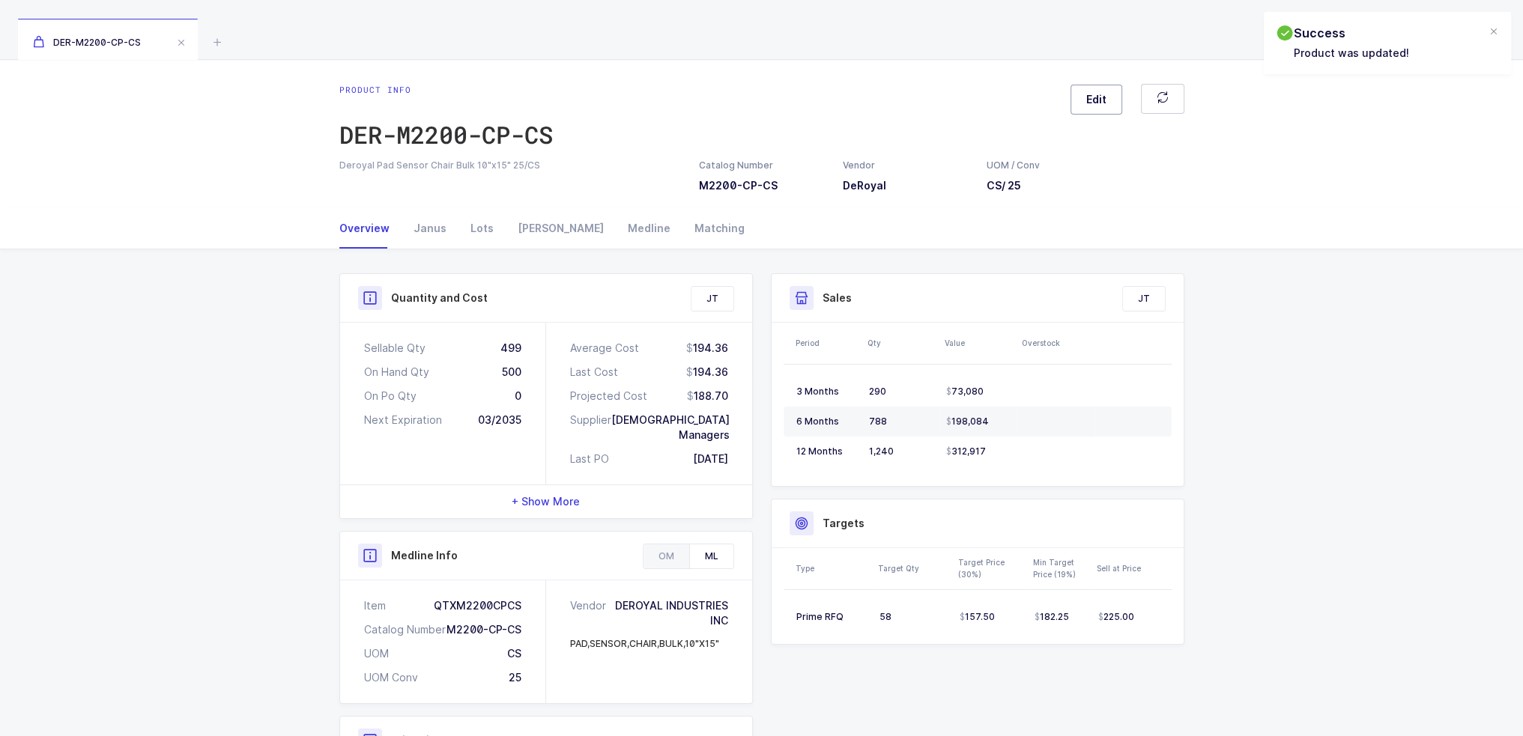
click at [1106, 88] on button "Edit" at bounding box center [1096, 100] width 52 height 30
click at [1221, 225] on div "Medline" at bounding box center [1218, 228] width 54 height 36
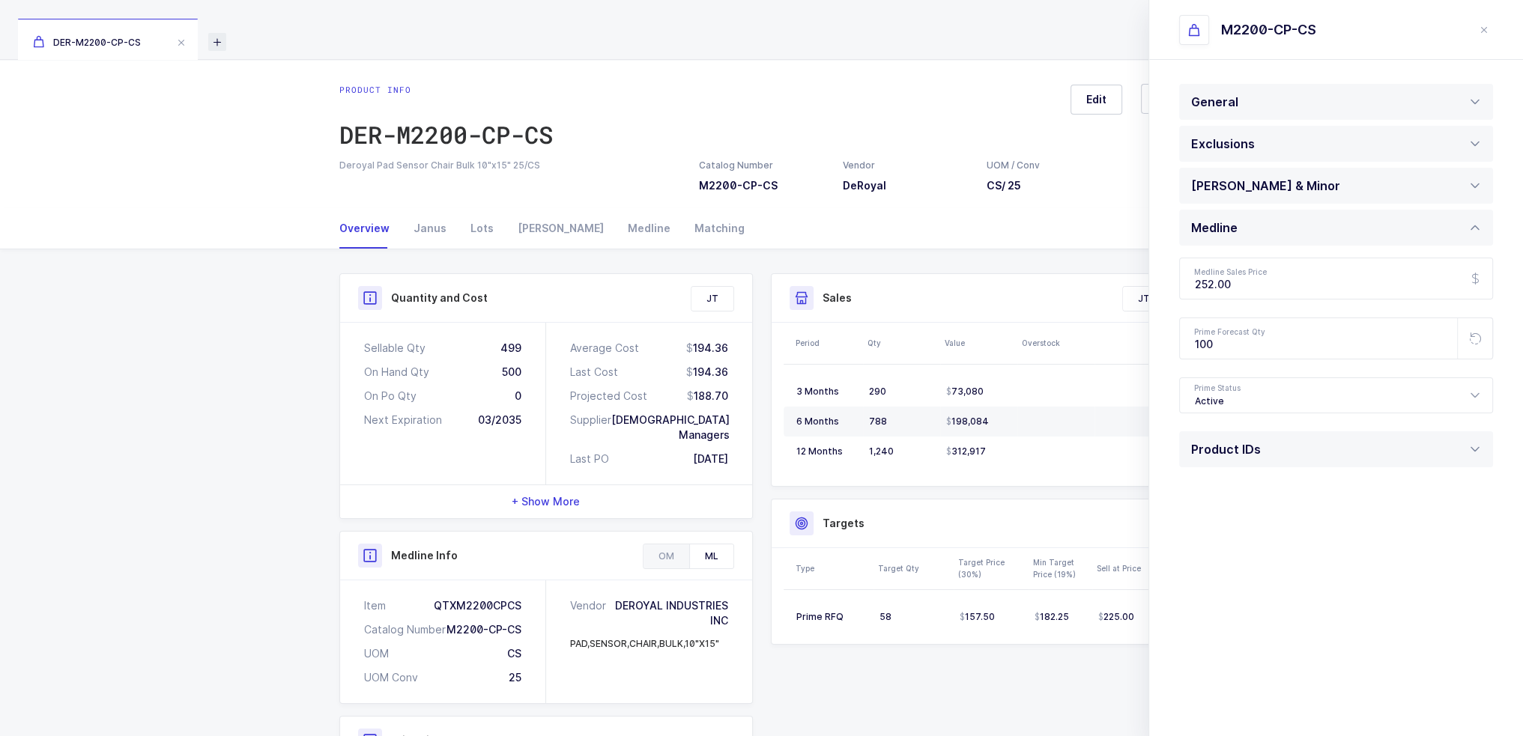
click at [214, 40] on icon at bounding box center [217, 42] width 18 height 18
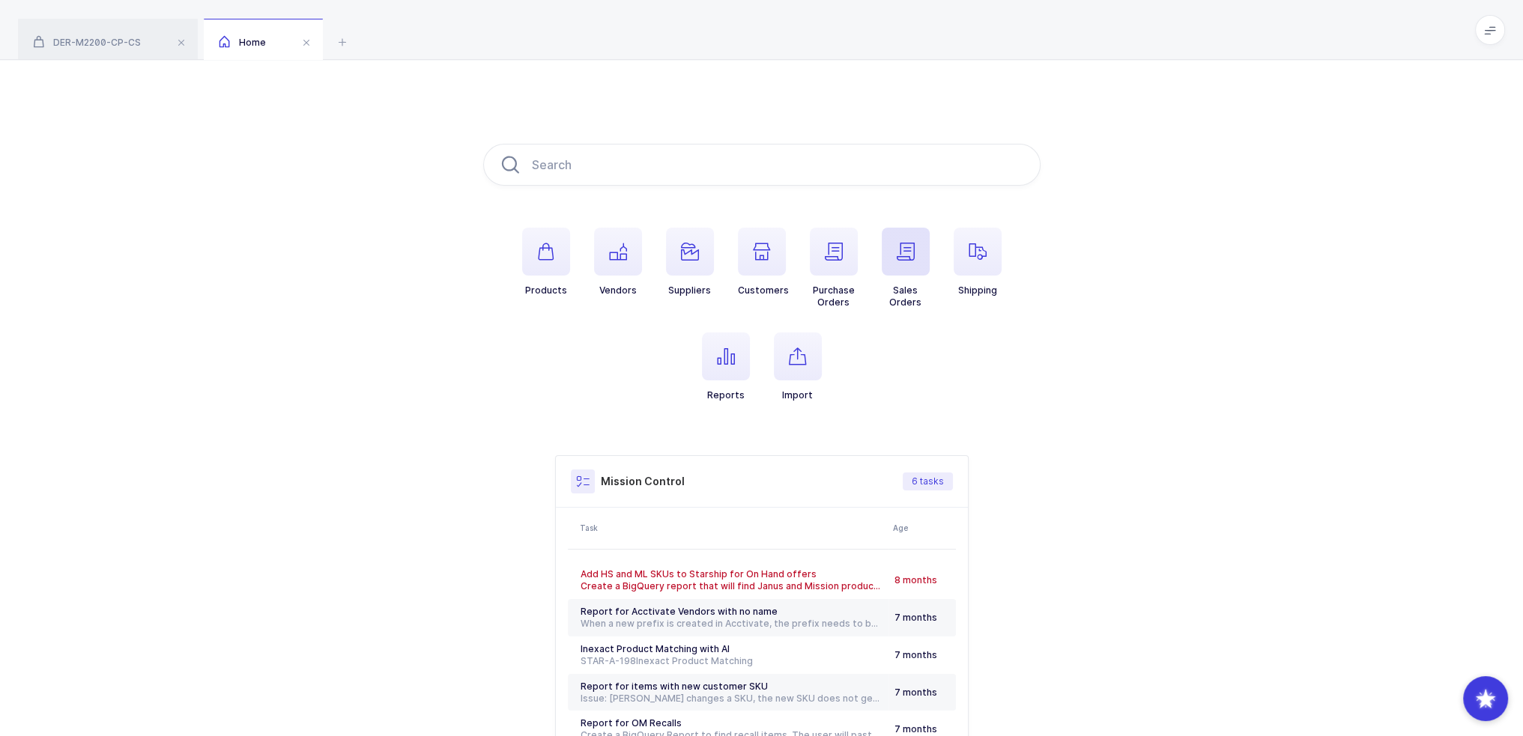
click at [908, 262] on span "button" at bounding box center [906, 252] width 48 height 48
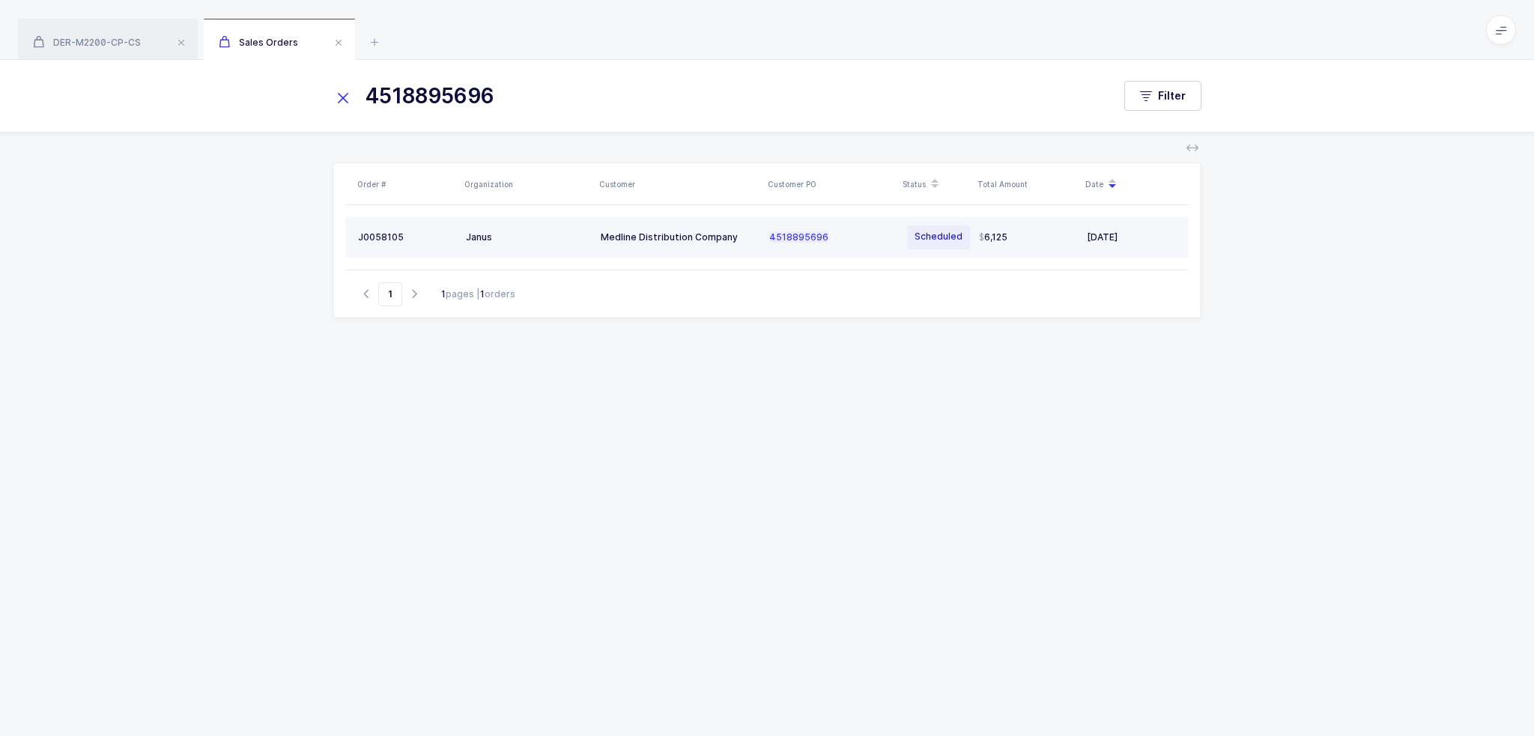
type input "4518895696"
click at [690, 243] on td "Medline Distribution Company" at bounding box center [679, 237] width 169 height 40
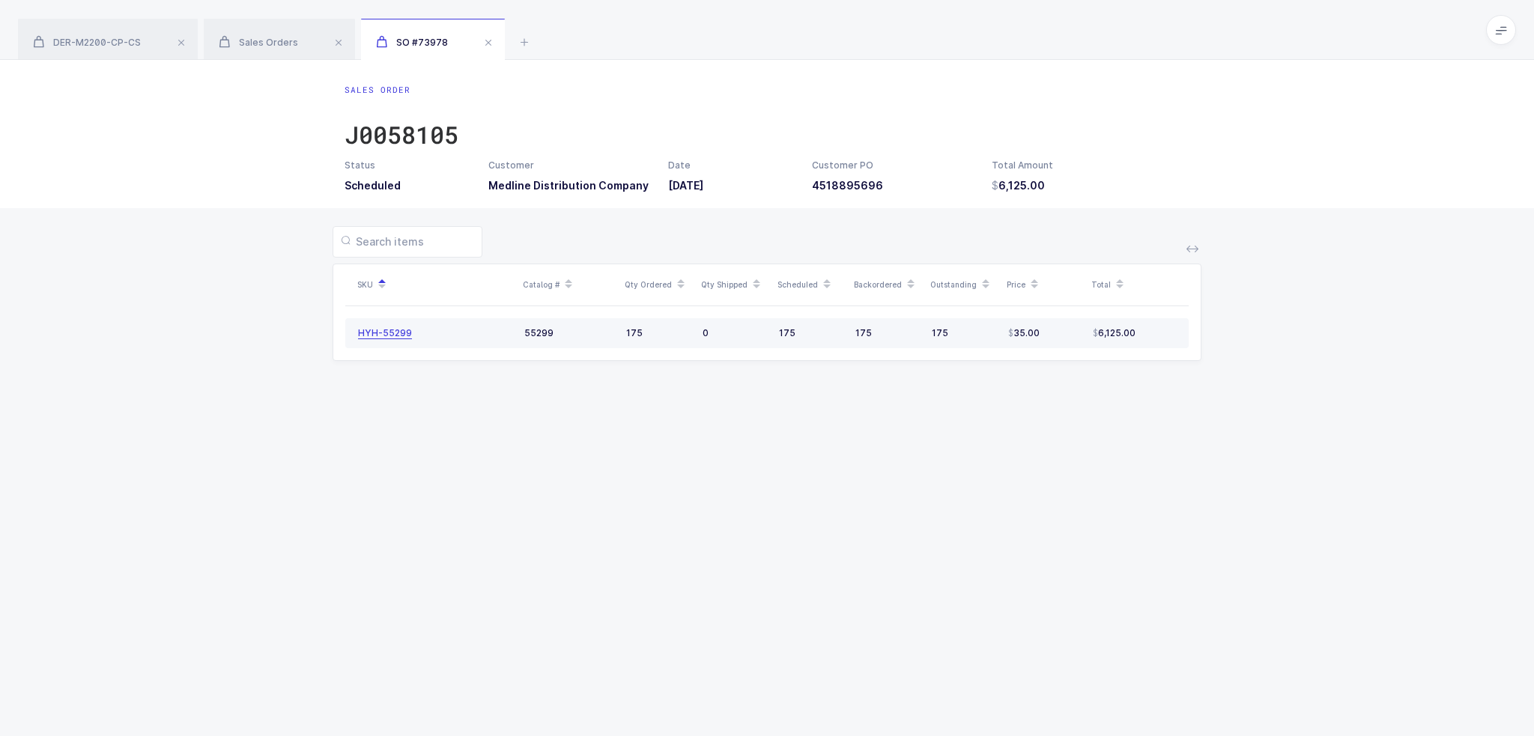
click at [390, 333] on div "HYH-55299" at bounding box center [385, 333] width 54 height 12
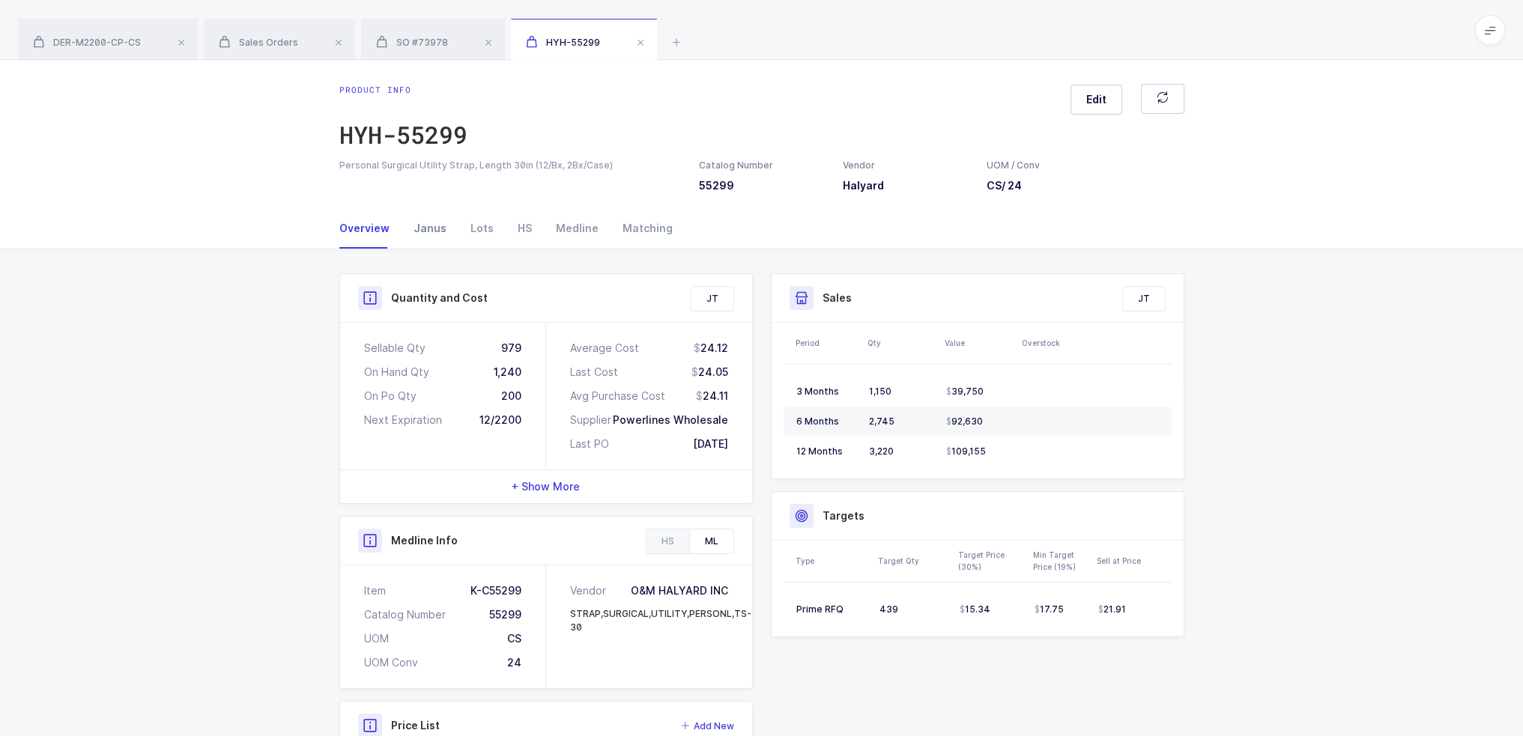
click at [437, 240] on div "Janus" at bounding box center [430, 228] width 57 height 40
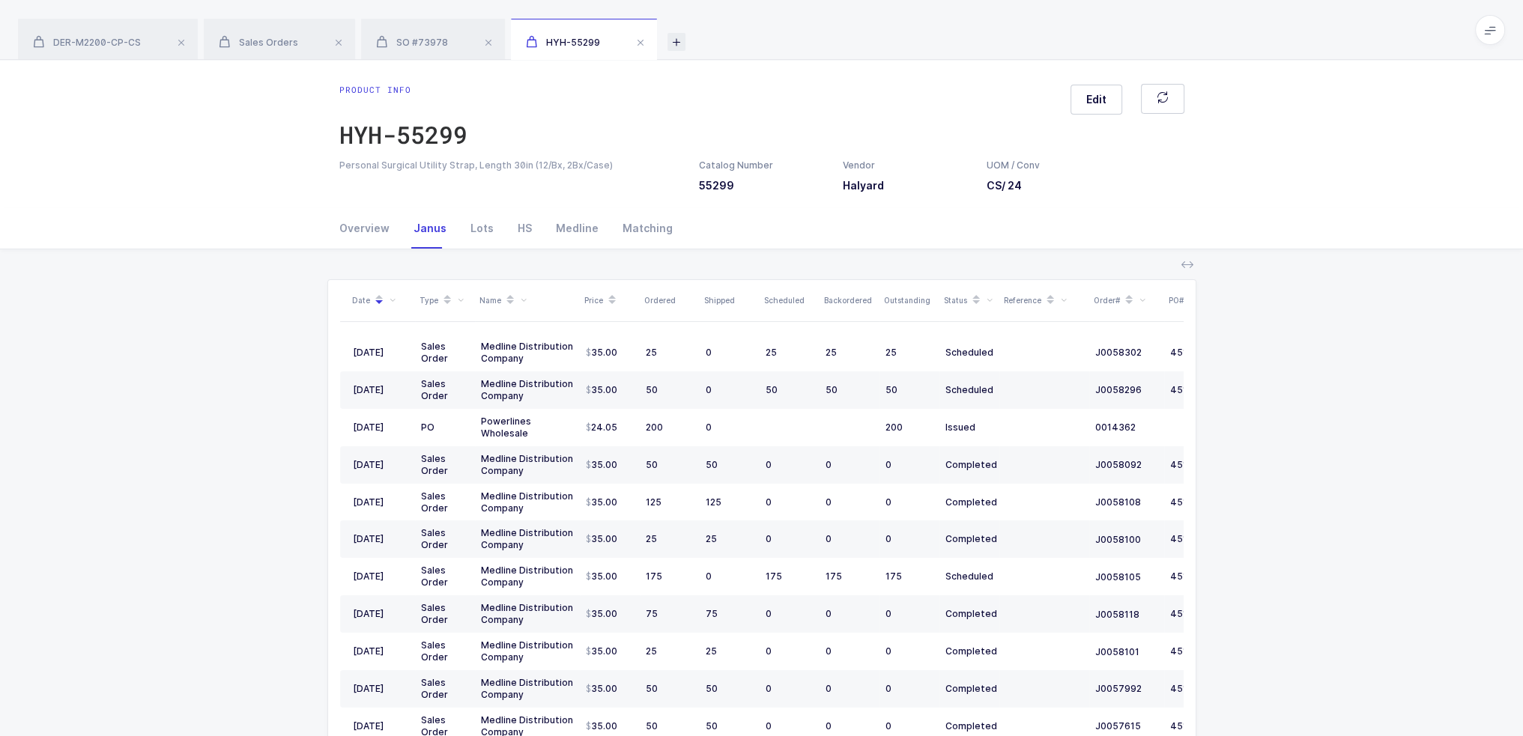
click at [672, 40] on icon at bounding box center [676, 42] width 18 height 18
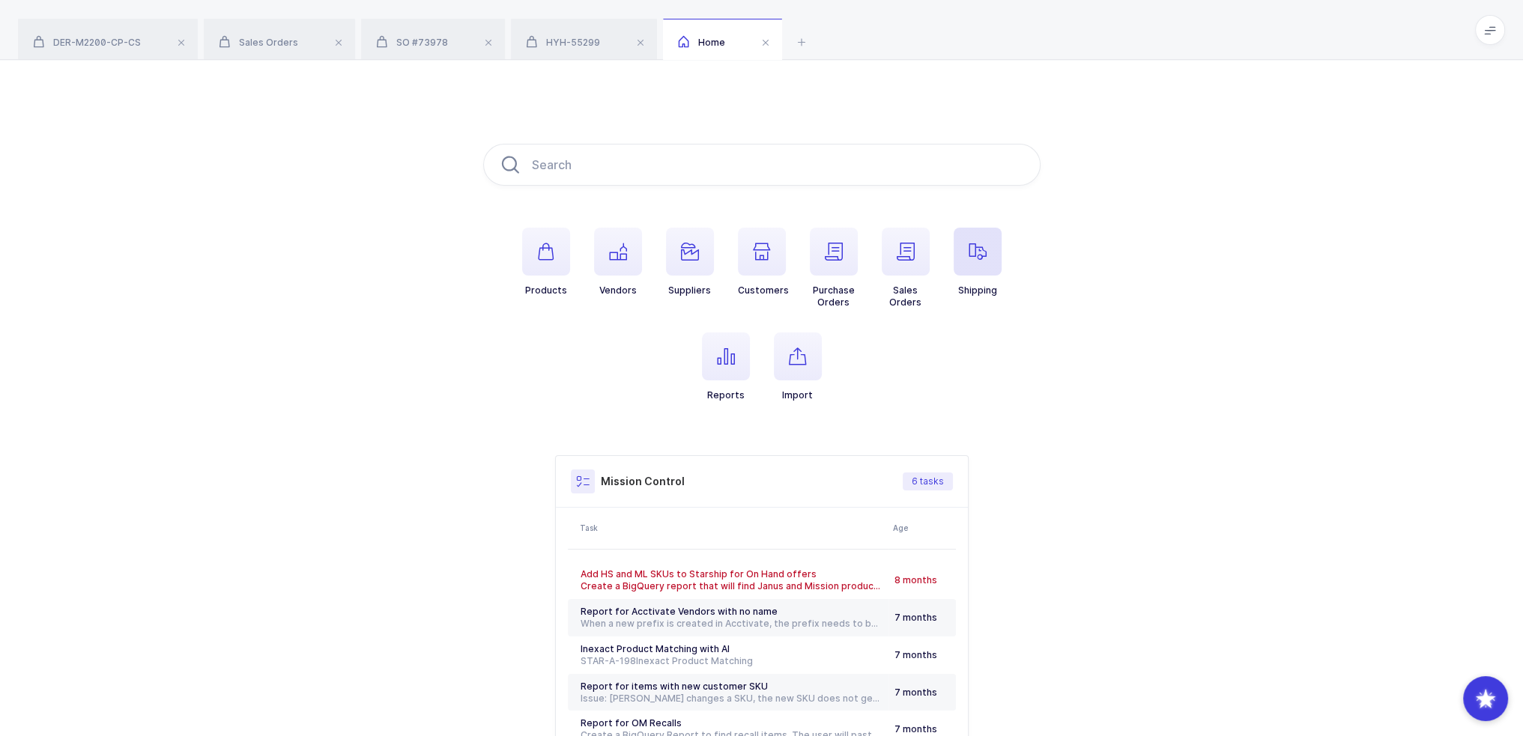
click at [975, 269] on span "button" at bounding box center [978, 252] width 48 height 48
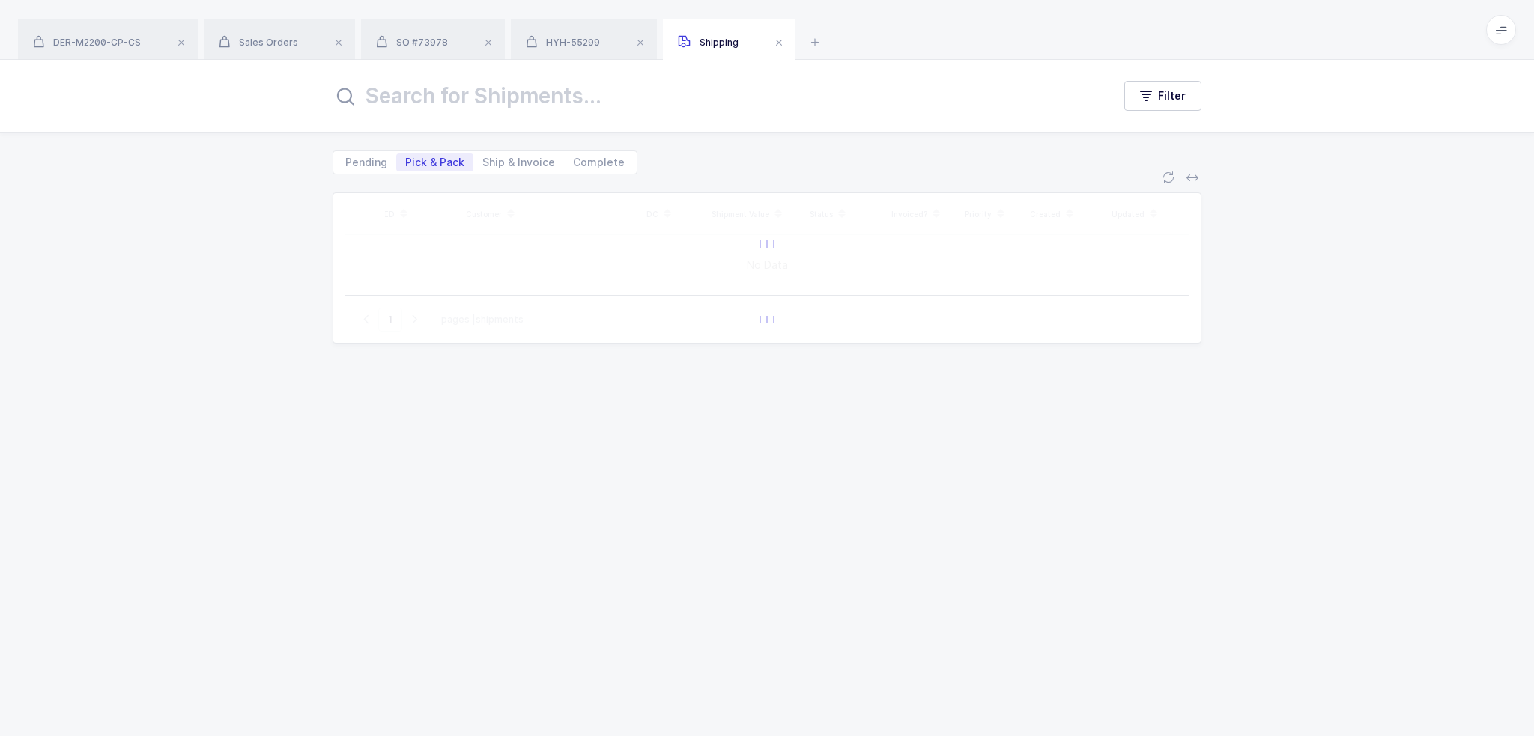
click at [554, 106] on input "text" at bounding box center [714, 96] width 762 height 36
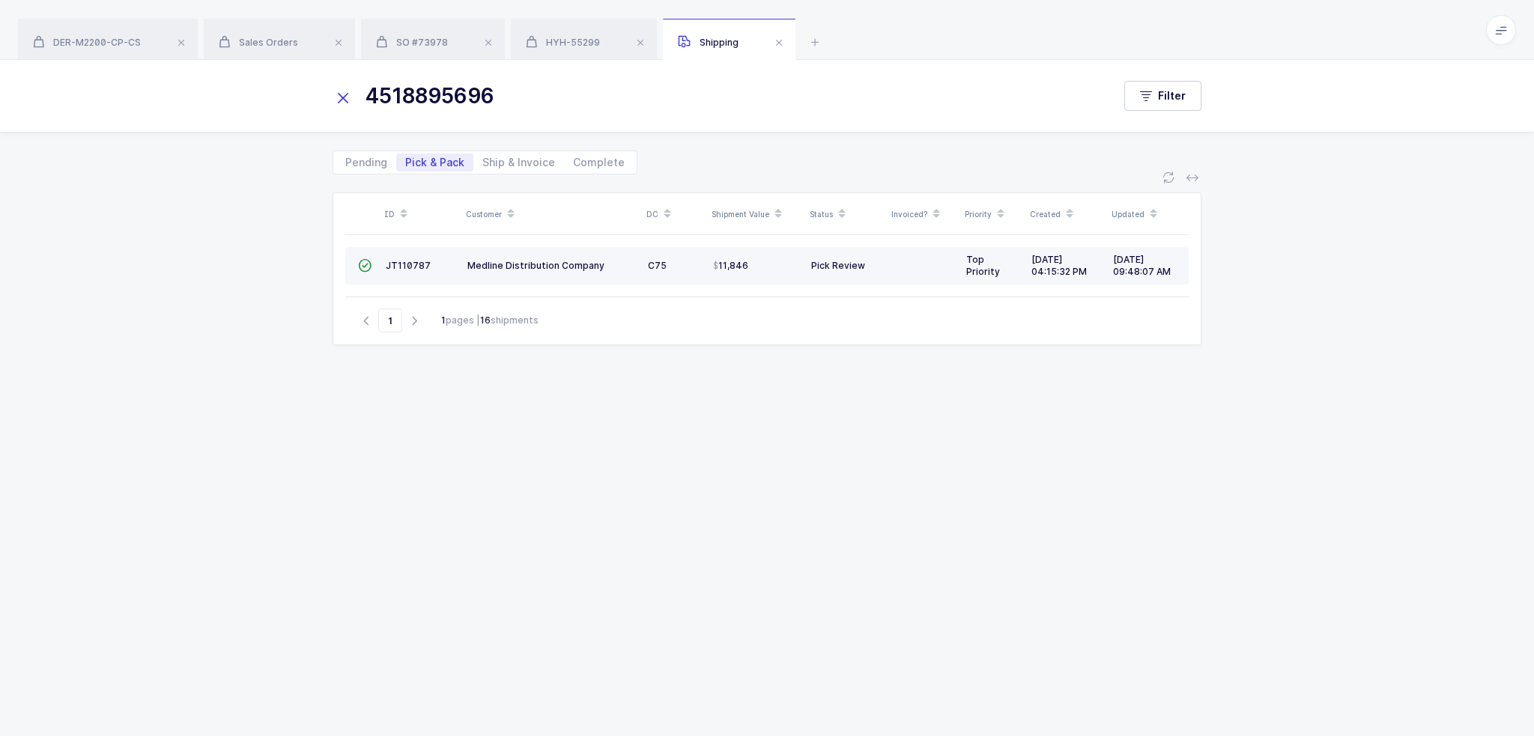
type input "4518895696"
click at [888, 272] on td at bounding box center [923, 265] width 73 height 37
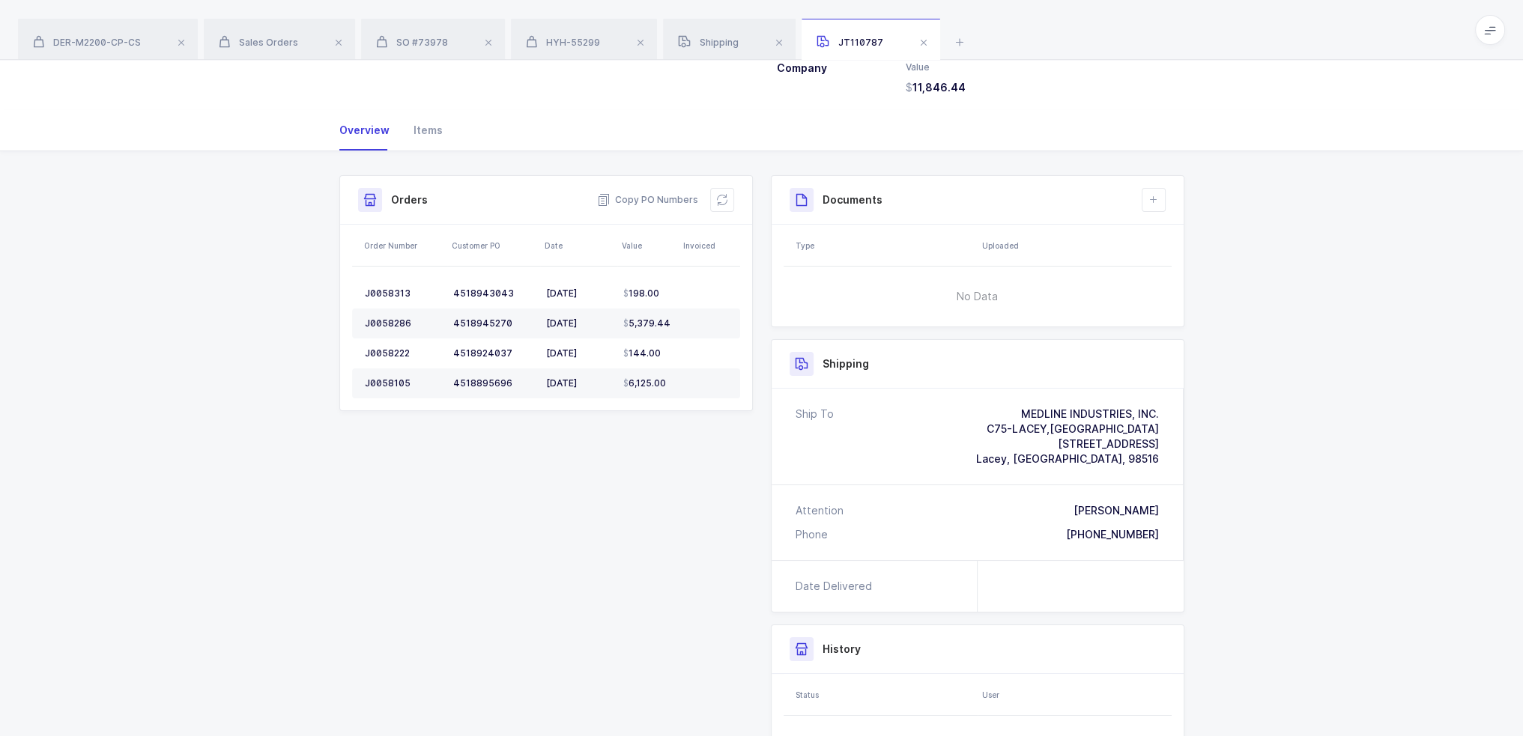
scroll to position [234, 0]
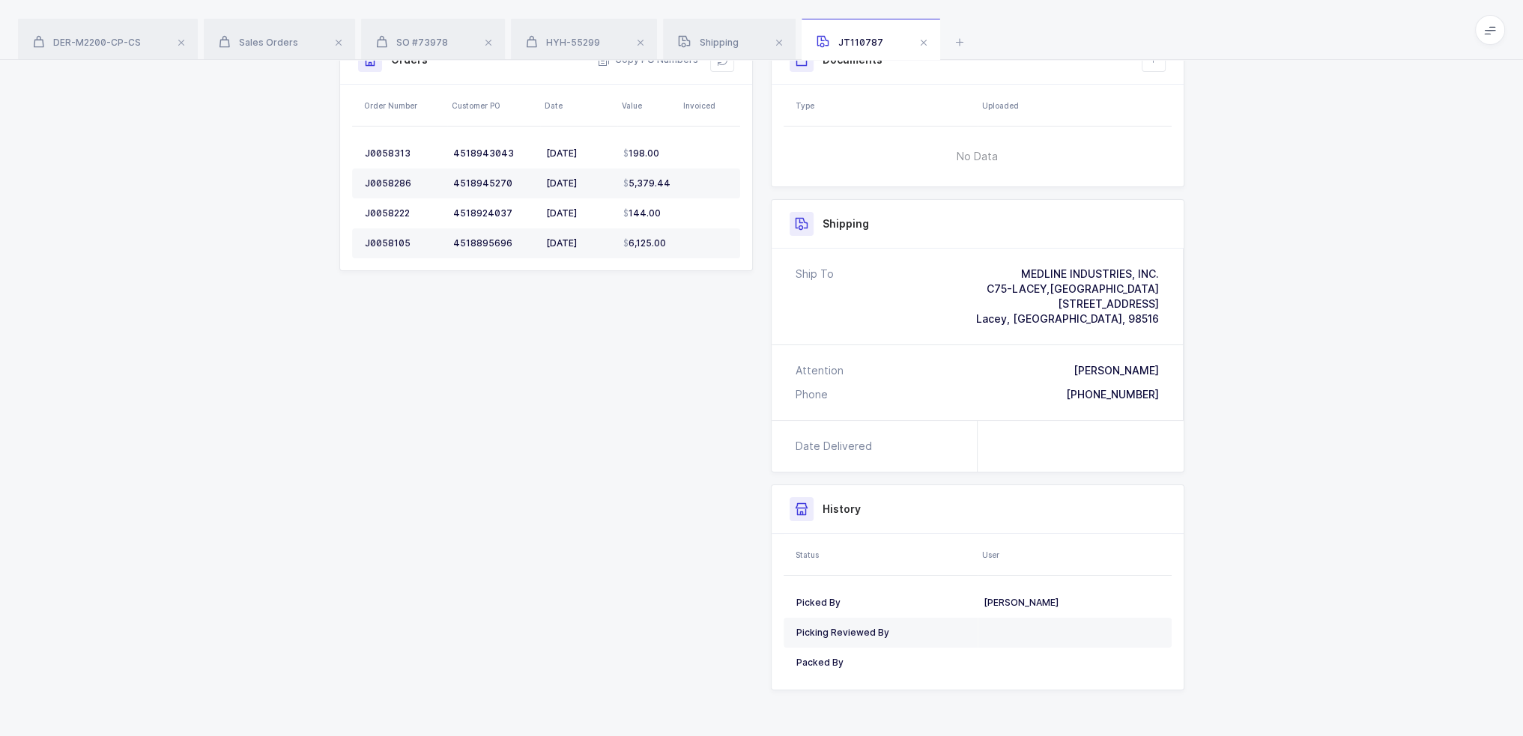
drag, startPoint x: 1208, startPoint y: 399, endPoint x: 1193, endPoint y: 407, distance: 16.8
click at [1193, 407] on div "Shipment Info Shipment Number JT110787 Status Pick Review Priority Top Priority…" at bounding box center [761, 374] width 1523 height 727
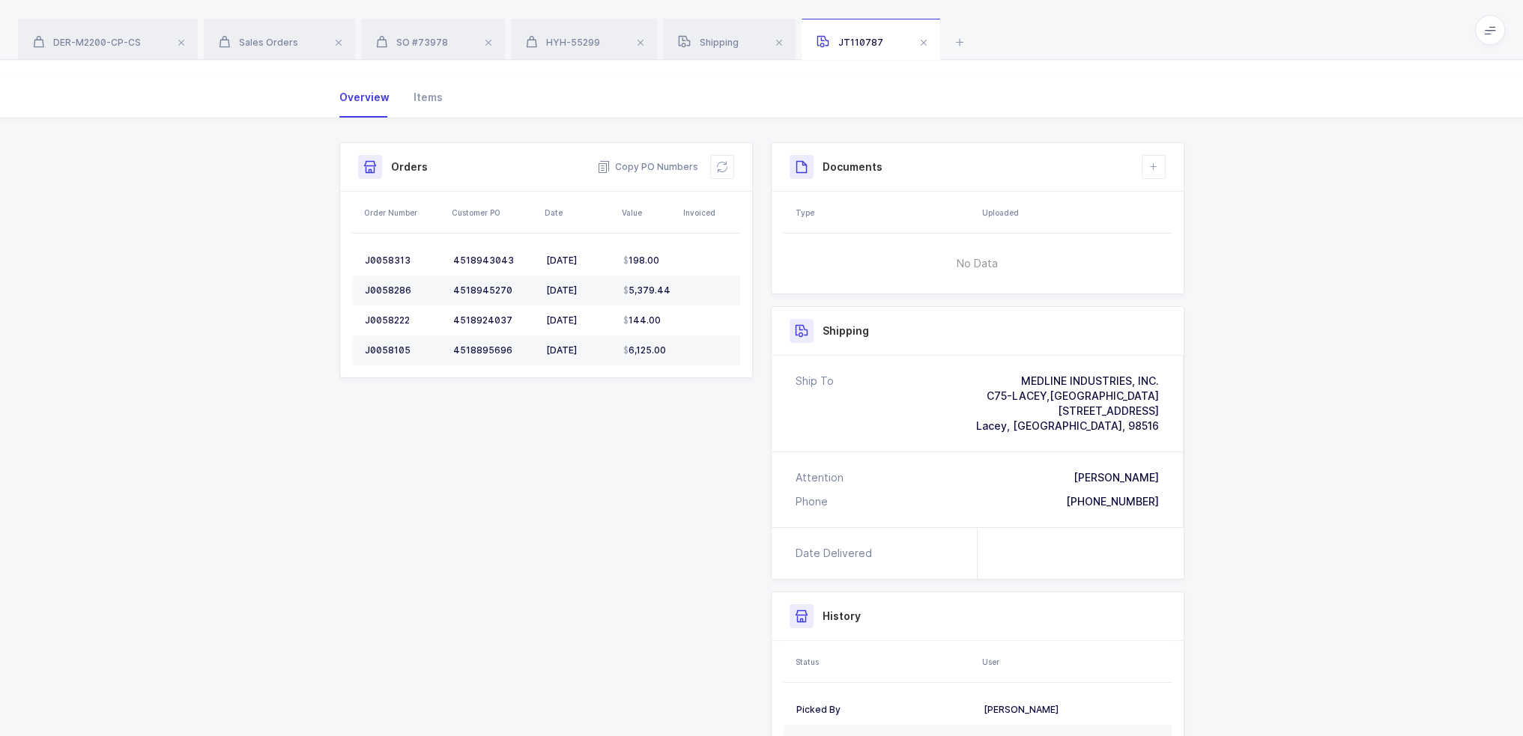
scroll to position [9, 0]
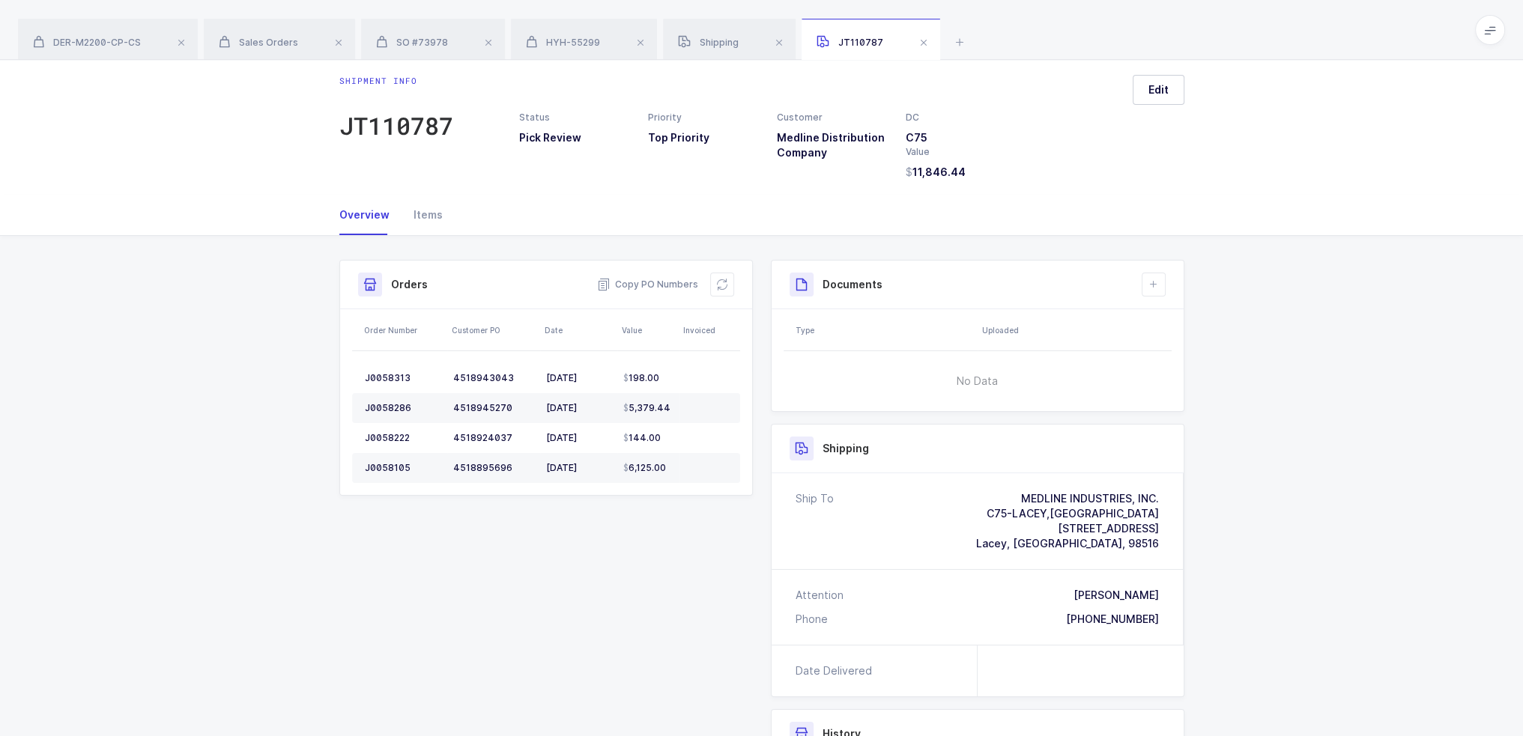
click at [441, 228] on div "Overview Items" at bounding box center [761, 215] width 845 height 40
click at [434, 223] on div "Items" at bounding box center [422, 215] width 41 height 40
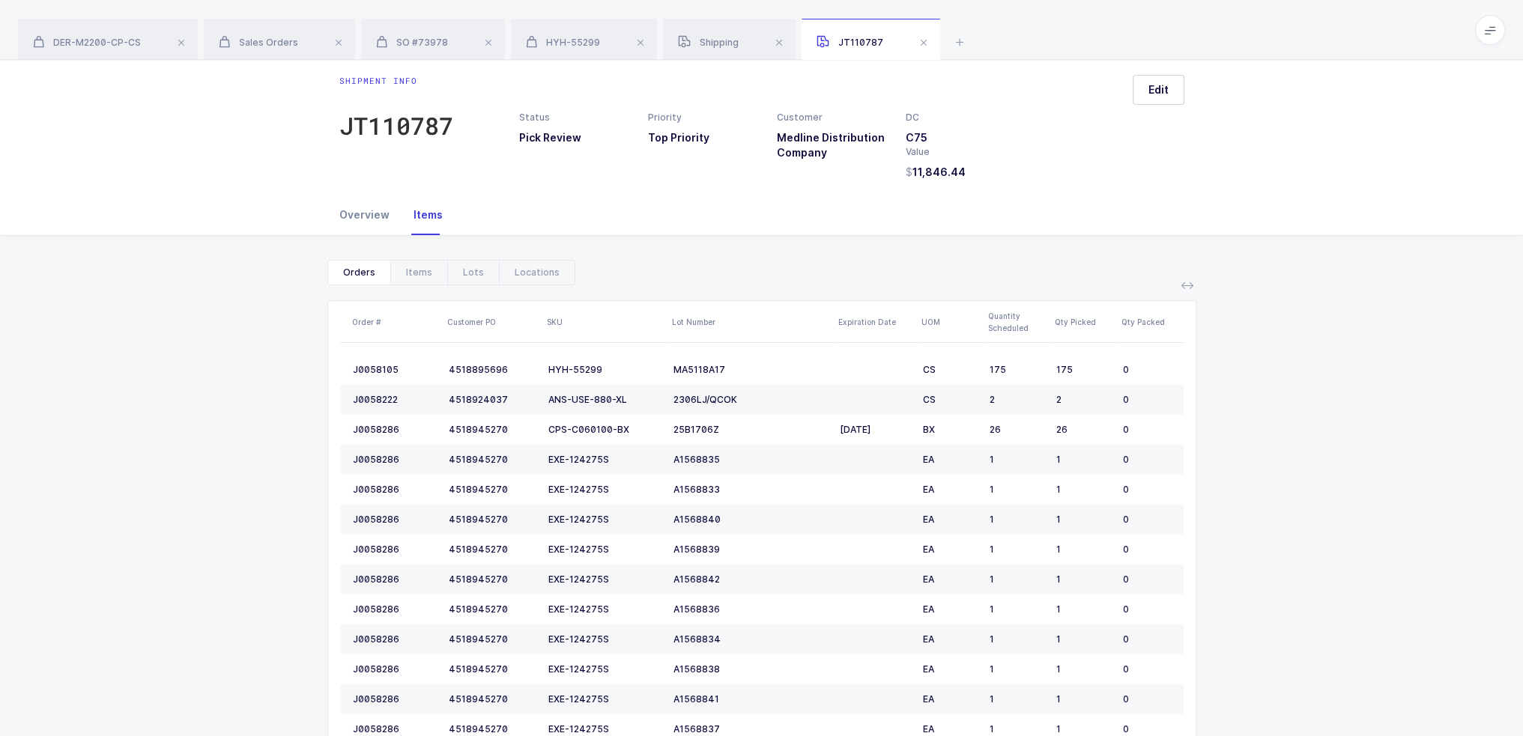
click at [354, 205] on div "Overview" at bounding box center [370, 215] width 62 height 40
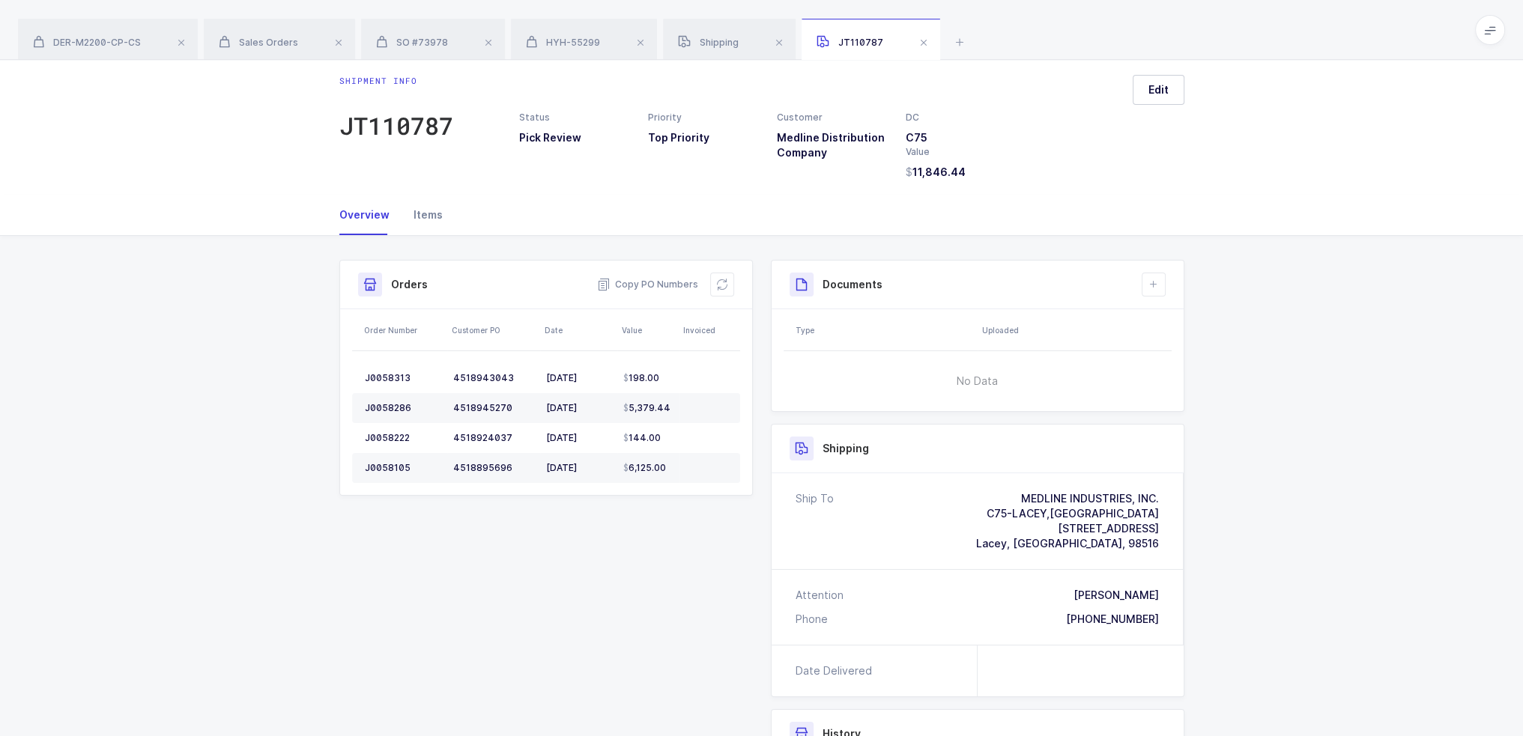
click at [405, 206] on div "Items" at bounding box center [422, 215] width 41 height 40
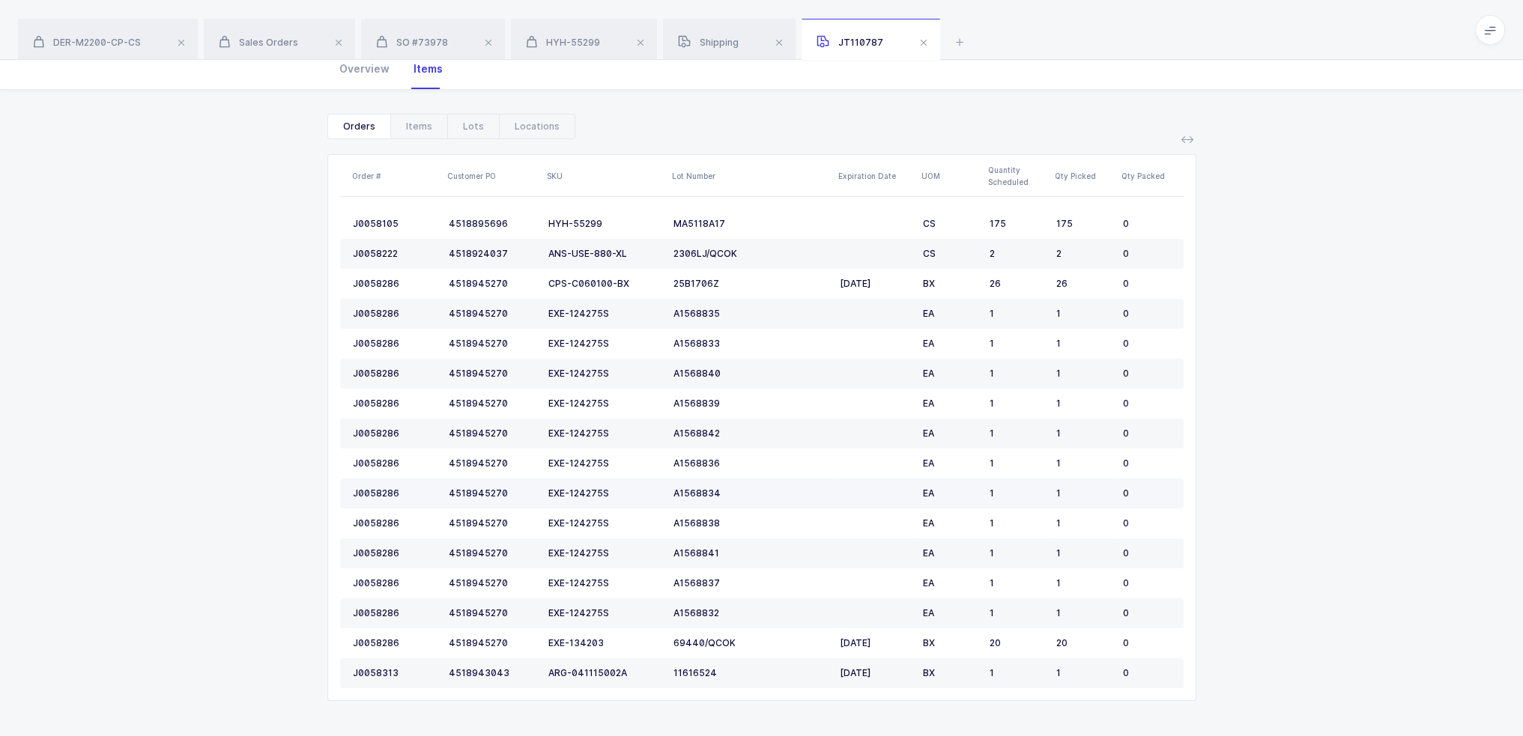
scroll to position [0, 0]
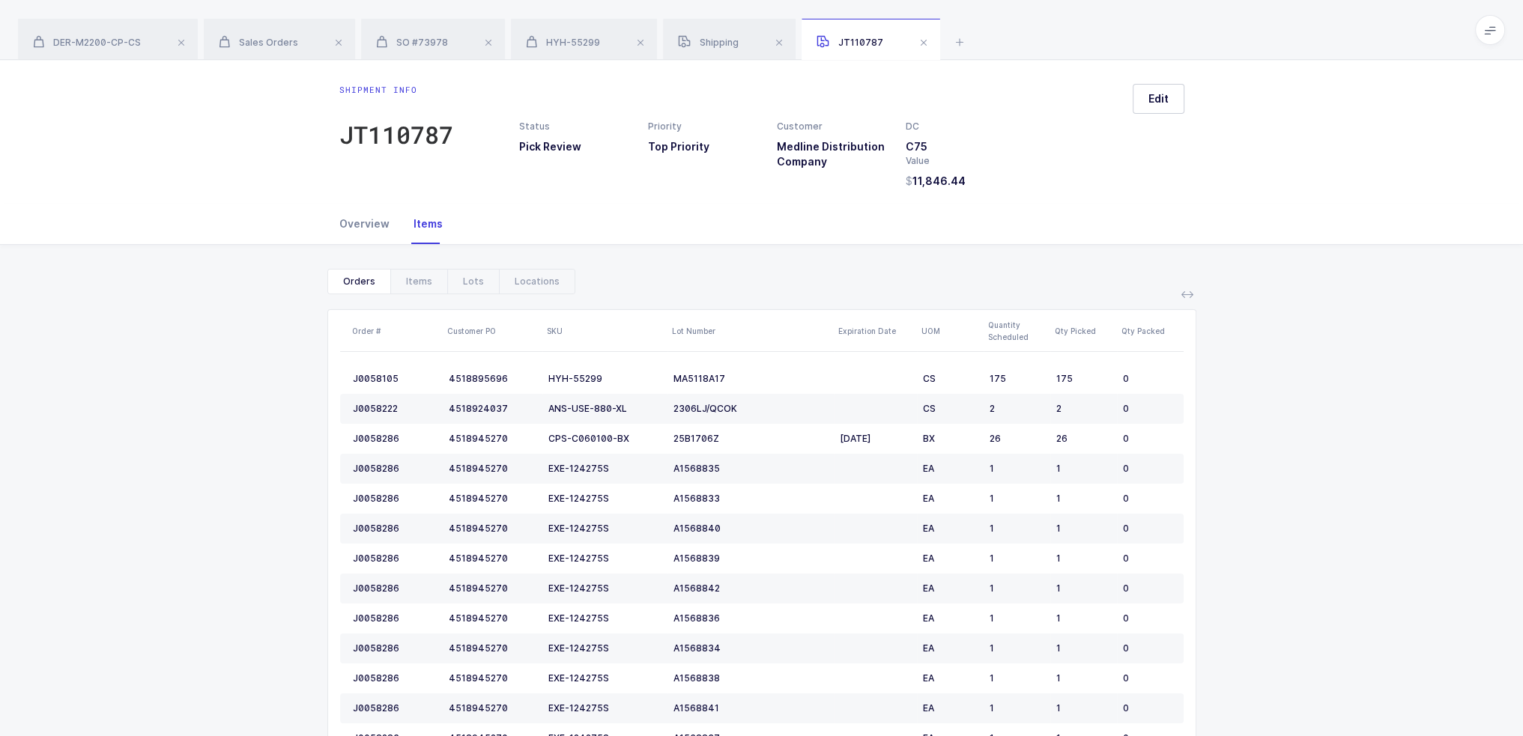
click at [385, 224] on div "Overview" at bounding box center [370, 224] width 62 height 40
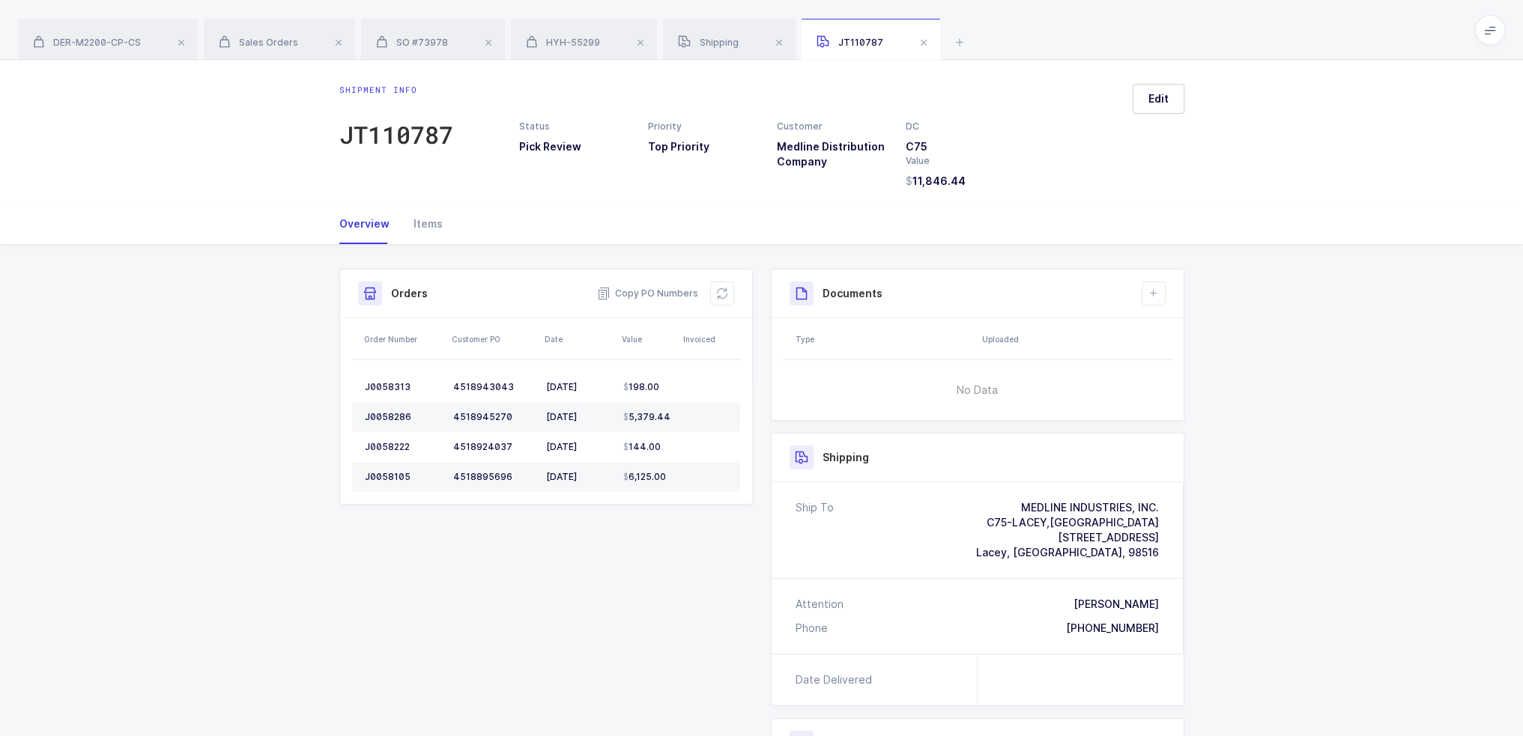
click at [810, 224] on div "Overview Items" at bounding box center [761, 224] width 845 height 40
drag, startPoint x: 518, startPoint y: 97, endPoint x: 1223, endPoint y: 225, distance: 715.7
click at [1223, 225] on div "Shipment info JT110787 Status Pick Review Priority Top Priority Customer Medlin…" at bounding box center [761, 532] width 1523 height 945
click at [1223, 225] on div "Overview Items" at bounding box center [761, 224] width 1523 height 41
click at [1185, 102] on div "Shipment info JT110787 Status Pick Review Priority Top Priority Customer Medlin…" at bounding box center [761, 136] width 869 height 105
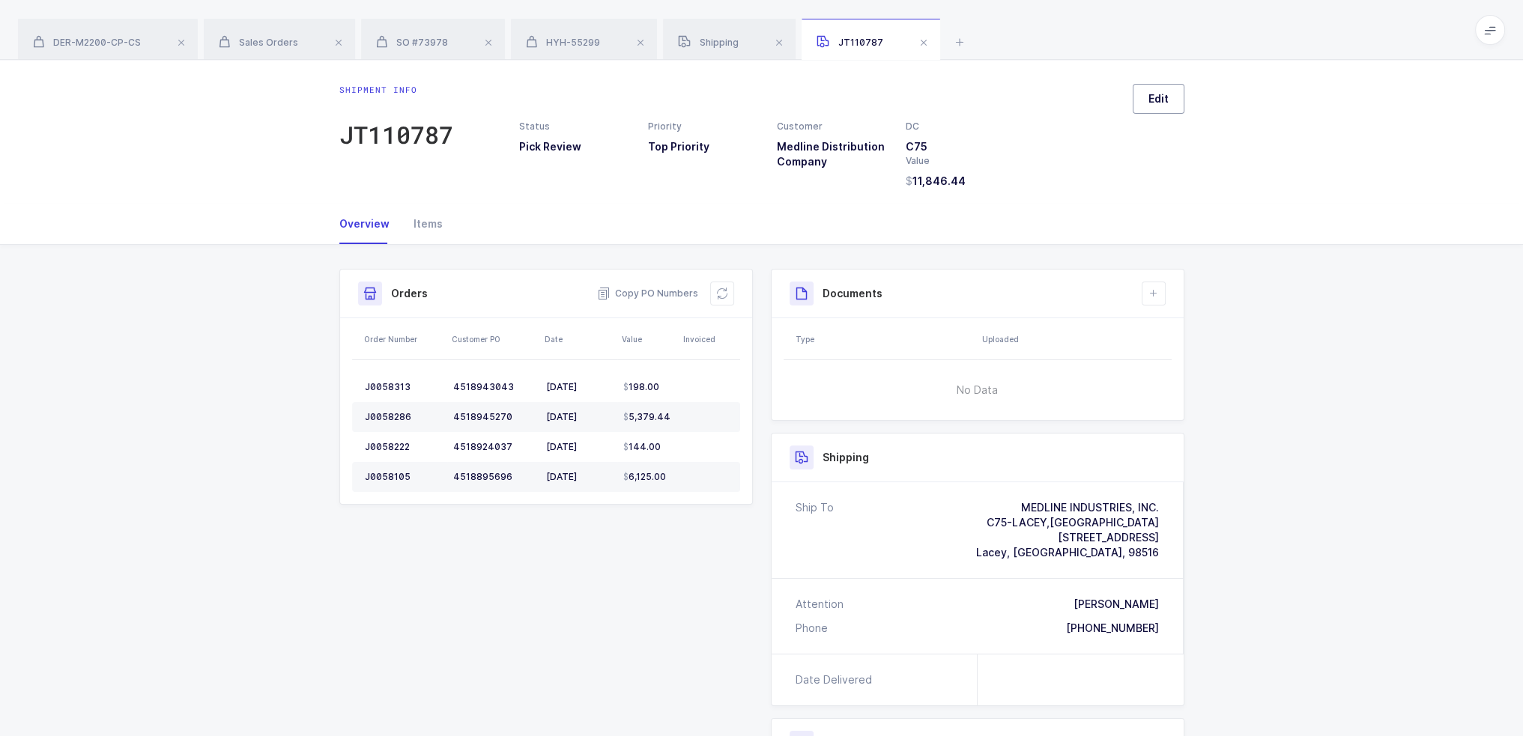
click at [1180, 101] on button "Edit" at bounding box center [1159, 99] width 52 height 30
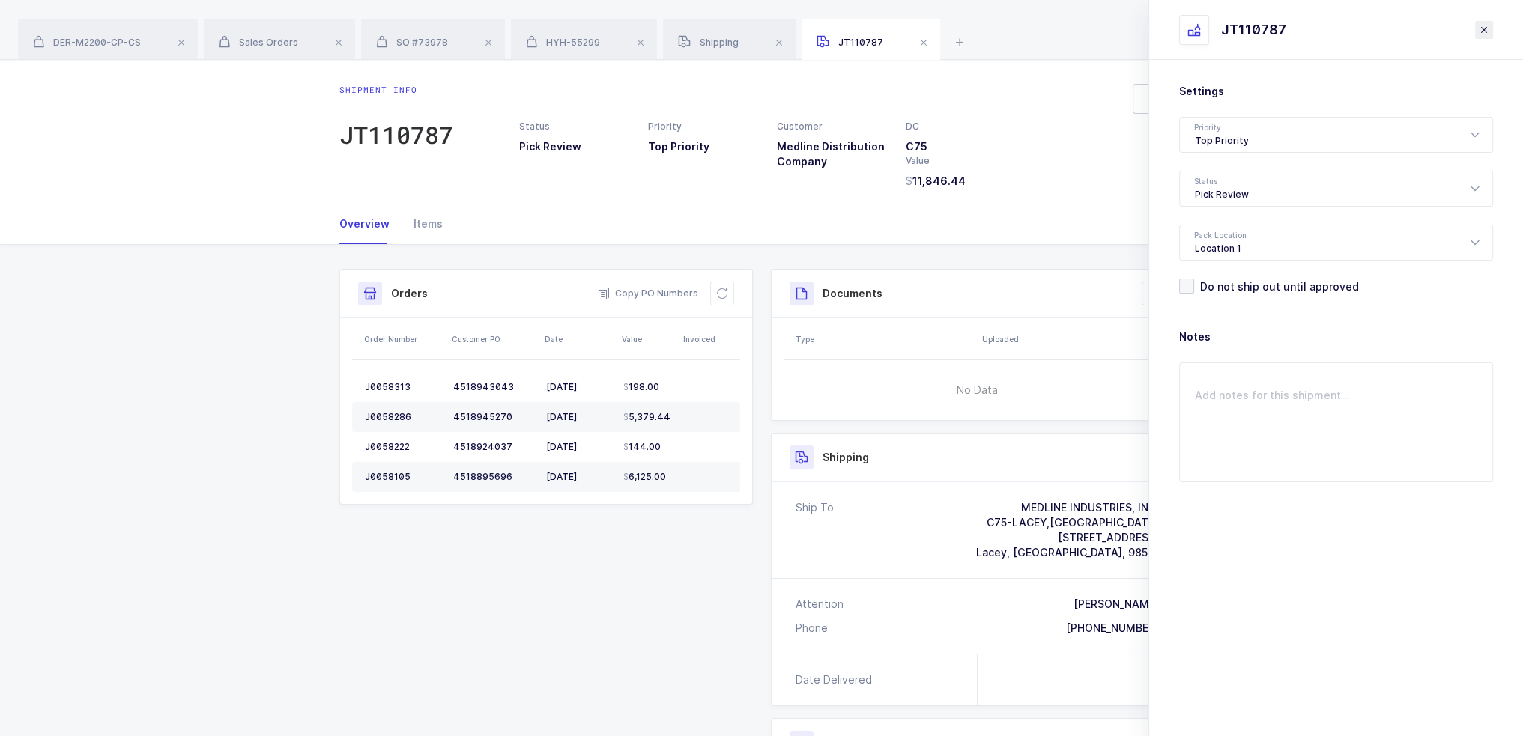
click at [1489, 32] on button "close drawer" at bounding box center [1484, 30] width 18 height 18
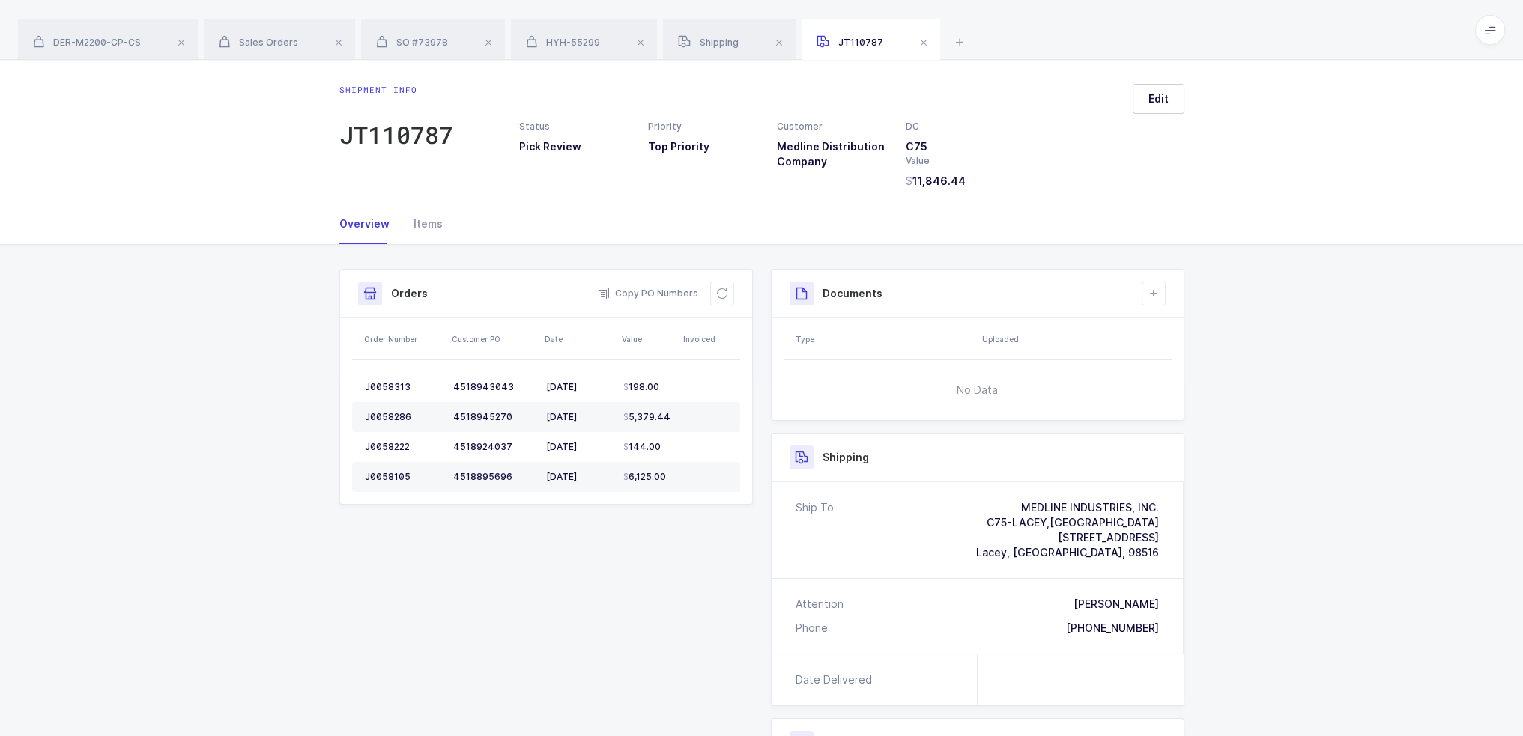
click at [1196, 85] on div "Shipment info JT110787 Status Pick Review Priority Top Priority Customer Medlin…" at bounding box center [761, 132] width 1523 height 144
click at [1175, 94] on button "Edit" at bounding box center [1159, 99] width 52 height 30
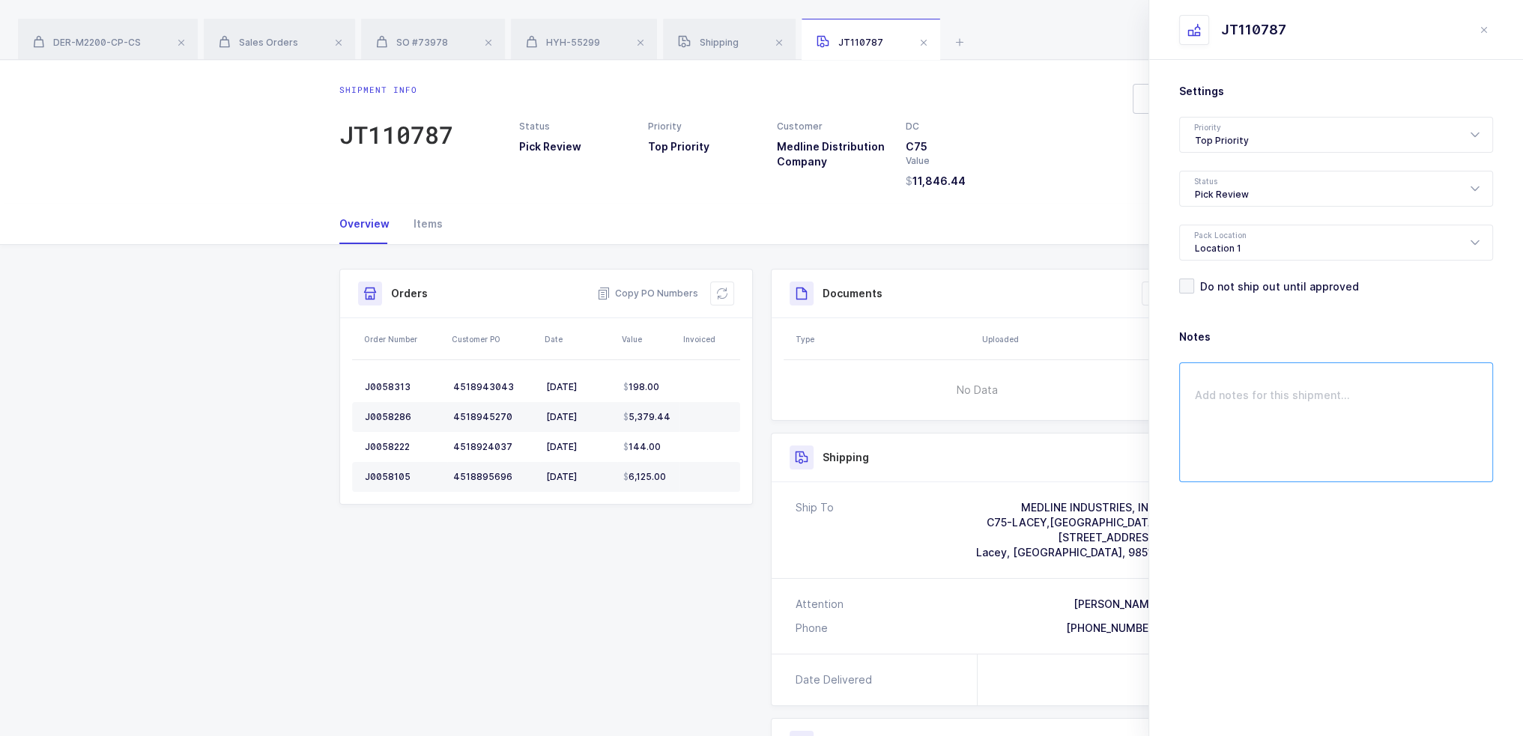
click at [1341, 419] on textarea at bounding box center [1336, 423] width 314 height 120
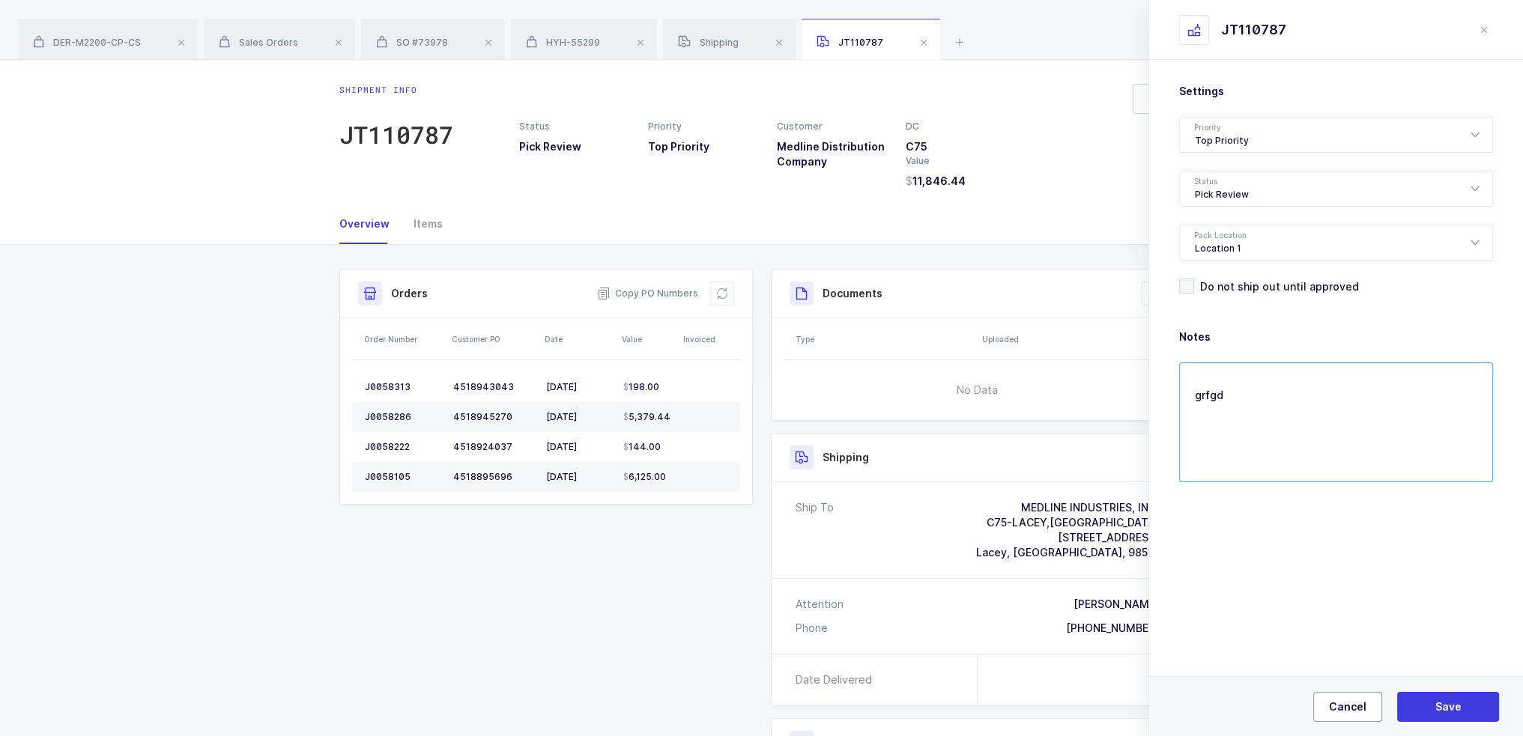
type textarea "grfgd"
click at [1343, 700] on span "Cancel" at bounding box center [1347, 707] width 37 height 15
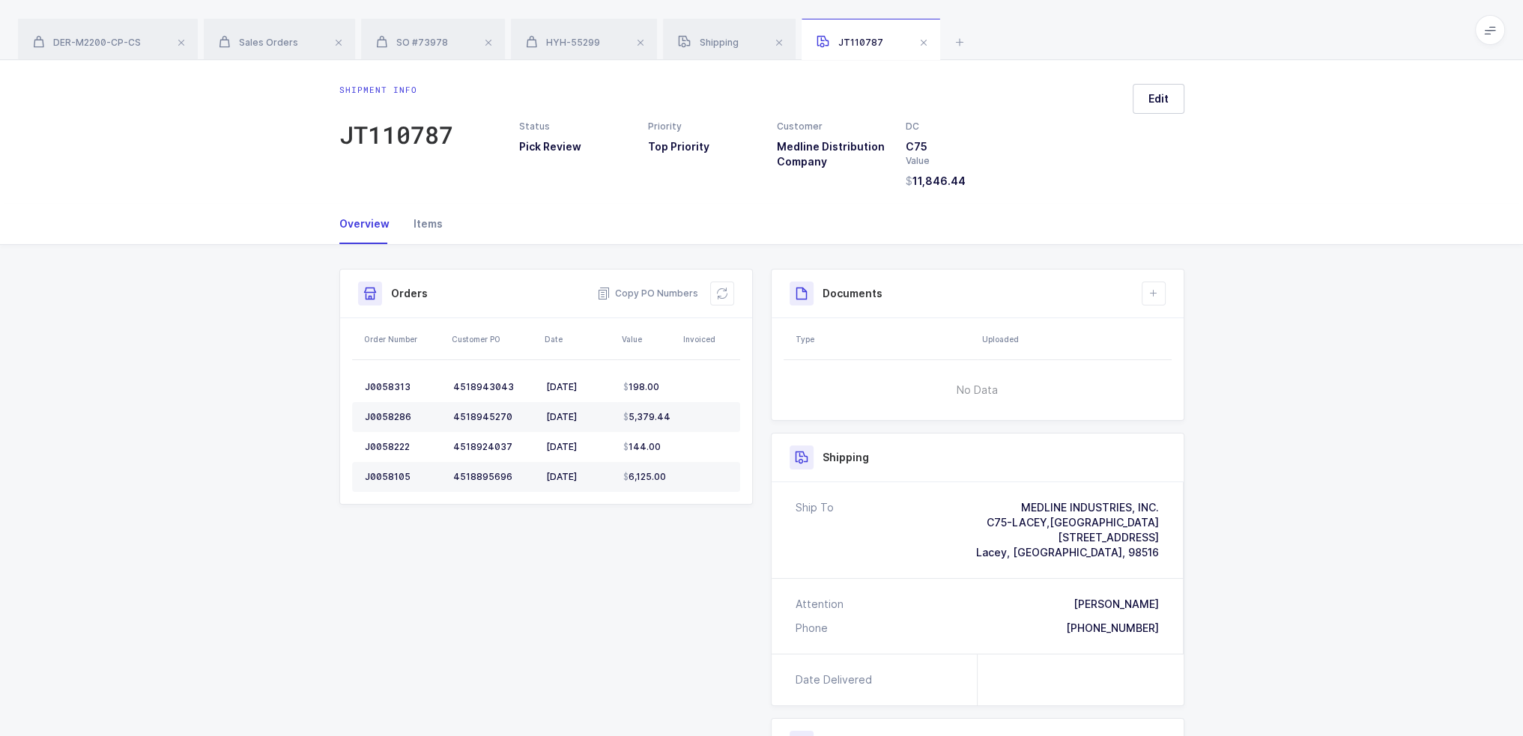
click at [428, 233] on div "Items" at bounding box center [422, 224] width 41 height 40
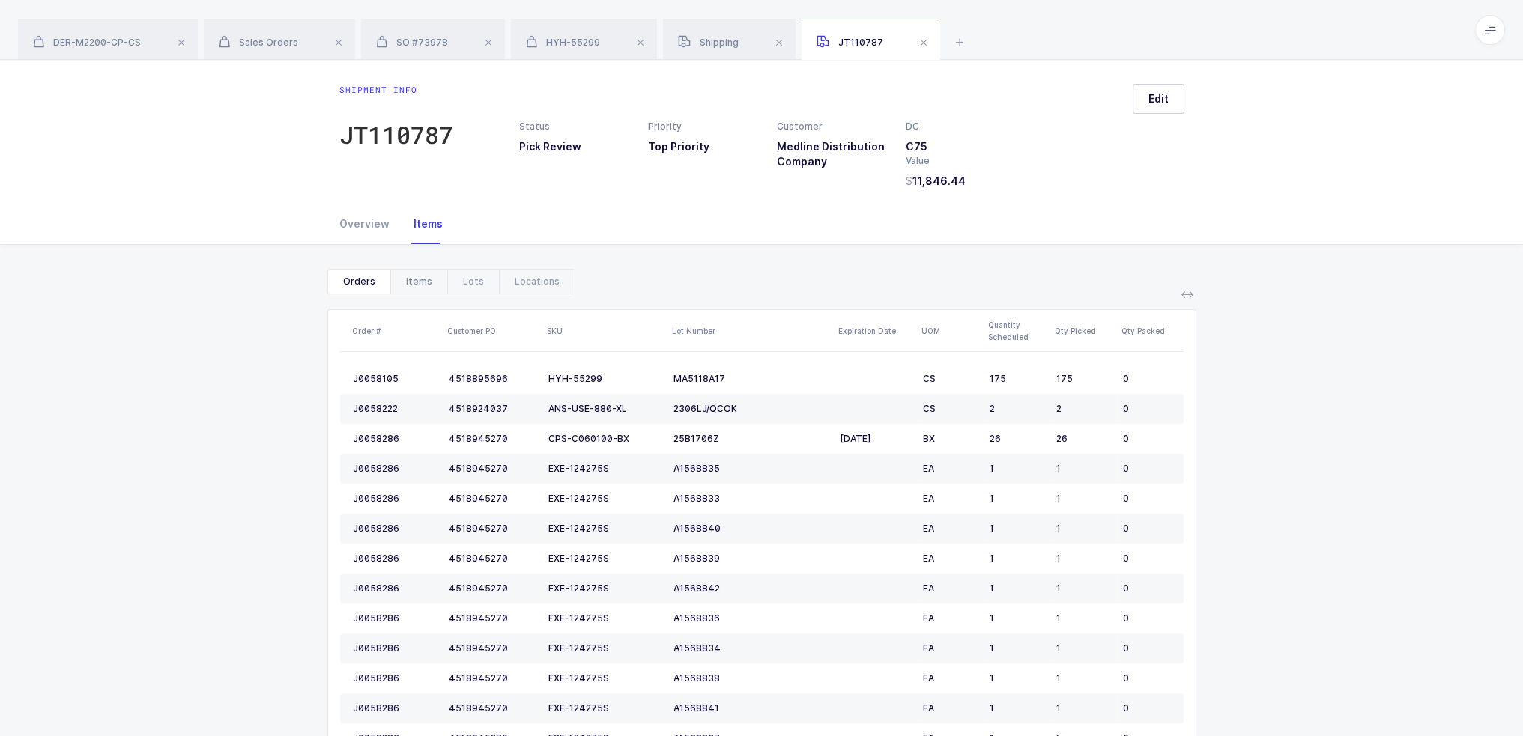
click at [411, 282] on div "Items" at bounding box center [418, 282] width 57 height 24
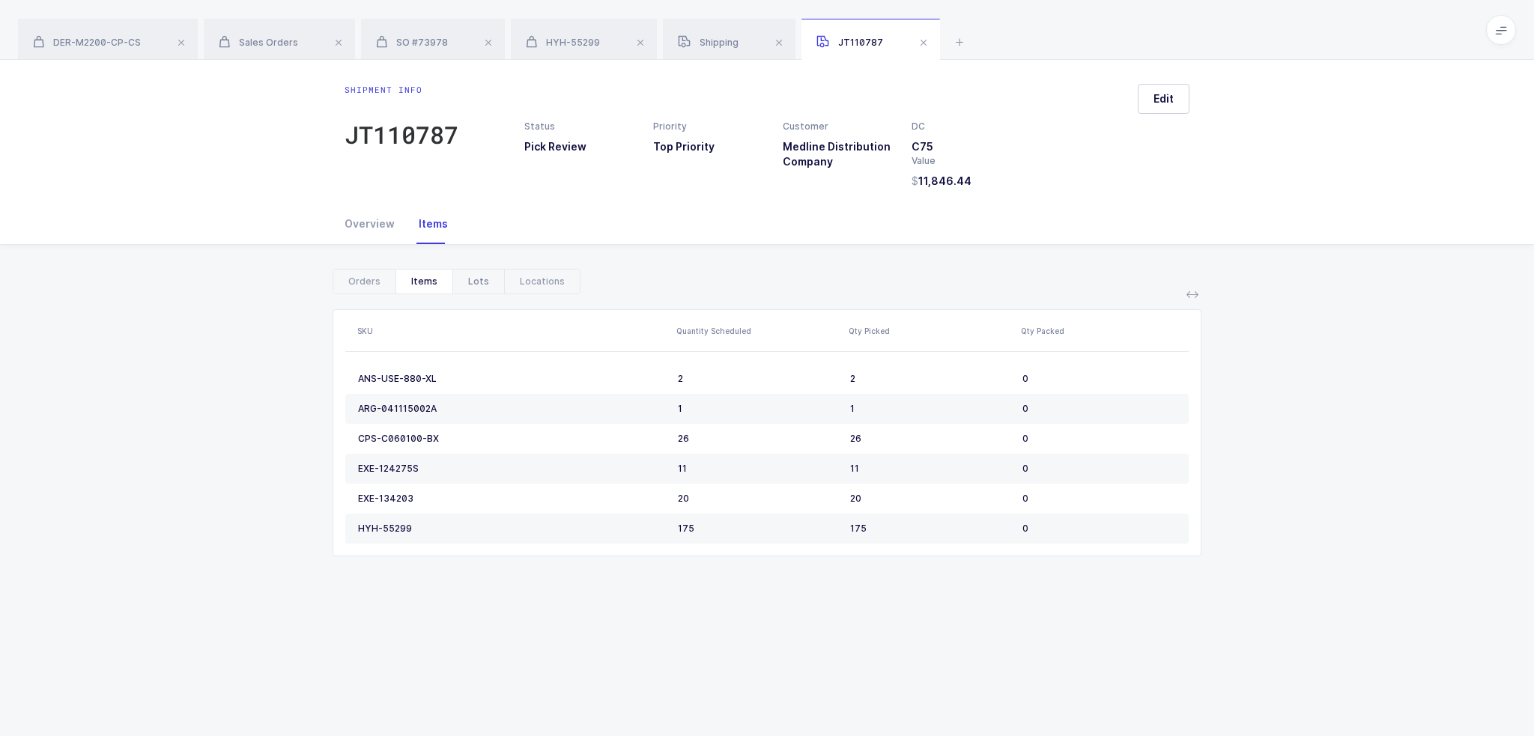
click at [475, 282] on div "Lots" at bounding box center [478, 282] width 52 height 24
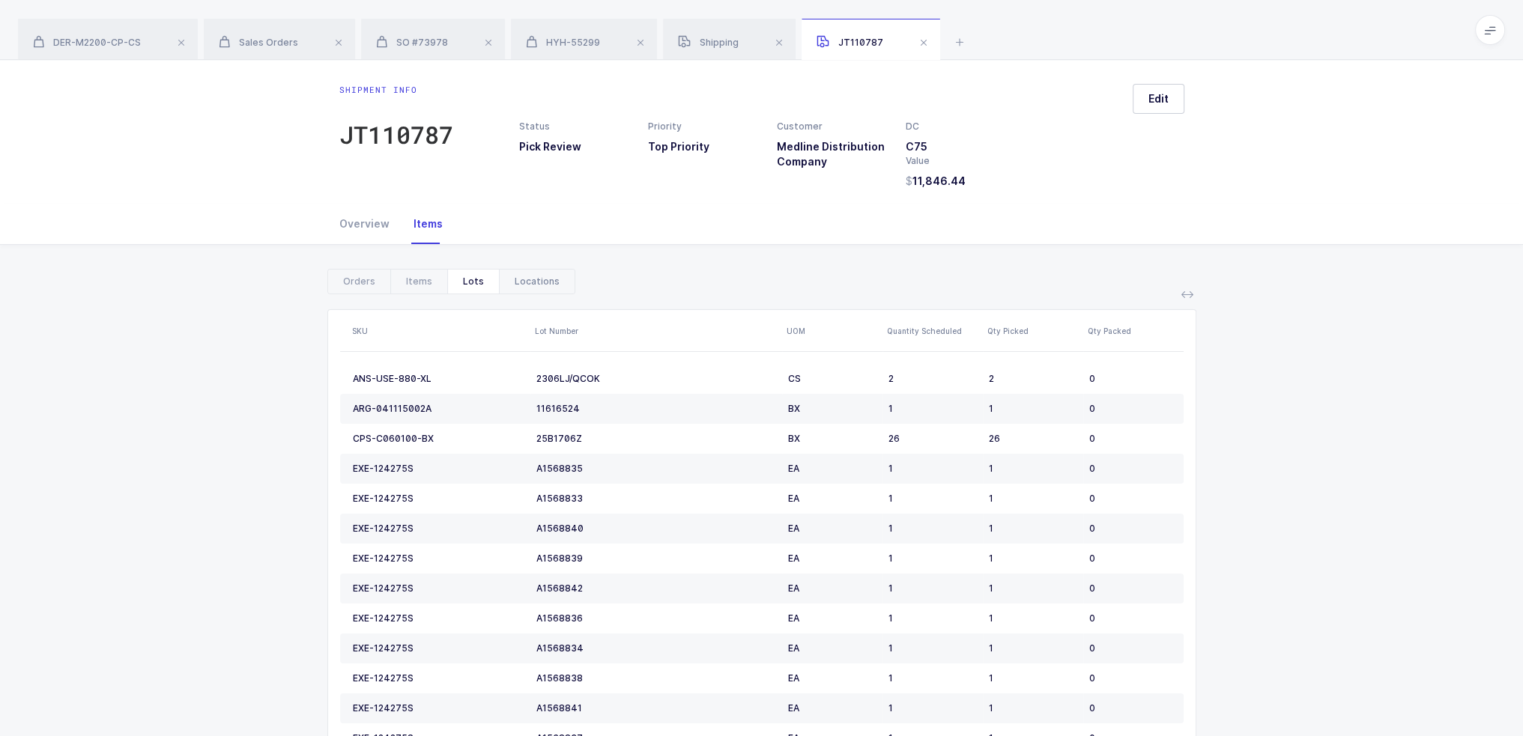
click at [547, 278] on div "Locations" at bounding box center [537, 282] width 76 height 24
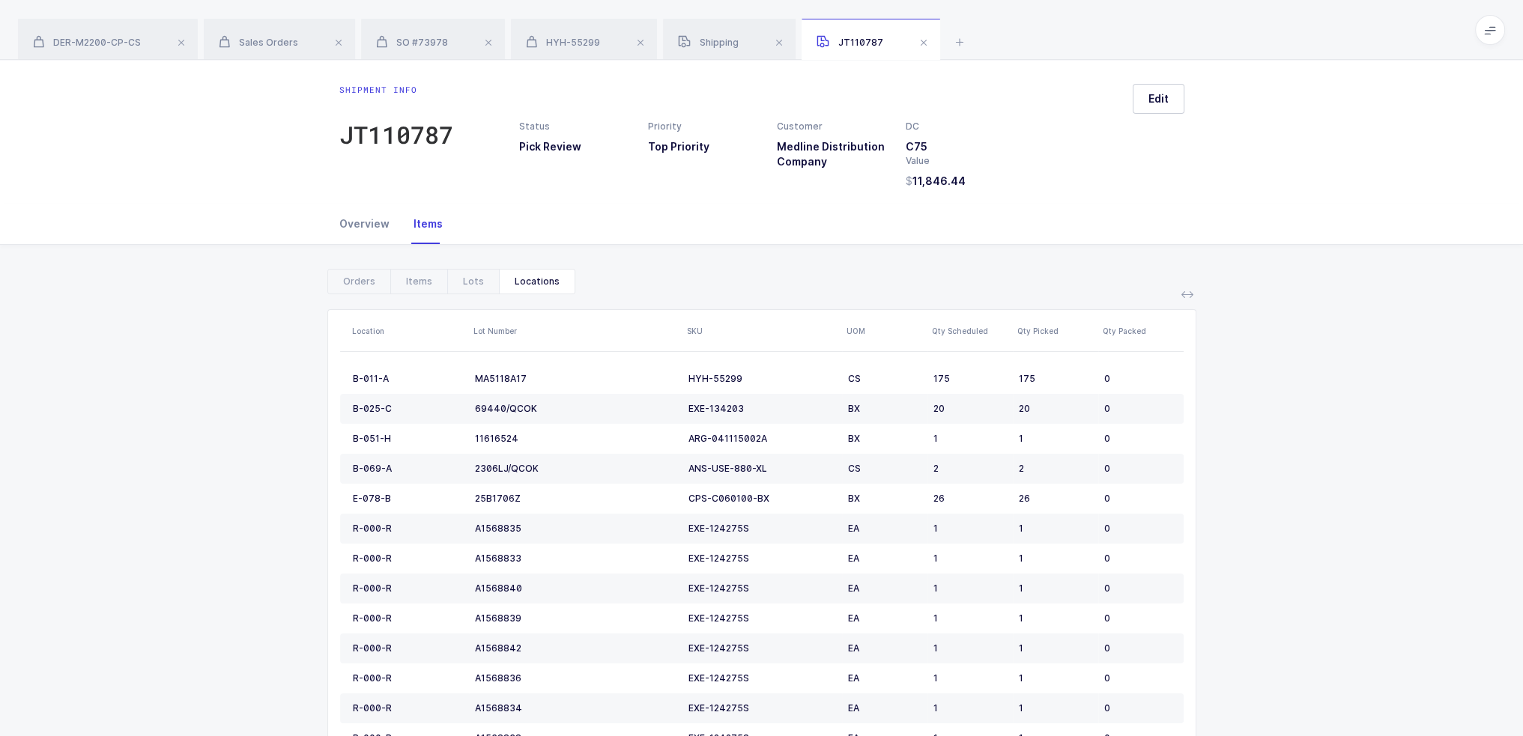
click at [366, 215] on div "Overview" at bounding box center [370, 224] width 62 height 40
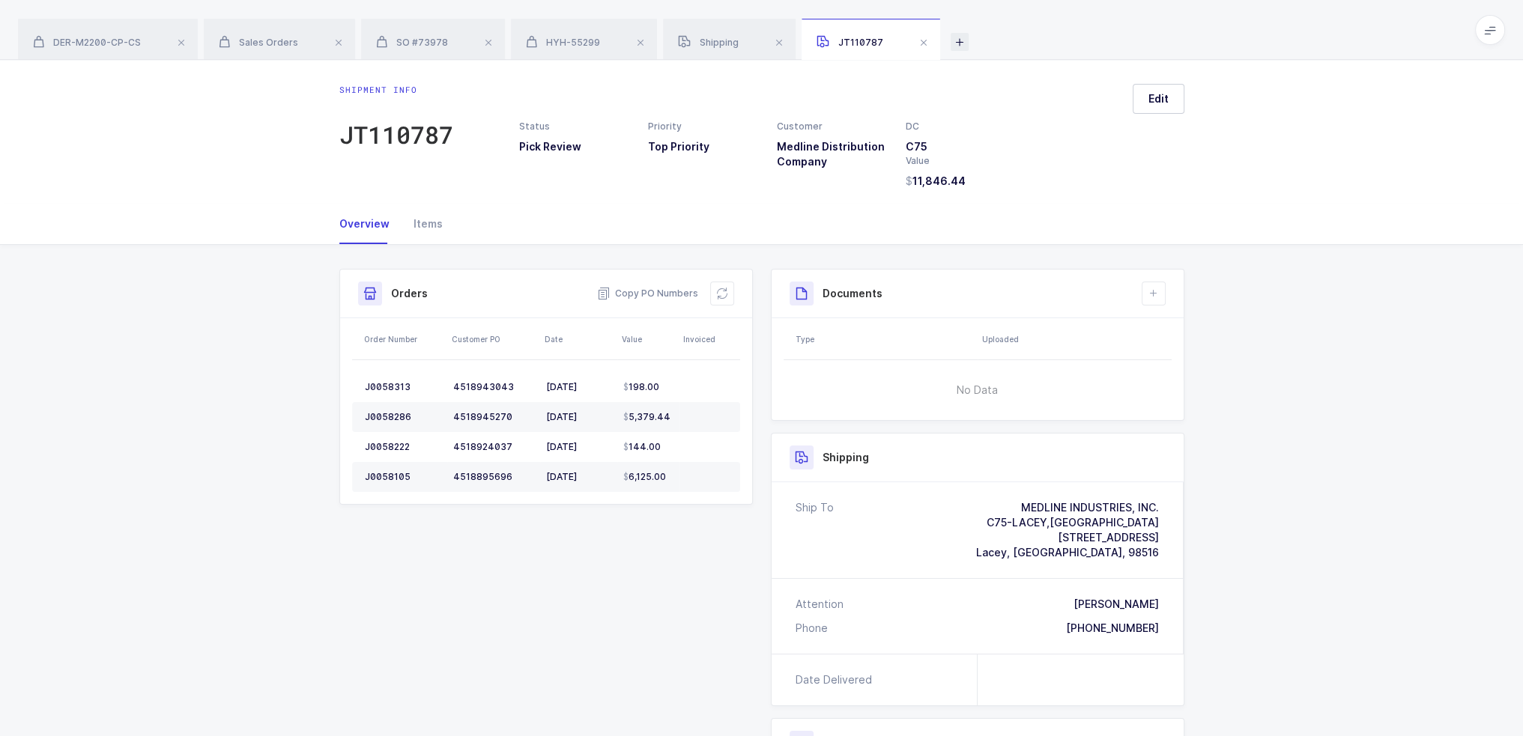
click at [962, 38] on icon at bounding box center [960, 42] width 18 height 18
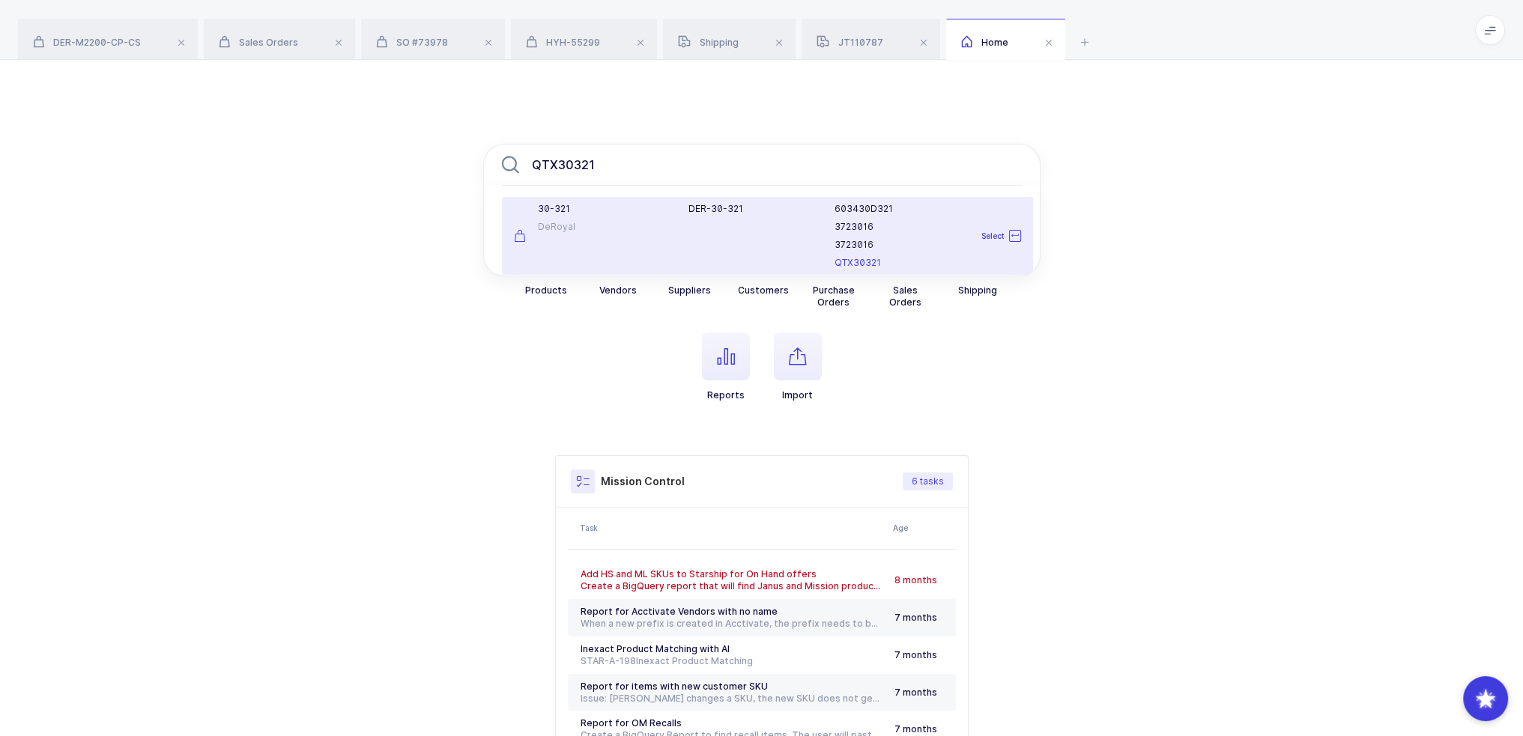
type input "QTX30321"
click at [664, 223] on div "DeRoyal" at bounding box center [592, 227] width 157 height 12
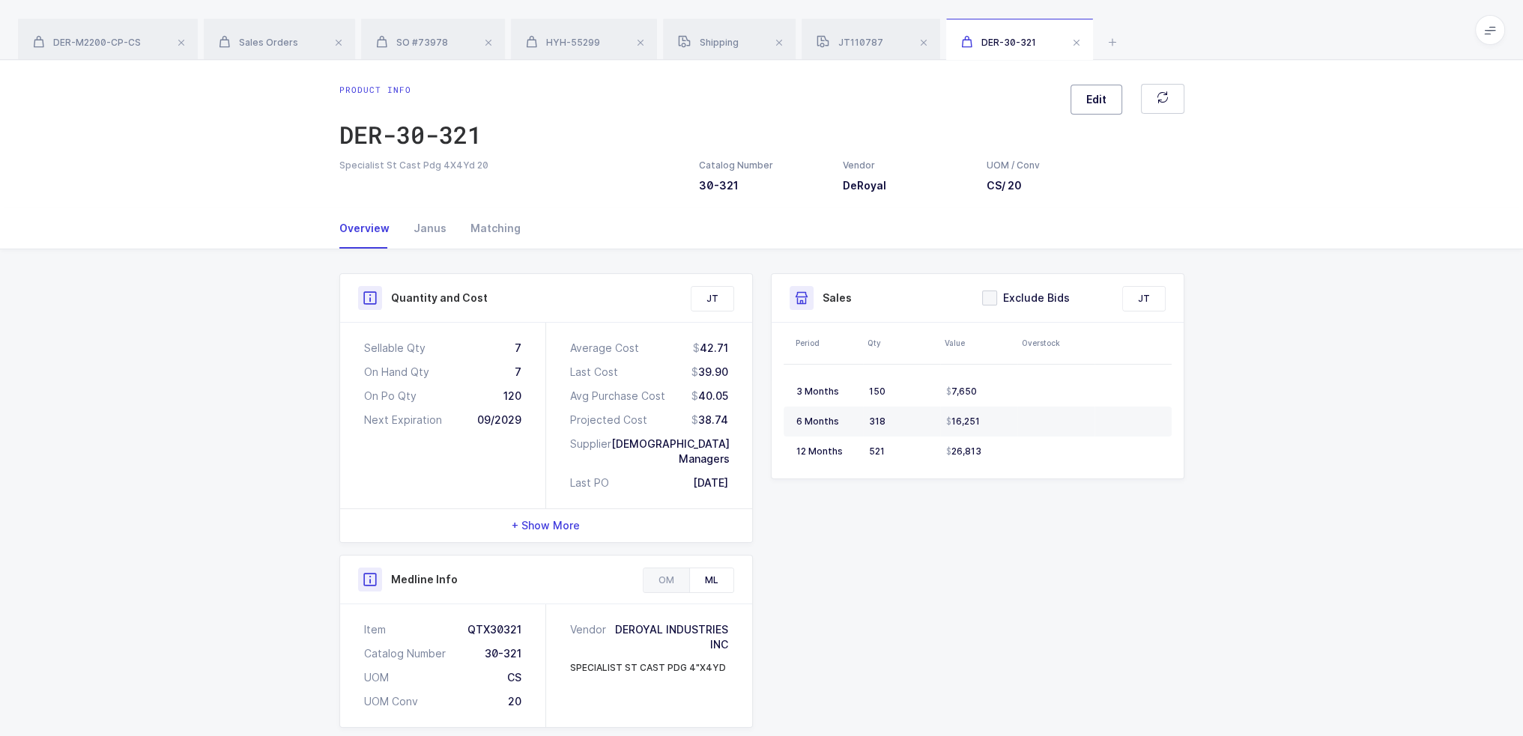
click at [1106, 94] on span "Edit" at bounding box center [1096, 99] width 20 height 15
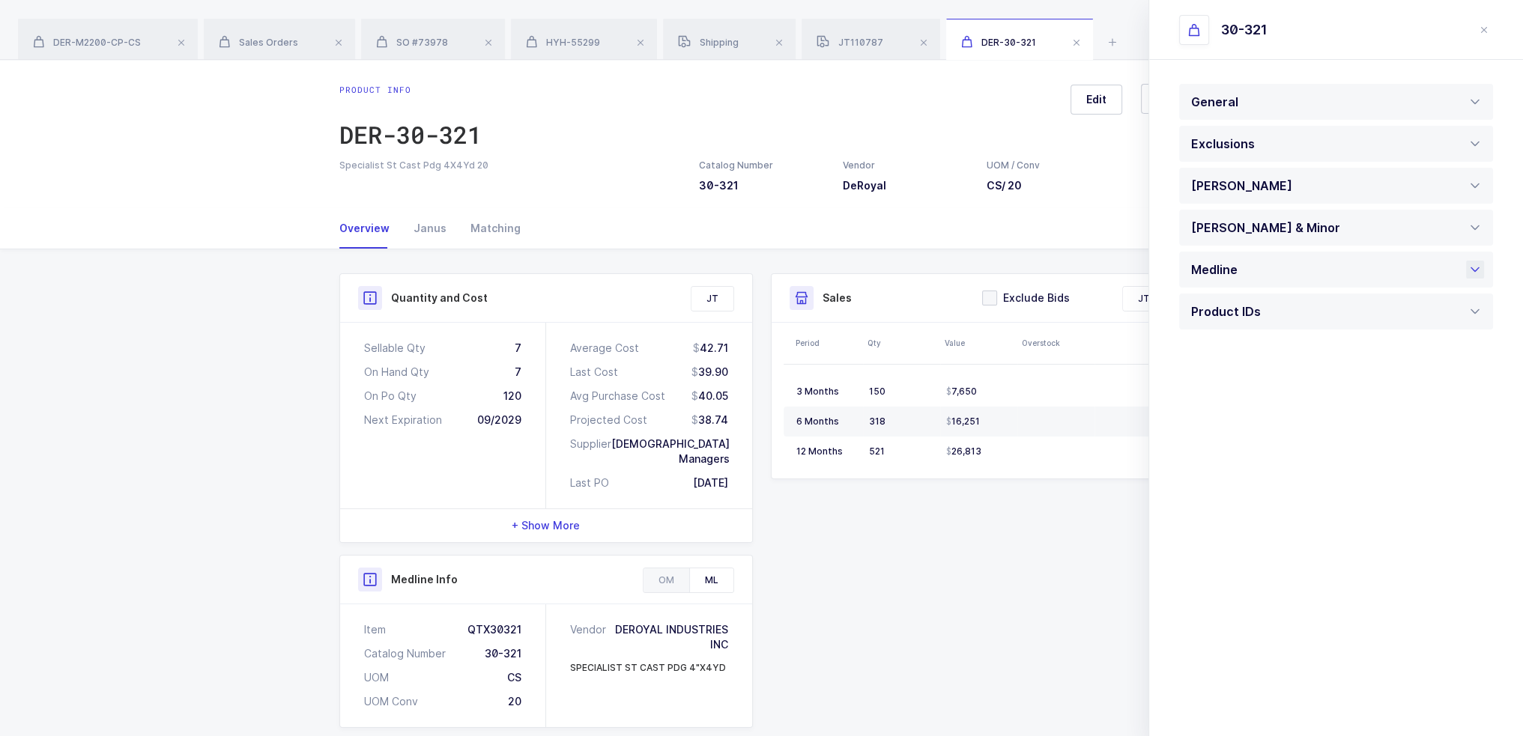
click at [1211, 269] on div "Medline" at bounding box center [1218, 270] width 54 height 36
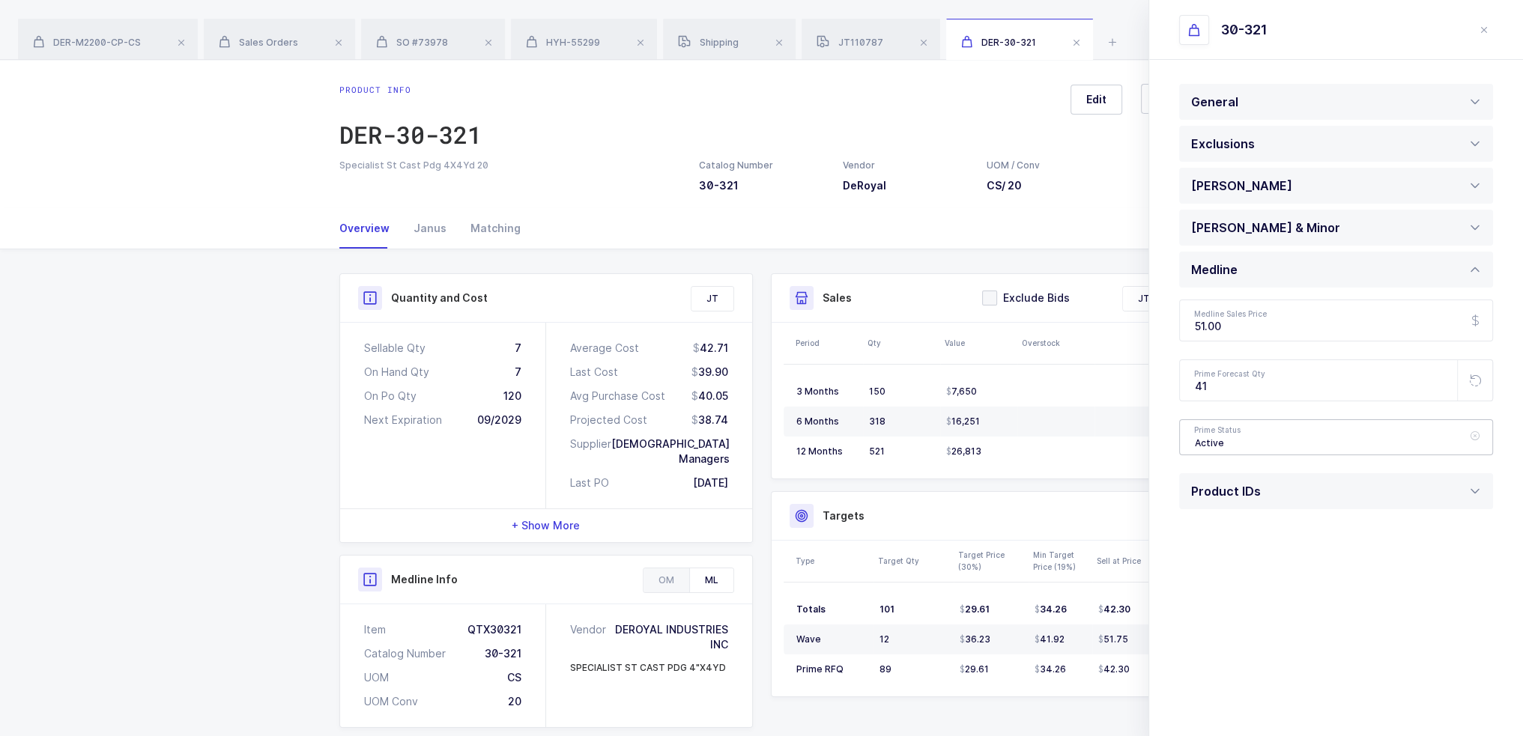
click at [1239, 441] on div "Active" at bounding box center [1336, 437] width 314 height 36
click at [1217, 503] on span "Pending" at bounding box center [1216, 508] width 42 height 13
type input "Pending"
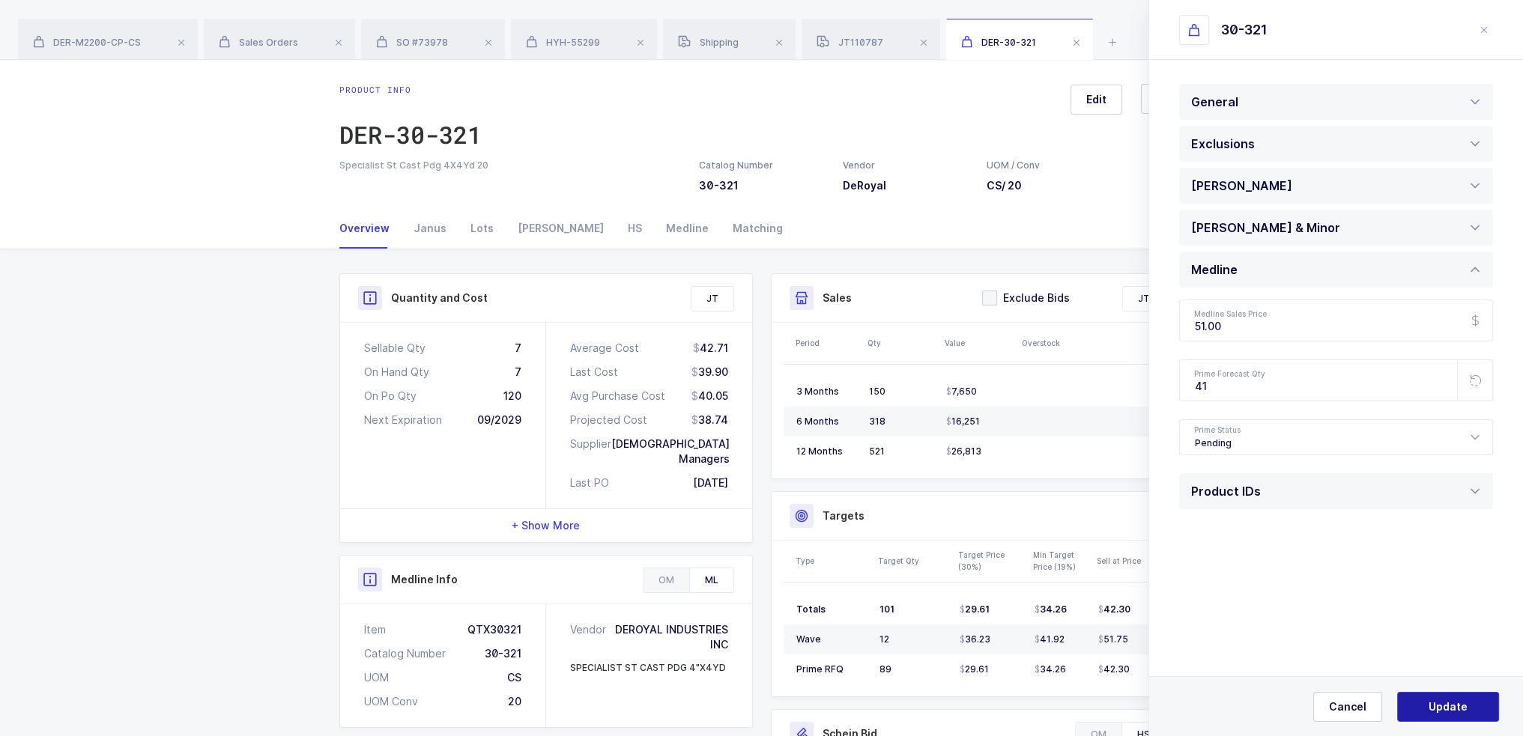
click at [1448, 708] on span "Update" at bounding box center [1448, 707] width 39 height 15
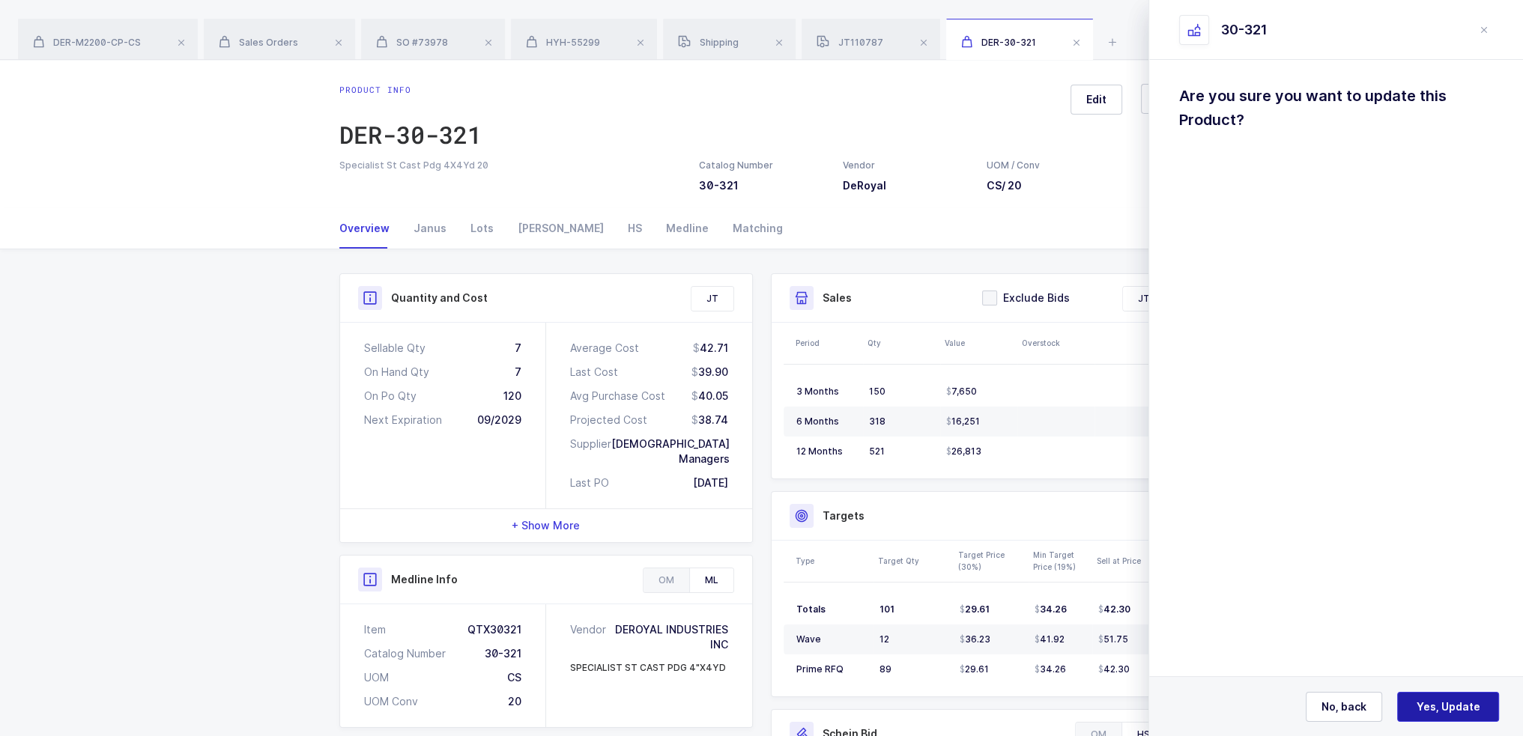
click at [1453, 708] on span "Yes, Update" at bounding box center [1449, 707] width 64 height 15
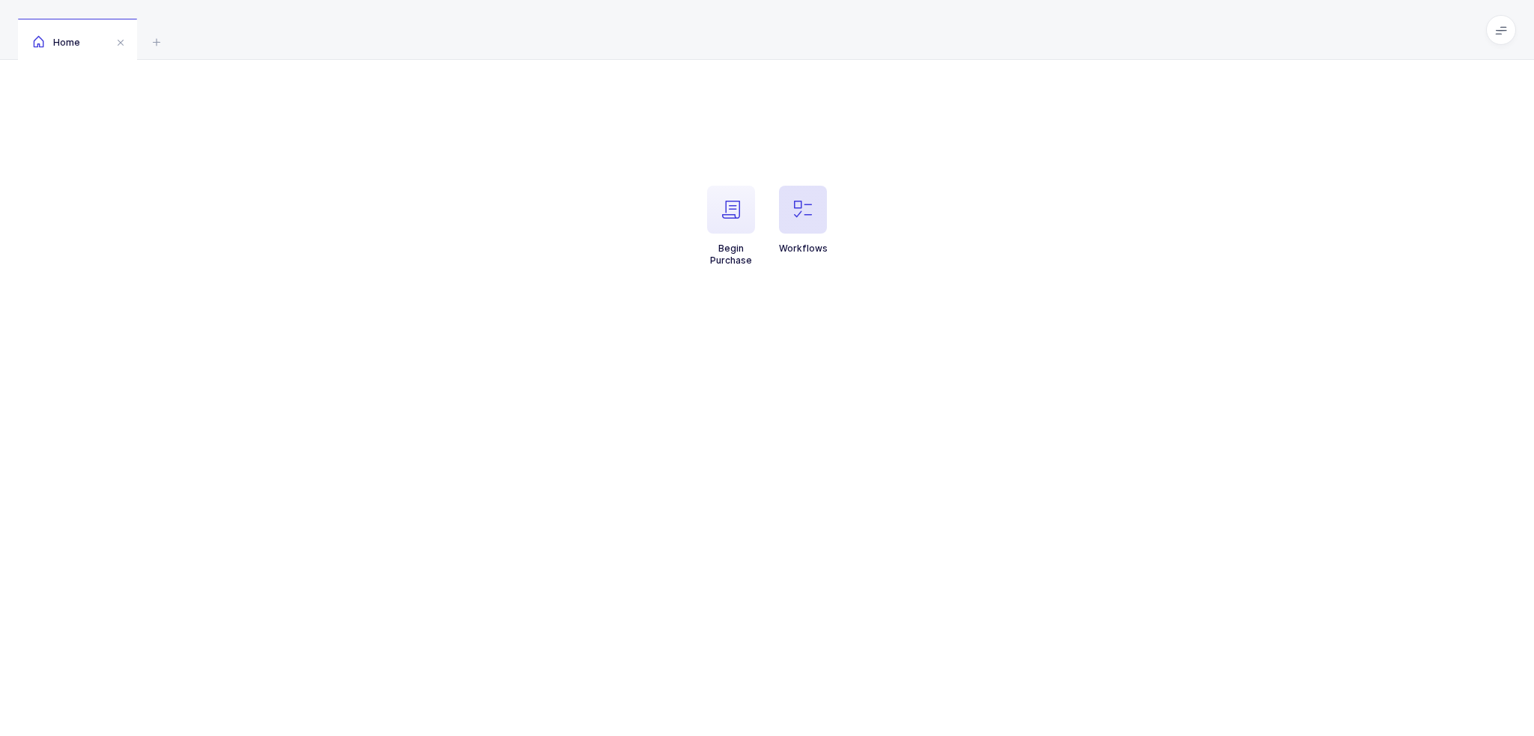
click at [812, 222] on span "button" at bounding box center [803, 210] width 48 height 48
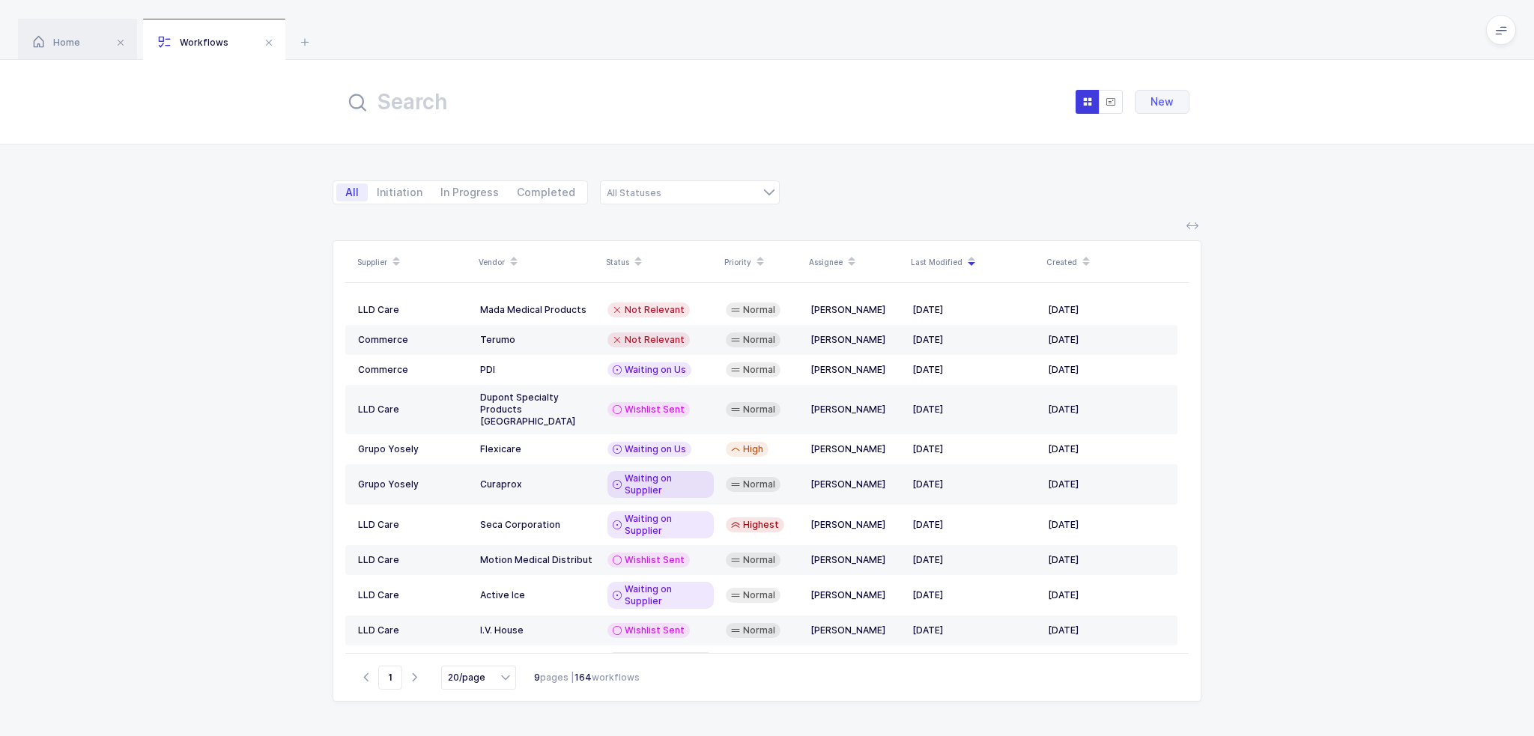
click at [569, 109] on input "text" at bounding box center [510, 102] width 330 height 36
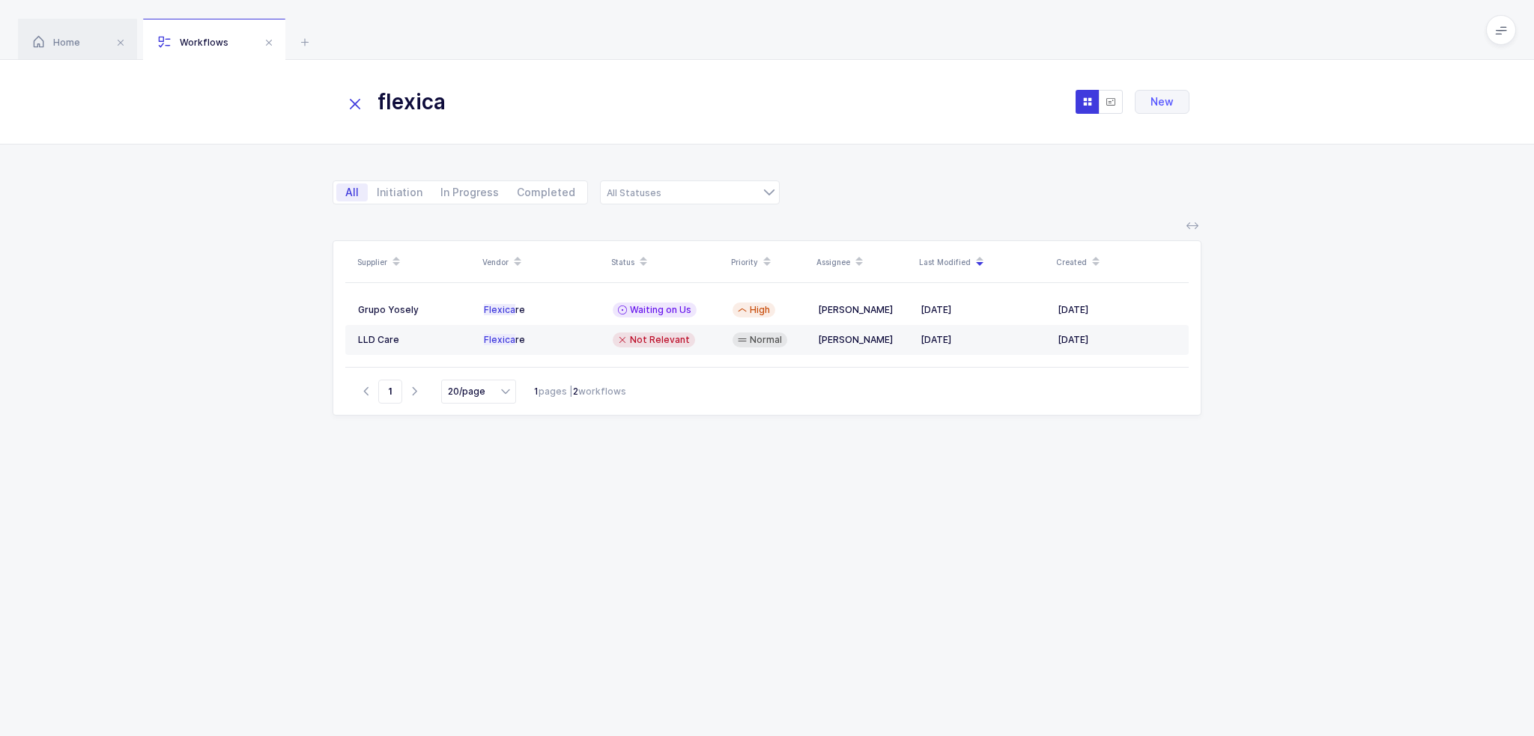
drag, startPoint x: 501, startPoint y: 92, endPoint x: 237, endPoint y: 92, distance: 263.7
click at [237, 92] on div "flexica New" at bounding box center [767, 102] width 1534 height 85
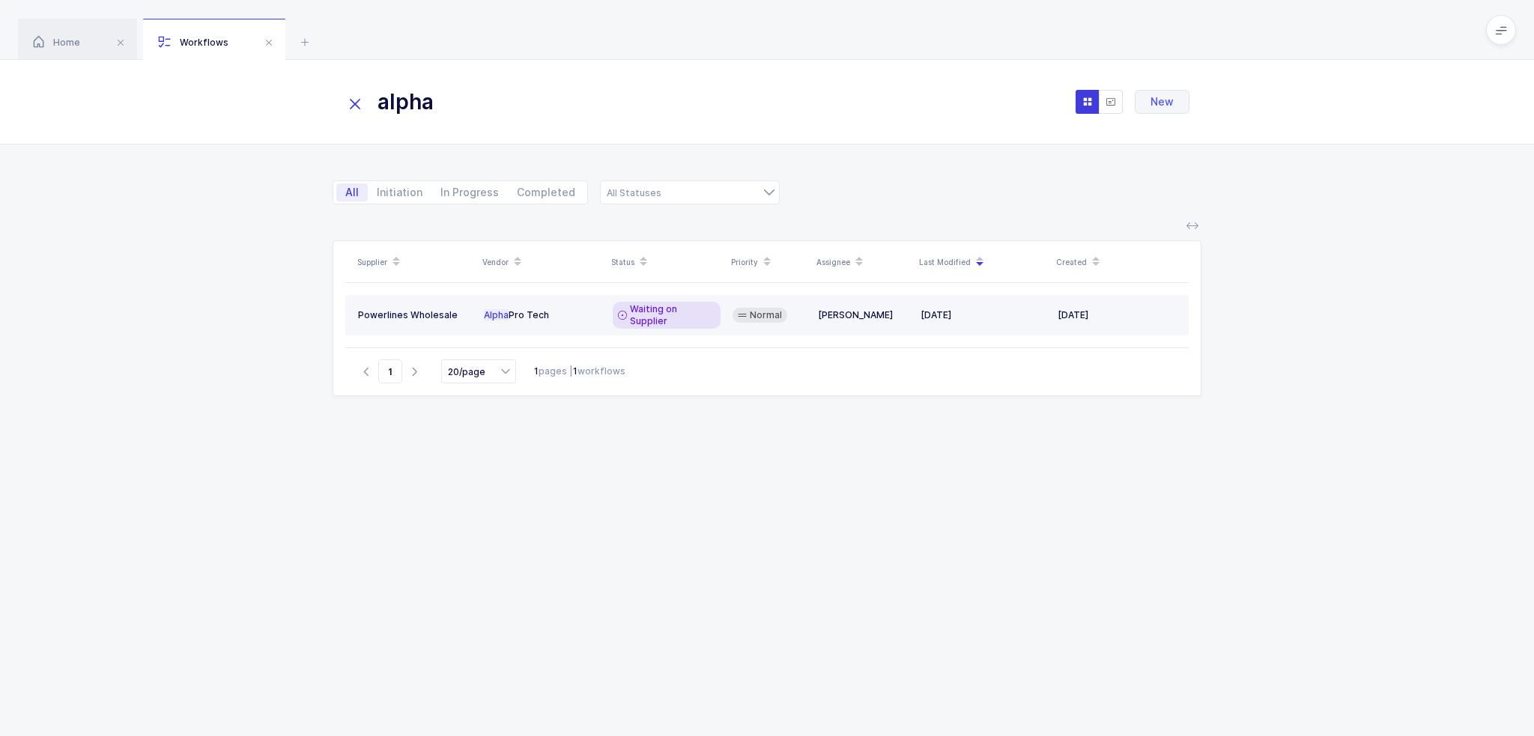
type input "alpha"
click at [716, 306] on div "Waiting on Supplier" at bounding box center [667, 315] width 108 height 27
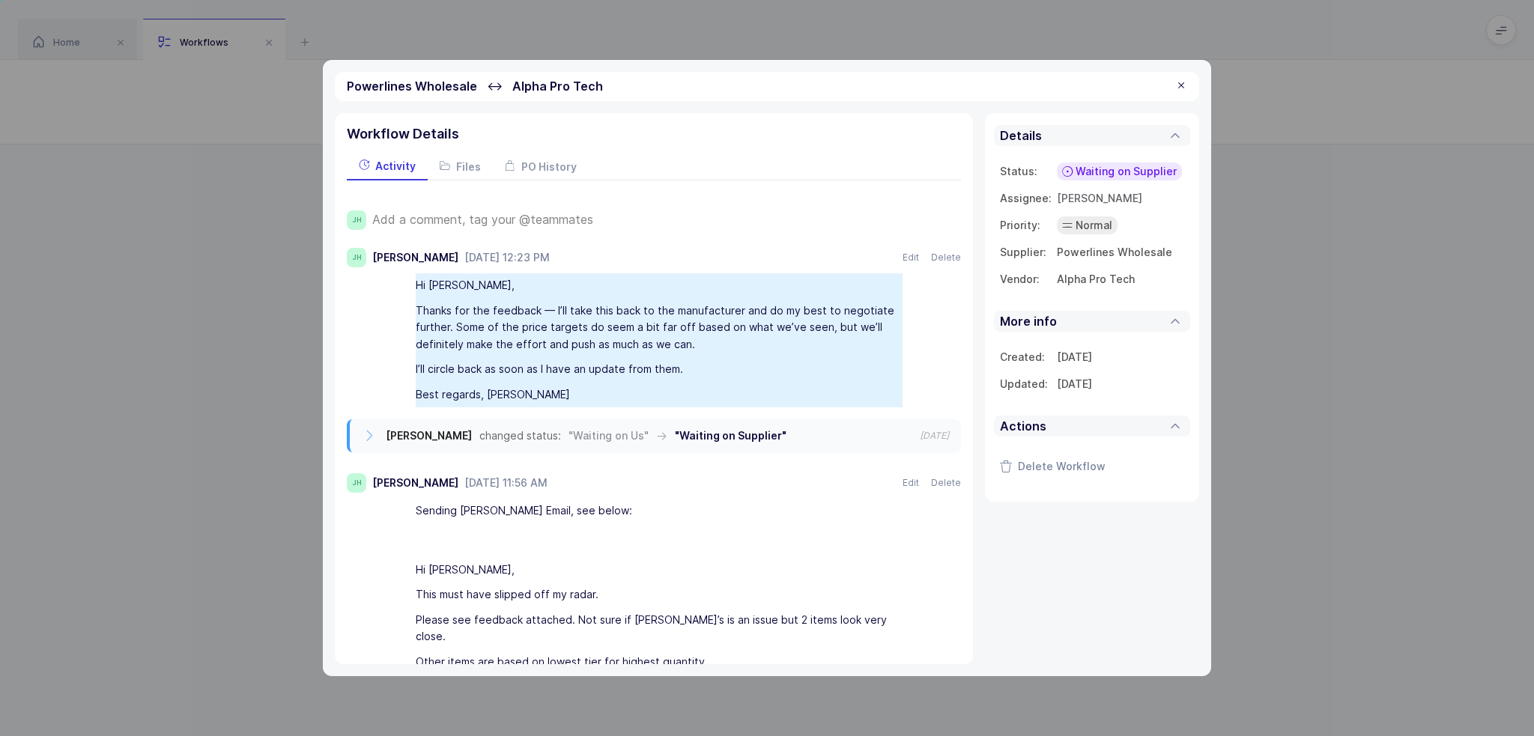
drag, startPoint x: 419, startPoint y: 283, endPoint x: 547, endPoint y: 390, distance: 166.5
click at [547, 390] on div "Hi [PERSON_NAME], Thanks for the feedback — I’ll take this back to the manufact…" at bounding box center [669, 340] width 584 height 134
click at [547, 390] on div "Best regards, [PERSON_NAME]" at bounding box center [659, 394] width 487 height 25
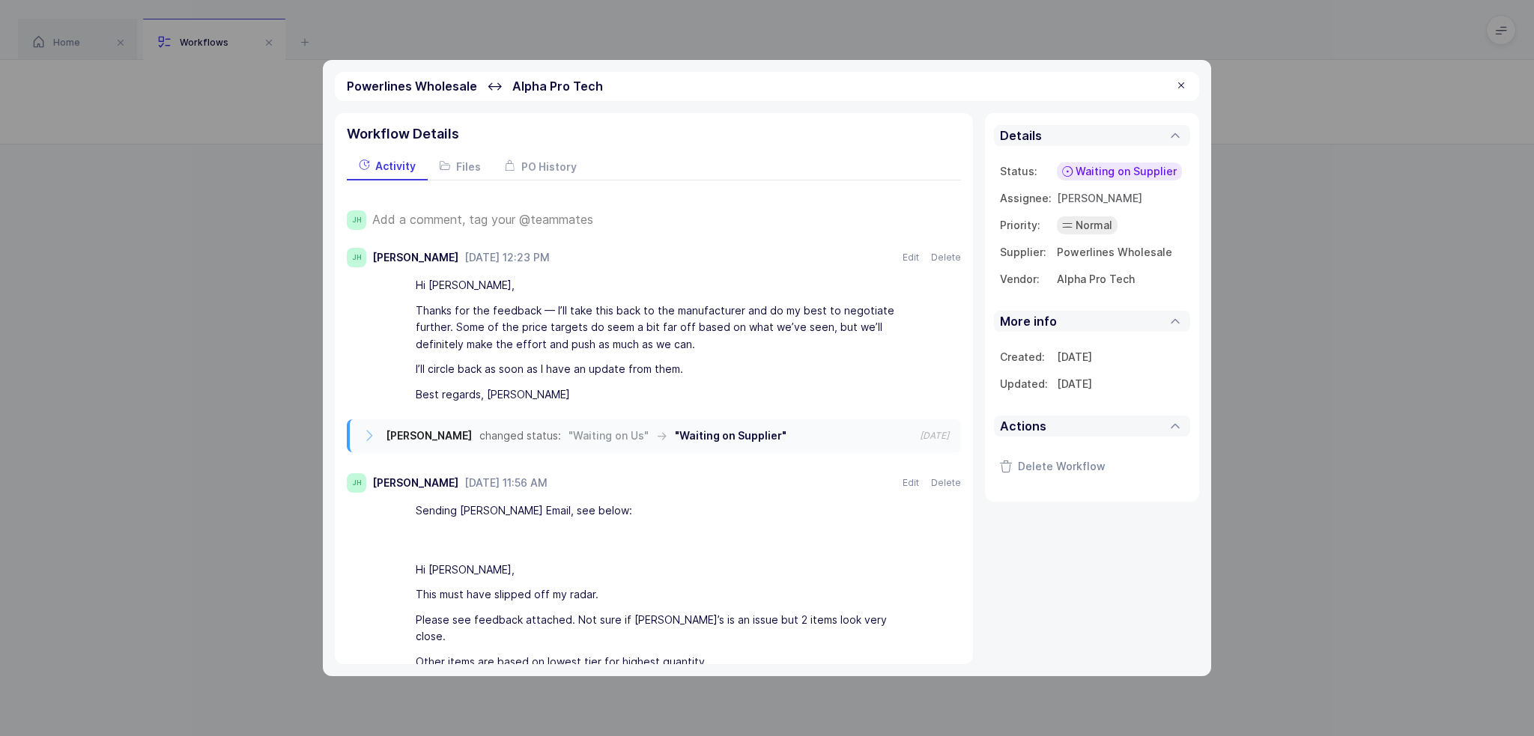
drag, startPoint x: 569, startPoint y: 390, endPoint x: 530, endPoint y: 396, distance: 39.5
click at [530, 396] on div "Best regards, [PERSON_NAME]" at bounding box center [659, 394] width 487 height 25
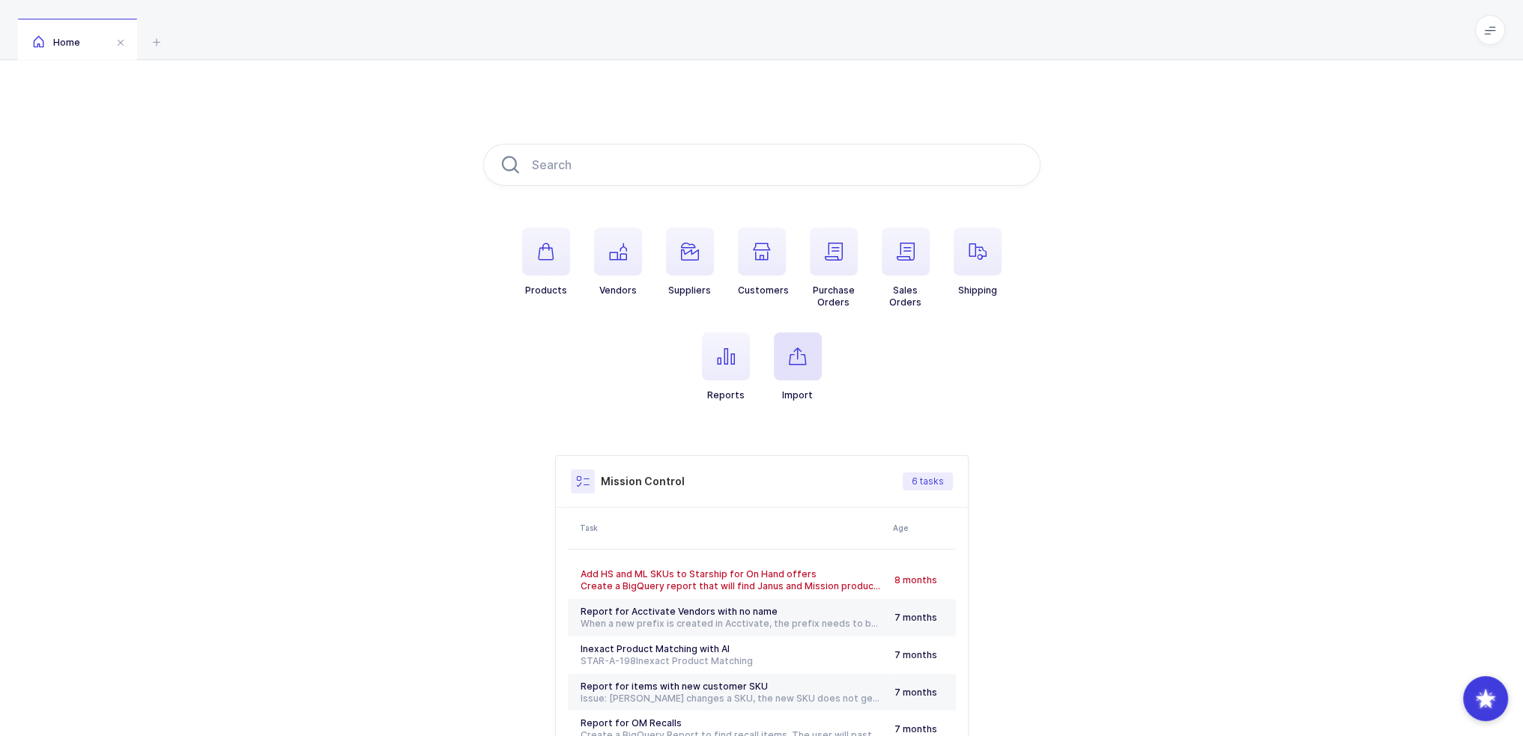
click at [793, 368] on span "button" at bounding box center [798, 357] width 48 height 48
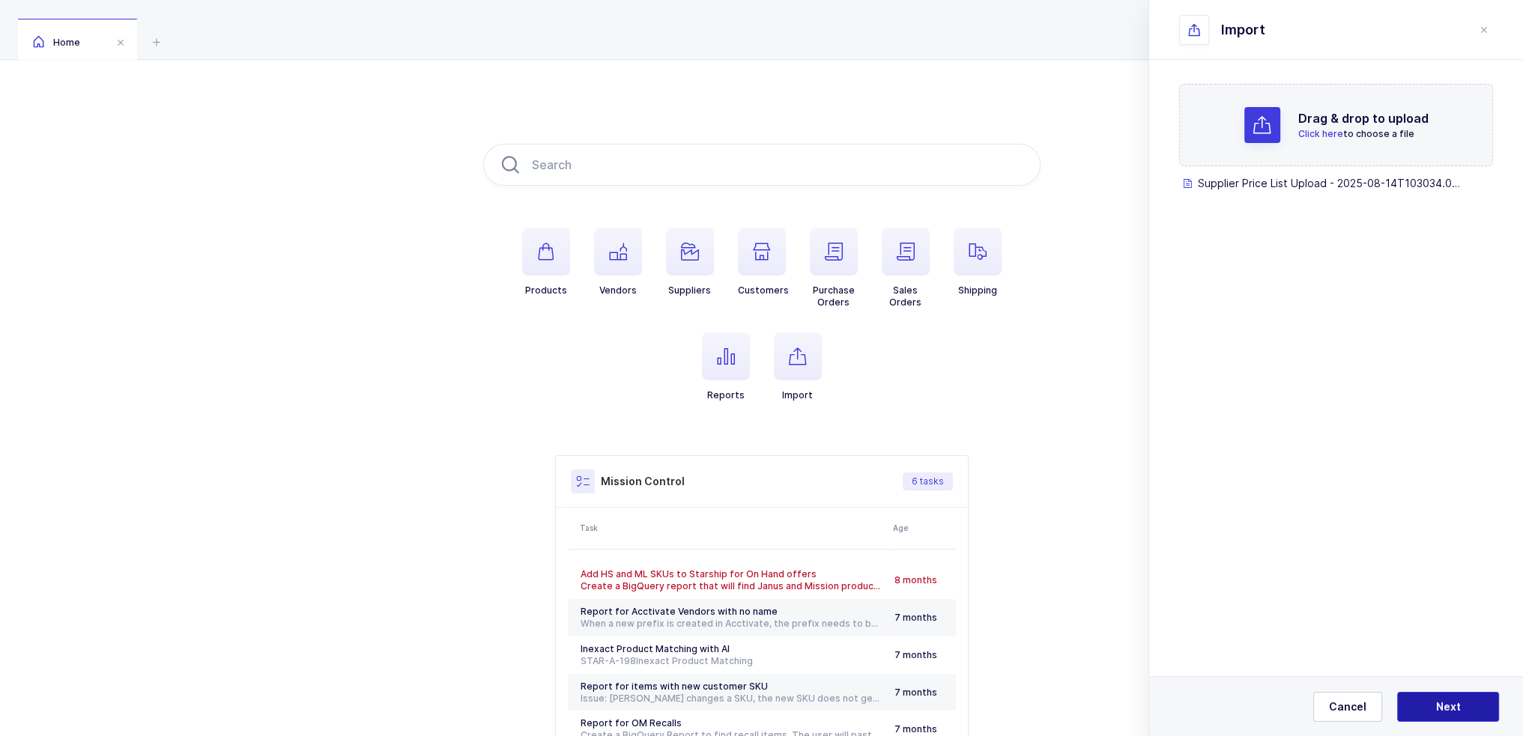
click at [1450, 693] on button "Next" at bounding box center [1448, 707] width 102 height 30
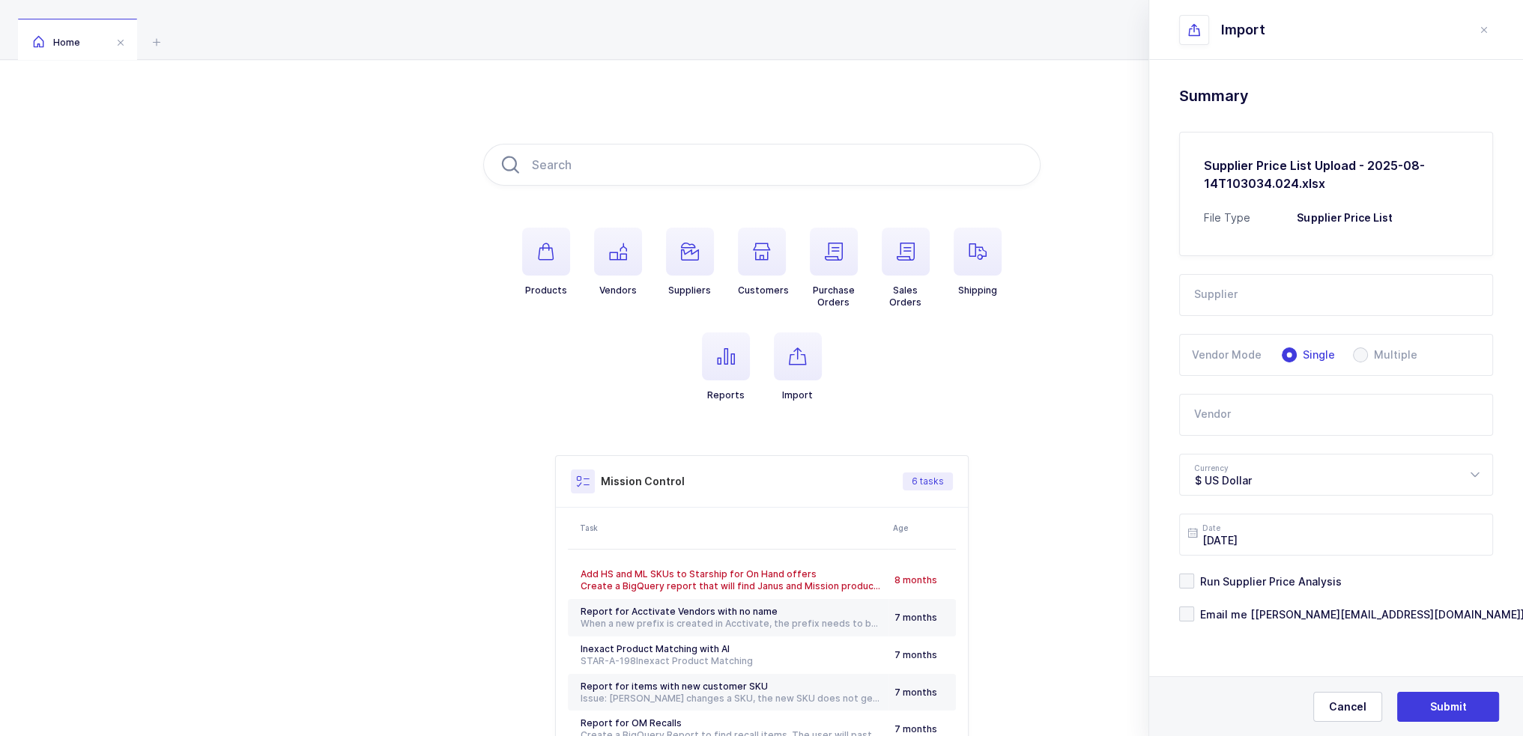
click at [1328, 290] on input "text" at bounding box center [1336, 295] width 314 height 42
click at [1263, 341] on span "Powerlines Wholesale" at bounding box center [1252, 345] width 115 height 13
type input "Powerlines Wholesale"
click at [1236, 447] on form "Supplier Powerlines Wholesale 2M Marketing Group A1 Pharmaceuticals Adriadent A…" at bounding box center [1336, 439] width 314 height 366
click at [1244, 413] on input "text" at bounding box center [1336, 415] width 314 height 42
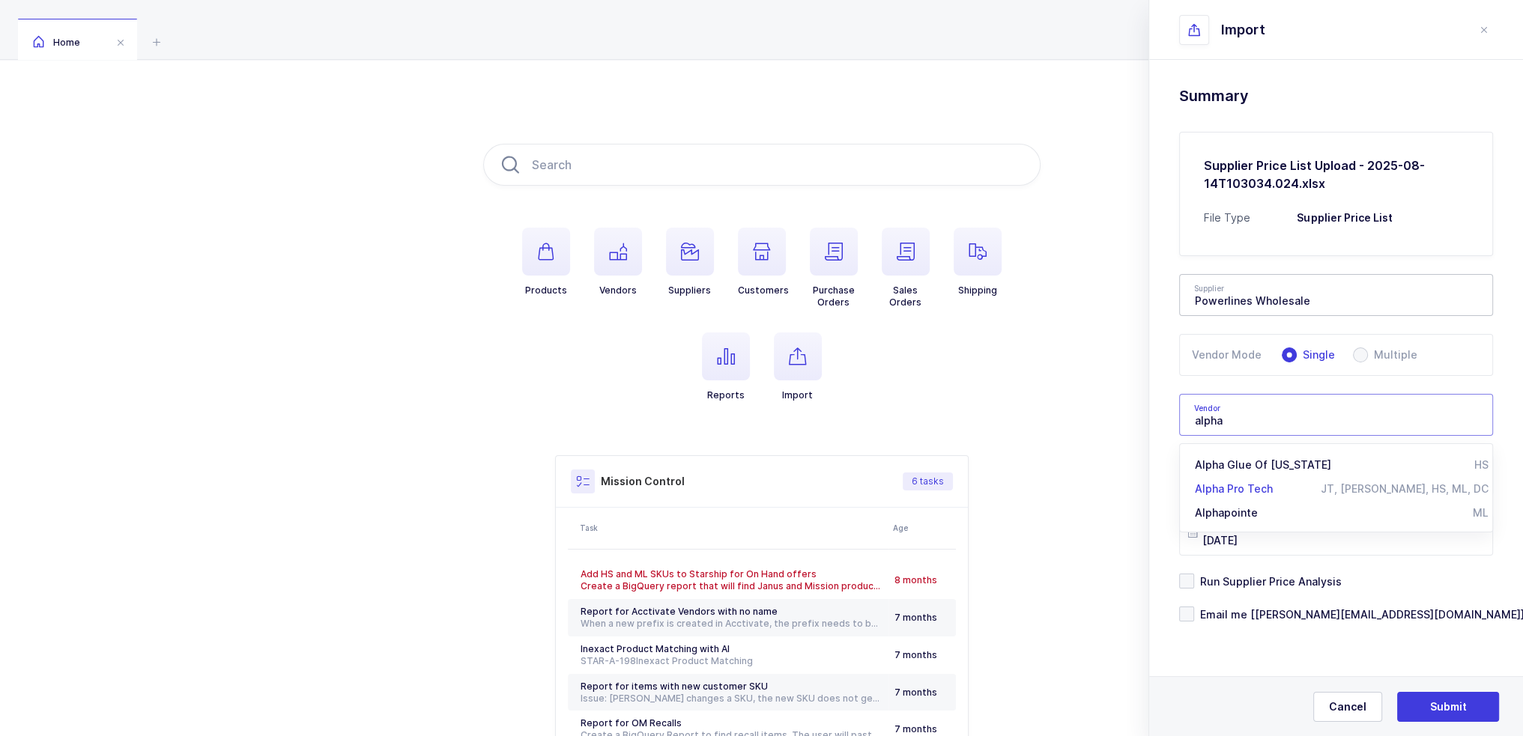
click at [1244, 495] on div "Alpha Pro Tech" at bounding box center [1258, 489] width 126 height 15
type input "Alpha Pro Tech"
click at [1264, 580] on span "Run Supplier Price Analysis" at bounding box center [1268, 582] width 148 height 14
click at [1194, 574] on input "Run Supplier Price Analysis" at bounding box center [1194, 574] width 0 height 0
click at [1261, 608] on span "Email me [[PERSON_NAME][EMAIL_ADDRESS][DOMAIN_NAME]]" at bounding box center [1359, 615] width 330 height 14
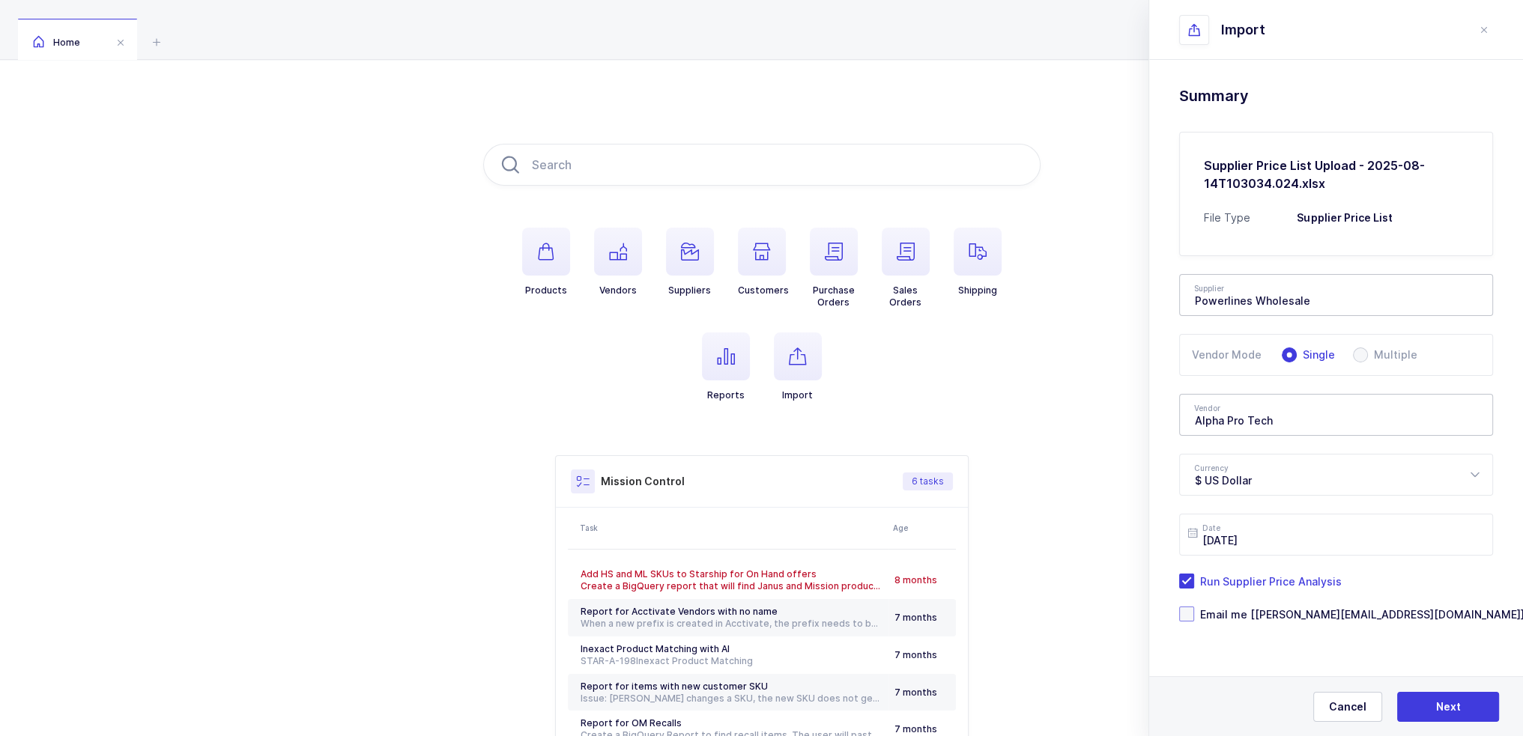
click at [1194, 607] on input "Email me [[PERSON_NAME][EMAIL_ADDRESS][DOMAIN_NAME]]" at bounding box center [1194, 607] width 0 height 0
click at [1435, 691] on div "Cancel Next" at bounding box center [1336, 706] width 374 height 60
click at [1441, 709] on span "Next" at bounding box center [1448, 707] width 25 height 15
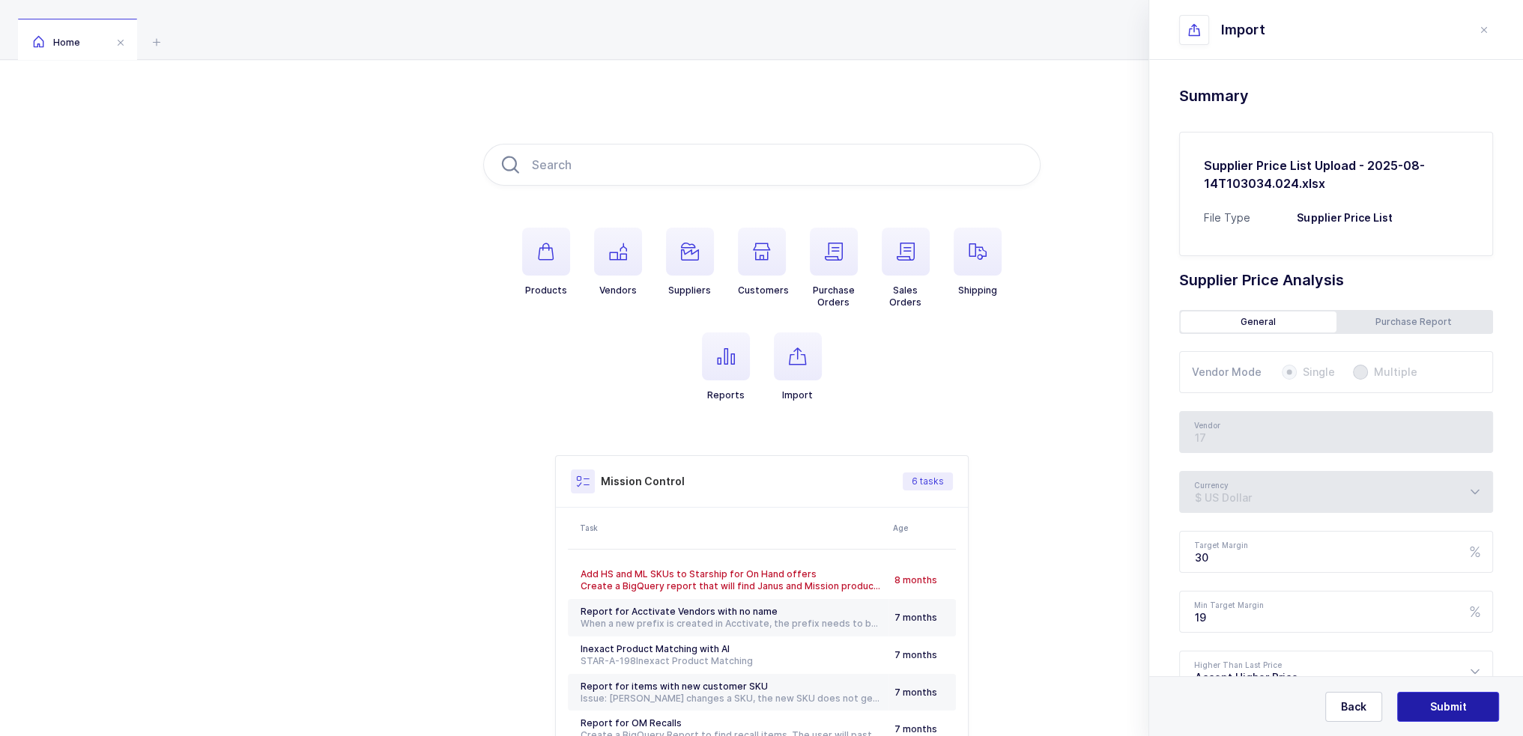
type input "Alpha Pro Tech"
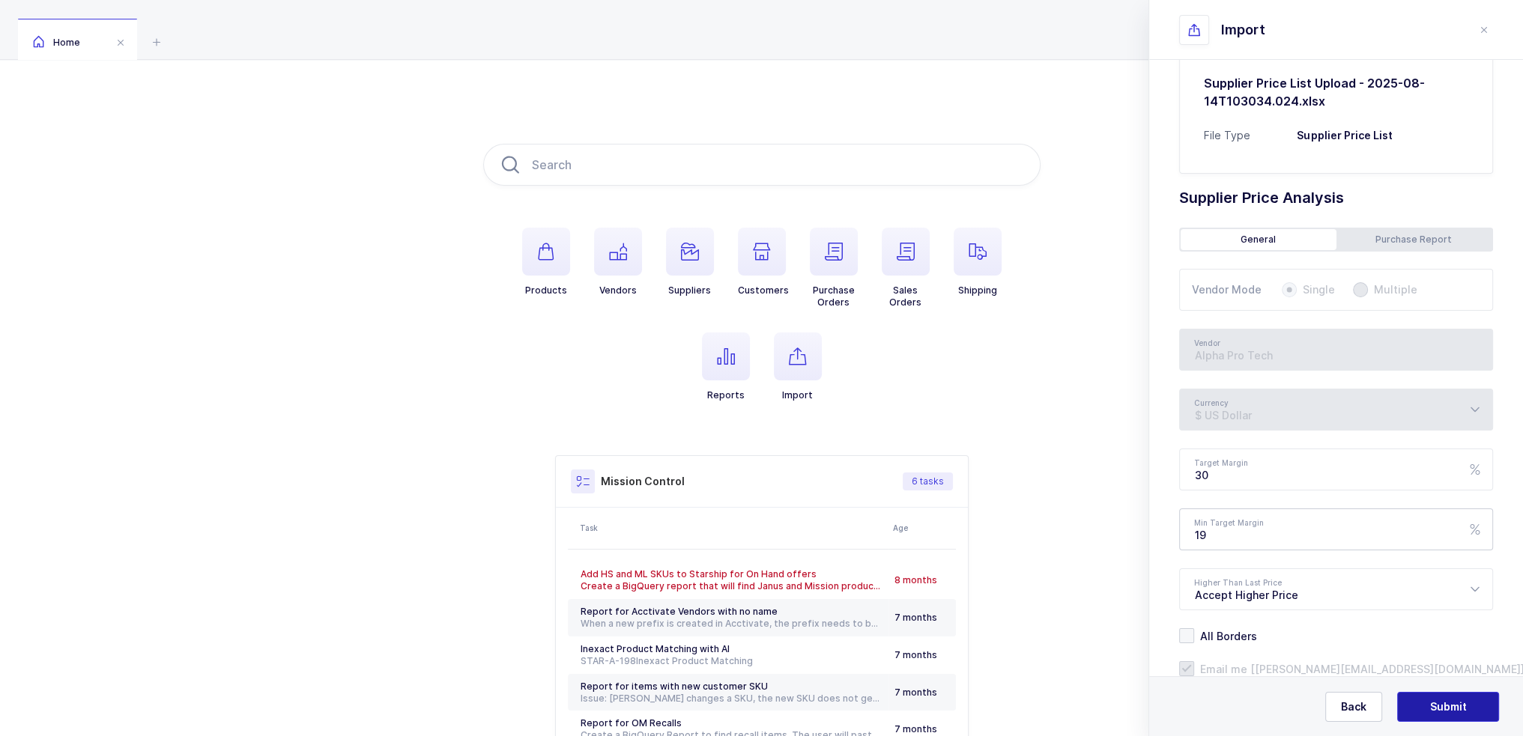
scroll to position [123, 0]
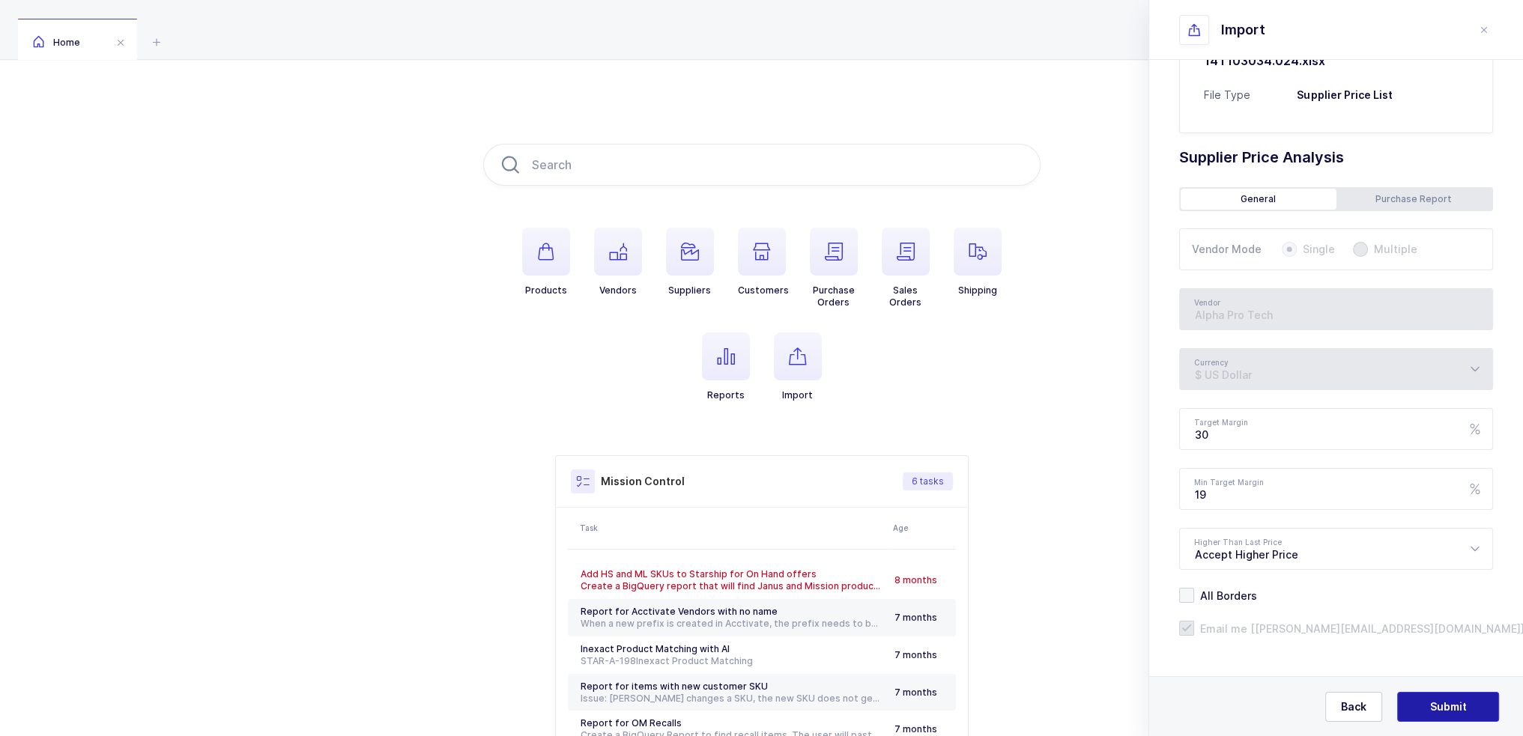
click at [1470, 706] on button "Submit" at bounding box center [1448, 707] width 102 height 30
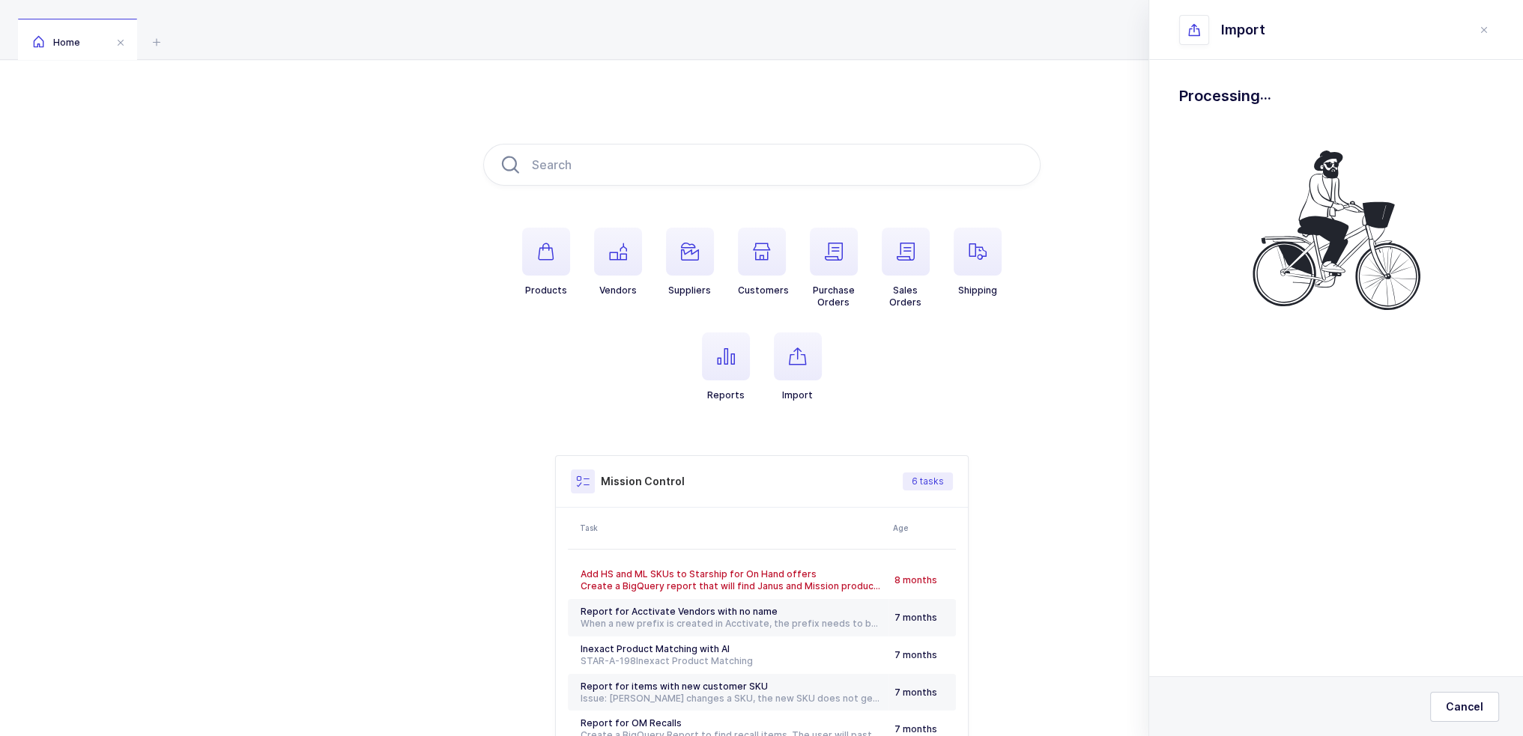
scroll to position [0, 0]
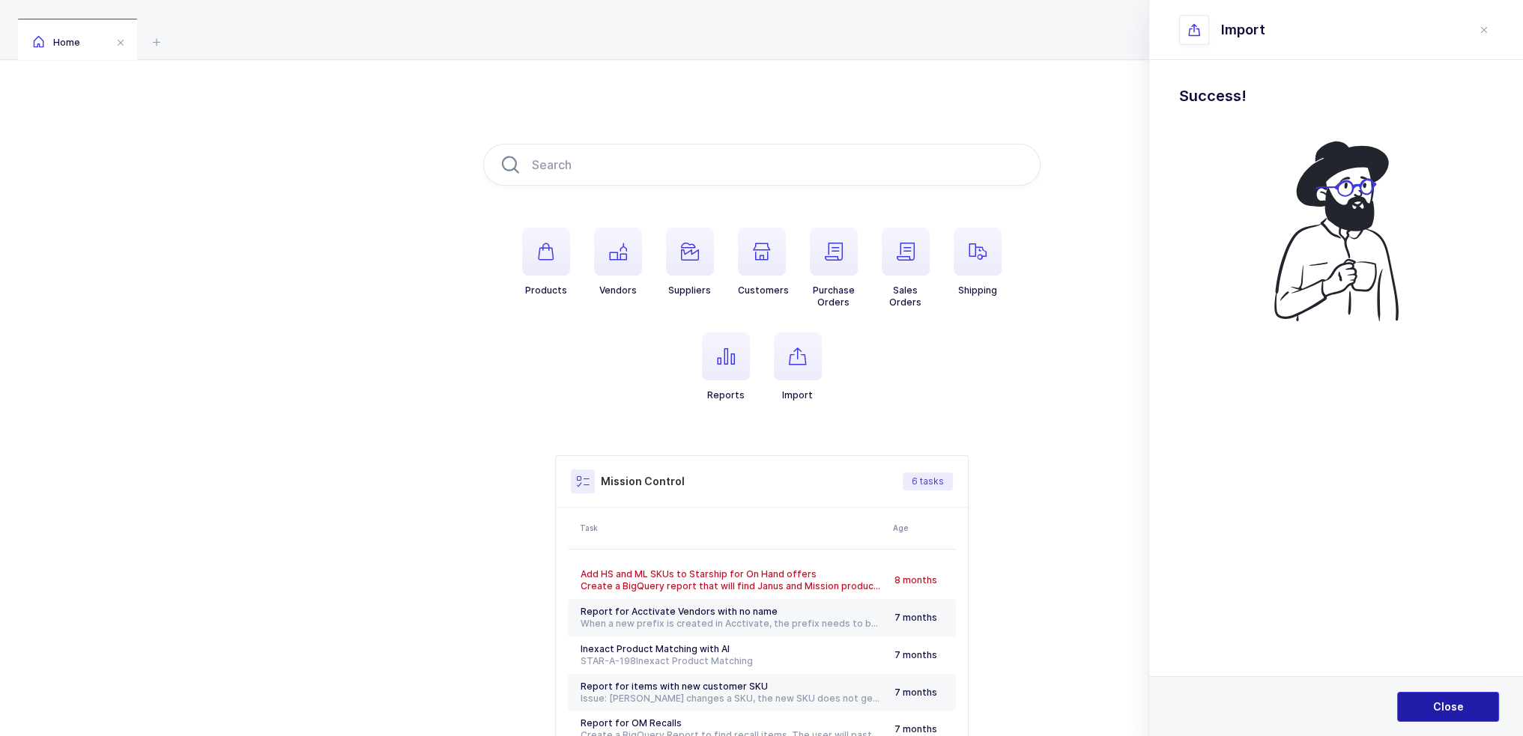
click at [1488, 718] on button "Close" at bounding box center [1448, 707] width 102 height 30
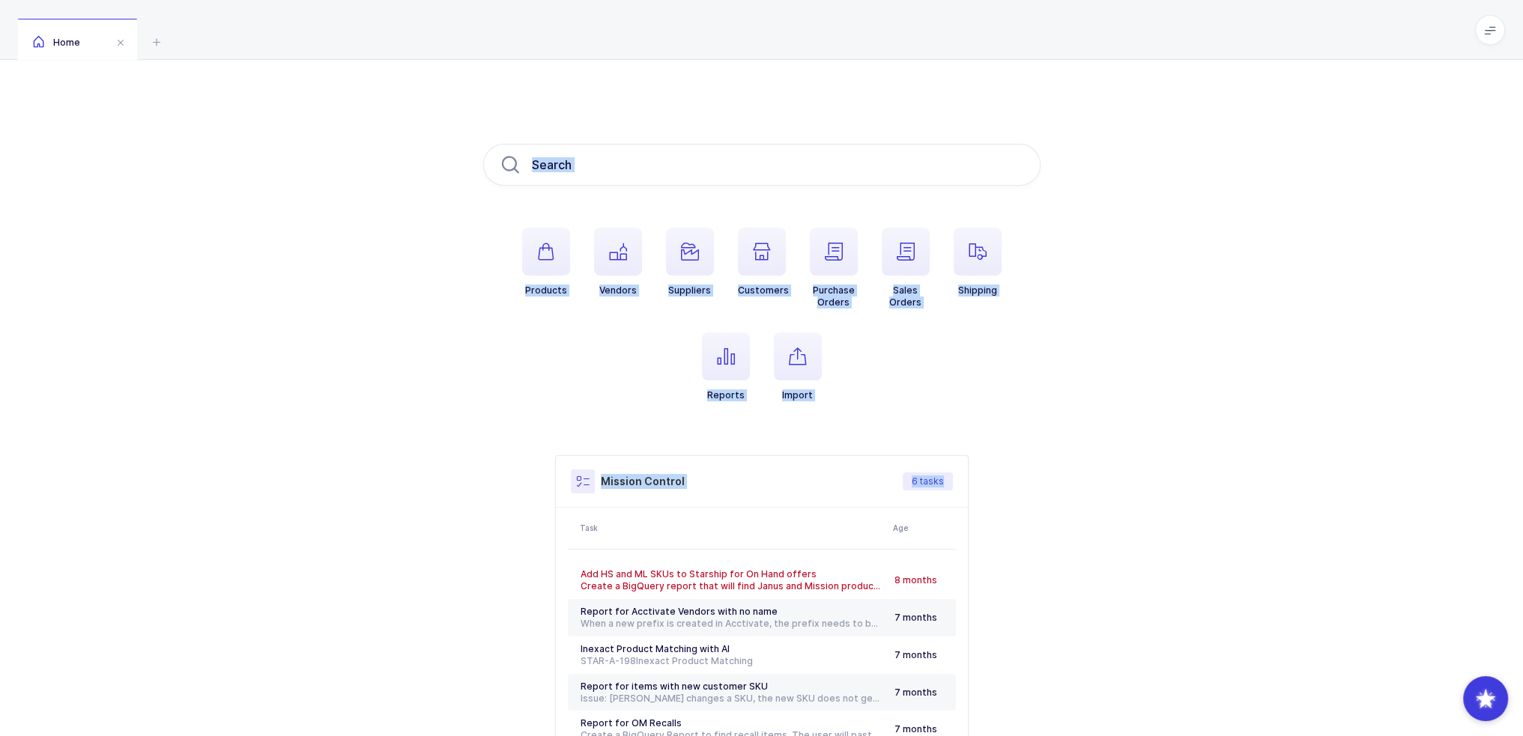
drag, startPoint x: 1031, startPoint y: 457, endPoint x: 821, endPoint y: 101, distance: 413.0
click at [821, 101] on div "Products Vendors Suppliers Customers Purchase Orders Sales Orders Shipping Repo…" at bounding box center [761, 471] width 1523 height 823
drag, startPoint x: 818, startPoint y: 97, endPoint x: 1015, endPoint y: 488, distance: 437.2
click at [1015, 488] on div "Products Vendors Suppliers Customers Purchase Orders Sales Orders Shipping Repo…" at bounding box center [761, 471] width 1523 height 823
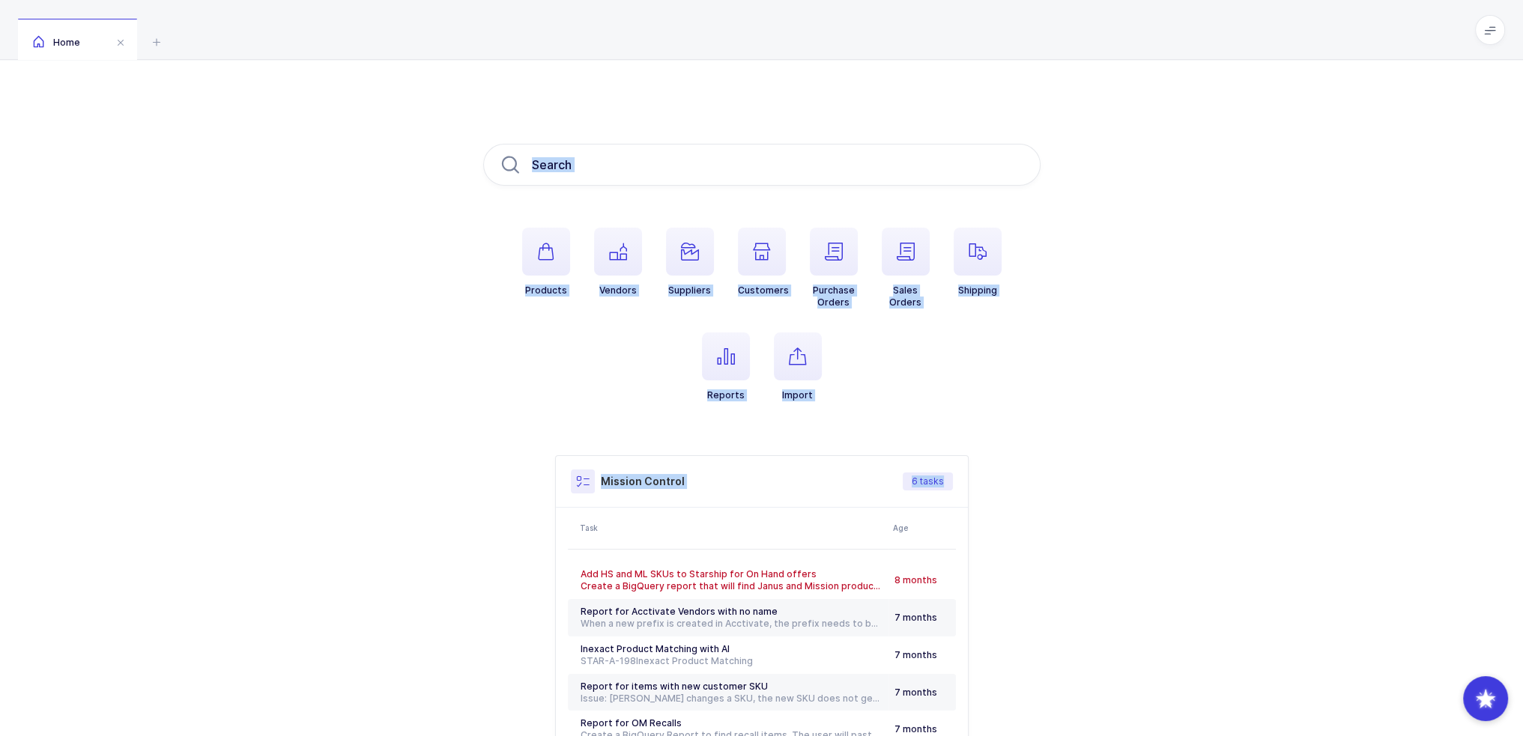
click at [1015, 488] on div "Mission Control 6 tasks Task Age Add HS and ML SKUs to Starship for On Hand off…" at bounding box center [761, 626] width 557 height 343
drag, startPoint x: 1037, startPoint y: 425, endPoint x: 908, endPoint y: 131, distance: 321.4
click at [908, 131] on div "Products Vendors Suppliers Customers Purchase Orders Sales Orders Shipping Repo…" at bounding box center [761, 471] width 1523 height 823
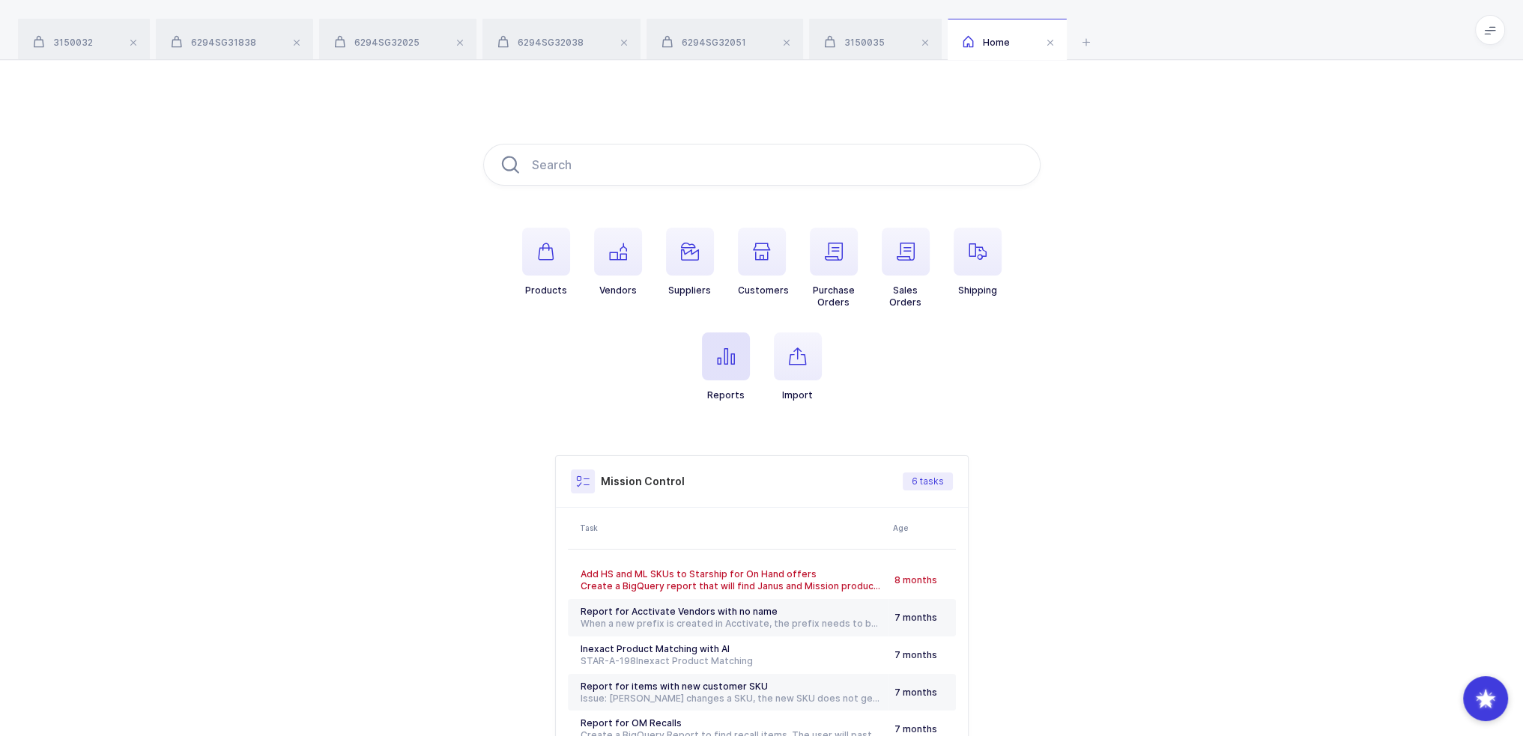
click at [744, 369] on span "button" at bounding box center [726, 357] width 48 height 48
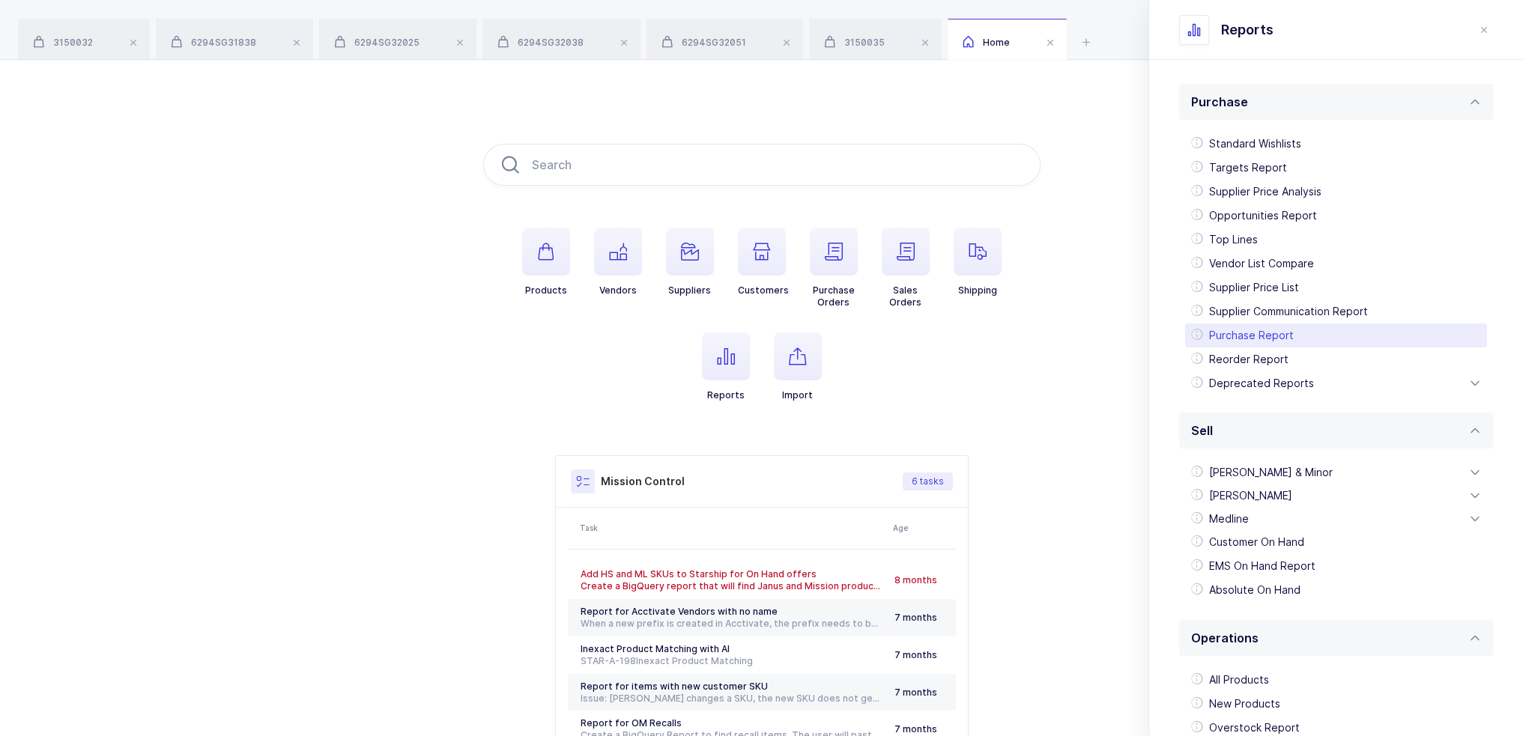
click at [1272, 332] on div "Purchase Report" at bounding box center [1336, 336] width 302 height 24
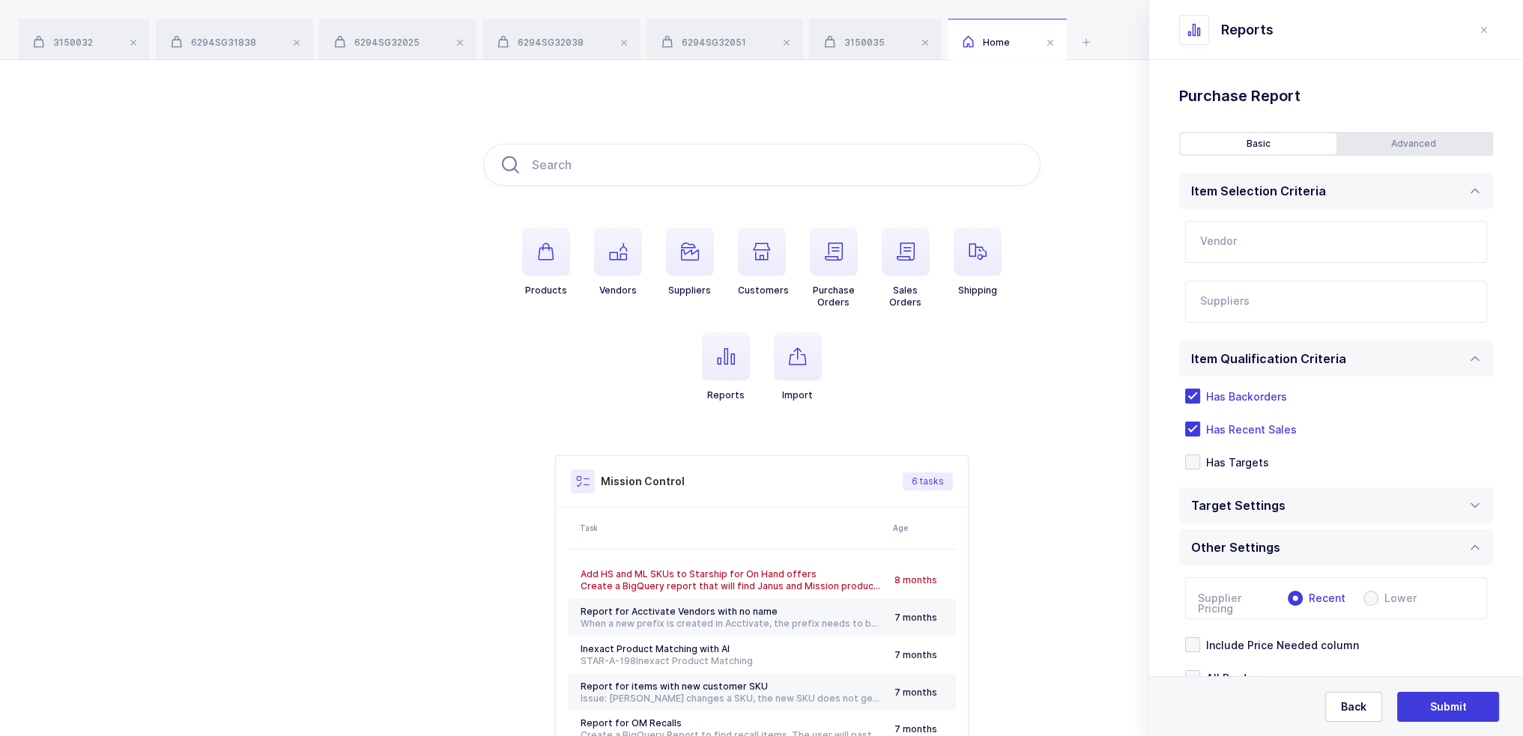
click at [1263, 251] on input "text" at bounding box center [1336, 242] width 302 height 42
click at [1264, 293] on span "Cardinal Health" at bounding box center [1240, 291] width 79 height 13
type input "Cardinal Health"
click at [1264, 295] on div at bounding box center [1318, 302] width 267 height 34
type input "comm"
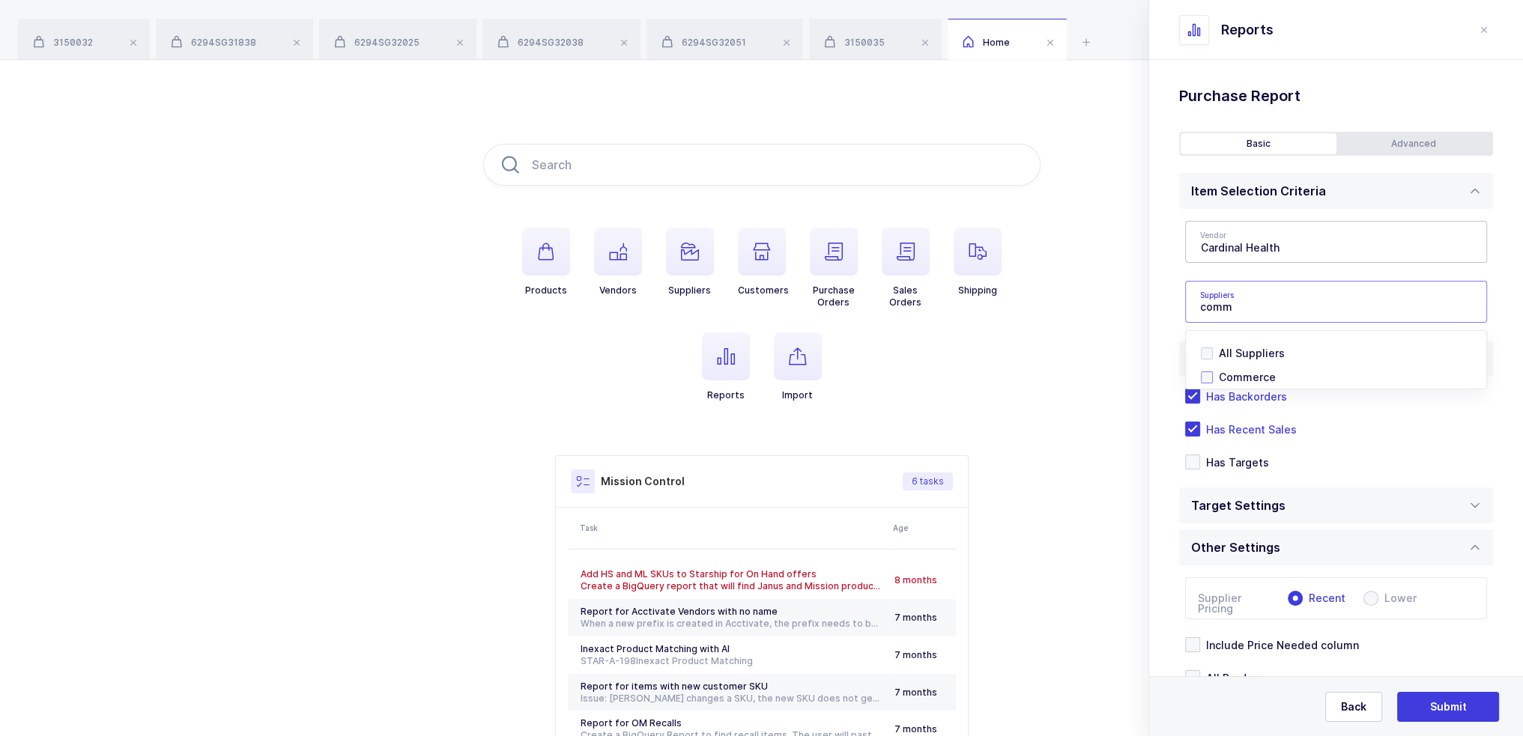
click at [1251, 375] on span "Commerce" at bounding box center [1247, 377] width 57 height 13
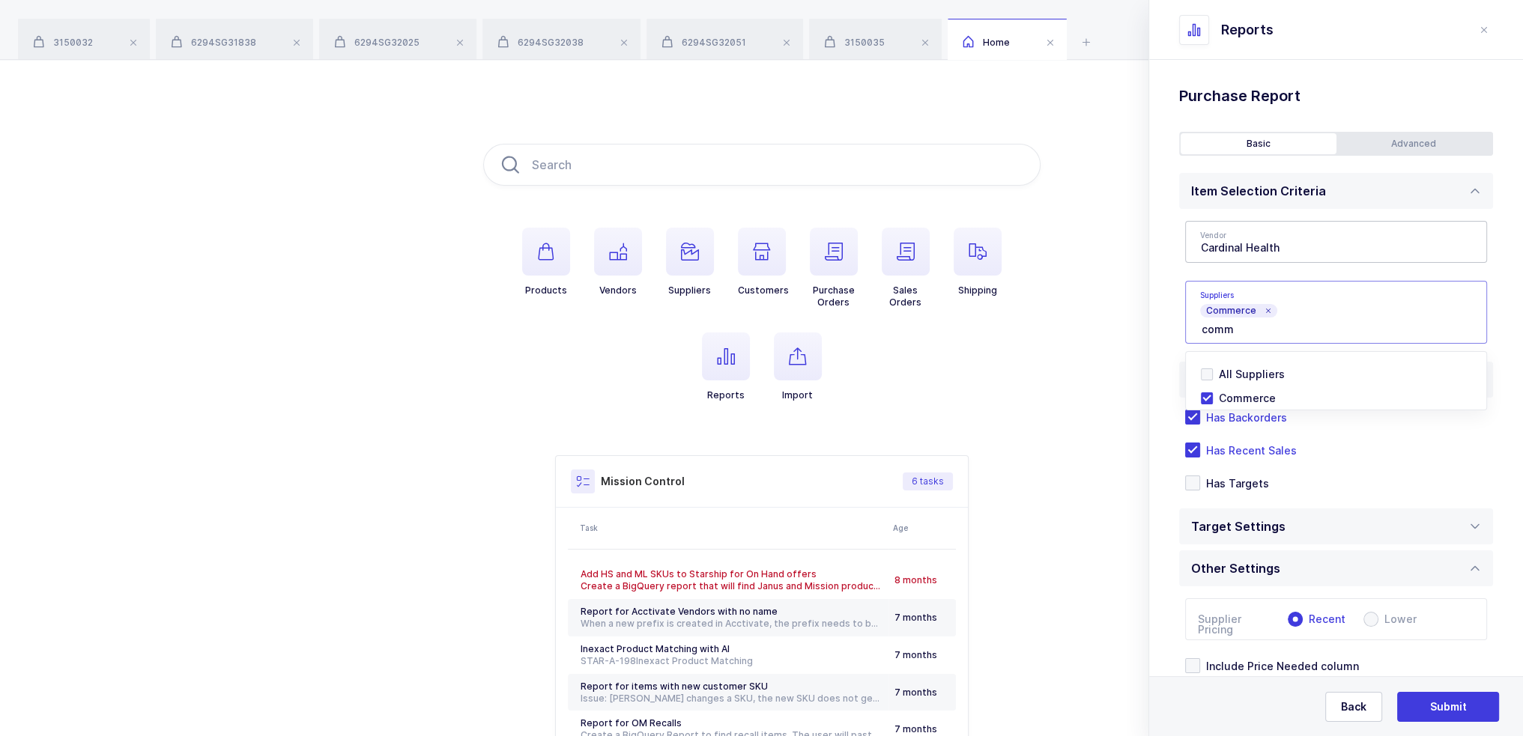
click at [1175, 321] on div "Standard Wishlists Targets Report Supplier Price Analysis Opportunities Report …" at bounding box center [1336, 447] width 374 height 775
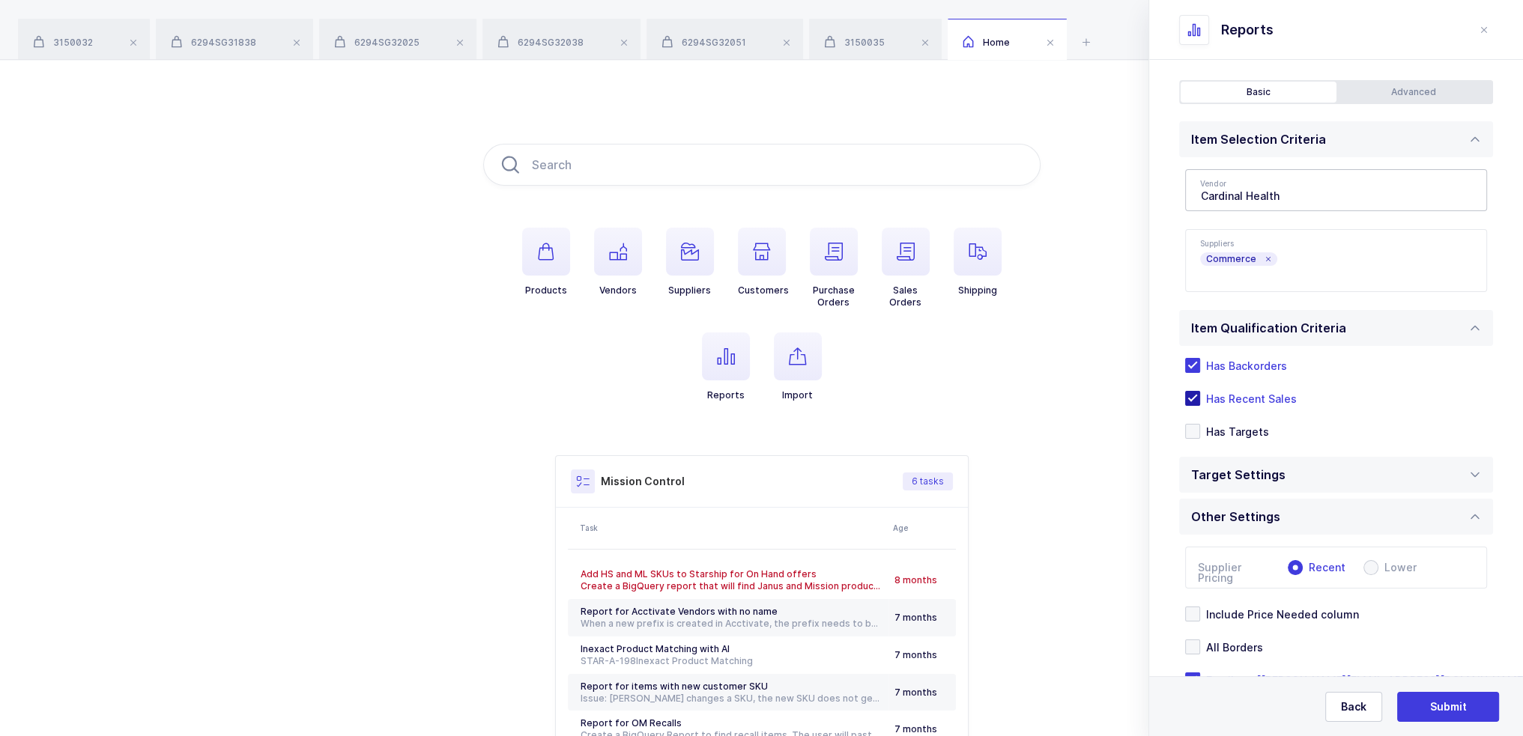
scroll to position [97, 0]
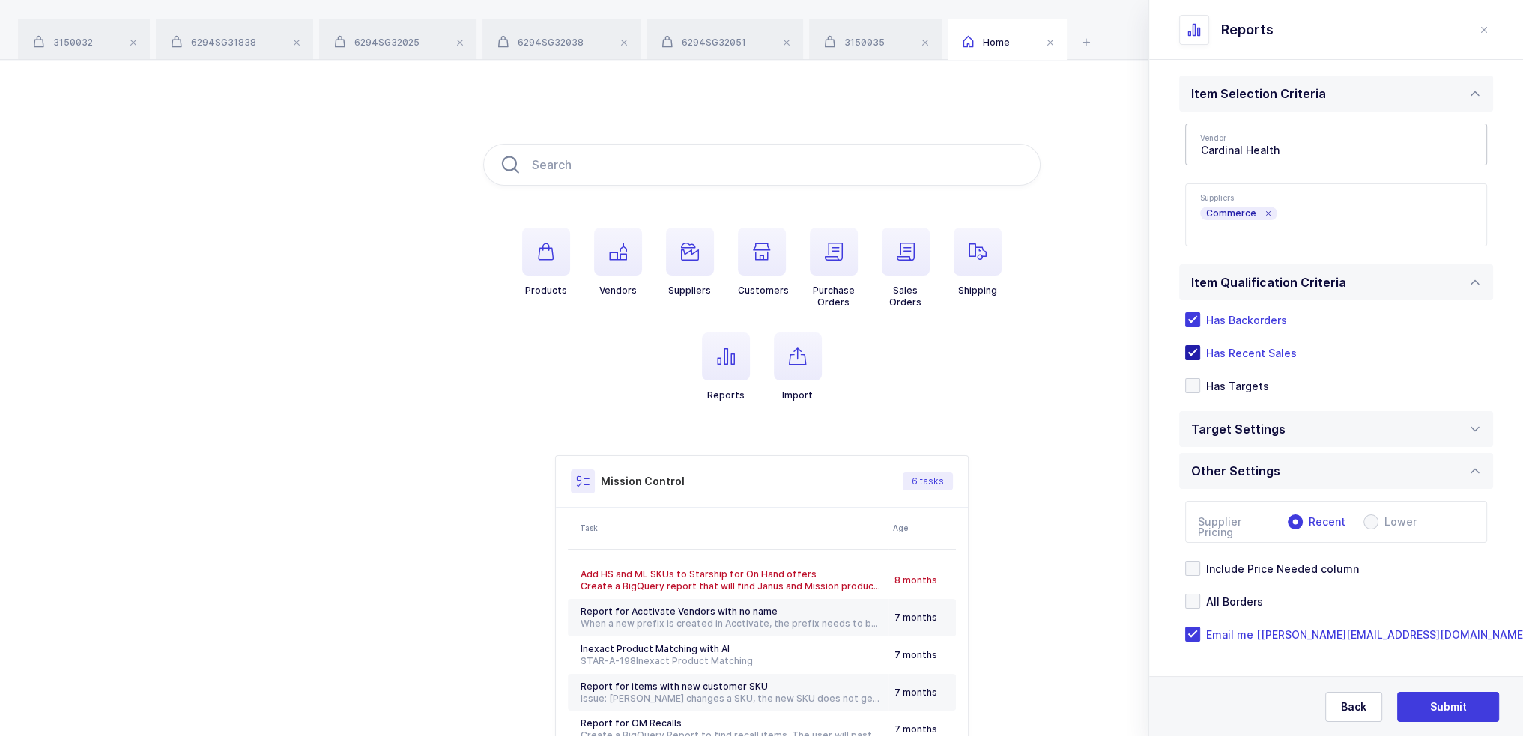
click at [1272, 349] on span "Has Recent Sales" at bounding box center [1248, 353] width 97 height 14
click at [1200, 345] on input "Has Recent Sales" at bounding box center [1200, 345] width 0 height 0
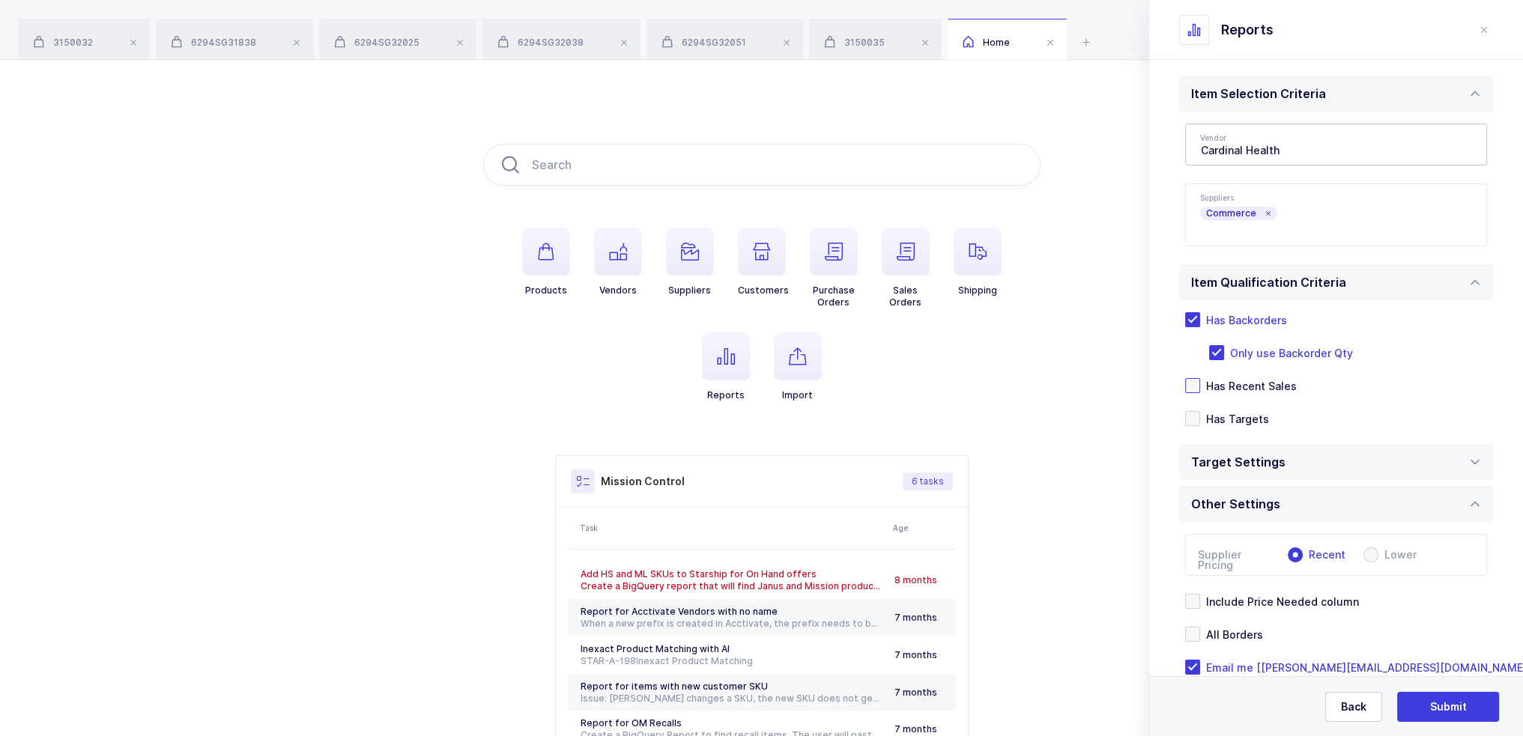
scroll to position [130, 0]
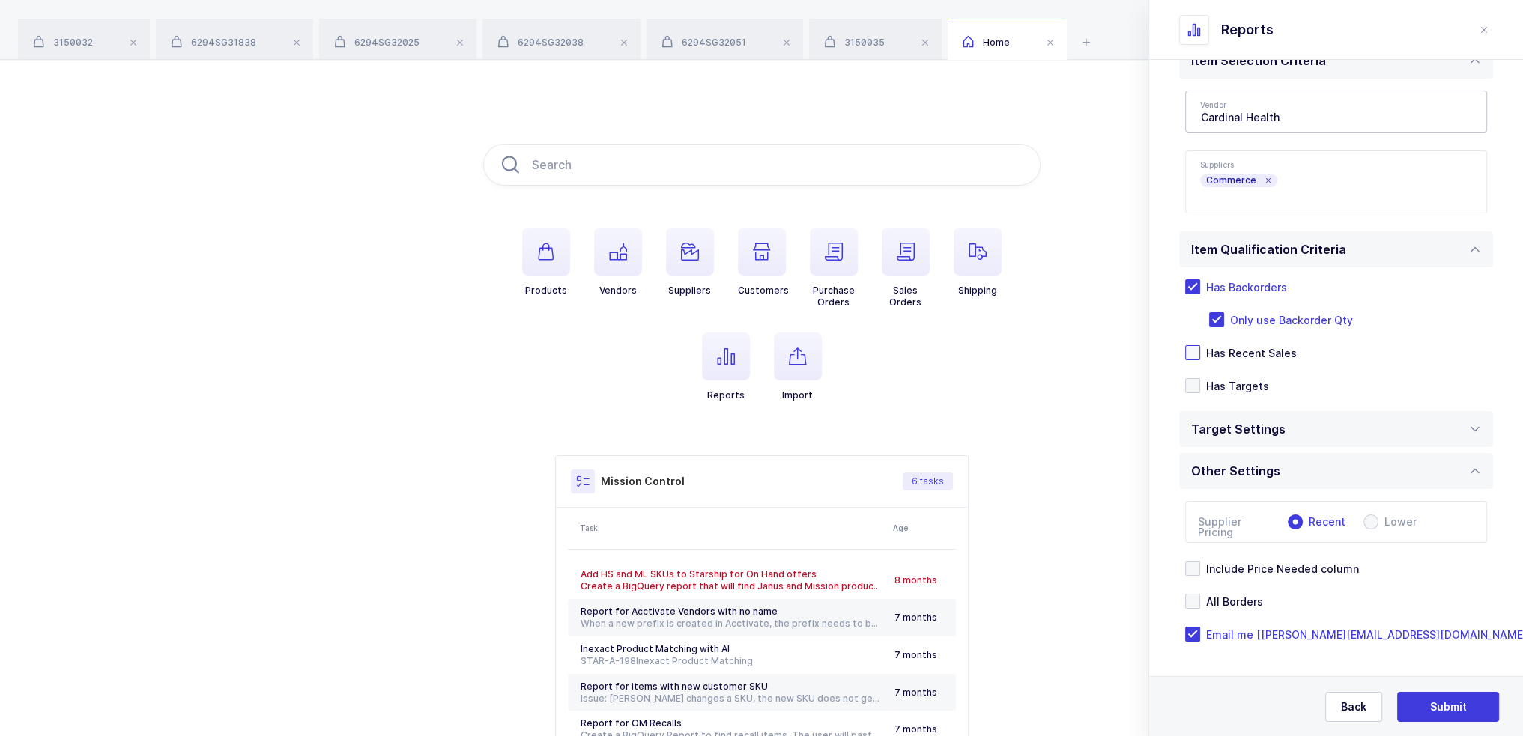
click at [1255, 348] on span "Has Recent Sales" at bounding box center [1248, 353] width 97 height 14
click at [1200, 345] on input "Has Recent Sales" at bounding box center [1200, 345] width 0 height 0
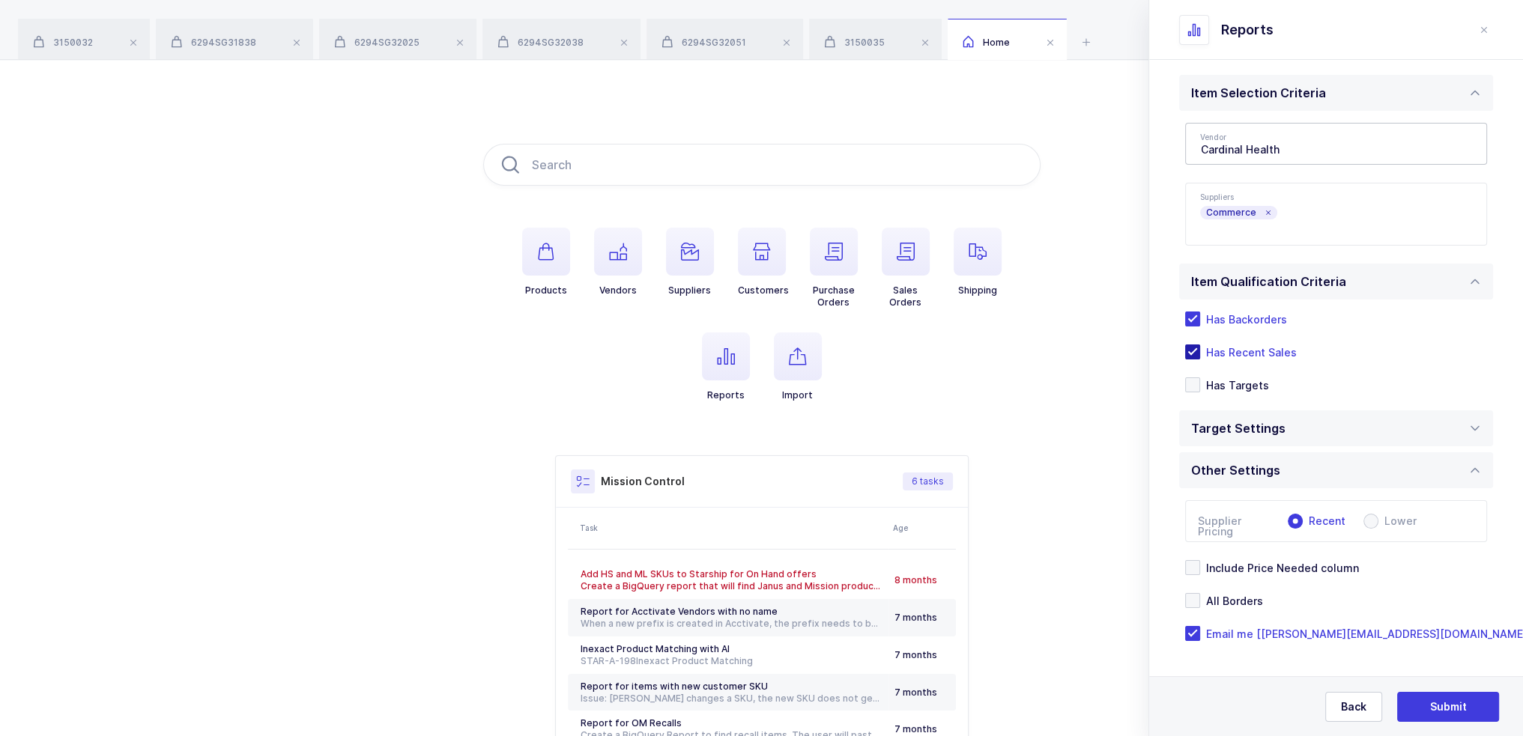
scroll to position [97, 0]
click at [1276, 567] on span "Include Price Needed column" at bounding box center [1279, 569] width 159 height 14
click at [1200, 561] on input "Include Price Needed column" at bounding box center [1200, 561] width 0 height 0
click at [1282, 563] on span "Include Price Needed column" at bounding box center [1279, 569] width 159 height 14
click at [1200, 561] on input "Include Price Needed column" at bounding box center [1200, 561] width 0 height 0
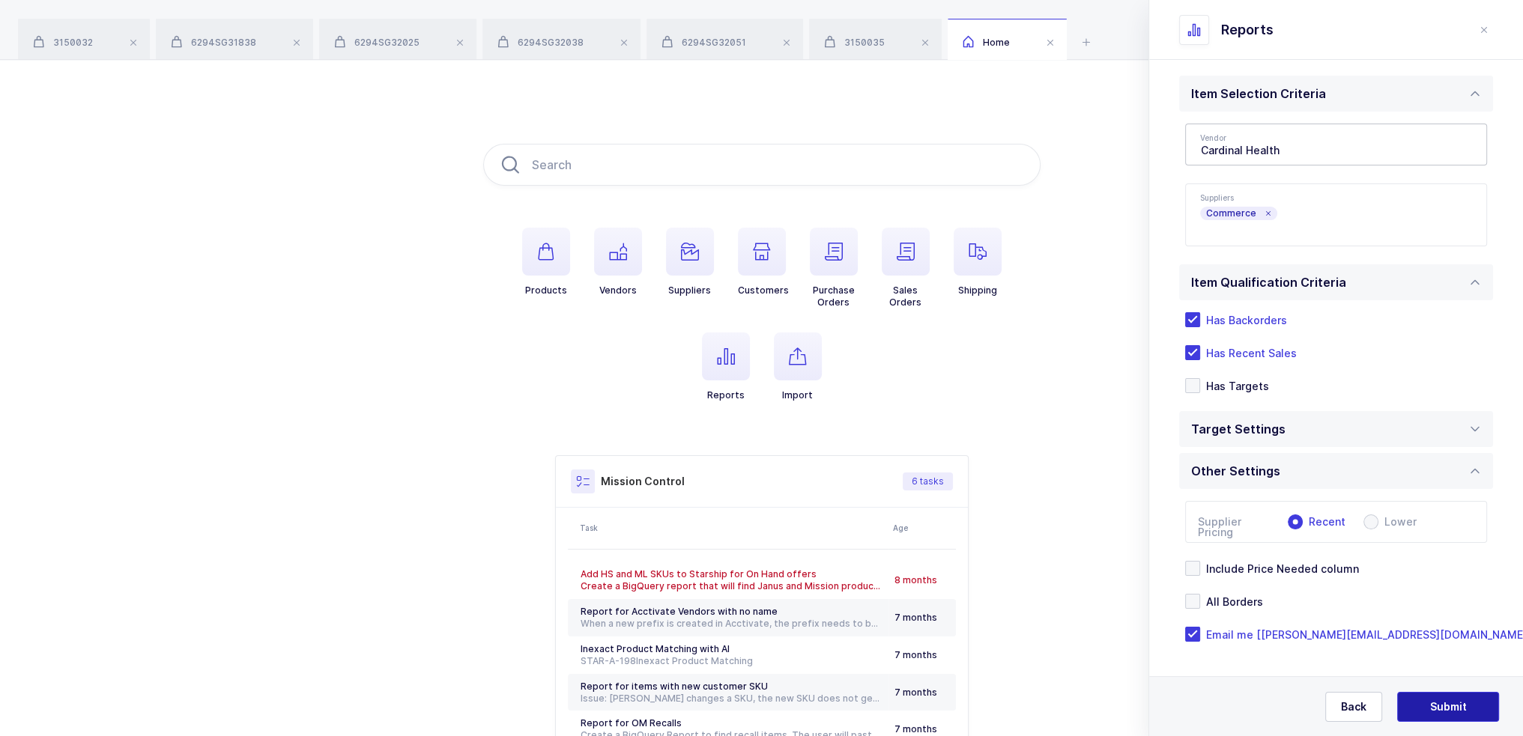
click at [1455, 703] on span "Submit" at bounding box center [1448, 707] width 37 height 15
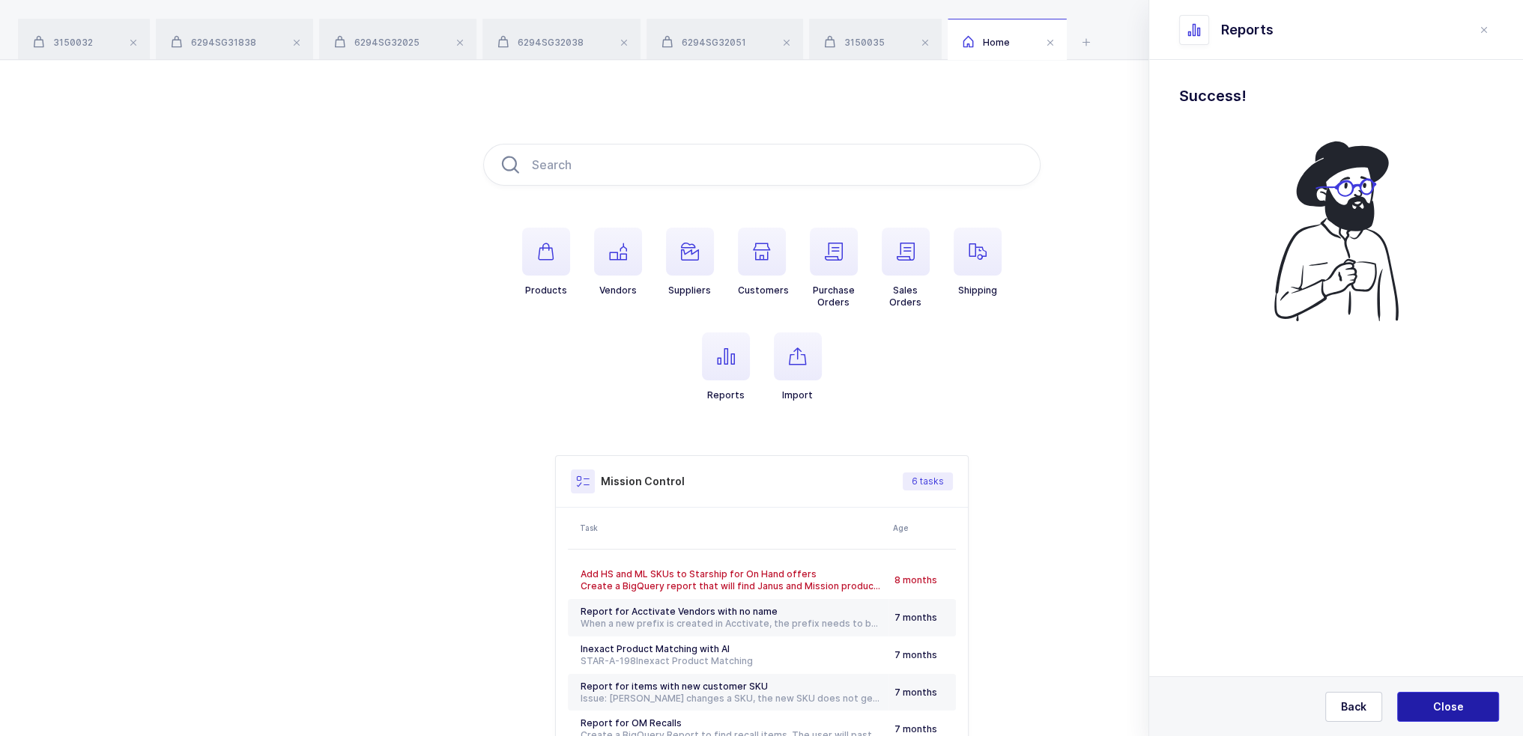
click at [1459, 703] on span "Close" at bounding box center [1448, 707] width 31 height 15
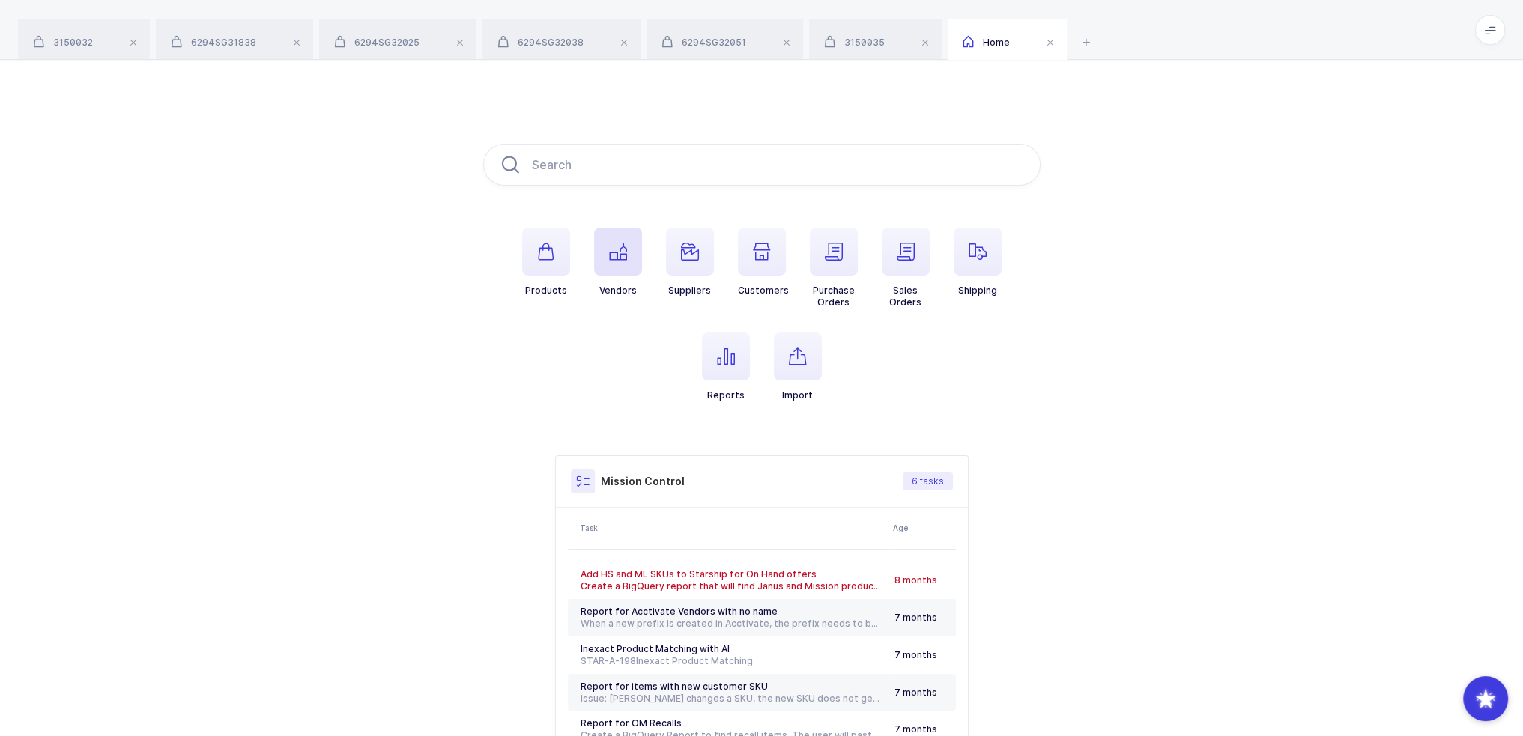
click at [623, 266] on span "button" at bounding box center [618, 252] width 48 height 48
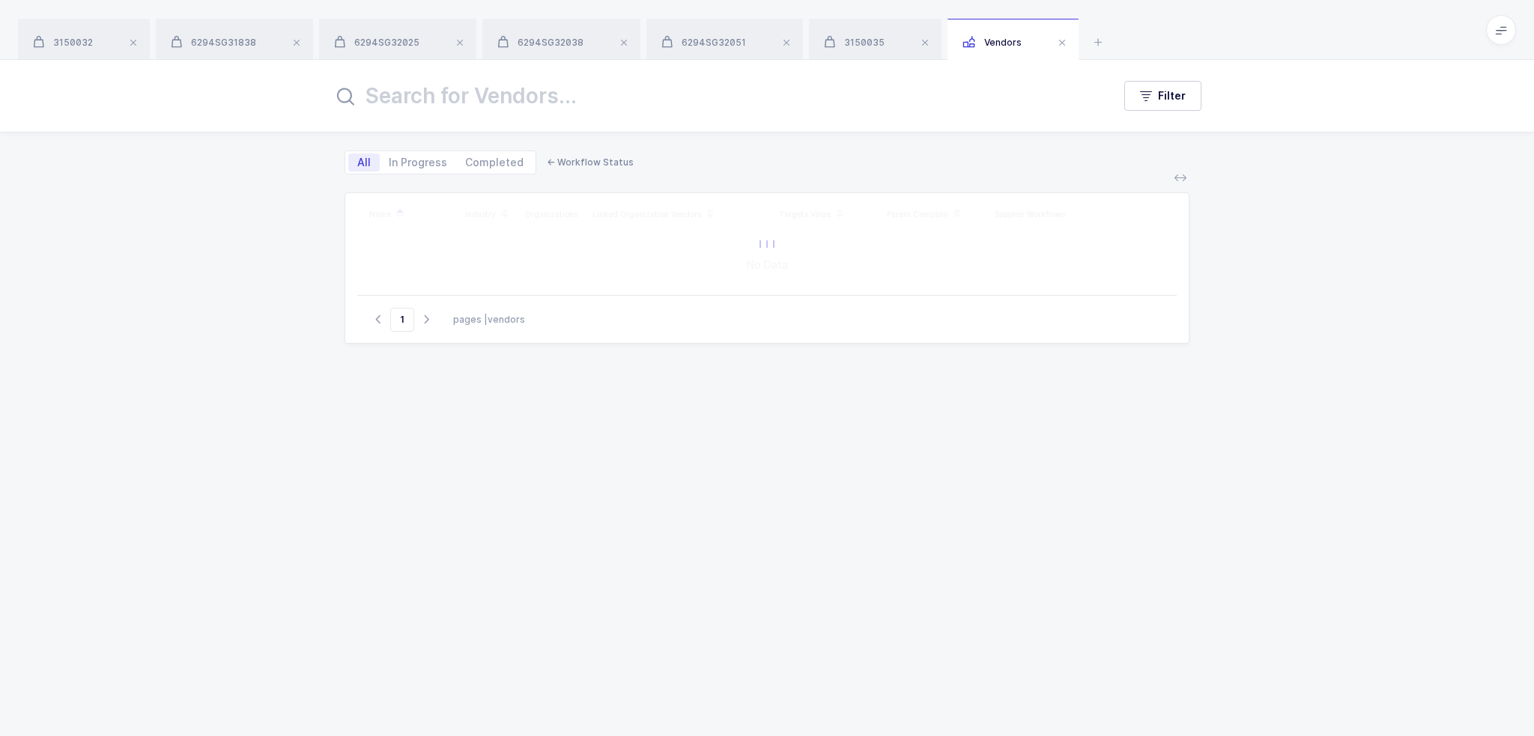
click at [567, 106] on input "text" at bounding box center [714, 96] width 762 height 36
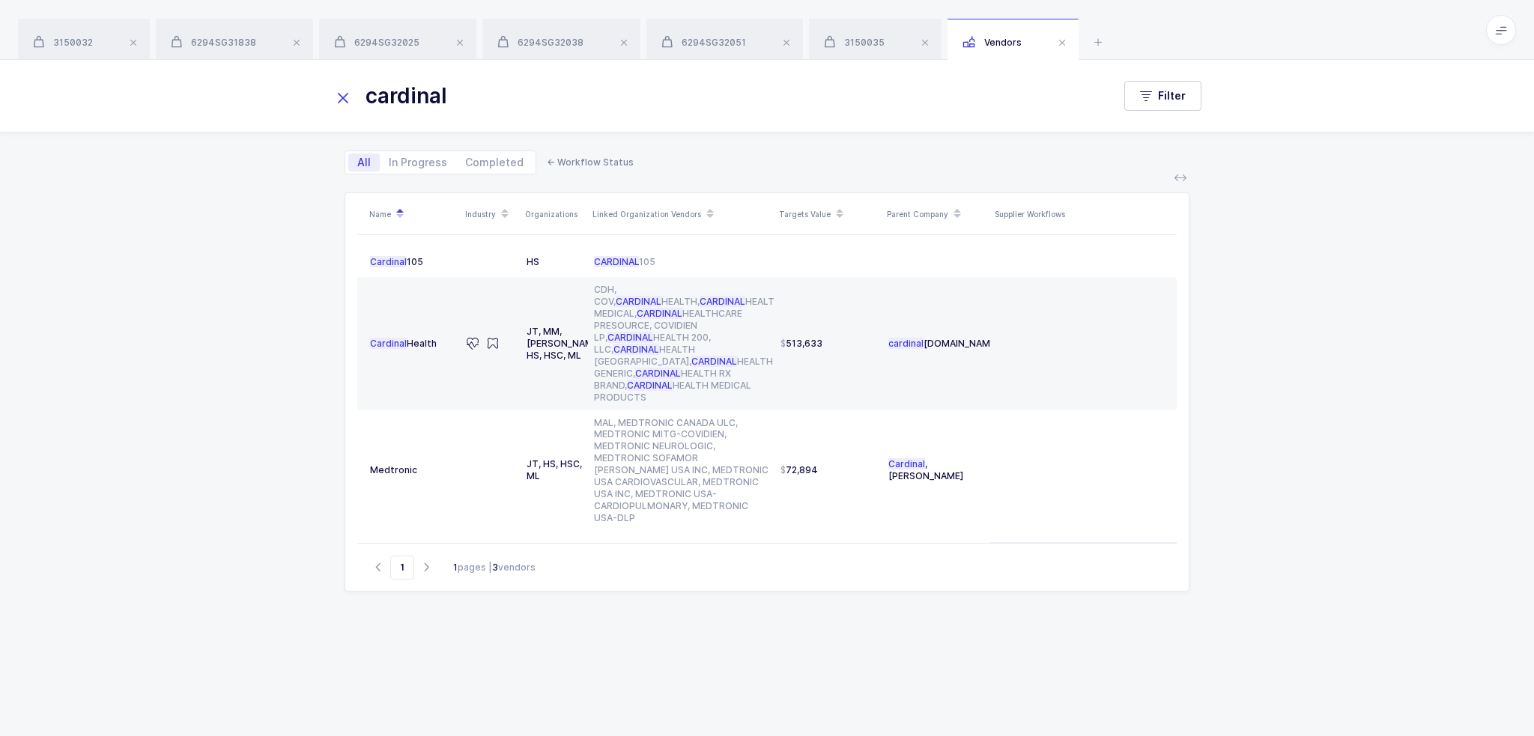
type input "cardinal"
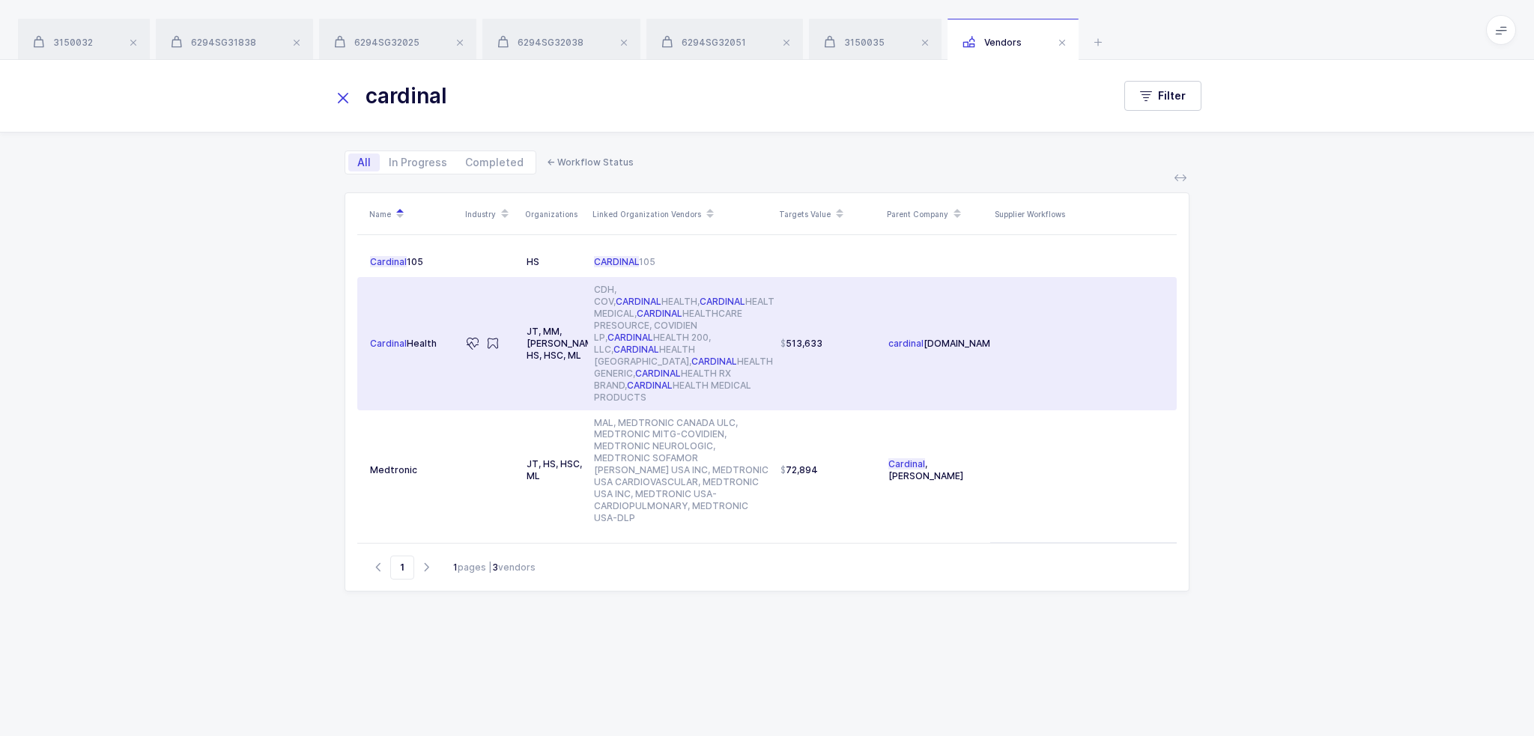
click at [790, 350] on td "513,633" at bounding box center [829, 343] width 108 height 133
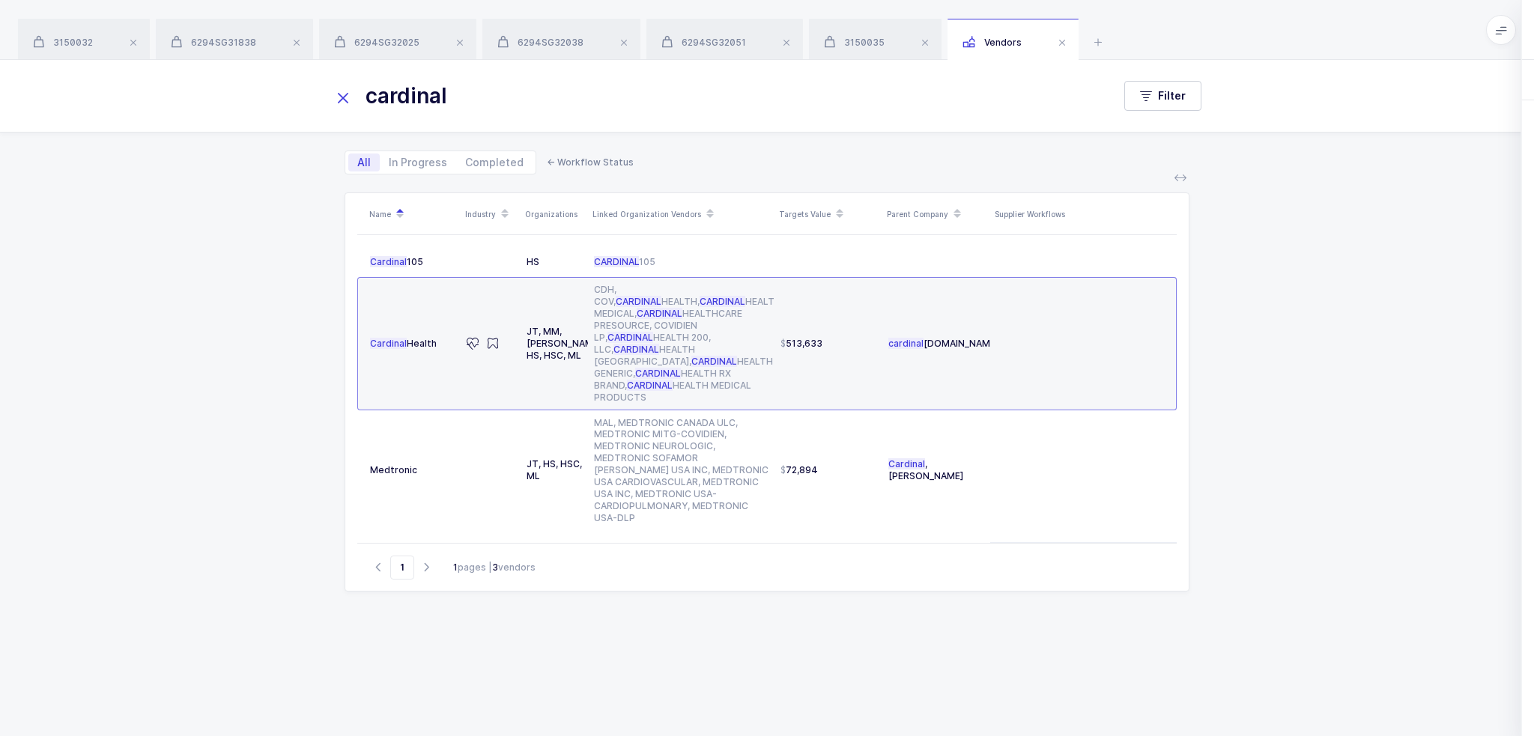
click at [1355, 87] on div "Workflows" at bounding box center [1368, 80] width 69 height 40
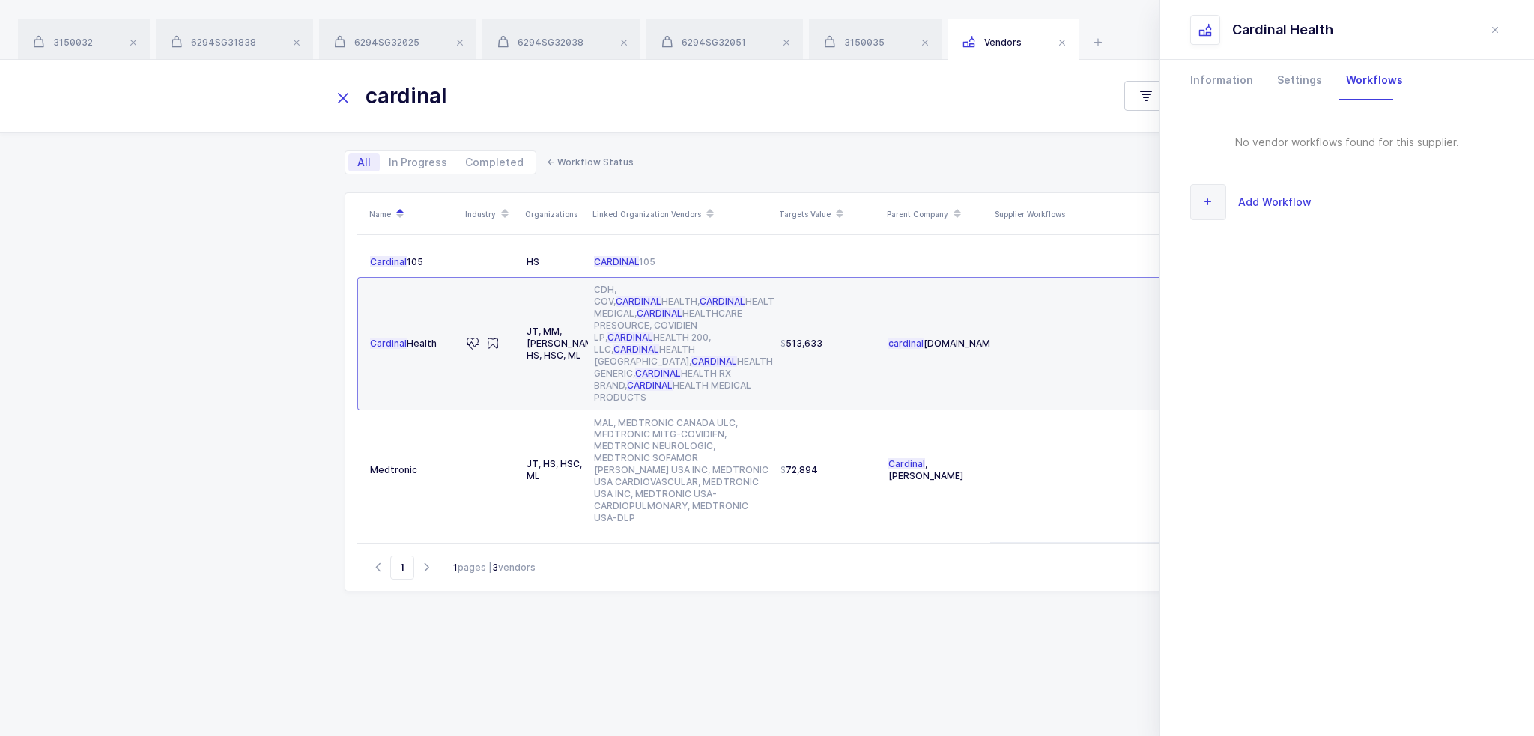
click at [1250, 199] on span "Add Workflow" at bounding box center [1274, 201] width 73 height 17
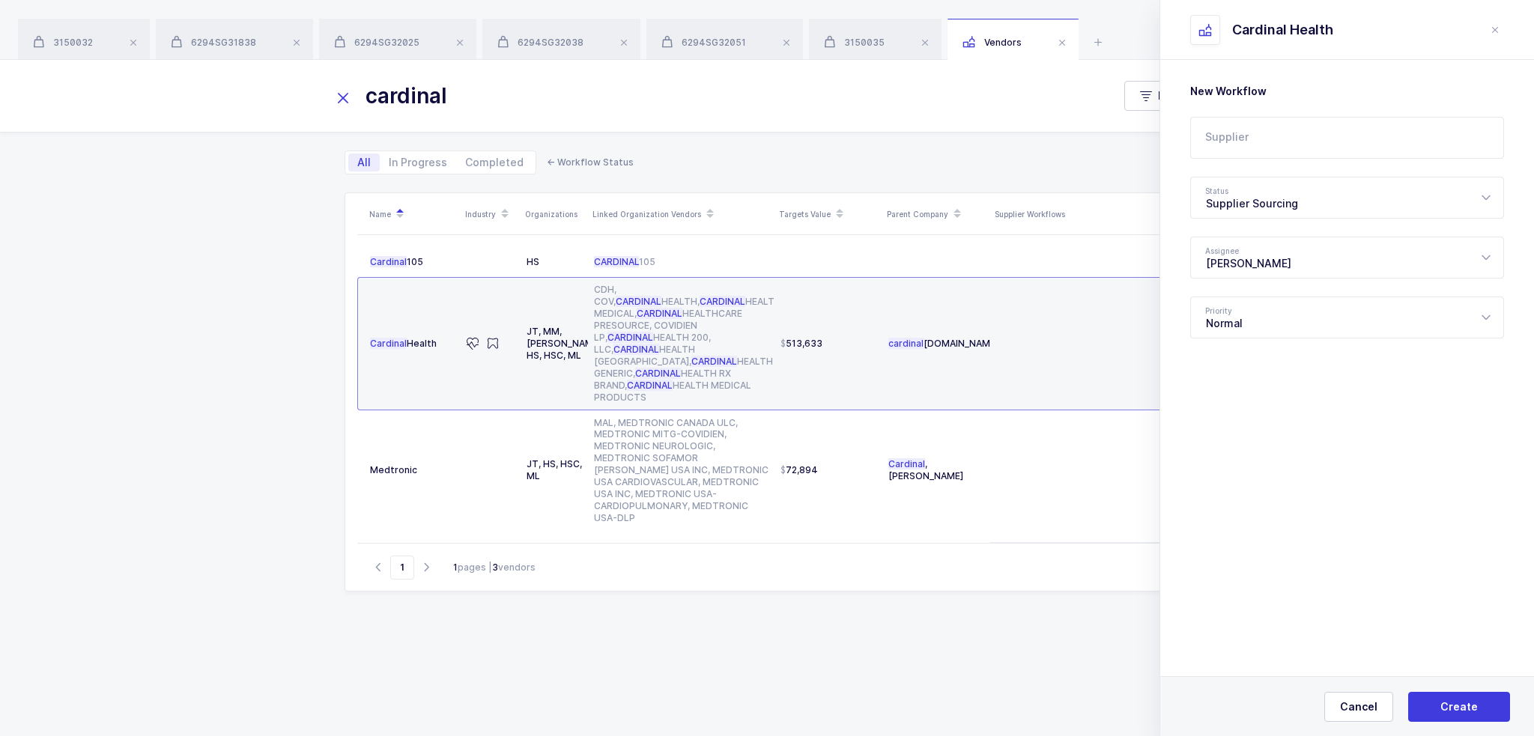
click at [1267, 129] on input "text" at bounding box center [1347, 138] width 314 height 42
click at [1277, 192] on li "Commerce" at bounding box center [1353, 188] width 312 height 24
type input "Commerce"
click at [1276, 202] on div "Supplier Sourcing" at bounding box center [1347, 198] width 314 height 42
click at [1279, 344] on div "Waiting on Us" at bounding box center [1353, 343] width 294 height 15
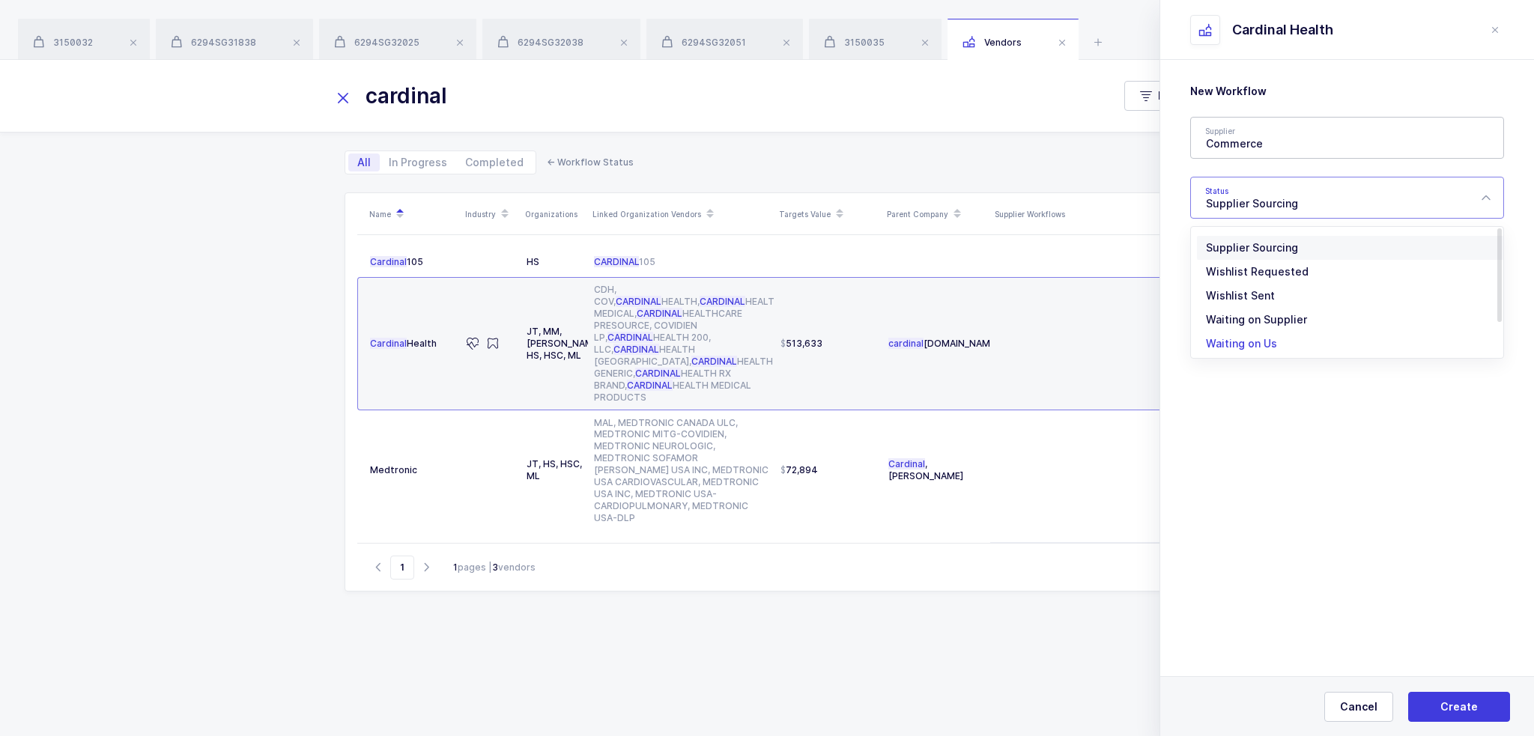
type input "Waiting on Us"
click at [1441, 693] on button "Create" at bounding box center [1459, 707] width 102 height 30
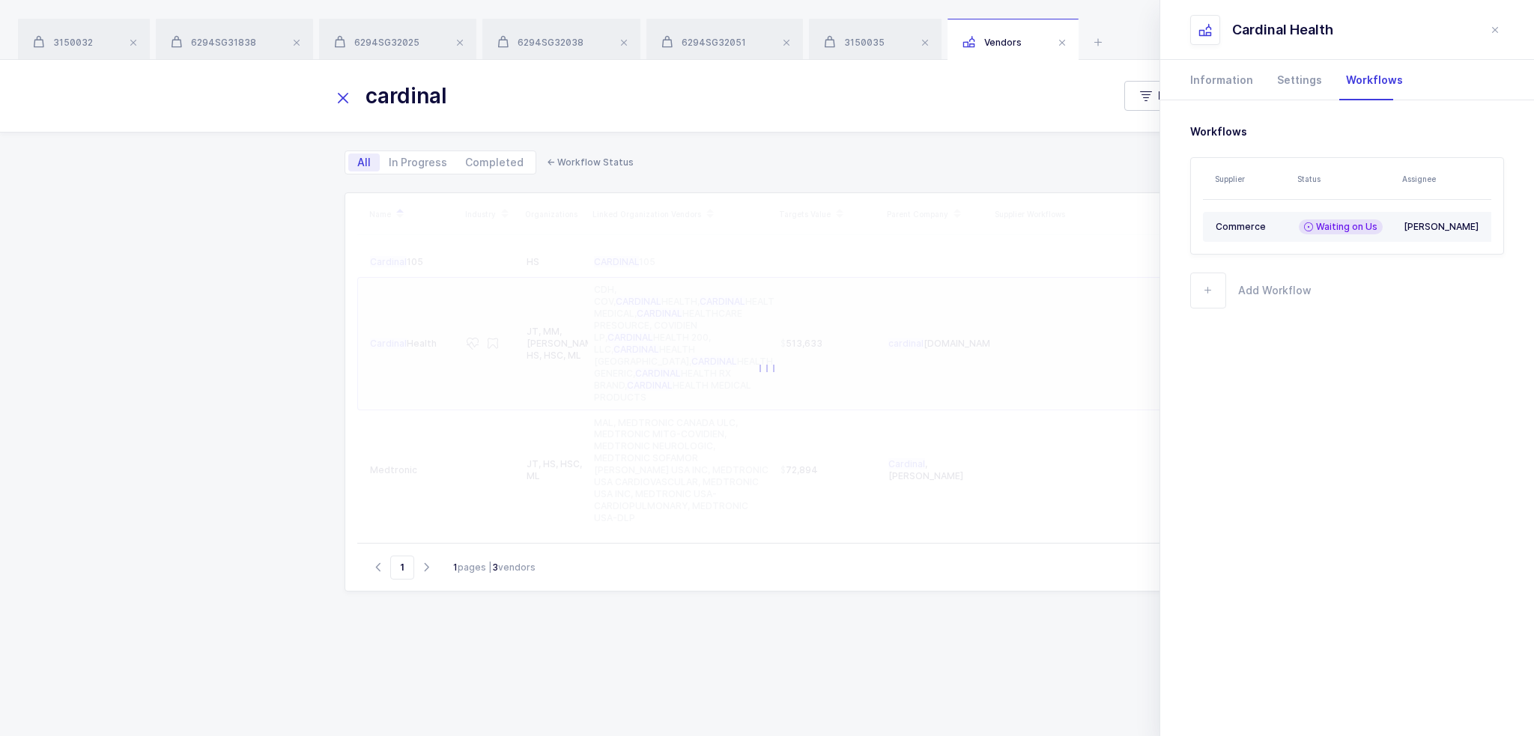
click at [1280, 230] on div "Commerce" at bounding box center [1251, 227] width 71 height 12
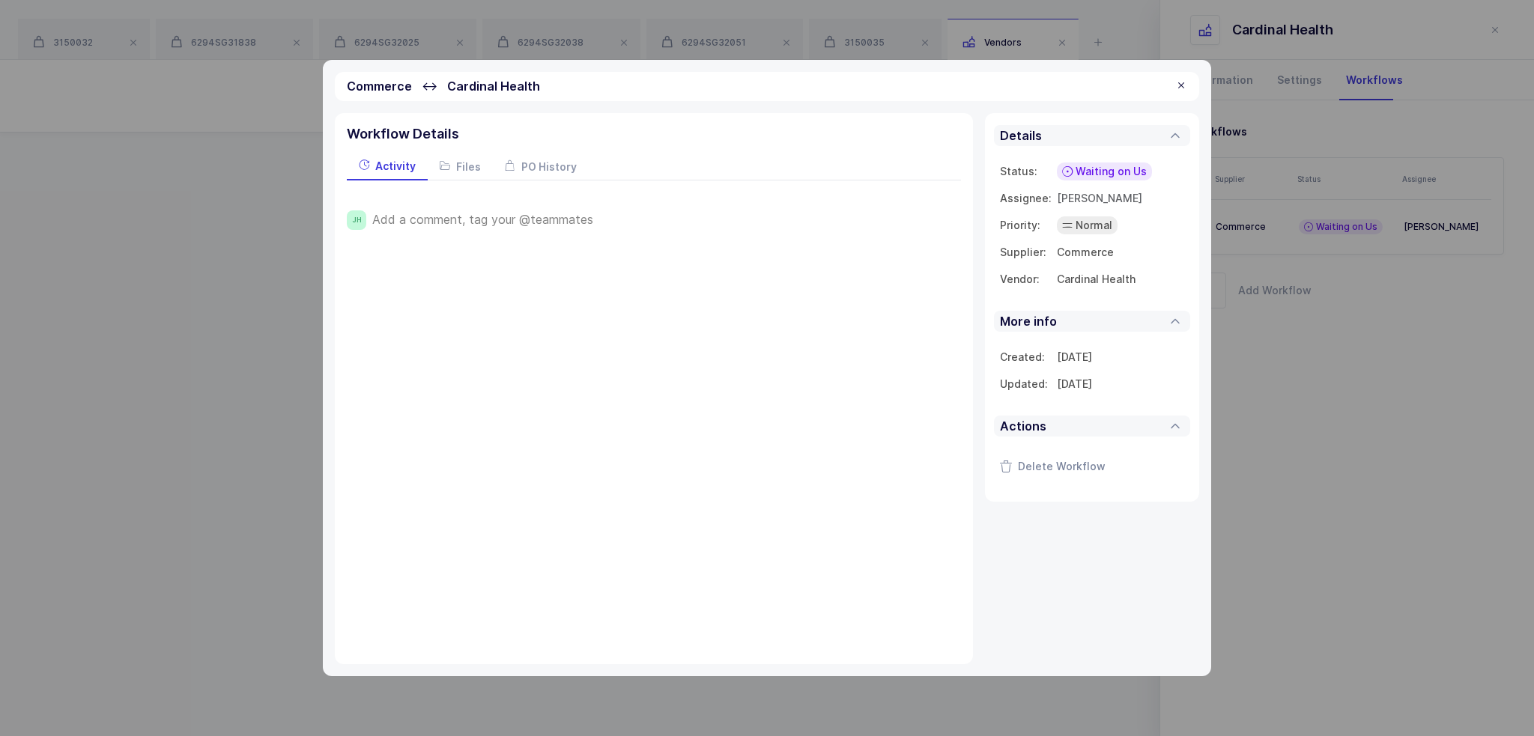
click at [551, 221] on span "Add a comment, tag your @teammates" at bounding box center [482, 219] width 221 height 13
click at [390, 265] on span "Save" at bounding box center [395, 270] width 26 height 15
click at [1178, 84] on div at bounding box center [1181, 85] width 12 height 13
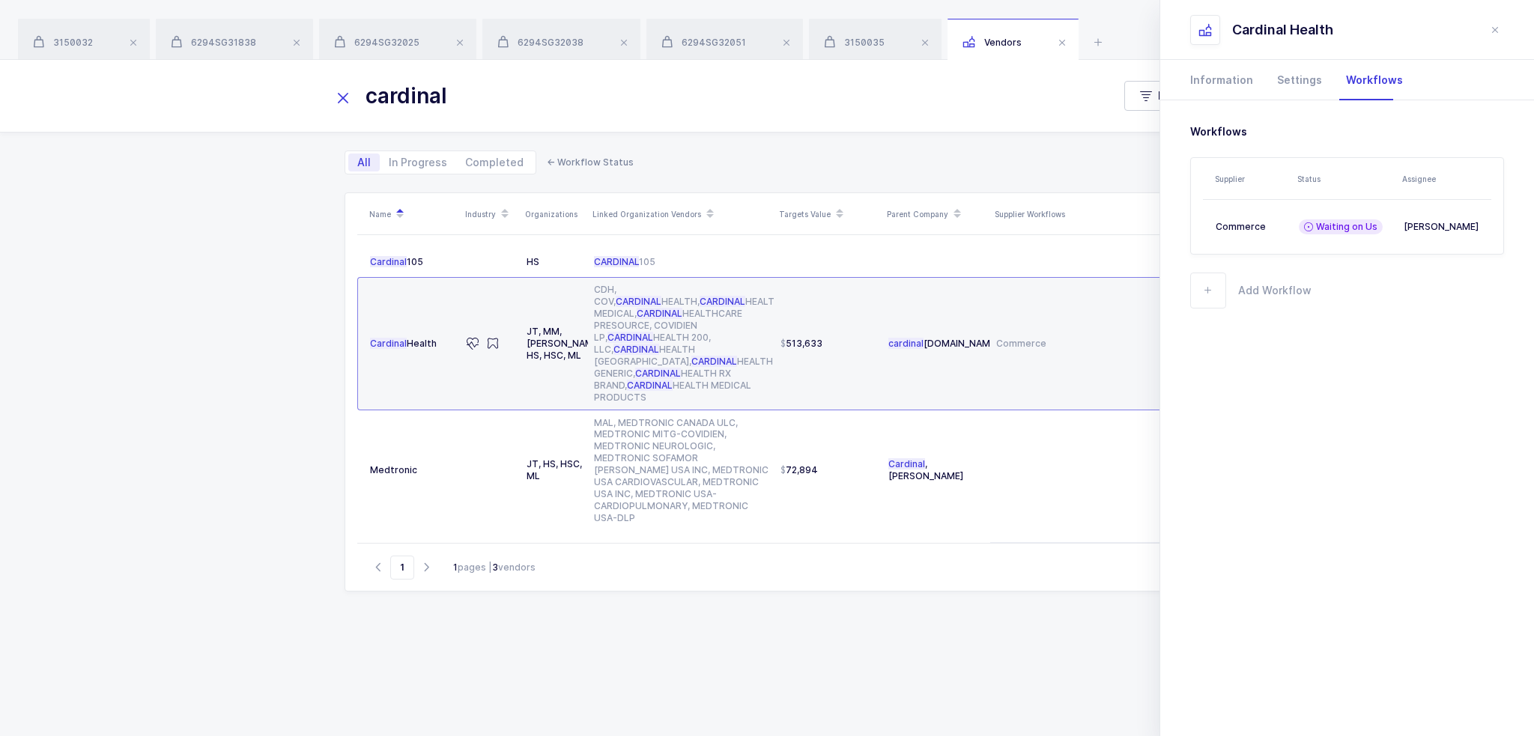
drag, startPoint x: 470, startPoint y: 106, endPoint x: 288, endPoint y: 102, distance: 182.1
click at [288, 102] on div "cardinal Filter" at bounding box center [767, 96] width 1534 height 72
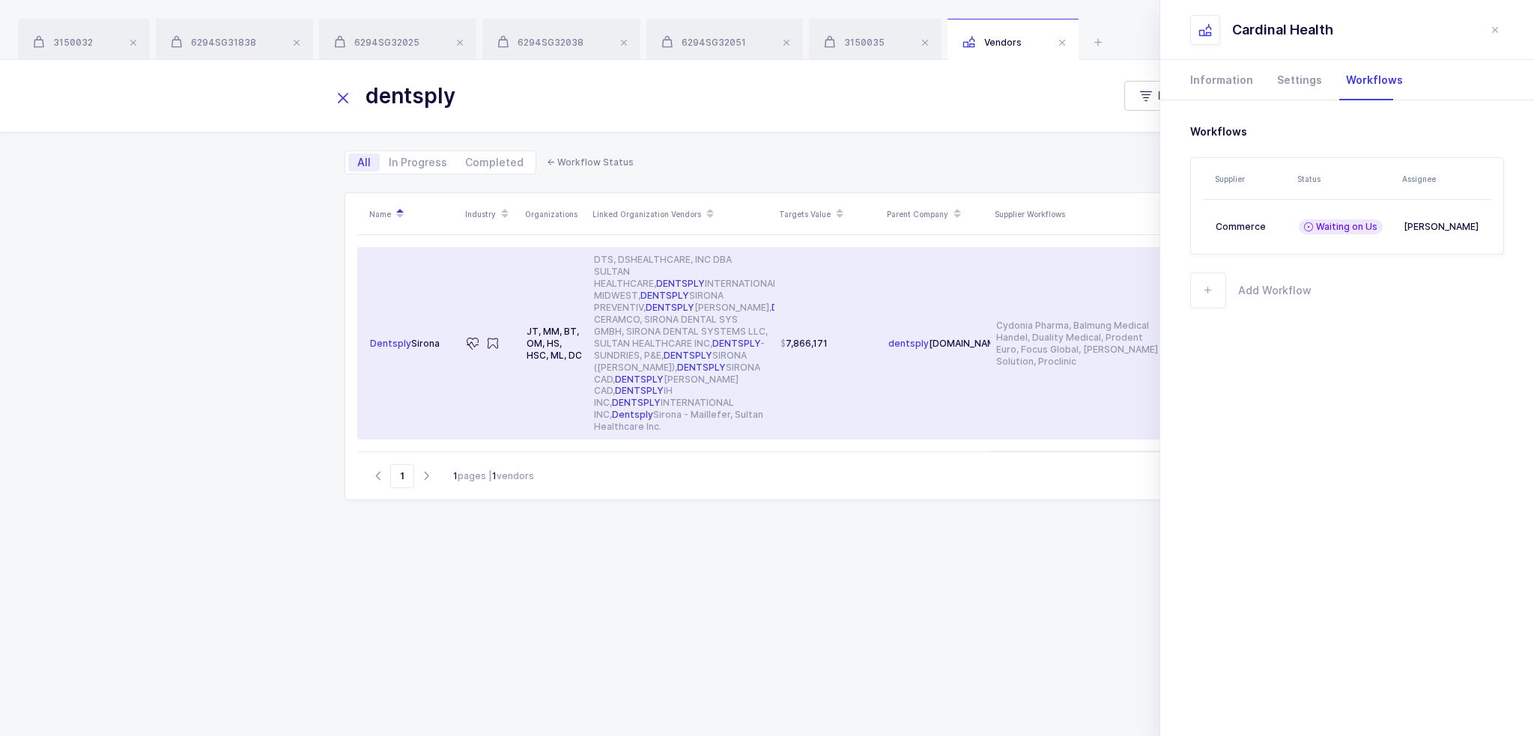
type input "dentsply"
click at [689, 354] on div "DTS, DSHEALTHCARE, INC DBA SULTAN HEALTHCARE, DENTSPLY INTERNATIONAL, DENTSPLY …" at bounding box center [681, 343] width 175 height 179
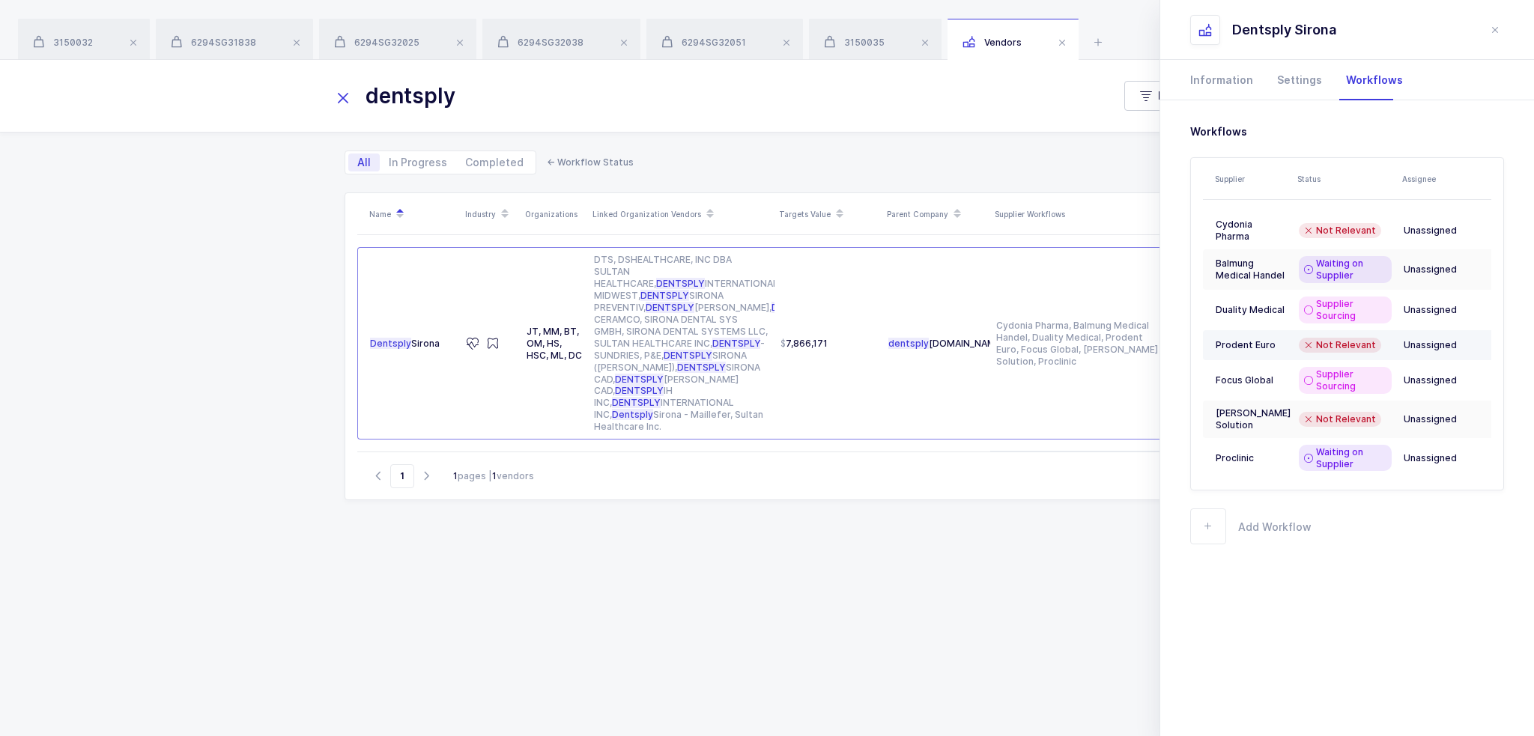
click at [1333, 339] on span "Not Relevant" at bounding box center [1346, 345] width 60 height 12
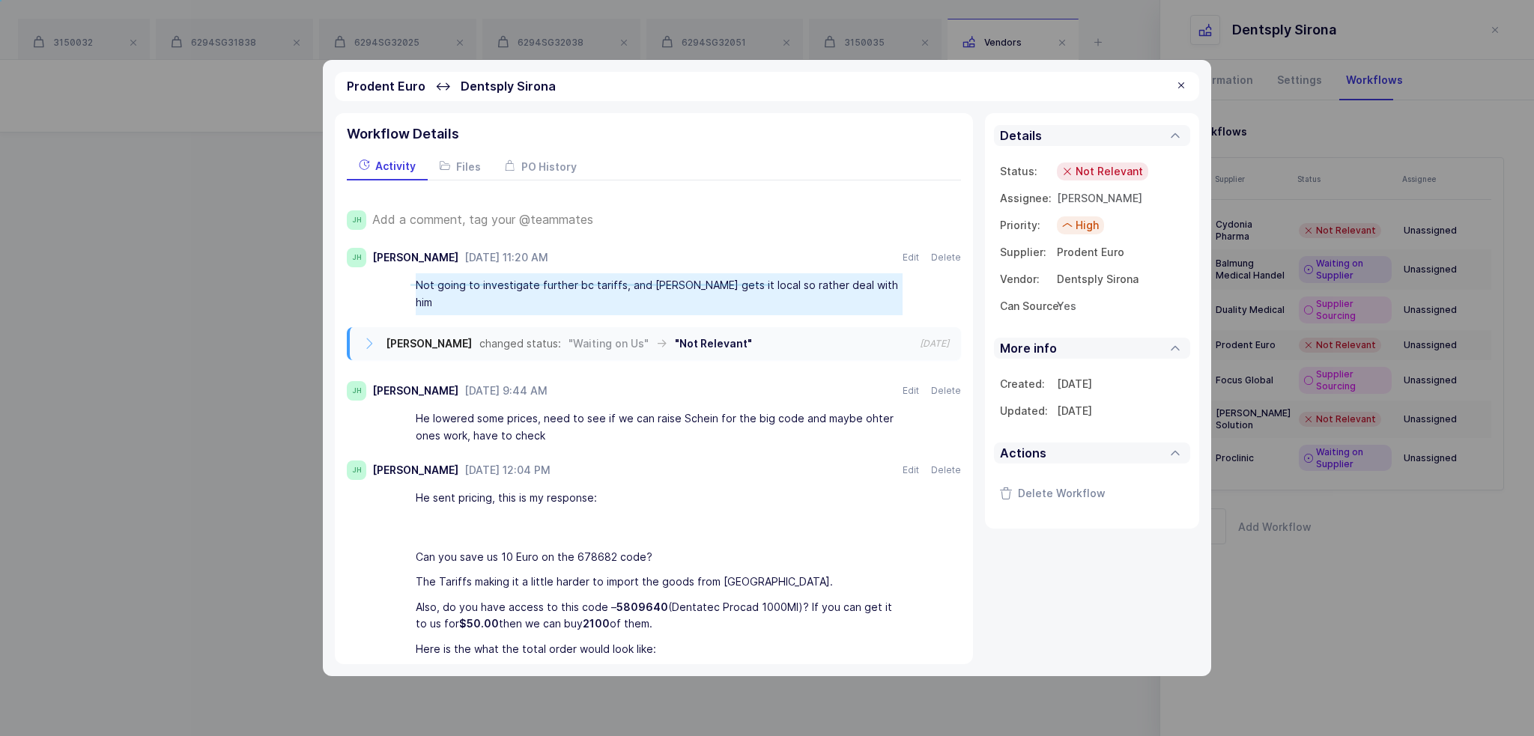
drag, startPoint x: 411, startPoint y: 284, endPoint x: 771, endPoint y: 286, distance: 360.3
click at [771, 286] on div "Not going to investigate further bc tariffs, and Balmung gets it local so rathe…" at bounding box center [669, 294] width 584 height 42
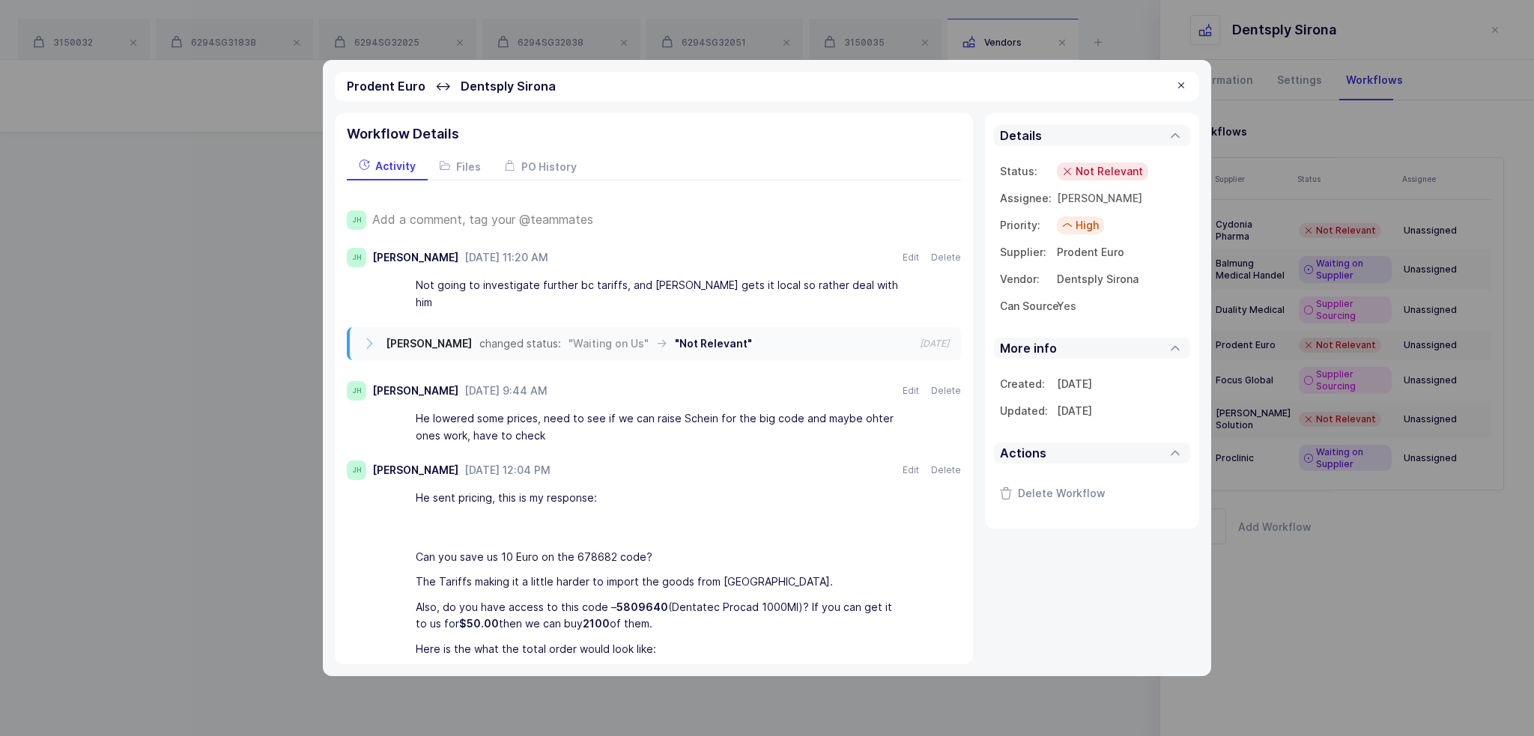
click at [771, 286] on div "Not going to investigate further bc tariffs, and Balmung gets it local so rathe…" at bounding box center [659, 294] width 487 height 42
click at [1177, 86] on div at bounding box center [1181, 85] width 12 height 13
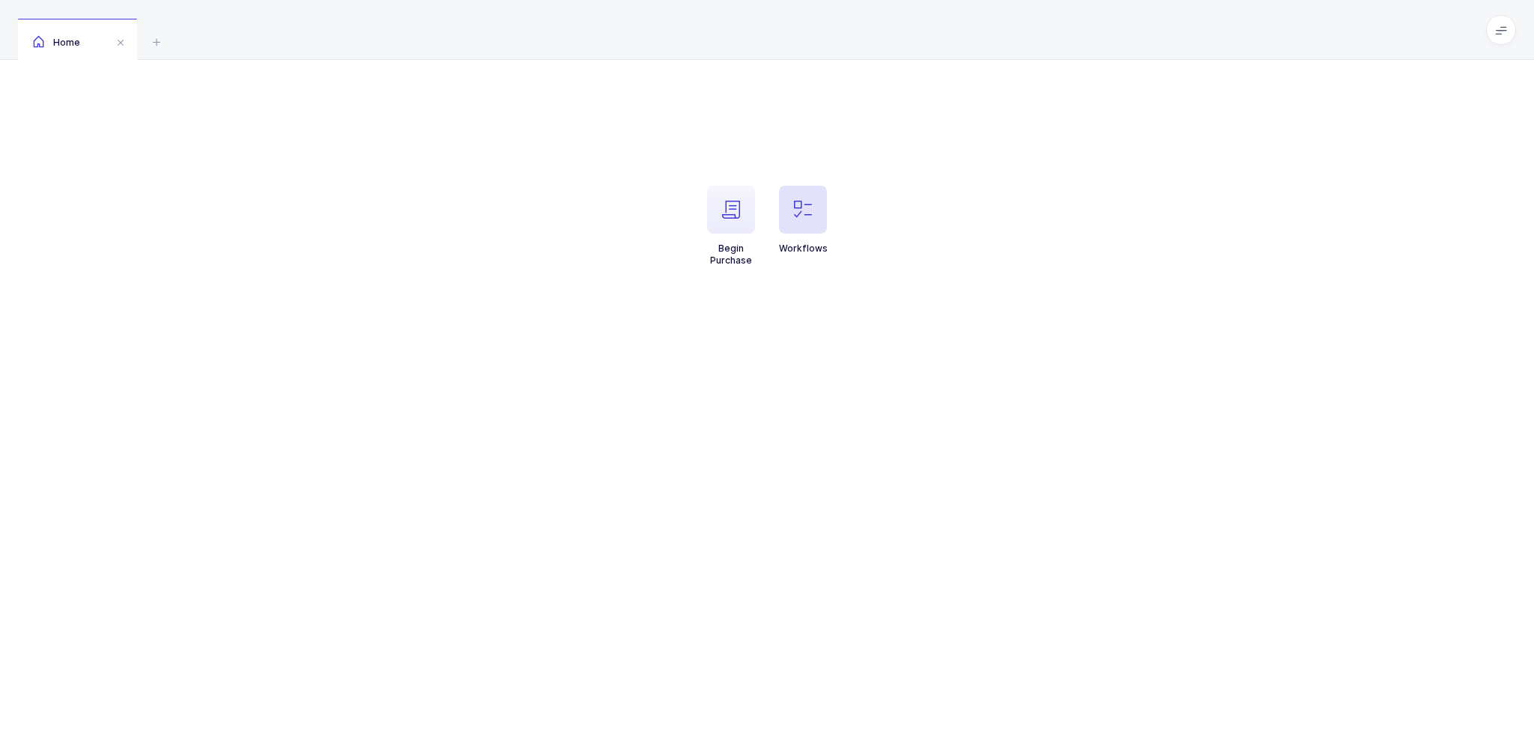
click at [794, 205] on icon "button" at bounding box center [803, 210] width 18 height 18
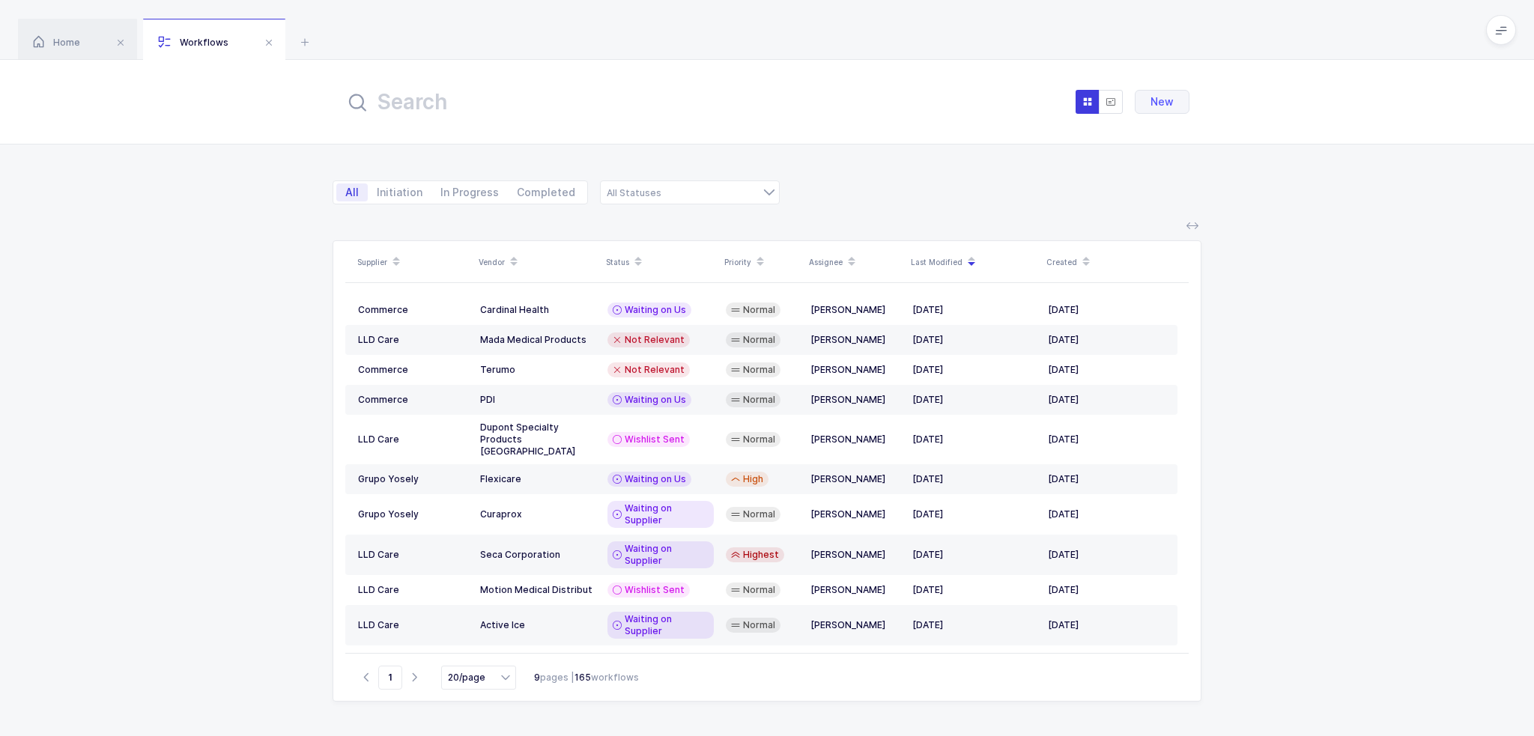
click at [552, 105] on input "text" at bounding box center [510, 102] width 330 height 36
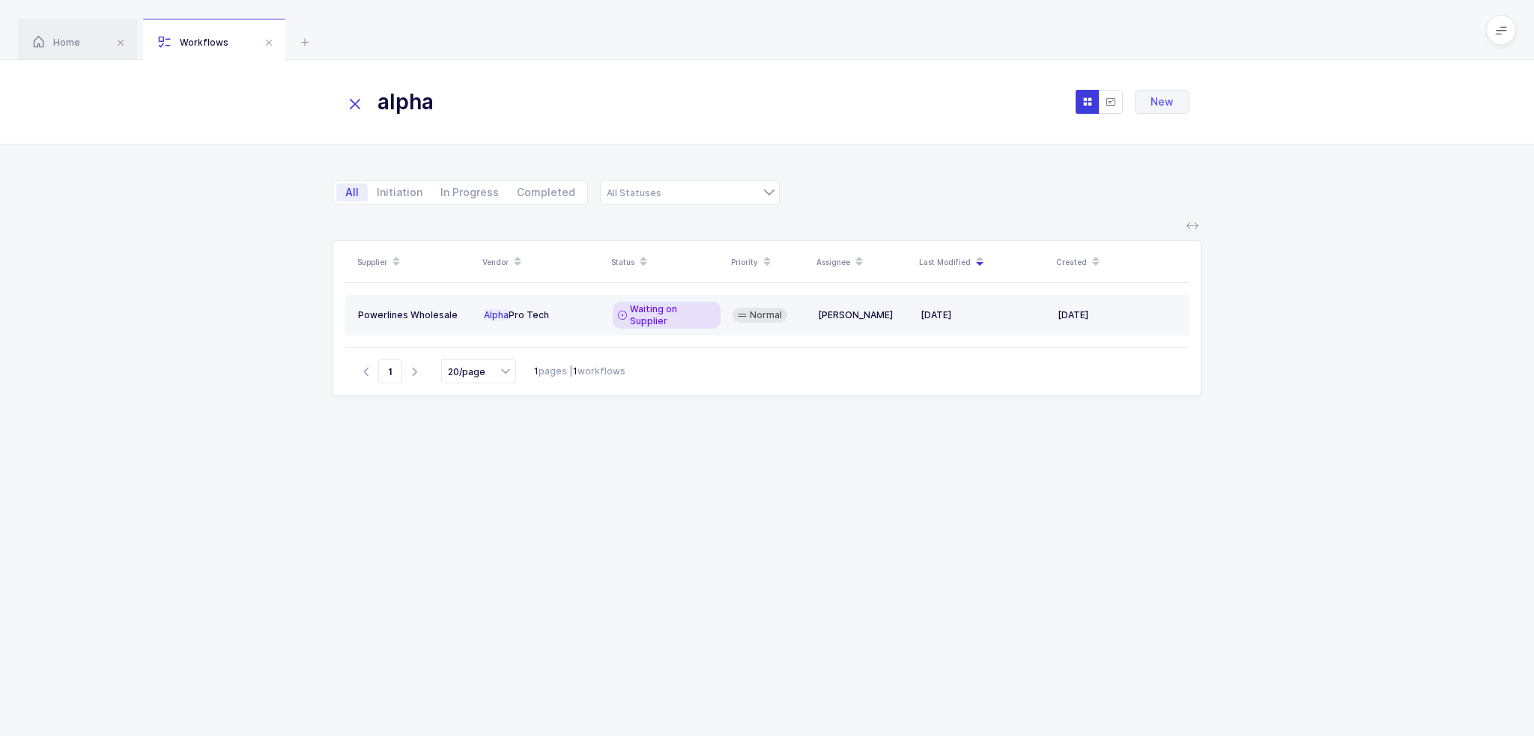
type input "alpha"
click at [555, 302] on td "Alpha Pro Tech" at bounding box center [542, 315] width 129 height 40
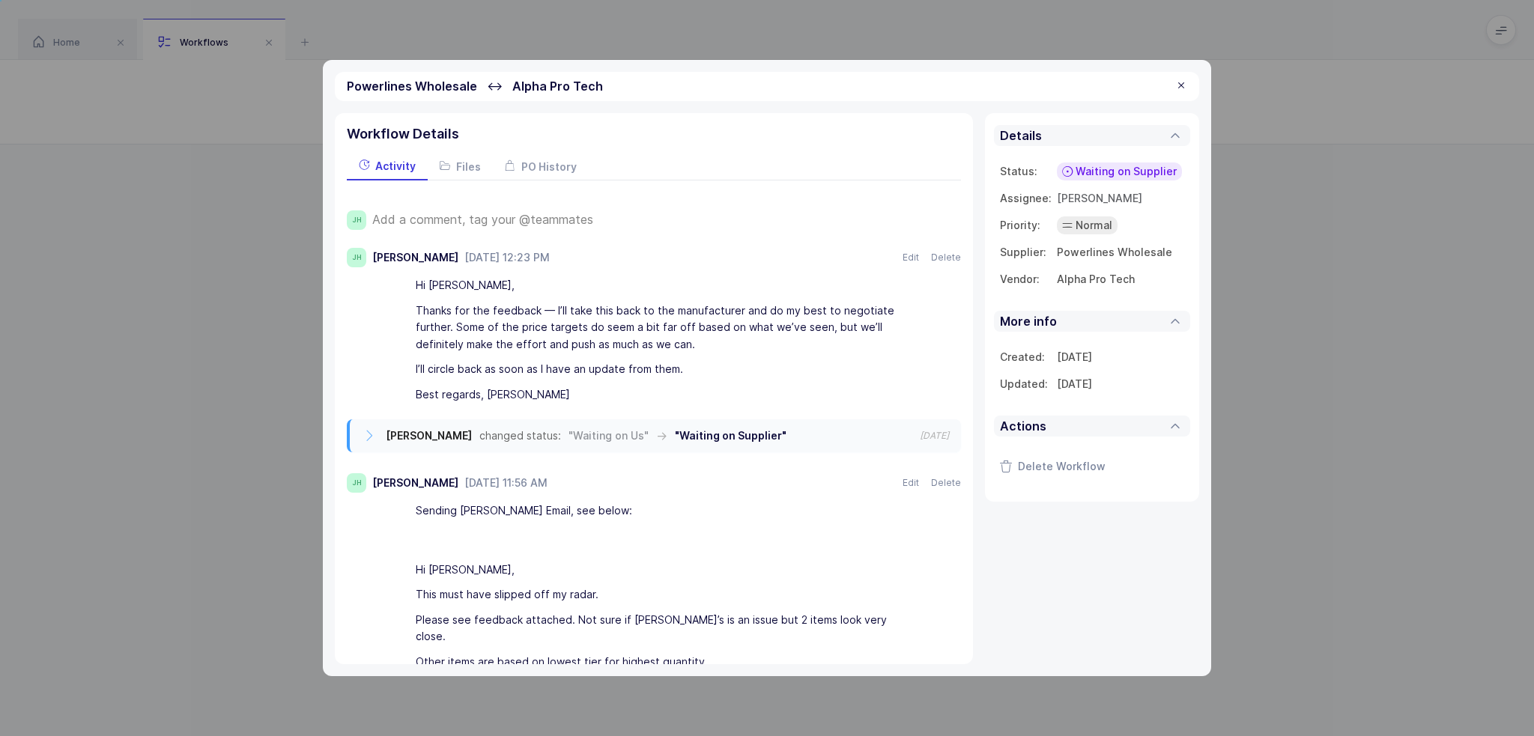
click at [491, 222] on span "Add a comment, tag your @teammates" at bounding box center [482, 219] width 221 height 13
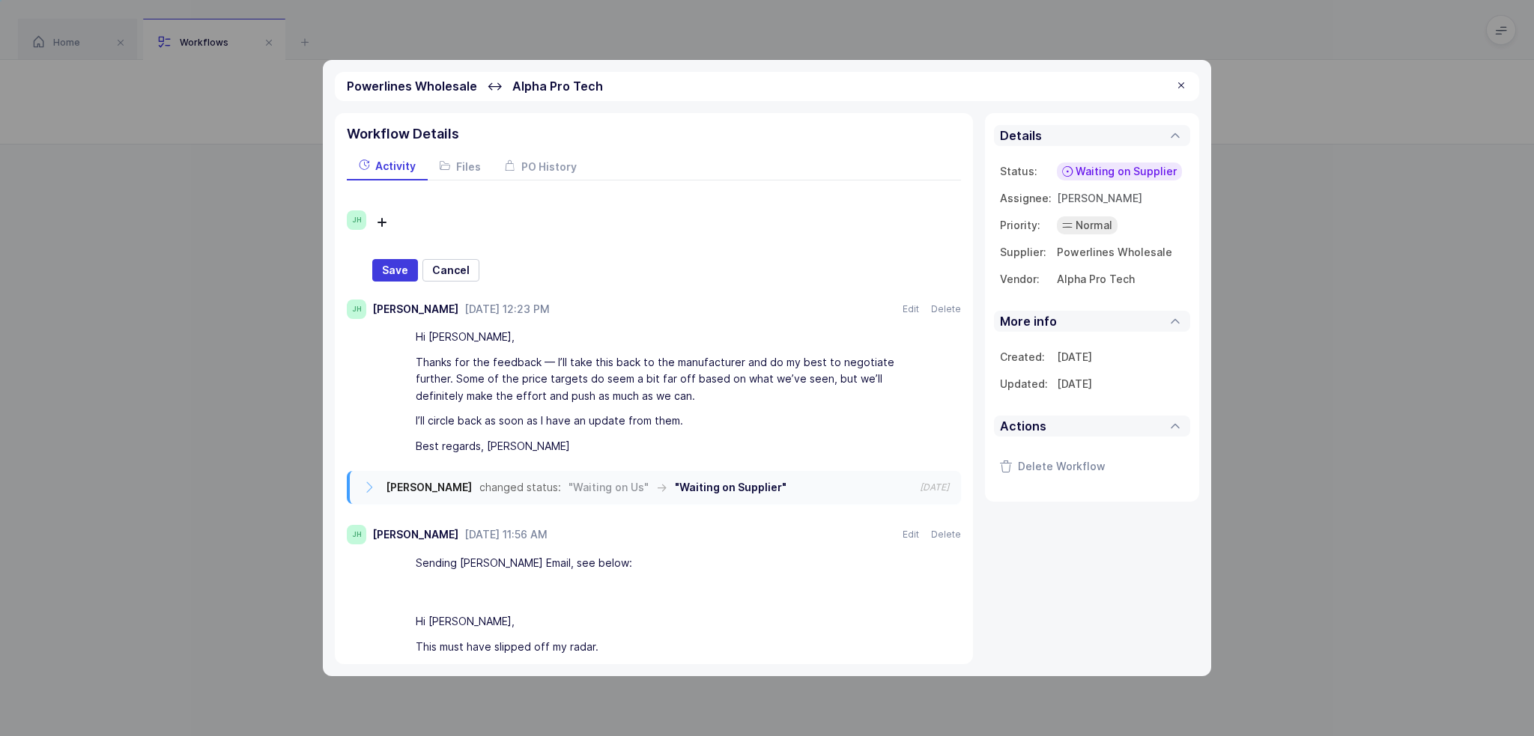
click at [490, 223] on div at bounding box center [654, 222] width 487 height 25
click at [425, 223] on div at bounding box center [654, 222] width 487 height 25
click at [374, 207] on div "JH She sent pricing and I sent here analysis Nothing found Text Heading Quote W…" at bounding box center [654, 585] width 614 height 808
click at [344, 215] on div "Workflow Details Activity Files PO History JH She sent pricing and I sent here …" at bounding box center [654, 388] width 638 height 551
click at [352, 215] on span "JH" at bounding box center [356, 219] width 19 height 19
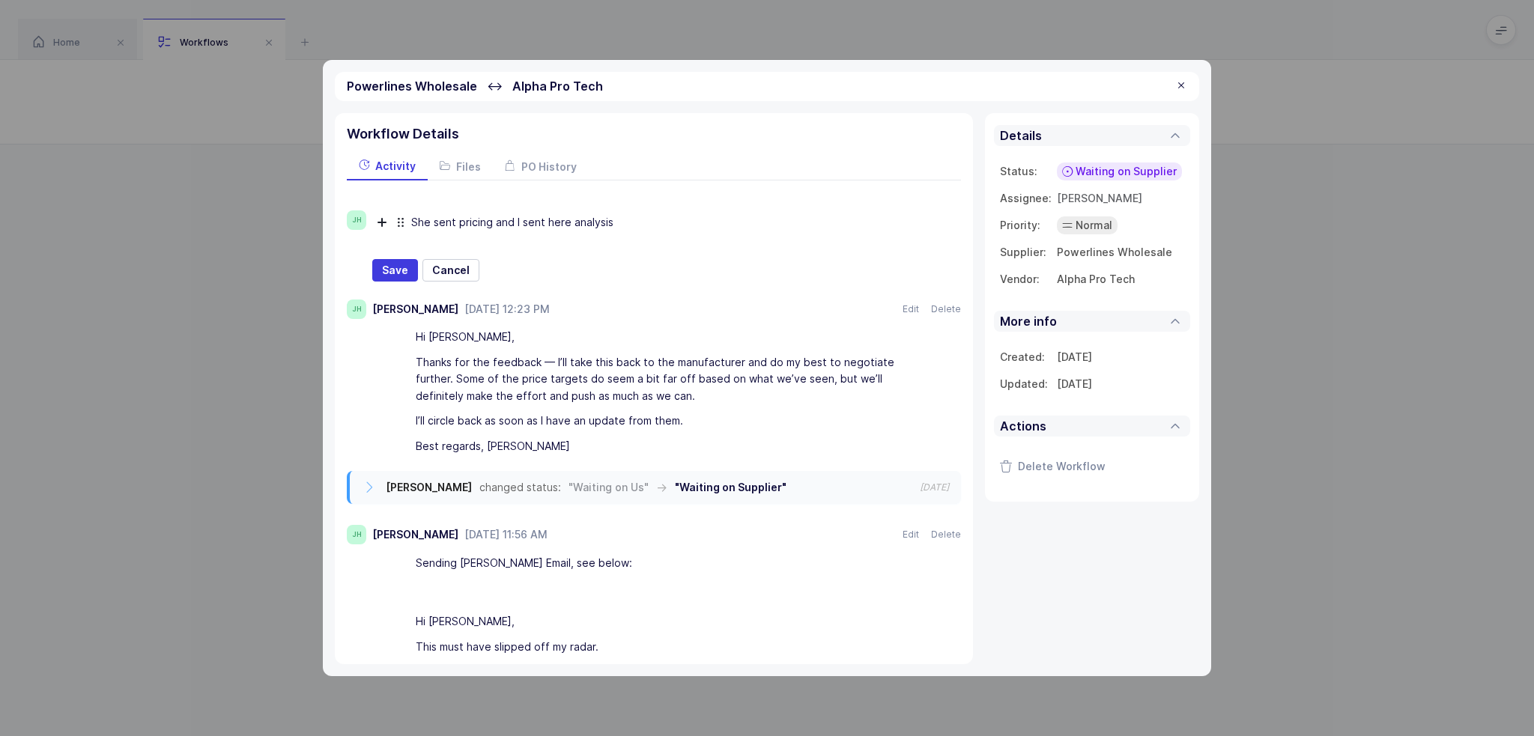
click at [411, 215] on div "She sent pricing and I sent here analysis" at bounding box center [654, 222] width 487 height 25
click at [381, 221] on icon at bounding box center [381, 222] width 7 height 7
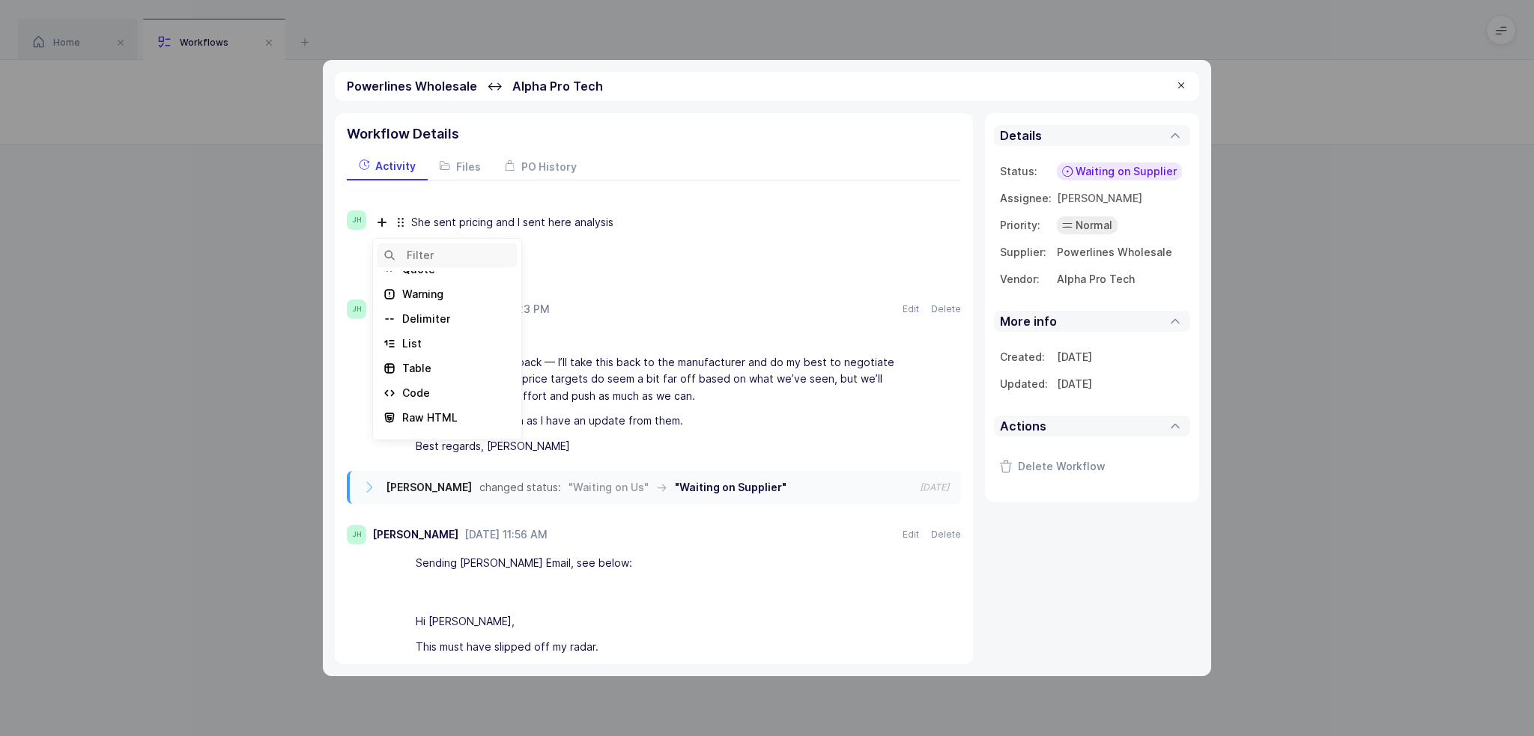
scroll to position [131, 0]
click at [442, 397] on div "Attachment" at bounding box center [432, 399] width 61 height 15
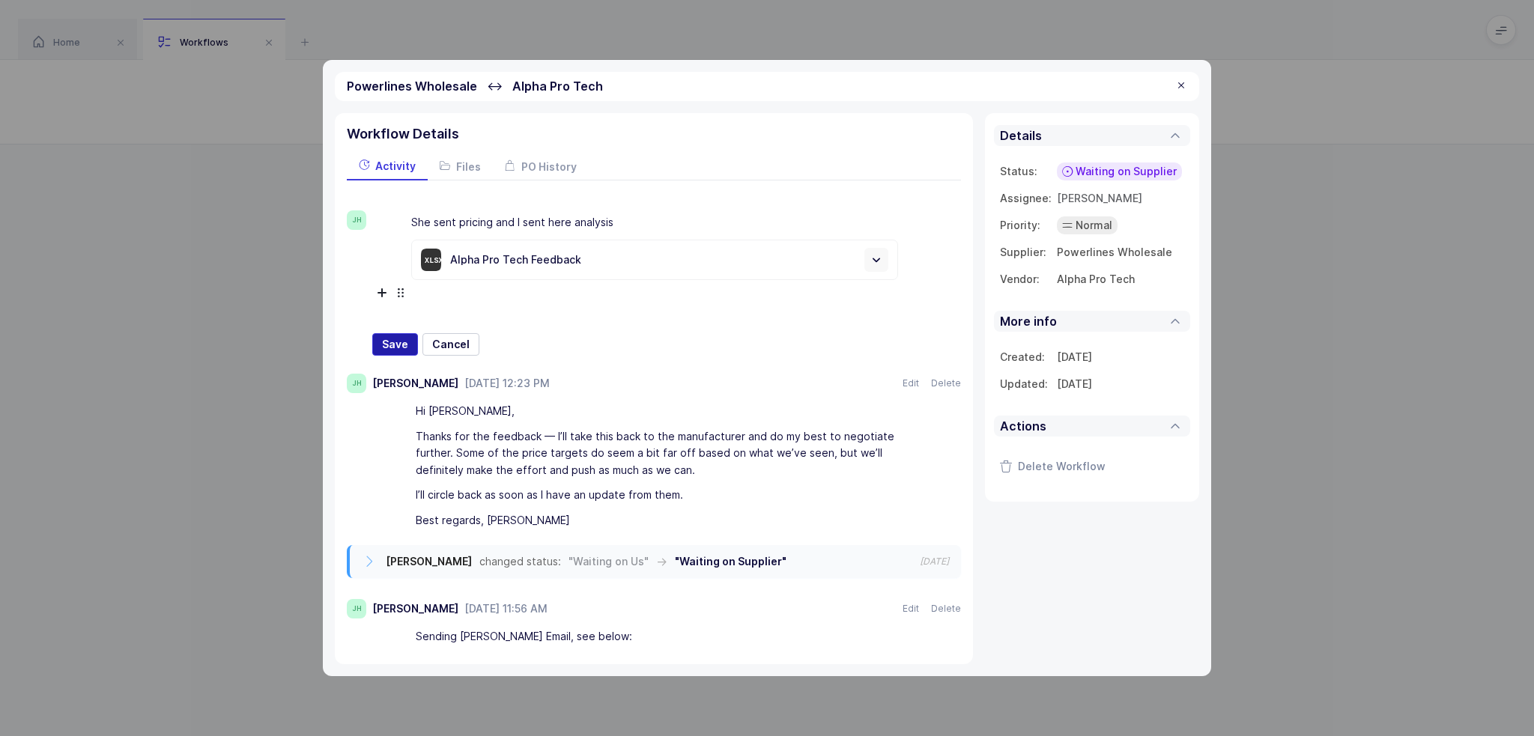
click at [391, 340] on span "Save" at bounding box center [395, 344] width 26 height 15
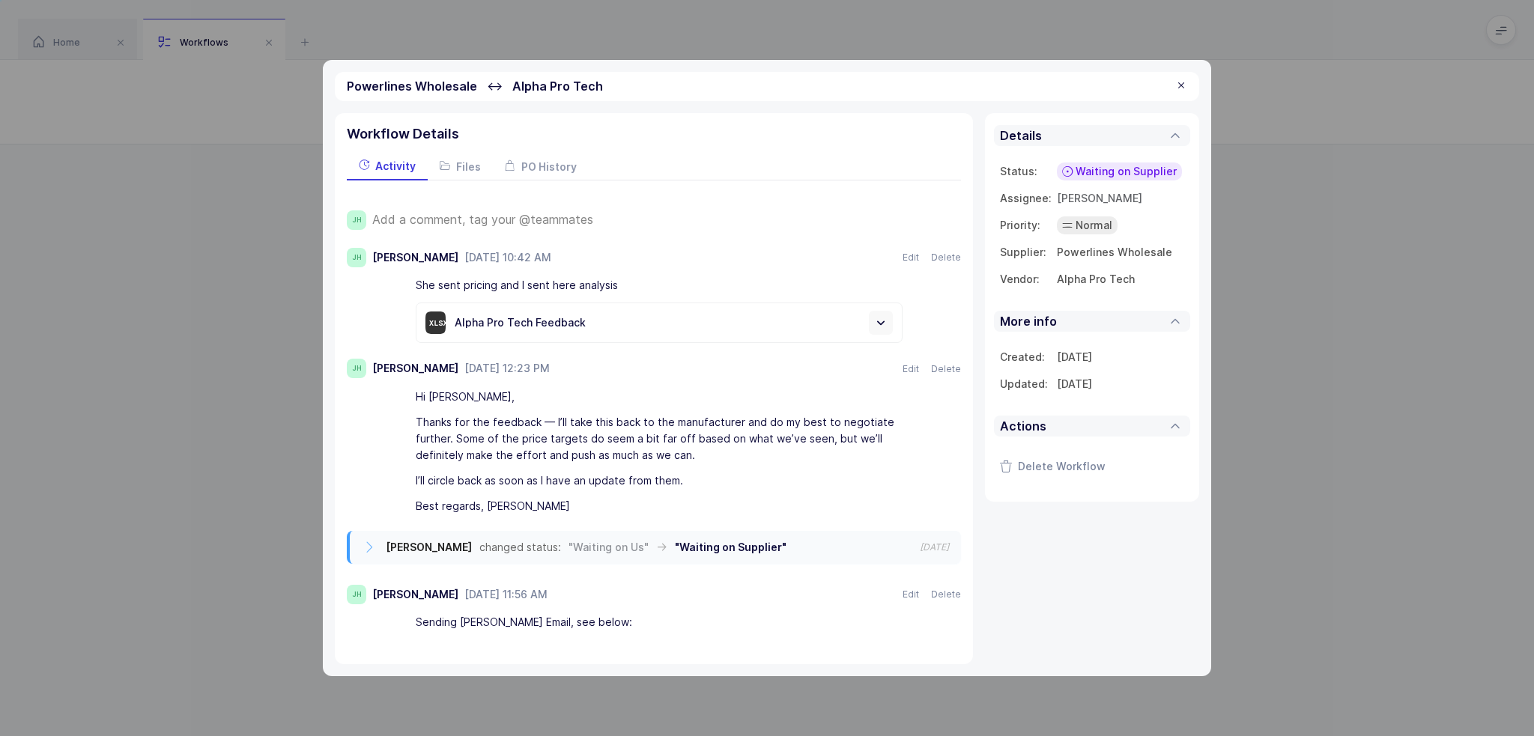
click at [524, 320] on div "Alpha Pro Tech Feedback" at bounding box center [638, 323] width 367 height 10
click at [438, 329] on div at bounding box center [435, 323] width 20 height 22
click at [890, 321] on link at bounding box center [881, 323] width 24 height 24
click at [1184, 87] on div at bounding box center [1181, 85] width 12 height 13
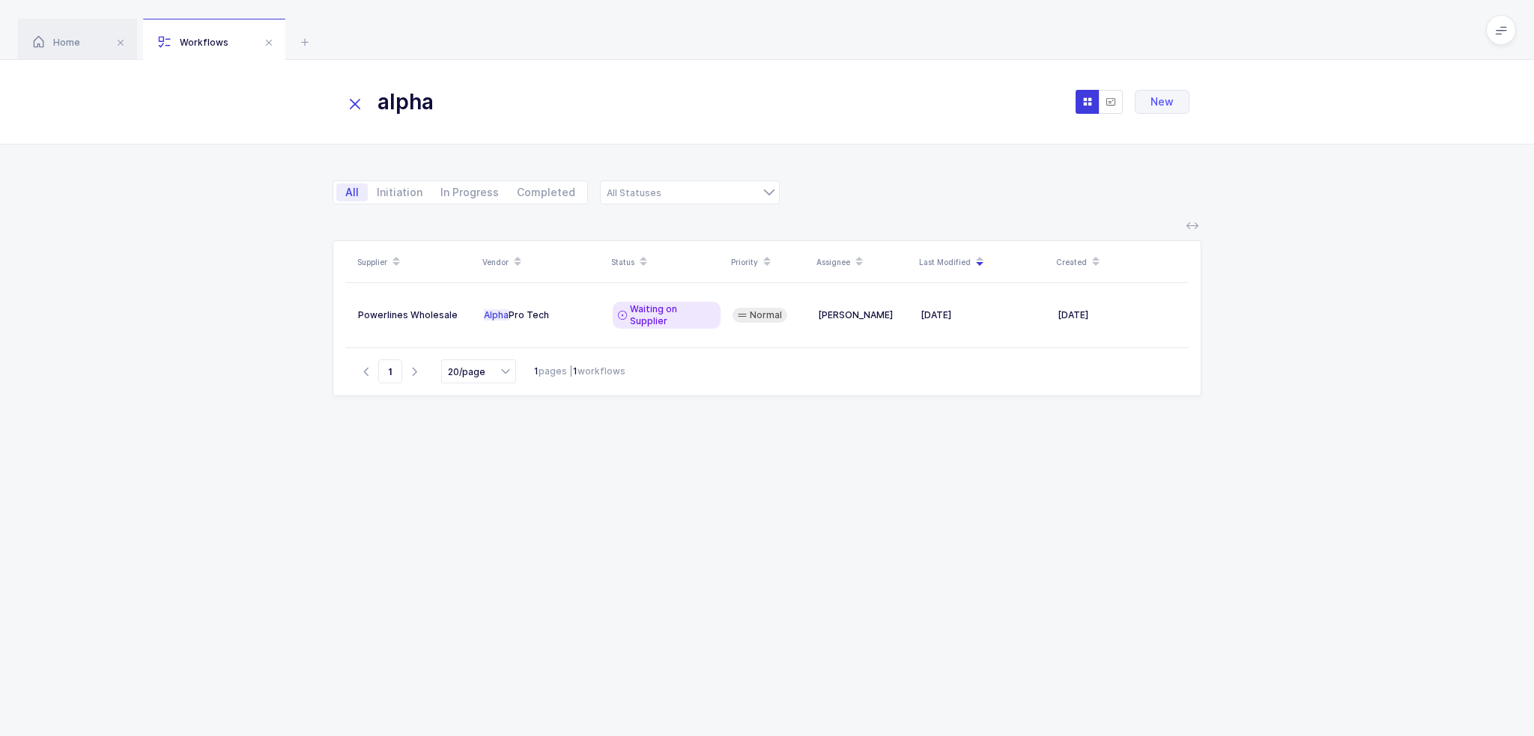
click at [693, 459] on div "Supplier Vendor Status Priority Assignee Last Modified Created Powerlines Whole…" at bounding box center [767, 470] width 869 height 460
click at [350, 102] on icon at bounding box center [355, 104] width 21 height 21
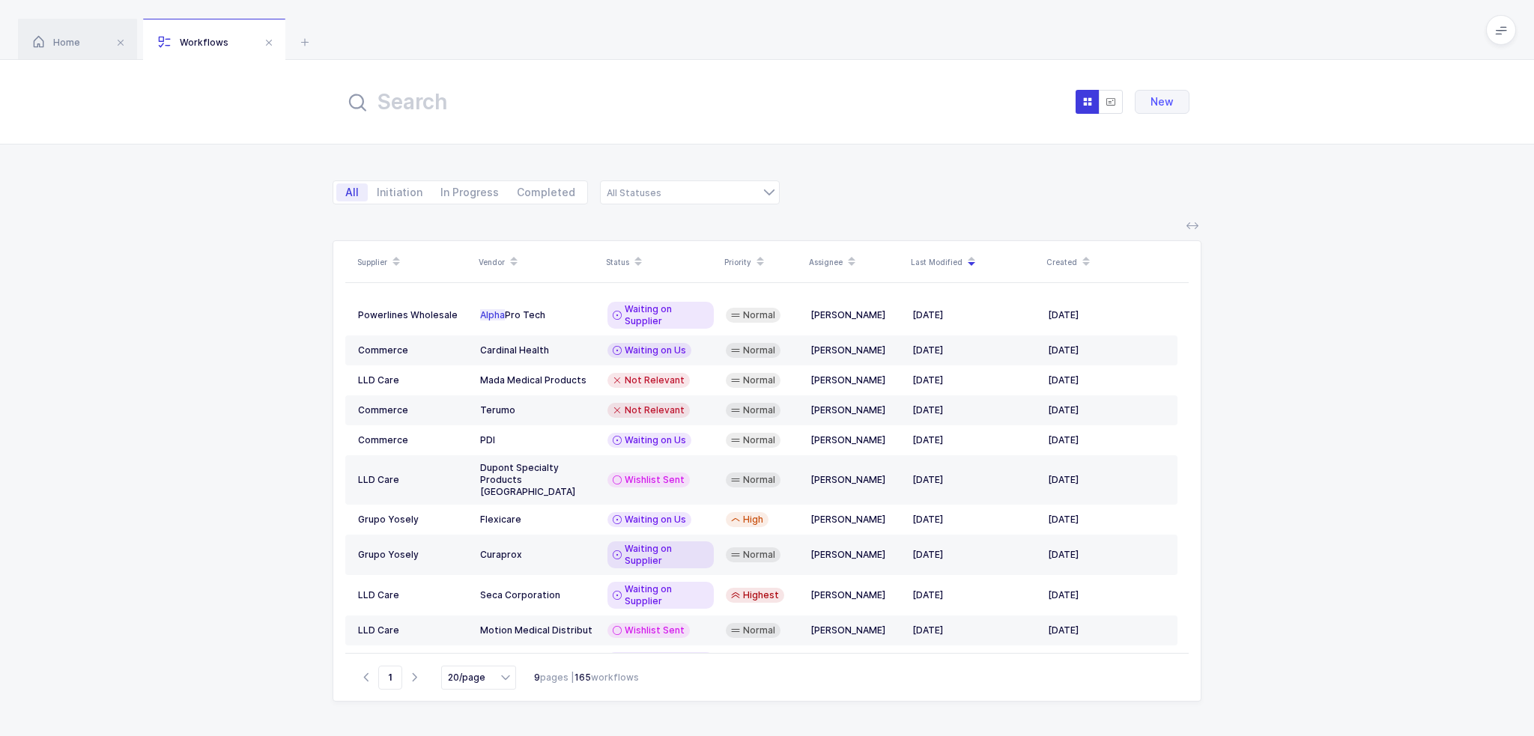
click at [204, 214] on div "All Initiation In Progress Completed Supplier Sourcing Wishlist Requested Wishl…" at bounding box center [767, 184] width 1534 height 78
click at [297, 38] on icon at bounding box center [305, 42] width 18 height 18
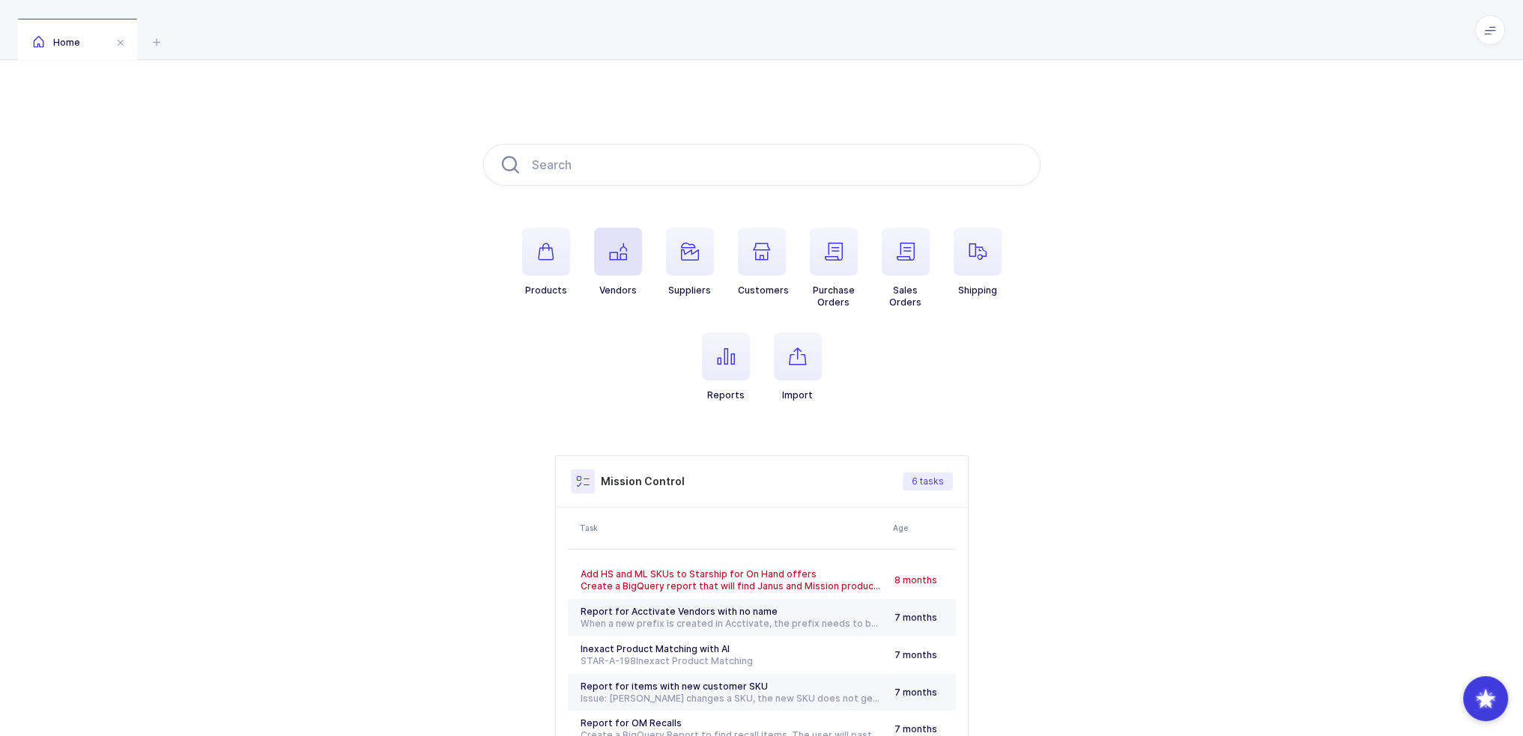
click at [615, 254] on icon "button" at bounding box center [618, 252] width 18 height 18
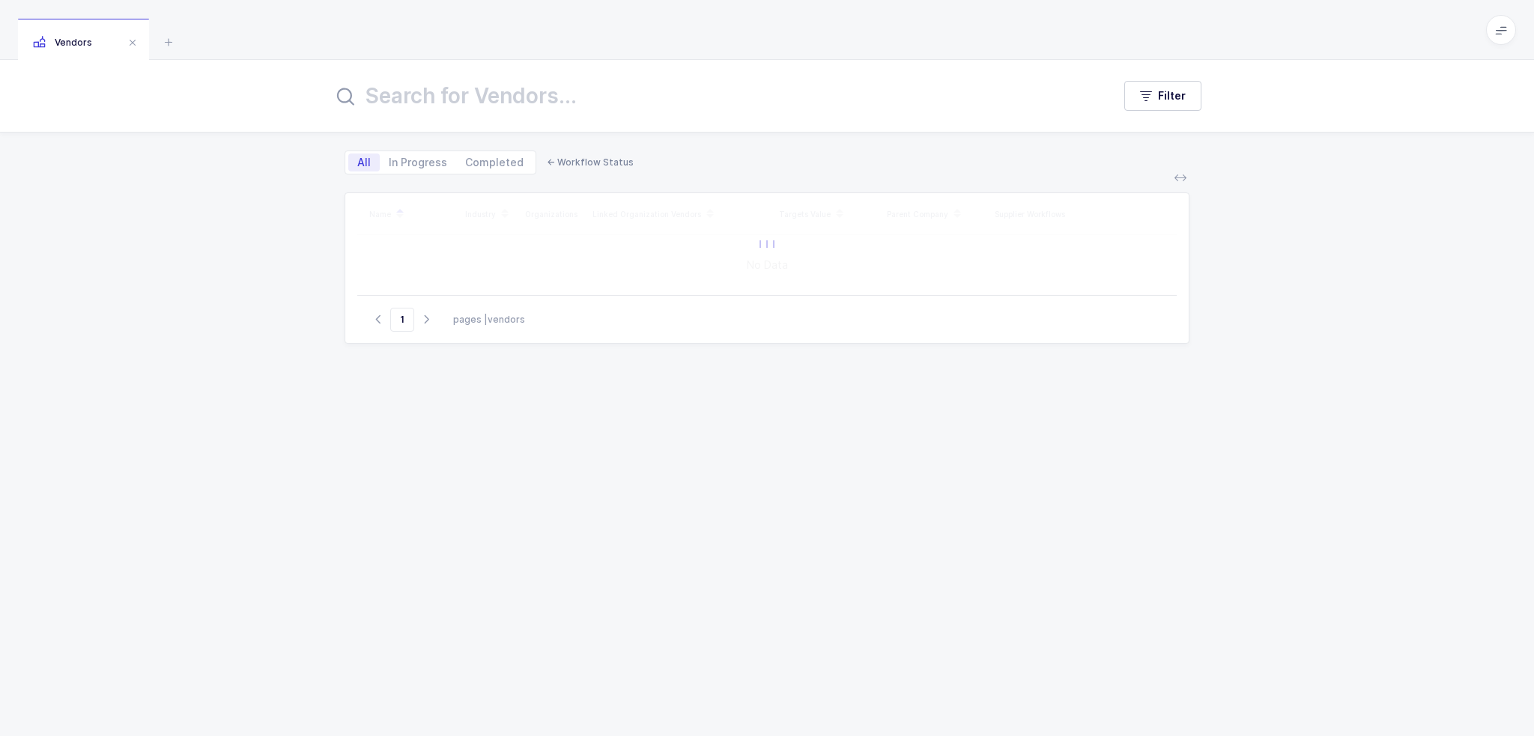
click at [519, 101] on input "text" at bounding box center [714, 96] width 762 height 36
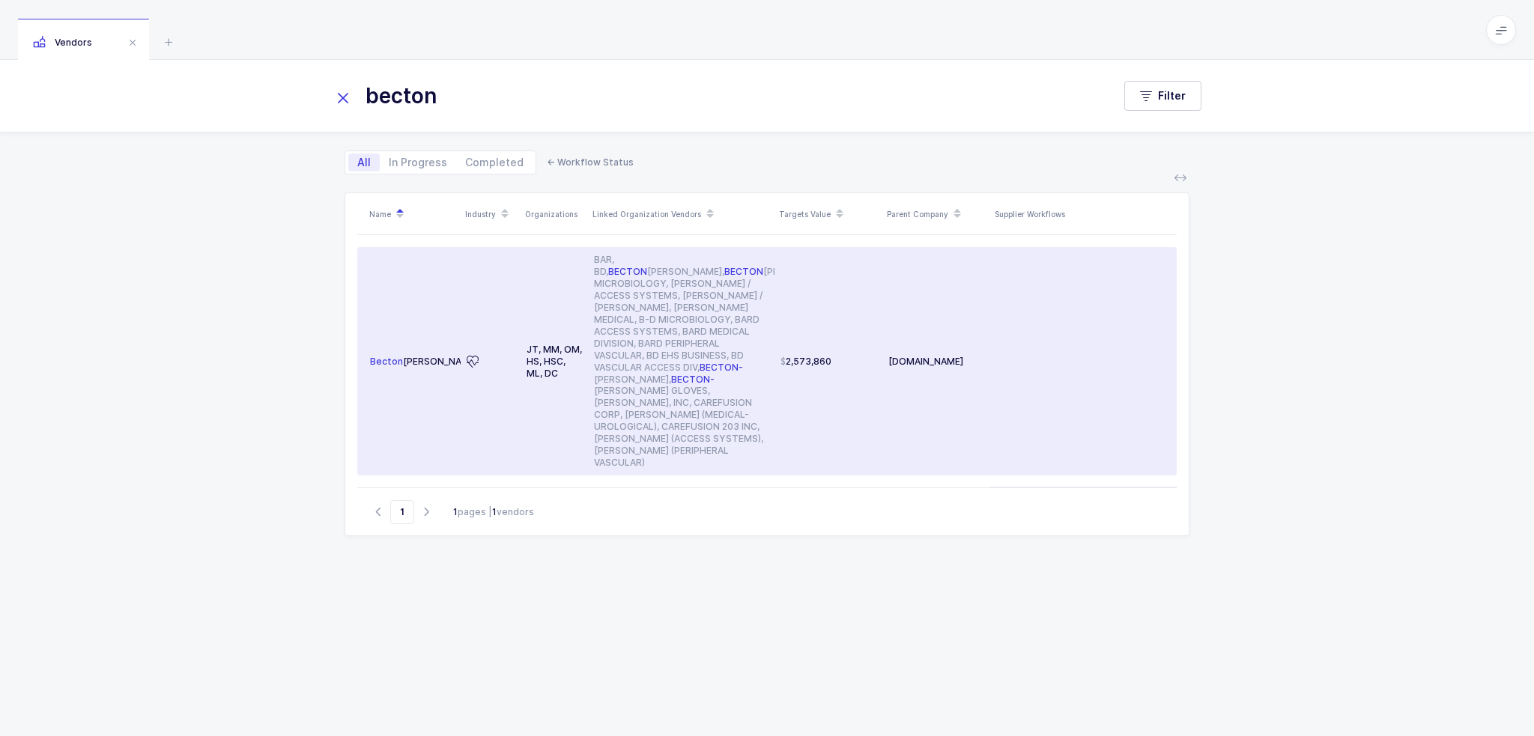
click at [647, 274] on div "BAR, BD, BECTON DICKINSON, BECTON DICKINSON MICROBIOLOGY, CR BARD / ACCESS SYST…" at bounding box center [681, 361] width 175 height 215
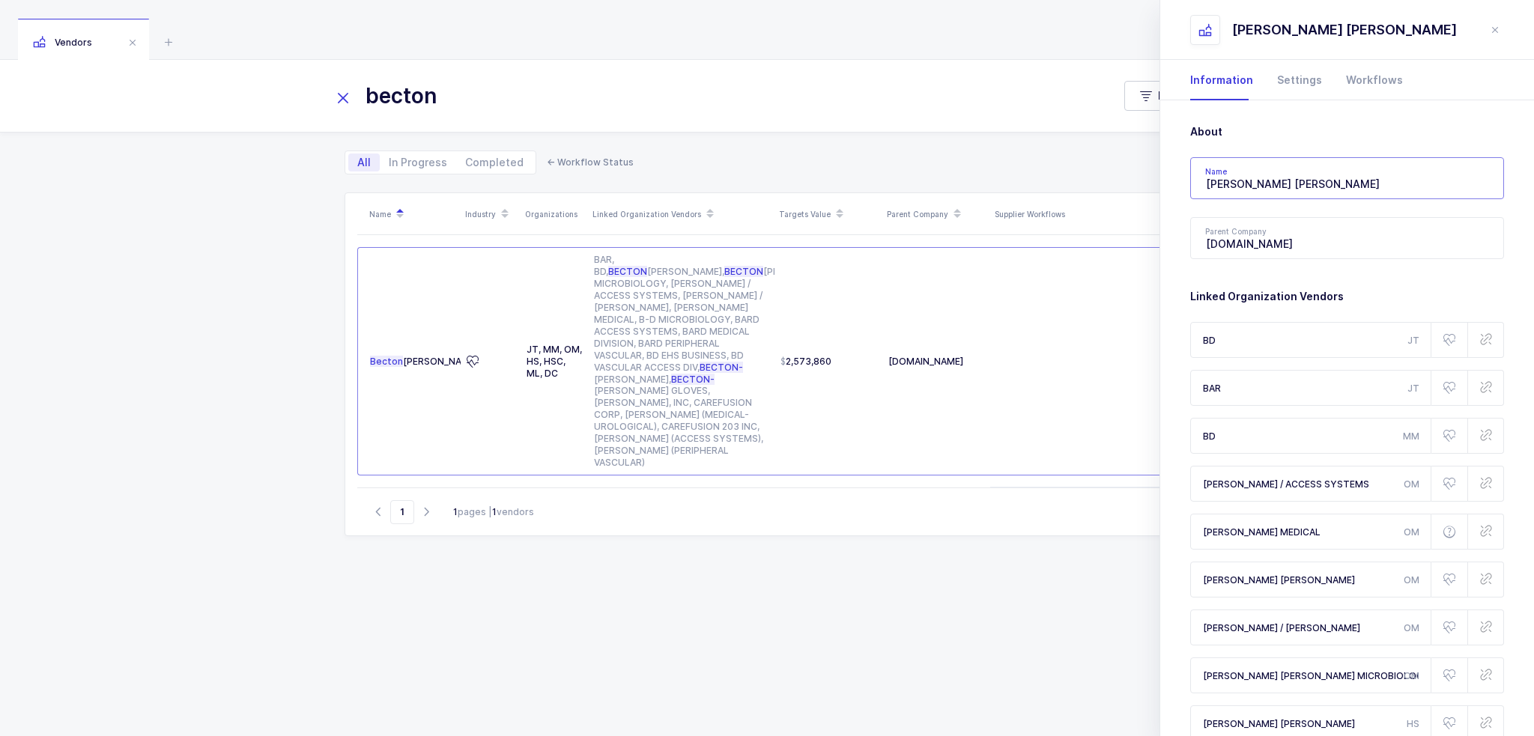
drag, startPoint x: 1357, startPoint y: 176, endPoint x: 1143, endPoint y: 182, distance: 213.6
click at [1145, 182] on div "becton Filter All In Progress Completed ← Workflow Status Name Industry Organiz…" at bounding box center [767, 398] width 1534 height 676
drag, startPoint x: 492, startPoint y: 95, endPoint x: 255, endPoint y: 99, distance: 236.7
click at [258, 99] on div "becton Filter" at bounding box center [767, 96] width 1534 height 72
paste input "Smith & Nephew"
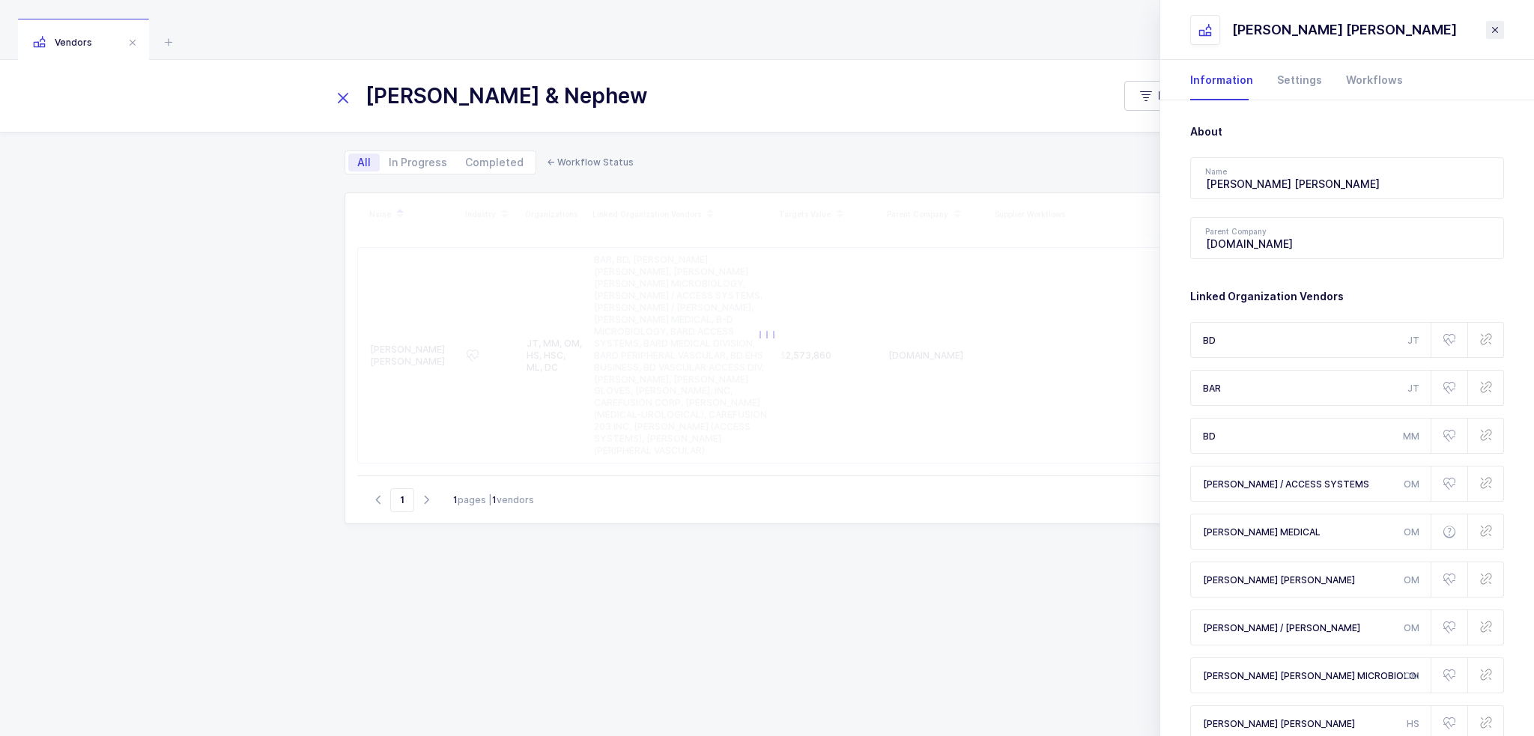
type input "Smith & Nephew"
click at [1496, 26] on icon "close drawer" at bounding box center [1495, 30] width 12 height 12
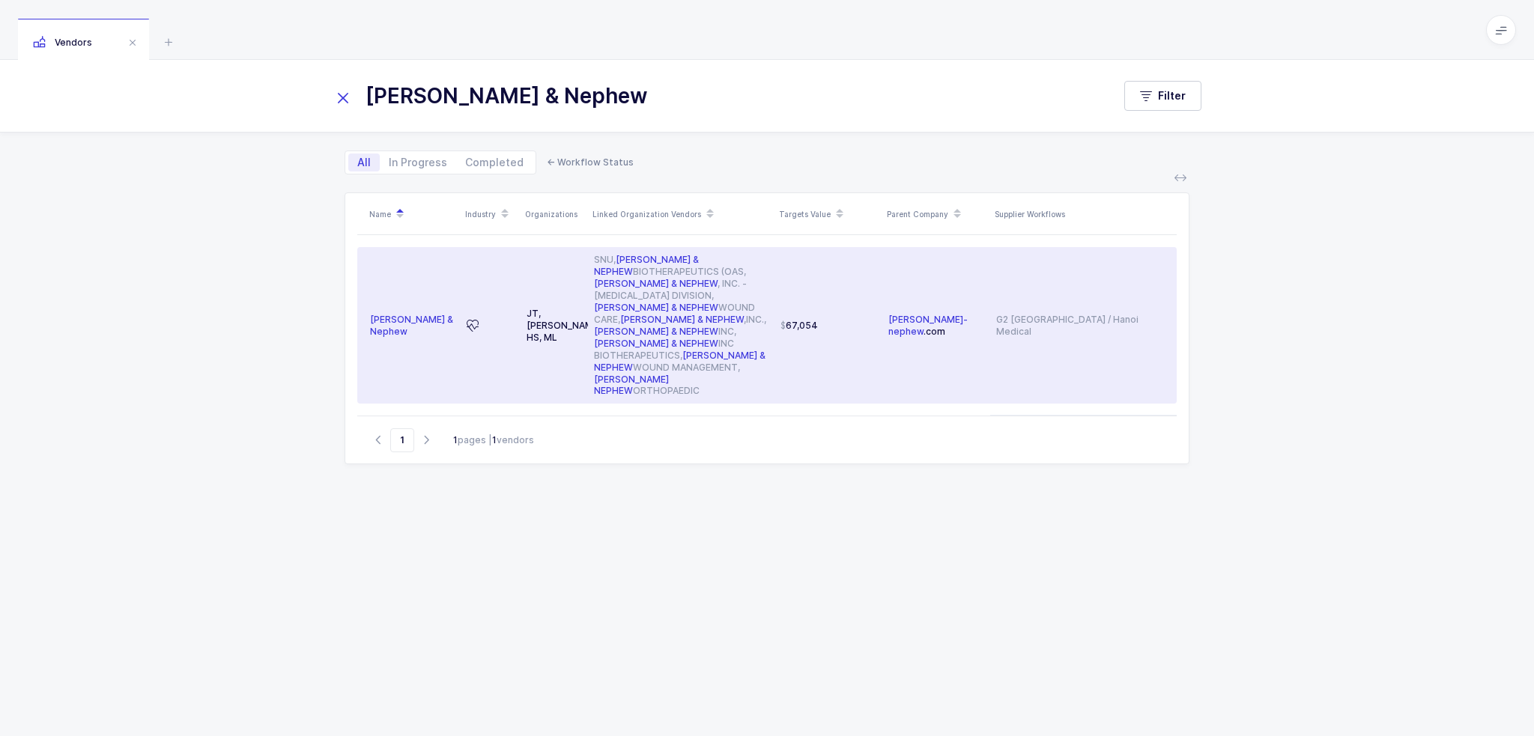
click at [518, 319] on td at bounding box center [491, 325] width 60 height 157
type input "Smith & Nephew"
type input "smith-nephew.com"
type input "SNU"
type input "SMITH & NEPHEW, INC. - ENDOSCOPY DIVISION"
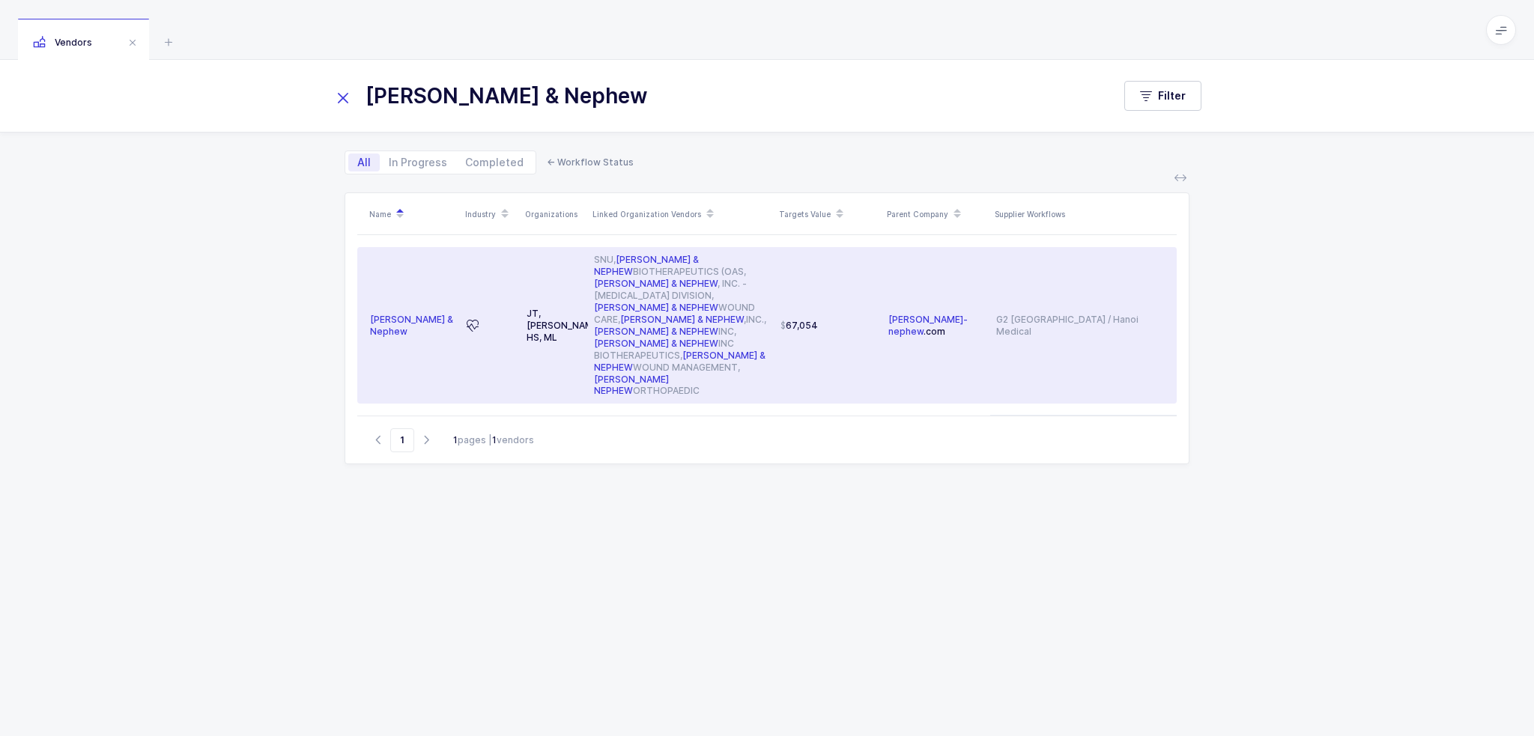
type input "SMITH & NEPHEW WOUND CARE"
type input "SMITH & NEPHEW BIOTHERAPEUTICS (OAS"
type input "SMITH & NEPHEW WOUND CARE"
type input "SMITH & NEPHEW,INC."
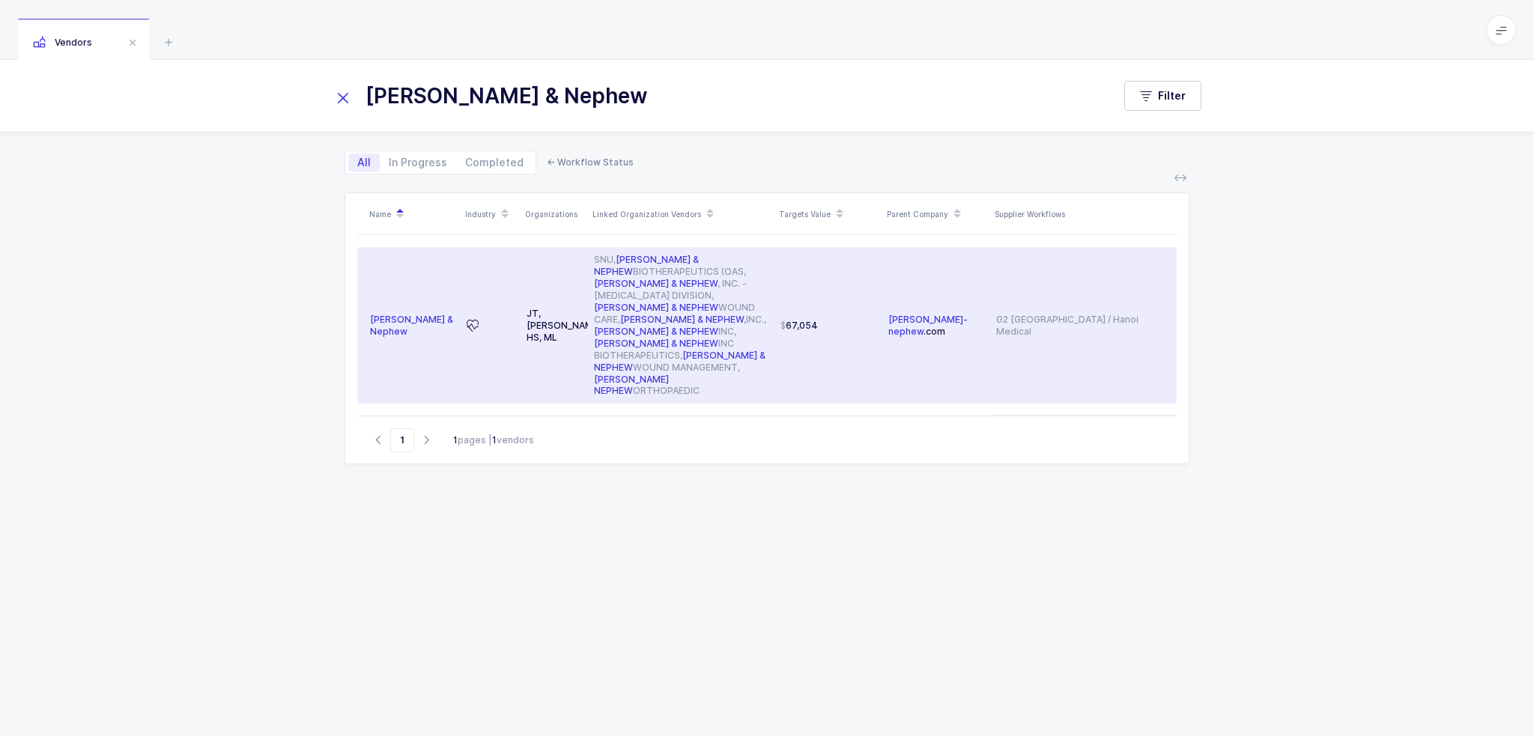
type input "SMITH & NEPHEW WOUND MANAGEMENT"
type input "SMITH & NEPHEW INC BIOTHERAPEUTICS"
type input "SMITH NEPHEW ORTHOPAEDIC"
type input "SMITH & NEPHEW INC"
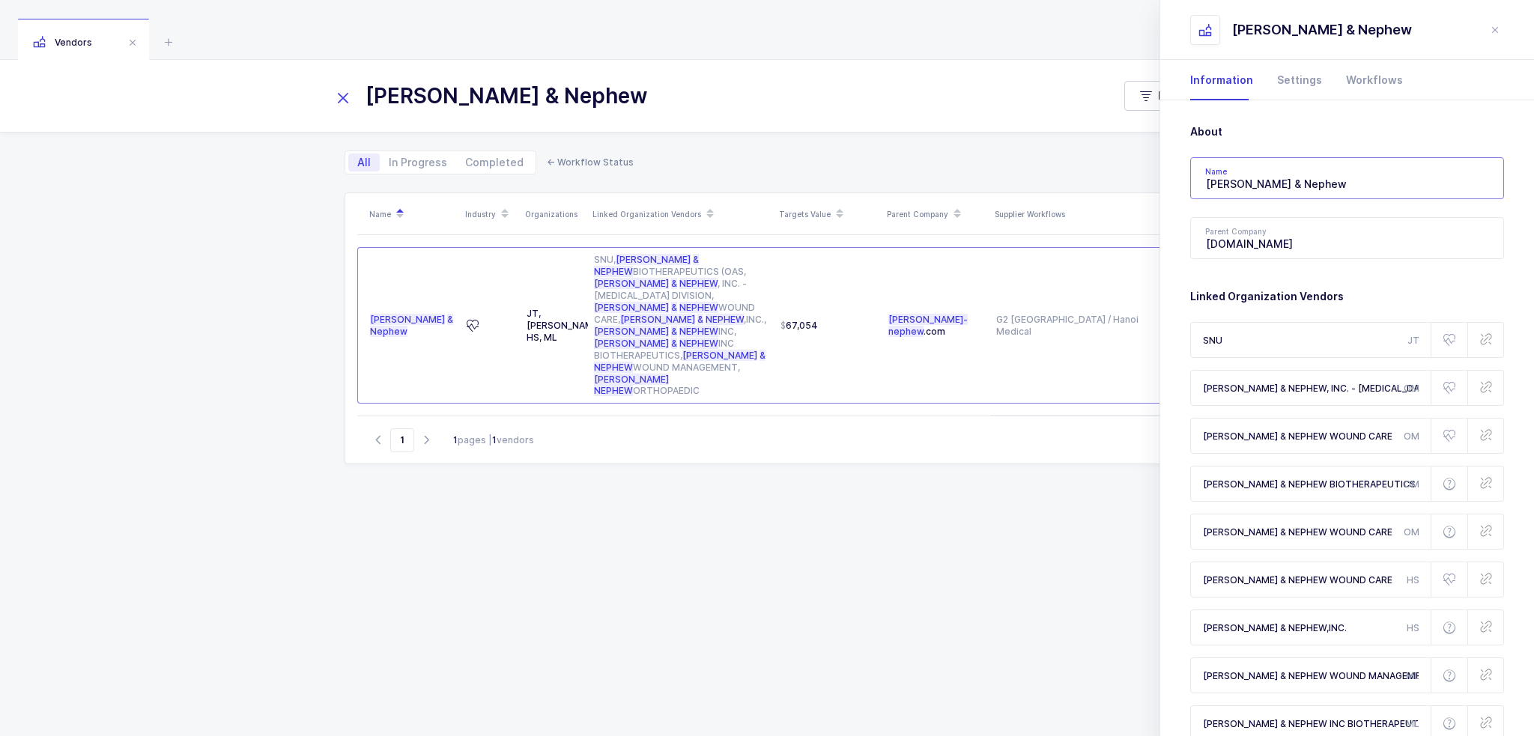
drag, startPoint x: 1329, startPoint y: 181, endPoint x: 1043, endPoint y: 175, distance: 285.5
click at [1091, 170] on div "Smith & Nephew Filter All In Progress Completed ← Workflow Status Name Industry…" at bounding box center [767, 398] width 1534 height 676
drag, startPoint x: 612, startPoint y: 107, endPoint x: 154, endPoint y: 99, distance: 457.8
click at [173, 105] on div "Smith & Nephew Filter" at bounding box center [767, 96] width 1534 height 72
paste input "Halyard"
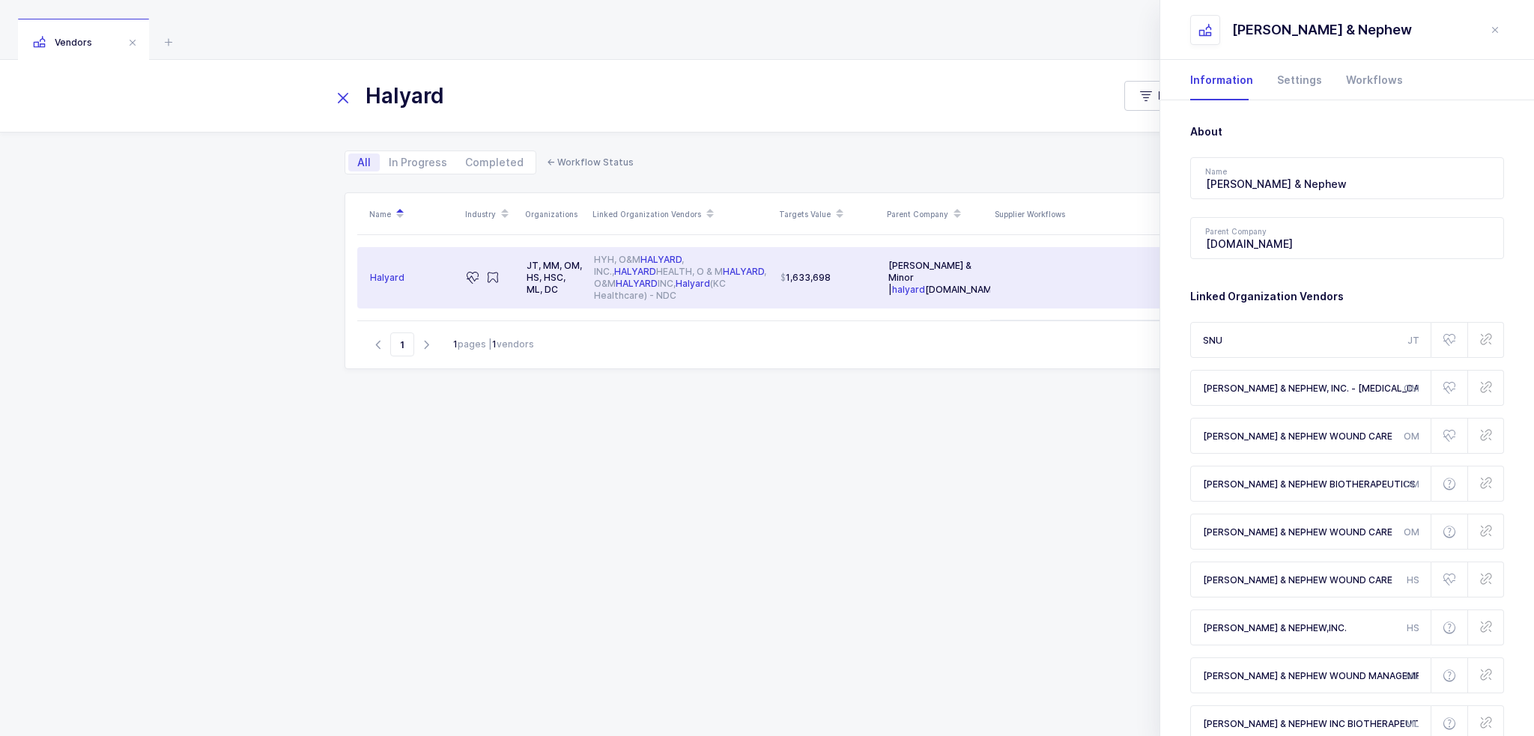
type input "Halyard"
click at [491, 276] on icon at bounding box center [493, 278] width 12 height 12
type input "Halyard"
type input "Owens & Minor | halyardhealth.com"
type input "HYH"
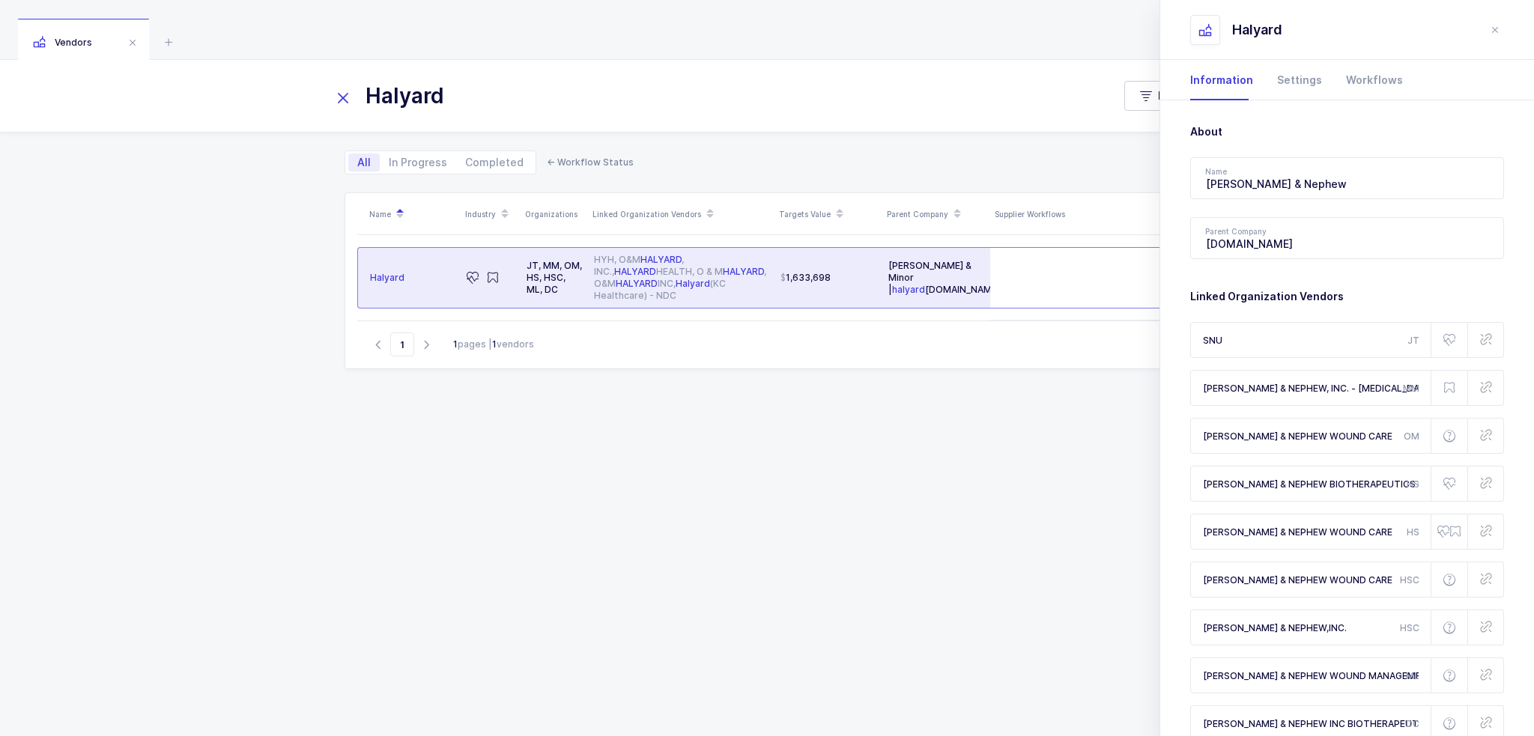
type input "HYH"
type input "O&M HALYARD, INC."
type input "O & M HALYARD"
type input "HALYARD HEALTH"
type input "O & M HALYARD"
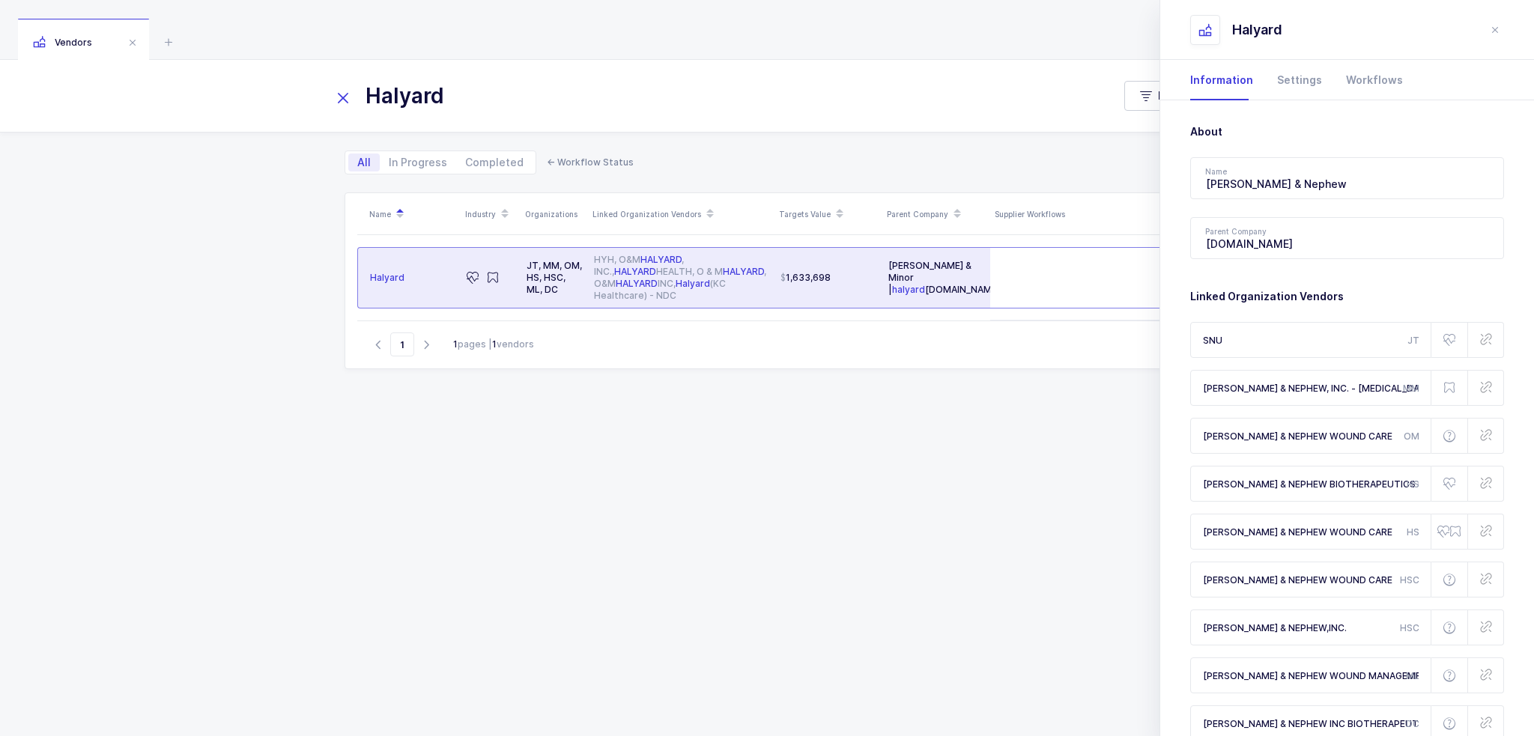
type input "HALYARD HEALTH"
type input "O&M HALYARD INC"
type input "Halyard (KC Healthcare) - NDC"
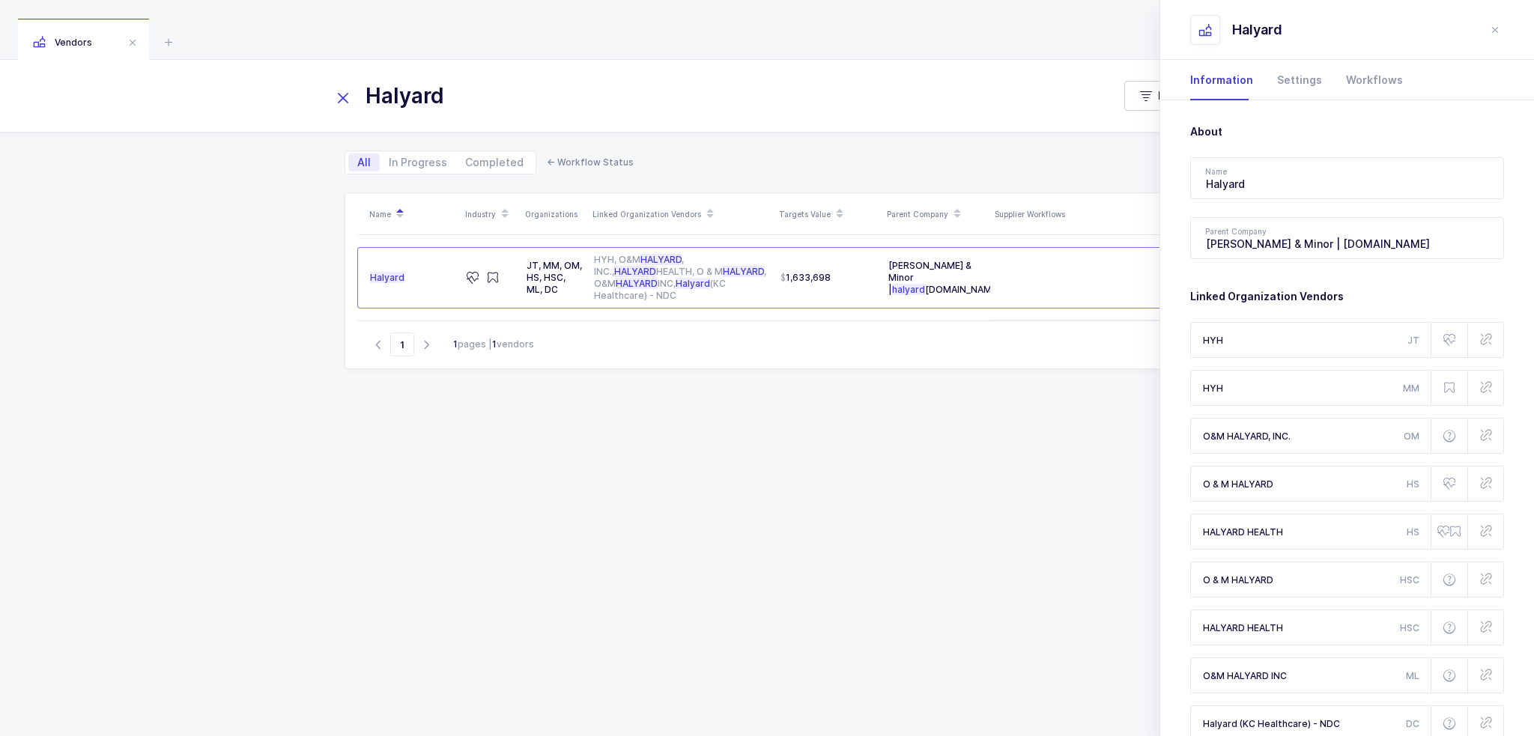
drag, startPoint x: 504, startPoint y: 102, endPoint x: 244, endPoint y: 98, distance: 260.0
click at [248, 100] on div "Halyard Filter" at bounding box center [767, 96] width 1534 height 72
paste input "CARDINAL HEALTH"
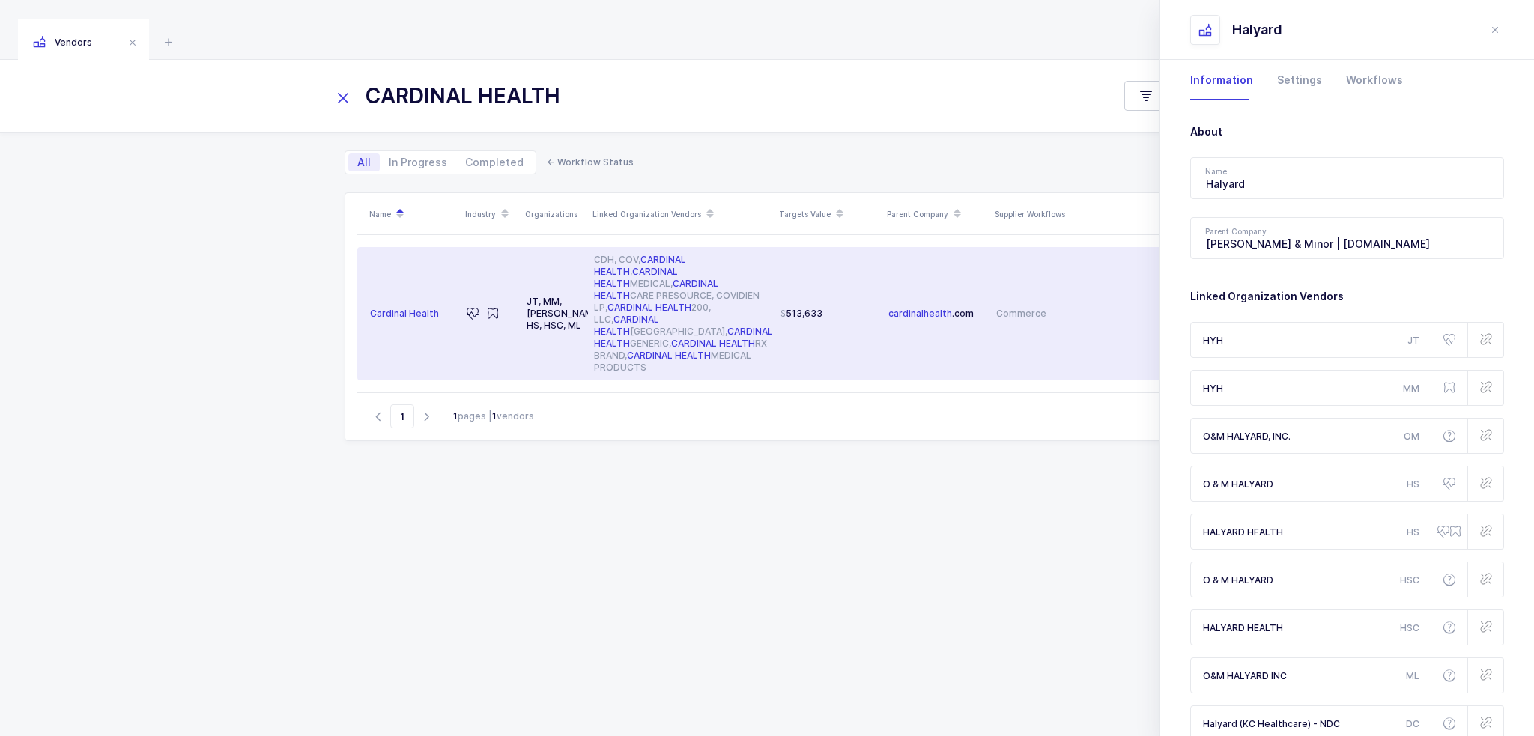
type input "CARDINAL HEALTH"
click at [438, 318] on td "Cardinal Health" at bounding box center [408, 313] width 103 height 133
type input "Cardinal Health"
type input "cardinalhealth.com"
type input "CDH"
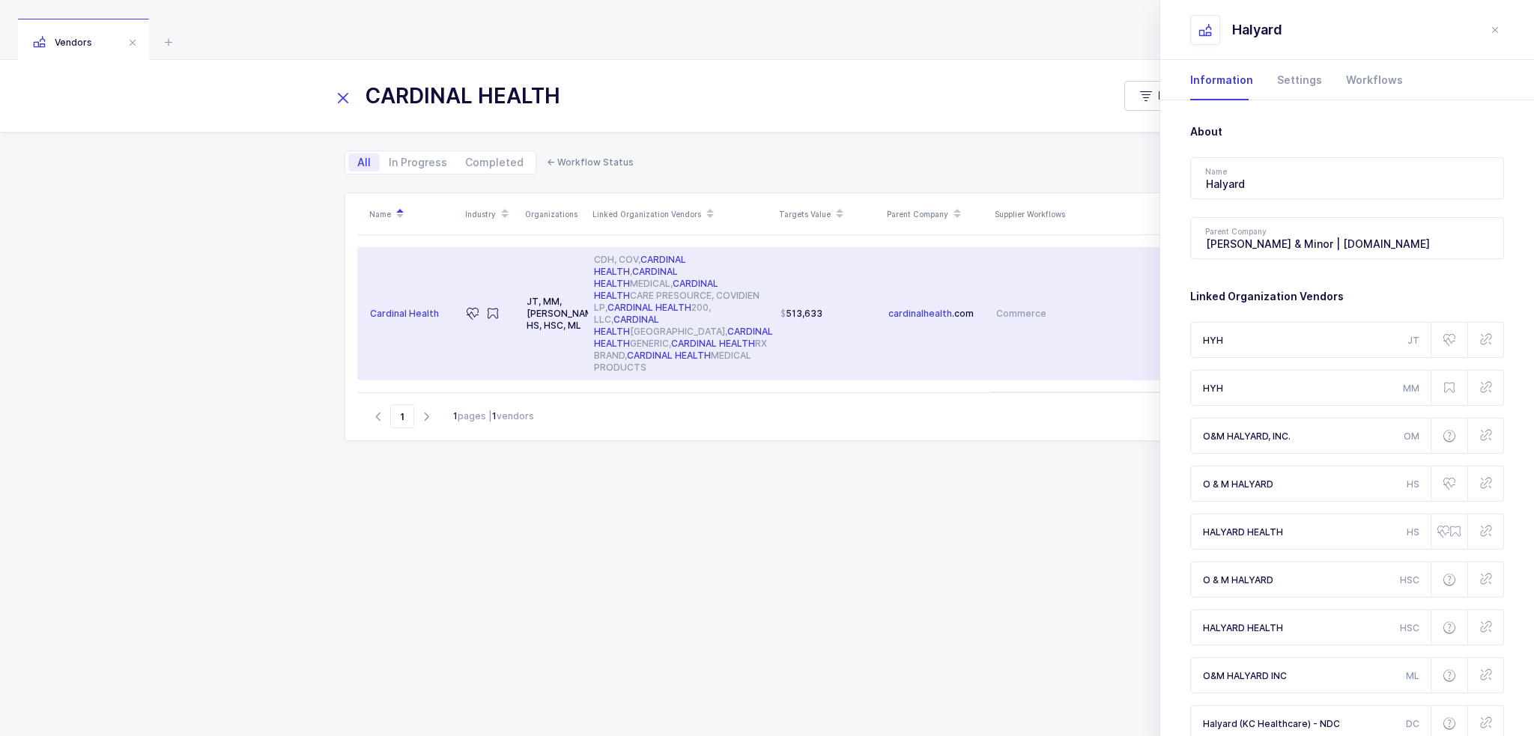
type input "COV"
type input "CARDINAL HEALTHCARE PRESOURCE"
type input "CARDINAL HEALTH MEDICAL"
type input "COVIDIEN LP"
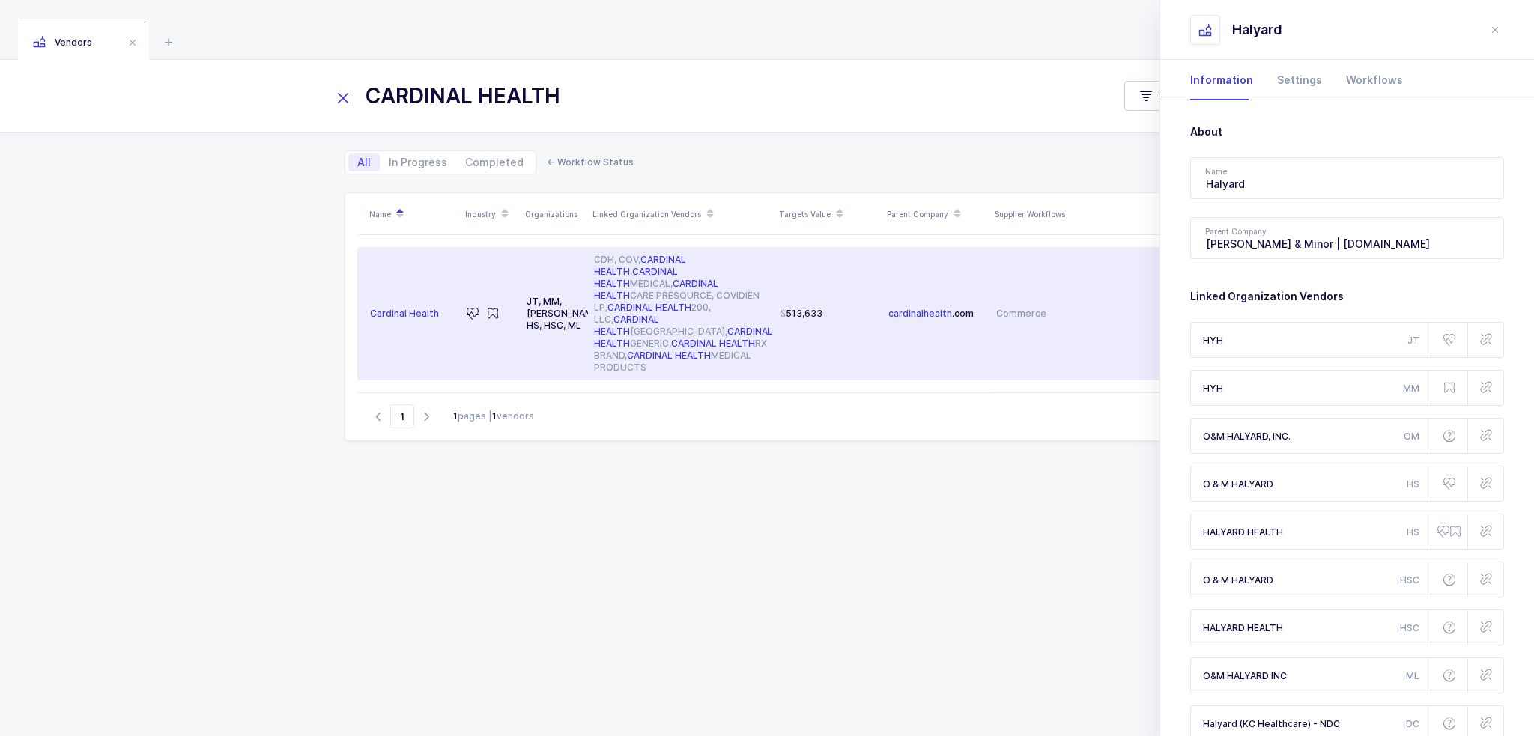
type input "CARDINAL HEALTH"
type input "CARDINAL HEALTH CANADA"
type input "CARDINAL HEALTH"
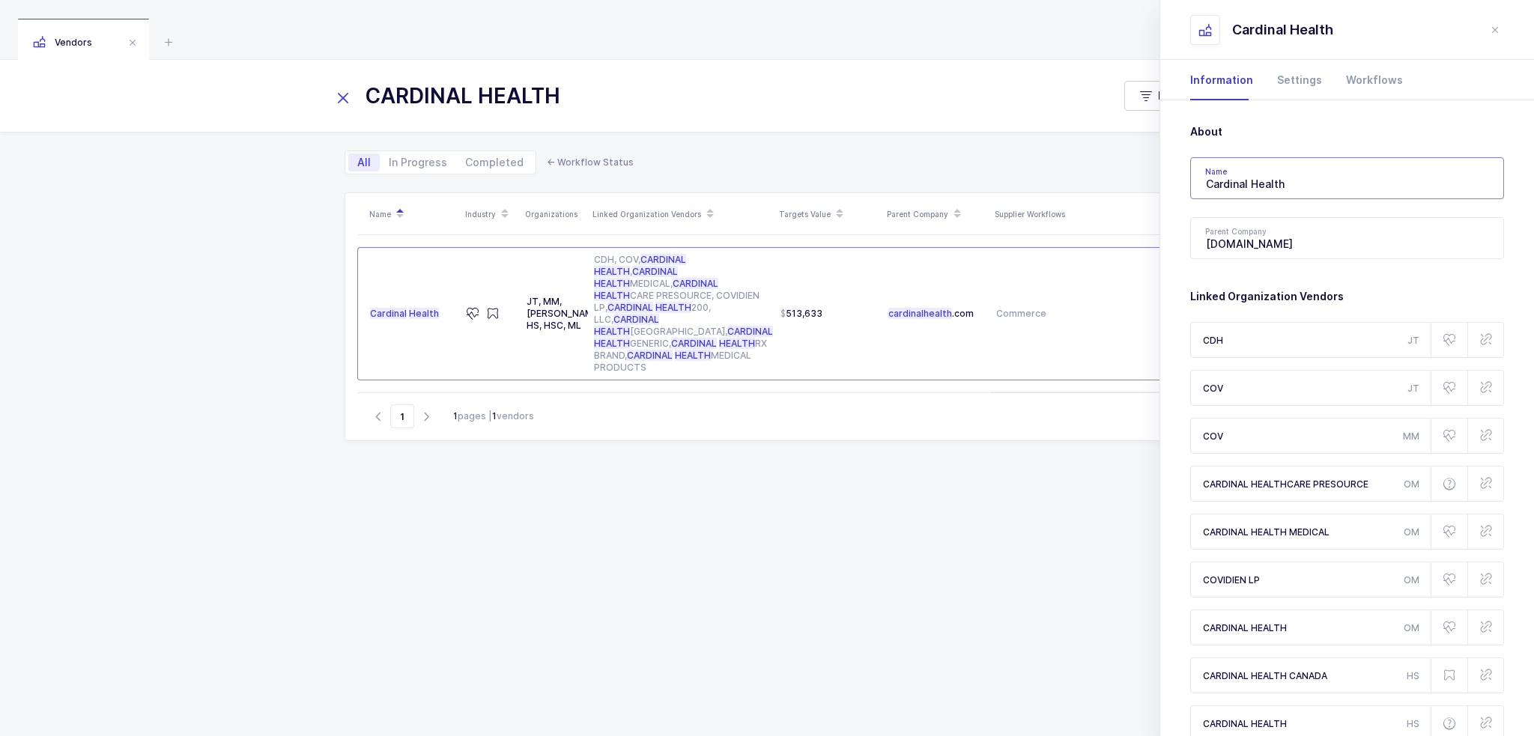
drag, startPoint x: 1372, startPoint y: 172, endPoint x: 993, endPoint y: 168, distance: 379.8
click at [1002, 168] on div "CARDINAL HEALTH Filter All In Progress Completed ← Workflow Status Name Industr…" at bounding box center [767, 398] width 1534 height 676
click at [162, 34] on icon at bounding box center [169, 42] width 18 height 18
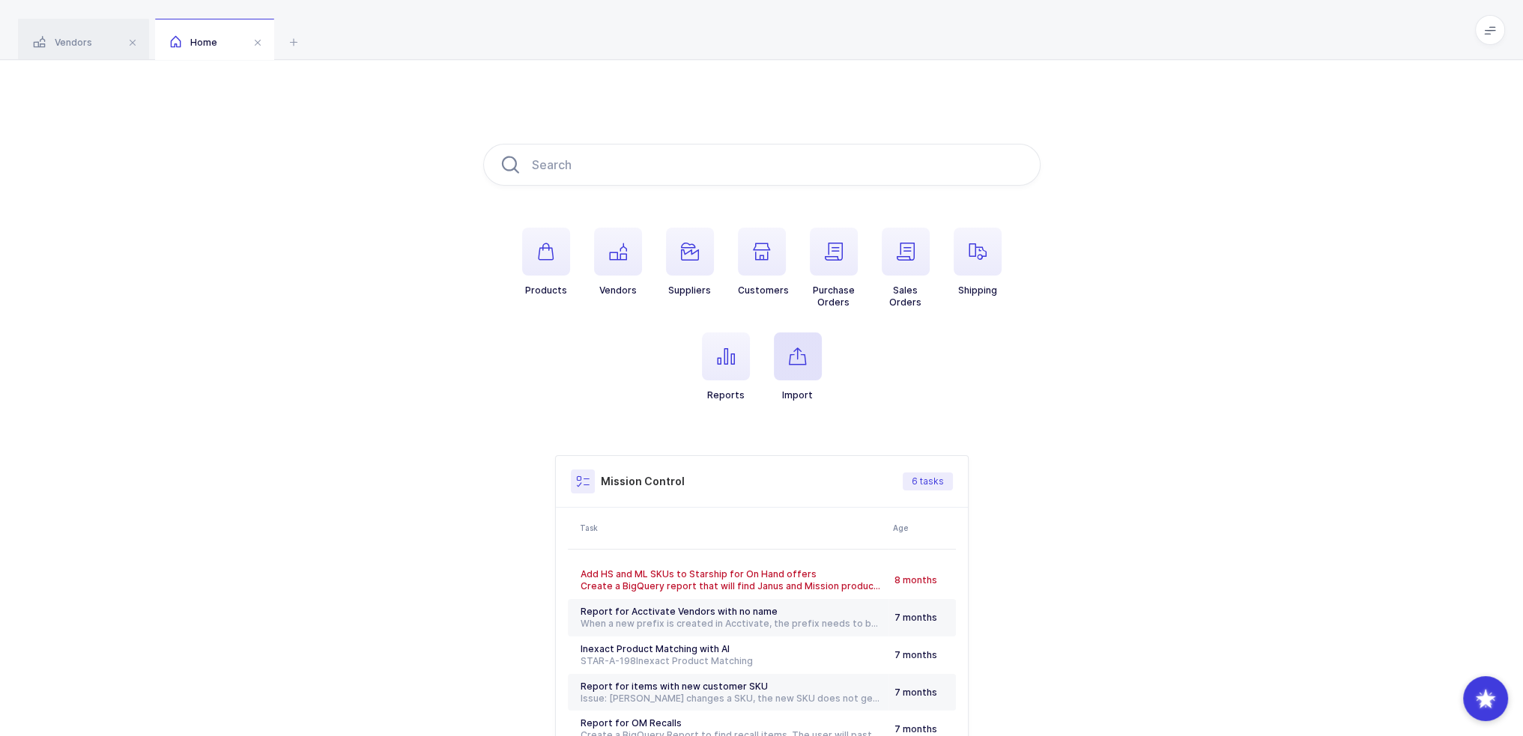
click at [786, 362] on span "button" at bounding box center [798, 357] width 48 height 48
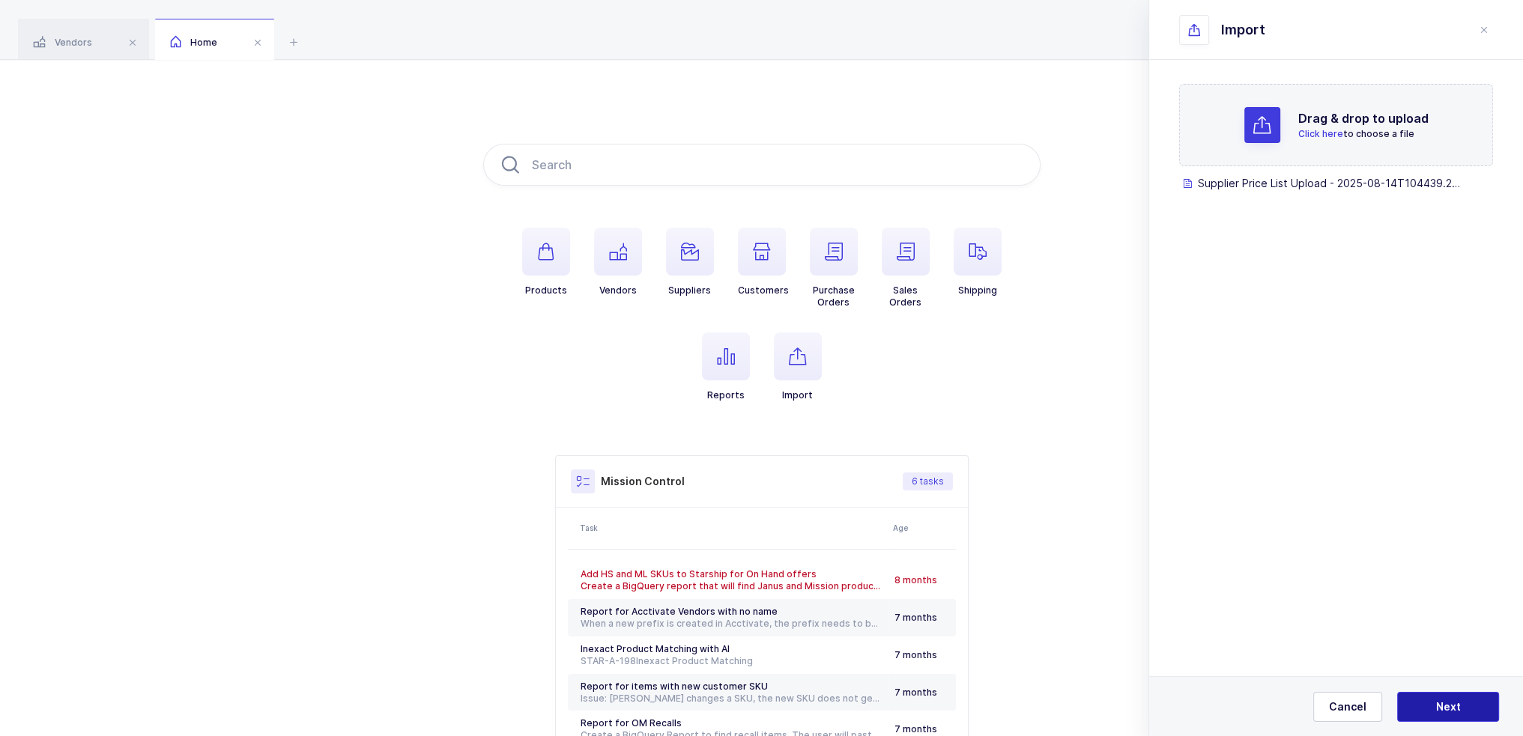
click at [1453, 698] on button "Next" at bounding box center [1448, 707] width 102 height 30
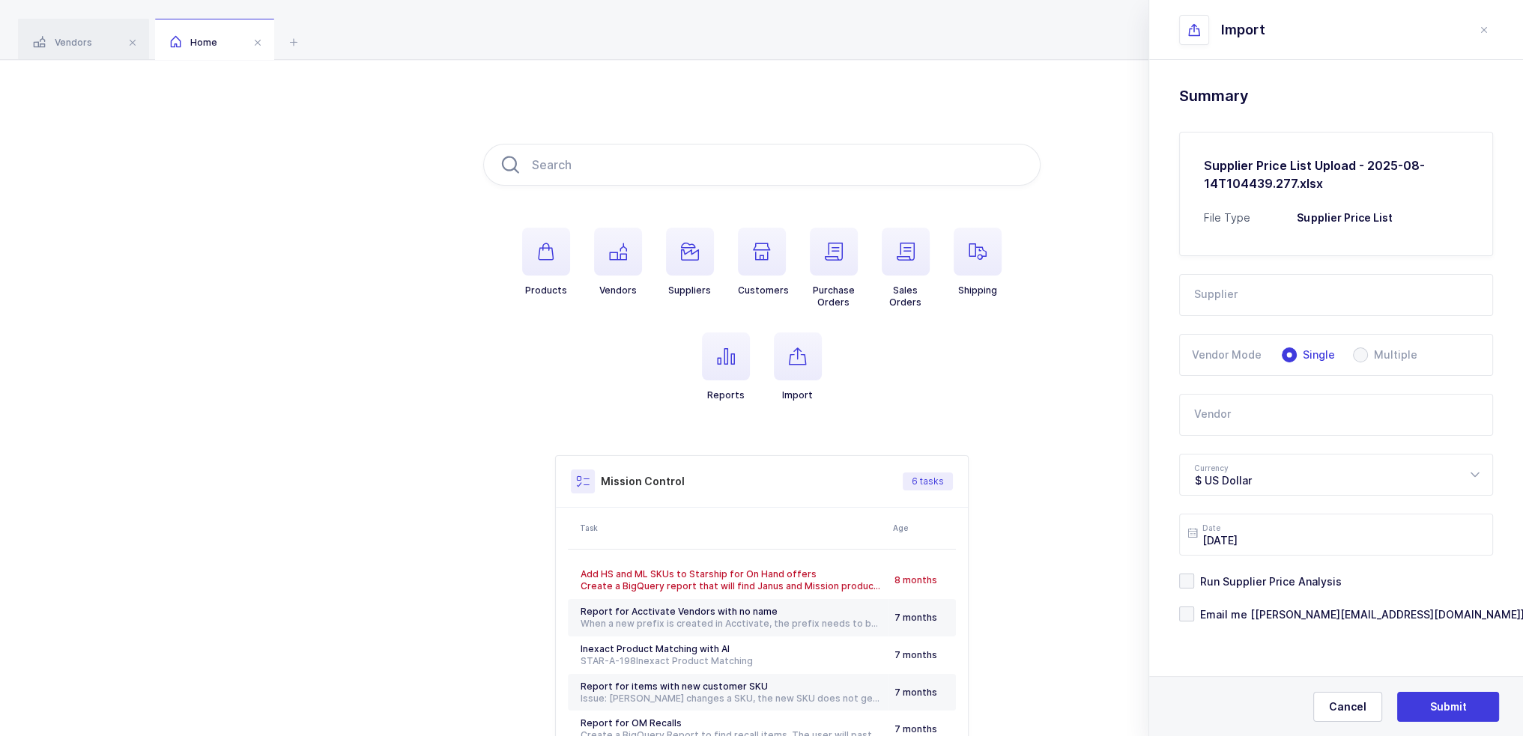
click at [1286, 288] on input "text" at bounding box center [1336, 295] width 314 height 42
click at [1232, 358] on div at bounding box center [1335, 360] width 309 height 4
click at [1235, 339] on span "Ford Medical" at bounding box center [1228, 345] width 67 height 13
type input "Ford Medical"
click at [1402, 352] on span "Multiple" at bounding box center [1392, 355] width 49 height 10
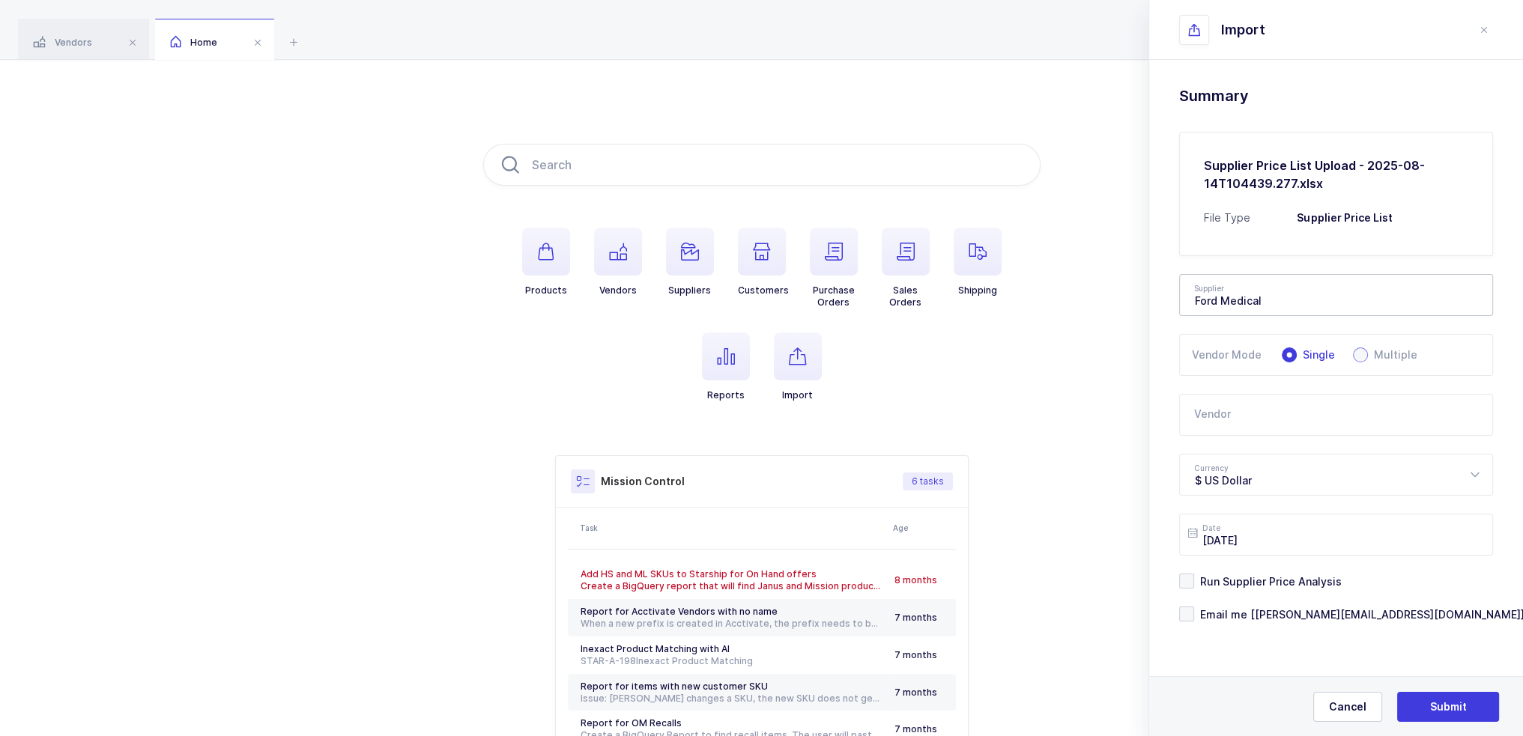
click at [1368, 352] on input "Multiple" at bounding box center [1360, 355] width 15 height 15
radio input "true"
radio input "false"
radio input "true"
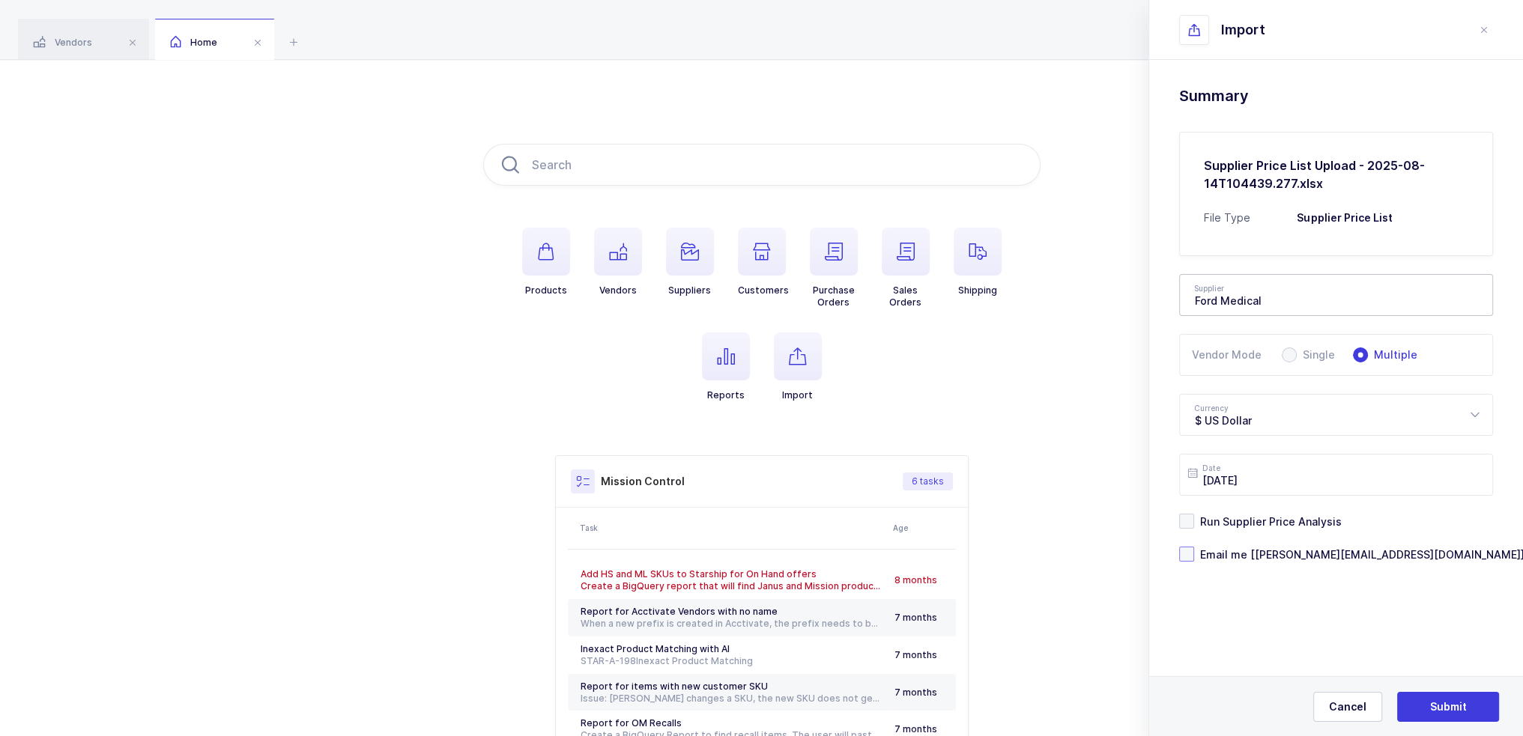
click at [1276, 552] on span "Email me [[PERSON_NAME][EMAIL_ADDRESS][DOMAIN_NAME]]" at bounding box center [1359, 555] width 330 height 14
click at [1194, 547] on input "Email me [[PERSON_NAME][EMAIL_ADDRESS][DOMAIN_NAME]]" at bounding box center [1194, 547] width 0 height 0
click at [1453, 707] on span "Submit" at bounding box center [1448, 707] width 37 height 15
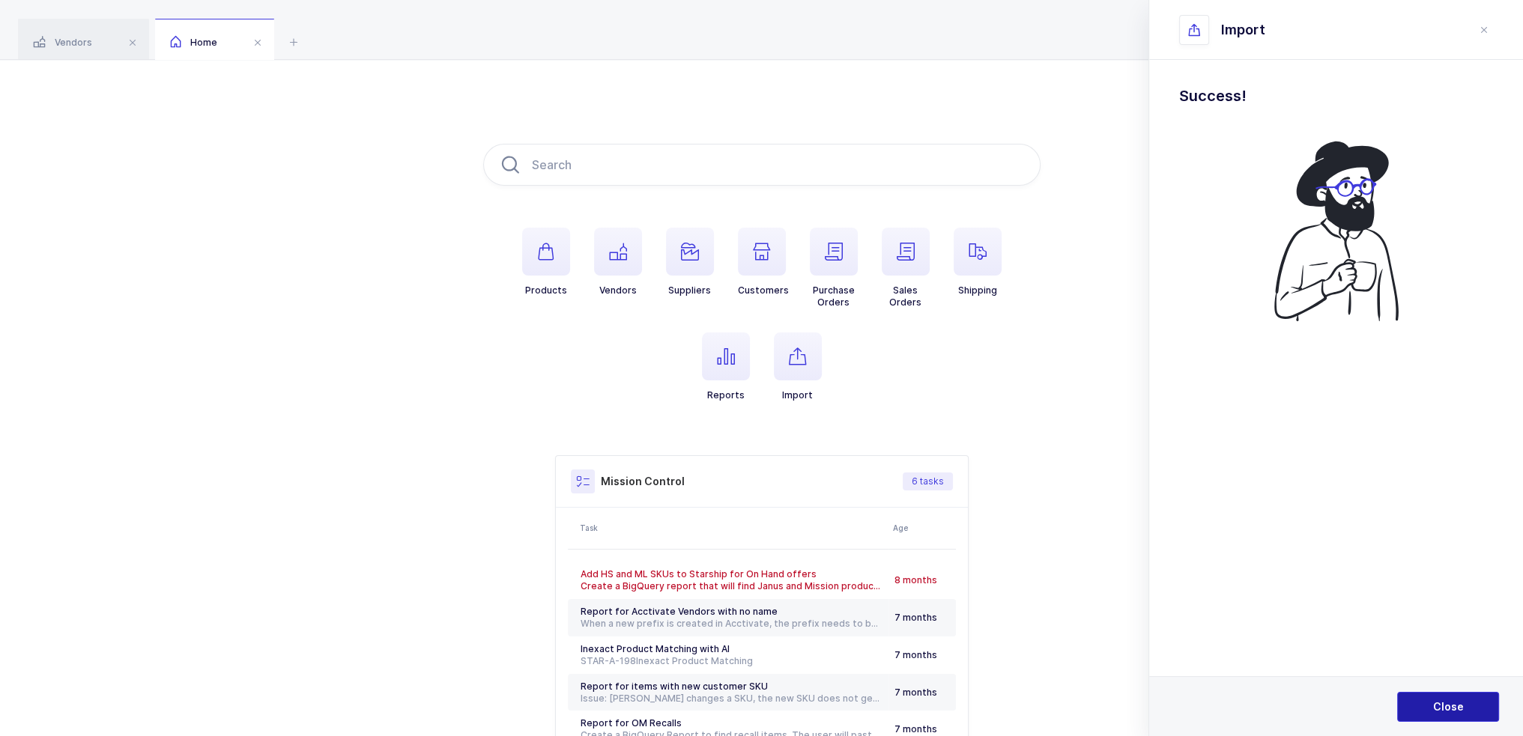
click at [1441, 694] on button "Close" at bounding box center [1448, 707] width 102 height 30
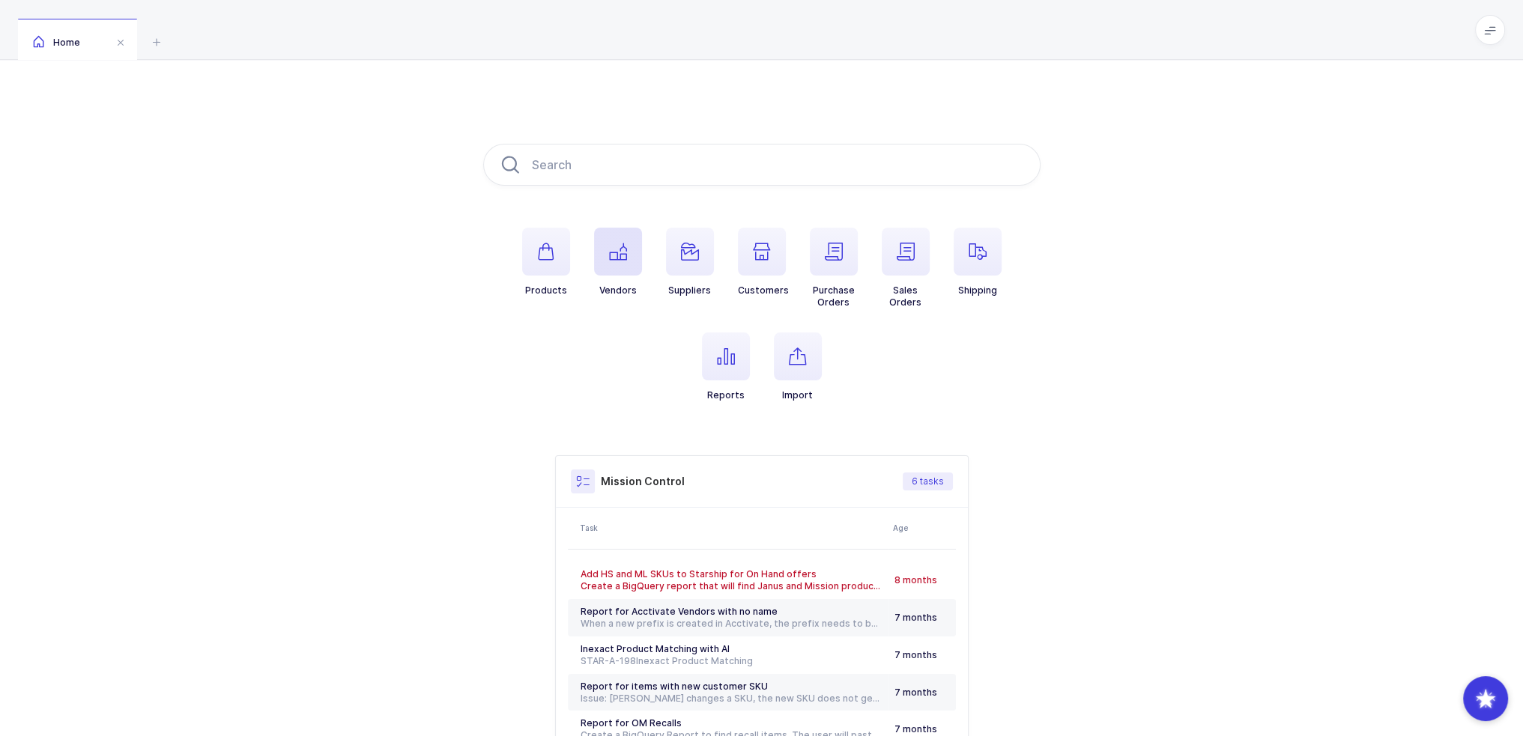
click at [619, 240] on span "button" at bounding box center [618, 252] width 48 height 48
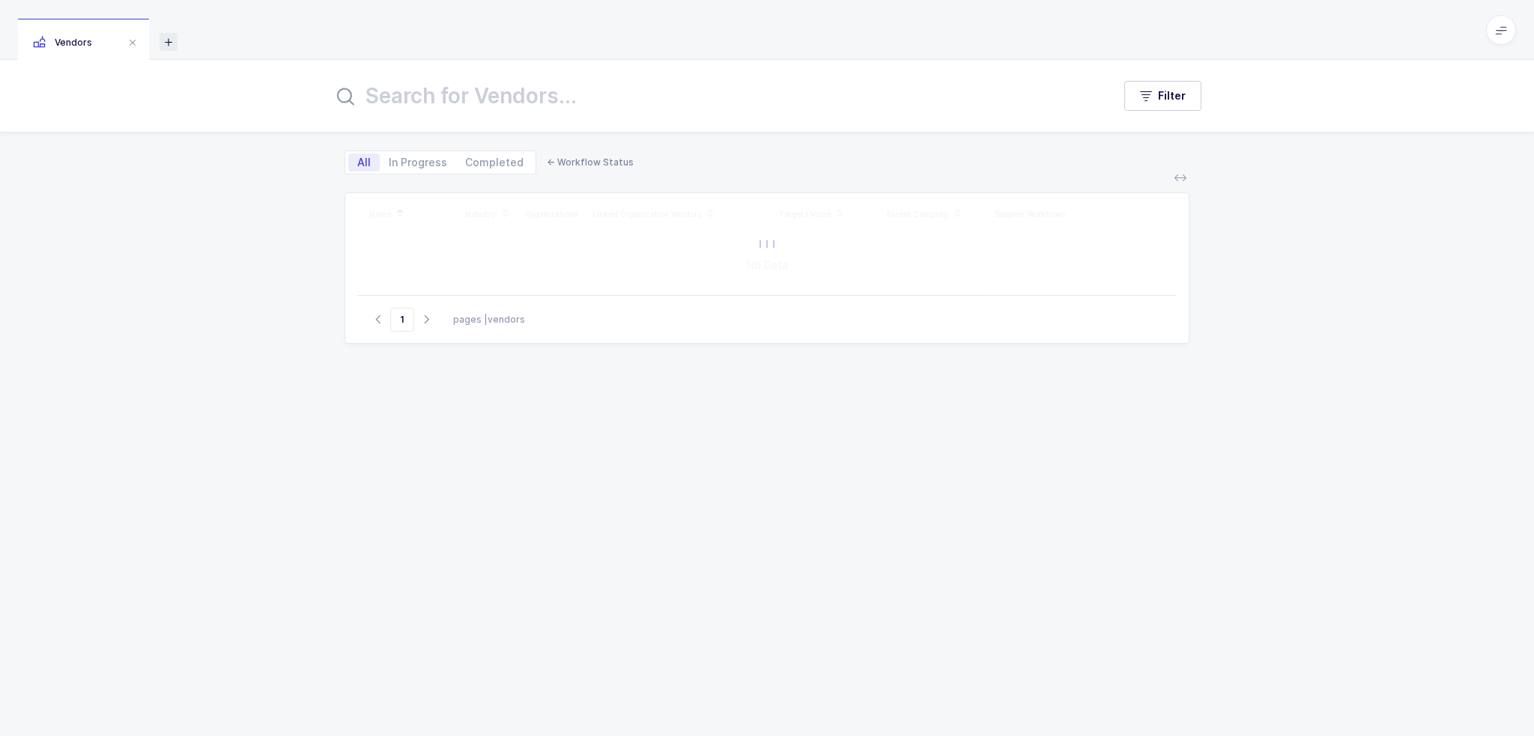
click at [177, 43] on icon at bounding box center [169, 42] width 18 height 18
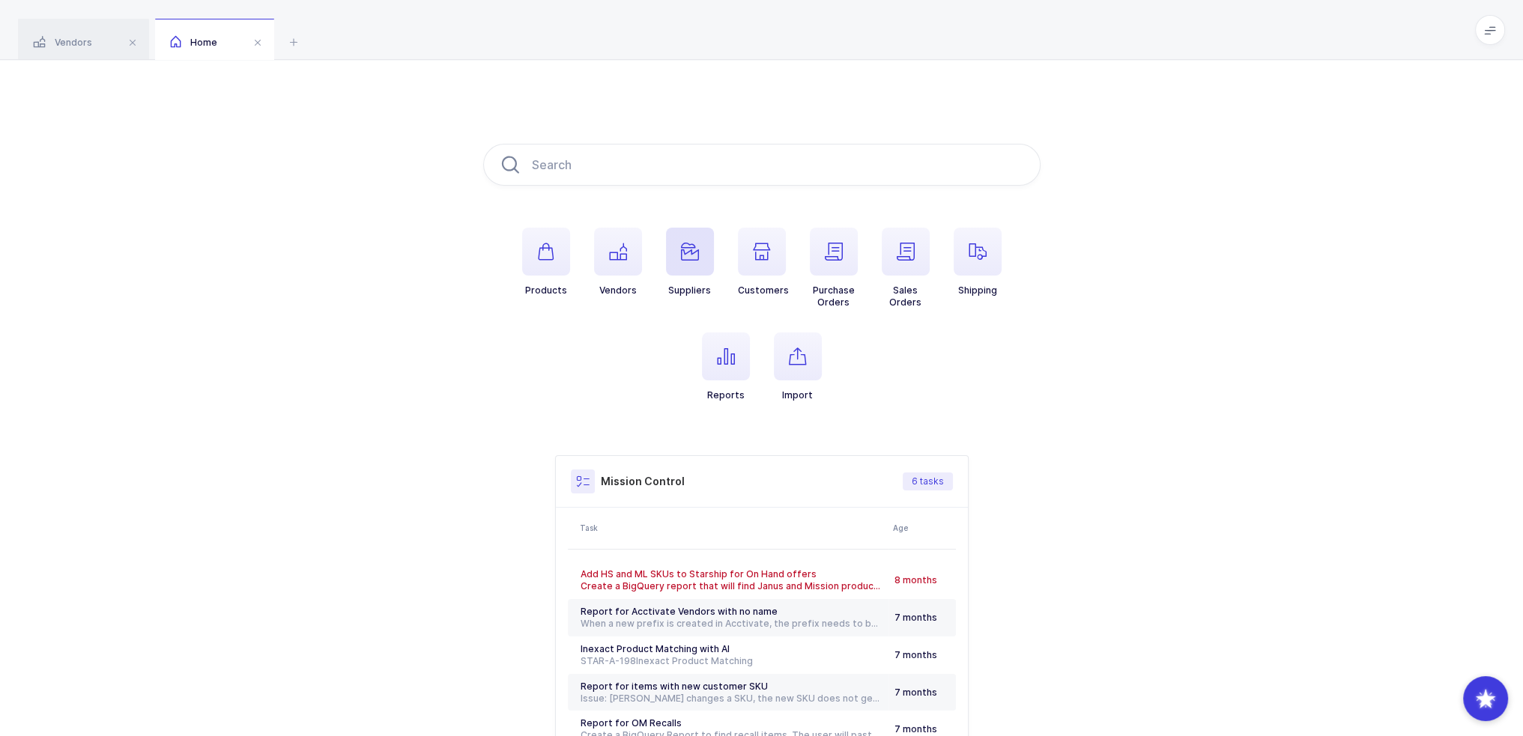
click at [690, 250] on icon "button" at bounding box center [690, 252] width 18 height 18
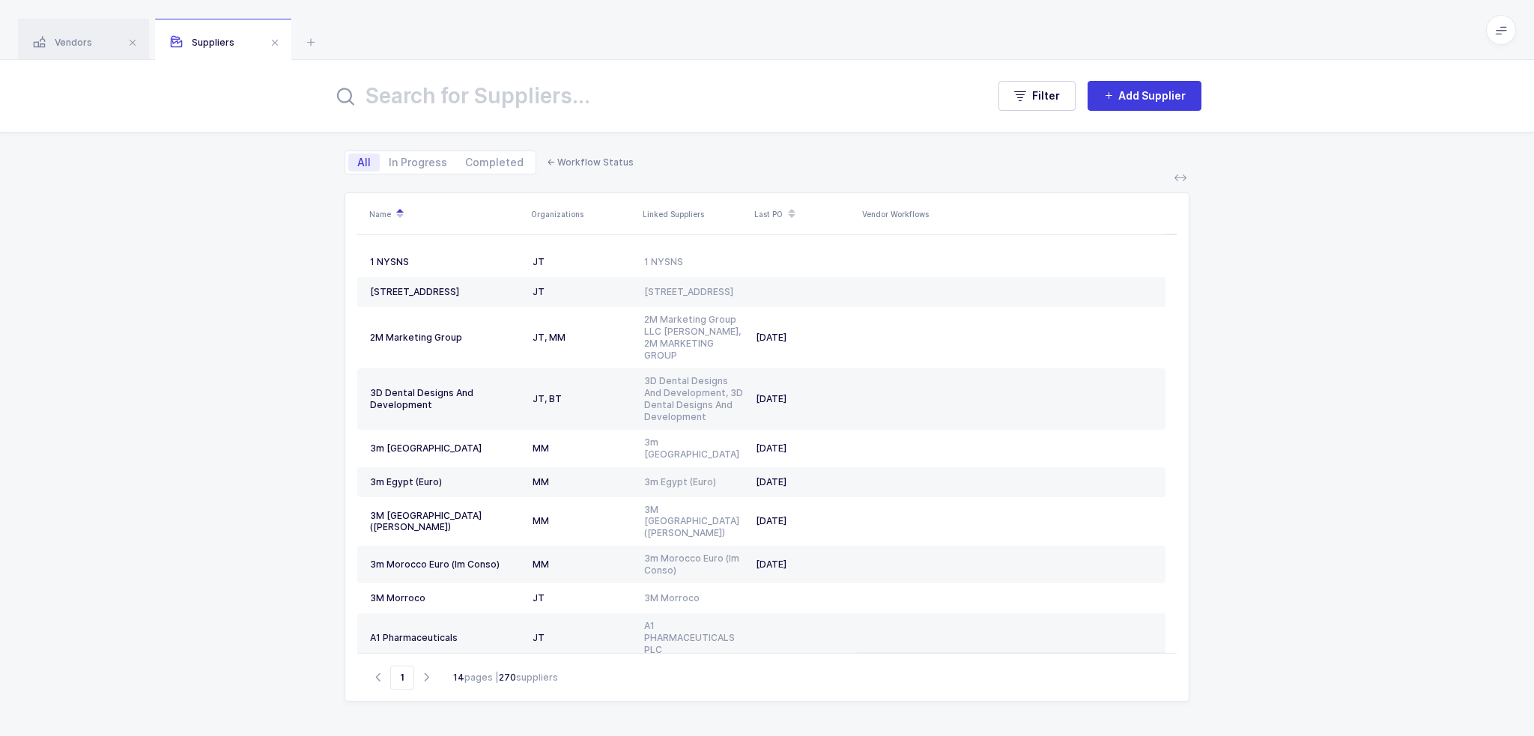
click at [551, 85] on input "text" at bounding box center [651, 96] width 636 height 36
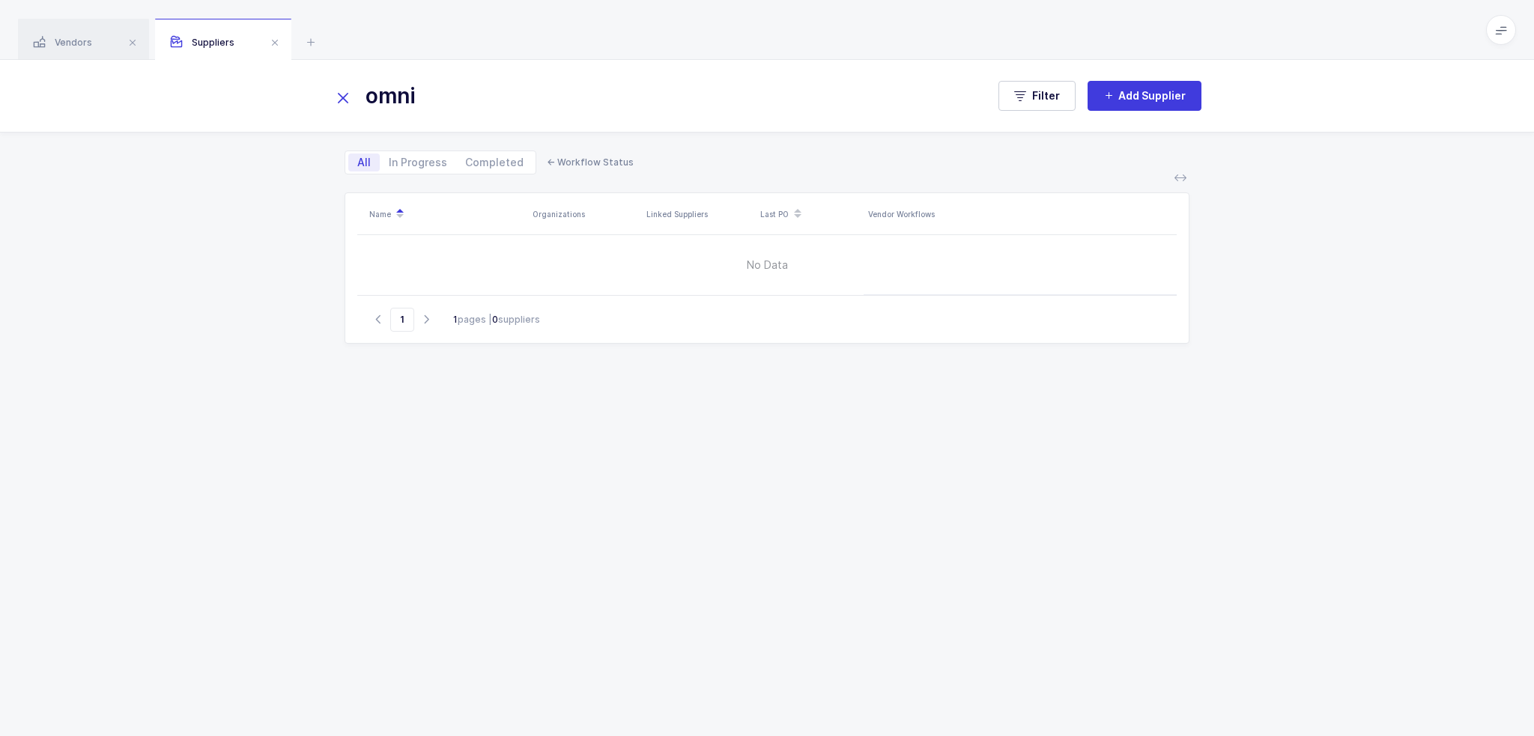
click at [486, 110] on input "omni" at bounding box center [651, 96] width 636 height 36
drag, startPoint x: 529, startPoint y: 102, endPoint x: 265, endPoint y: 97, distance: 263.7
click at [268, 97] on div "omni Filter Add Supplier" at bounding box center [767, 96] width 1534 height 72
type input "kahan"
click at [1131, 93] on span "Add Supplier" at bounding box center [1151, 95] width 67 height 15
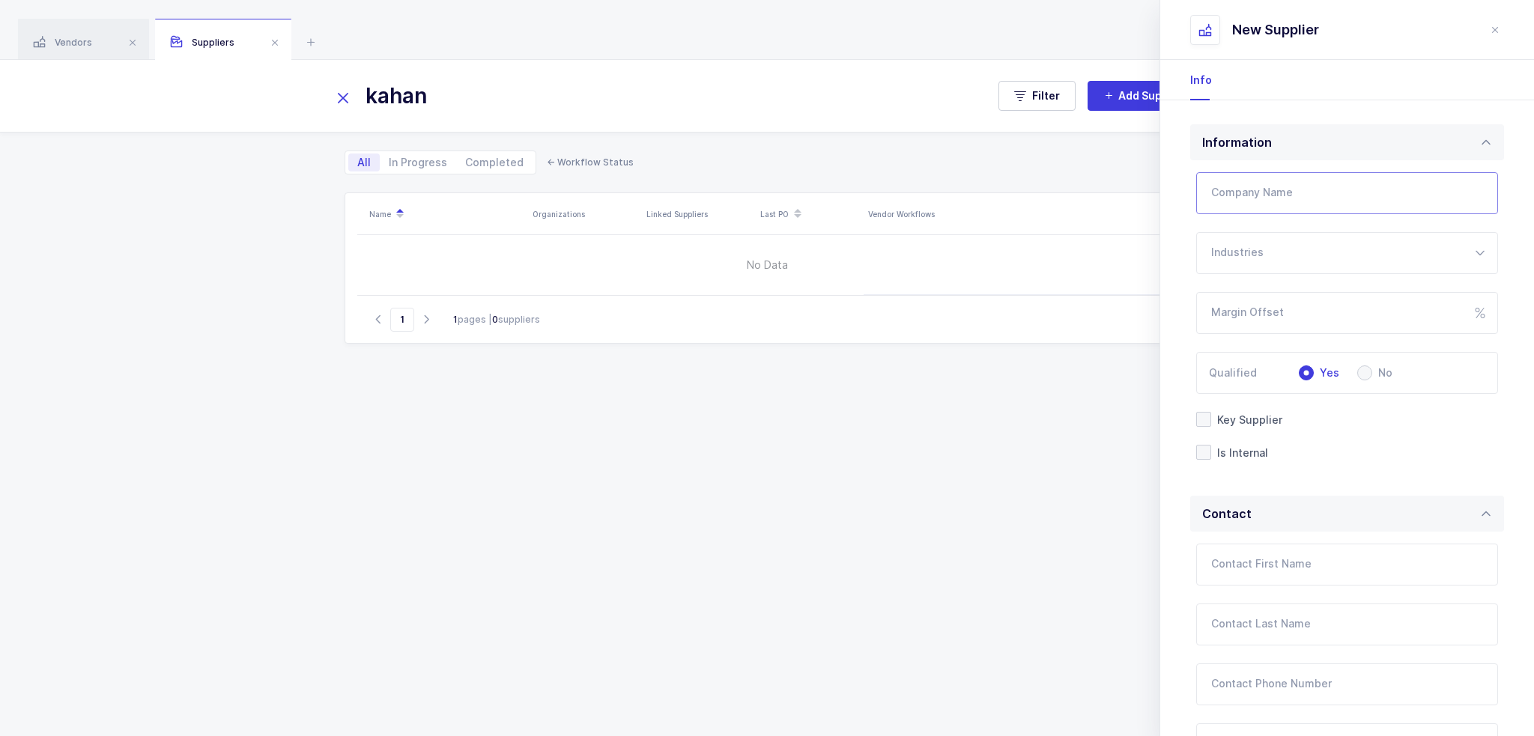
click at [1282, 202] on input "Company Name" at bounding box center [1347, 193] width 302 height 42
type input "Omni Group"
click at [1279, 267] on div at bounding box center [1347, 253] width 302 height 42
click at [1189, 330] on div "Information Company Name Omni Group Industries Consumer Dental Medical Margin O…" at bounding box center [1347, 604] width 374 height 1009
click at [1244, 320] on input "Margin Offset" at bounding box center [1347, 313] width 302 height 42
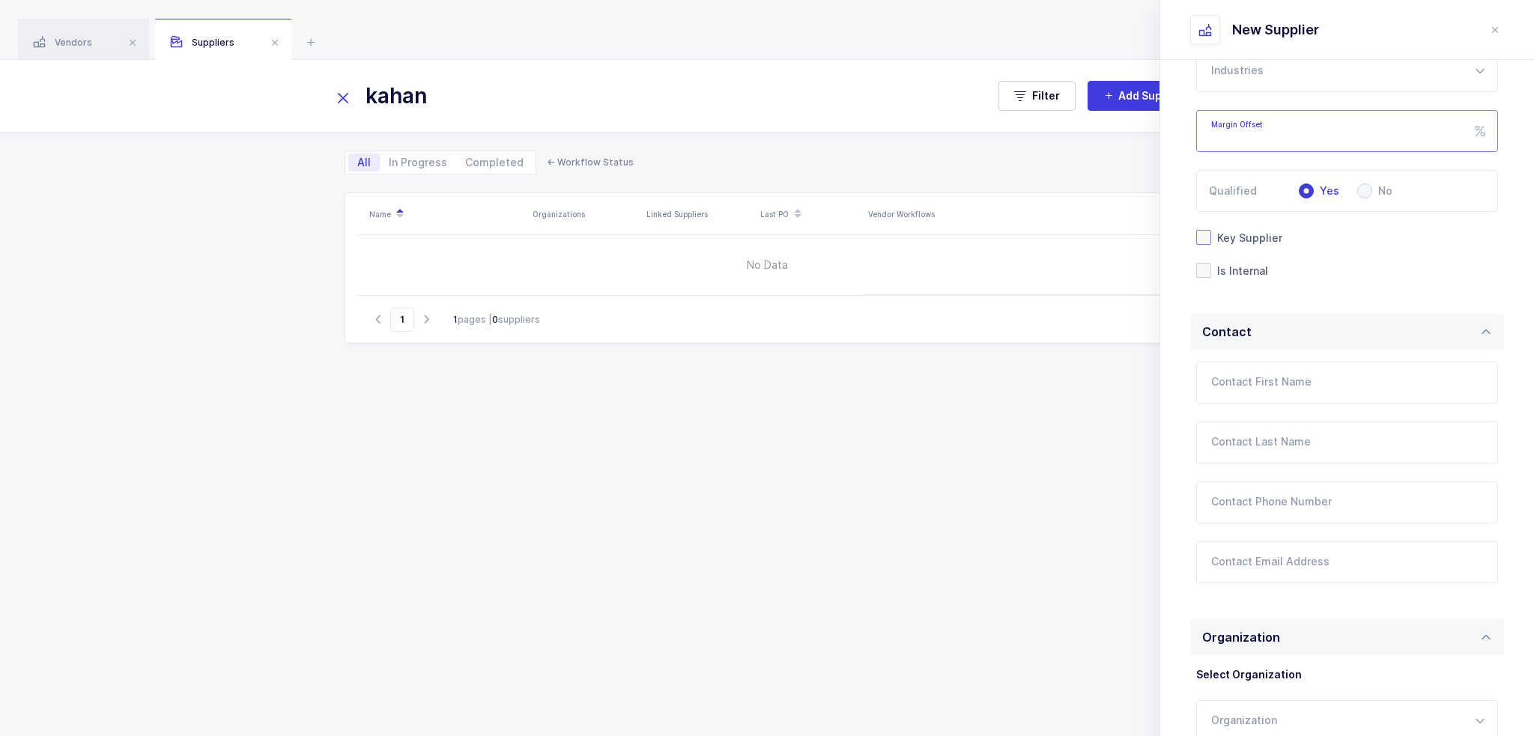
scroll to position [225, 0]
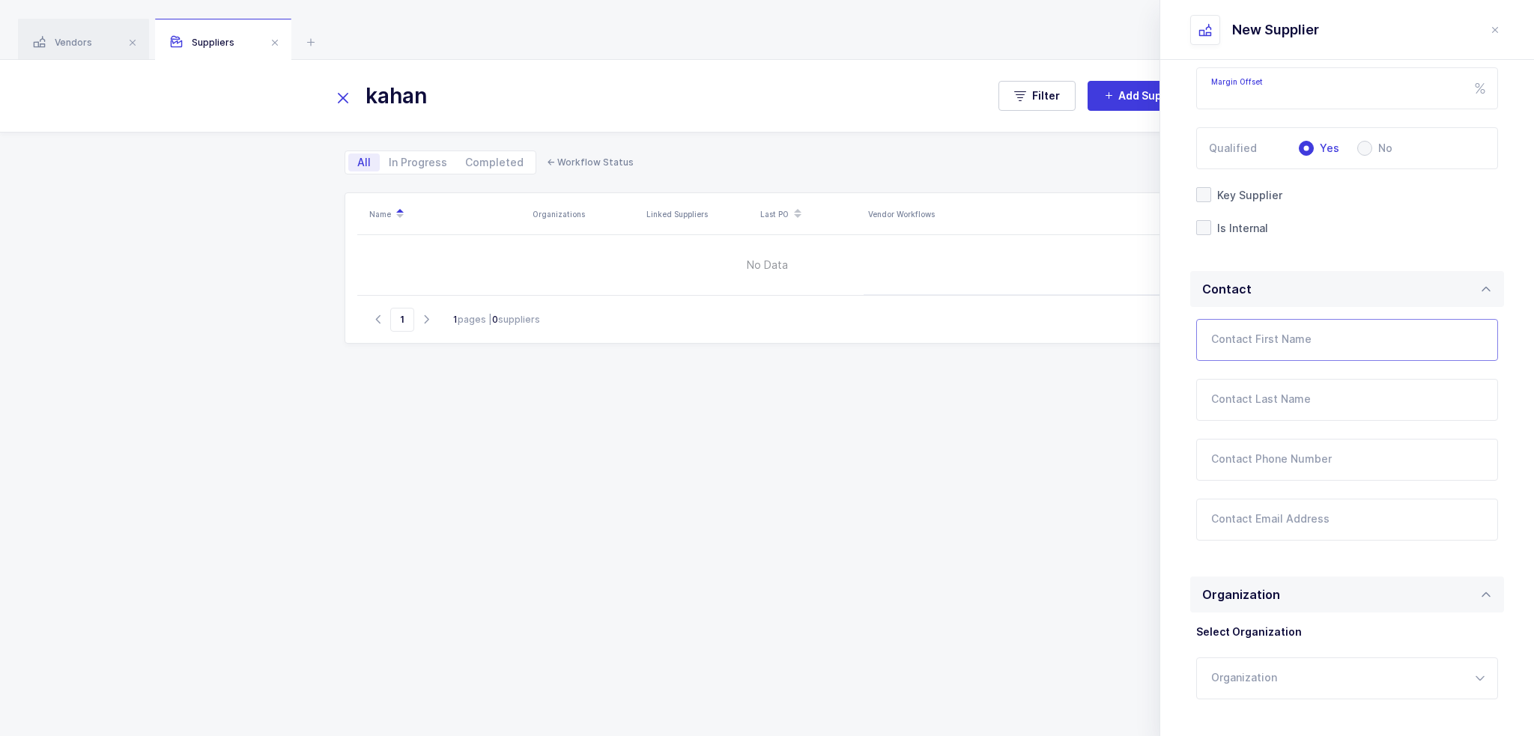
click at [1284, 339] on input "Contact First Name" at bounding box center [1347, 340] width 302 height 42
type input "[PERSON_NAME]"
type input "Kahan"
click at [1254, 439] on input "Contact Phone Number" at bounding box center [1347, 460] width 302 height 42
click at [1279, 547] on div "Contact First Name [PERSON_NAME] Contact Last Name [PERSON_NAME] Contact Phone …" at bounding box center [1347, 439] width 314 height 264
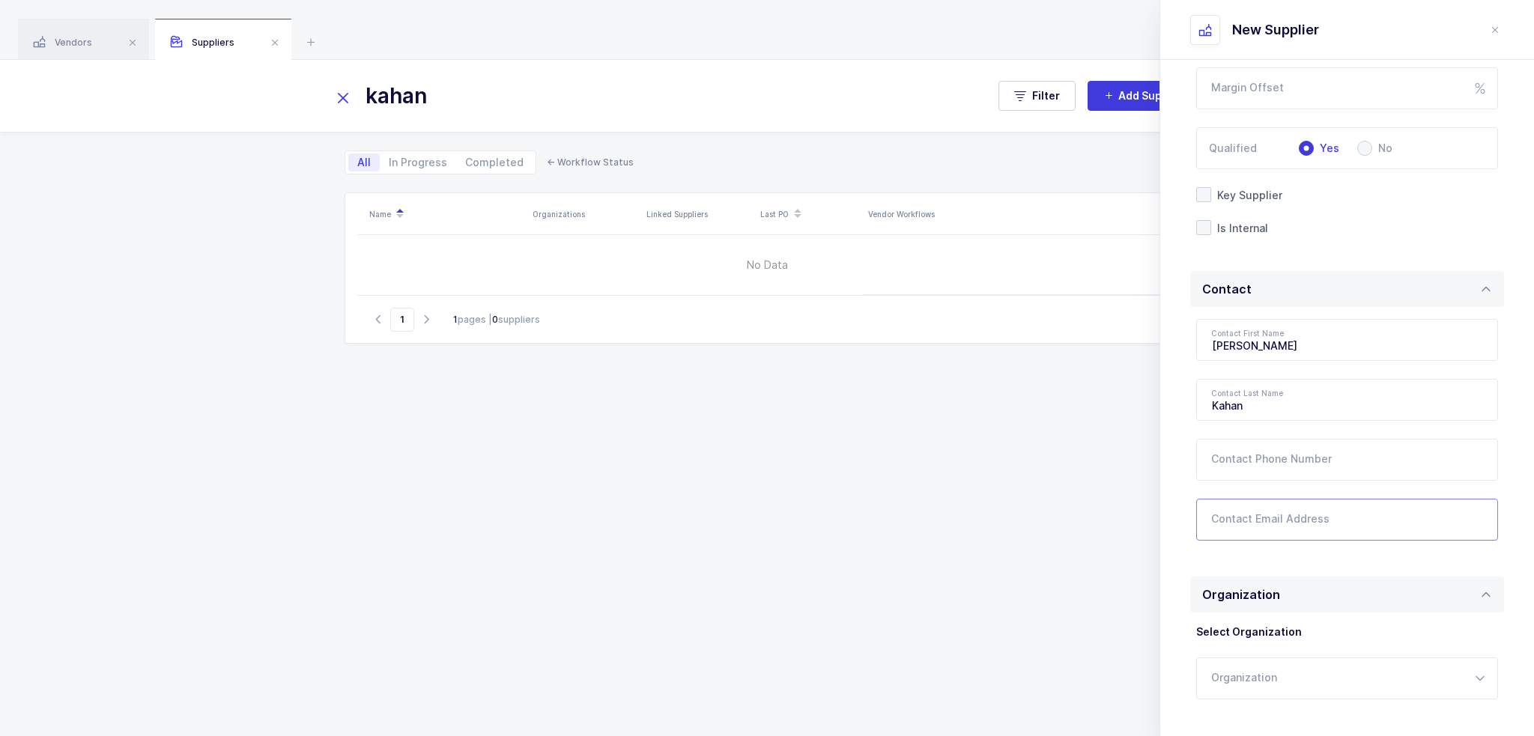
click at [1279, 525] on input "Contact Email Address" at bounding box center [1347, 520] width 302 height 42
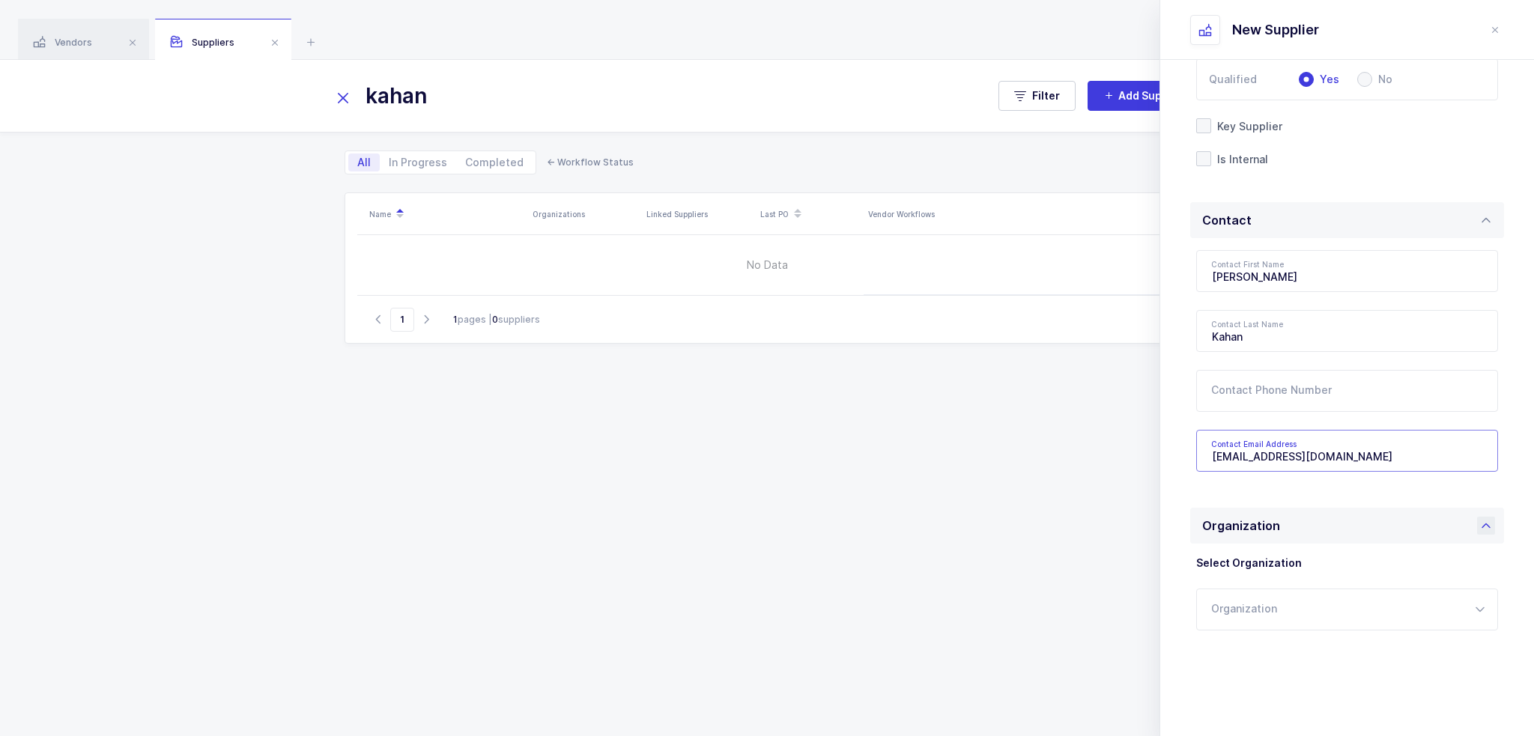
scroll to position [372, 0]
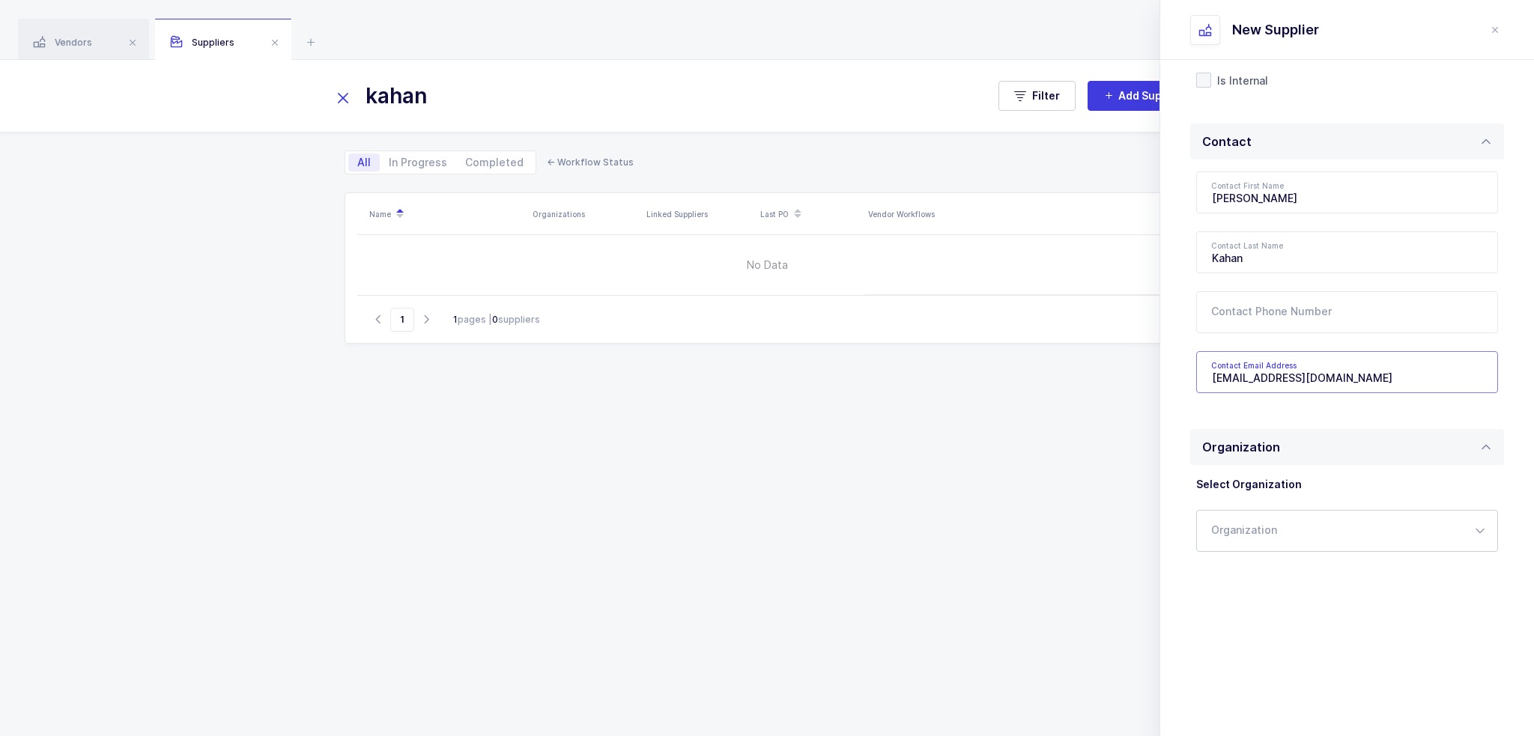
type input "[EMAIL_ADDRESS][DOMAIN_NAME]"
click at [1312, 519] on input "text" at bounding box center [1347, 531] width 302 height 42
click at [1229, 578] on li "JT" at bounding box center [1353, 581] width 300 height 24
type input "JT"
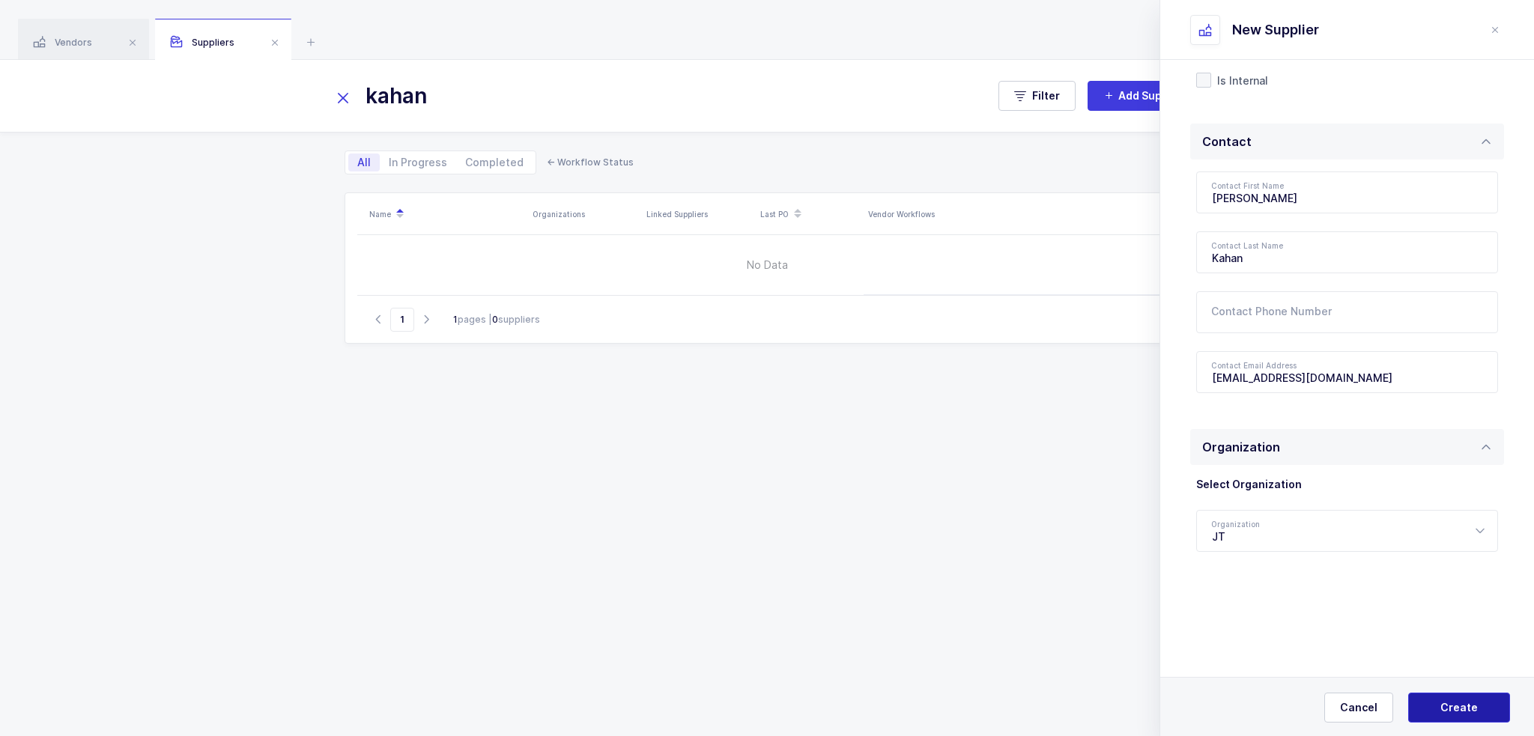
click at [1466, 705] on button "Create" at bounding box center [1459, 708] width 102 height 30
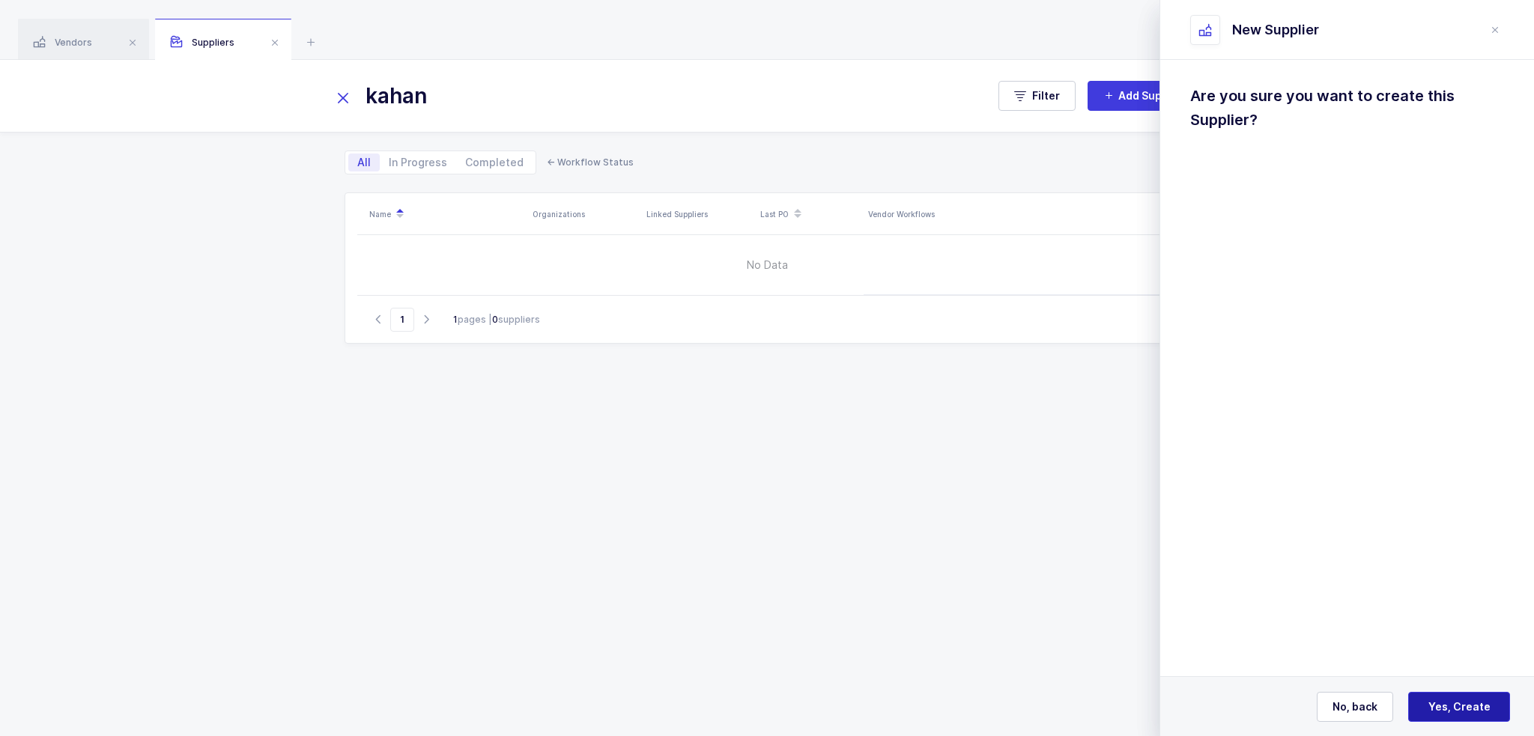
click at [1466, 705] on span "Yes, Create" at bounding box center [1460, 707] width 62 height 15
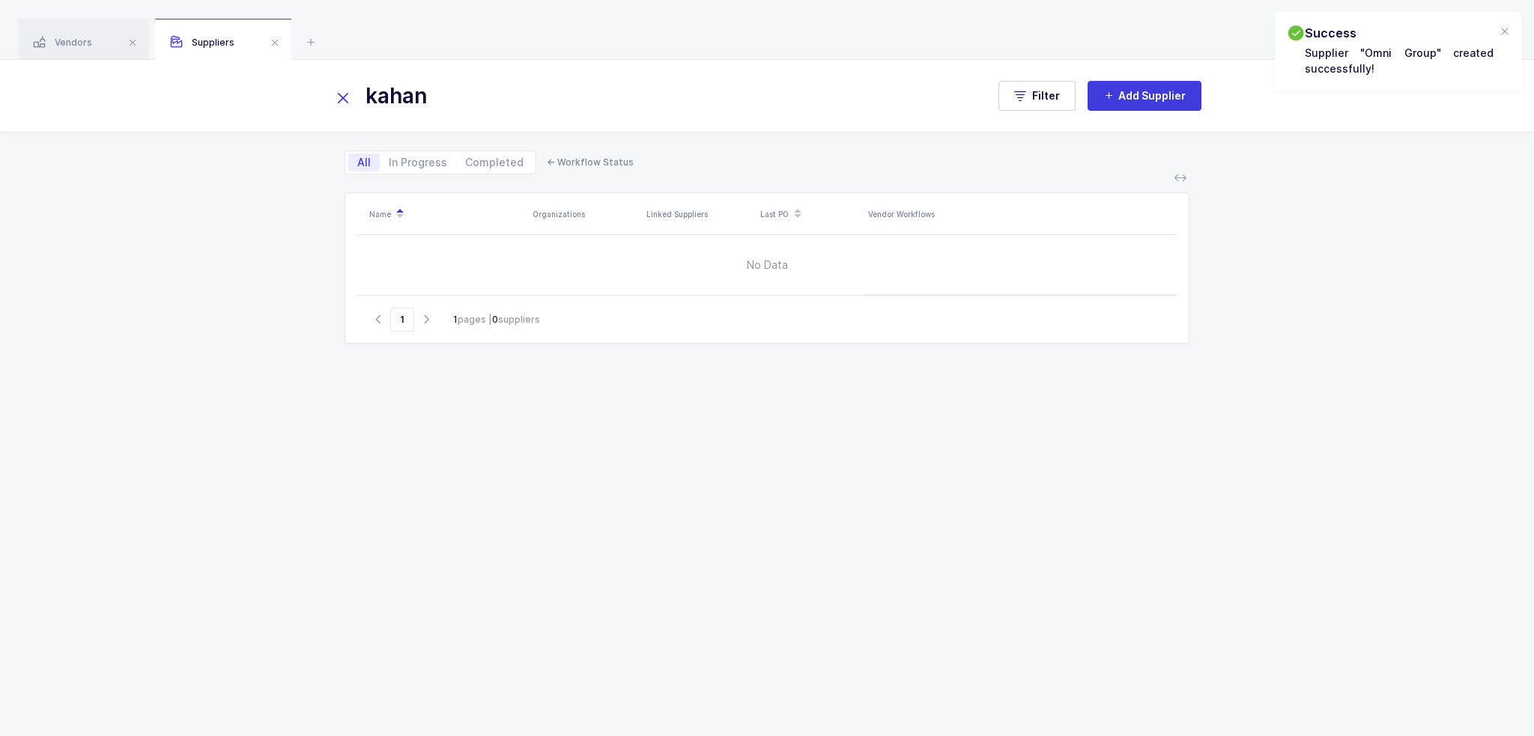
drag, startPoint x: 479, startPoint y: 101, endPoint x: 261, endPoint y: 104, distance: 217.3
click at [262, 104] on div "kahan Filter Add Supplier" at bounding box center [767, 96] width 1534 height 72
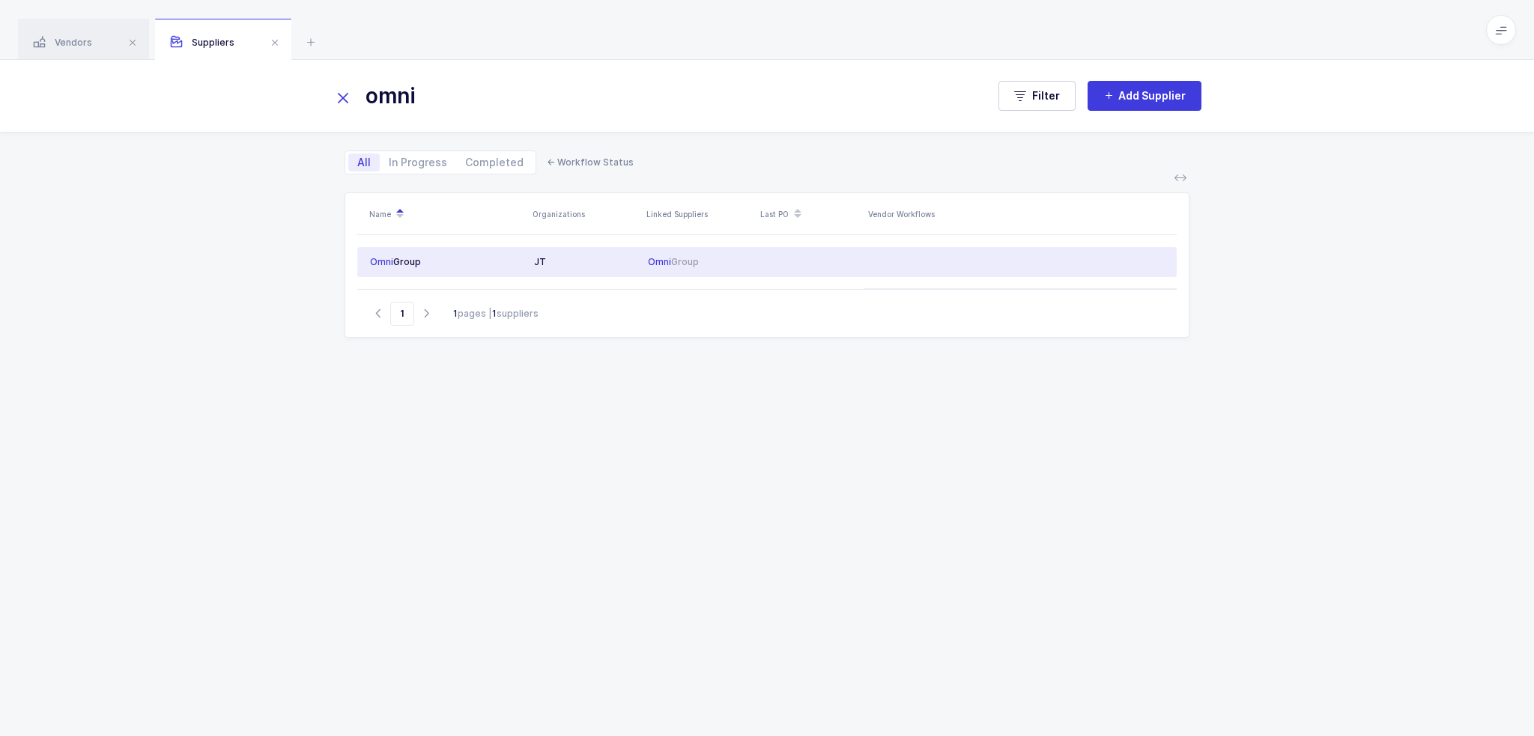
type input "omni"
click at [485, 271] on td "Omni Group" at bounding box center [442, 262] width 171 height 30
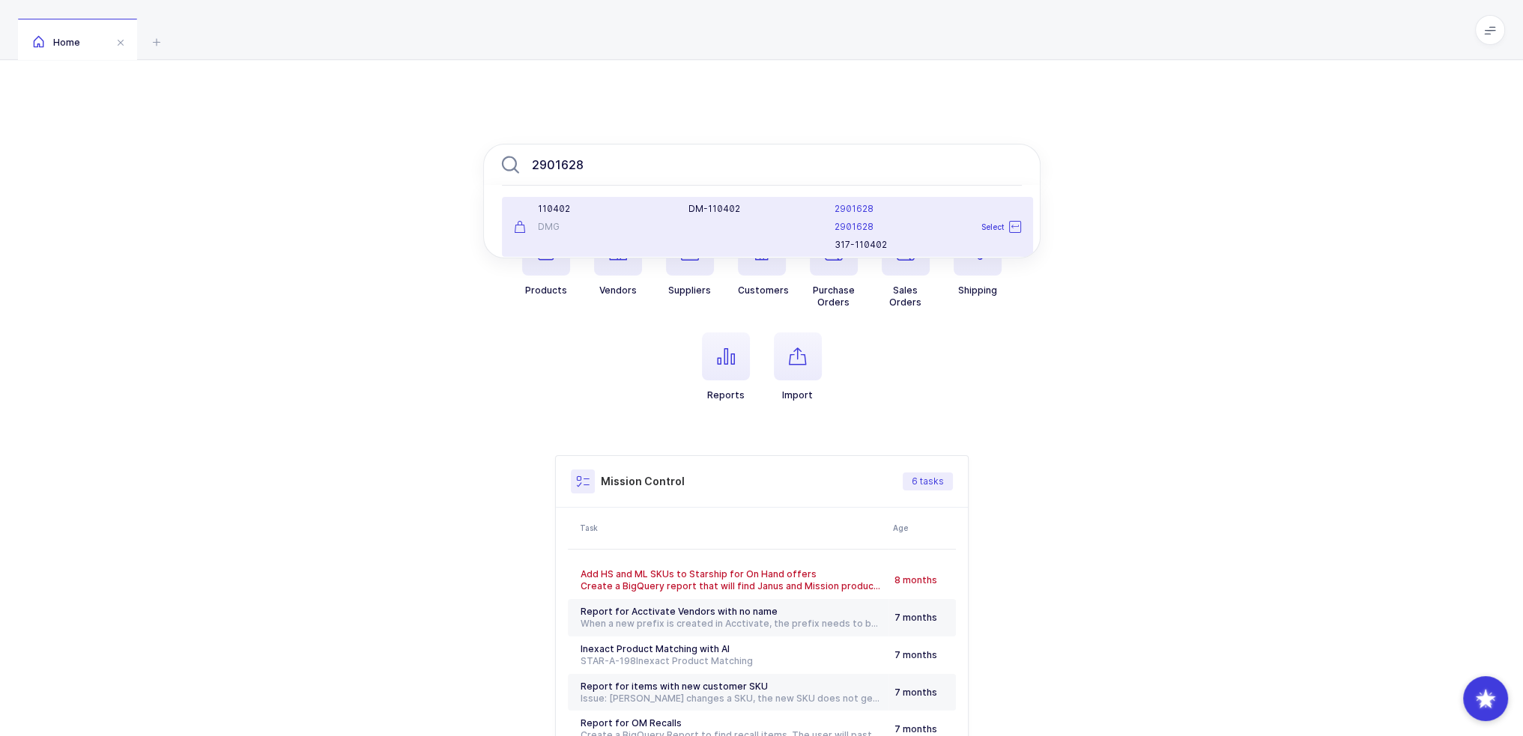
type input "2901628"
click at [679, 215] on div "DM-110402" at bounding box center [752, 227] width 146 height 48
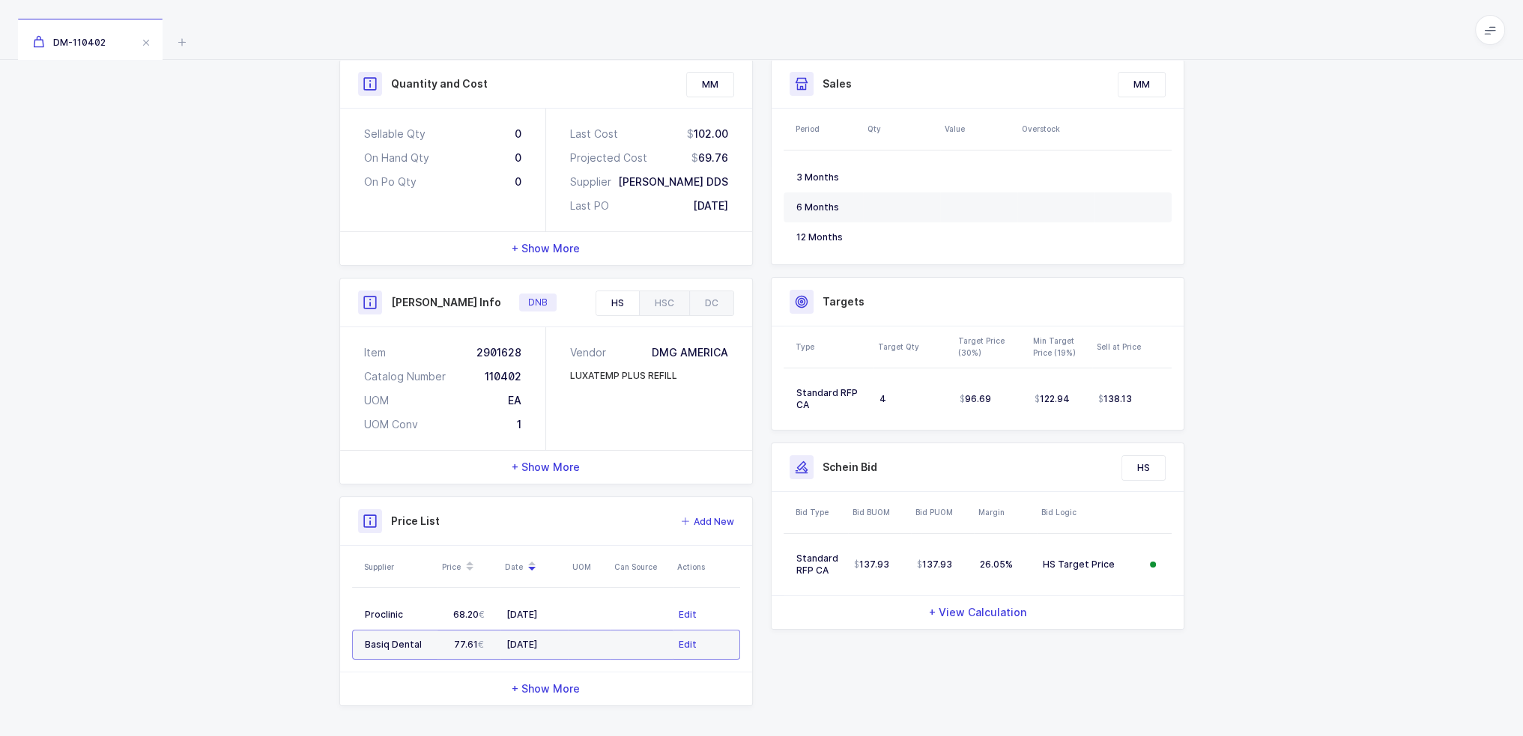
scroll to position [218, 0]
click at [607, 634] on td at bounding box center [589, 641] width 42 height 30
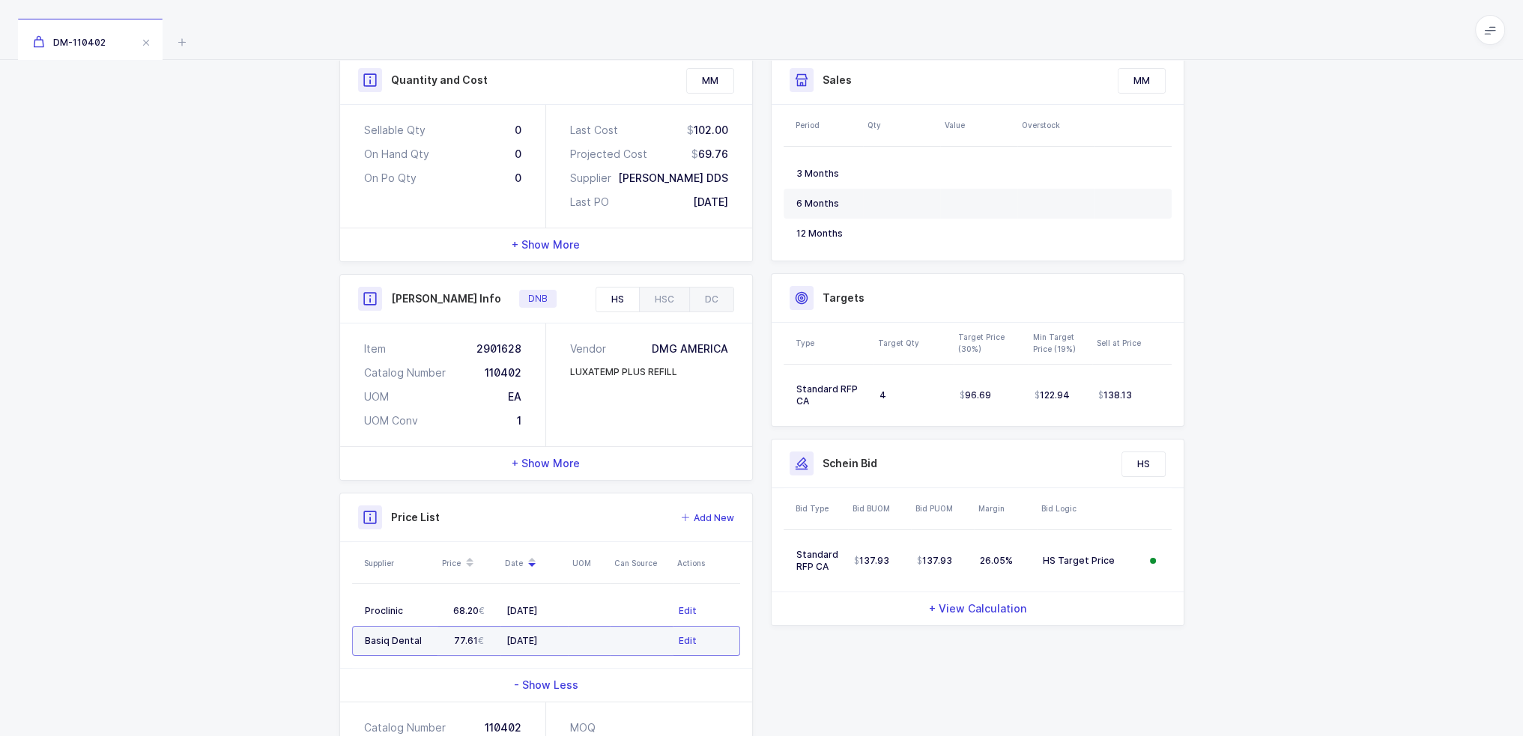
click at [607, 634] on td at bounding box center [589, 641] width 42 height 30
click at [607, 613] on td at bounding box center [589, 611] width 42 height 30
click at [607, 633] on td at bounding box center [589, 641] width 42 height 30
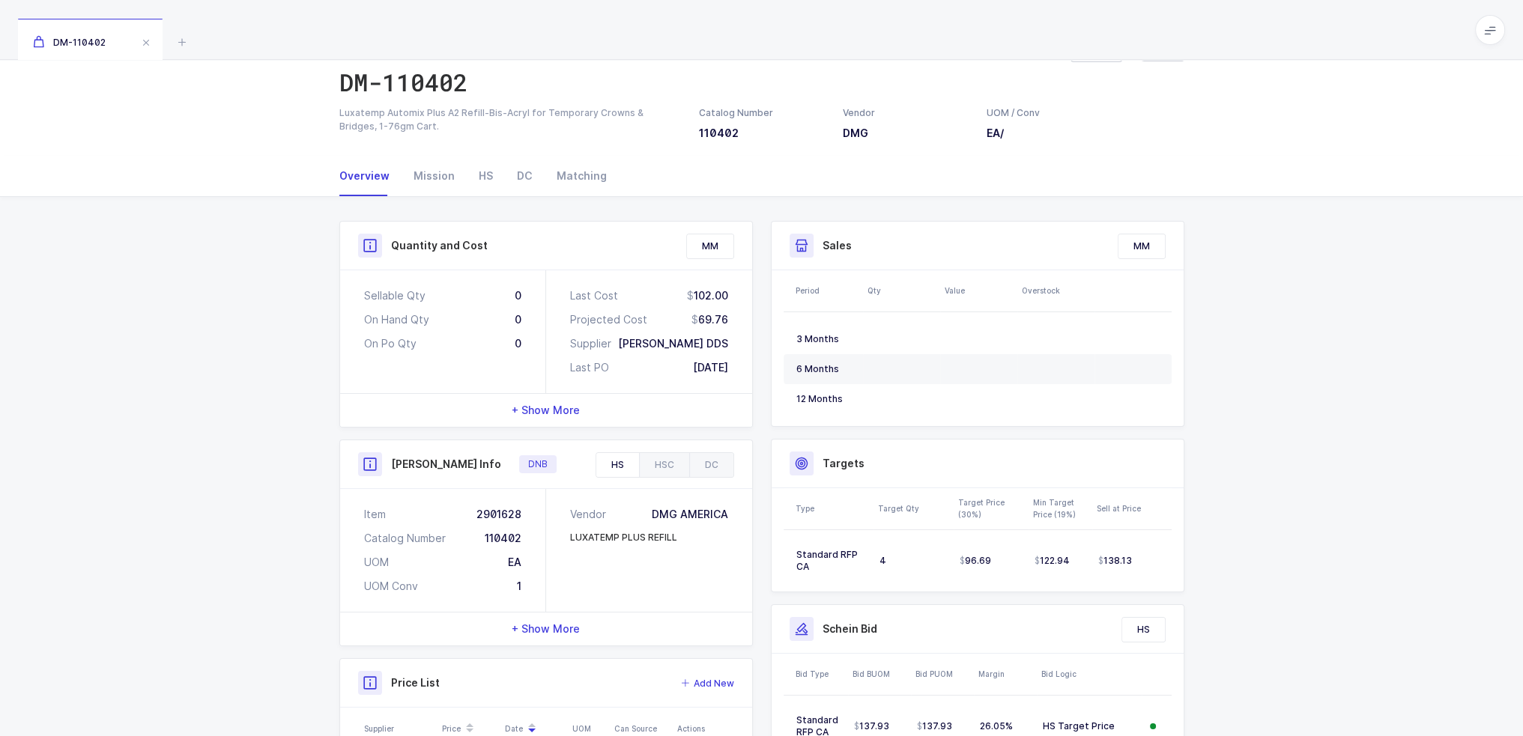
scroll to position [0, 0]
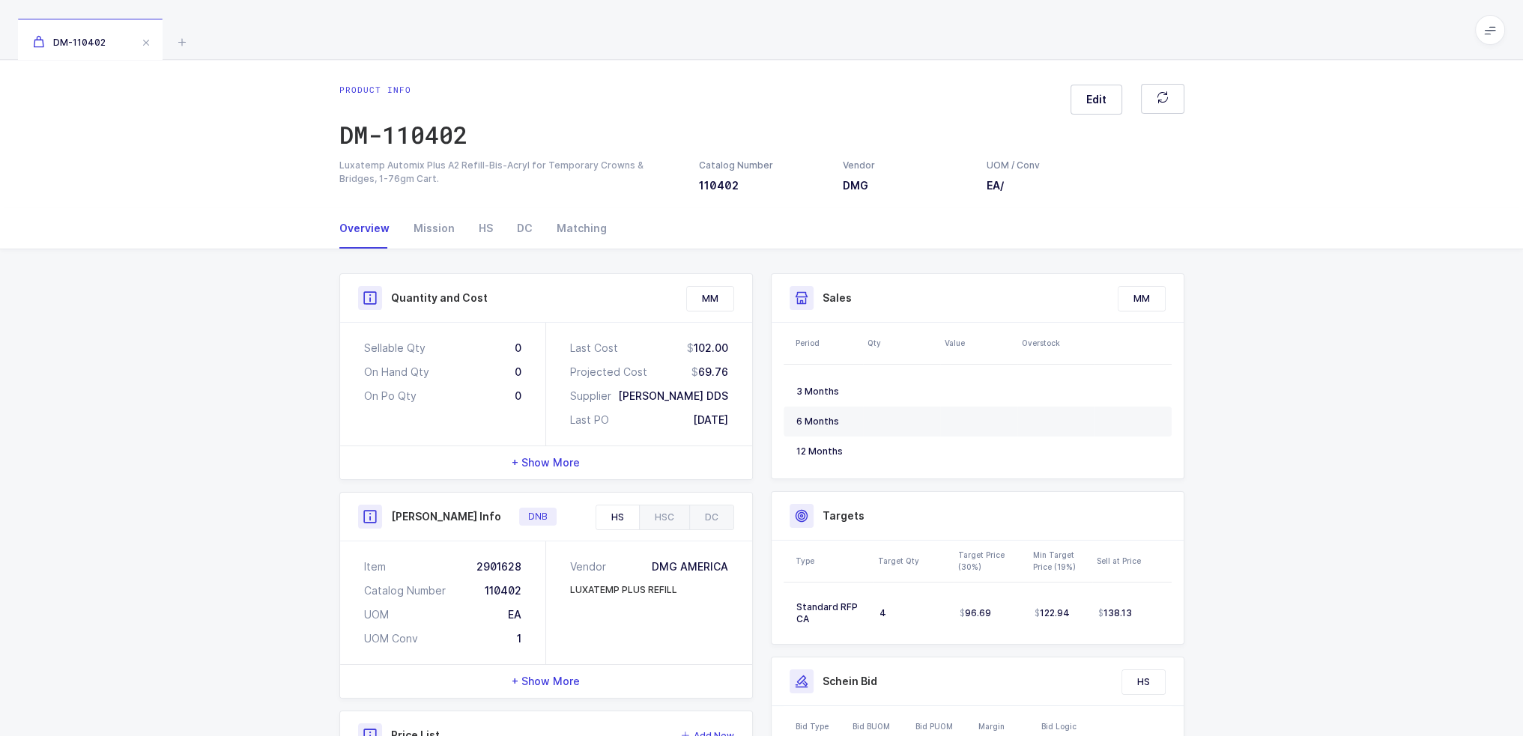
drag, startPoint x: 679, startPoint y: 366, endPoint x: 734, endPoint y: 370, distance: 54.8
click at [734, 370] on div "Last Cost 102.00 Projected Cost 69.76 Supplier Tinh Ho DDS Last PO 12/22/2017" at bounding box center [649, 384] width 206 height 123
drag, startPoint x: 738, startPoint y: 373, endPoint x: 724, endPoint y: 375, distance: 14.3
click at [724, 375] on div "Last Cost 102.00 Projected Cost 69.76 Supplier Tinh Ho DDS Last PO 12/22/2017" at bounding box center [649, 384] width 206 height 123
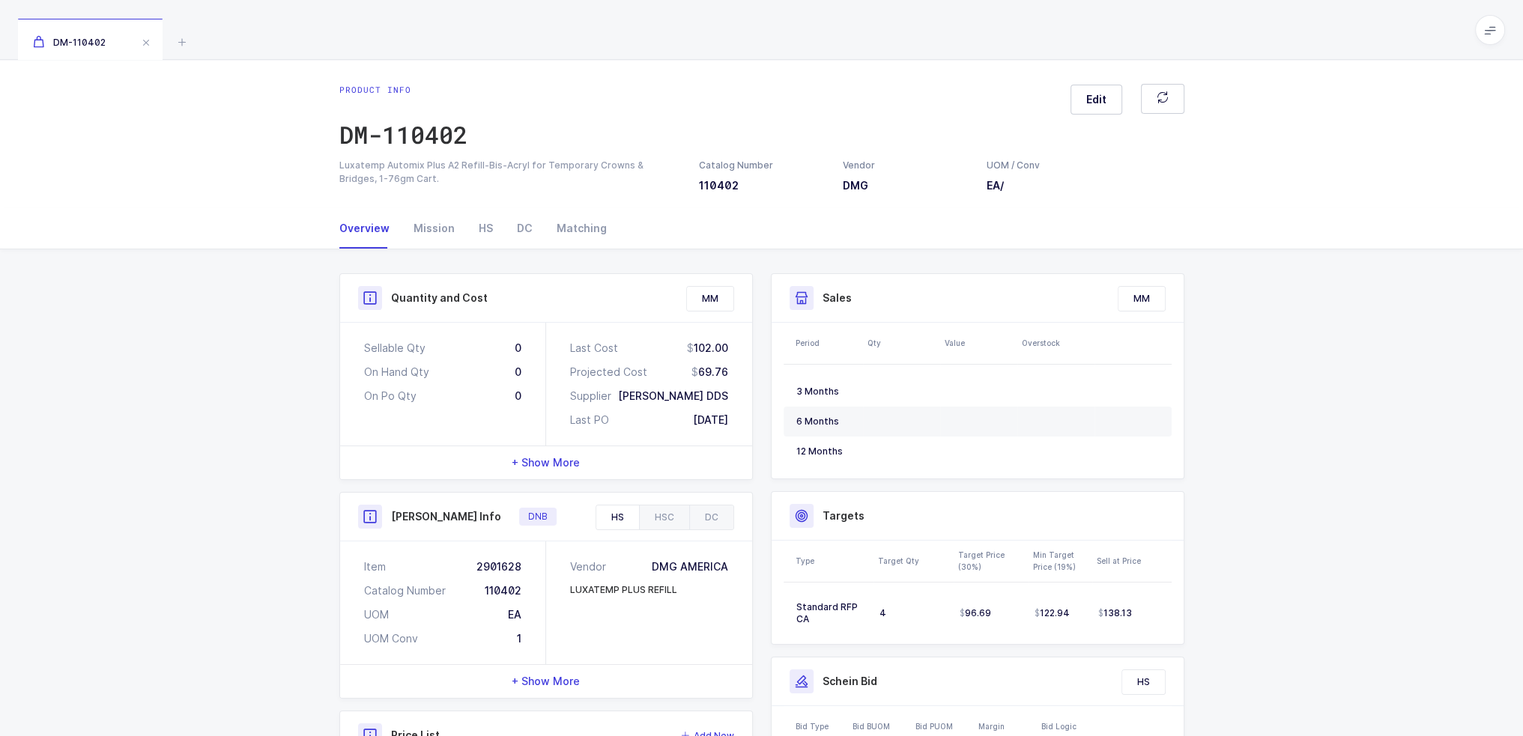
click at [724, 375] on div "69.76" at bounding box center [709, 372] width 37 height 15
click at [603, 458] on div "+ Show More" at bounding box center [546, 462] width 412 height 33
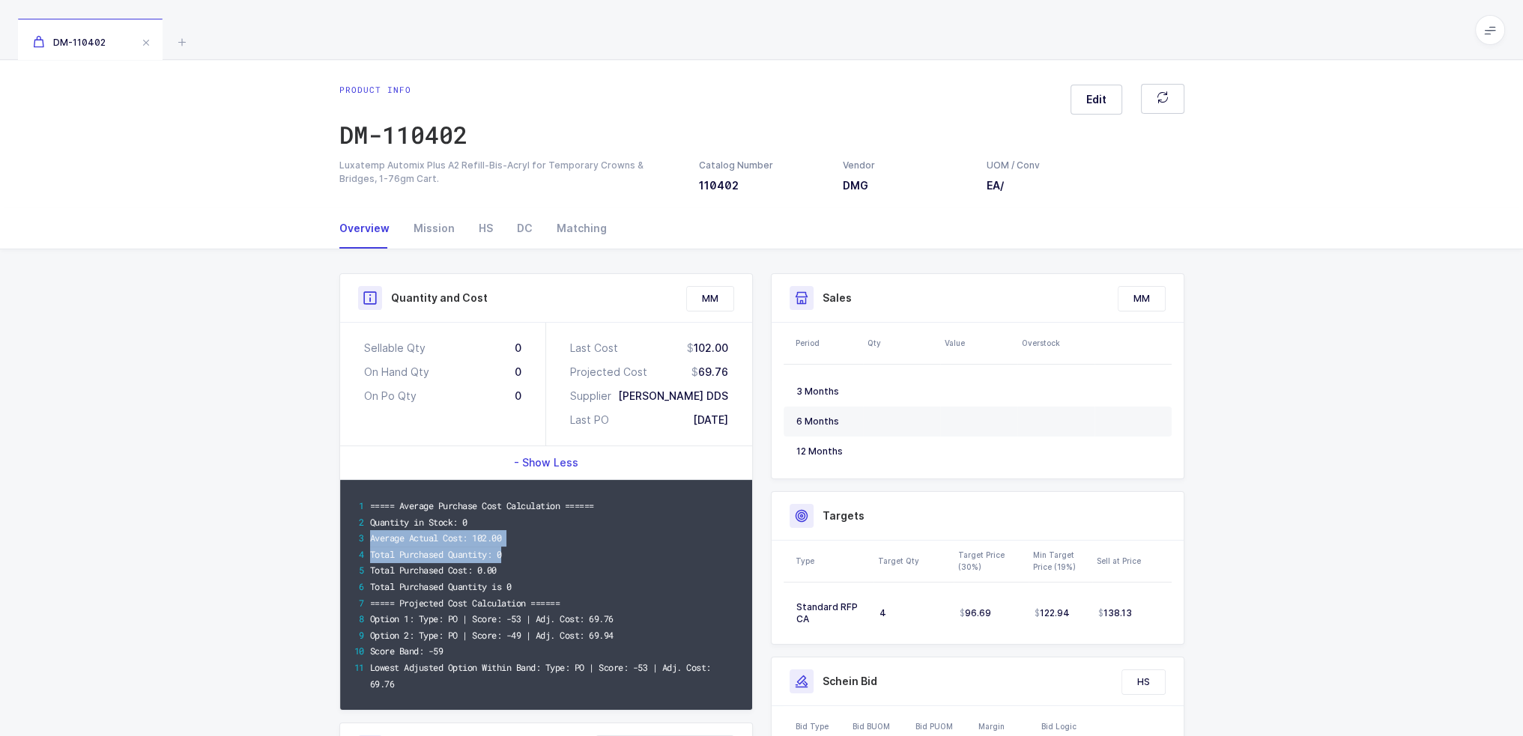
drag, startPoint x: 523, startPoint y: 518, endPoint x: 531, endPoint y: 548, distance: 31.1
click at [531, 548] on div "===== Average Purchase Cost Calculation ====== Quantity in Stock: 0 Average Act…" at bounding box center [546, 595] width 412 height 230
click at [531, 548] on div "Total Purchased Quantity: 0" at bounding box center [554, 555] width 369 height 16
drag, startPoint x: 533, startPoint y: 572, endPoint x: 360, endPoint y: 517, distance: 181.7
click at [360, 517] on div "===== Average Purchase Cost Calculation ====== Quantity in Stock: 0 Average Act…" at bounding box center [546, 595] width 412 height 230
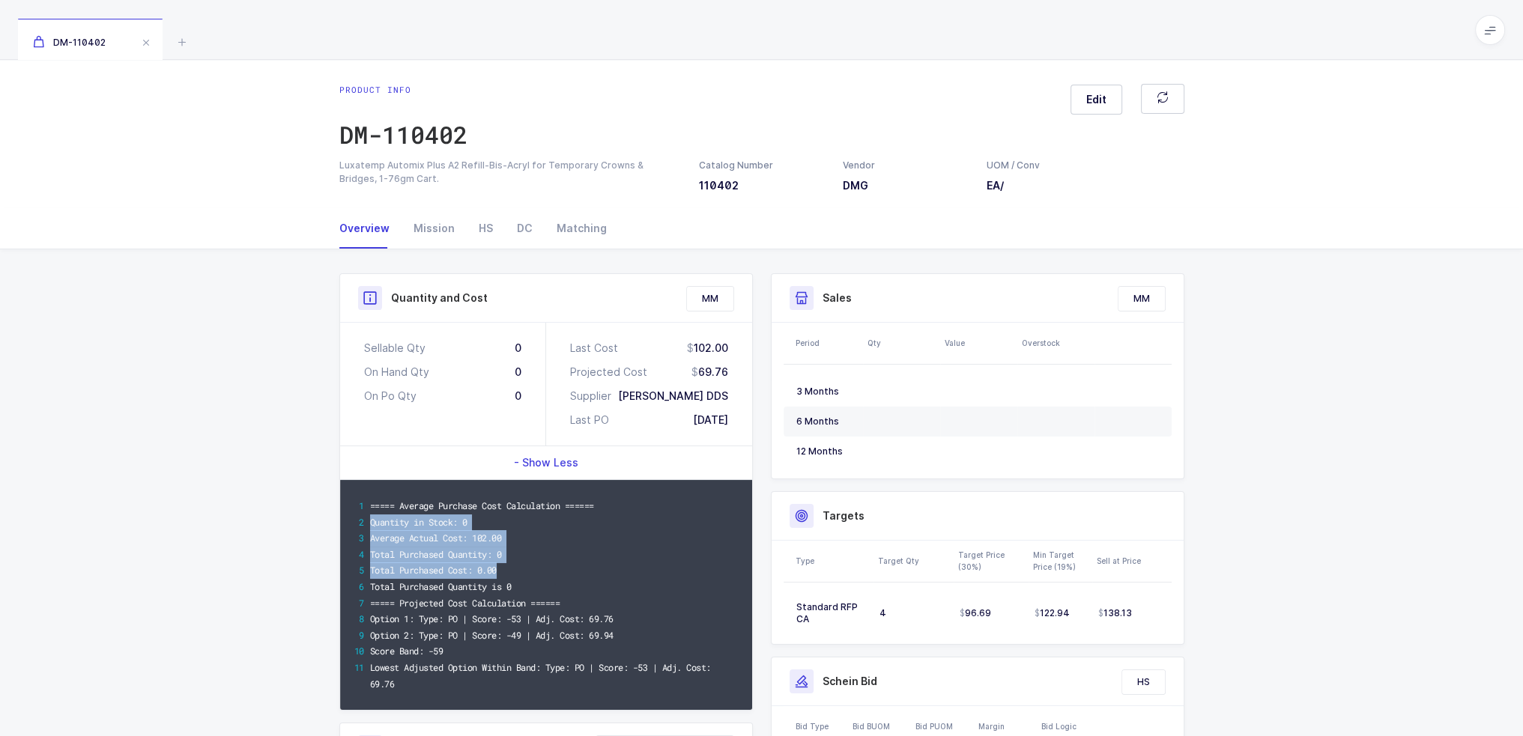
click at [393, 515] on div "Quantity in Stock: 0" at bounding box center [554, 523] width 369 height 16
drag, startPoint x: 370, startPoint y: 527, endPoint x: 517, endPoint y: 515, distance: 147.3
click at [517, 515] on div "Quantity in Stock: 0" at bounding box center [554, 523] width 369 height 16
drag, startPoint x: 517, startPoint y: 515, endPoint x: 527, endPoint y: 536, distance: 23.8
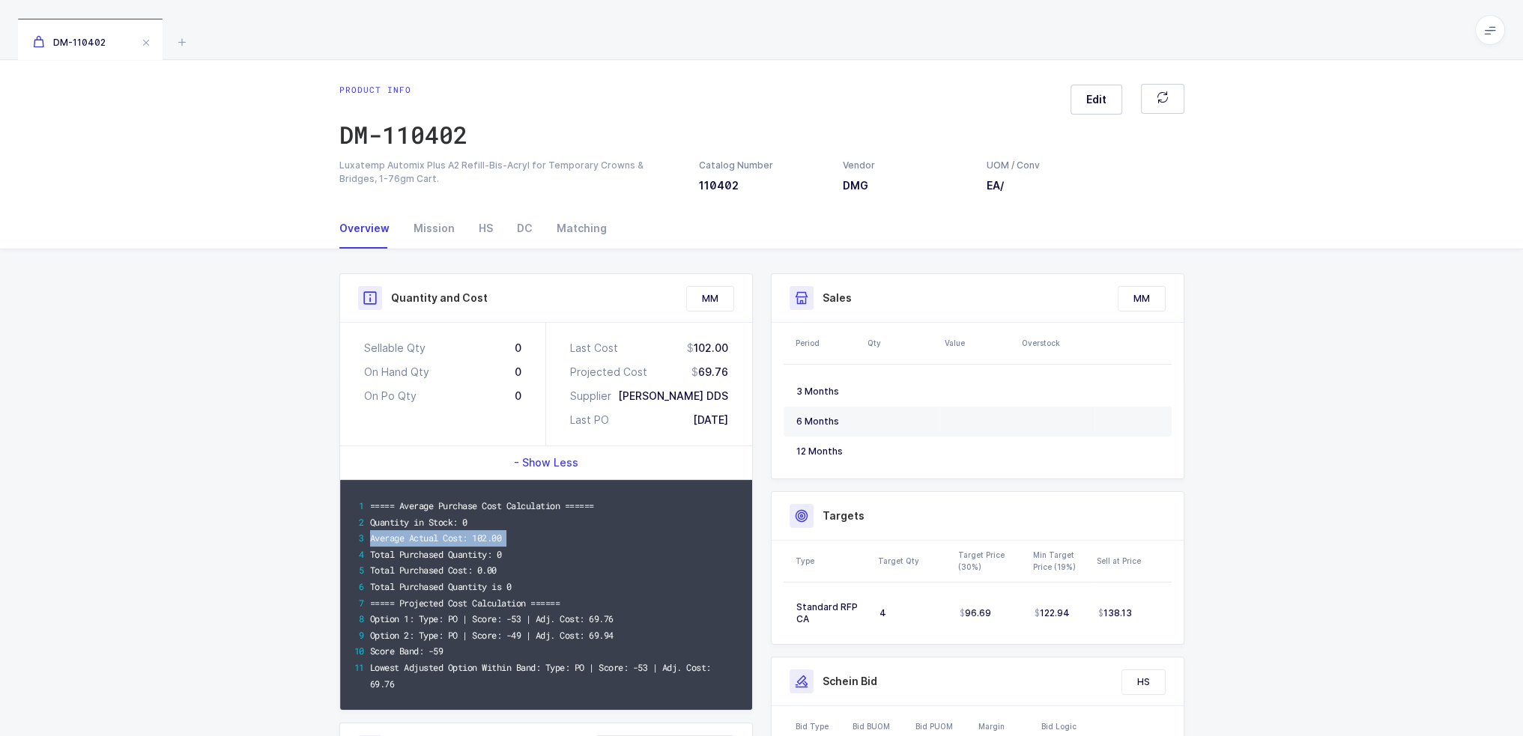
click at [527, 536] on div "===== Average Purchase Cost Calculation ====== Quantity in Stock: 0 Average Act…" at bounding box center [546, 595] width 412 height 230
click at [527, 536] on div "Average Actual Cost: 102.00" at bounding box center [554, 538] width 369 height 16
click at [530, 536] on div "Average Actual Cost: 102.00" at bounding box center [554, 538] width 369 height 16
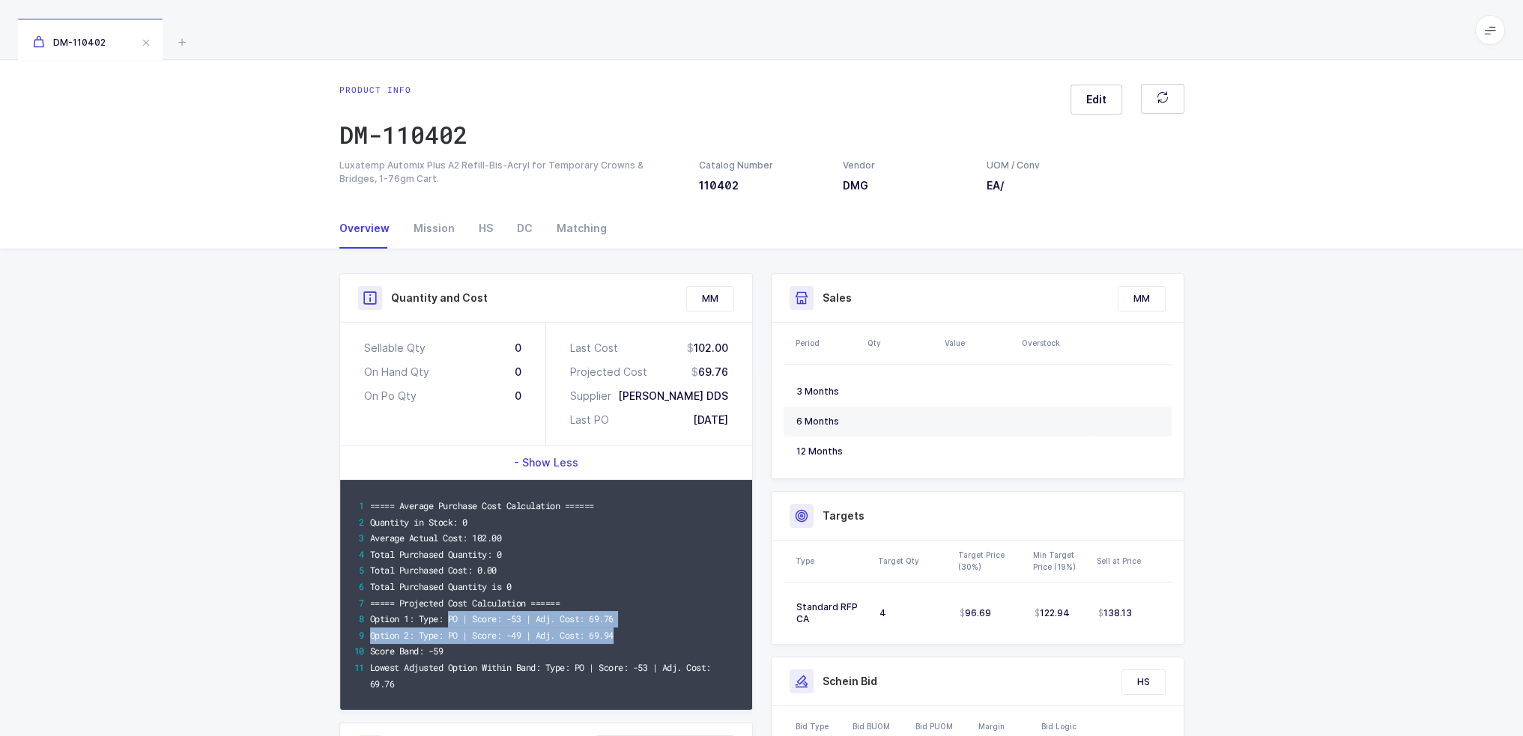
drag, startPoint x: 447, startPoint y: 618, endPoint x: 652, endPoint y: 638, distance: 206.2
click at [652, 638] on div "===== Average Purchase Cost Calculation ====== Quantity in Stock: 0 Average Act…" at bounding box center [546, 595] width 412 height 230
click at [652, 638] on div "Option 2: Type: PO | Score: -49 | Adj. Cost: 69.94" at bounding box center [554, 636] width 369 height 16
drag, startPoint x: 649, startPoint y: 638, endPoint x: 640, endPoint y: 602, distance: 36.9
click at [640, 602] on div "===== Average Purchase Cost Calculation ====== Quantity in Stock: 0 Average Act…" at bounding box center [546, 595] width 412 height 230
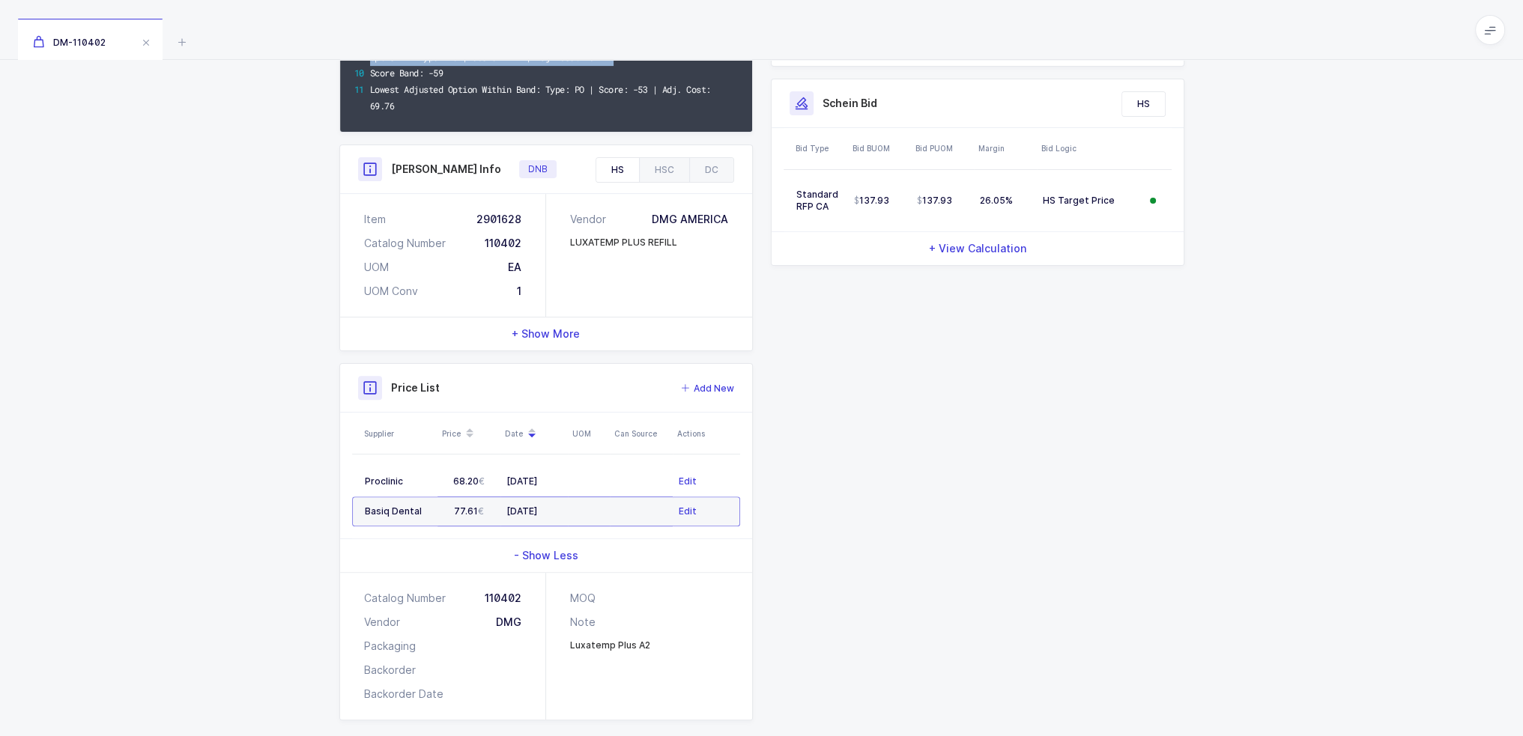
scroll to position [596, 0]
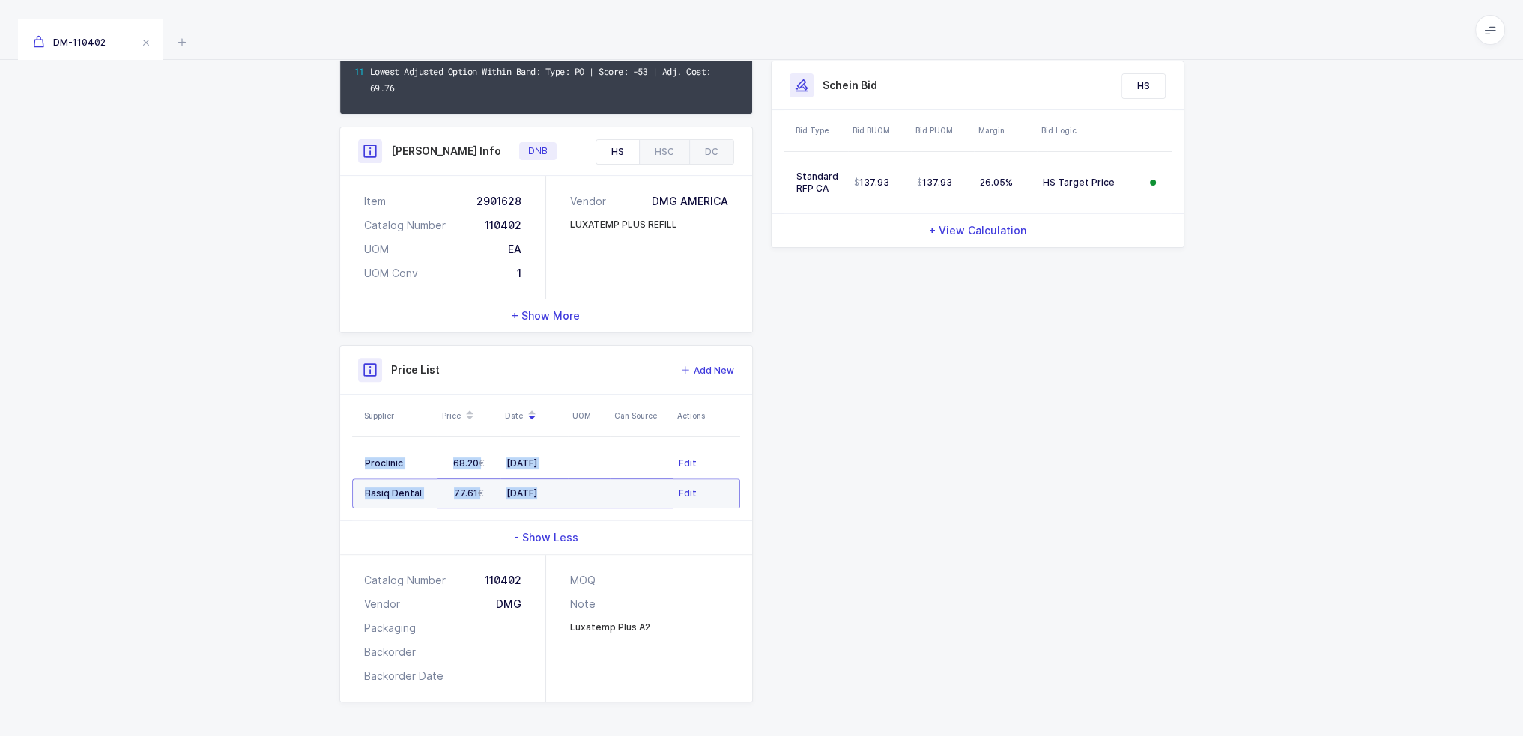
drag, startPoint x: 607, startPoint y: 494, endPoint x: 614, endPoint y: 489, distance: 8.1
click at [614, 489] on tr "Basiq Dental 77.61 03/20/2025 Edit" at bounding box center [546, 494] width 388 height 30
click at [614, 489] on td at bounding box center [641, 494] width 63 height 30
click at [563, 466] on td "[DATE]" at bounding box center [533, 464] width 67 height 30
click at [595, 489] on td at bounding box center [589, 494] width 42 height 30
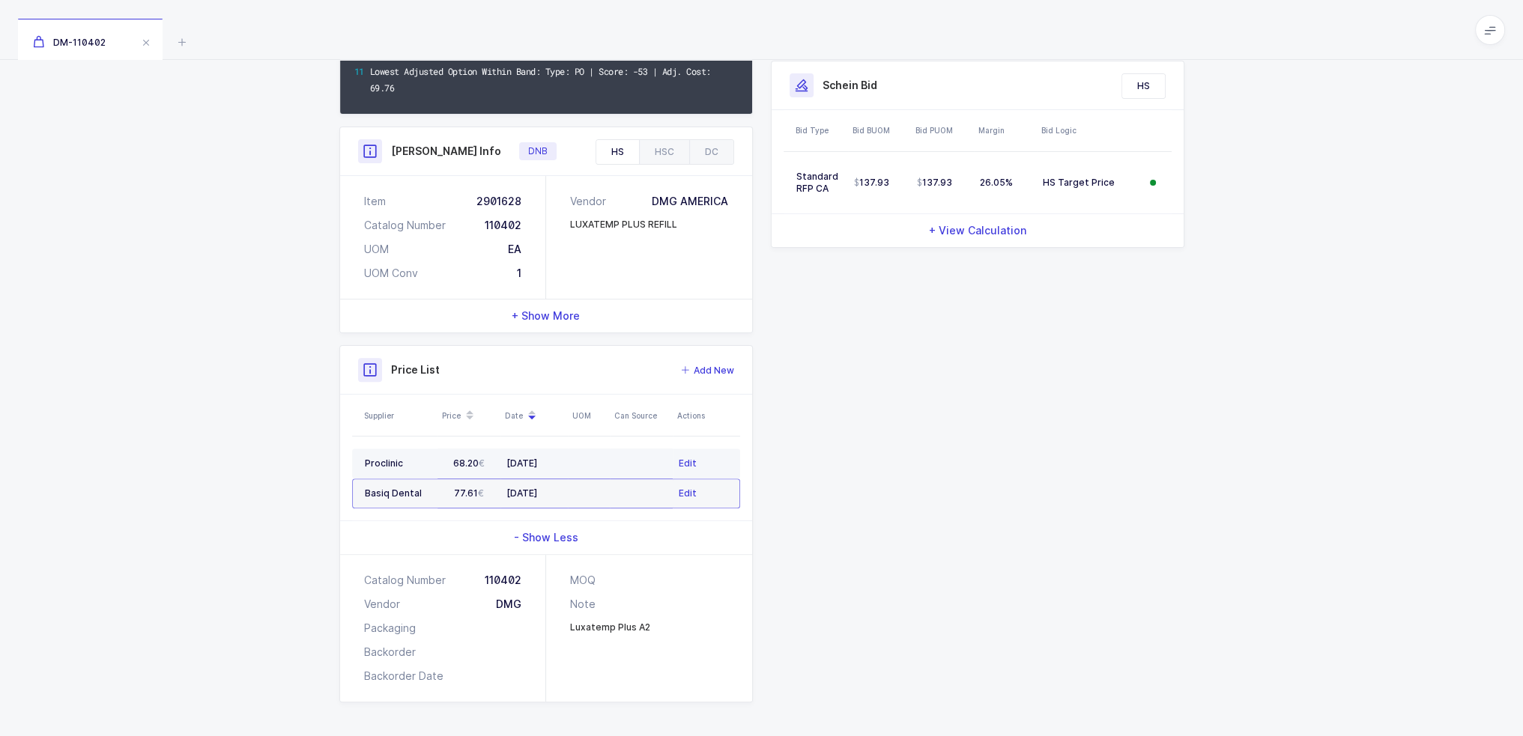
click at [614, 466] on td at bounding box center [641, 464] width 63 height 30
drag, startPoint x: 620, startPoint y: 497, endPoint x: 366, endPoint y: 452, distance: 257.8
click at [366, 452] on tbody "Proclinic 68.20 04/01/2025 Edit Basiq Dental 77.61 03/20/2025 Edit" at bounding box center [546, 479] width 388 height 60
click at [366, 452] on td "Proclinic" at bounding box center [394, 464] width 85 height 30
drag, startPoint x: 366, startPoint y: 452, endPoint x: 613, endPoint y: 492, distance: 249.6
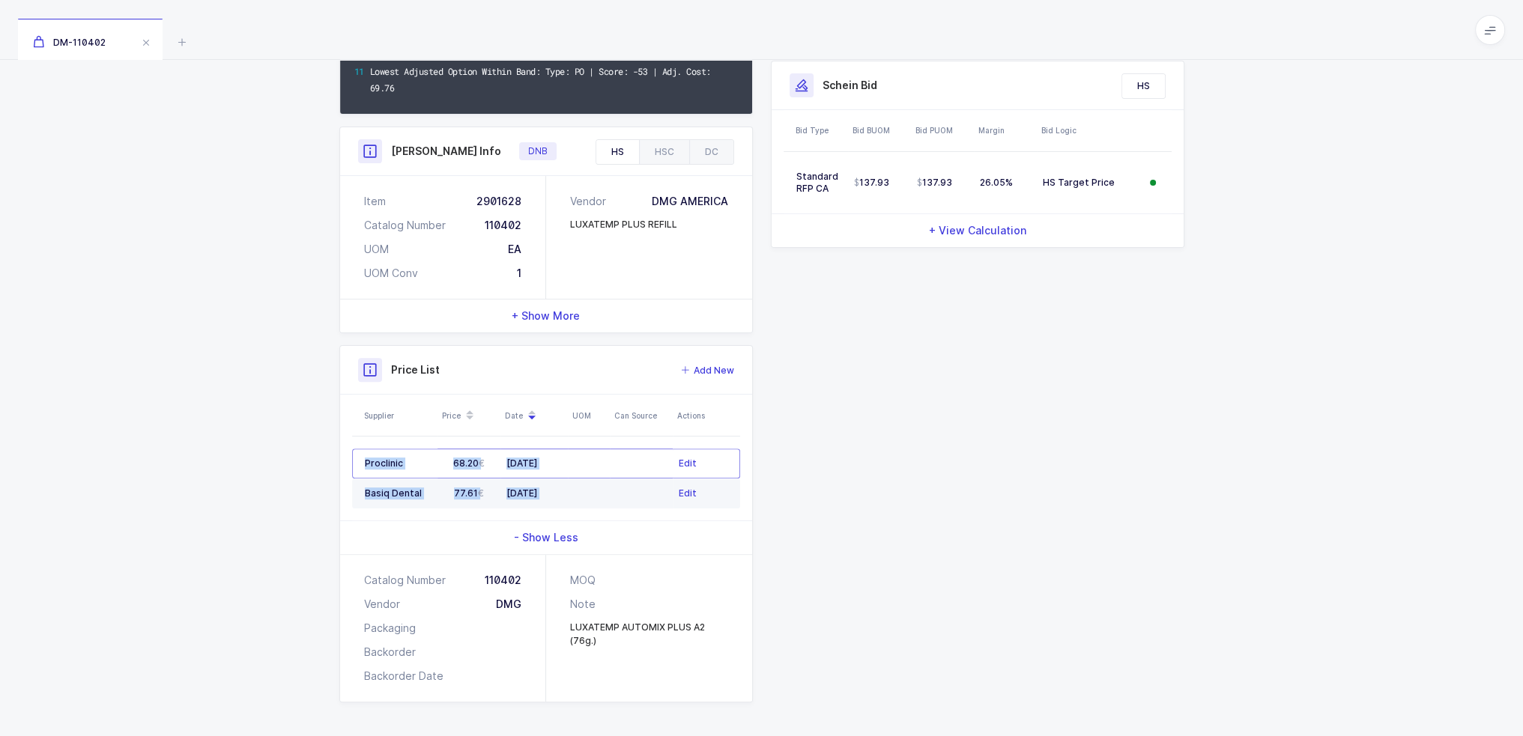
click at [613, 492] on tbody "Proclinic 68.20 04/01/2025 Edit Basiq Dental 77.61 03/20/2025 Edit" at bounding box center [546, 479] width 388 height 60
click at [613, 492] on td at bounding box center [641, 494] width 63 height 30
drag, startPoint x: 833, startPoint y: 507, endPoint x: 825, endPoint y: 464, distance: 44.2
click at [825, 464] on div "Quantity and Cost MM Sellable Qty 0 On Hand Qty 0 On Po Qty 0 Last Cost 102.00 …" at bounding box center [761, 190] width 863 height 1026
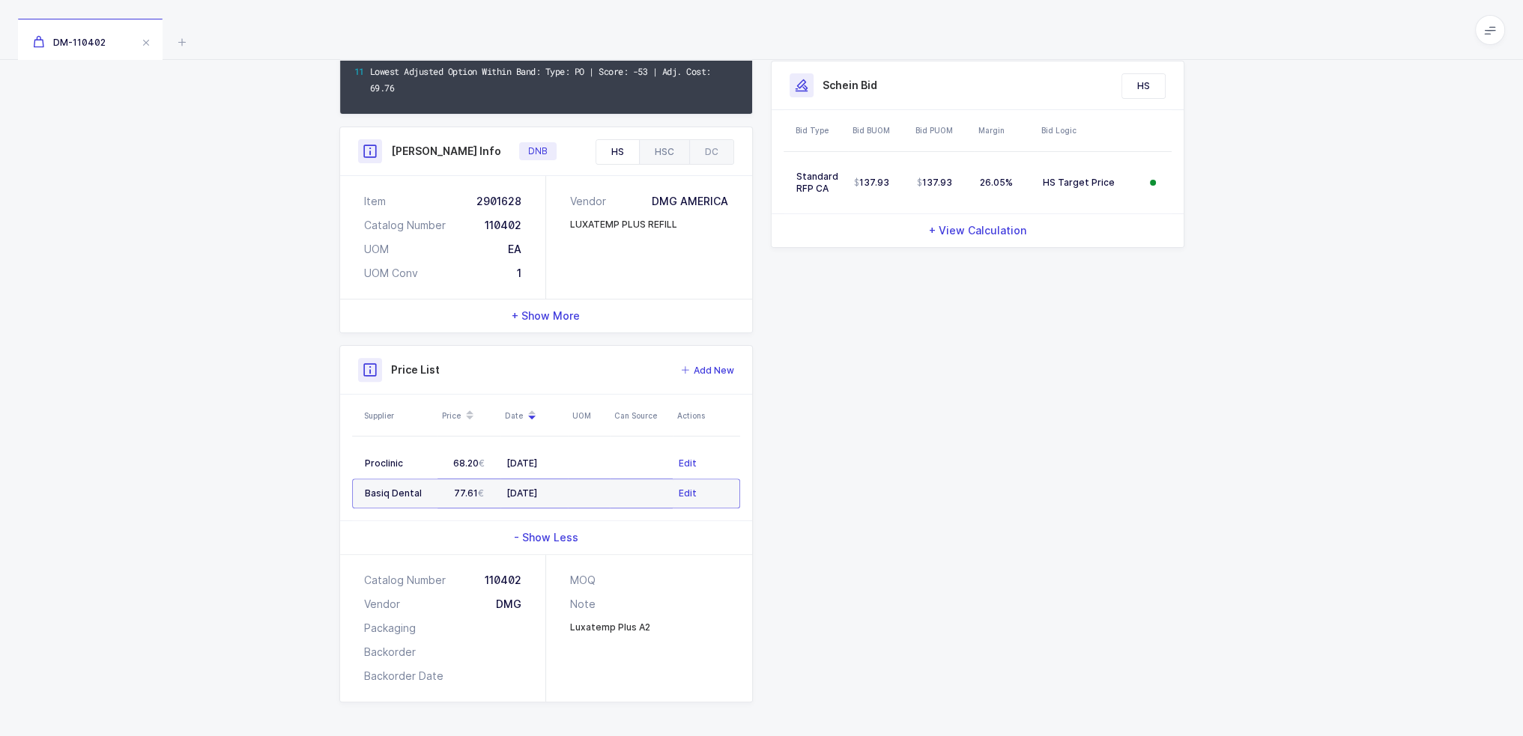
click at [676, 150] on div "HSC" at bounding box center [664, 152] width 50 height 24
click at [694, 157] on div "DC" at bounding box center [711, 152] width 44 height 24
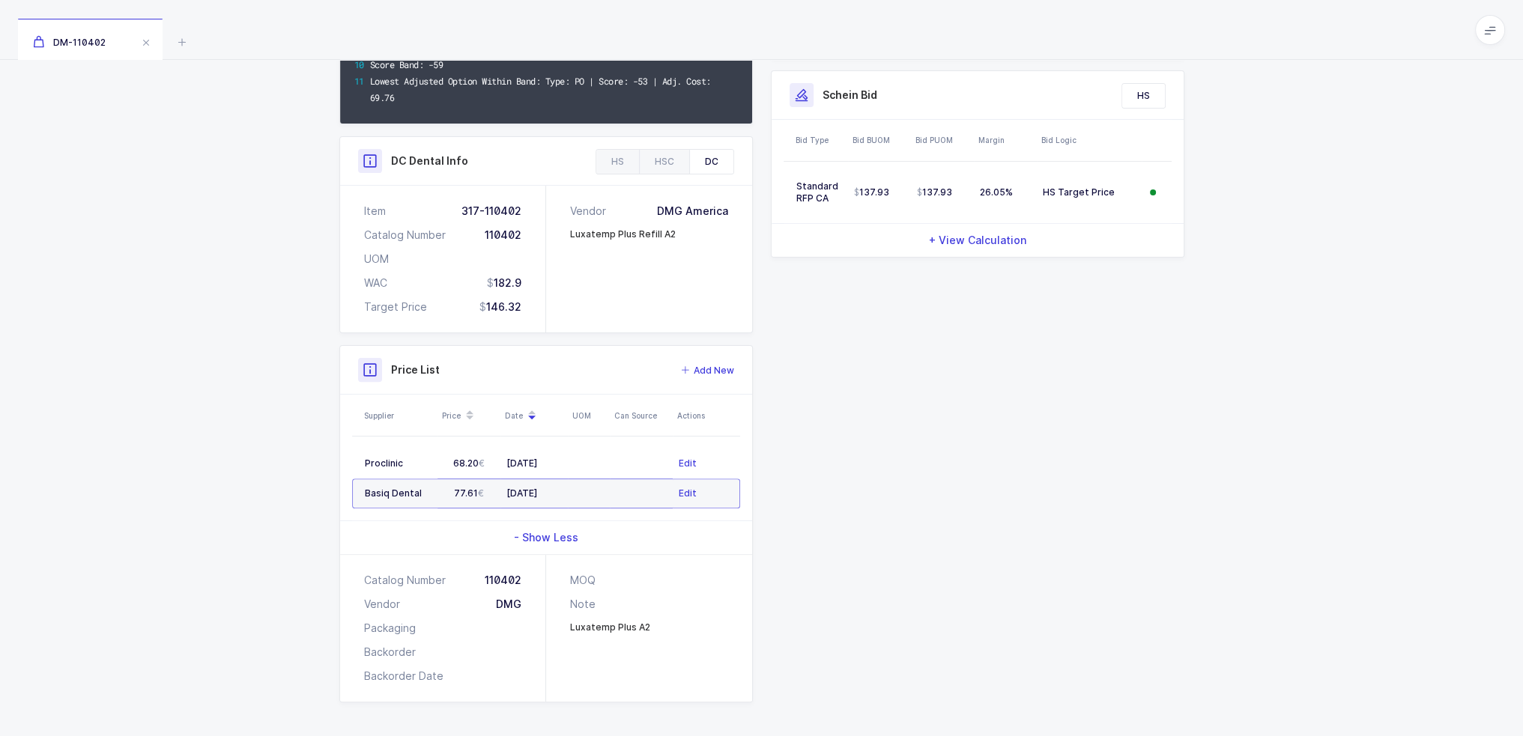
click at [953, 230] on div "+ View Calculation" at bounding box center [978, 240] width 412 height 33
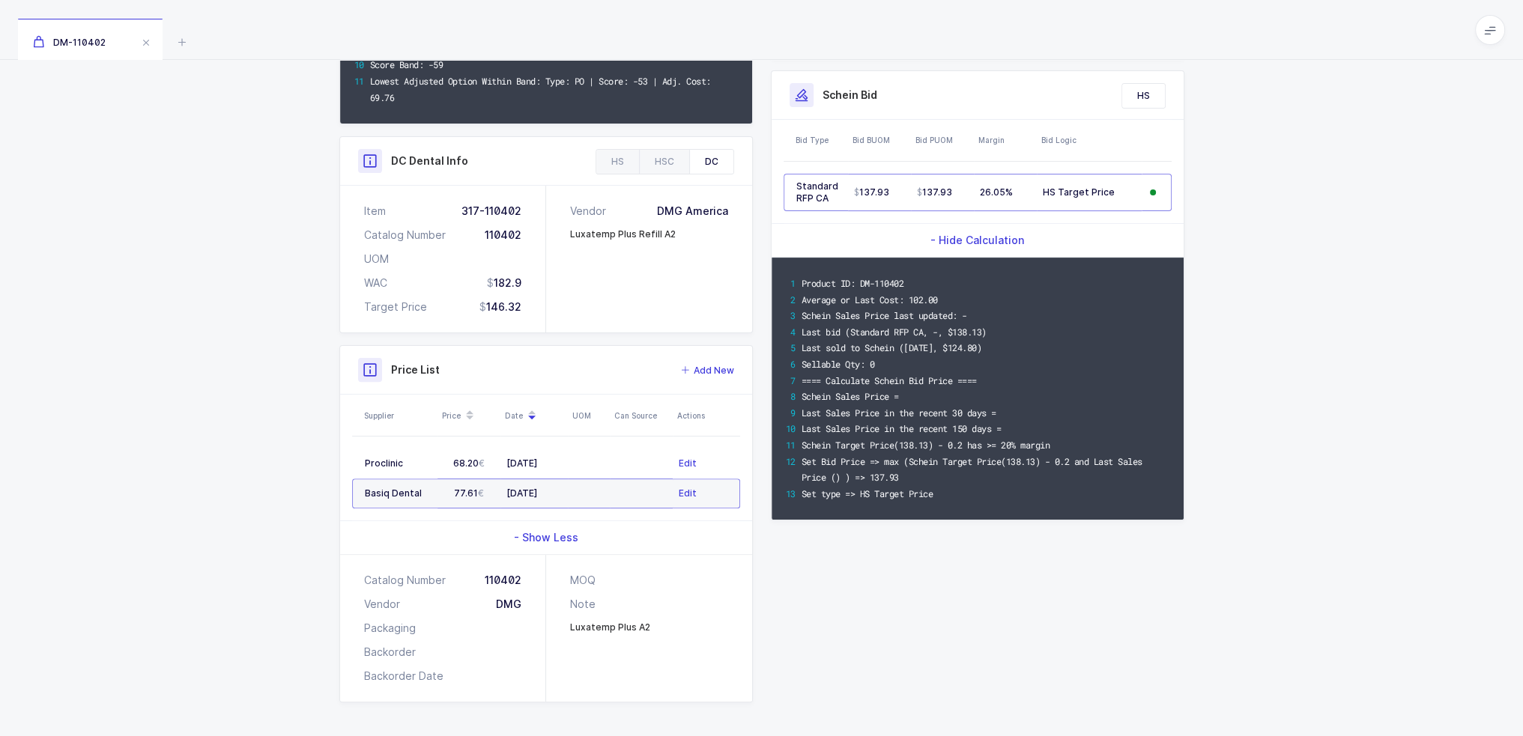
click at [966, 233] on span "- Hide Calculation" at bounding box center [977, 240] width 94 height 15
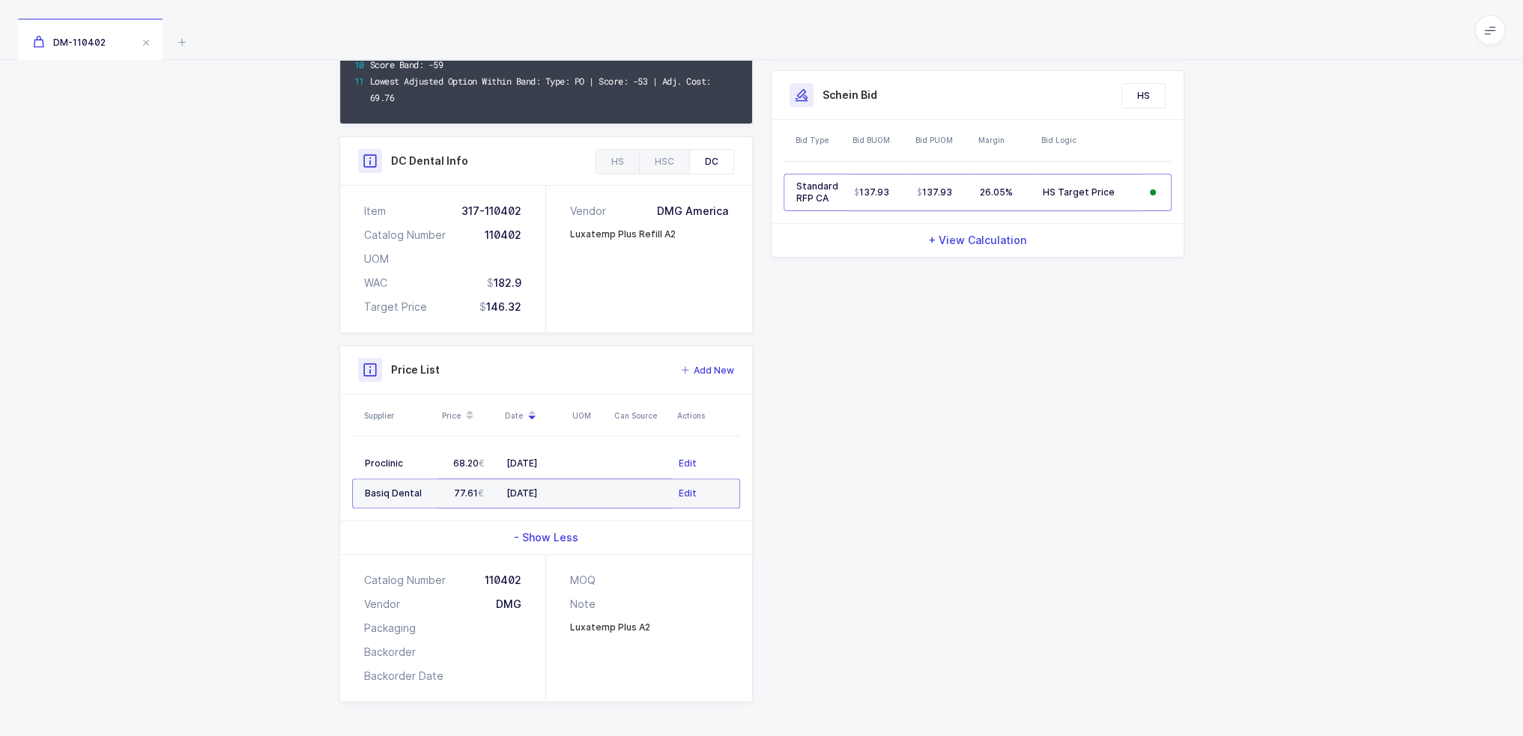
drag, startPoint x: 704, startPoint y: 630, endPoint x: 309, endPoint y: 387, distance: 463.4
click at [309, 387] on div "Quantity and Cost MM Sellable Qty 0 On Hand Qty 0 On Po Qty 0 Last Cost 102.00 …" at bounding box center [761, 201] width 1523 height 1076
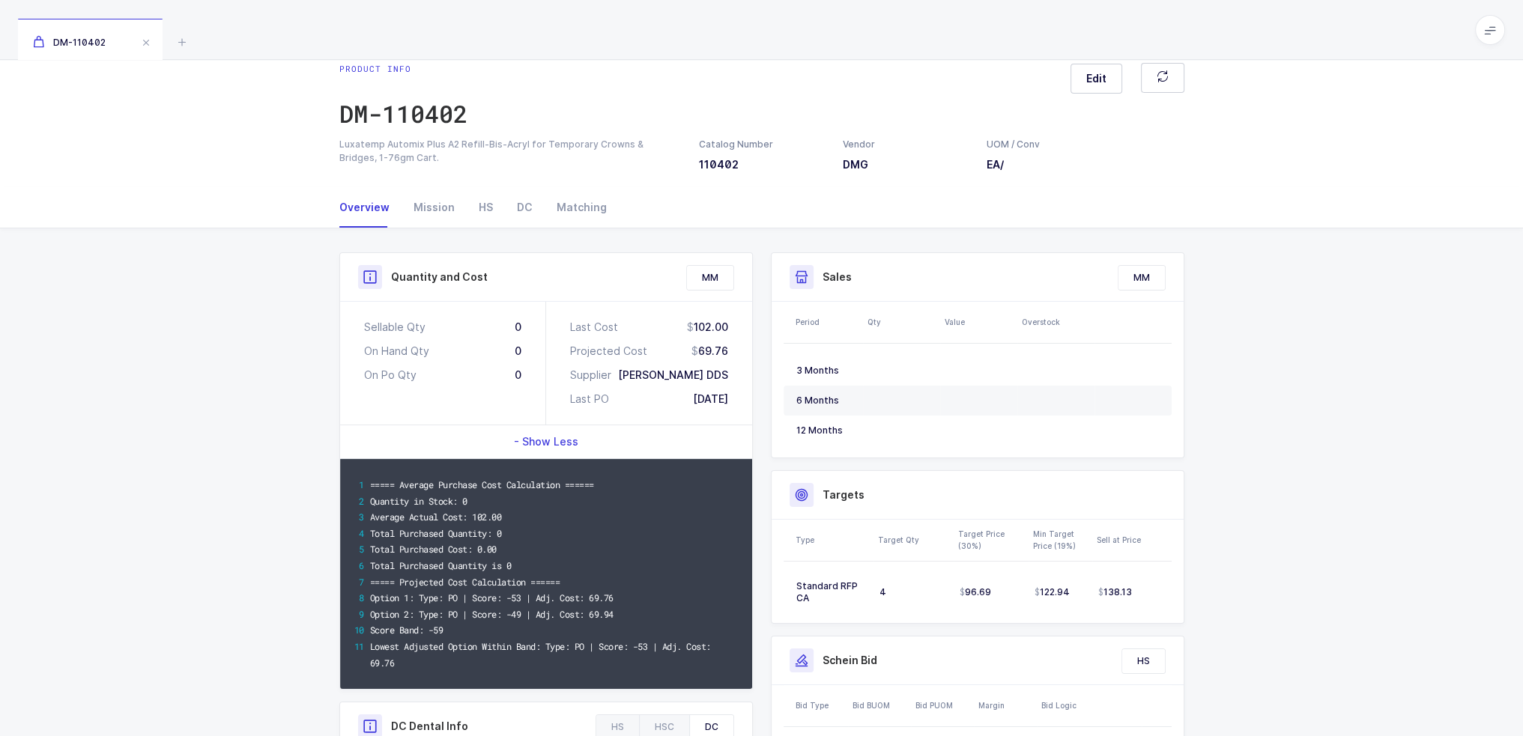
scroll to position [0, 0]
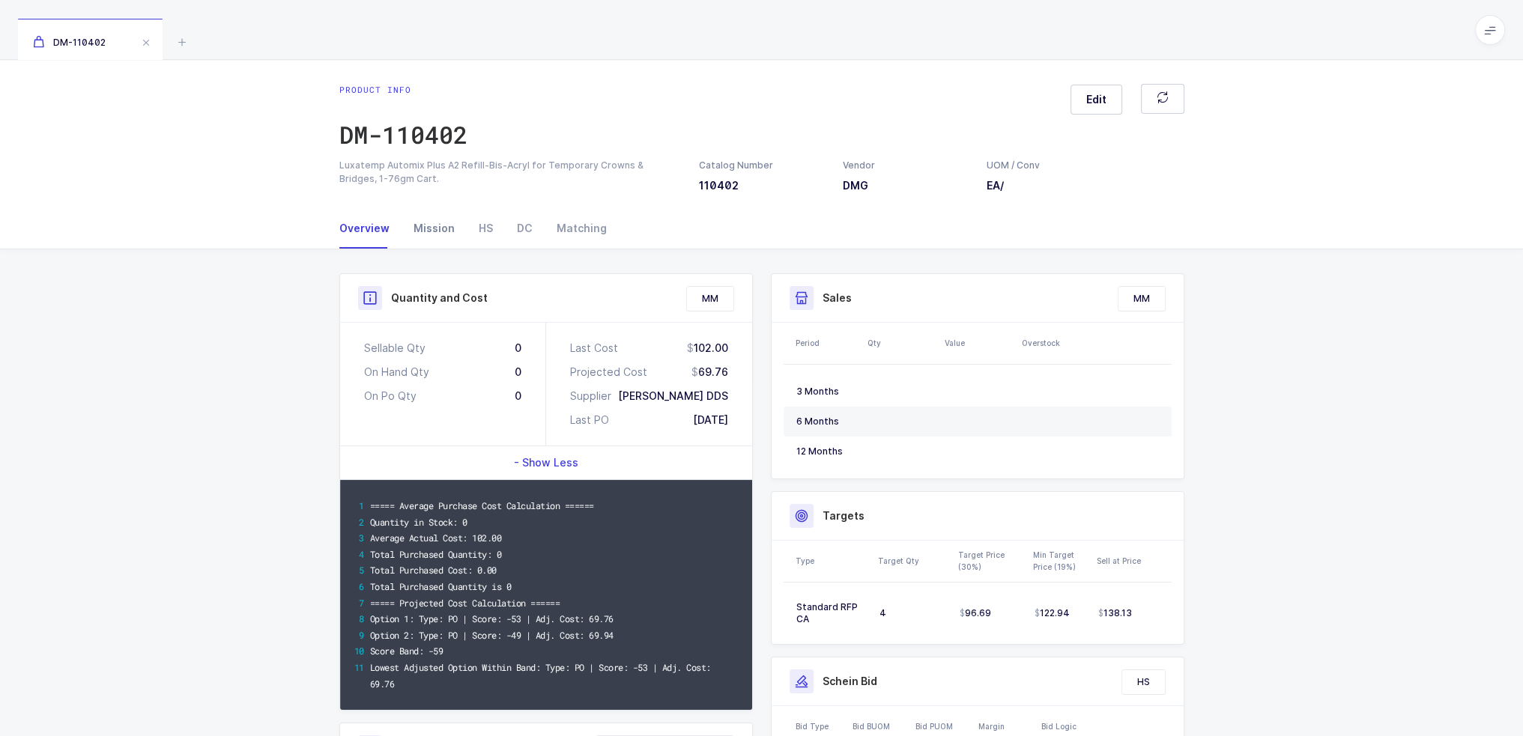
click at [425, 238] on div "Mission" at bounding box center [434, 228] width 65 height 40
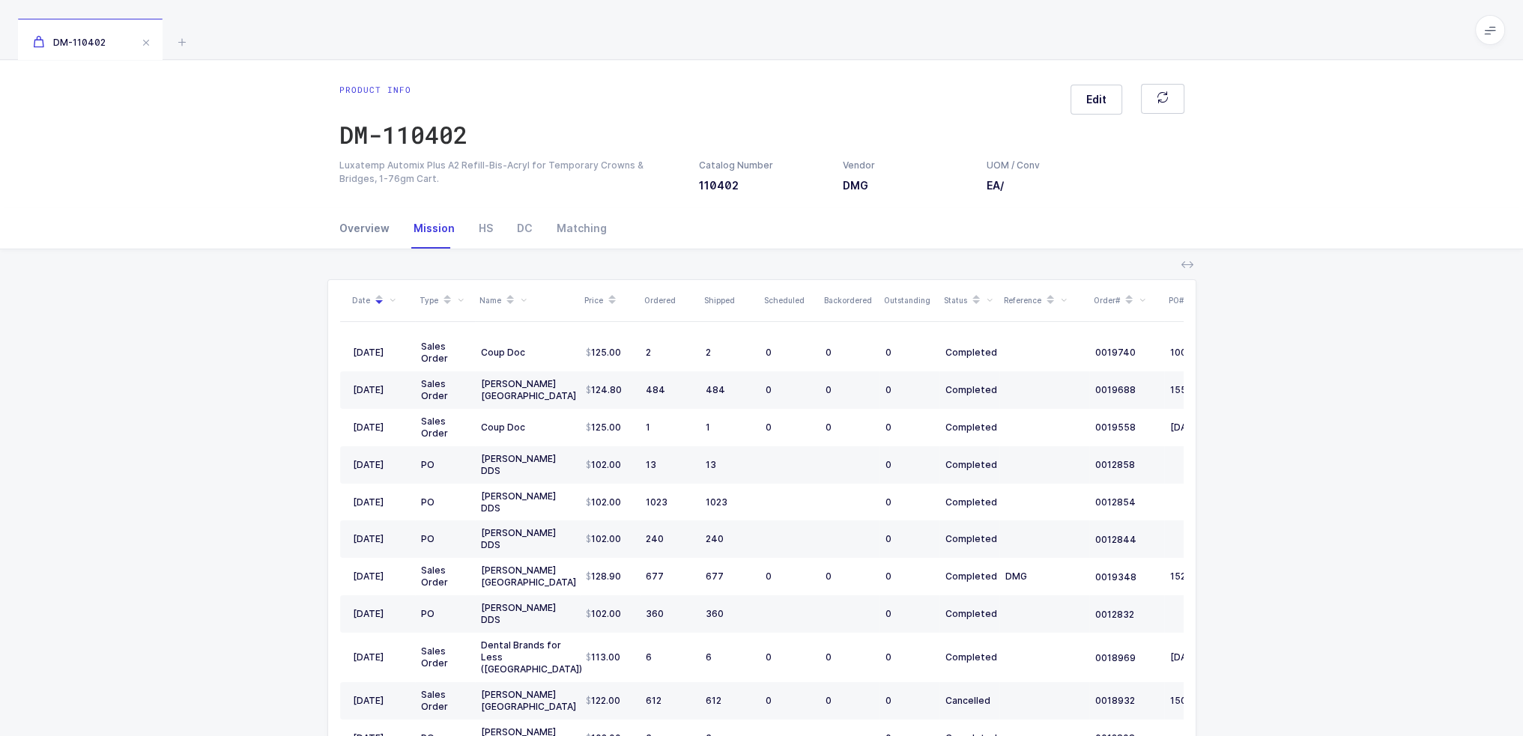
click at [385, 229] on div "Overview" at bounding box center [370, 228] width 62 height 40
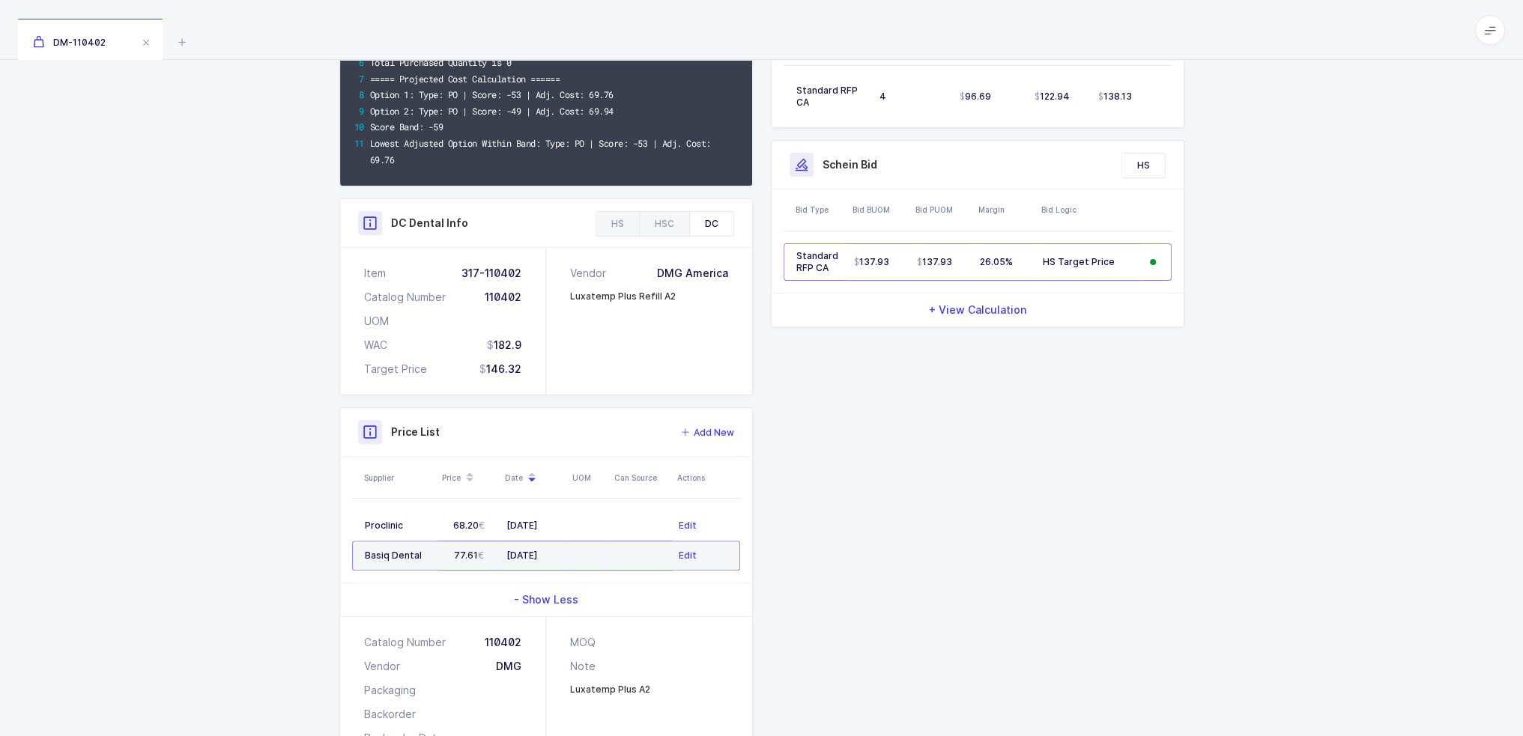
scroll to position [587, 0]
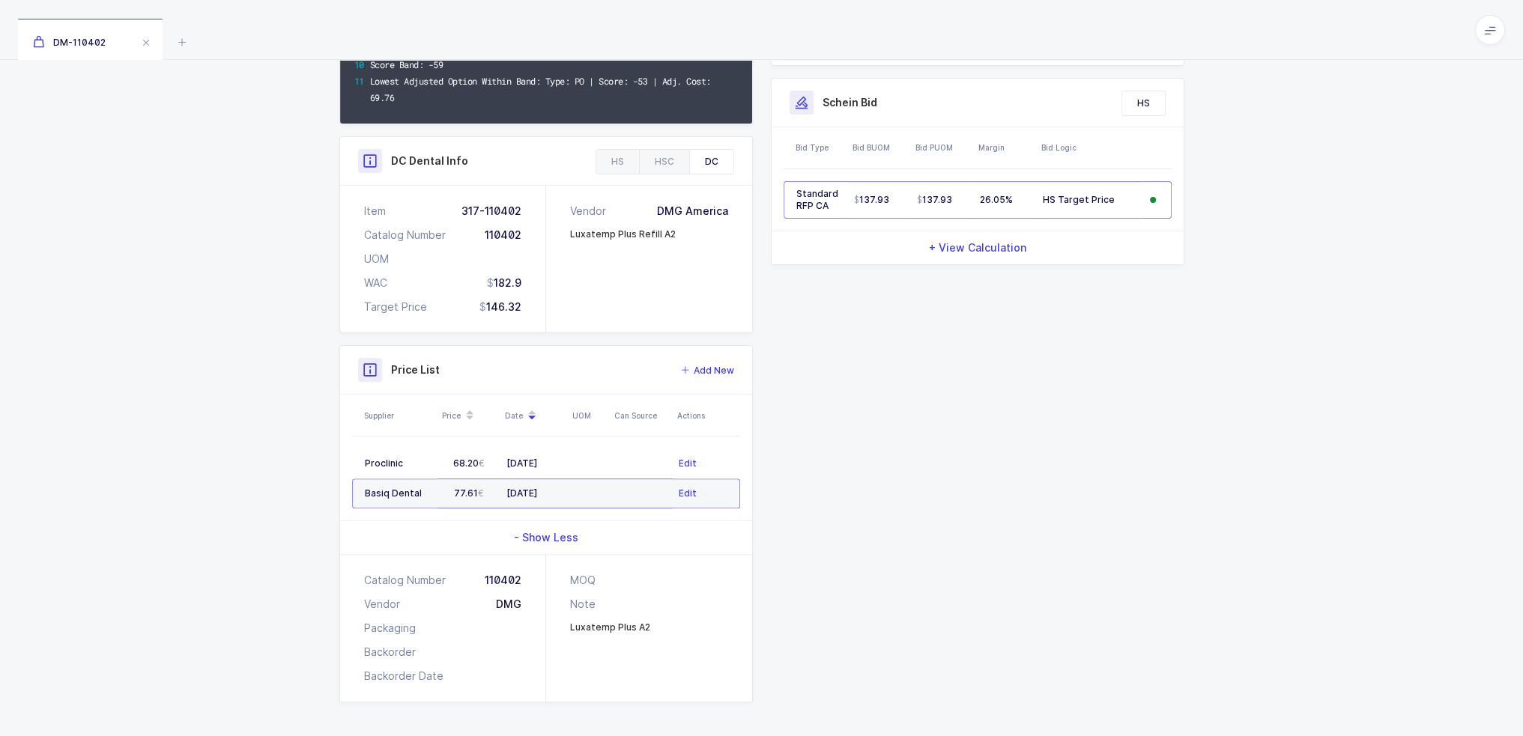
click at [566, 531] on span "- Show Less" at bounding box center [546, 537] width 64 height 15
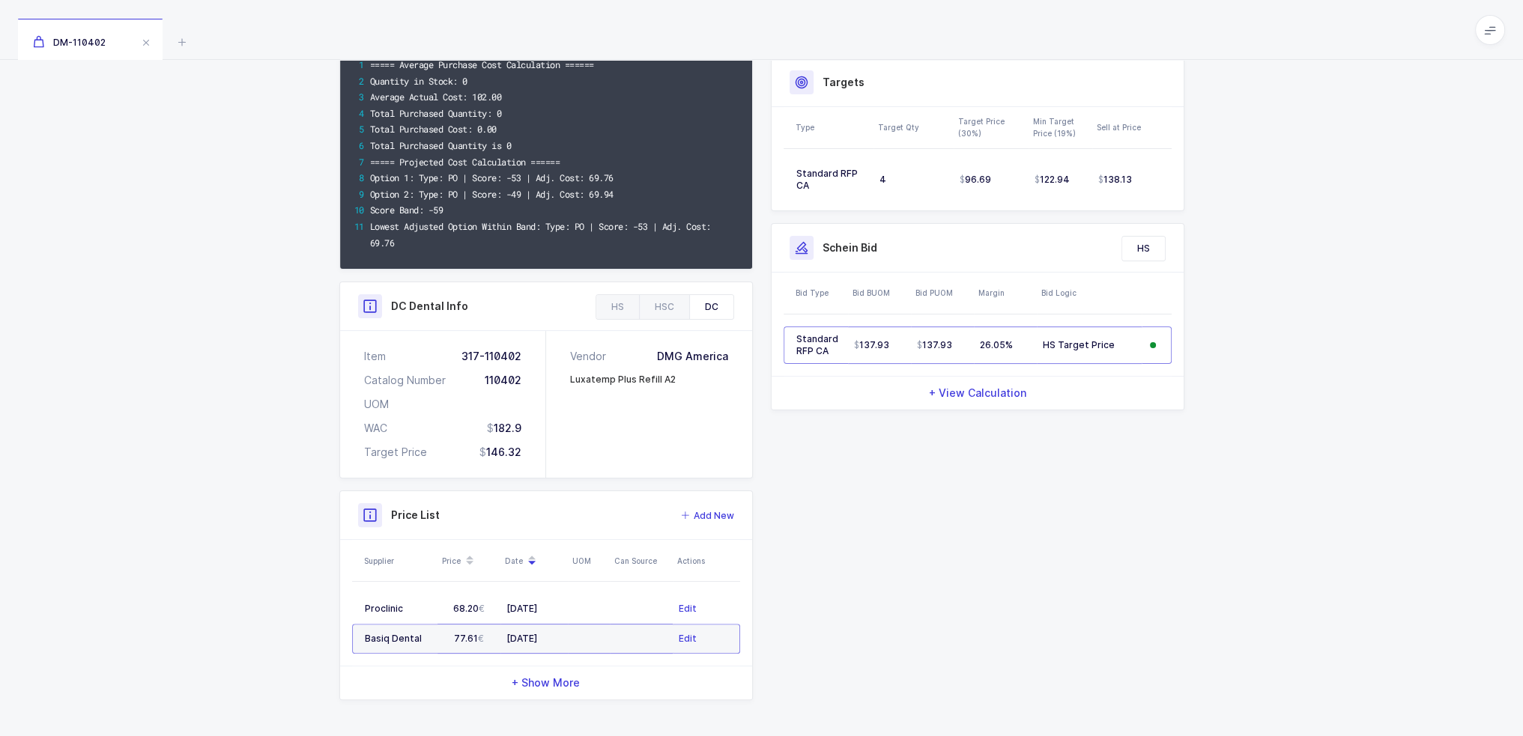
scroll to position [439, 0]
drag, startPoint x: 363, startPoint y: 605, endPoint x: 611, endPoint y: 647, distance: 252.2
click at [611, 647] on tbody "Proclinic 68.20 04/01/2025 Edit Basiq Dental 77.61 03/20/2025 Edit" at bounding box center [546, 626] width 388 height 60
click at [611, 647] on td at bounding box center [641, 641] width 63 height 30
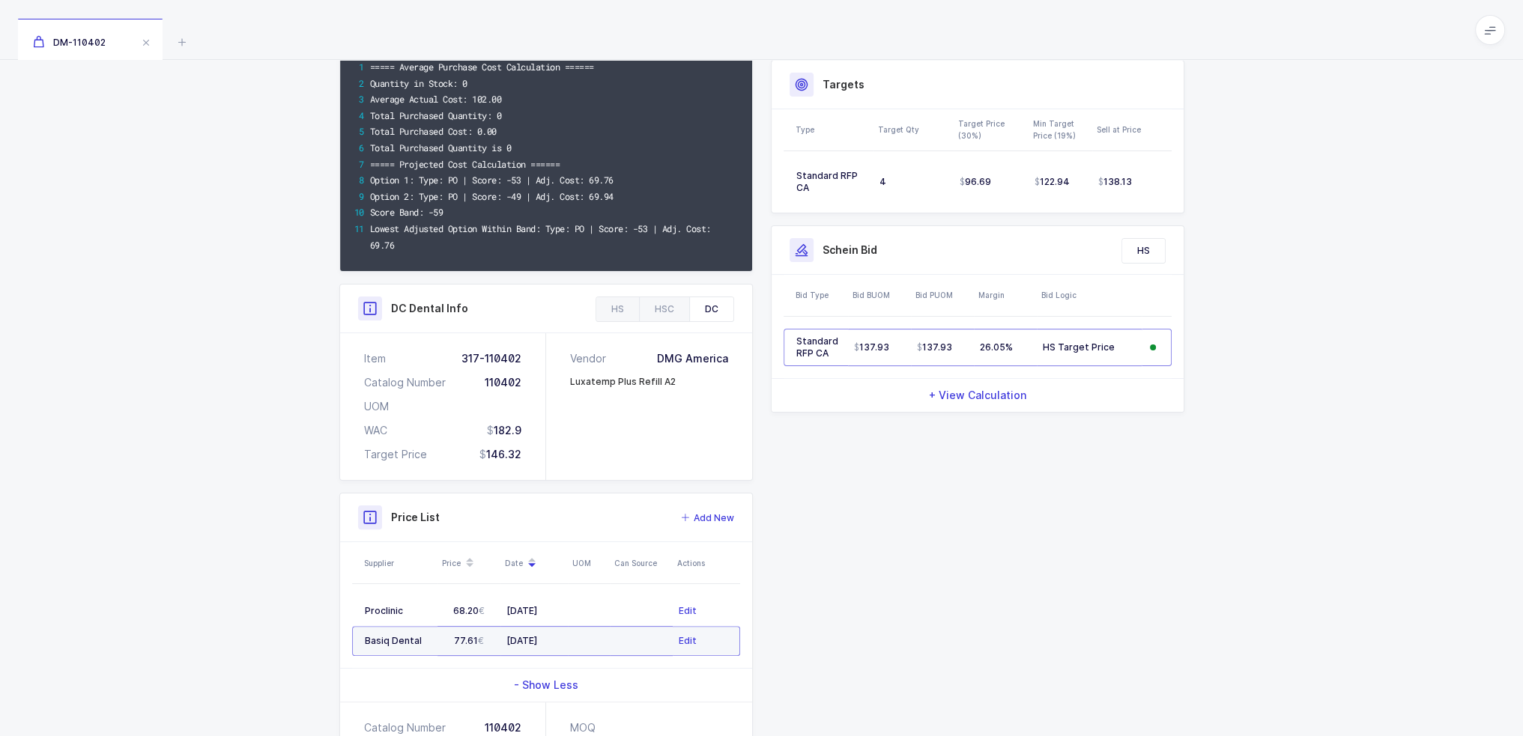
click at [611, 647] on td at bounding box center [641, 641] width 63 height 30
click at [554, 669] on div "- Show Less" at bounding box center [546, 685] width 412 height 33
click at [606, 609] on td at bounding box center [589, 611] width 42 height 30
click at [615, 634] on td at bounding box center [641, 641] width 63 height 30
drag, startPoint x: 508, startPoint y: 242, endPoint x: 439, endPoint y: 257, distance: 70.5
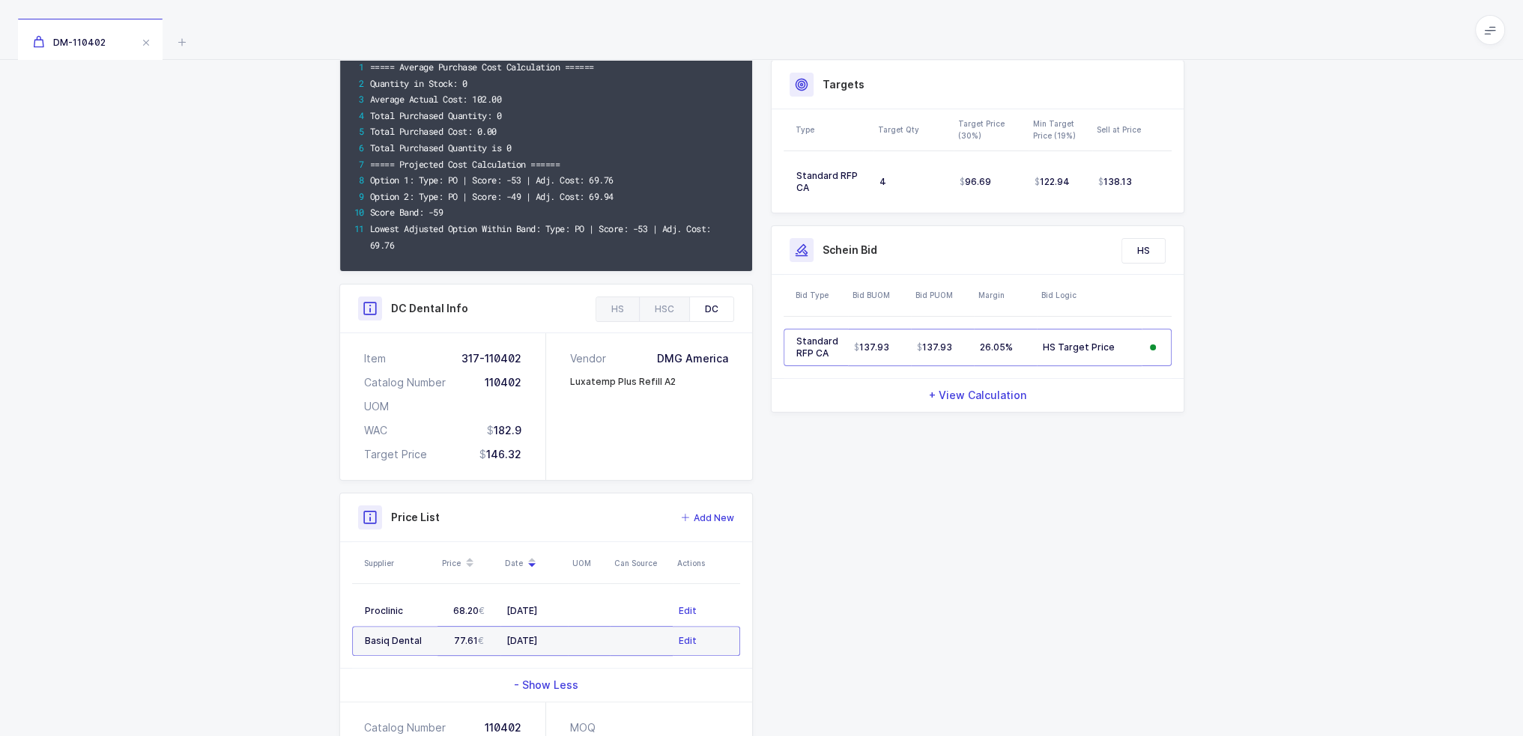
click at [439, 257] on div "===== Average Purchase Cost Calculation ====== Quantity in Stock: 0 Average Act…" at bounding box center [546, 156] width 412 height 230
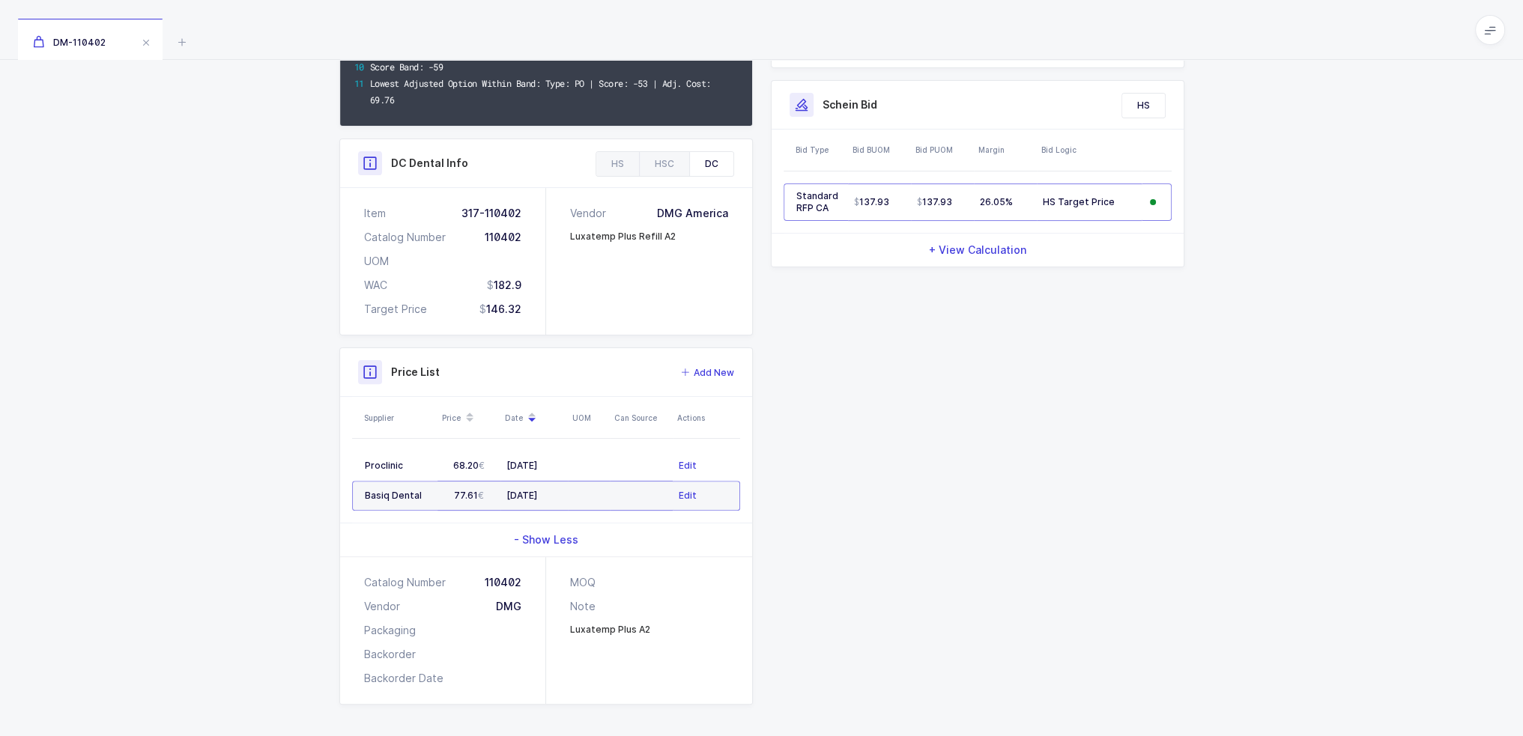
scroll to position [587, 0]
drag, startPoint x: 371, startPoint y: 468, endPoint x: 750, endPoint y: 500, distance: 380.4
click at [750, 500] on div "Supplier Price Date UOM Can Source Actions Proclinic 68.20 04/01/2025 Edit Basi…" at bounding box center [546, 458] width 412 height 126
drag, startPoint x: 755, startPoint y: 494, endPoint x: 338, endPoint y: 376, distance: 433.5
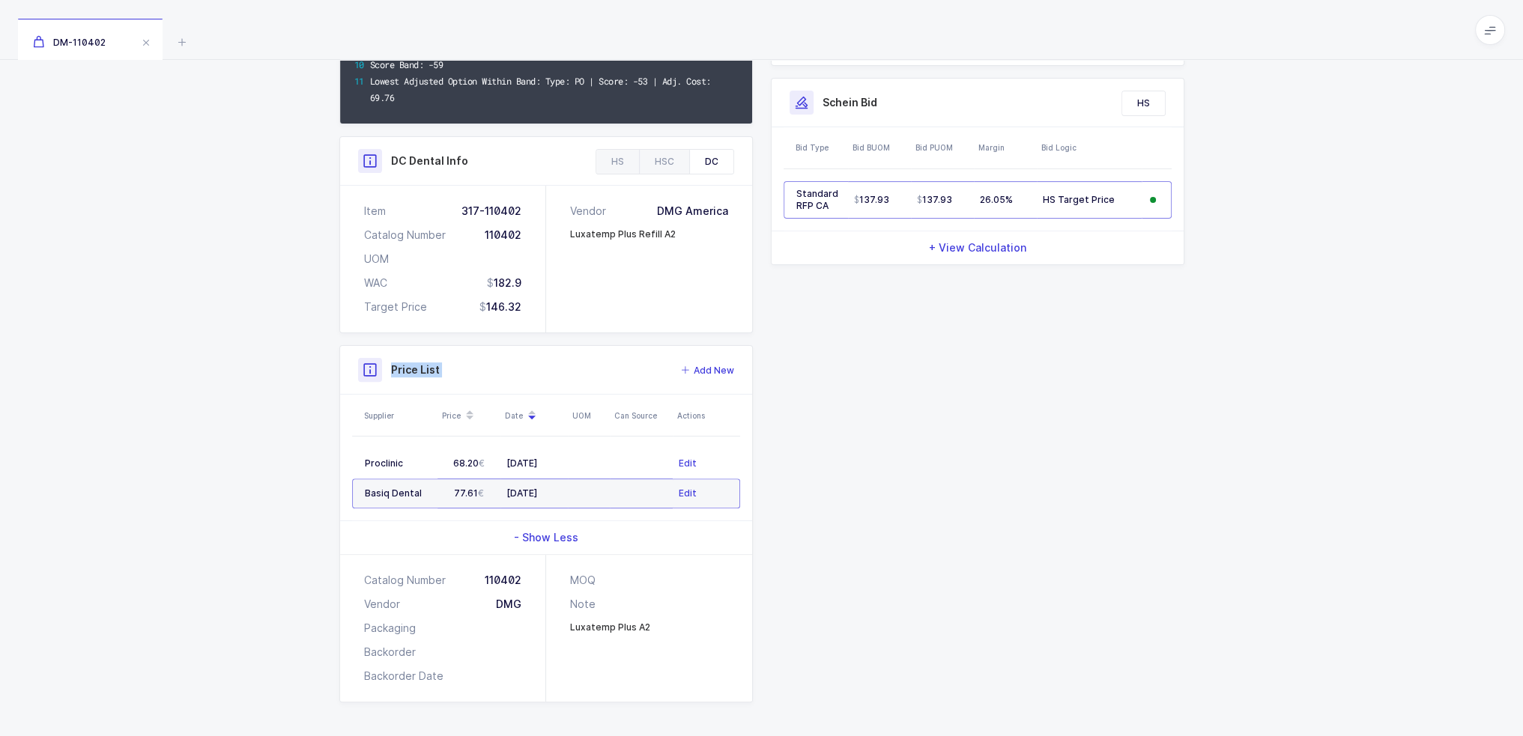
click at [338, 376] on div "Quantity and Cost MM Sellable Qty 0 On Hand Qty 0 On Po Qty 0 Last Cost 102.00 …" at bounding box center [545, 195] width 431 height 1016
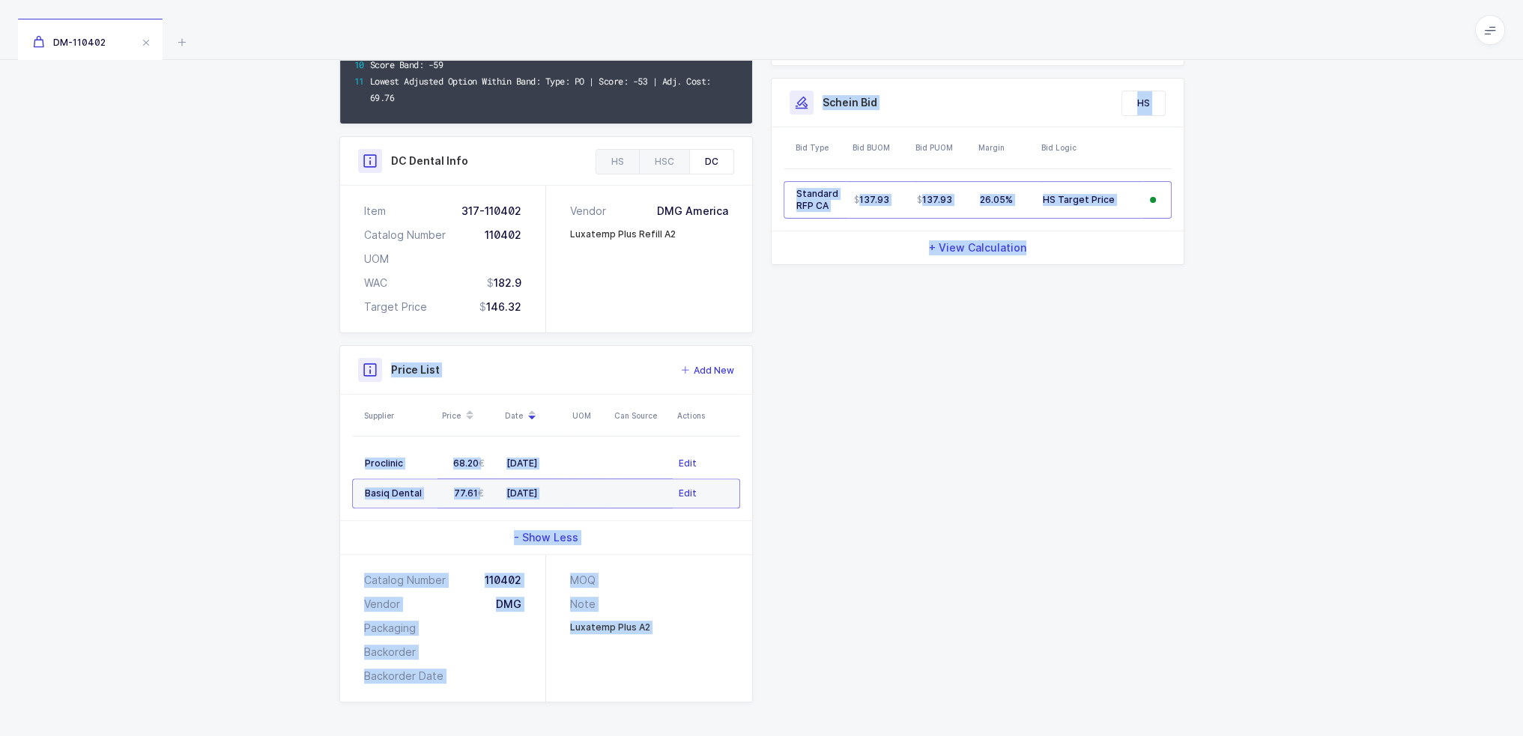
drag, startPoint x: 338, startPoint y: 376, endPoint x: 1001, endPoint y: 508, distance: 675.9
click at [1001, 508] on div "Quantity and Cost MM Sellable Qty 0 On Hand Qty 0 On Po Qty 0 Last Cost 102.00 …" at bounding box center [761, 195] width 863 height 1016
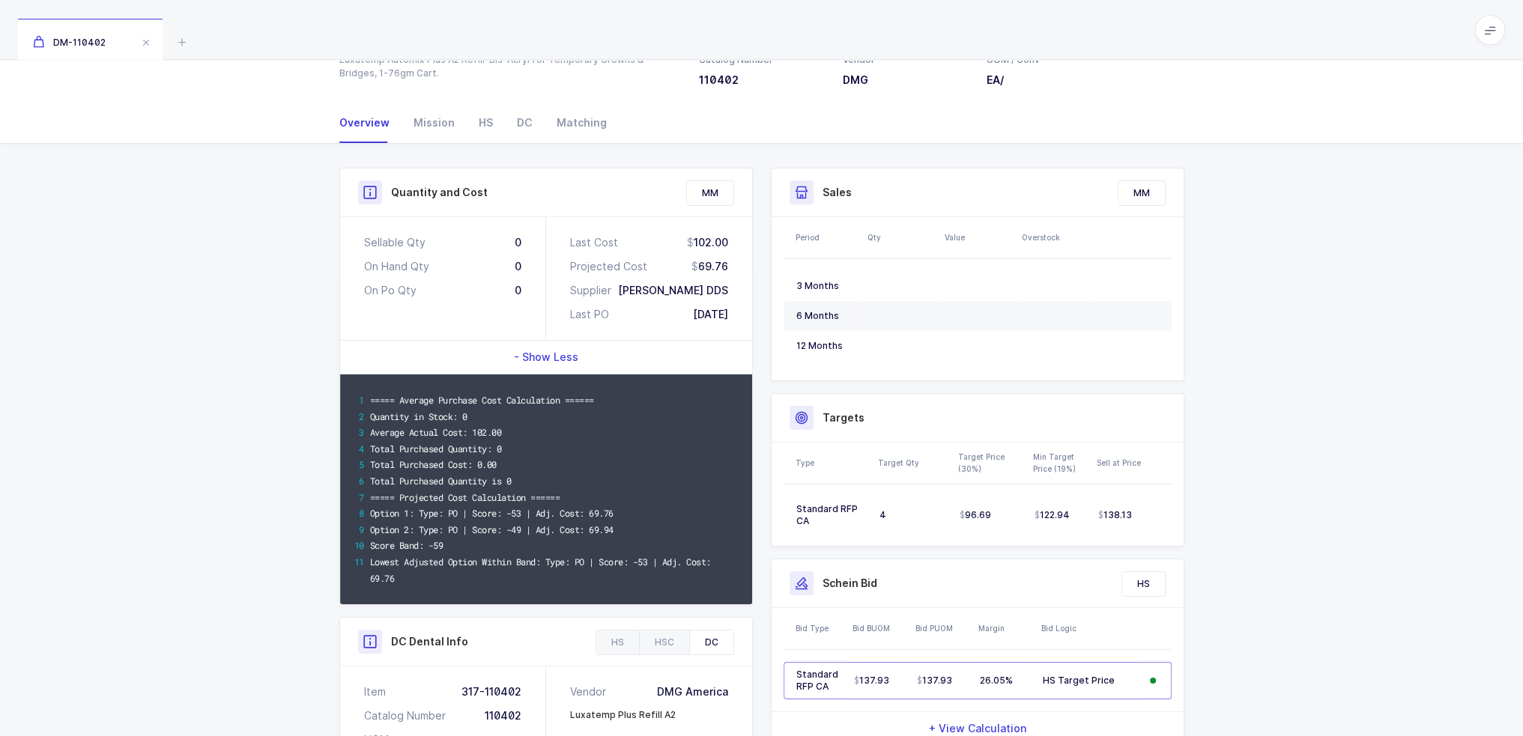
scroll to position [62, 0]
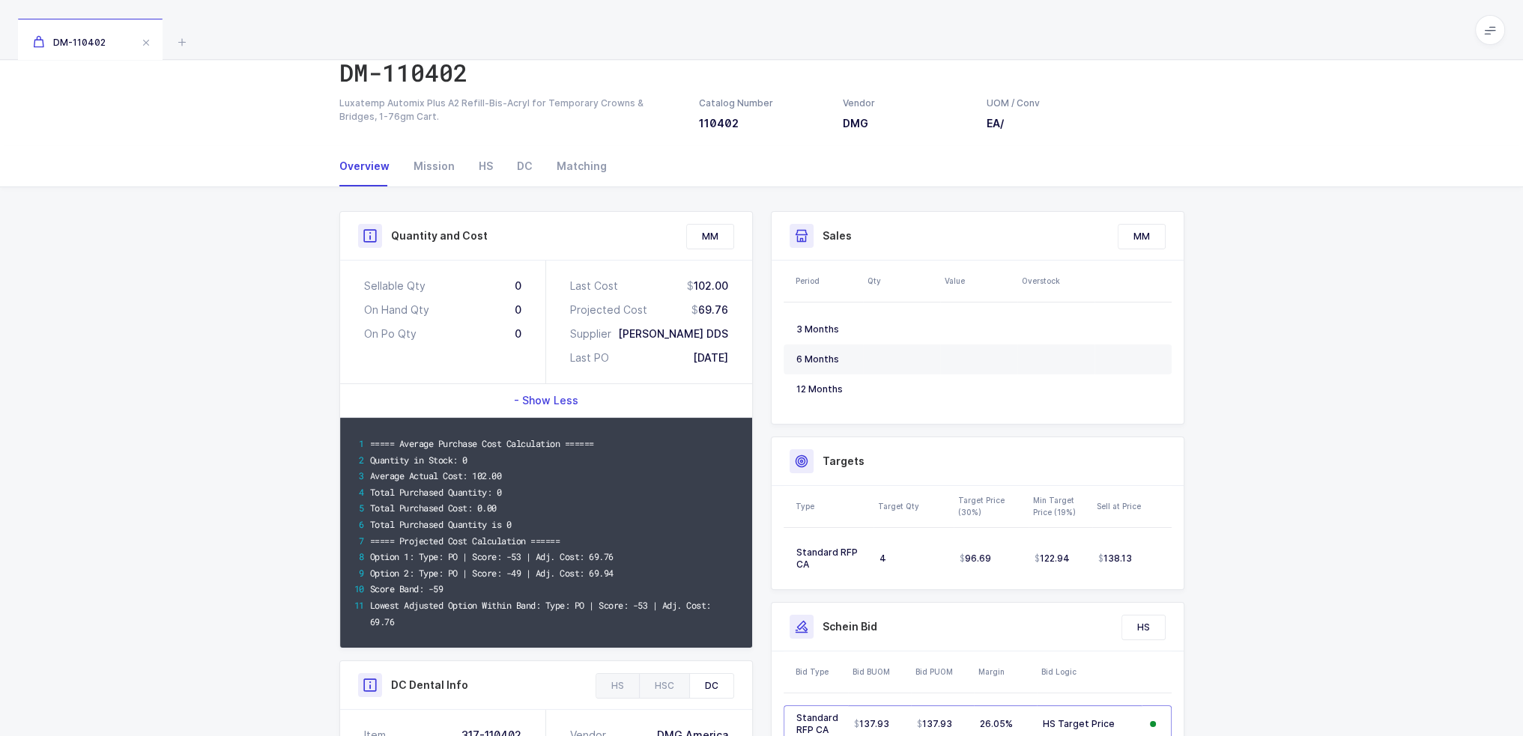
drag, startPoint x: 698, startPoint y: 308, endPoint x: 730, endPoint y: 309, distance: 32.2
click at [730, 309] on div "Last Cost 102.00 Projected Cost 69.76 Supplier [PERSON_NAME] DDS Last PO [DATE]" at bounding box center [649, 322] width 206 height 123
drag, startPoint x: 692, startPoint y: 312, endPoint x: 726, endPoint y: 311, distance: 33.7
click at [726, 311] on div "69.76" at bounding box center [709, 310] width 37 height 15
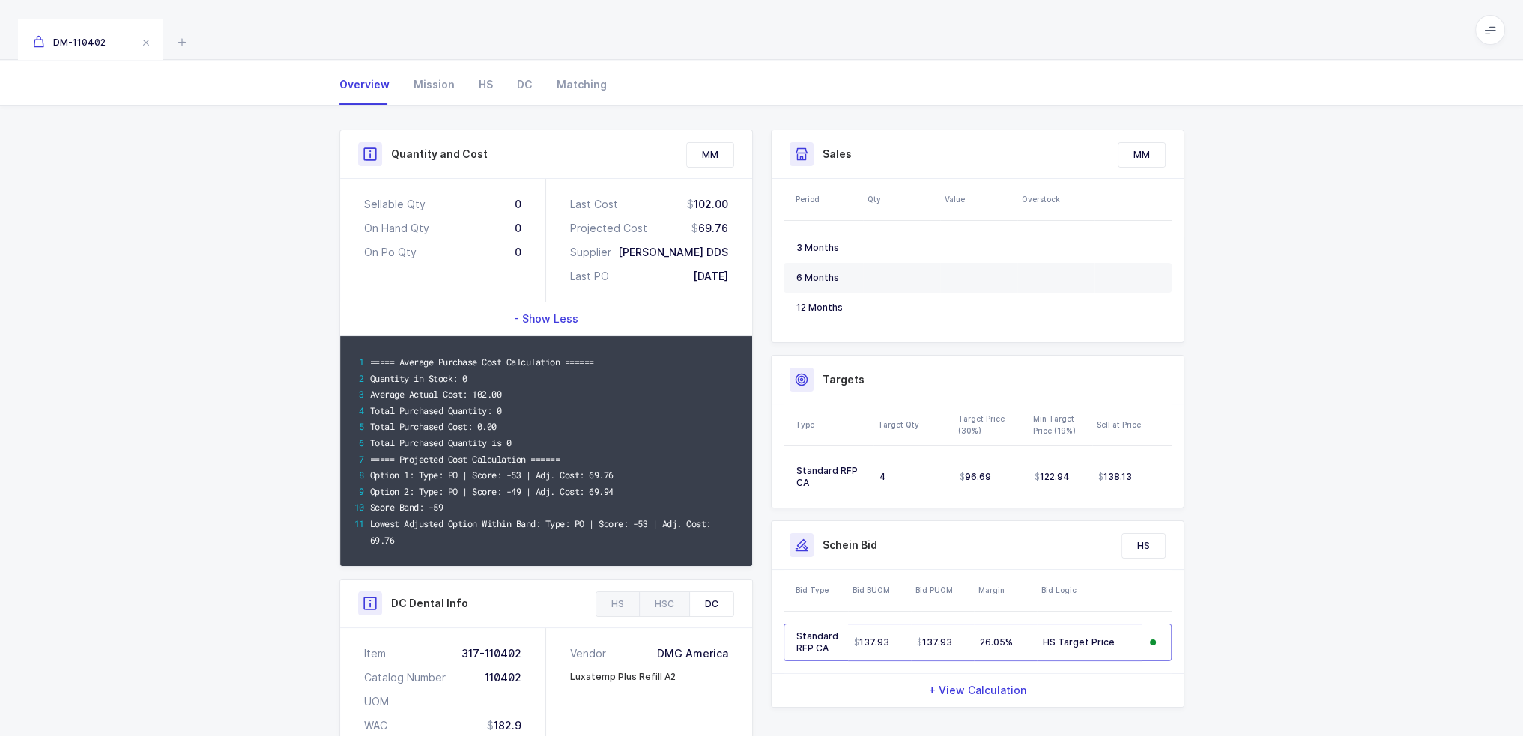
scroll to position [137, 0]
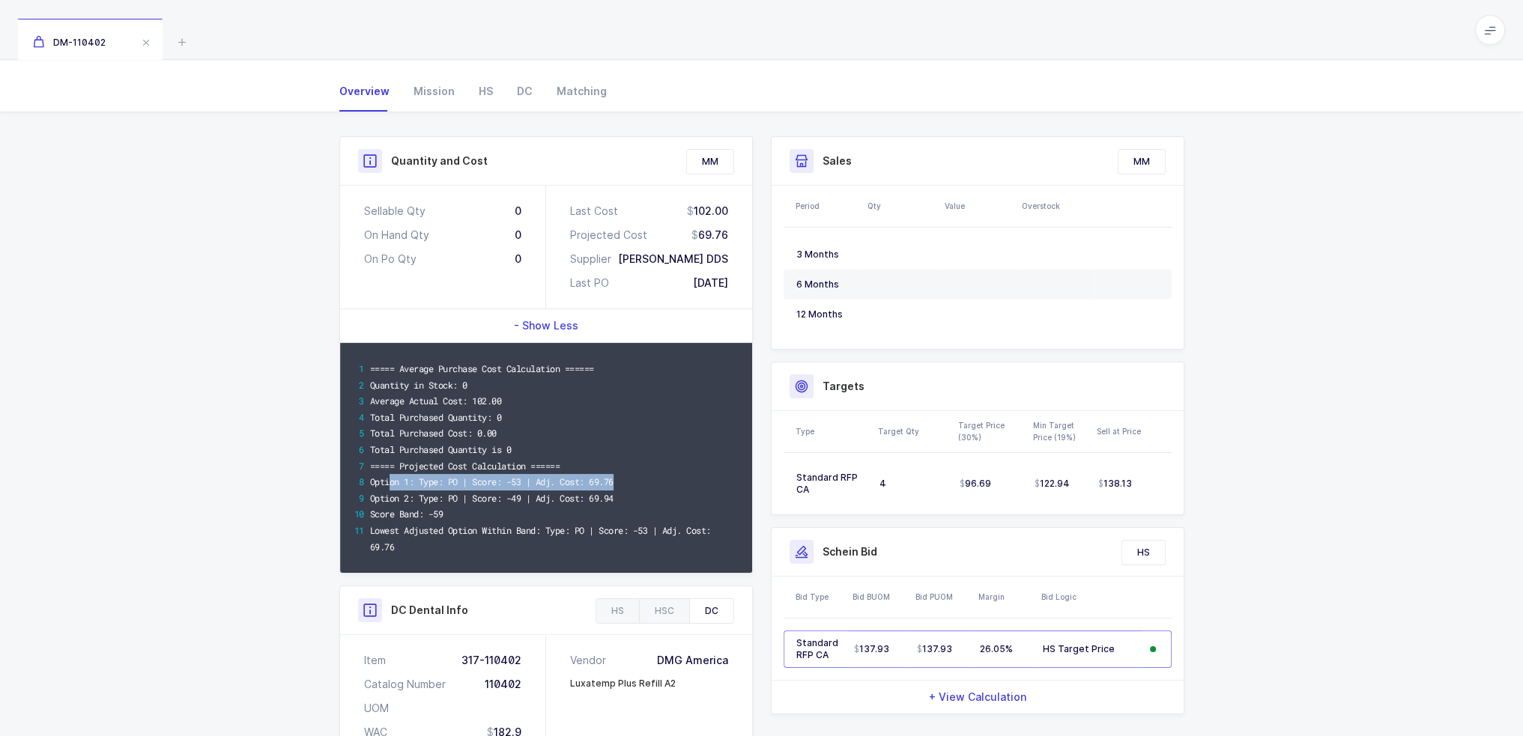
drag, startPoint x: 388, startPoint y: 479, endPoint x: 642, endPoint y: 478, distance: 253.9
click at [642, 478] on div "Option 1: Type: PO | Score: -53 | Adj. Cost: 69.76" at bounding box center [554, 482] width 369 height 16
drag, startPoint x: 644, startPoint y: 477, endPoint x: 382, endPoint y: 482, distance: 262.2
click at [382, 482] on div "Option 1: Type: PO | Score: -53 | Adj. Cost: 69.76" at bounding box center [554, 482] width 369 height 16
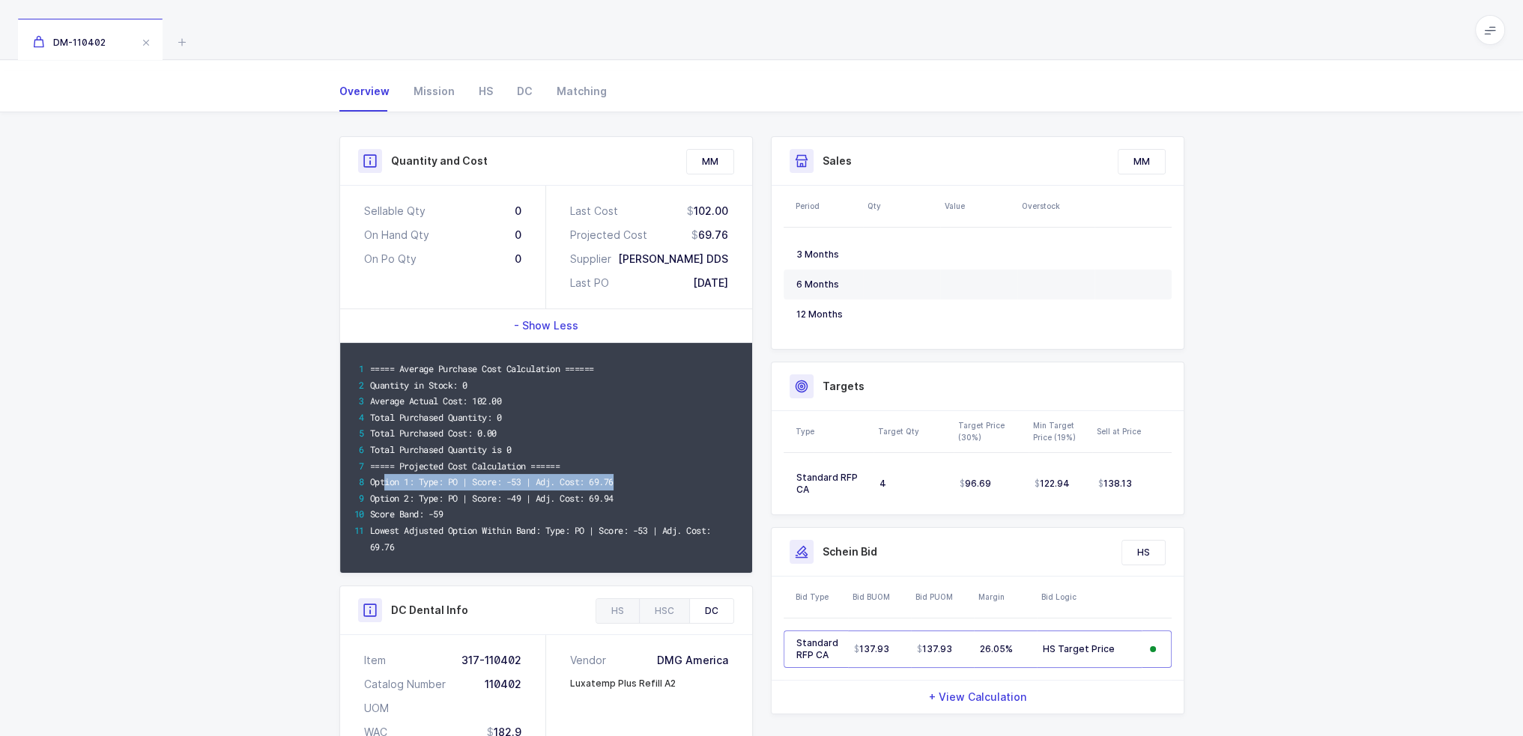
click at [566, 487] on div "Option 1: Type: PO | Score: -53 | Adj. Cost: 69.76" at bounding box center [554, 482] width 369 height 16
click at [431, 90] on div "Mission" at bounding box center [434, 91] width 65 height 40
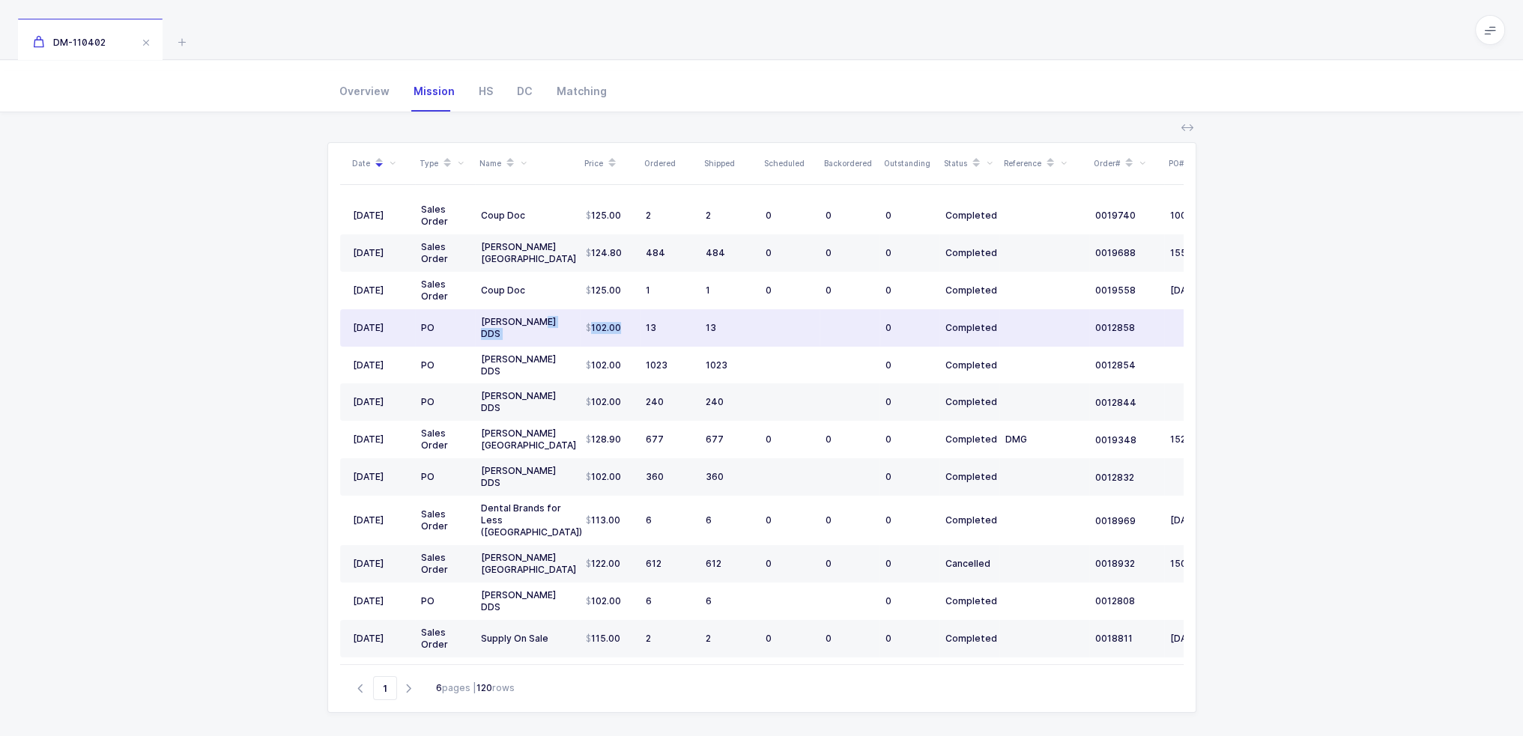
drag, startPoint x: 562, startPoint y: 327, endPoint x: 634, endPoint y: 331, distance: 72.0
click at [634, 331] on tr "12/22/2017 PO Tinh Ho DDS 102.00 13 13 0 Completed 0012858" at bounding box center [812, 327] width 944 height 37
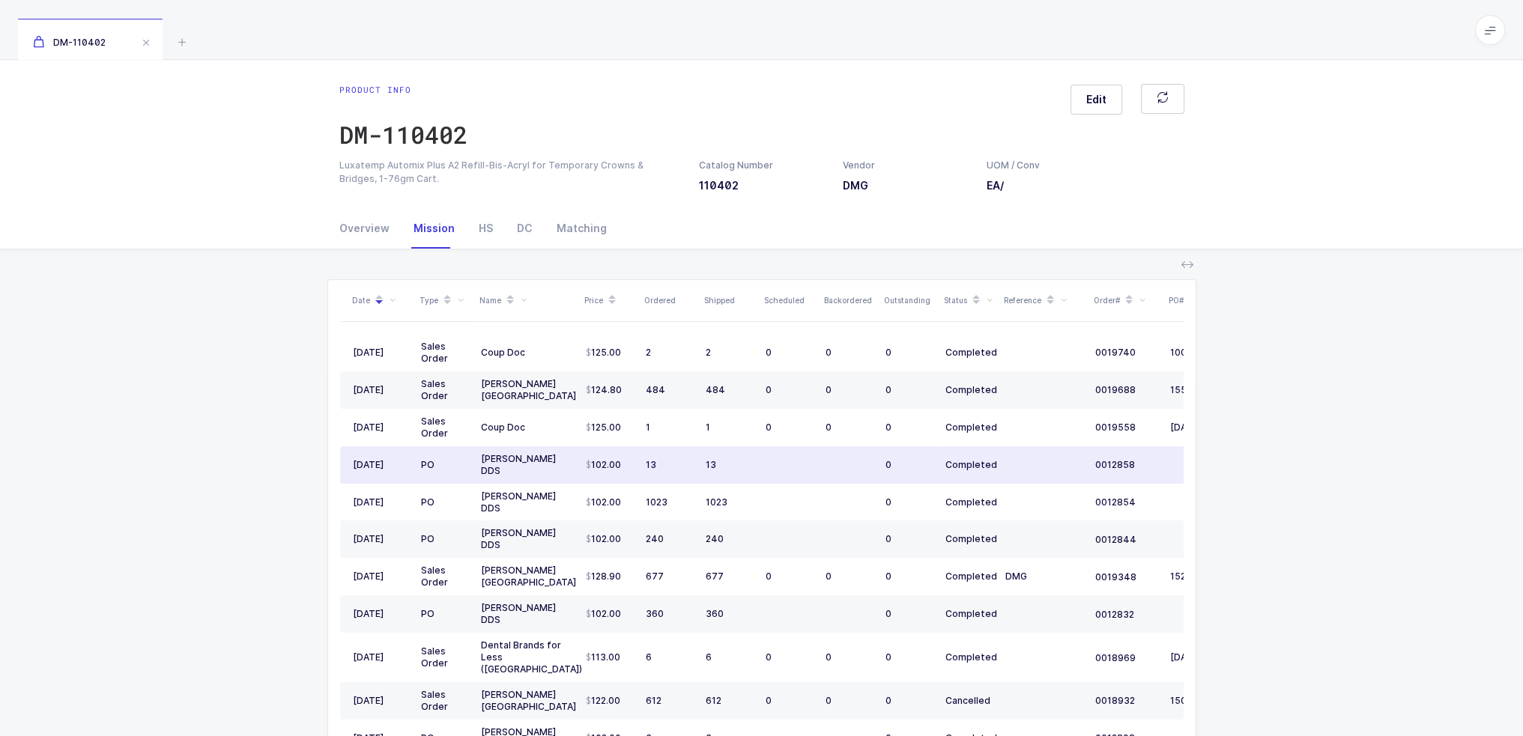
click at [635, 464] on td "102.00" at bounding box center [610, 464] width 60 height 37
drag, startPoint x: 641, startPoint y: 464, endPoint x: 581, endPoint y: 463, distance: 60.7
click at [581, 463] on tr "12/22/2017 PO Tinh Ho DDS 102.00 13 13 0 Completed 0012858" at bounding box center [812, 464] width 944 height 37
click at [581, 463] on td "102.00" at bounding box center [610, 464] width 60 height 37
drag, startPoint x: 581, startPoint y: 463, endPoint x: 621, endPoint y: 461, distance: 40.5
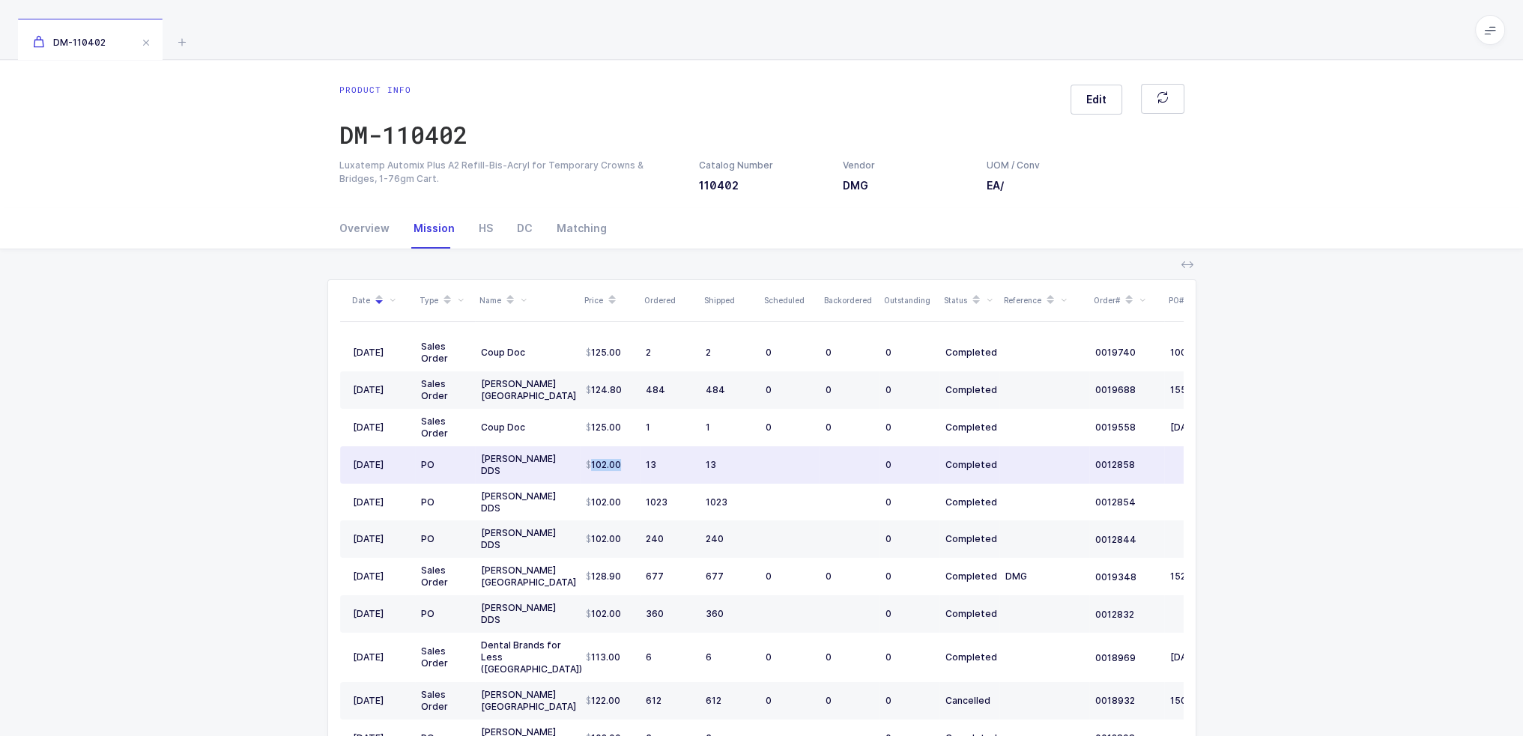
click at [621, 461] on td "102.00" at bounding box center [610, 464] width 60 height 37
click at [621, 461] on div "102.00" at bounding box center [610, 465] width 48 height 12
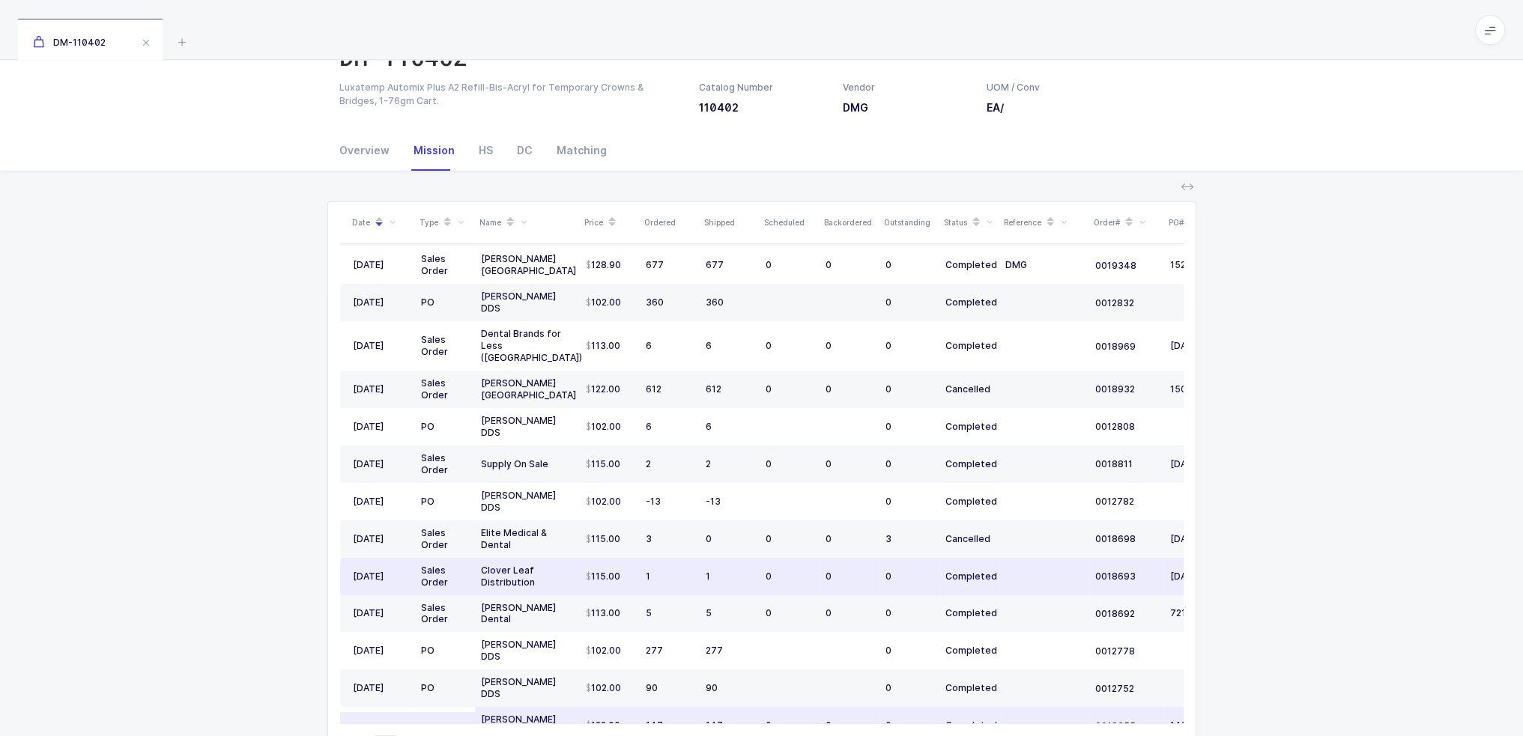
scroll to position [148, 0]
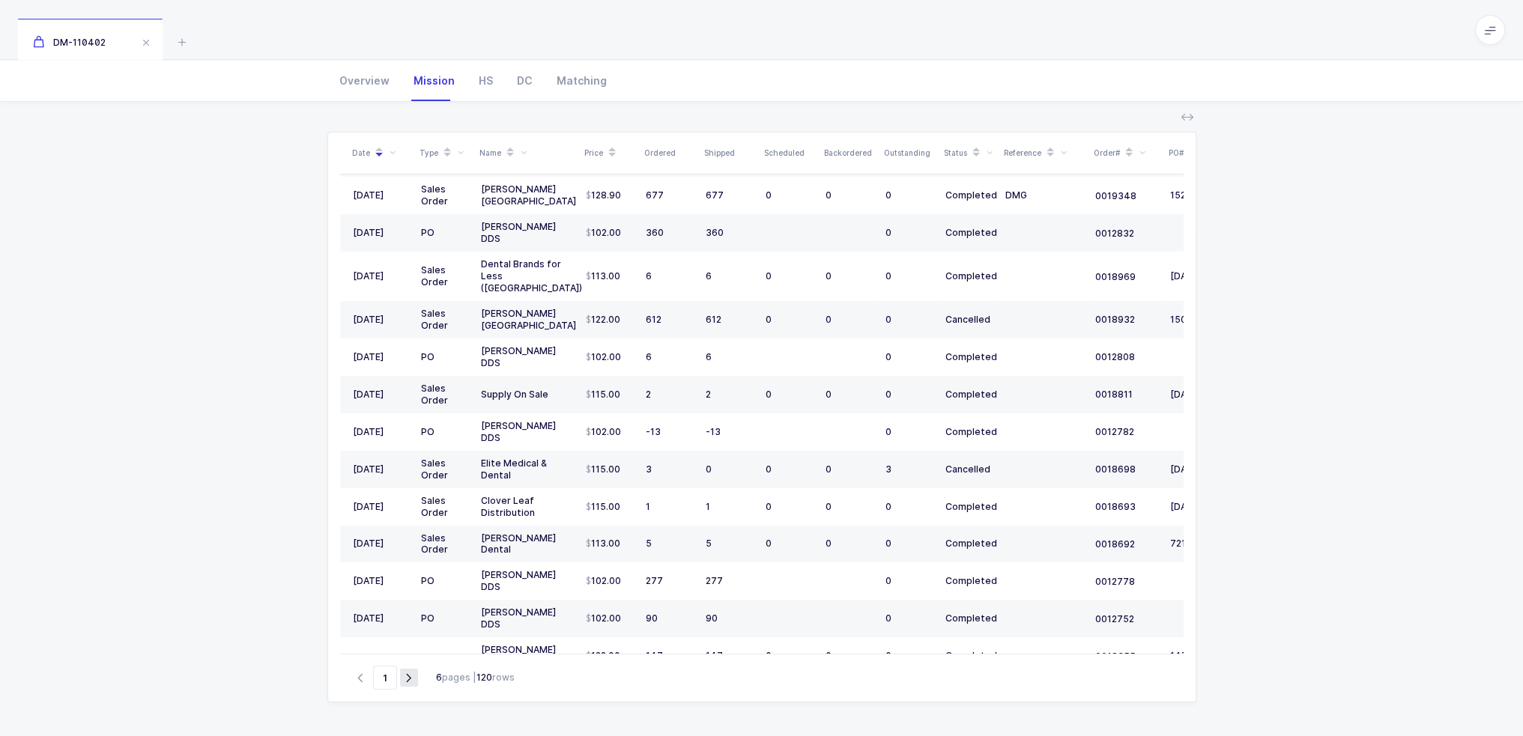
click at [408, 673] on icon "button" at bounding box center [409, 678] width 18 height 11
type input "2"
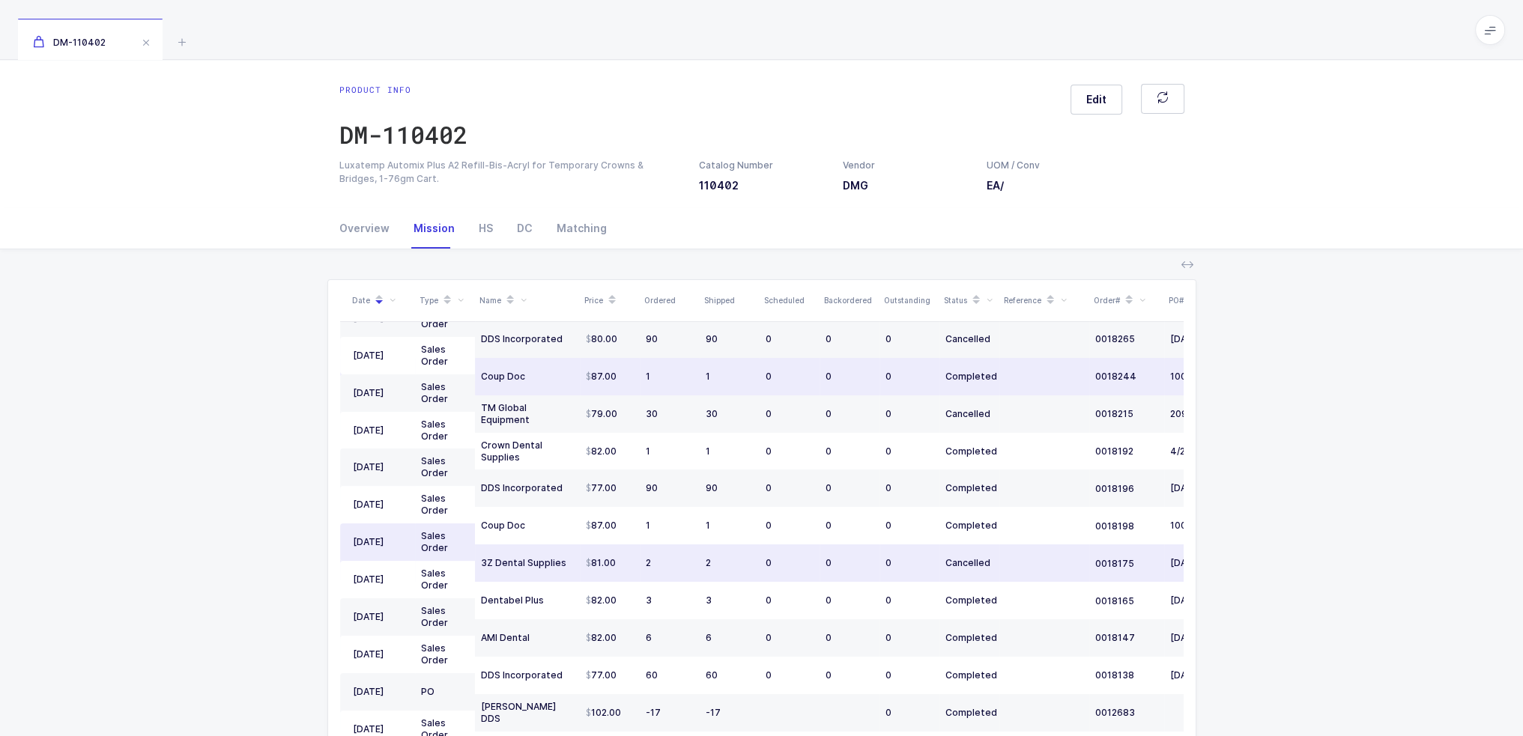
scroll to position [0, 0]
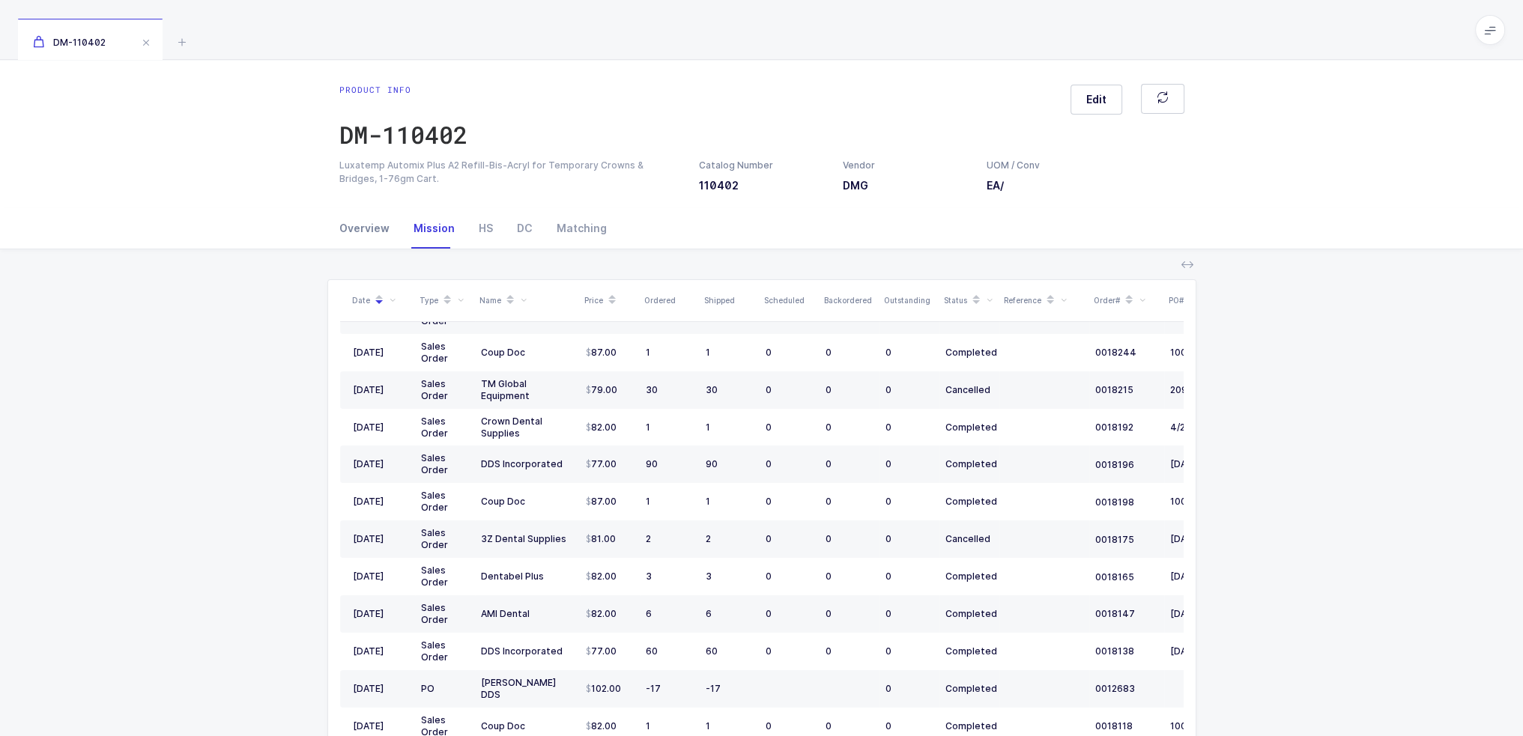
click at [367, 224] on div "Overview" at bounding box center [370, 228] width 62 height 40
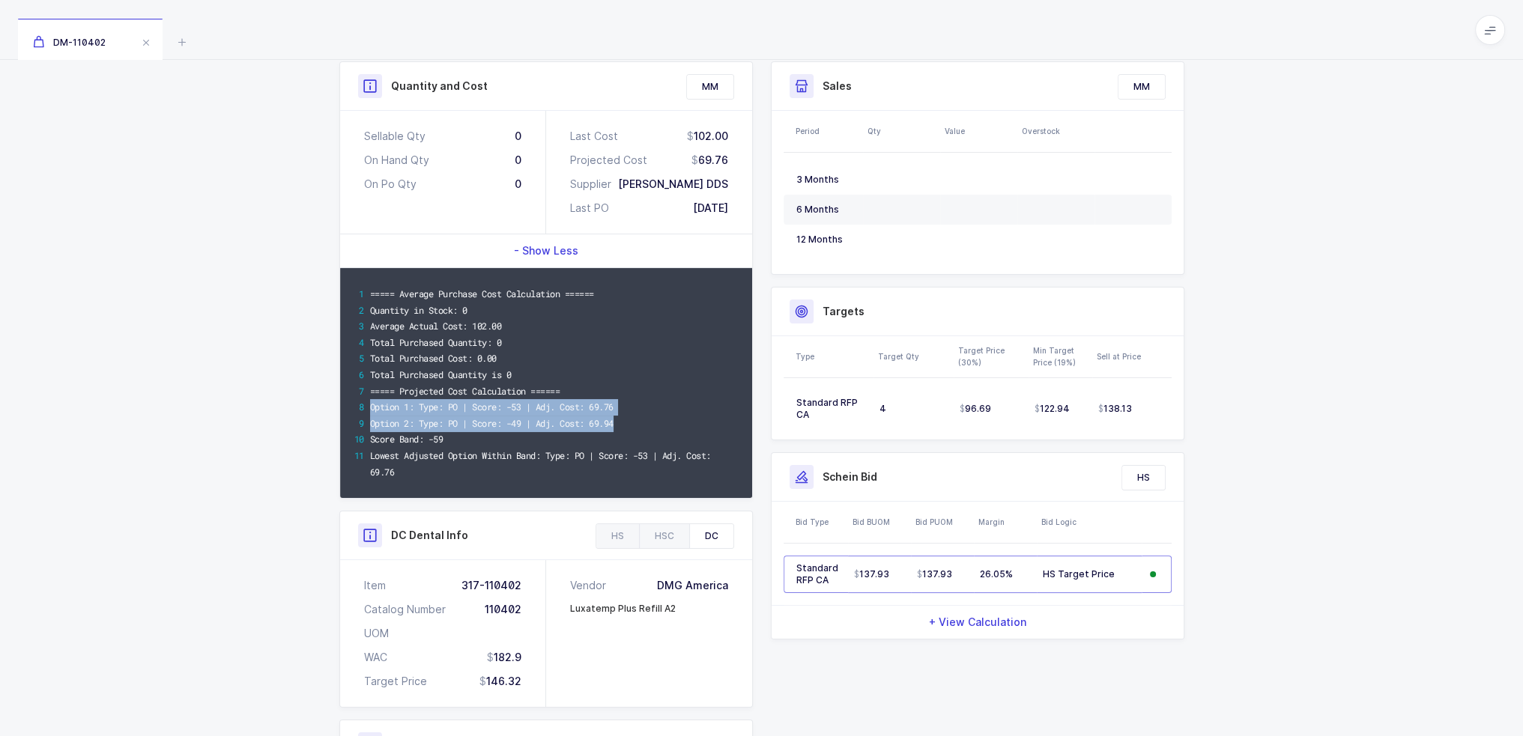
drag, startPoint x: 646, startPoint y: 422, endPoint x: 646, endPoint y: 393, distance: 28.5
click at [646, 393] on div "===== Average Purchase Cost Calculation ====== Quantity in Stock: 0 Average Act…" at bounding box center [546, 383] width 412 height 230
click at [646, 393] on div "===== Projected Cost Calculation ======" at bounding box center [554, 392] width 369 height 16
drag, startPoint x: 646, startPoint y: 393, endPoint x: 644, endPoint y: 418, distance: 24.8
click at [644, 418] on div "===== Average Purchase Cost Calculation ====== Quantity in Stock: 0 Average Act…" at bounding box center [546, 383] width 412 height 230
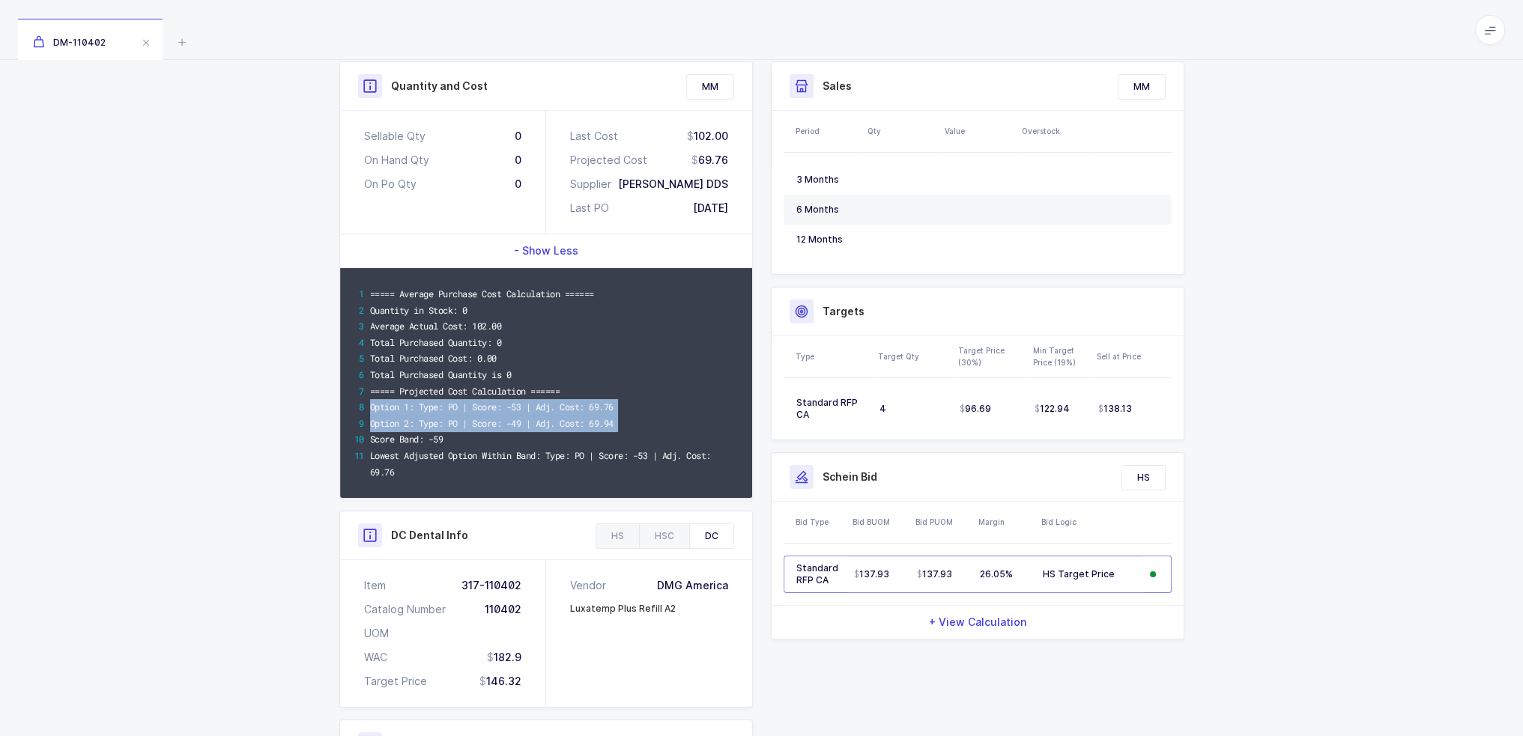
click at [644, 418] on div "Option 2: Type: PO | Score: -49 | Adj. Cost: 69.94" at bounding box center [554, 424] width 369 height 16
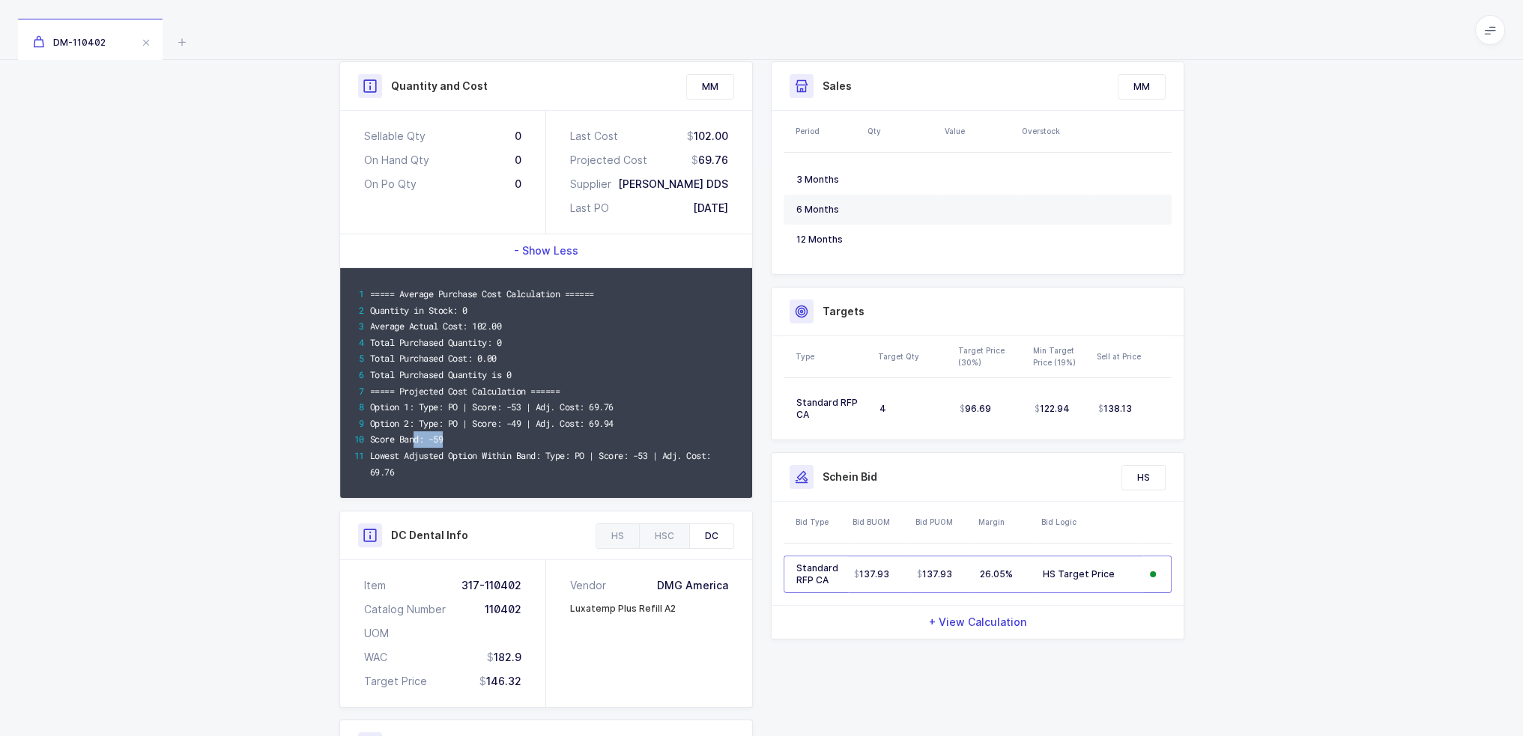
drag, startPoint x: 417, startPoint y: 441, endPoint x: 527, endPoint y: 440, distance: 110.9
click at [527, 440] on div "Score Band: -59" at bounding box center [554, 439] width 369 height 16
drag, startPoint x: 472, startPoint y: 422, endPoint x: 631, endPoint y: 424, distance: 159.6
click at [631, 424] on div "Option 2: Type: PO | Score: -49 | Adj. Cost: 69.94" at bounding box center [554, 424] width 369 height 16
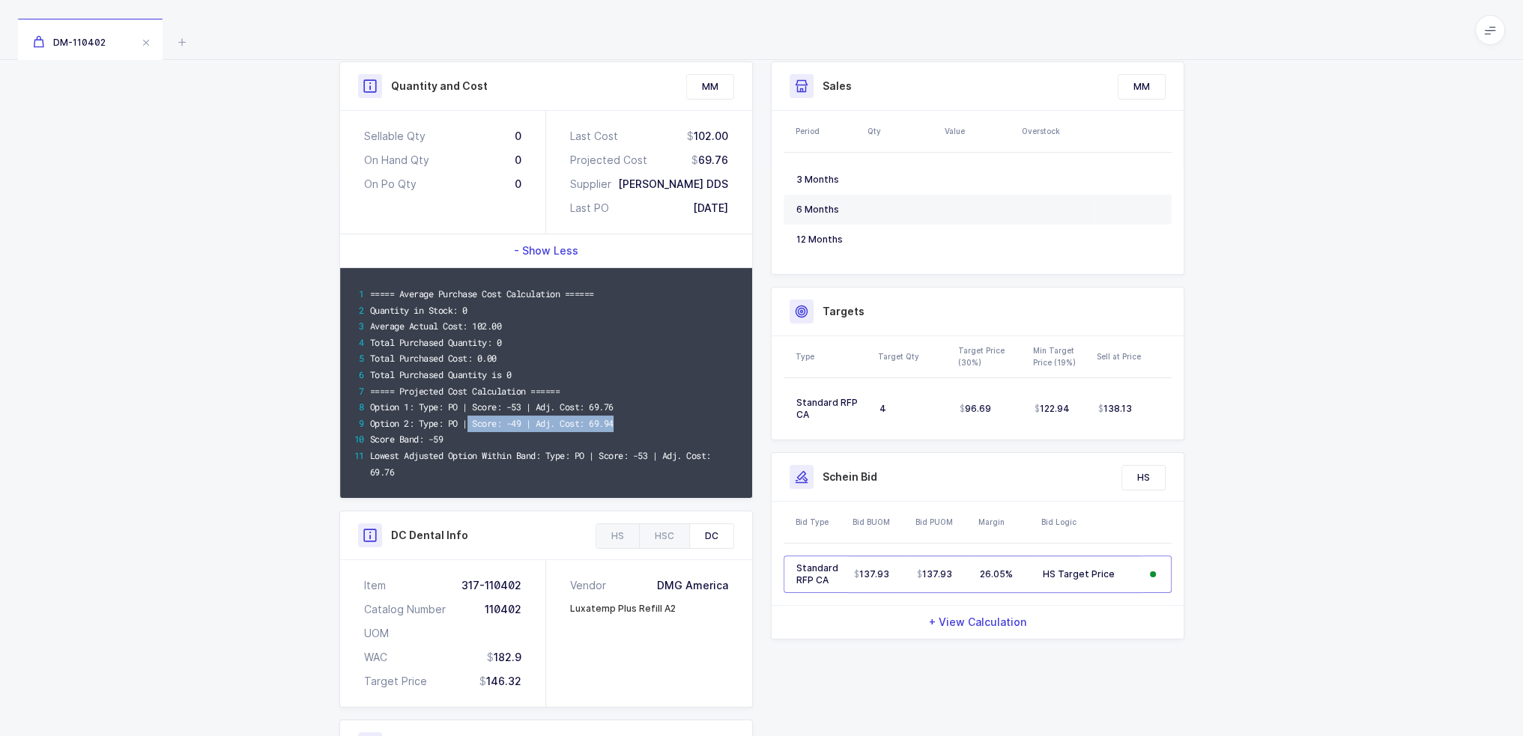
click at [631, 424] on div "Option 2: Type: PO | Score: -49 | Adj. Cost: 69.94" at bounding box center [554, 424] width 369 height 16
drag, startPoint x: 631, startPoint y: 402, endPoint x: 369, endPoint y: 402, distance: 262.9
click at [369, 402] on div "===== Average Purchase Cost Calculation ====== Quantity in Stock: 0 Average Act…" at bounding box center [546, 383] width 412 height 230
drag, startPoint x: 369, startPoint y: 402, endPoint x: 636, endPoint y: 408, distance: 267.5
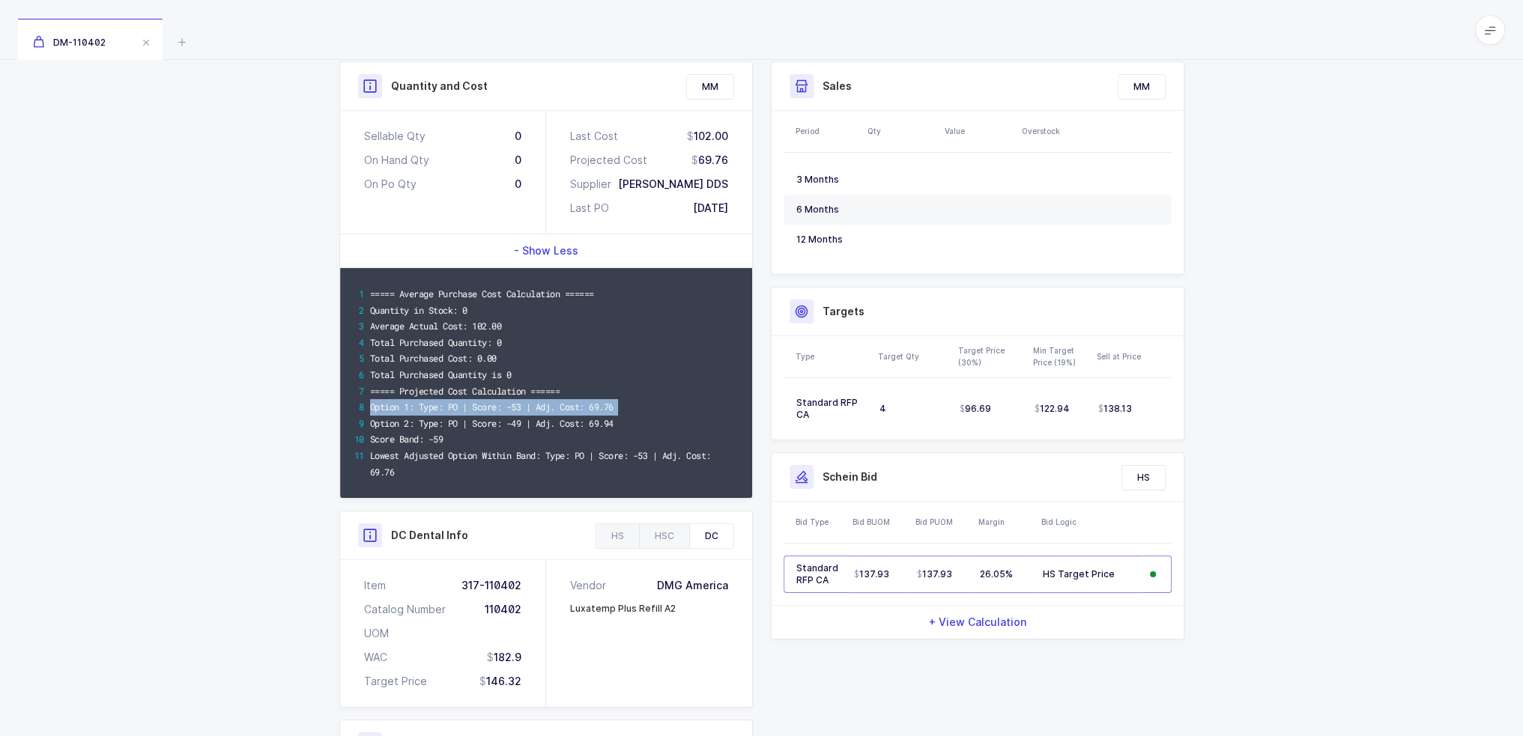
click at [636, 408] on div "===== Average Purchase Cost Calculation ====== Quantity in Stock: 0 Average Act…" at bounding box center [546, 383] width 412 height 230
click at [636, 408] on div "Option 1: Type: PO | Score: -53 | Adj. Cost: 69.76" at bounding box center [554, 407] width 369 height 16
drag, startPoint x: 636, startPoint y: 405, endPoint x: 649, endPoint y: 409, distance: 14.2
click at [649, 409] on div "Option 1: Type: PO | Score: -53 | Adj. Cost: 69.76" at bounding box center [554, 407] width 369 height 16
click at [608, 409] on div "Option 1: Type: PO | Score: -53 | Adj. Cost: 69.76" at bounding box center [554, 407] width 369 height 16
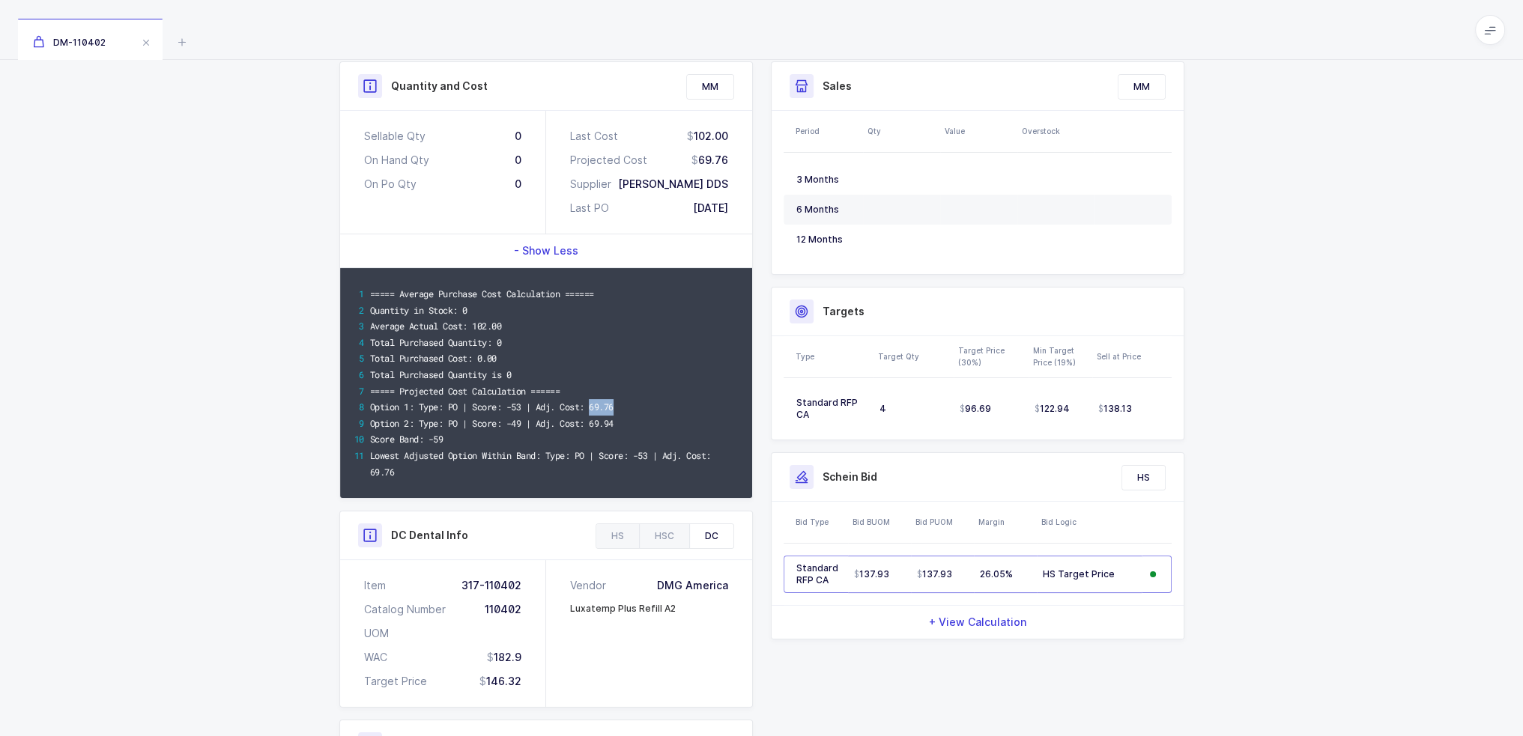
click at [608, 409] on div "Option 1: Type: PO | Score: -53 | Adj. Cost: 69.76" at bounding box center [554, 407] width 369 height 16
click at [602, 412] on div "Option 1: Type: PO | Score: -53 | Adj. Cost: 69.76" at bounding box center [554, 407] width 369 height 16
click at [608, 407] on div "Option 1: Type: PO | Score: -53 | Adj. Cost: 69.76" at bounding box center [554, 407] width 369 height 16
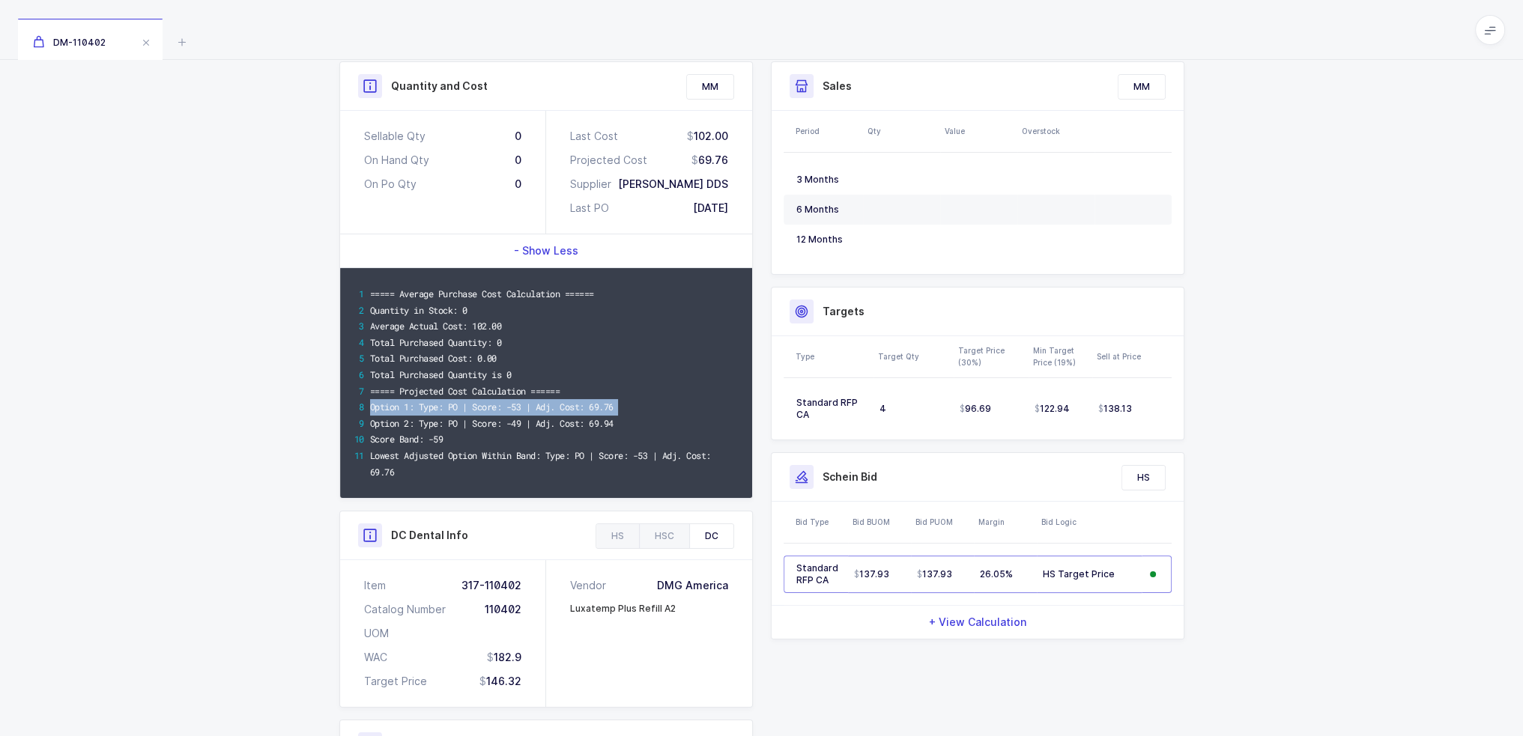
click at [608, 407] on div "Option 1: Type: PO | Score: -53 | Adj. Cost: 69.76" at bounding box center [554, 407] width 369 height 16
click at [653, 405] on div "Option 1: Type: PO | Score: -53 | Adj. Cost: 69.76" at bounding box center [554, 407] width 369 height 16
drag, startPoint x: 643, startPoint y: 408, endPoint x: 591, endPoint y: 408, distance: 52.4
click at [591, 408] on div "Option 1: Type: PO | Score: -53 | Adj. Cost: 69.76" at bounding box center [554, 407] width 369 height 16
click at [602, 403] on div "Option 1: Type: PO | Score: -53 | Adj. Cost: 69.76" at bounding box center [554, 407] width 369 height 16
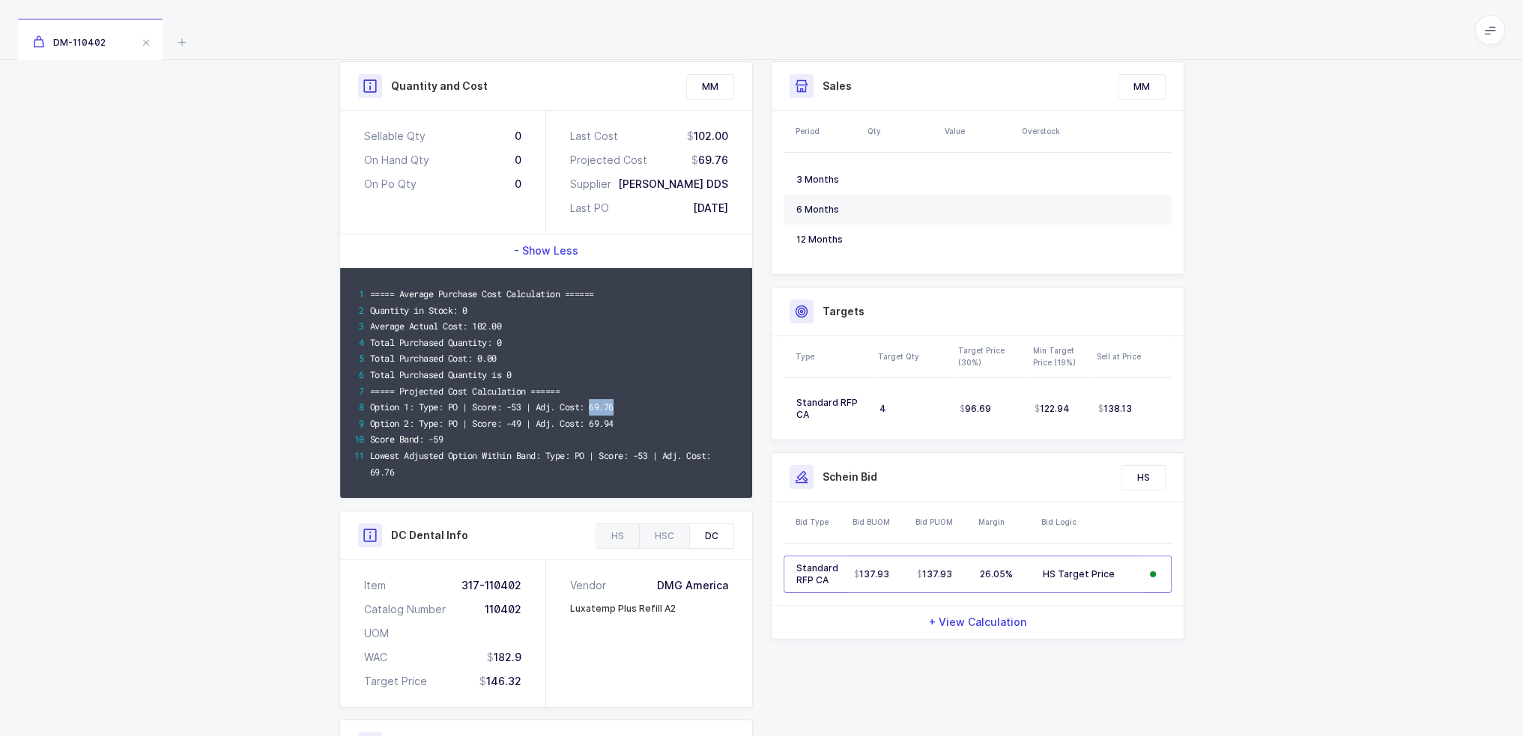
click at [602, 403] on div "Option 1: Type: PO | Score: -53 | Adj. Cost: 69.76" at bounding box center [554, 407] width 369 height 16
click at [621, 405] on div "Option 1: Type: PO | Score: -53 | Adj. Cost: 69.76" at bounding box center [554, 407] width 369 height 16
click at [613, 407] on div "Option 1: Type: PO | Score: -53 | Adj. Cost: 69.76" at bounding box center [554, 407] width 369 height 16
click at [647, 408] on div "Option 1: Type: PO | Score: -53 | Adj. Cost: 69.76" at bounding box center [554, 407] width 369 height 16
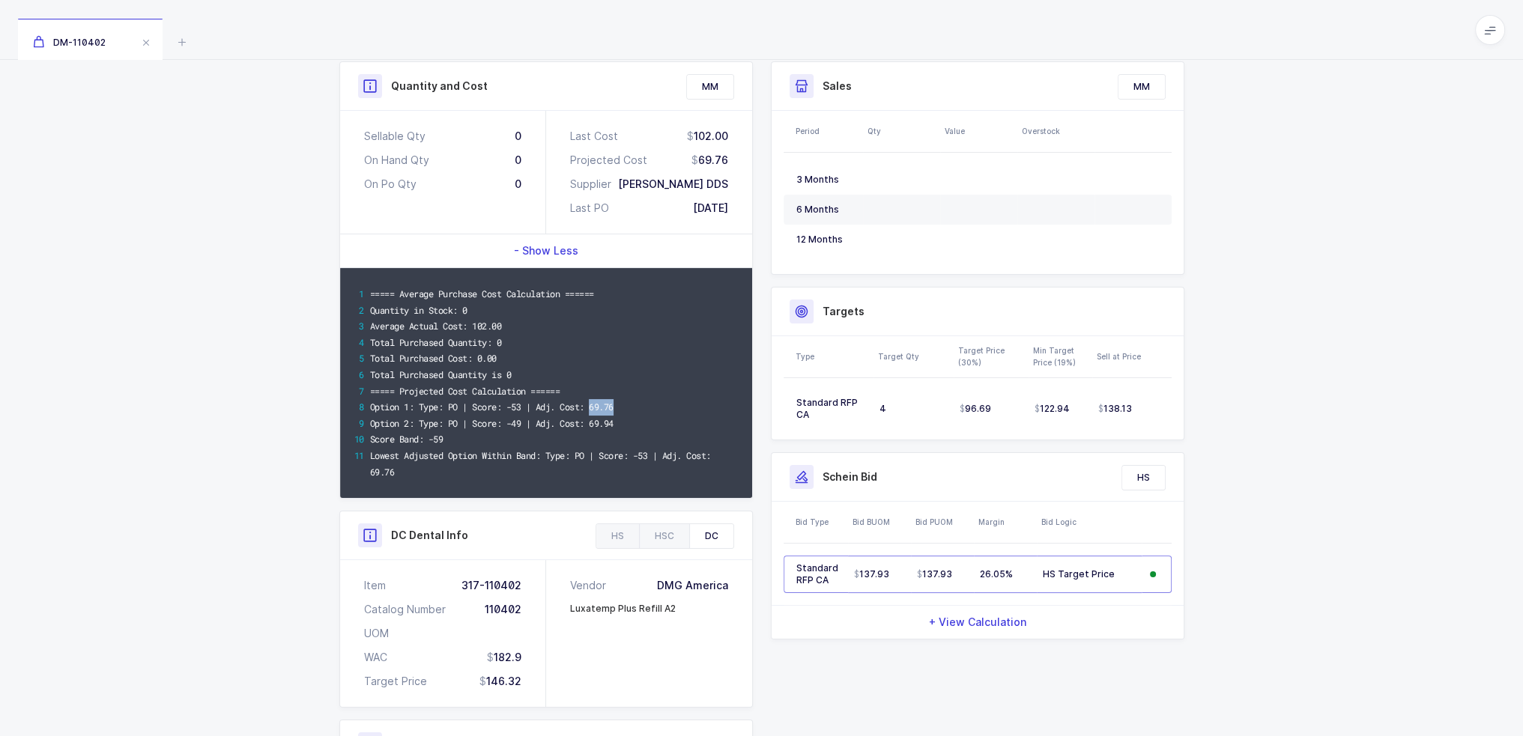
drag, startPoint x: 638, startPoint y: 410, endPoint x: 594, endPoint y: 414, distance: 44.4
click at [594, 414] on div "Option 1: Type: PO | Score: -53 | Adj. Cost: 69.76" at bounding box center [554, 407] width 369 height 16
drag, startPoint x: 581, startPoint y: 449, endPoint x: 588, endPoint y: 464, distance: 15.7
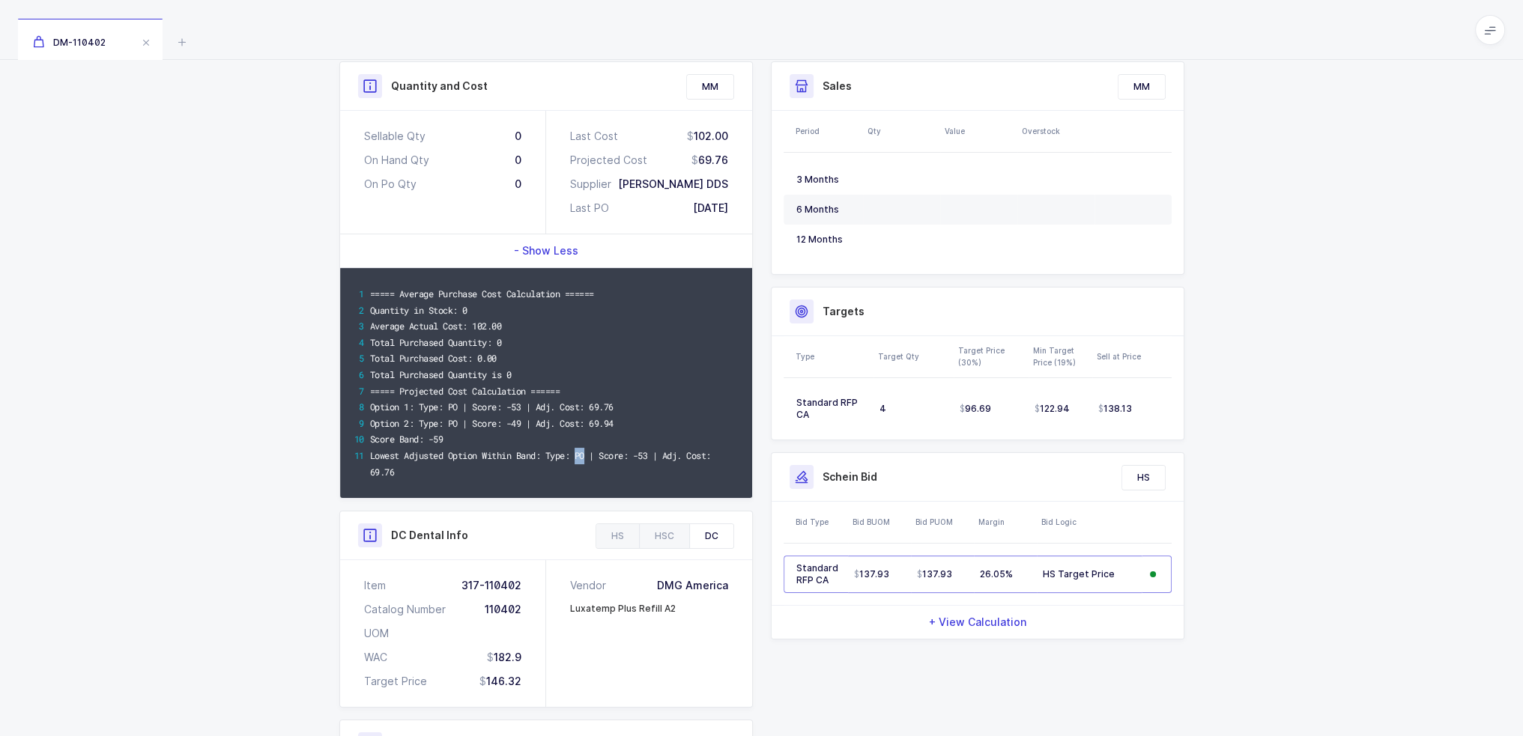
click at [588, 464] on div "Lowest Adjusted Option Within Band: Type: PO | Score: -53 | Adj. Cost: 69.76" at bounding box center [554, 464] width 369 height 32
drag, startPoint x: 584, startPoint y: 474, endPoint x: 565, endPoint y: 478, distance: 19.1
click at [575, 467] on div "Lowest Adjusted Option Within Band: Type: PO | Score: -53 | Adj. Cost: 69.76" at bounding box center [554, 464] width 369 height 32
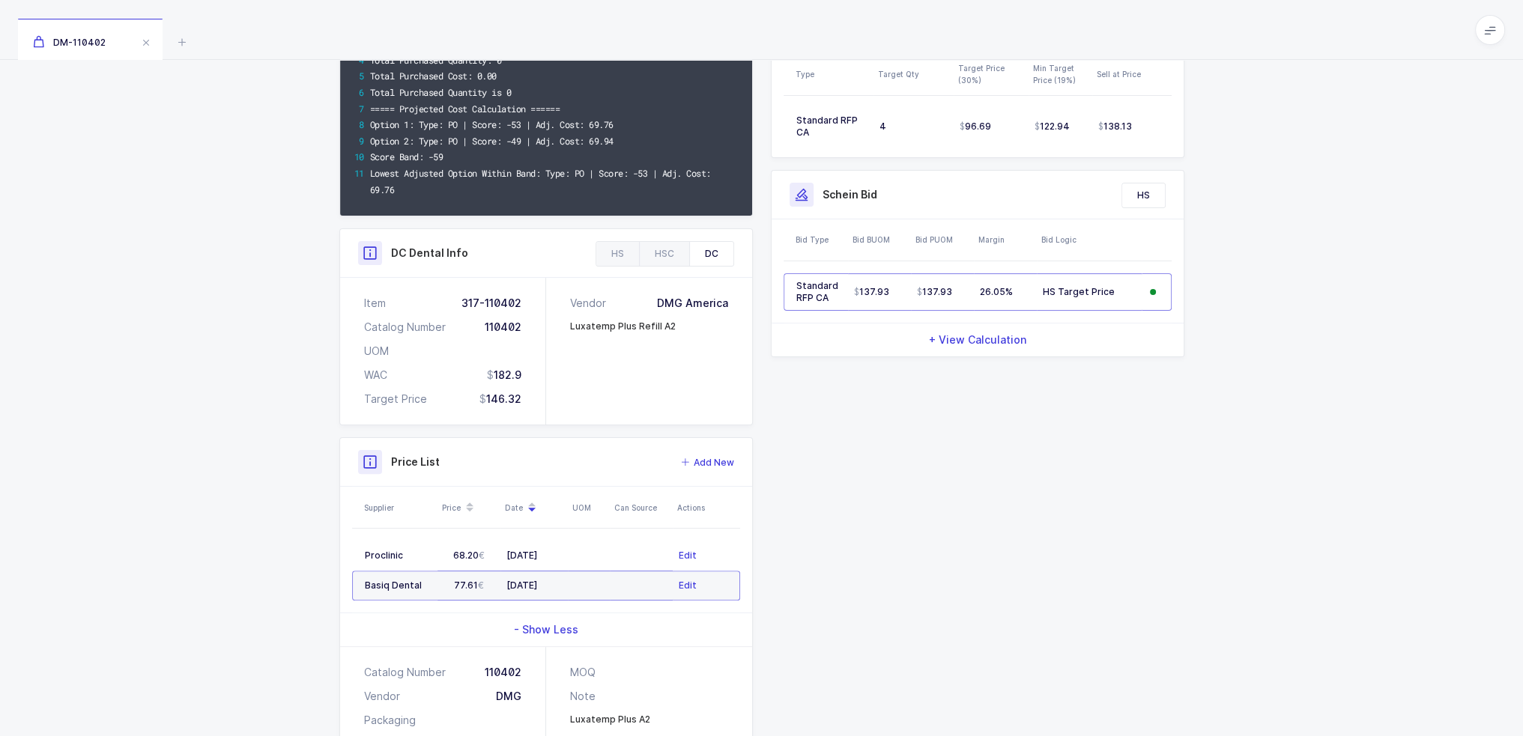
scroll to position [587, 0]
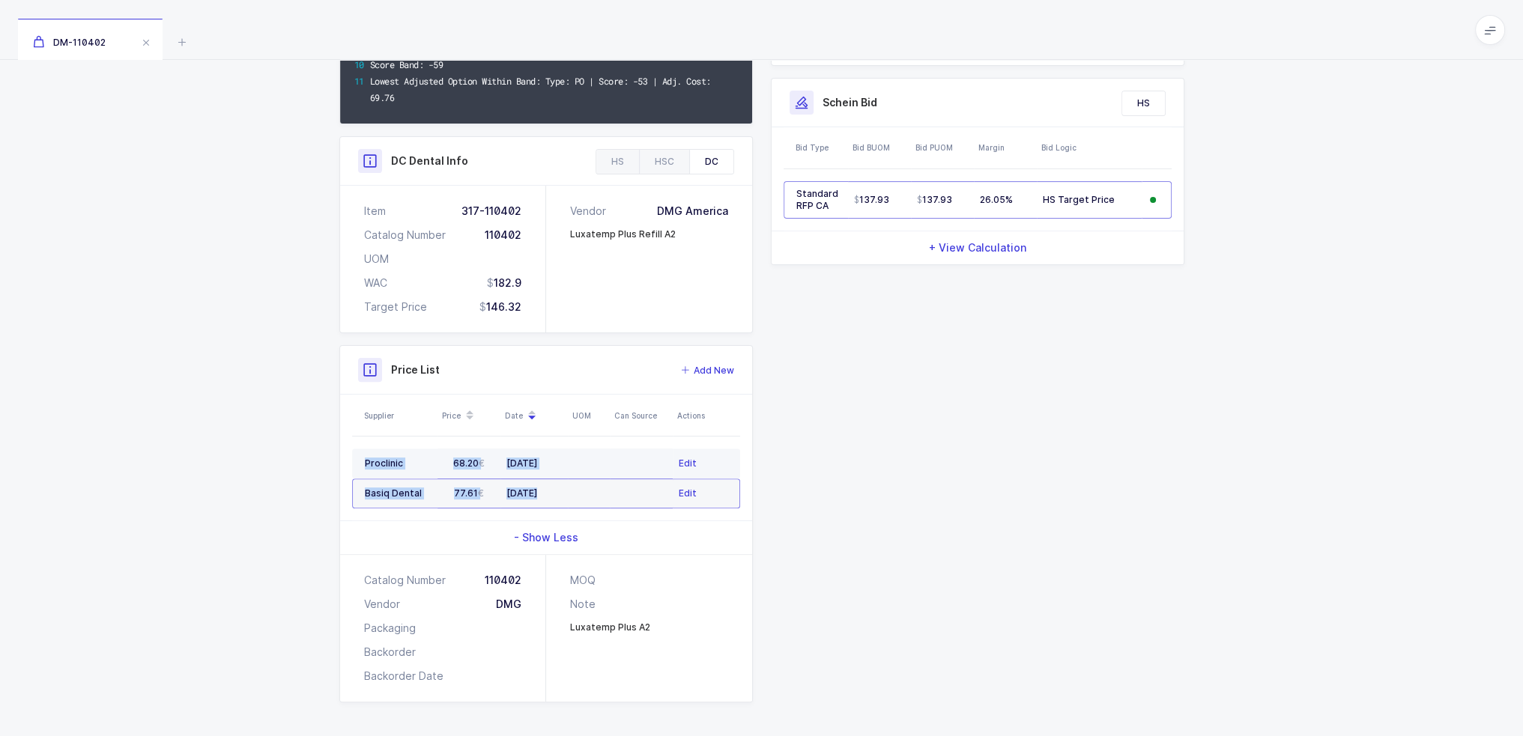
drag, startPoint x: 599, startPoint y: 494, endPoint x: 365, endPoint y: 455, distance: 237.6
click at [365, 455] on tbody "Proclinic 68.20 04/01/2025 Edit Basiq Dental 77.61 03/20/2025 Edit" at bounding box center [546, 479] width 388 height 60
click at [365, 458] on div "Proclinic" at bounding box center [398, 464] width 67 height 12
drag, startPoint x: 365, startPoint y: 455, endPoint x: 617, endPoint y: 477, distance: 253.4
click at [617, 477] on tbody "Proclinic 68.20 04/01/2025 Edit Basiq Dental 77.61 03/20/2025 Edit" at bounding box center [546, 479] width 388 height 60
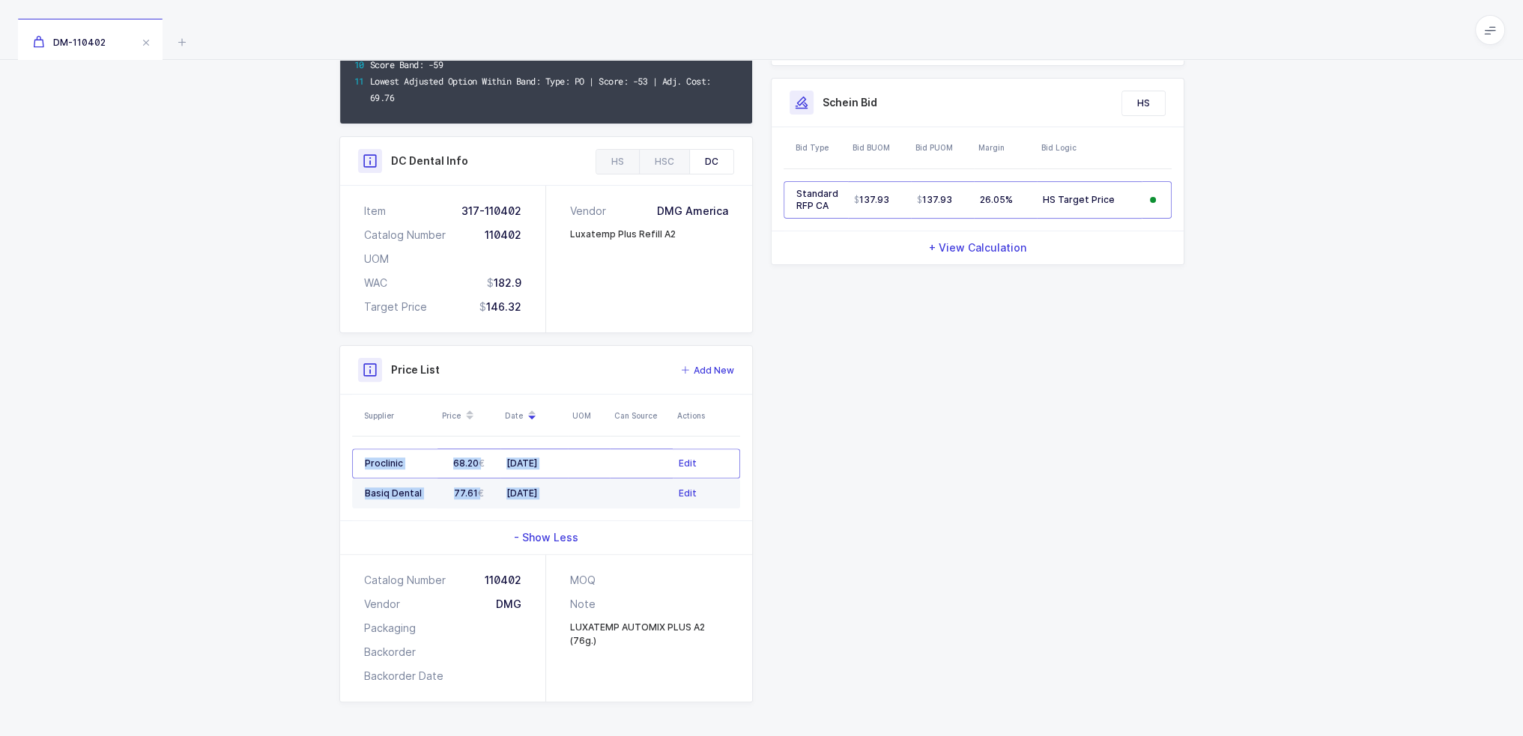
click at [618, 479] on td at bounding box center [641, 494] width 63 height 30
drag, startPoint x: 617, startPoint y: 491, endPoint x: 372, endPoint y: 464, distance: 246.4
click at [372, 464] on tbody "Proclinic 68.20 04/01/2025 Edit Basiq Dental 77.61 03/20/2025 Edit" at bounding box center [546, 479] width 388 height 60
click at [372, 464] on div "Proclinic" at bounding box center [398, 464] width 67 height 12
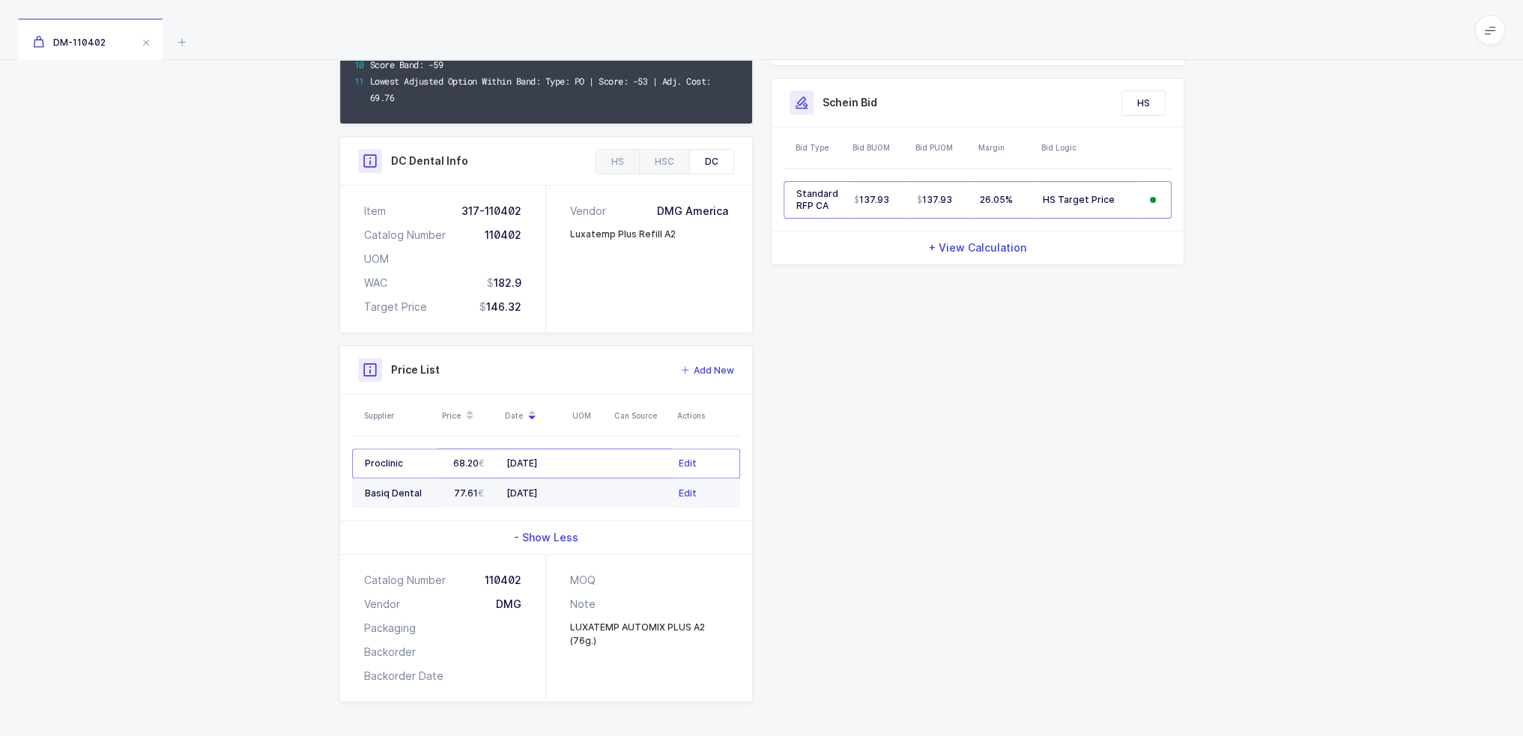
click at [566, 482] on td "[DATE]" at bounding box center [533, 494] width 67 height 30
drag, startPoint x: 360, startPoint y: 457, endPoint x: 578, endPoint y: 484, distance: 219.7
click at [578, 484] on tbody "Proclinic 68.20 04/01/2025 Edit Basiq Dental 77.61 03/20/2025 Edit" at bounding box center [546, 479] width 388 height 60
click at [578, 484] on td at bounding box center [589, 494] width 42 height 30
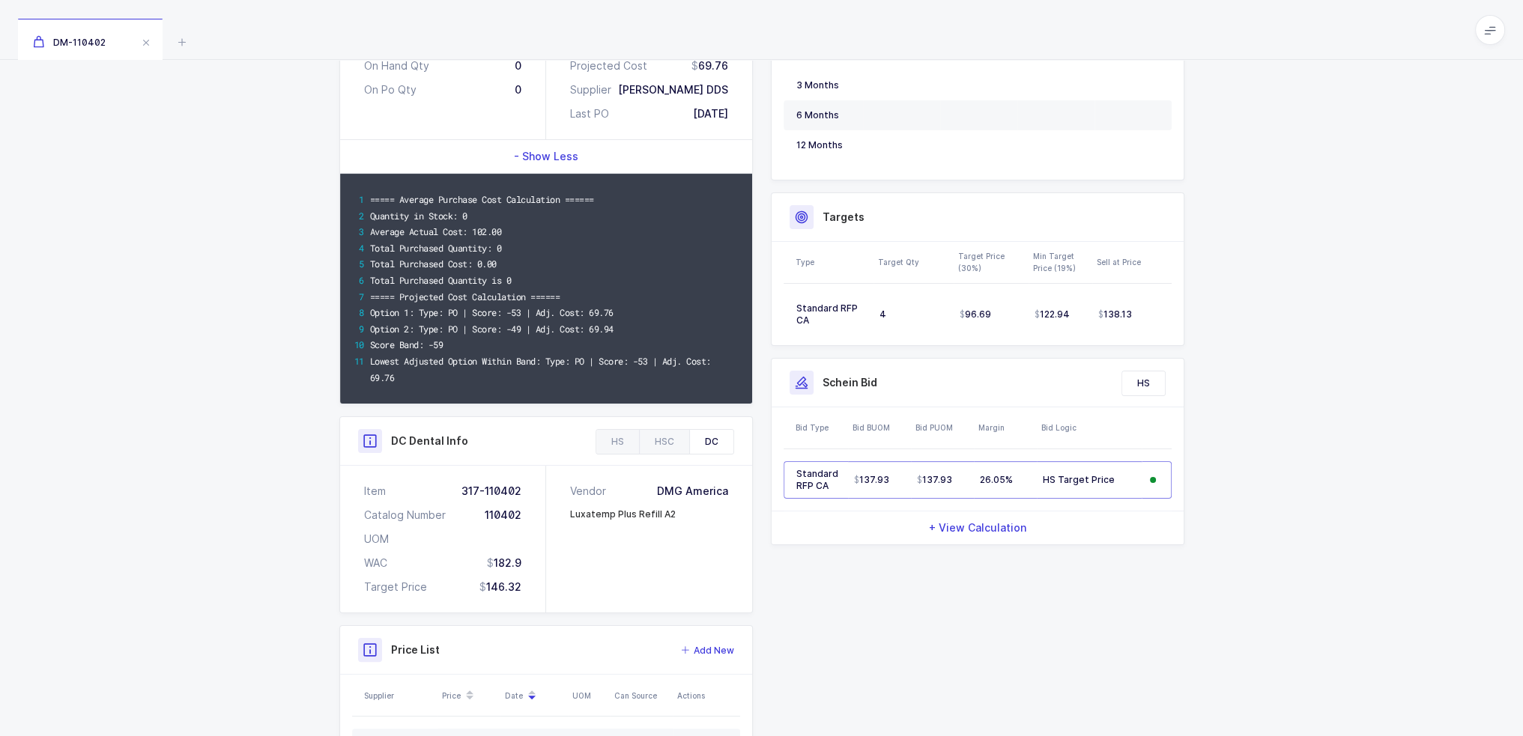
scroll to position [137, 0]
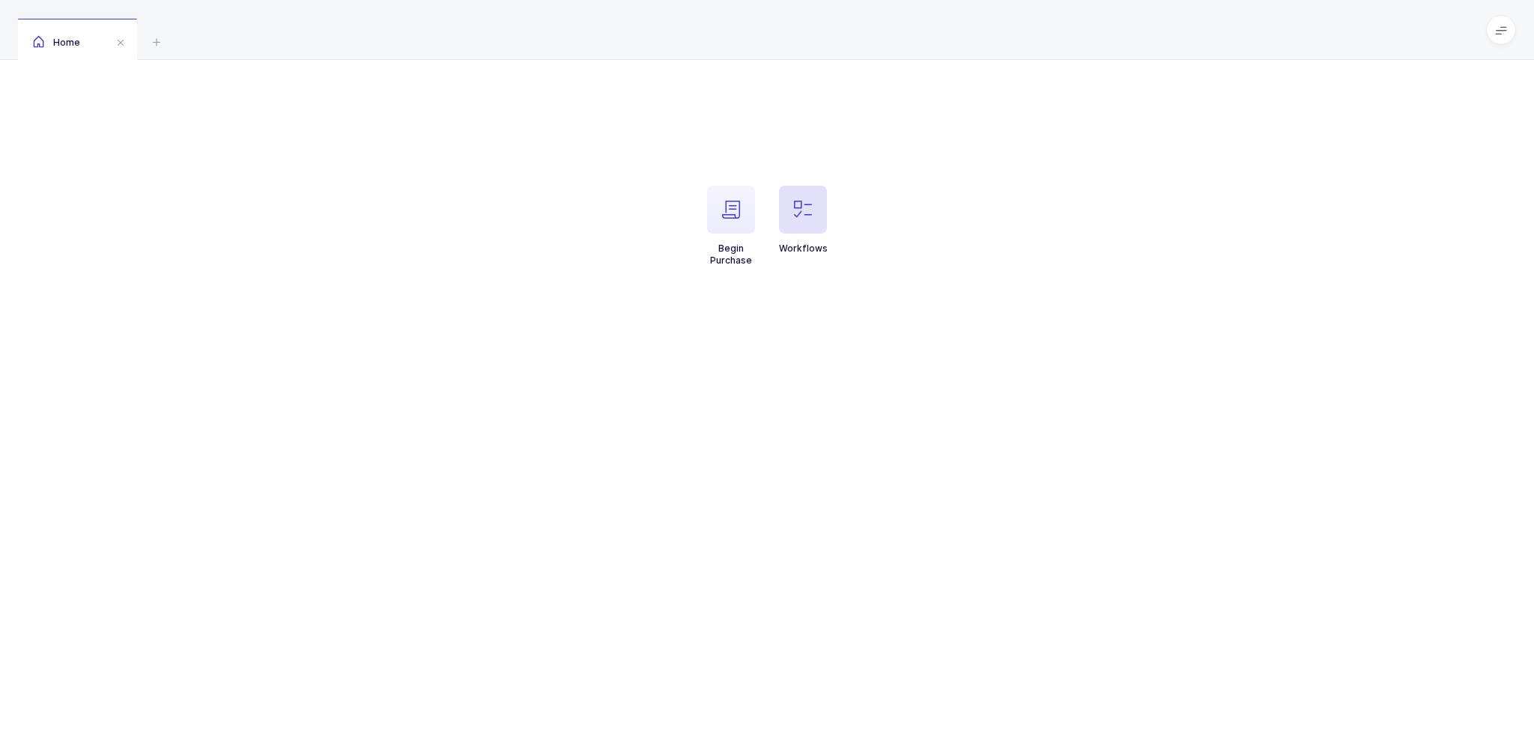
click at [803, 225] on span "button" at bounding box center [803, 210] width 48 height 48
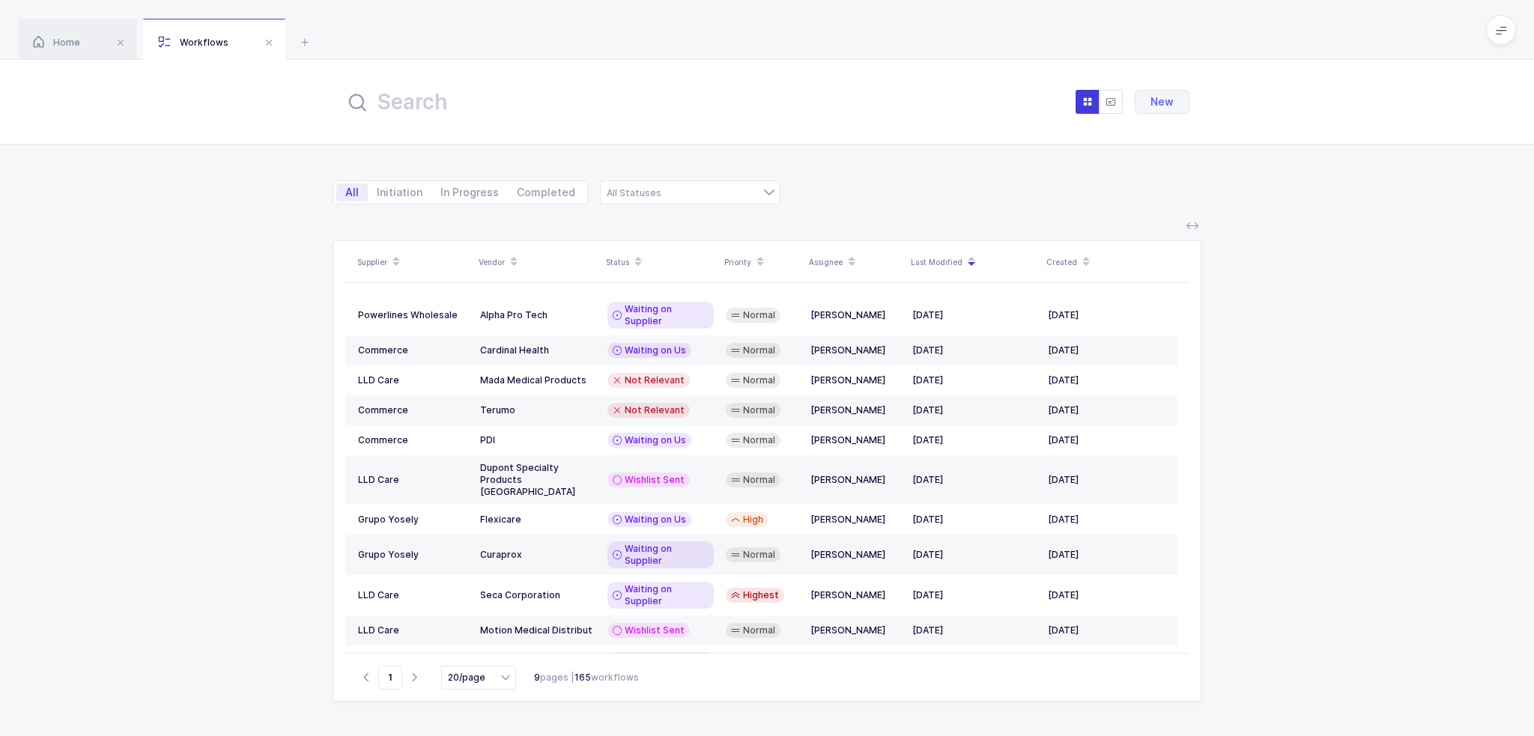
click at [543, 103] on input "text" at bounding box center [510, 102] width 330 height 36
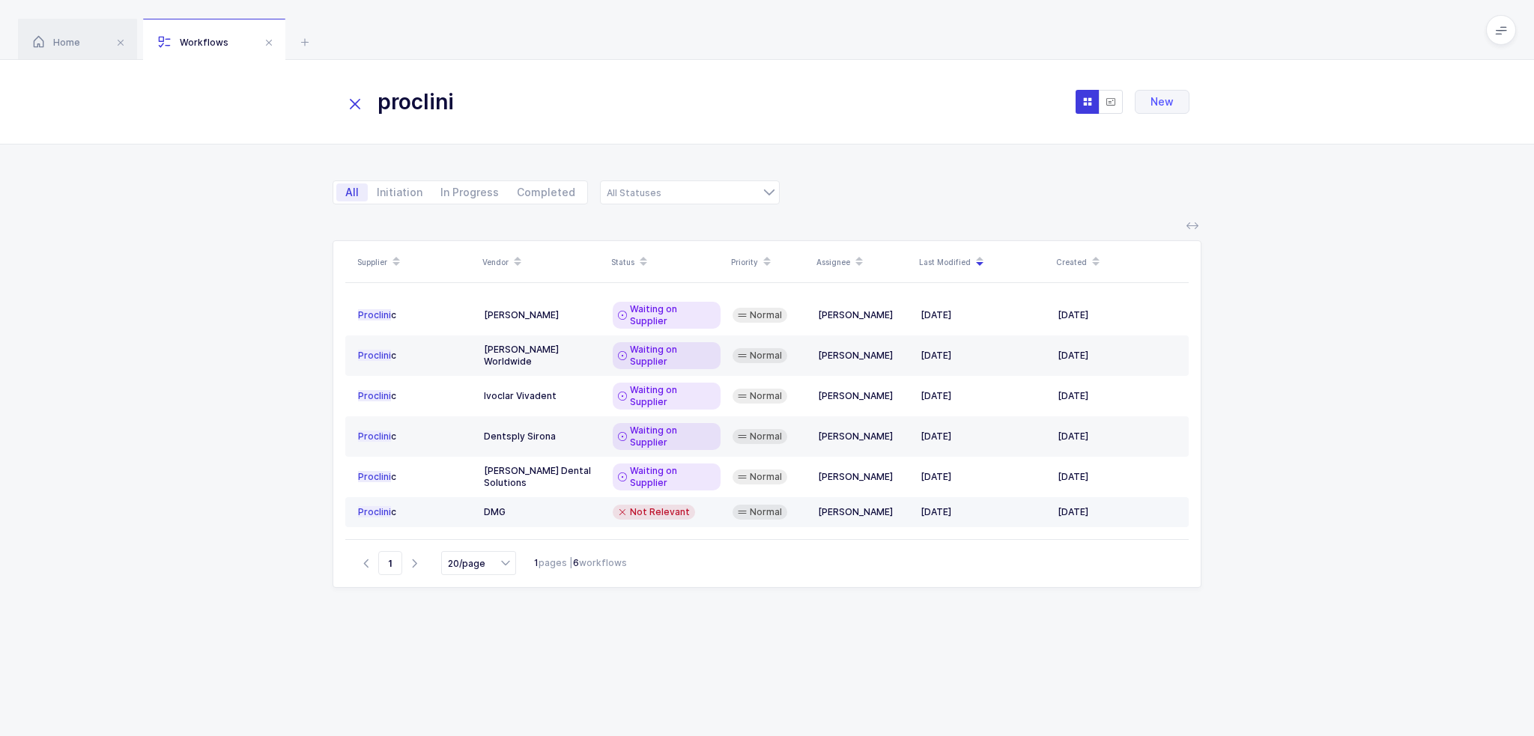
type input "proclini"
click at [563, 506] on div "DMG" at bounding box center [542, 512] width 117 height 12
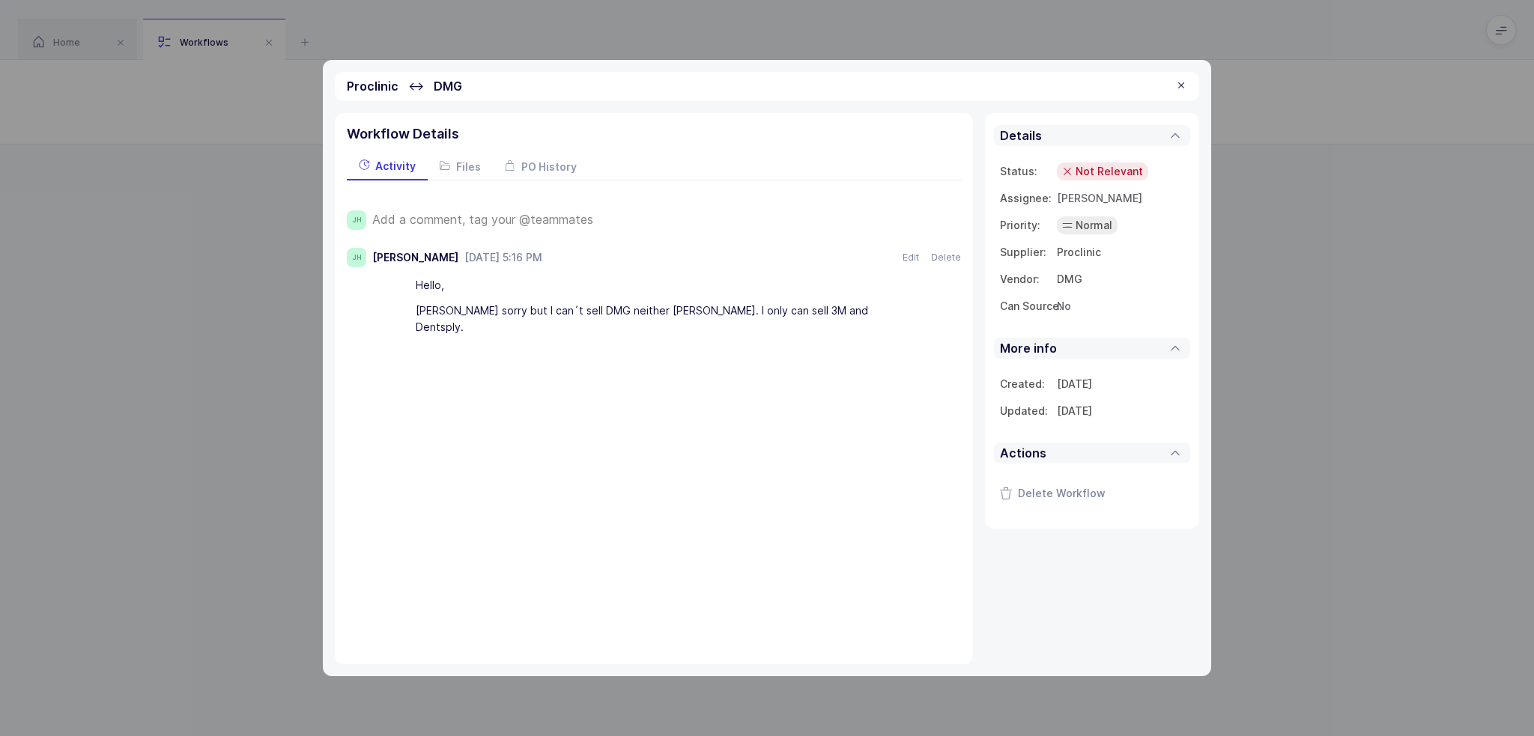
click at [1187, 79] on div at bounding box center [1181, 85] width 12 height 13
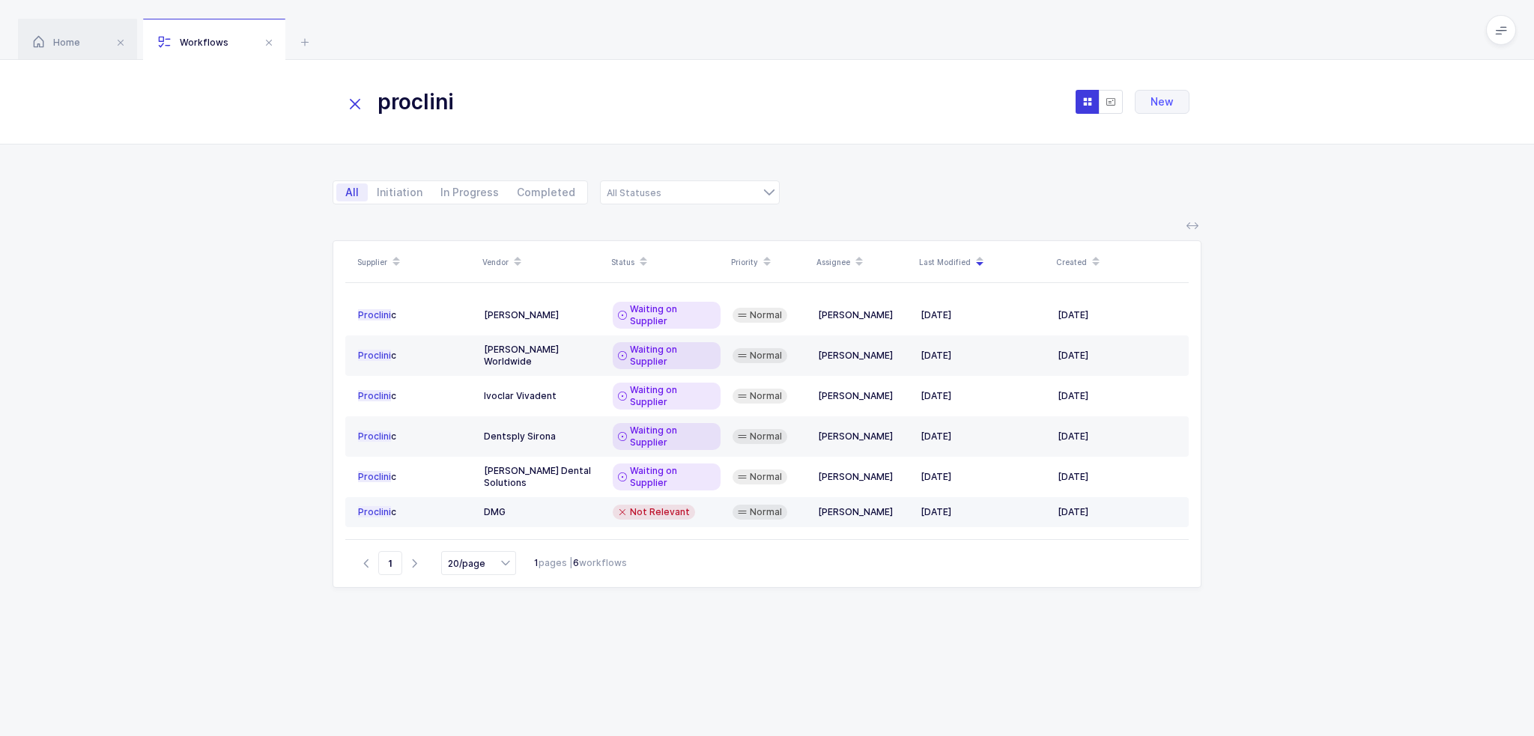
click at [565, 506] on div "DMG" at bounding box center [542, 512] width 117 height 12
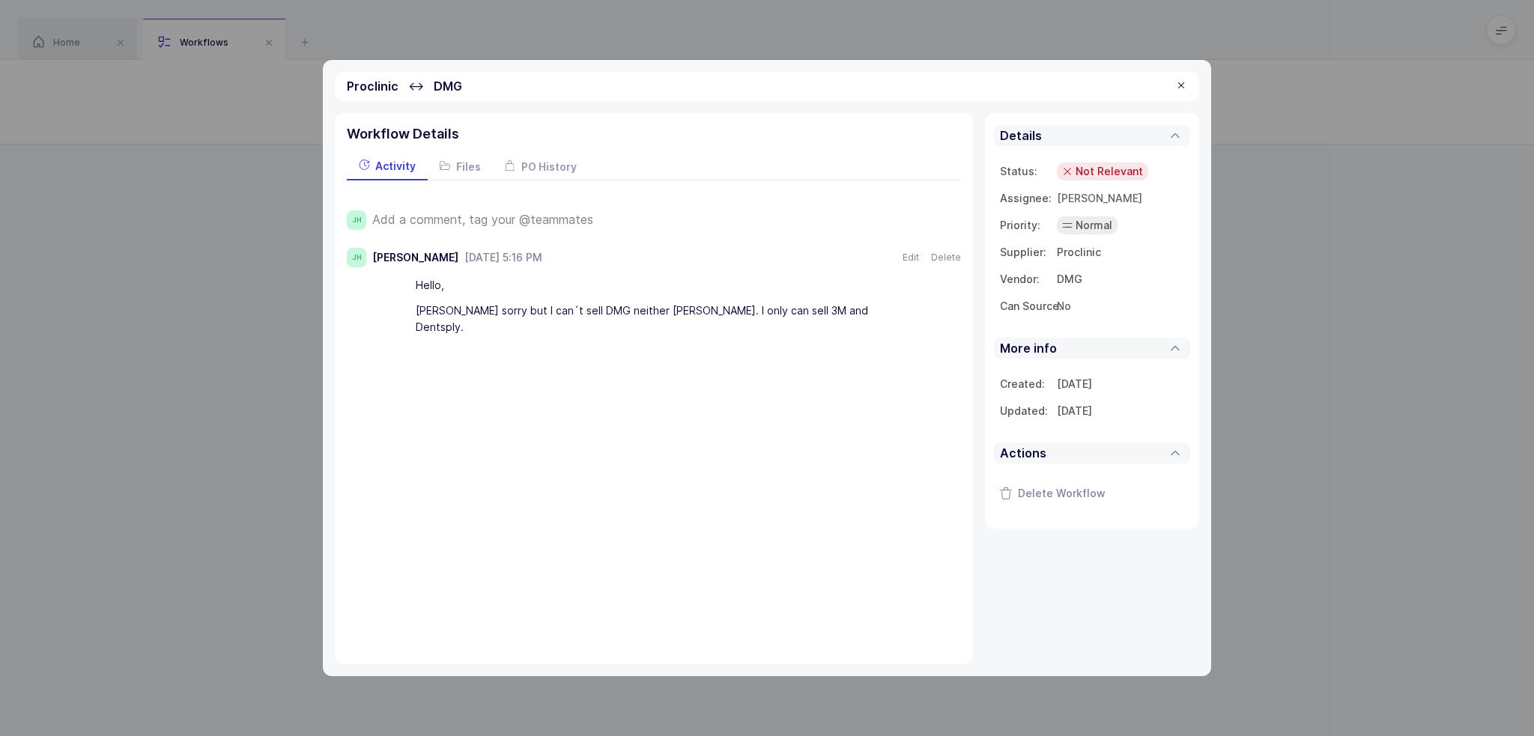
click at [1074, 282] on td "DMG" at bounding box center [1120, 279] width 127 height 27
click at [1069, 303] on span "No" at bounding box center [1064, 306] width 14 height 13
click at [1000, 344] on div "Yes" at bounding box center [990, 342] width 132 height 24
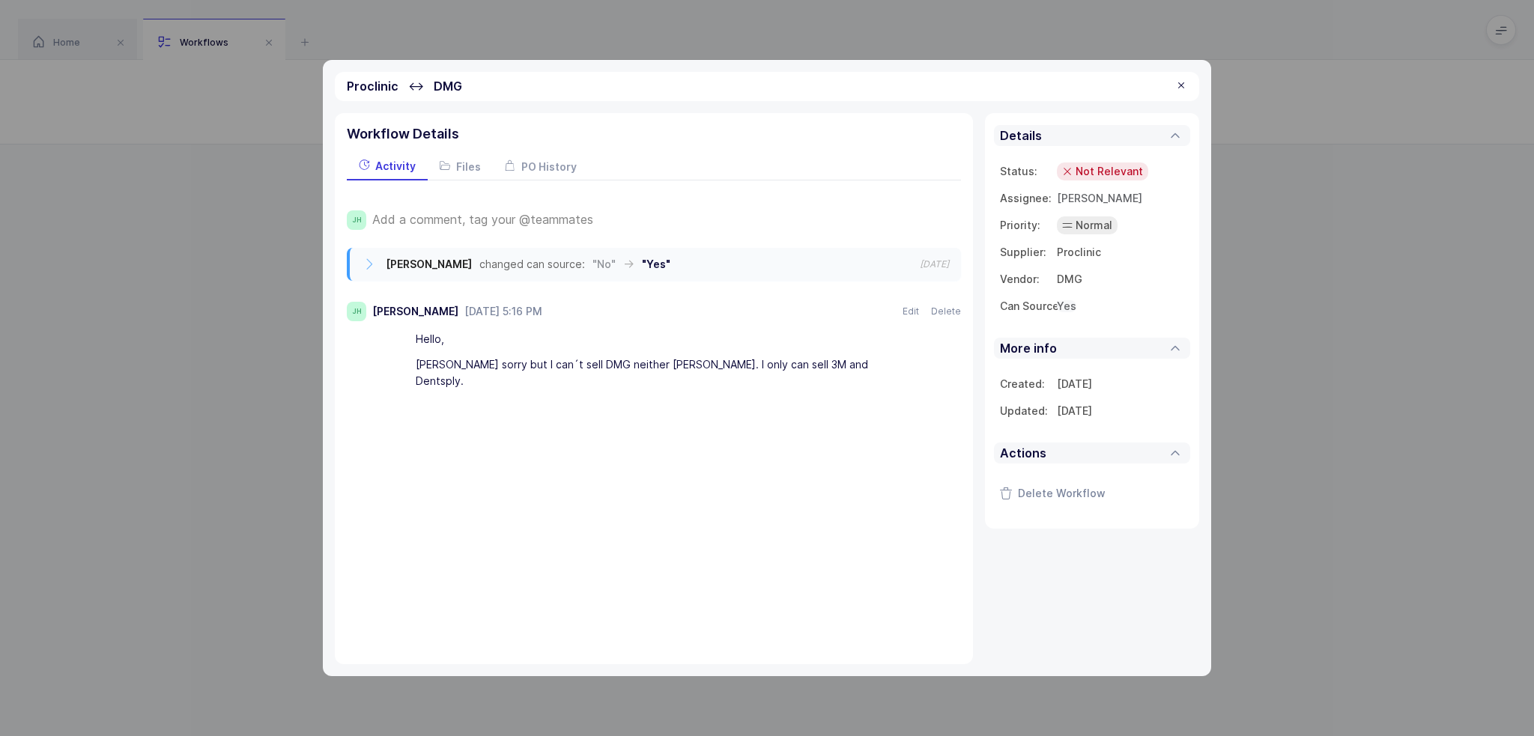
click at [1058, 301] on span "Yes" at bounding box center [1066, 306] width 19 height 13
click at [1008, 360] on div "No" at bounding box center [993, 368] width 132 height 24
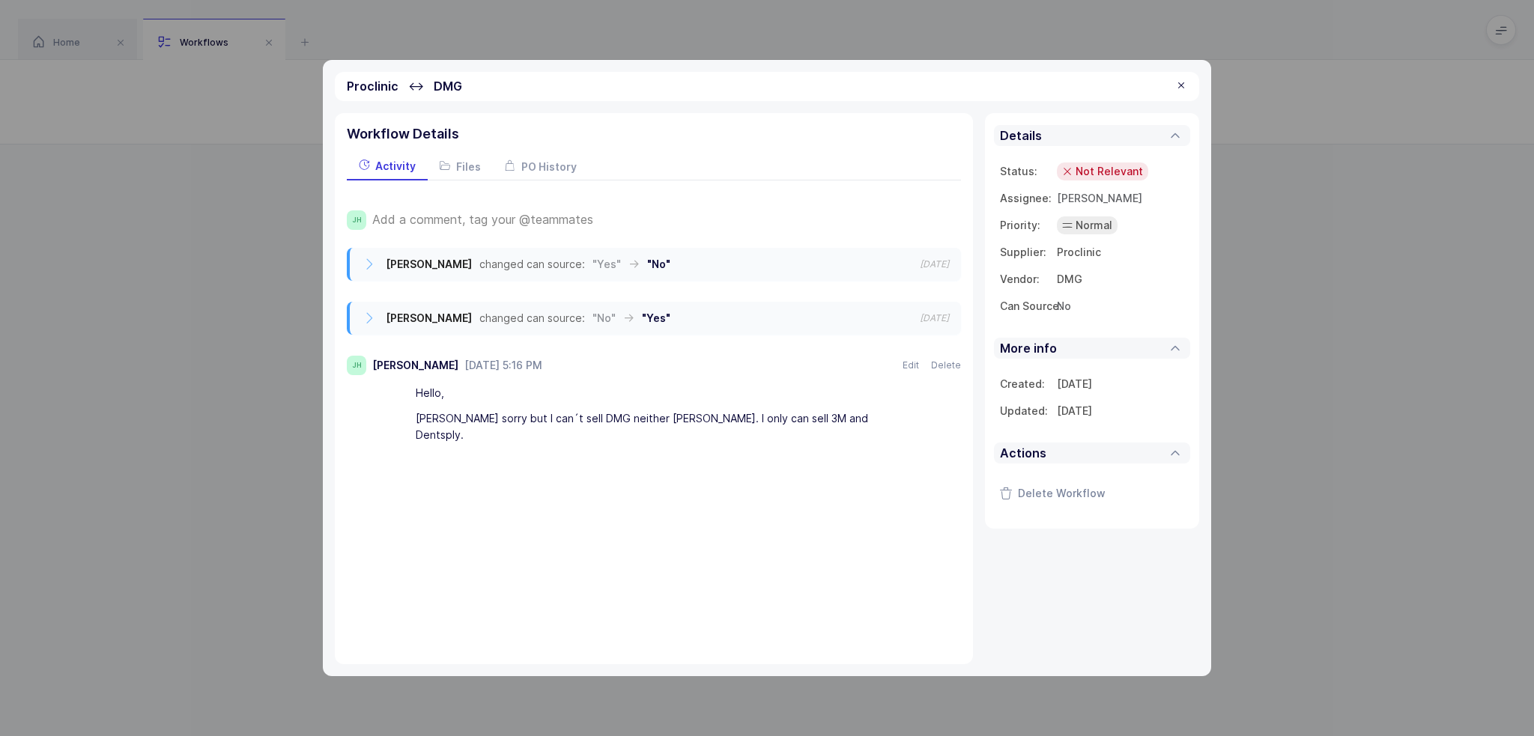
click at [920, 255] on div "Joey Husney changed can source: "Yes" → "No" 2025-08-14" at bounding box center [655, 264] width 611 height 33
drag, startPoint x: 962, startPoint y: 264, endPoint x: 937, endPoint y: 259, distance: 25.3
click at [937, 259] on div "Workflow Details Activity Files PO History JH Add a comment, tag your @teammate…" at bounding box center [654, 388] width 638 height 551
click at [949, 263] on div "Joey Husney changed can source: "Yes" → "No" 2025-08-14" at bounding box center [655, 264] width 611 height 33
drag, startPoint x: 953, startPoint y: 264, endPoint x: 948, endPoint y: 287, distance: 23.1
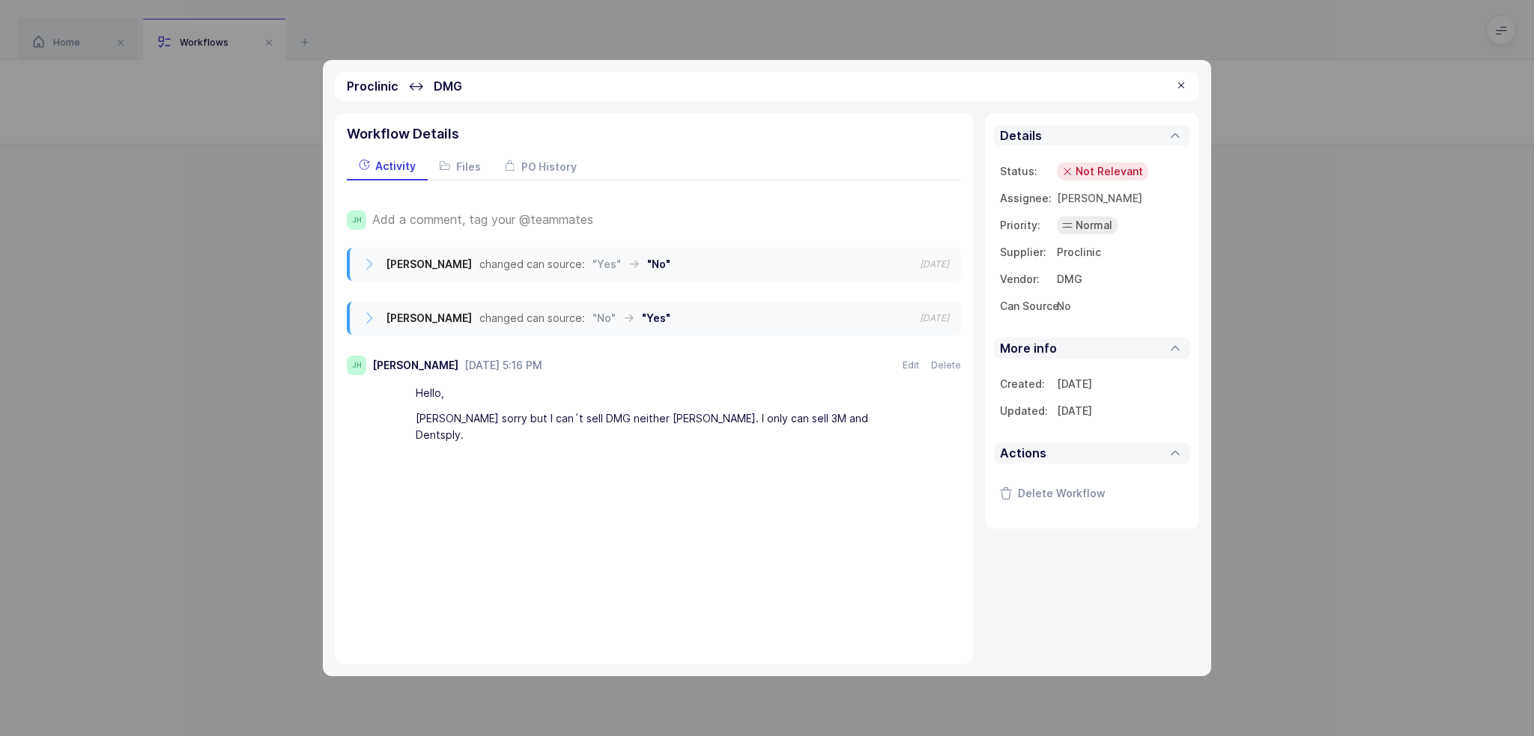
click at [948, 287] on div "Joey Husney changed can source: "Yes" → "No" 2025-08-14 Joey Husney changed can…" at bounding box center [654, 348] width 614 height 201
drag, startPoint x: 966, startPoint y: 230, endPoint x: 971, endPoint y: 324, distance: 94.5
click at [971, 324] on div "Workflow Details Activity Files PO History JH Add a comment, tag your @teammate…" at bounding box center [654, 388] width 638 height 551
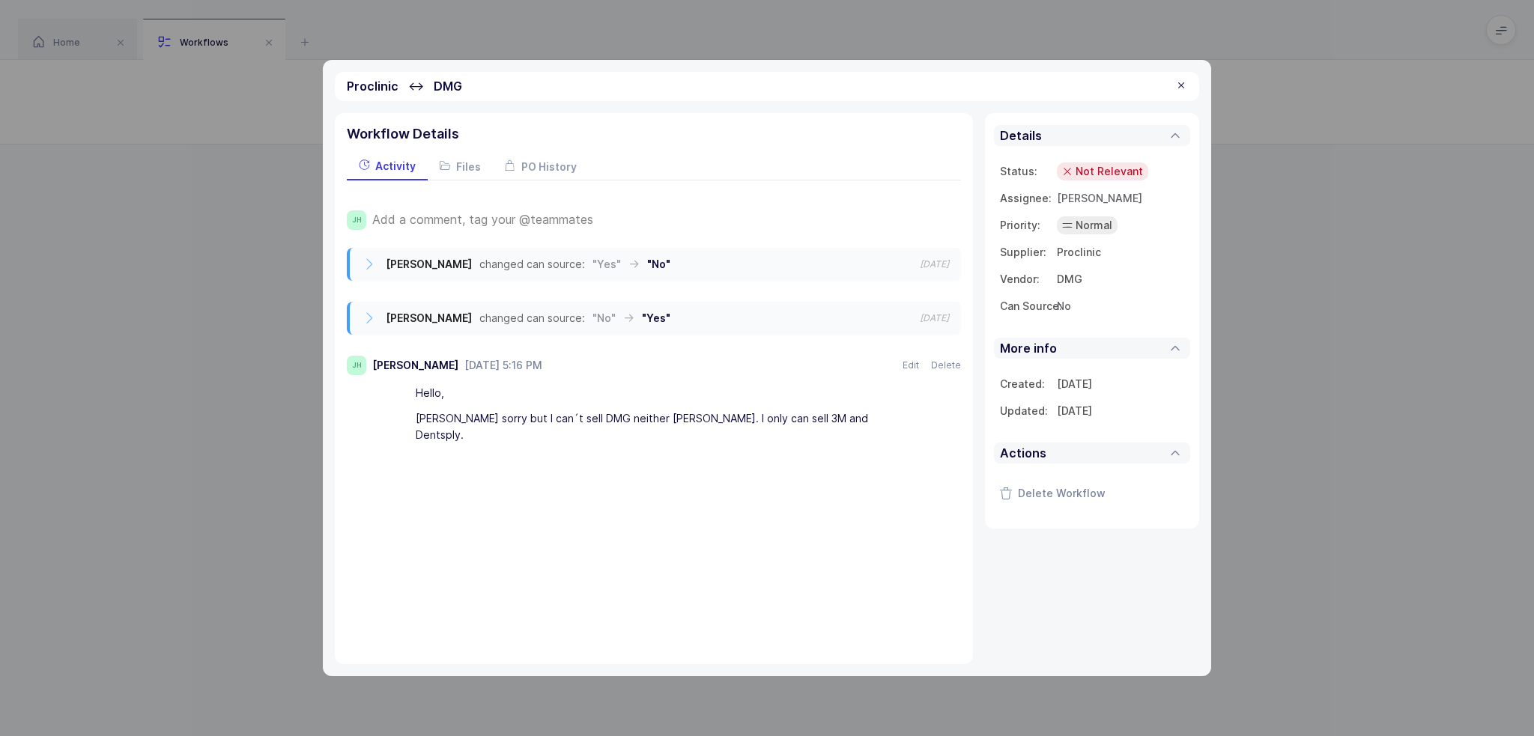
drag, startPoint x: 971, startPoint y: 324, endPoint x: 944, endPoint y: 245, distance: 83.9
click at [944, 245] on div "Workflow Details Activity Files PO History JH Add a comment, tag your @teammate…" at bounding box center [654, 388] width 638 height 551
click at [944, 245] on div "JH Add a comment, tag your @teammates Joey Husney changed can source: "Yes" → "…" at bounding box center [654, 321] width 614 height 280
drag, startPoint x: 944, startPoint y: 228, endPoint x: 965, endPoint y: 311, distance: 85.8
click at [965, 311] on div "Workflow Details Activity Files PO History JH Add a comment, tag your @teammate…" at bounding box center [654, 388] width 638 height 551
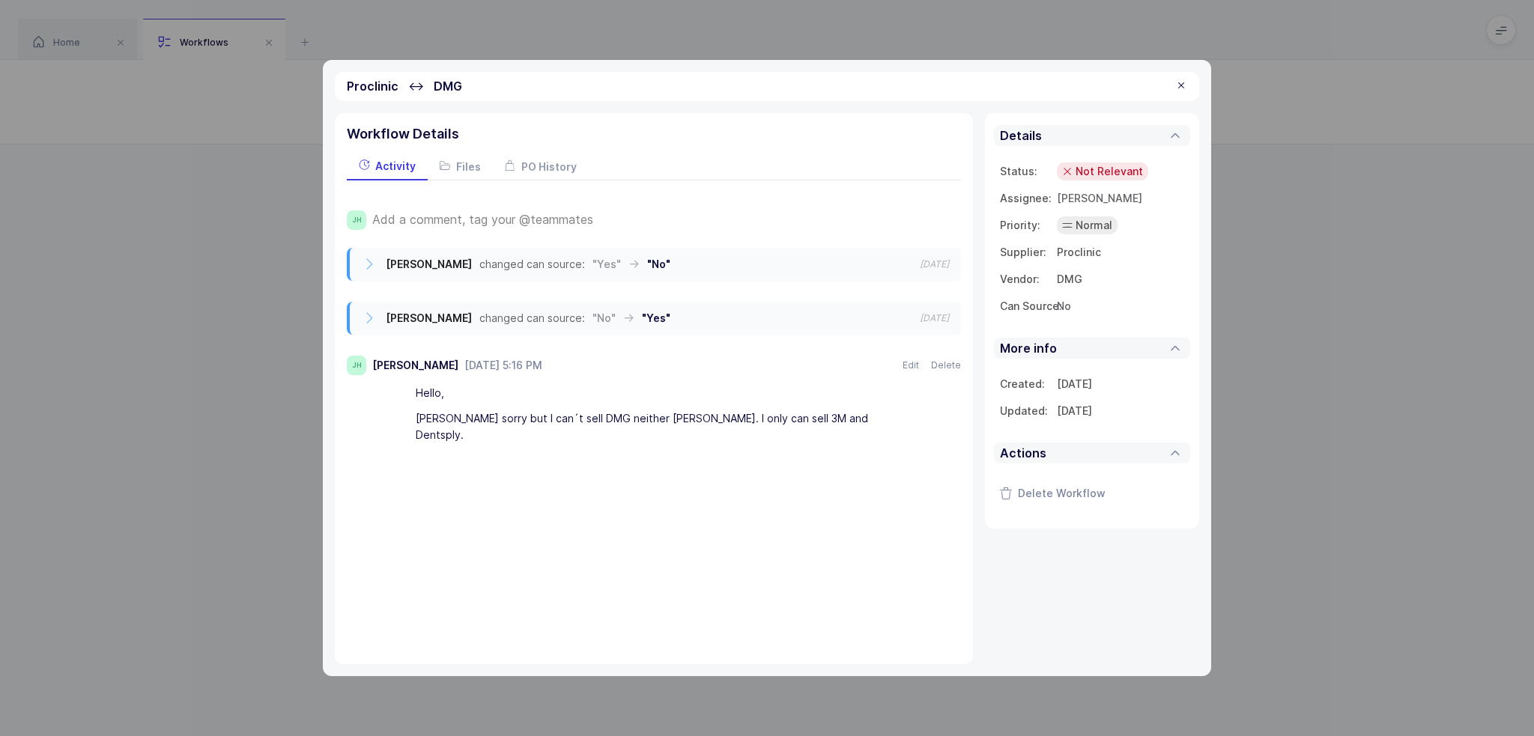
click at [965, 311] on div "Workflow Details Activity Files PO History JH Add a comment, tag your @teammate…" at bounding box center [654, 388] width 638 height 551
drag, startPoint x: 864, startPoint y: 227, endPoint x: 962, endPoint y: 321, distance: 135.6
click at [962, 321] on div "Workflow Details Activity Files PO History JH Add a comment, tag your @teammate…" at bounding box center [654, 388] width 638 height 551
drag, startPoint x: 962, startPoint y: 321, endPoint x: 947, endPoint y: 219, distance: 103.0
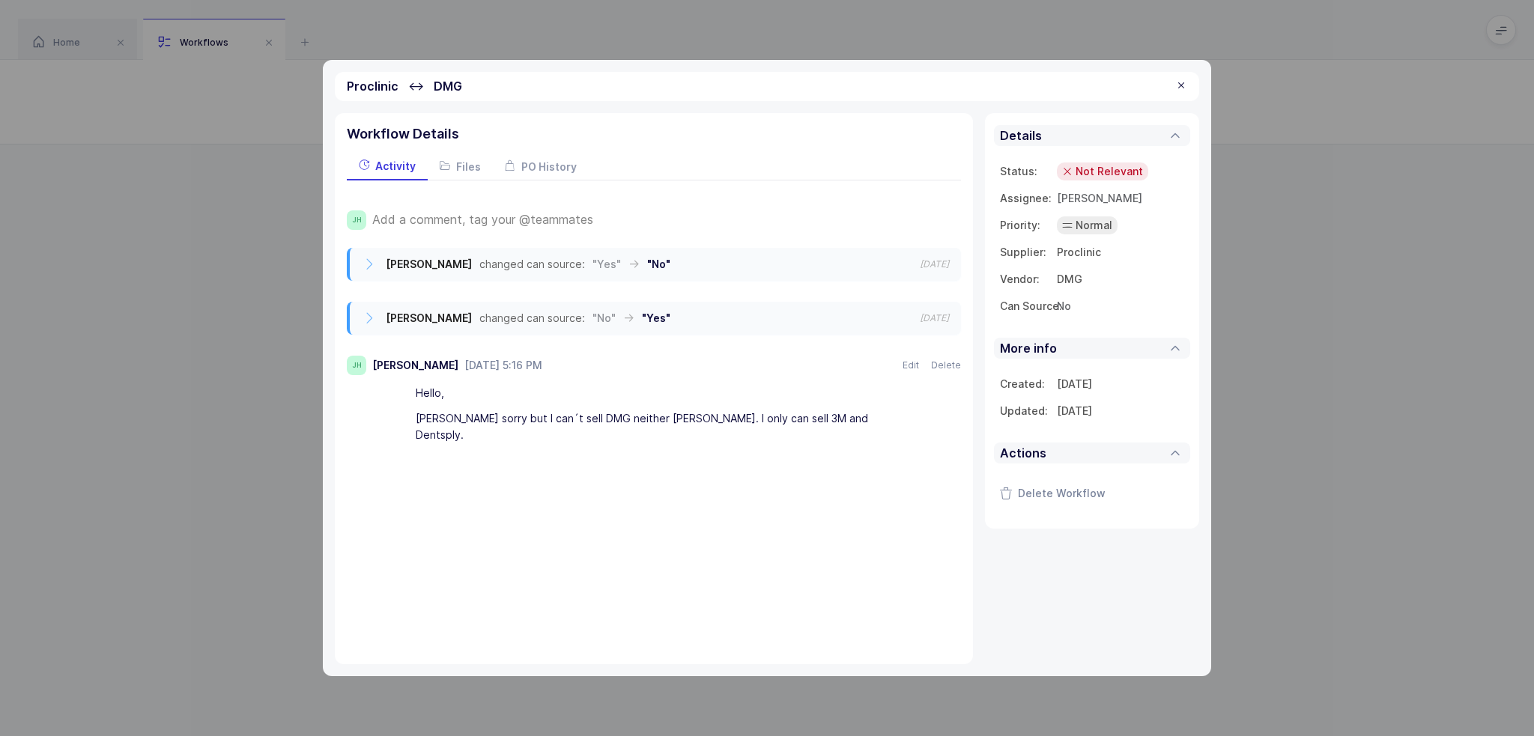
click at [947, 219] on div "Workflow Details Activity Files PO History JH Add a comment, tag your @teammate…" at bounding box center [654, 388] width 638 height 551
click at [947, 219] on div "Add a comment, tag your @teammates" at bounding box center [666, 219] width 589 height 19
drag, startPoint x: 947, startPoint y: 219, endPoint x: 957, endPoint y: 339, distance: 120.3
click at [957, 339] on div "JH Add a comment, tag your @teammates Joey Husney changed can source: "Yes" → "…" at bounding box center [654, 321] width 614 height 280
click at [957, 336] on div "Joey Husney changed can source: "Yes" → "No" 2025-08-14 Joey Husney changed can…" at bounding box center [654, 348] width 614 height 201
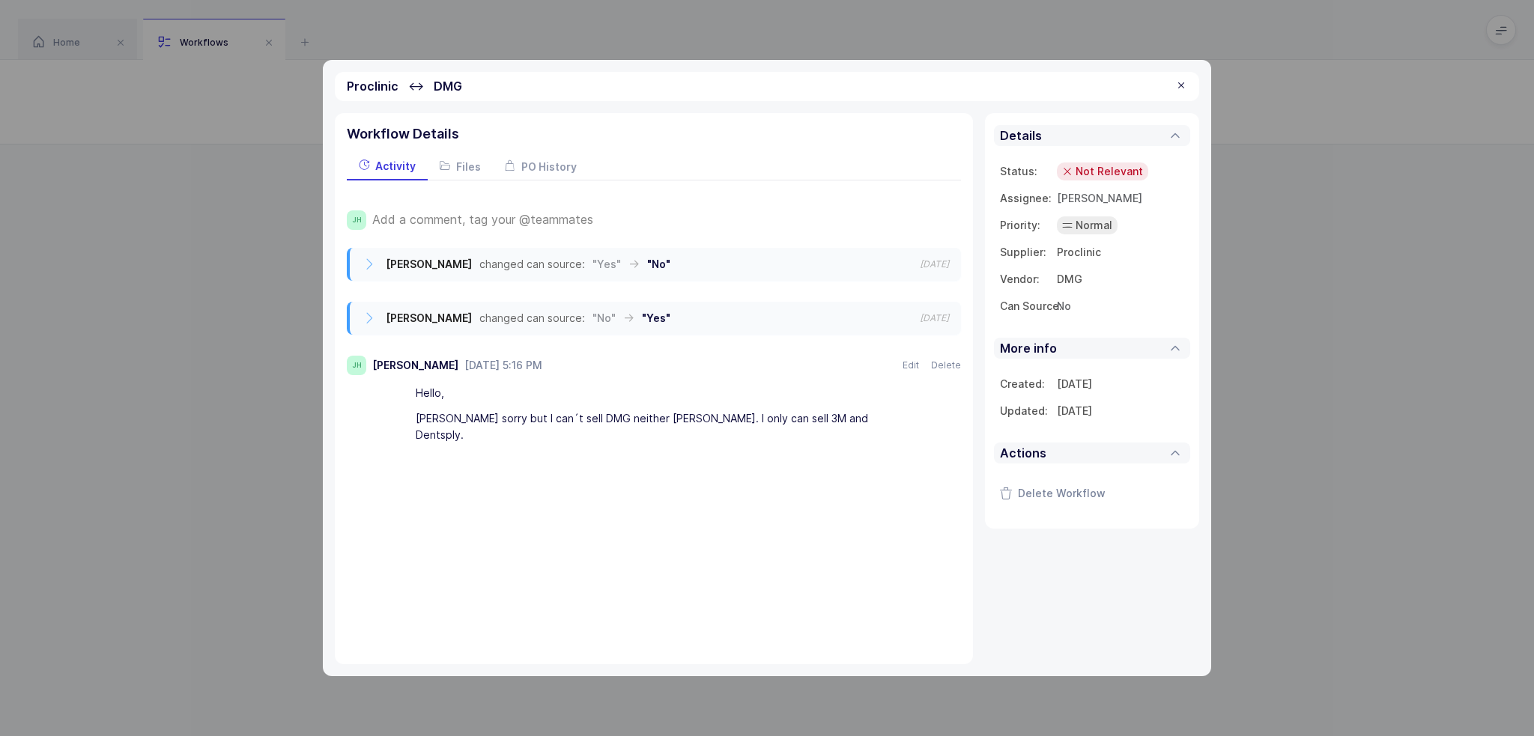
drag, startPoint x: 960, startPoint y: 323, endPoint x: 954, endPoint y: 222, distance: 100.6
click at [954, 222] on div "JH Add a comment, tag your @teammates Joey Husney changed can source: "Yes" → "…" at bounding box center [654, 321] width 614 height 280
click at [954, 222] on div "Add a comment, tag your @teammates" at bounding box center [666, 219] width 589 height 19
drag, startPoint x: 954, startPoint y: 222, endPoint x: 959, endPoint y: 312, distance: 90.0
click at [959, 312] on div "JH Add a comment, tag your @teammates Joey Husney changed can source: "Yes" → "…" at bounding box center [654, 321] width 614 height 280
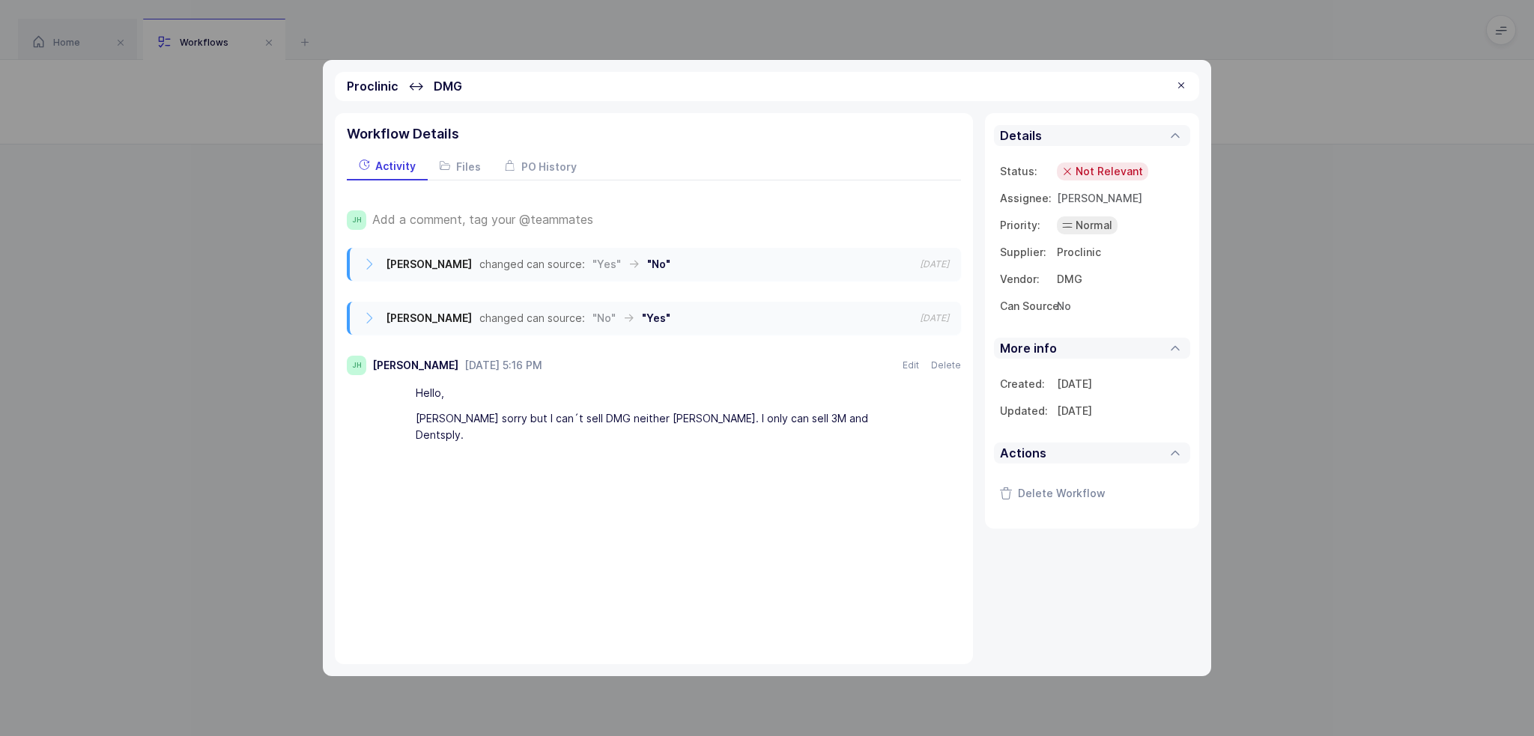
click at [959, 312] on div "Joey Husney changed can source: "No" → "Yes" 2025-08-14" at bounding box center [655, 318] width 611 height 33
drag, startPoint x: 959, startPoint y: 312, endPoint x: 936, endPoint y: 227, distance: 88.5
click at [936, 227] on div "JH Add a comment, tag your @teammates Joey Husney changed can source: "Yes" → "…" at bounding box center [654, 321] width 614 height 280
click at [936, 226] on div "Add a comment, tag your @teammates" at bounding box center [666, 219] width 589 height 19
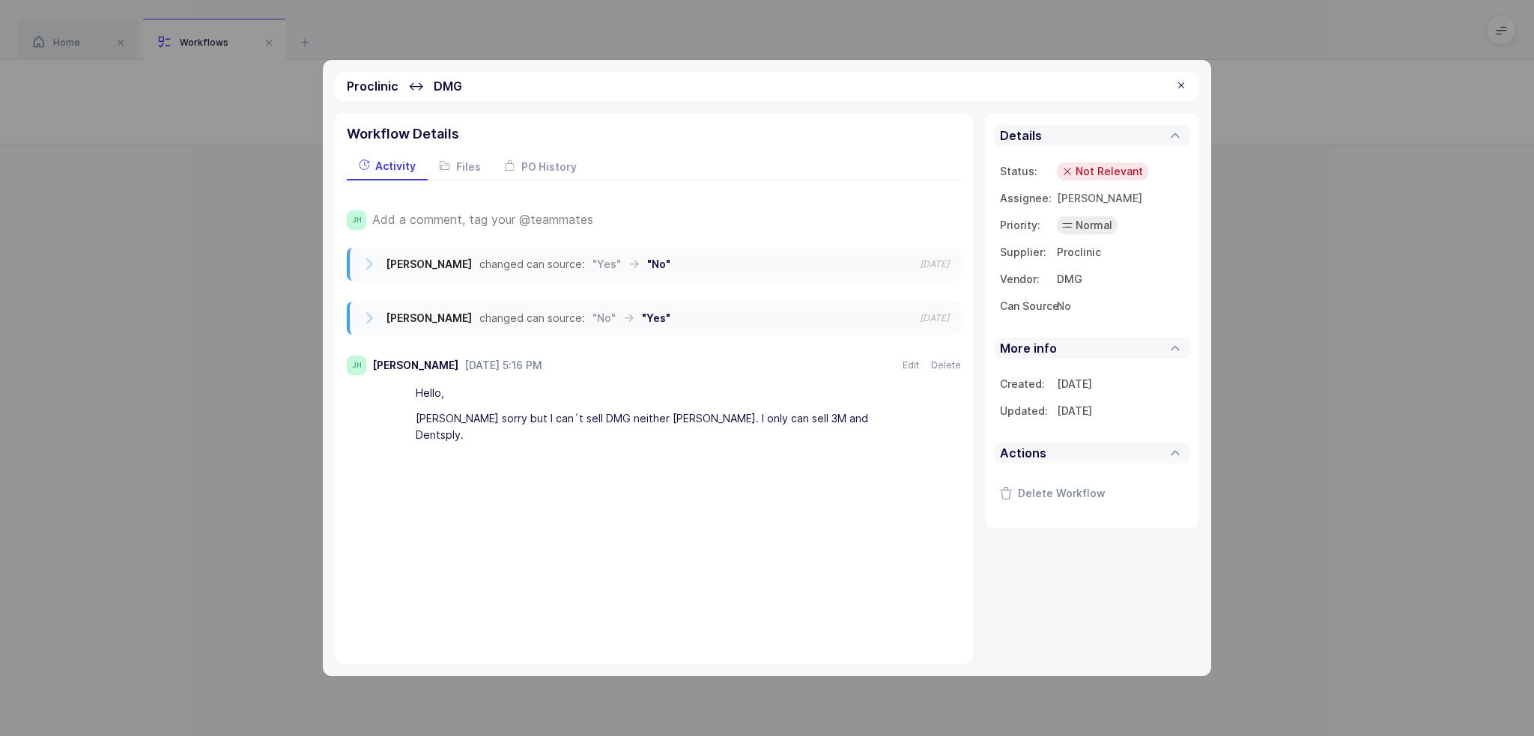
drag, startPoint x: 937, startPoint y: 237, endPoint x: 962, endPoint y: 323, distance: 89.6
click at [962, 323] on div "Workflow Details Activity Files PO History JH Add a comment, tag your @teammate…" at bounding box center [654, 388] width 638 height 551
drag, startPoint x: 962, startPoint y: 323, endPoint x: 954, endPoint y: 311, distance: 14.1
click at [954, 311] on div "Workflow Details Activity Files PO History JH Add a comment, tag your @teammate…" at bounding box center [654, 388] width 638 height 551
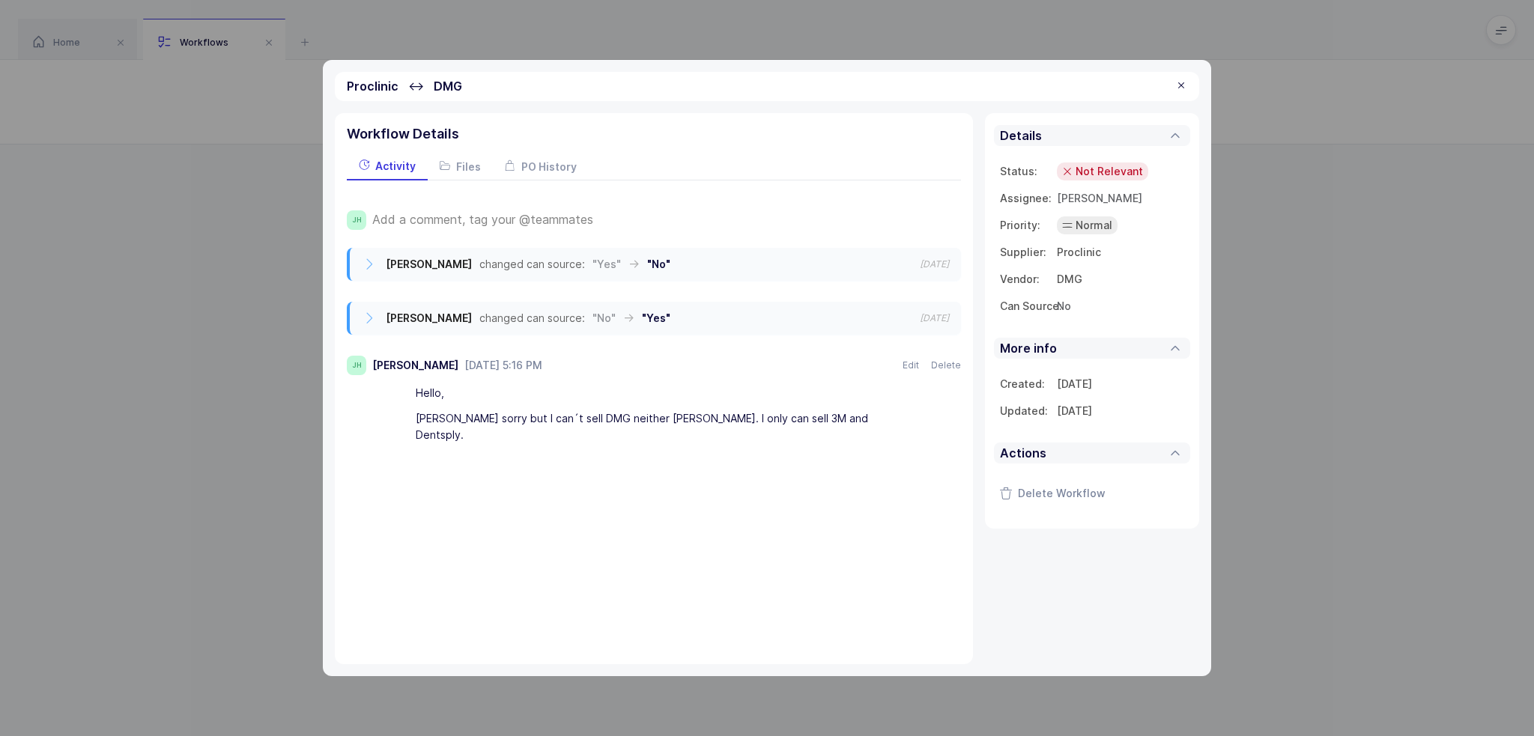
click at [954, 311] on div "Joey Husney changed can source: "No" → "Yes" 2025-08-14" at bounding box center [655, 318] width 611 height 33
drag, startPoint x: 959, startPoint y: 319, endPoint x: 950, endPoint y: 315, distance: 10.1
click at [950, 315] on div "Joey Husney changed can source: "No" → "Yes" 2025-08-14" at bounding box center [655, 318] width 611 height 33
click at [1175, 91] on div at bounding box center [1181, 85] width 12 height 13
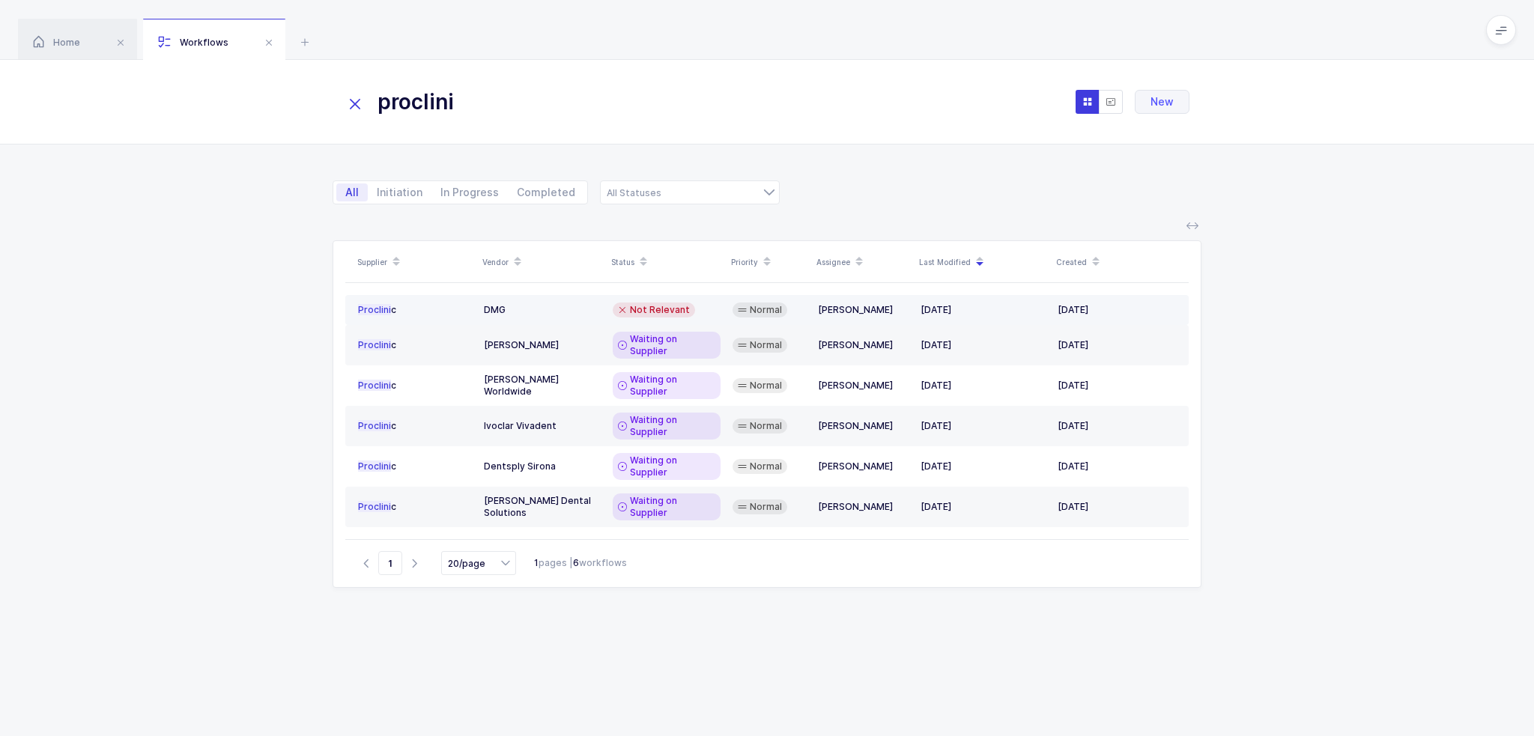
click at [578, 308] on div "DMG" at bounding box center [542, 310] width 117 height 12
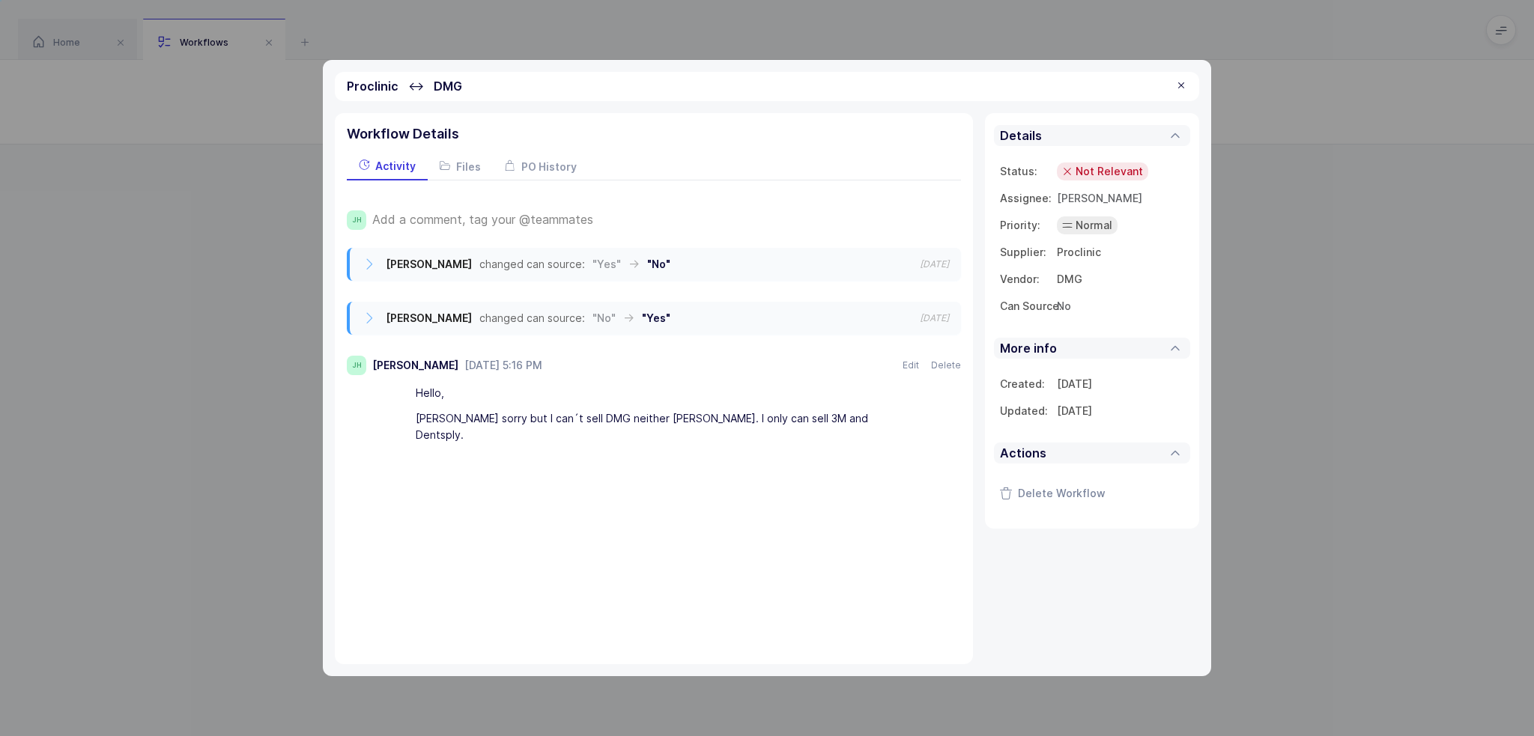
drag, startPoint x: 967, startPoint y: 324, endPoint x: 957, endPoint y: 321, distance: 11.1
click at [957, 321] on div "Workflow Details Activity Files PO History JH Add a comment, tag your @teammate…" at bounding box center [654, 388] width 638 height 551
drag, startPoint x: 957, startPoint y: 321, endPoint x: 963, endPoint y: 334, distance: 14.8
click at [963, 334] on div "Workflow Details Activity Files PO History JH Add a comment, tag your @teammate…" at bounding box center [654, 388] width 638 height 551
drag, startPoint x: 812, startPoint y: 230, endPoint x: 955, endPoint y: 320, distance: 169.0
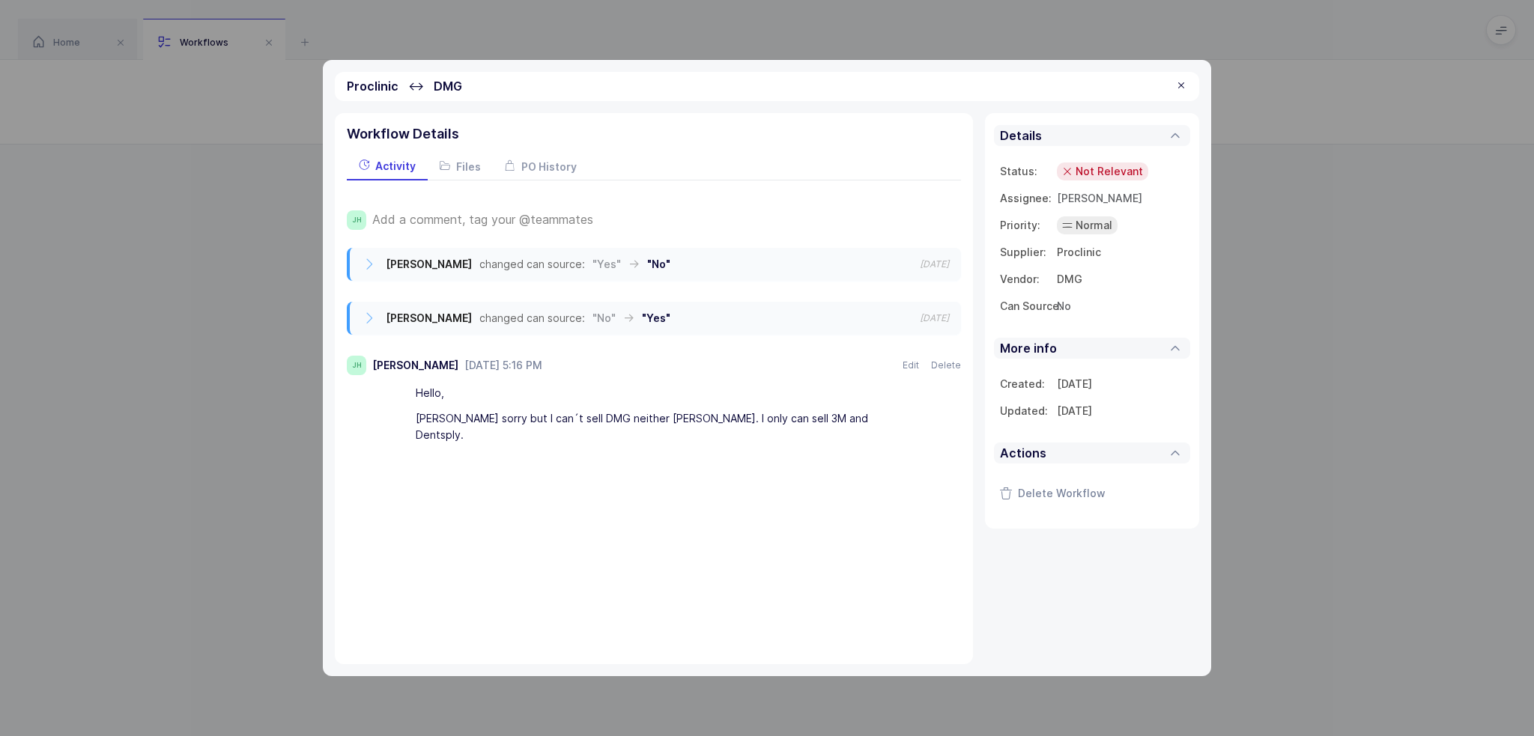
click at [955, 320] on div "JH Add a comment, tag your @teammates Joey Husney changed can source: "Yes" → "…" at bounding box center [654, 321] width 614 height 280
click at [955, 320] on div "Joey Husney changed can source: "No" → "Yes" 2025-08-14" at bounding box center [655, 318] width 611 height 33
drag, startPoint x: 955, startPoint y: 320, endPoint x: 966, endPoint y: 348, distance: 30.3
click at [966, 348] on div "Workflow Details Activity Files PO History JH Add a comment, tag your @teammate…" at bounding box center [654, 388] width 638 height 551
click at [963, 310] on div "Workflow Details Activity Files PO History JH Add a comment, tag your @teammate…" at bounding box center [654, 388] width 638 height 551
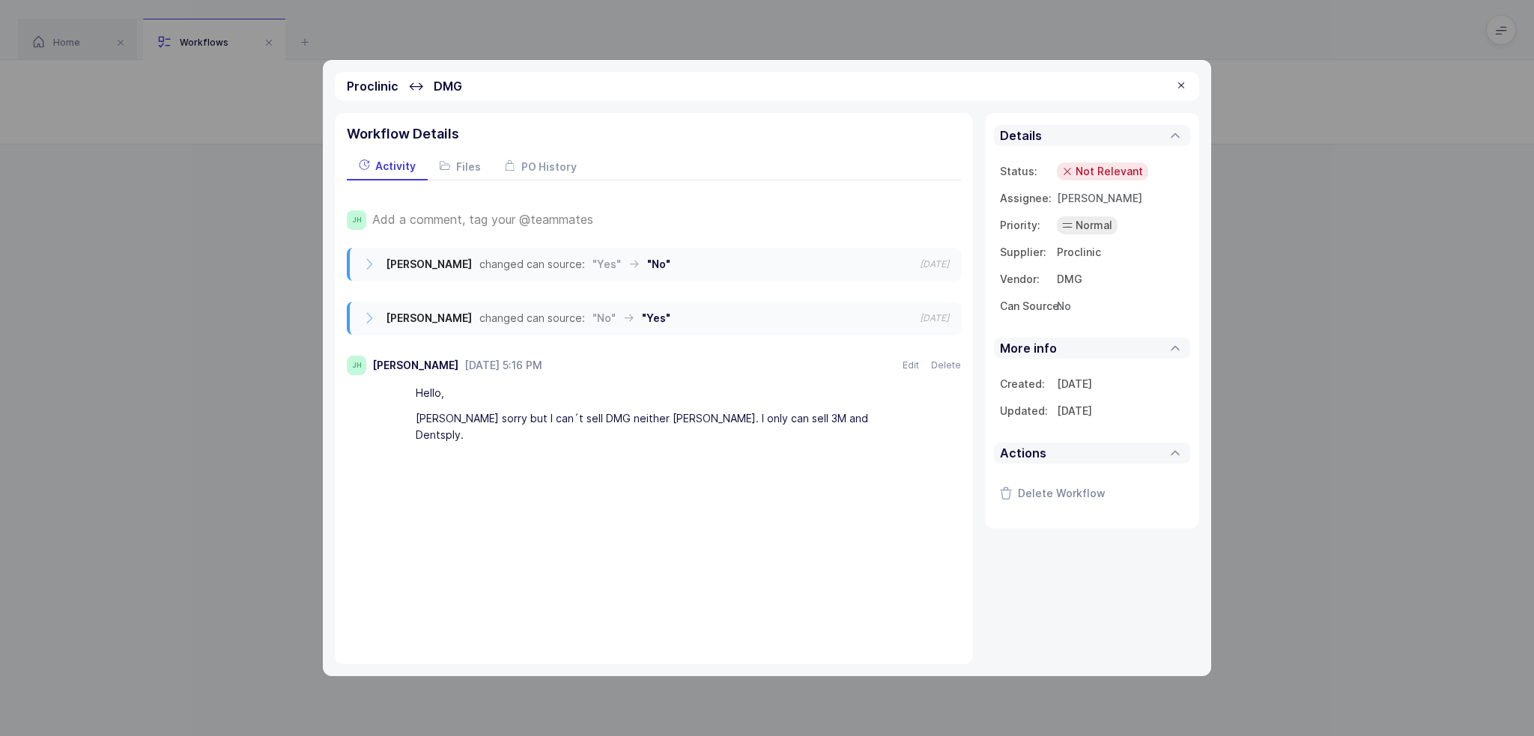
drag, startPoint x: 959, startPoint y: 318, endPoint x: 963, endPoint y: 300, distance: 18.4
click at [957, 305] on div "Joey Husney changed can source: "No" → "Yes" 2025-08-14" at bounding box center [655, 318] width 611 height 33
click at [1181, 92] on div at bounding box center [1181, 85] width 12 height 13
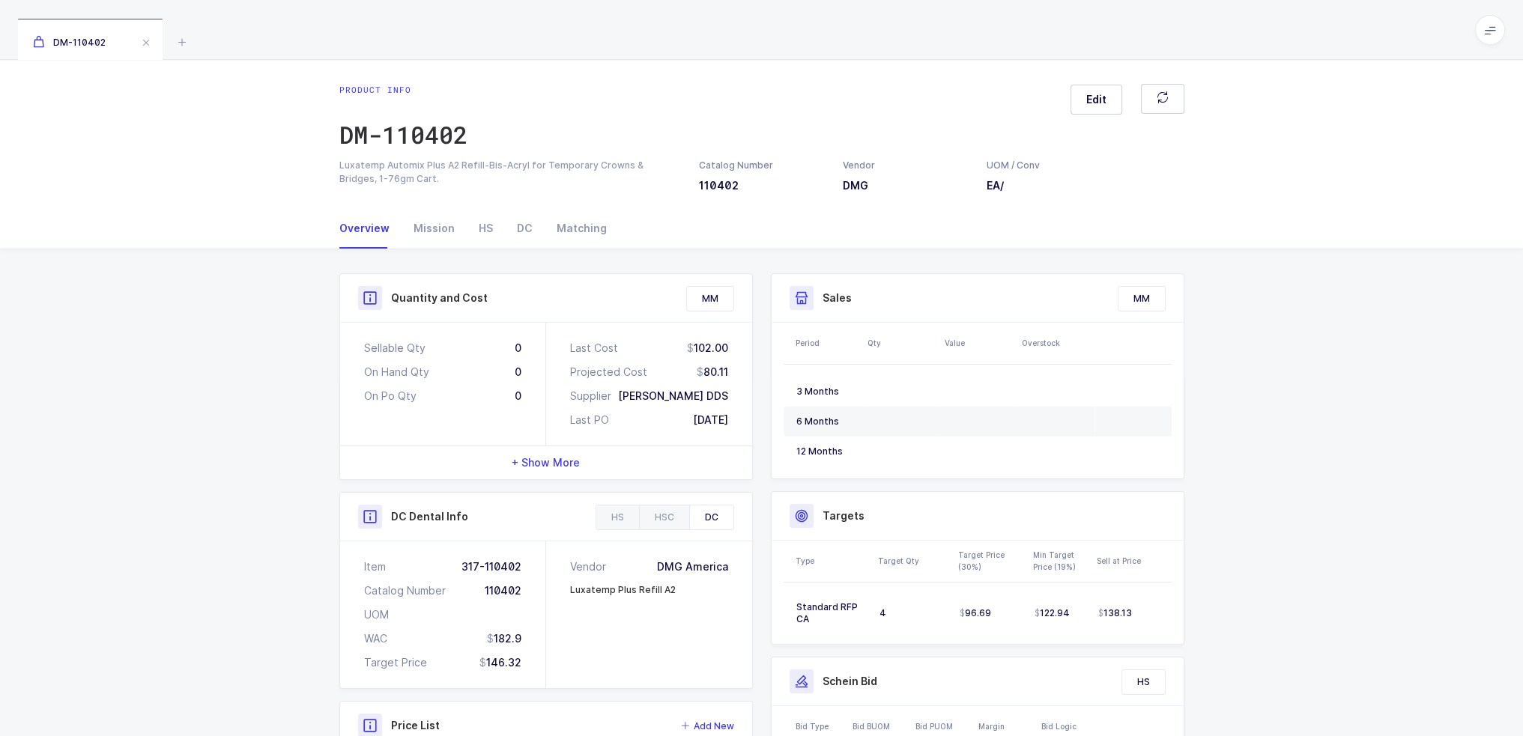
click at [590, 468] on div "+ Show More" at bounding box center [546, 462] width 412 height 33
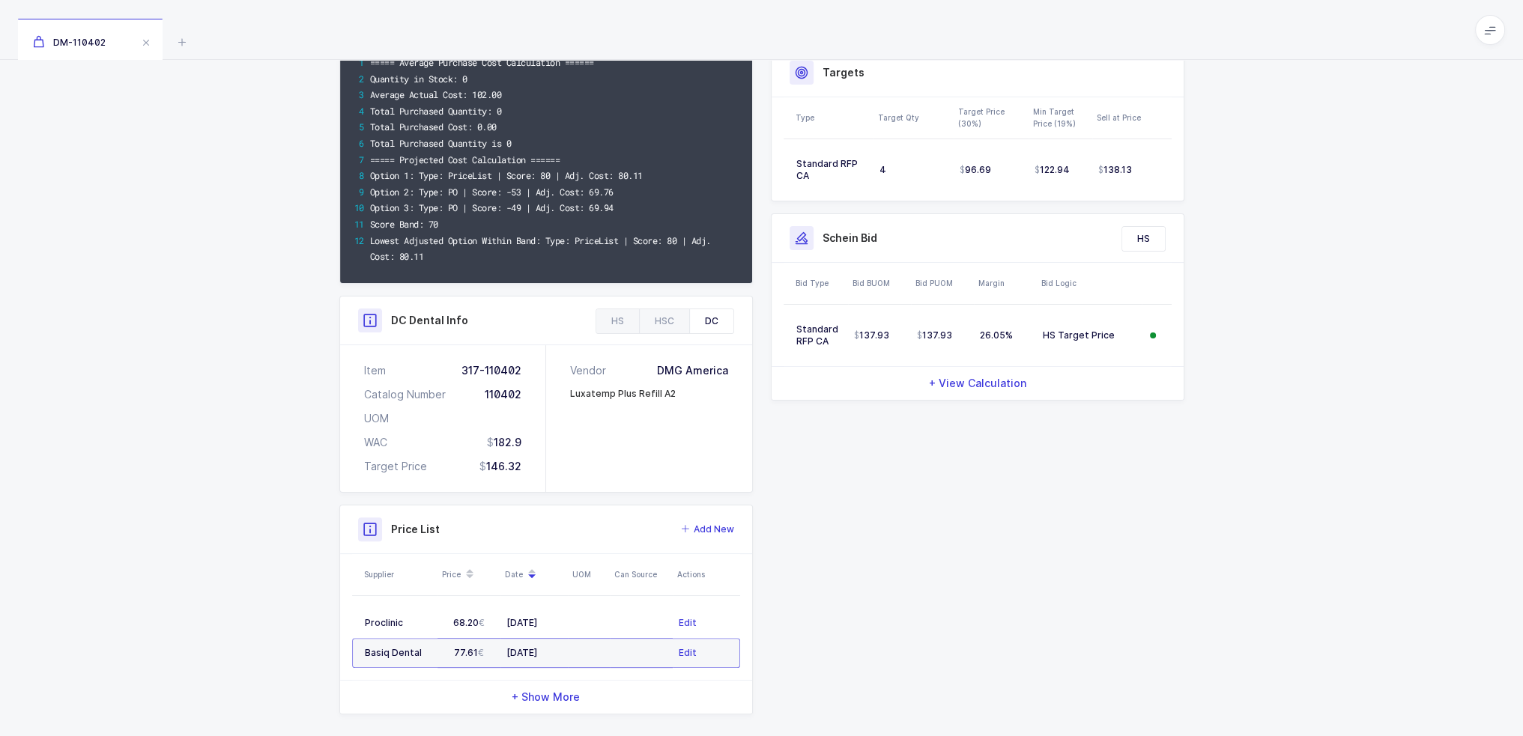
scroll to position [455, 0]
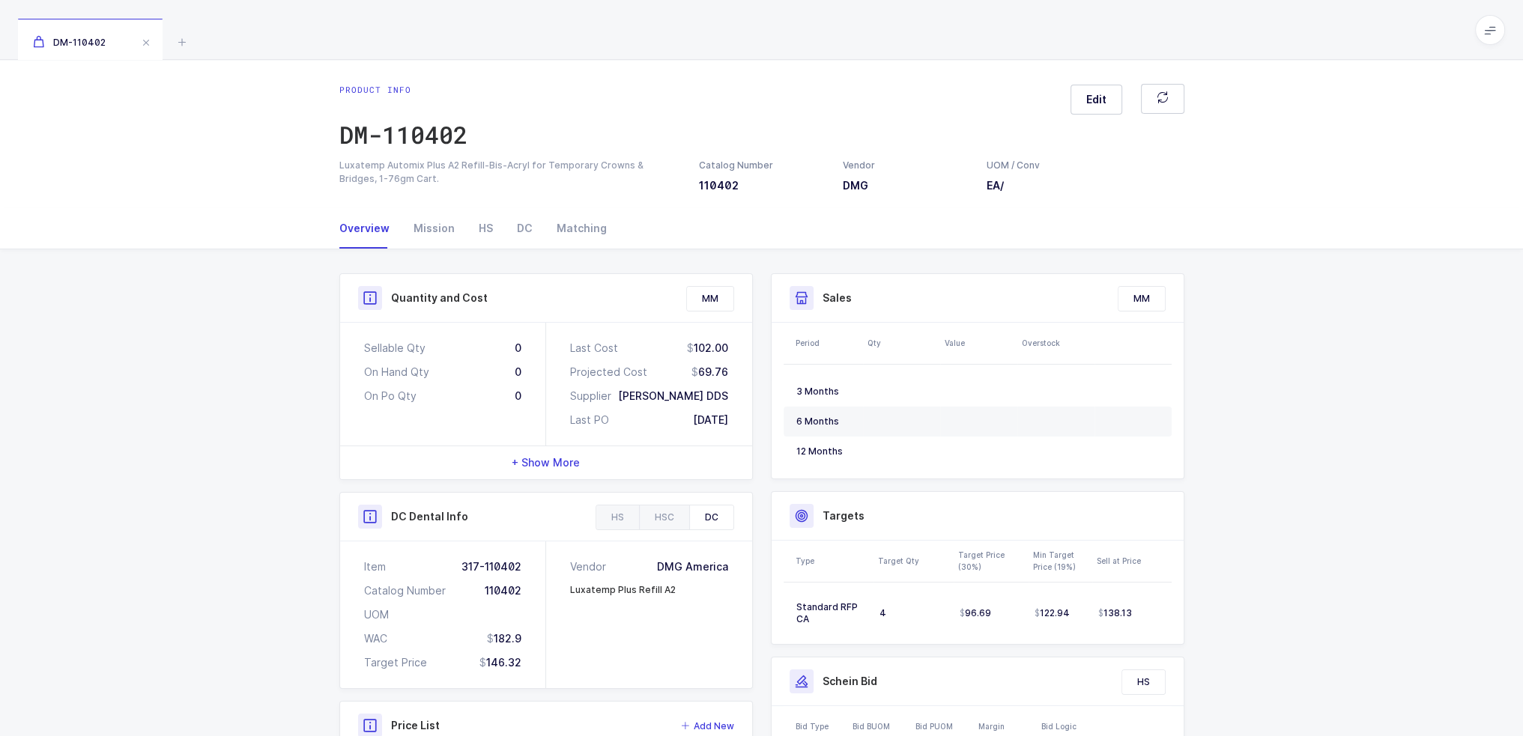
click at [715, 372] on div "69.76" at bounding box center [709, 372] width 37 height 15
click at [733, 365] on div "Last Cost 102.00 Projected Cost 69.76 Supplier [PERSON_NAME] DDS Last PO [DATE]" at bounding box center [649, 384] width 206 height 123
drag, startPoint x: 733, startPoint y: 365, endPoint x: 348, endPoint y: 338, distance: 386.0
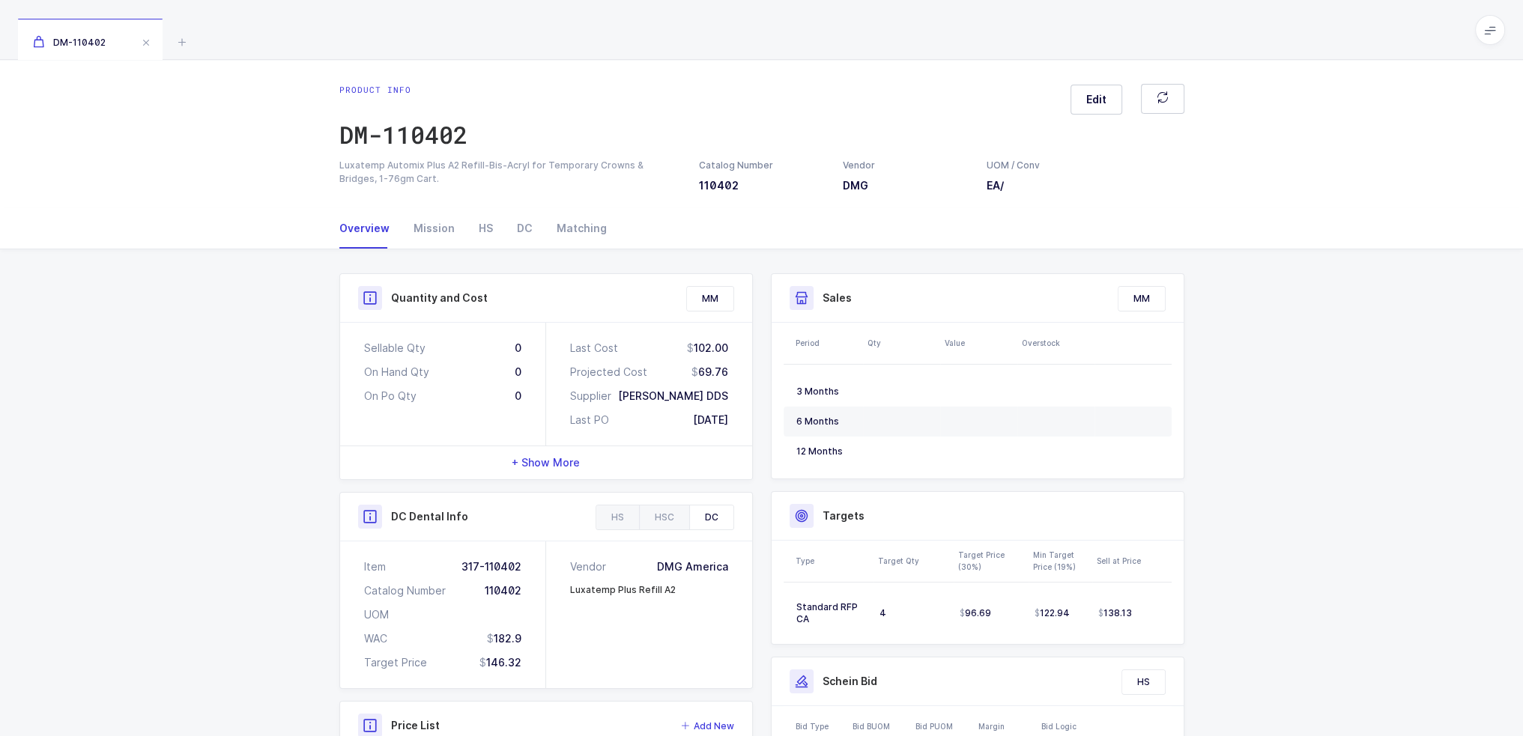
click at [348, 338] on div "Sellable Qty 0 On Hand Qty 0 On Po Qty 0 Last Cost 102.00 Projected Cost 69.76 …" at bounding box center [546, 384] width 412 height 123
click at [348, 338] on div "Sellable Qty 0 On Hand Qty 0 On Po Qty 0" at bounding box center [443, 384] width 206 height 123
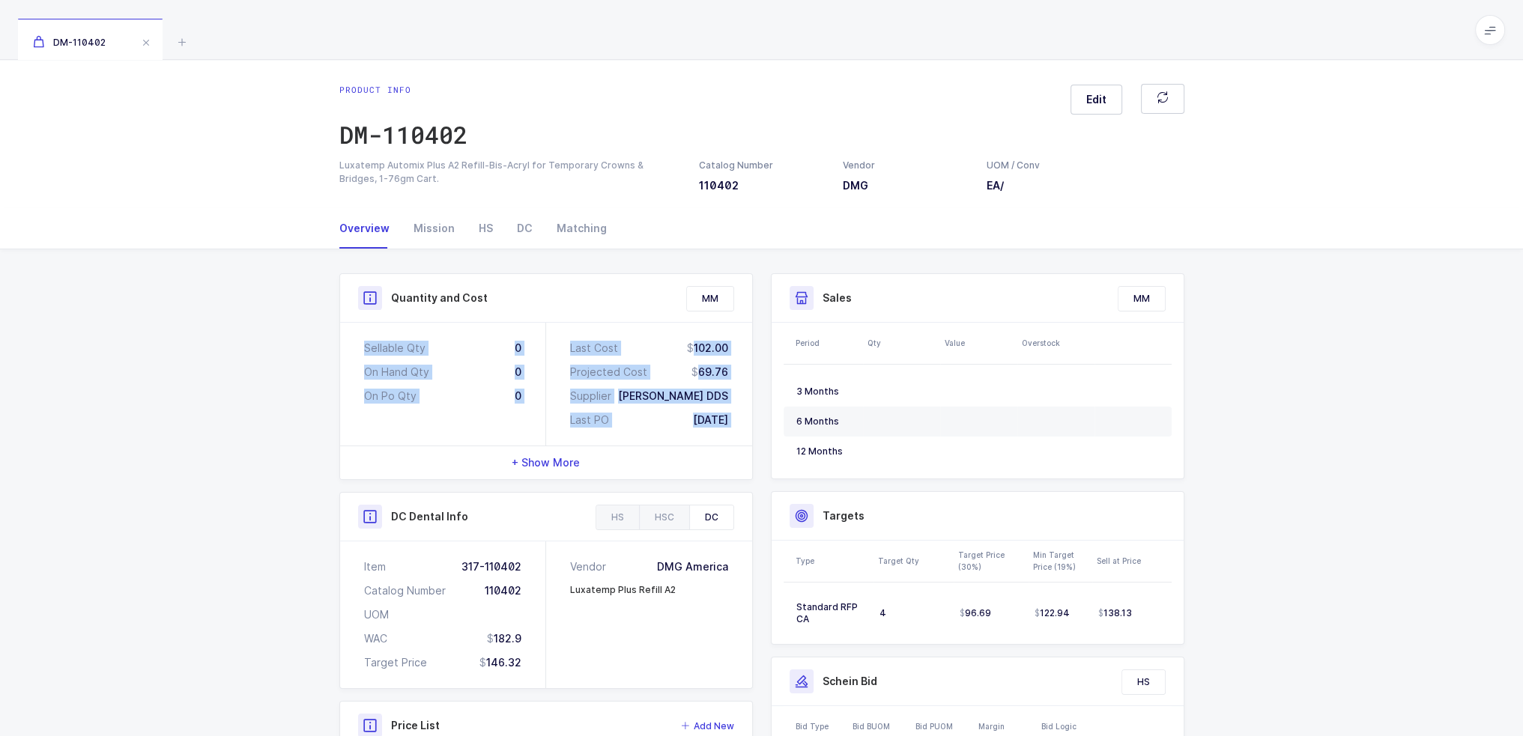
drag, startPoint x: 348, startPoint y: 338, endPoint x: 730, endPoint y: 414, distance: 389.6
click at [728, 411] on div "Sellable Qty 0 On Hand Qty 0 On Po Qty 0 Last Cost 102.00 Projected Cost 69.76 …" at bounding box center [546, 384] width 412 height 123
click at [730, 414] on div "Last Cost 102.00 Projected Cost 69.76 Supplier [PERSON_NAME] DDS Last PO [DATE]" at bounding box center [649, 384] width 206 height 123
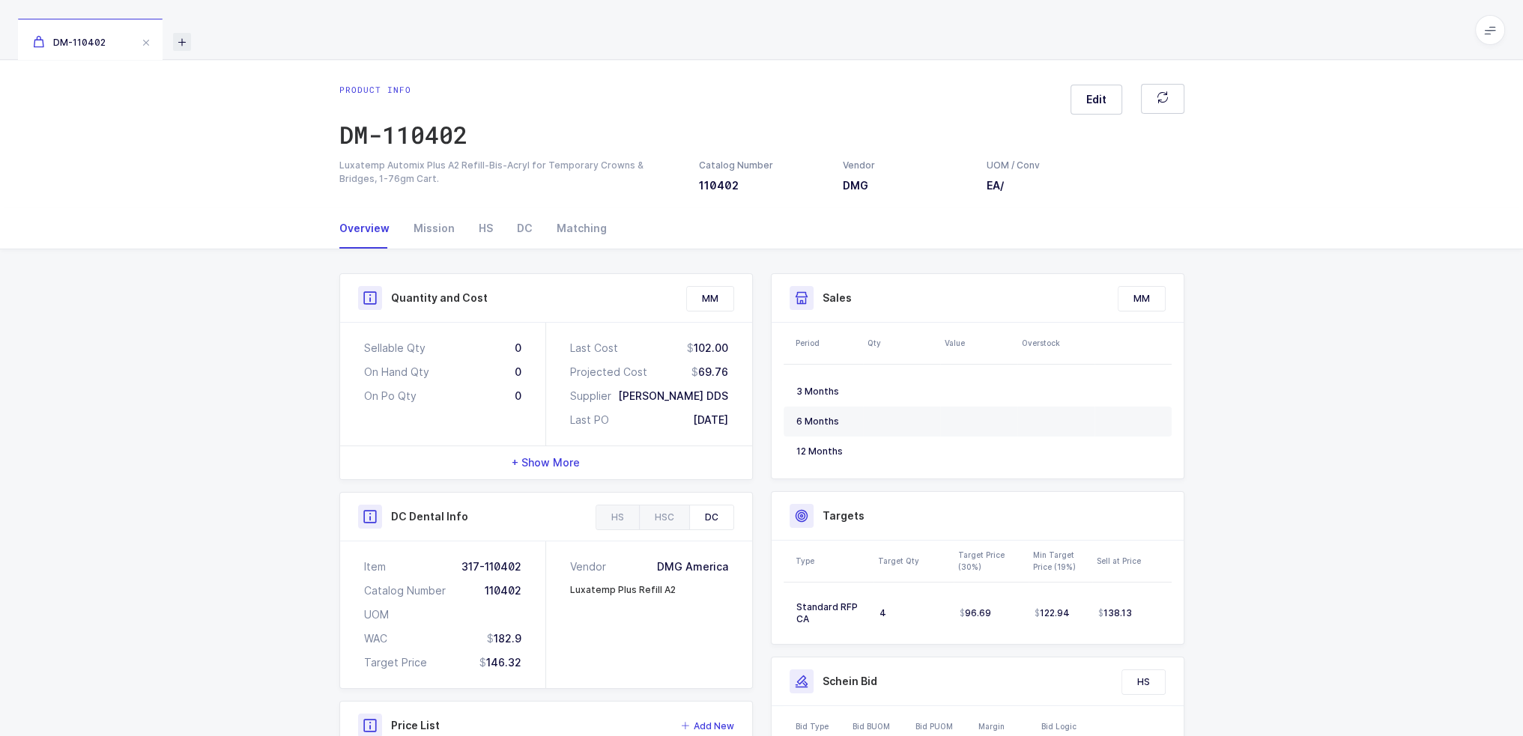
click at [177, 42] on icon at bounding box center [182, 42] width 18 height 18
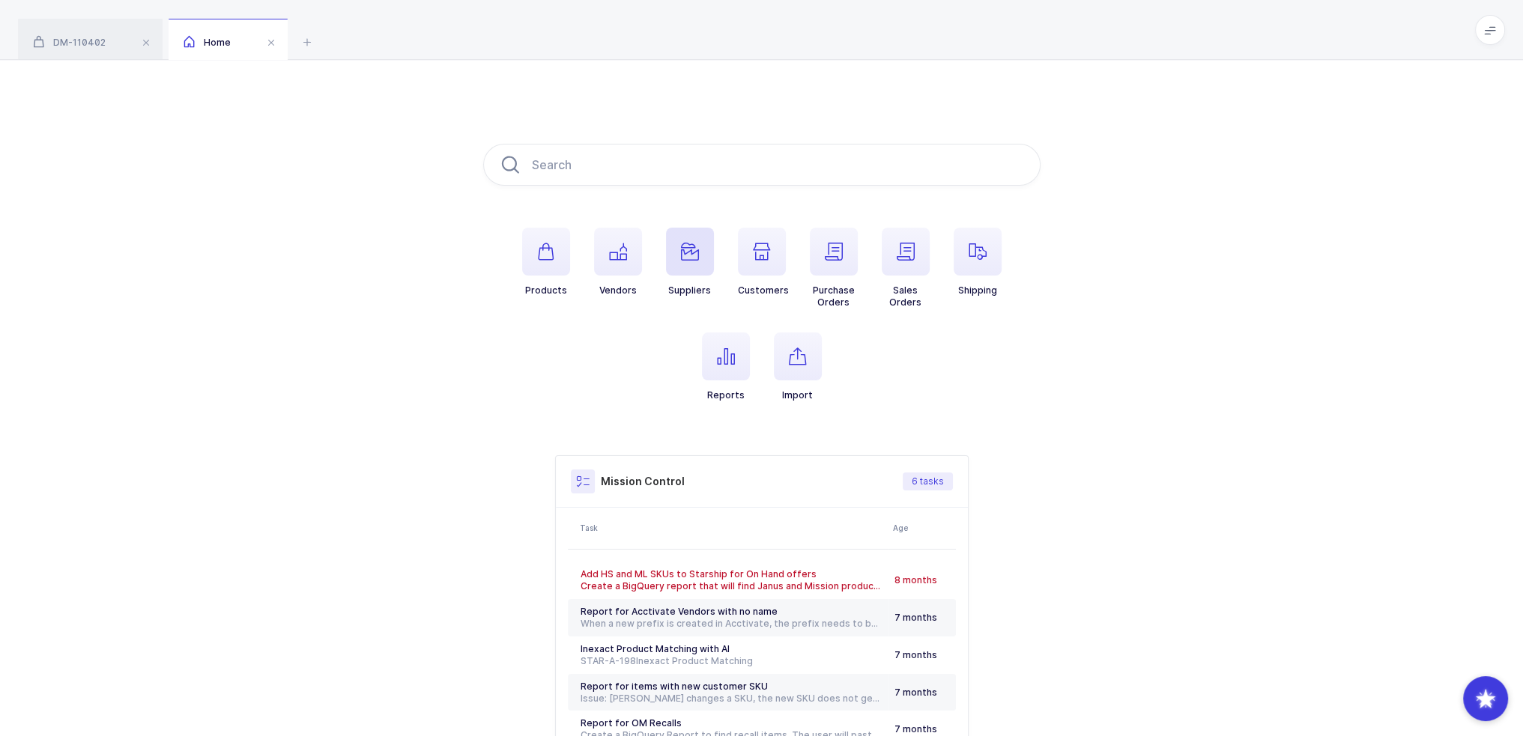
click at [689, 251] on icon "button" at bounding box center [690, 252] width 18 height 18
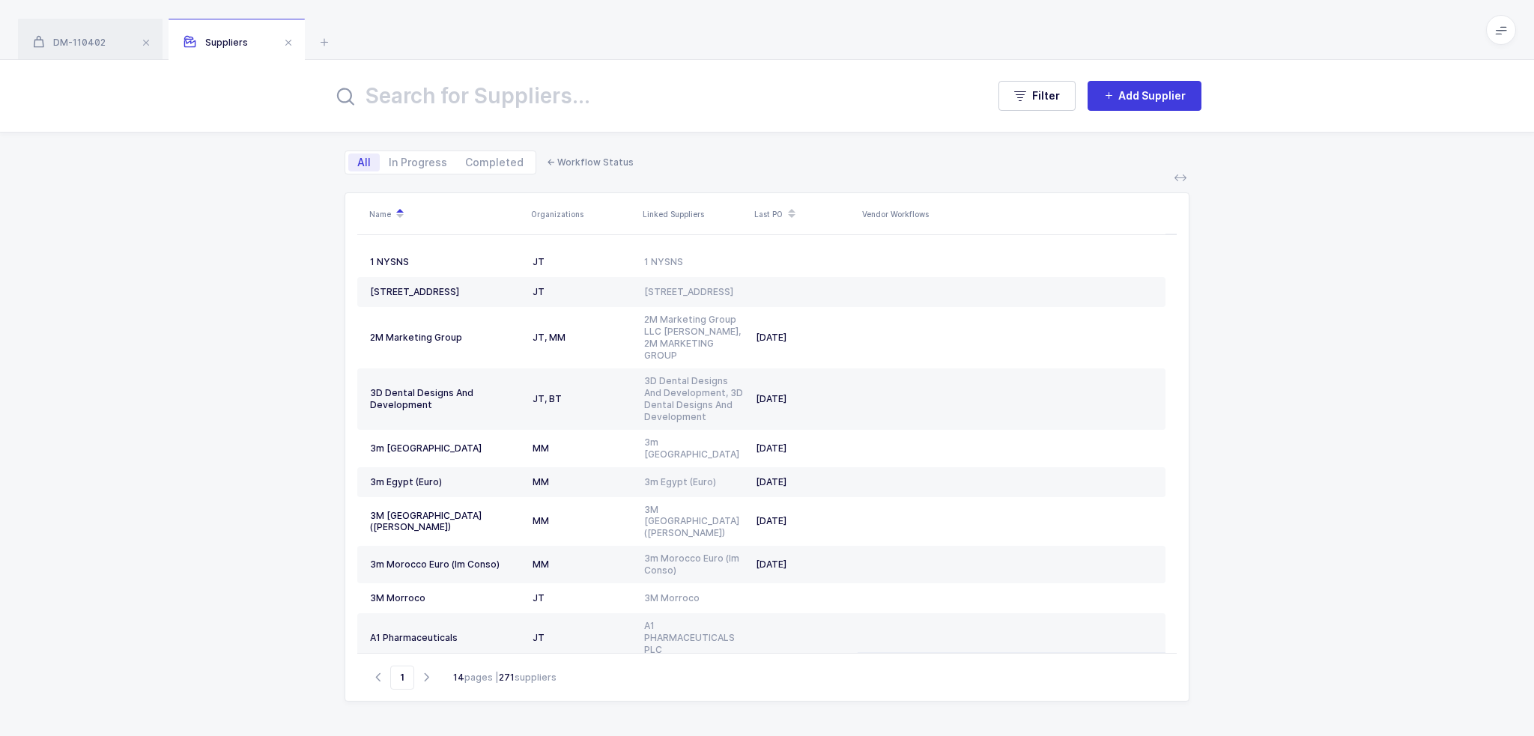
click at [615, 113] on div "Filter Add Supplier" at bounding box center [767, 96] width 1534 height 72
click at [614, 97] on input "text" at bounding box center [651, 96] width 636 height 36
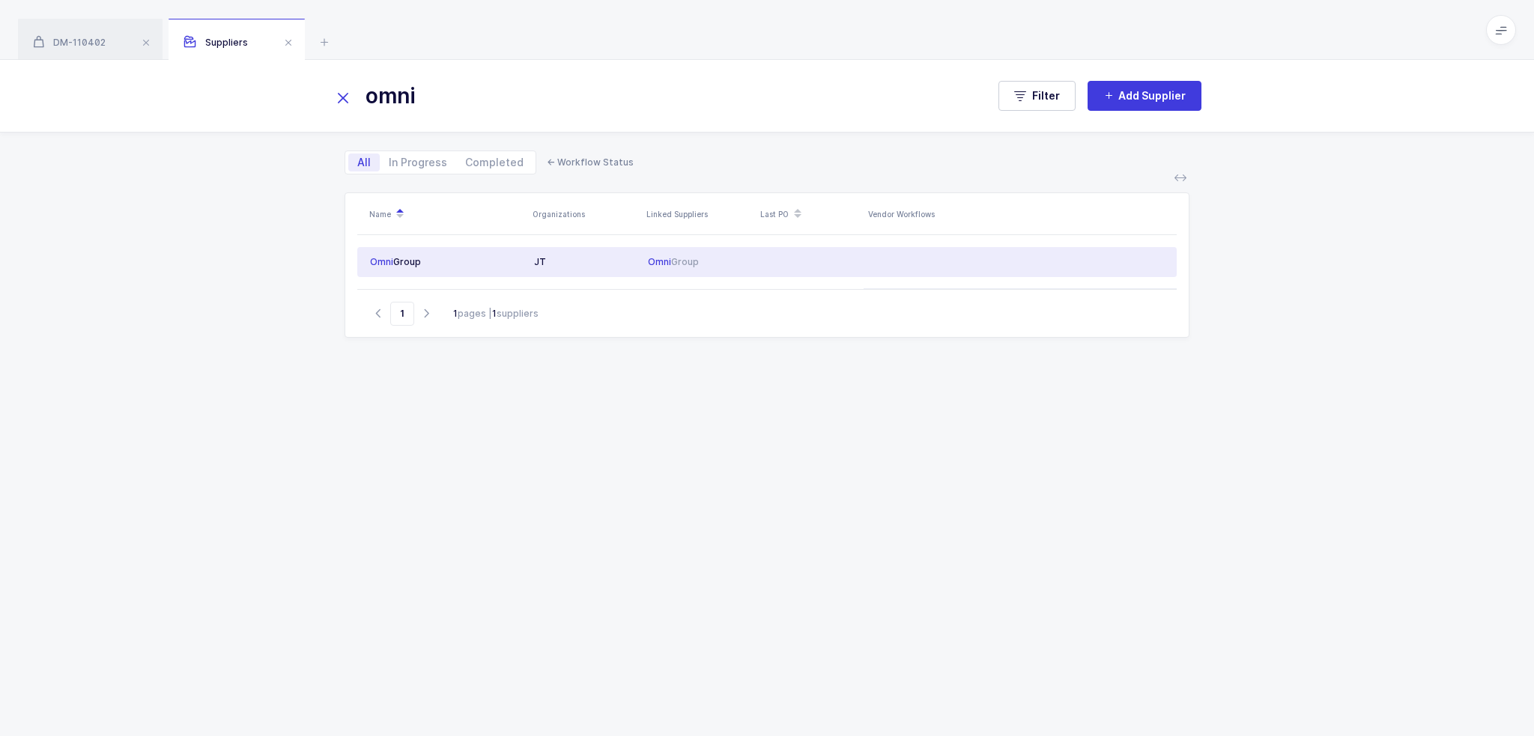
type input "omni"
click at [655, 256] on span "Omni" at bounding box center [659, 261] width 23 height 11
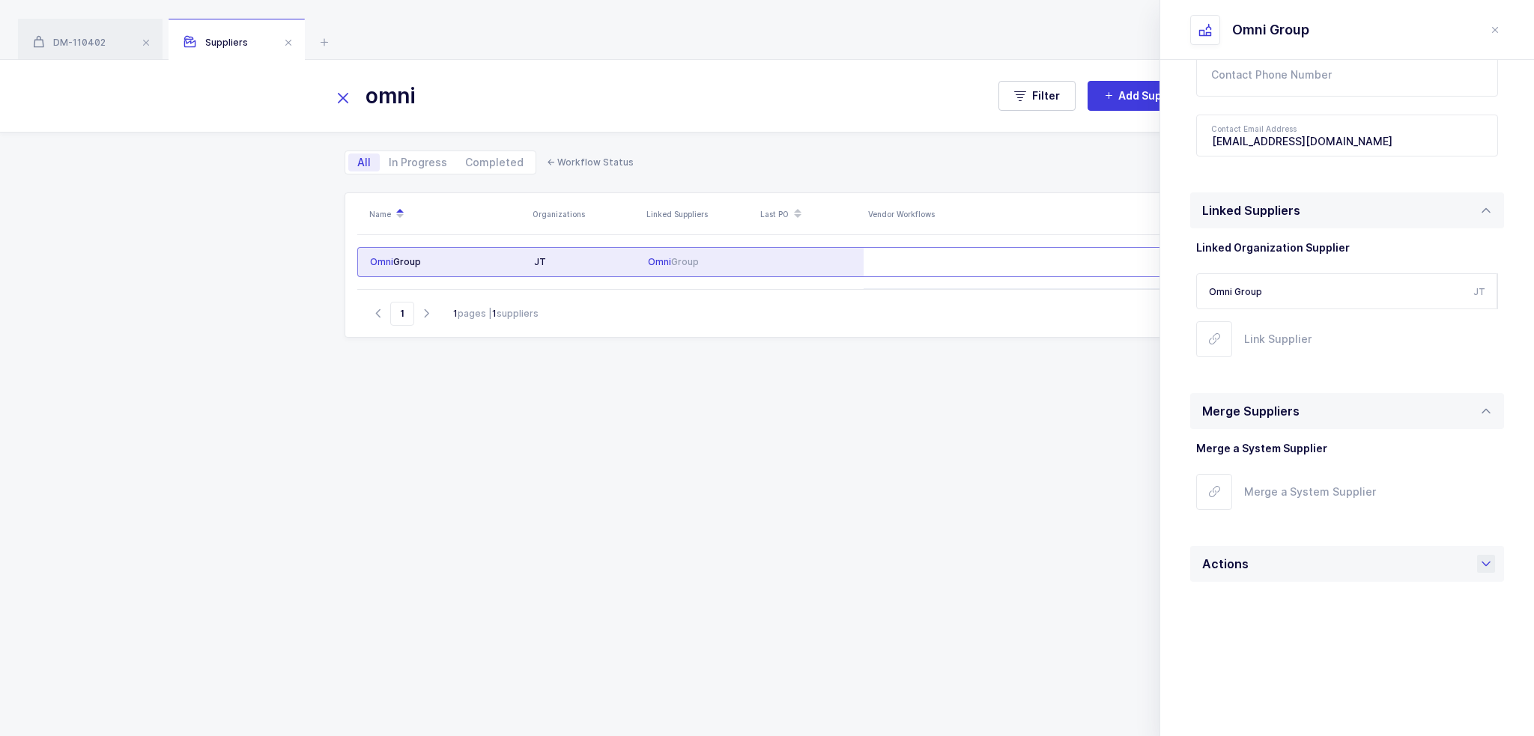
click at [1300, 560] on div "Actions" at bounding box center [1347, 564] width 314 height 36
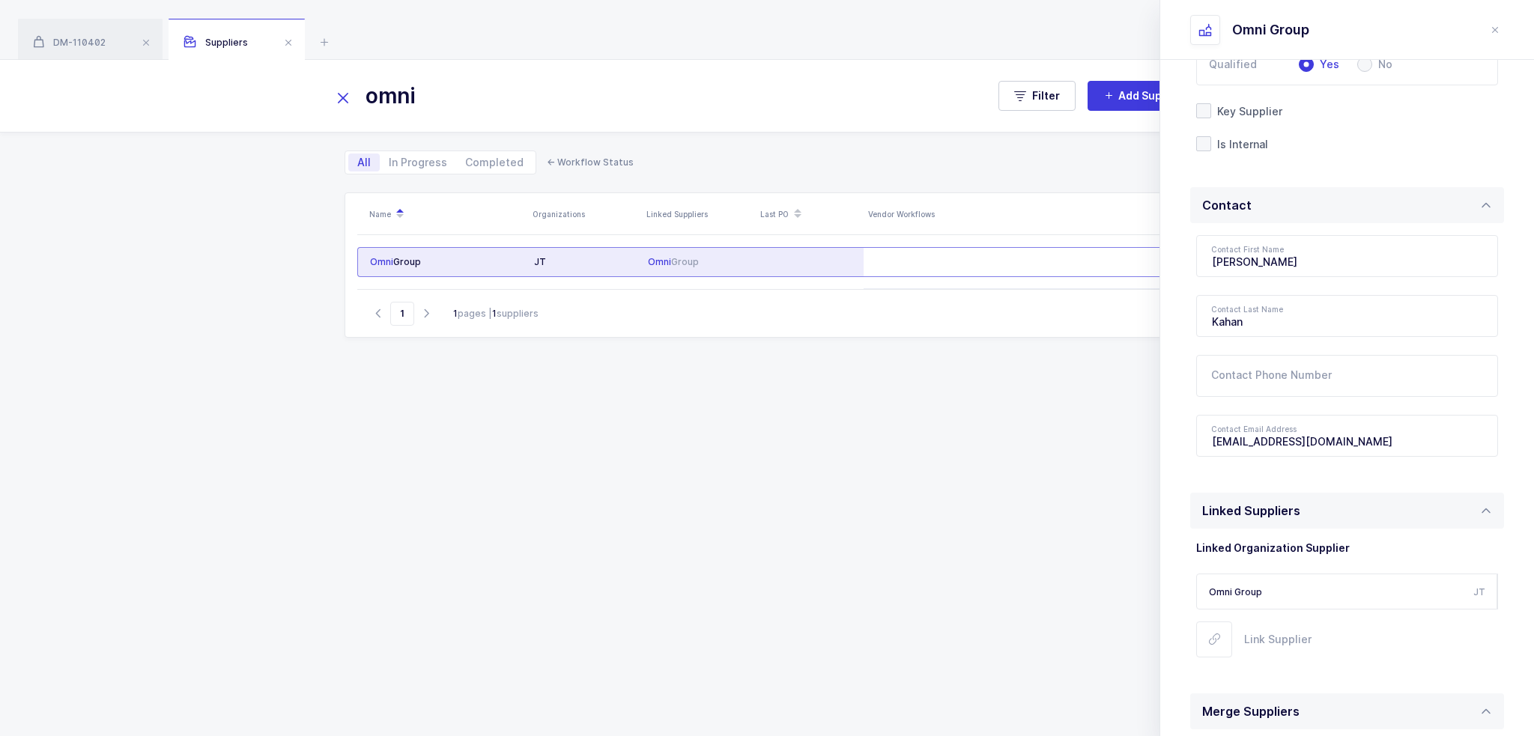
scroll to position [524, 0]
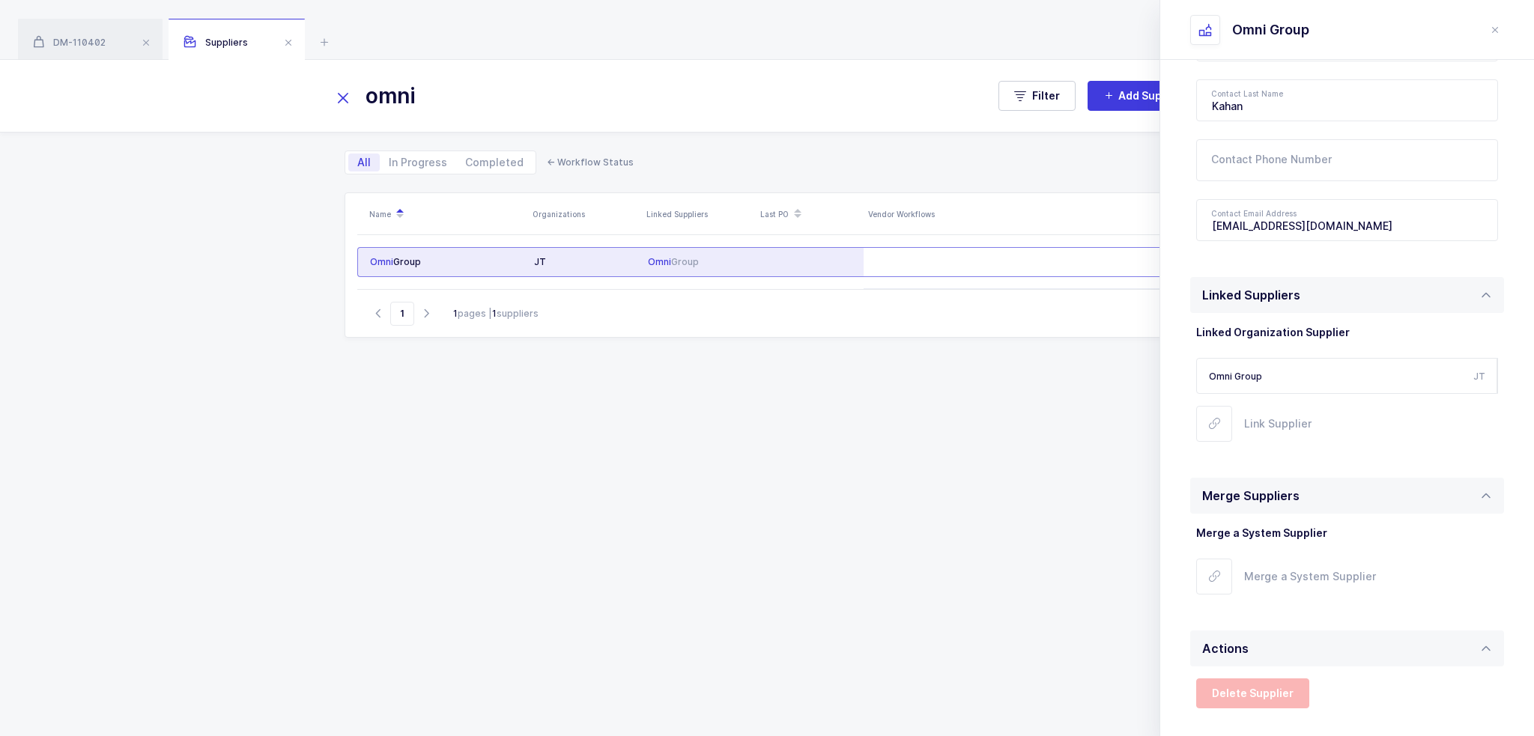
click at [1393, 377] on input "Omni Group" at bounding box center [1346, 376] width 301 height 36
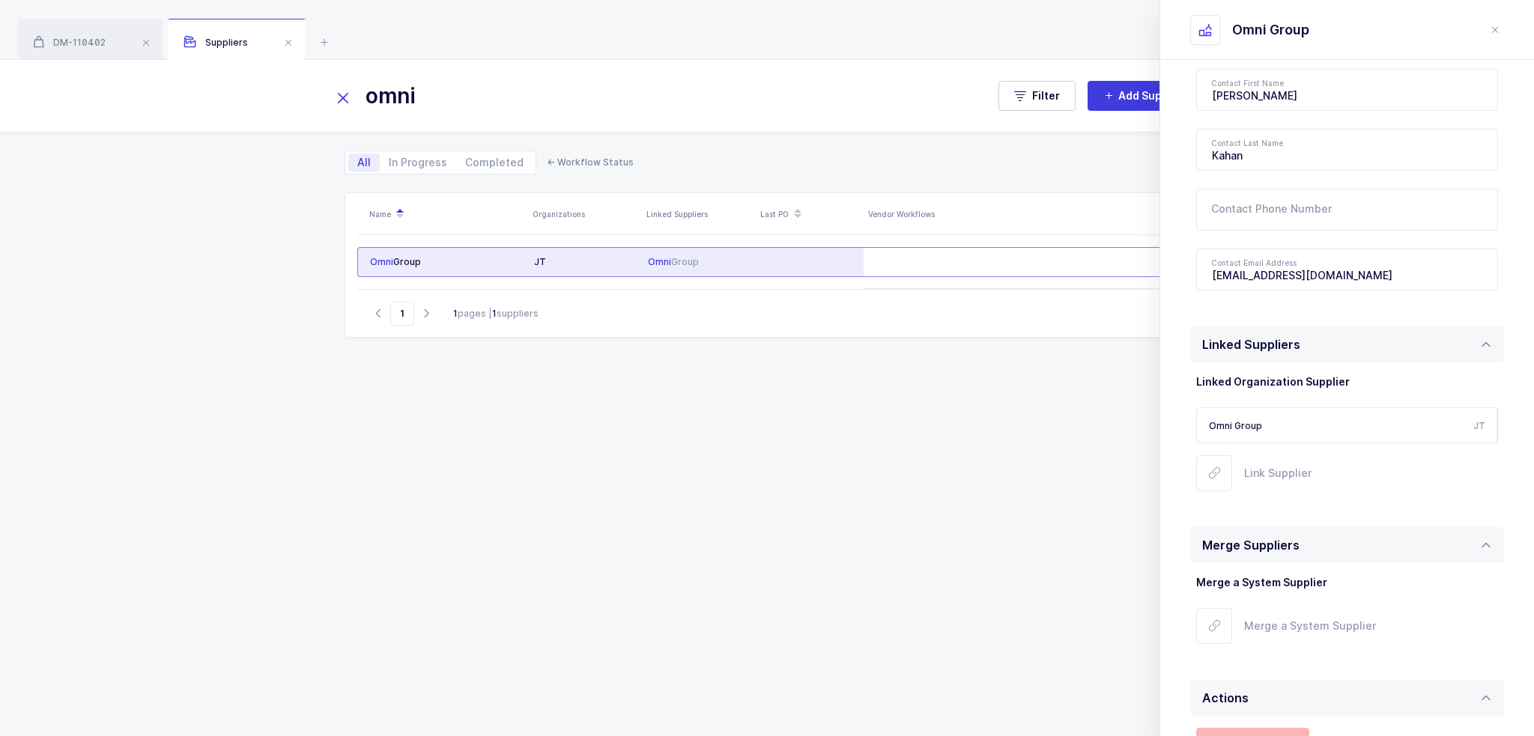
scroll to position [449, 0]
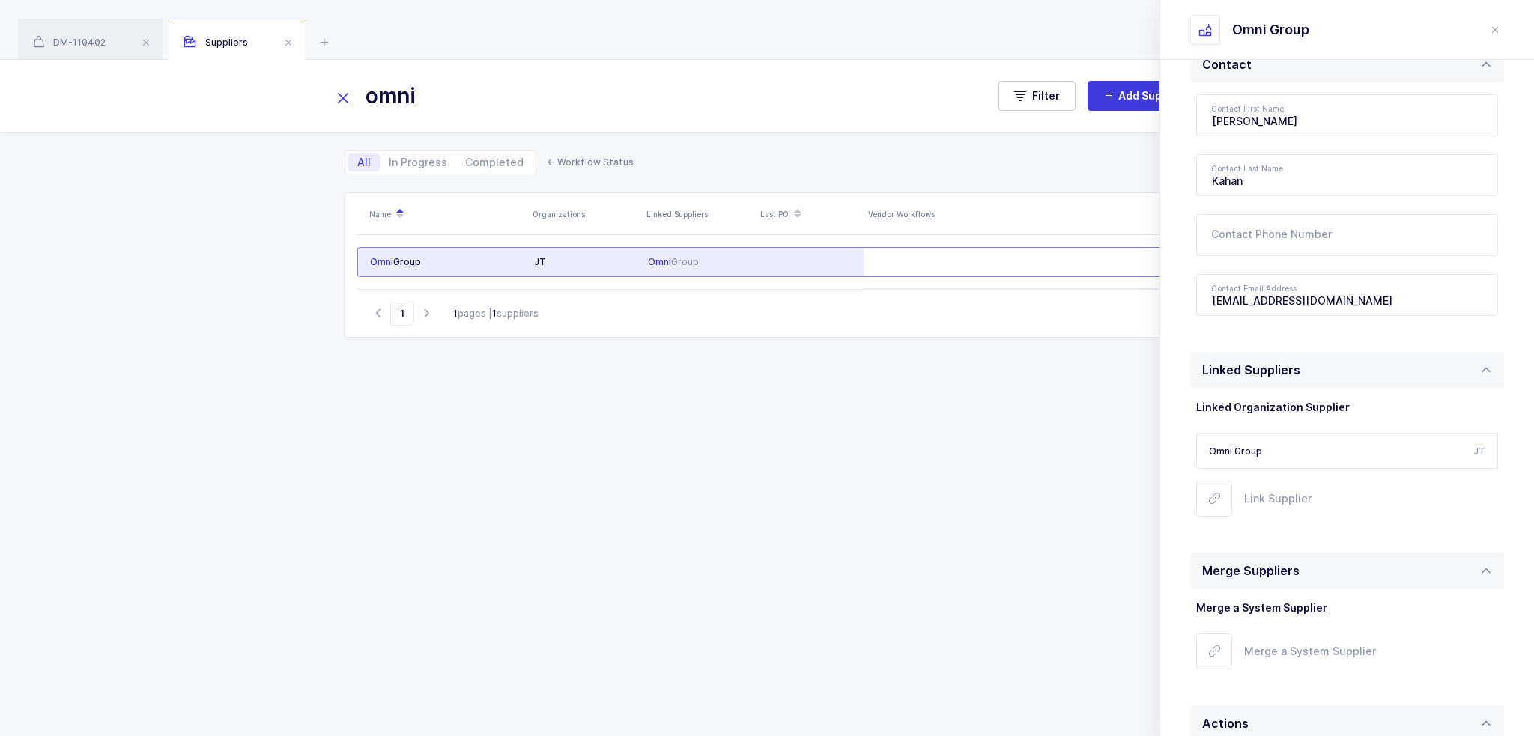
click at [1402, 452] on input "Omni Group" at bounding box center [1346, 451] width 301 height 36
drag, startPoint x: 1354, startPoint y: 452, endPoint x: 1292, endPoint y: 452, distance: 61.4
click at [1292, 452] on input "Omni Group" at bounding box center [1346, 451] width 301 height 36
drag, startPoint x: 1299, startPoint y: 452, endPoint x: 1396, endPoint y: 453, distance: 97.4
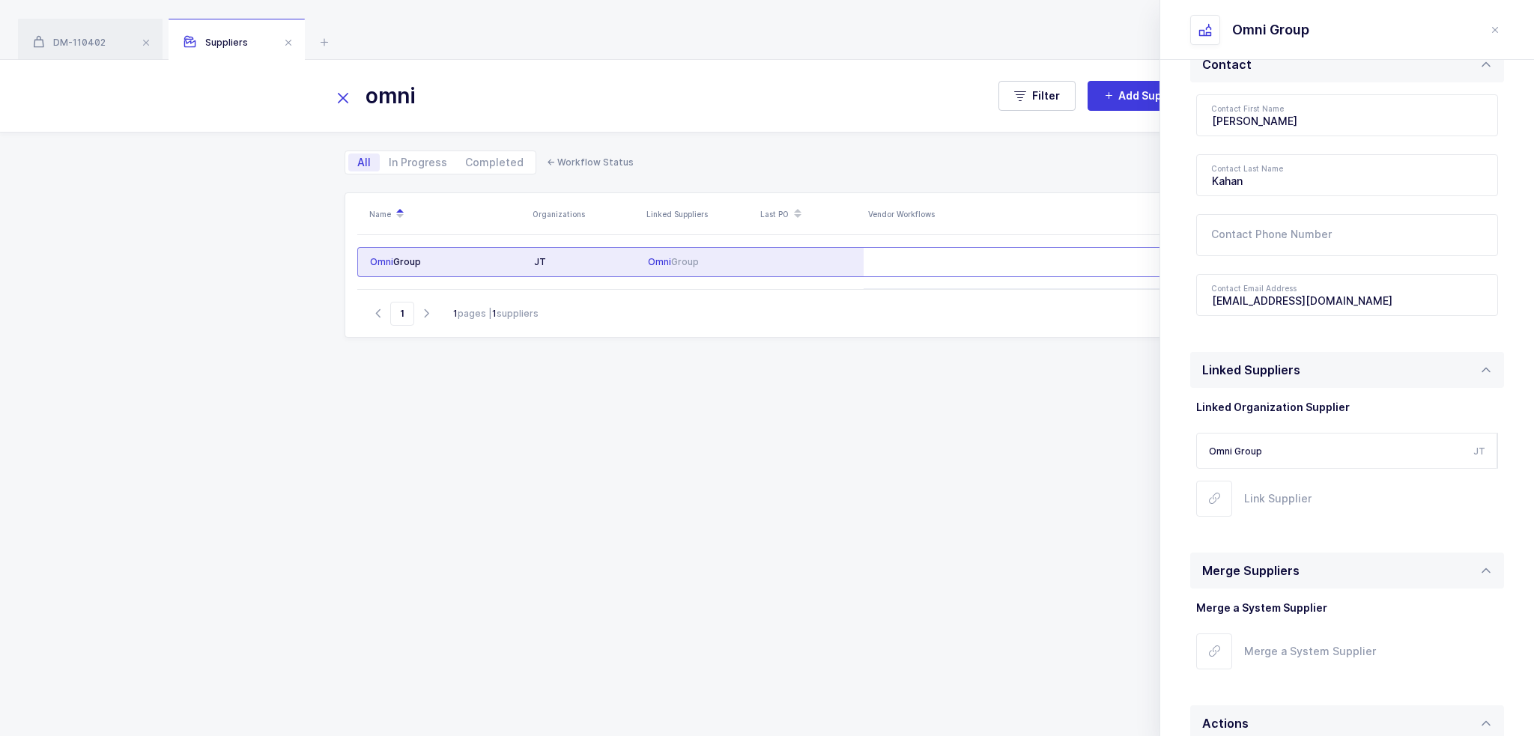
click at [1360, 452] on input "Omni Group" at bounding box center [1346, 451] width 301 height 36
click at [1473, 455] on span "JT" at bounding box center [1479, 451] width 12 height 11
drag, startPoint x: 1485, startPoint y: 455, endPoint x: 1223, endPoint y: 398, distance: 268.5
click at [1225, 396] on div "Linked Organization Supplier Omni Group JT Link Supplier" at bounding box center [1347, 467] width 314 height 159
click at [1223, 405] on span "Linked Organization Supplier" at bounding box center [1273, 407] width 154 height 13
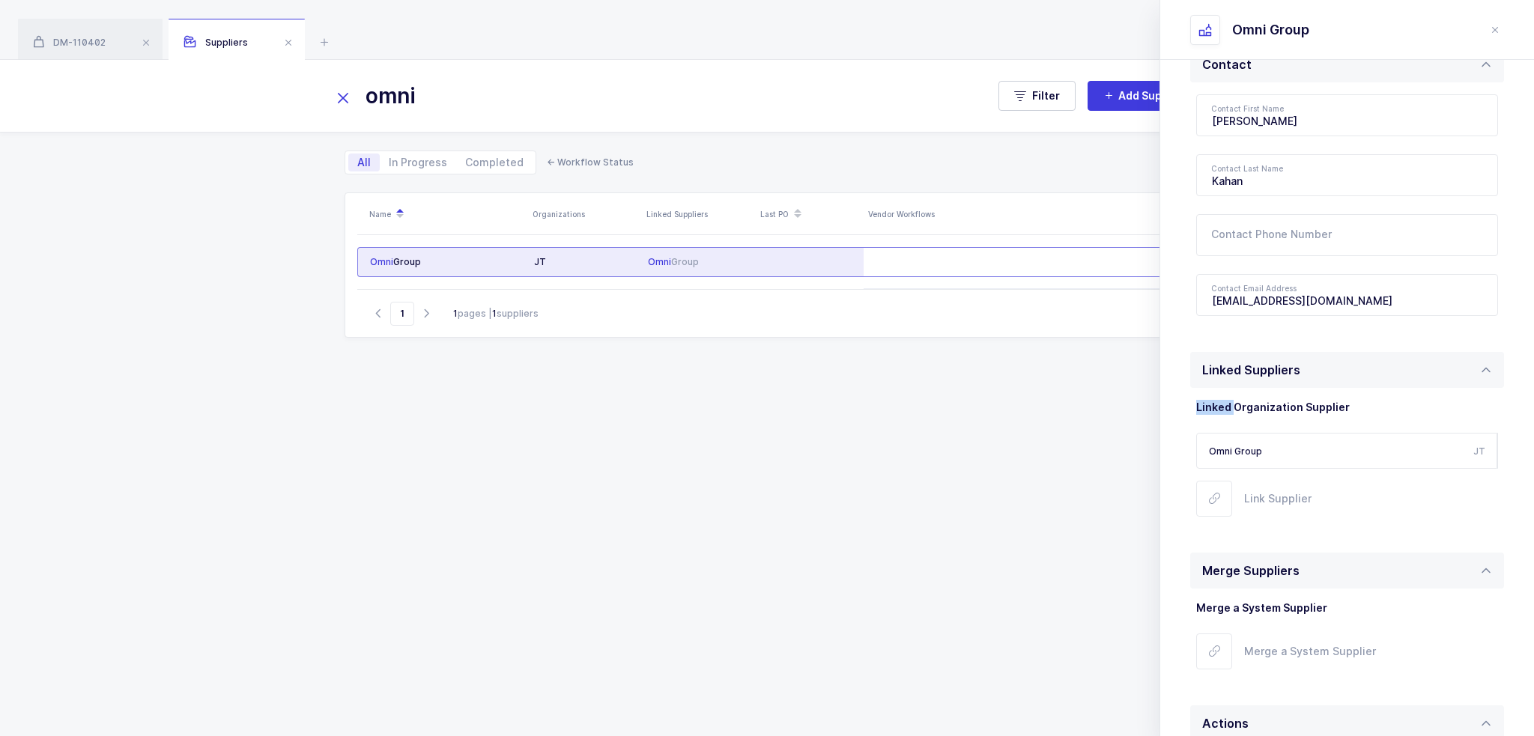
click at [1223, 405] on span "Linked Organization Supplier" at bounding box center [1273, 407] width 154 height 13
click at [1255, 404] on span "Linked Organization Supplier" at bounding box center [1273, 407] width 154 height 13
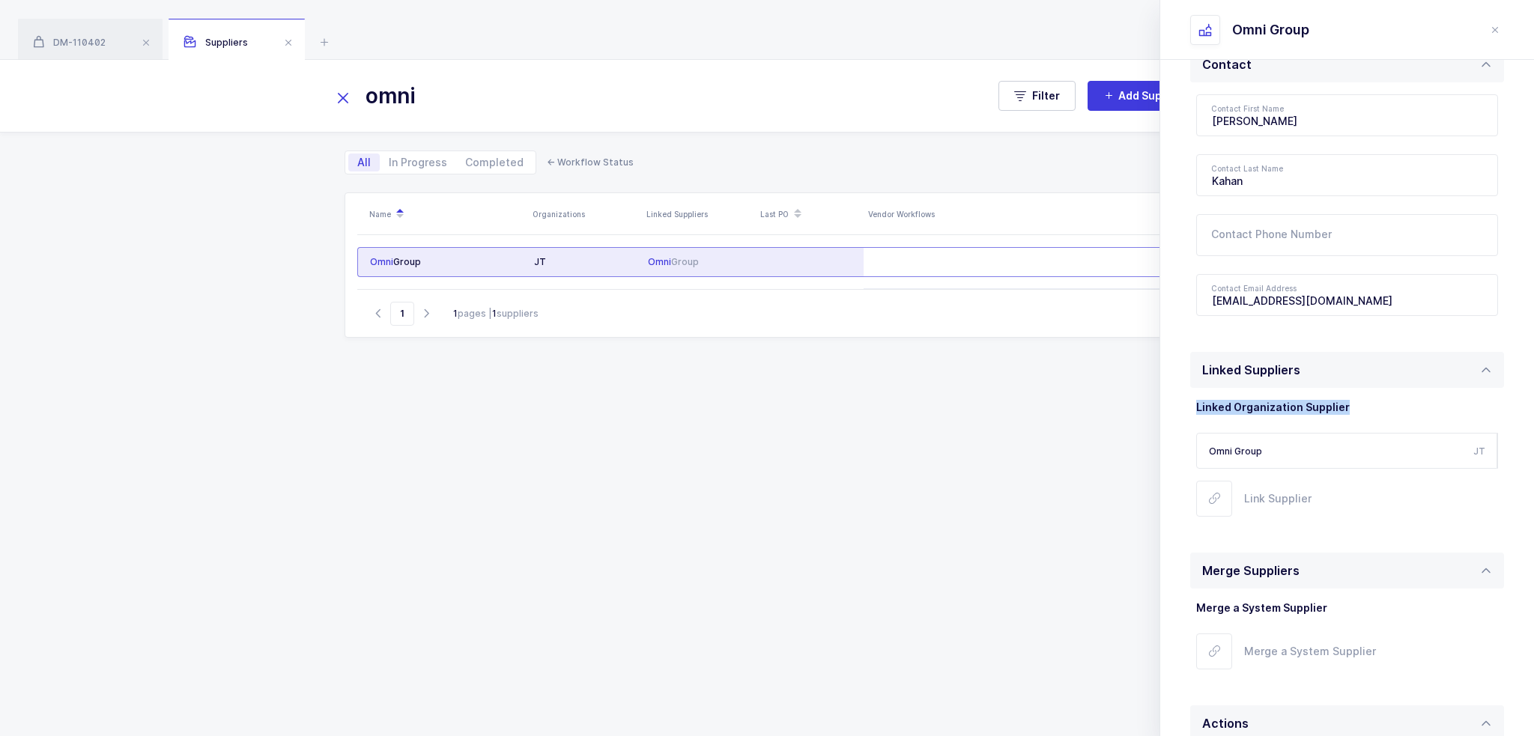
click at [1273, 408] on span "Linked Organization Supplier" at bounding box center [1273, 407] width 154 height 13
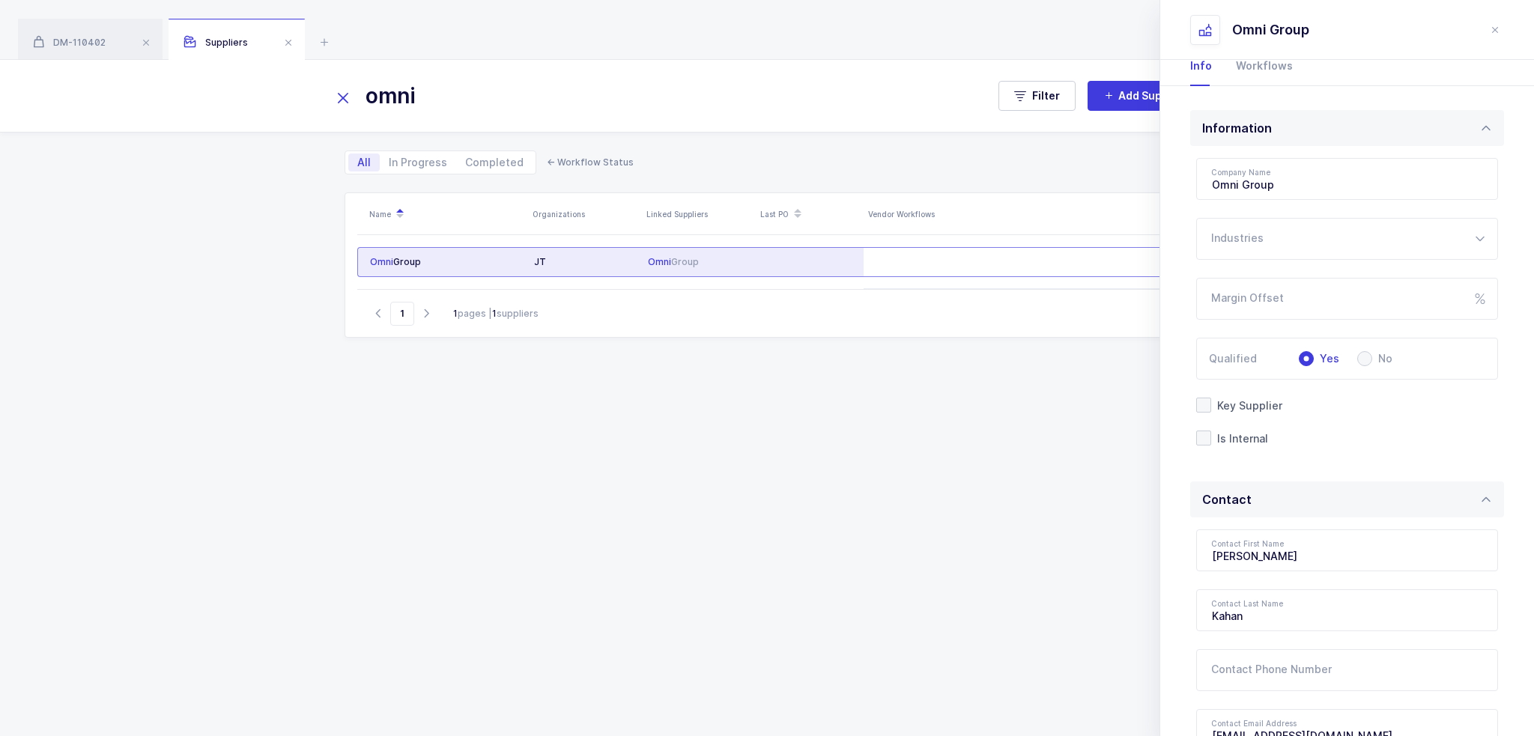
scroll to position [0, 0]
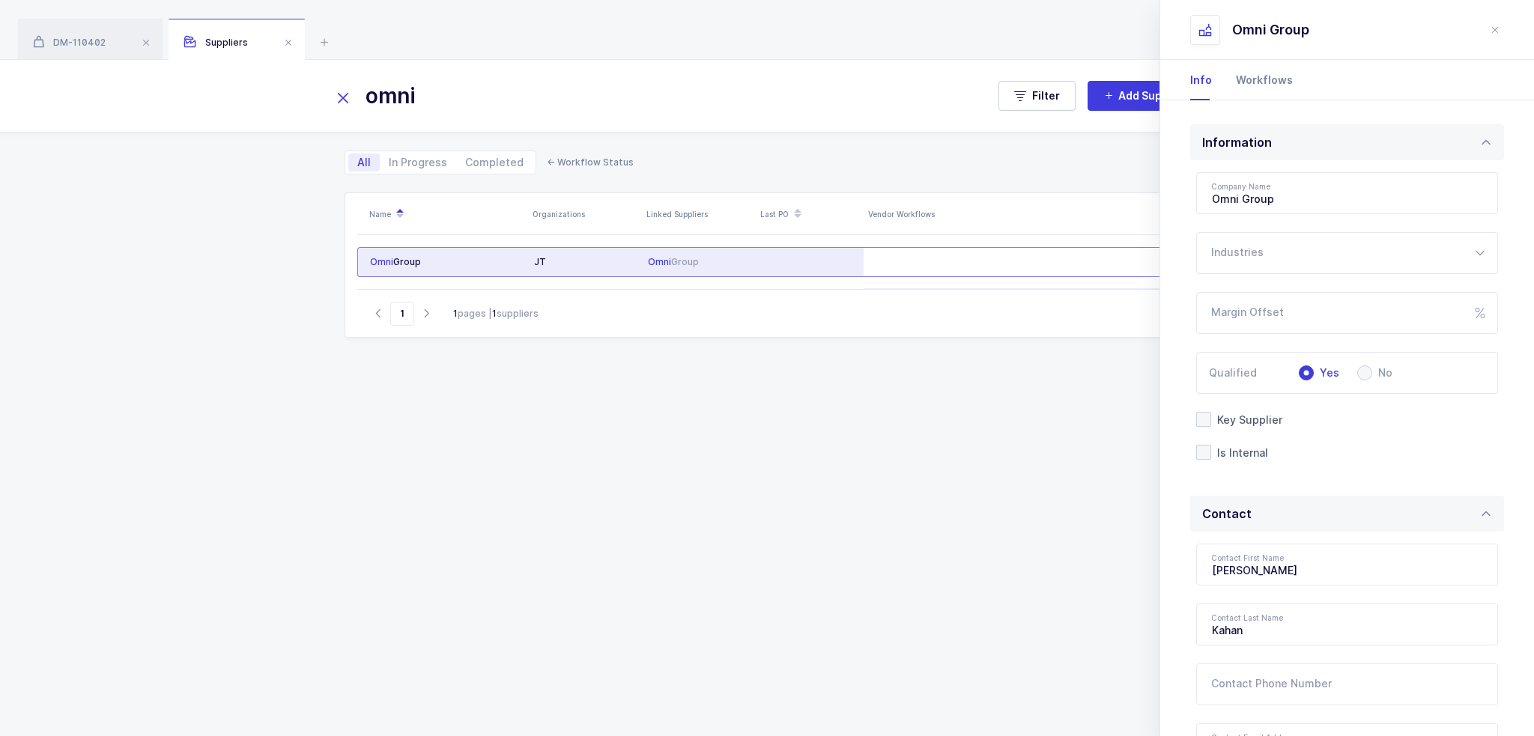
click at [1287, 83] on div "Workflows" at bounding box center [1258, 80] width 69 height 40
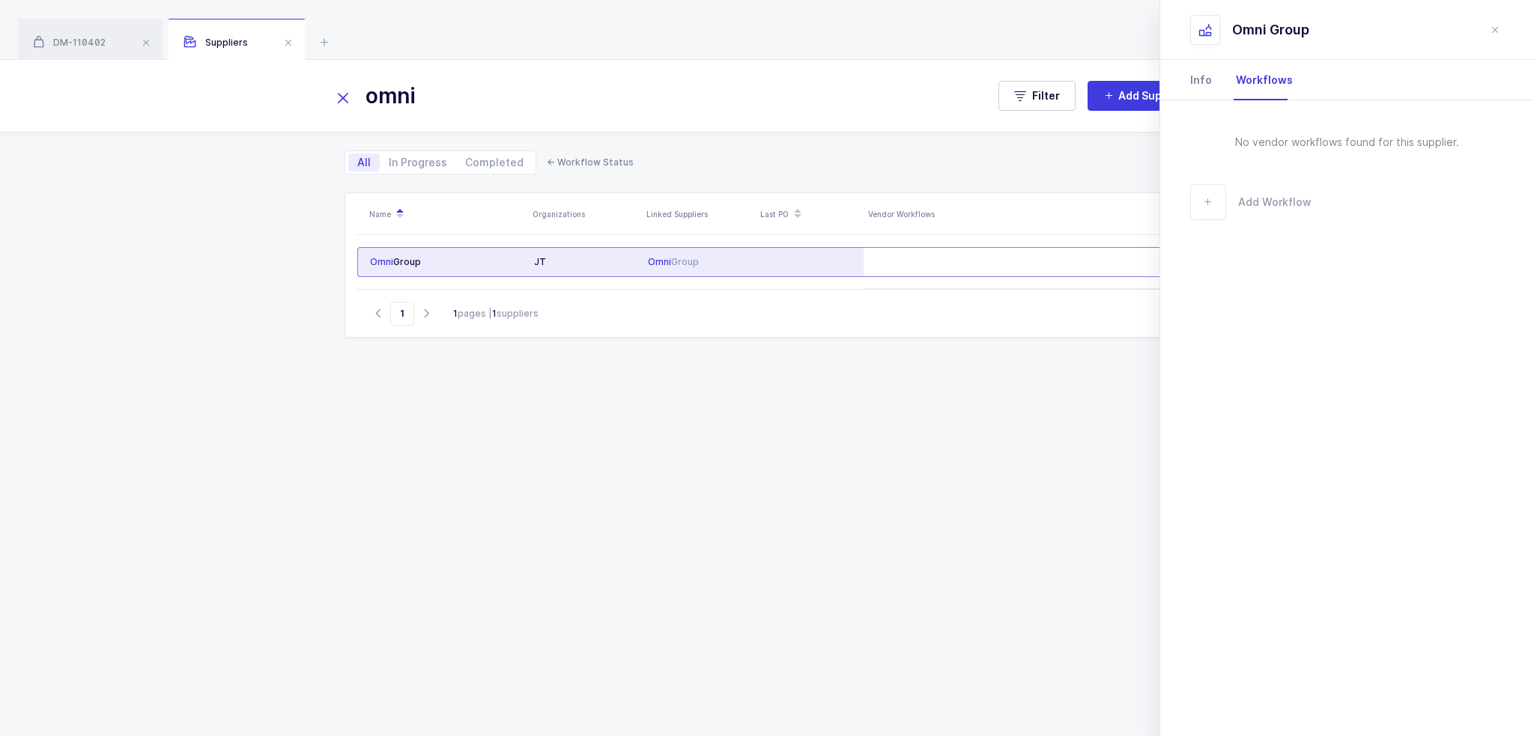
click at [1210, 85] on div "Info" at bounding box center [1207, 80] width 34 height 40
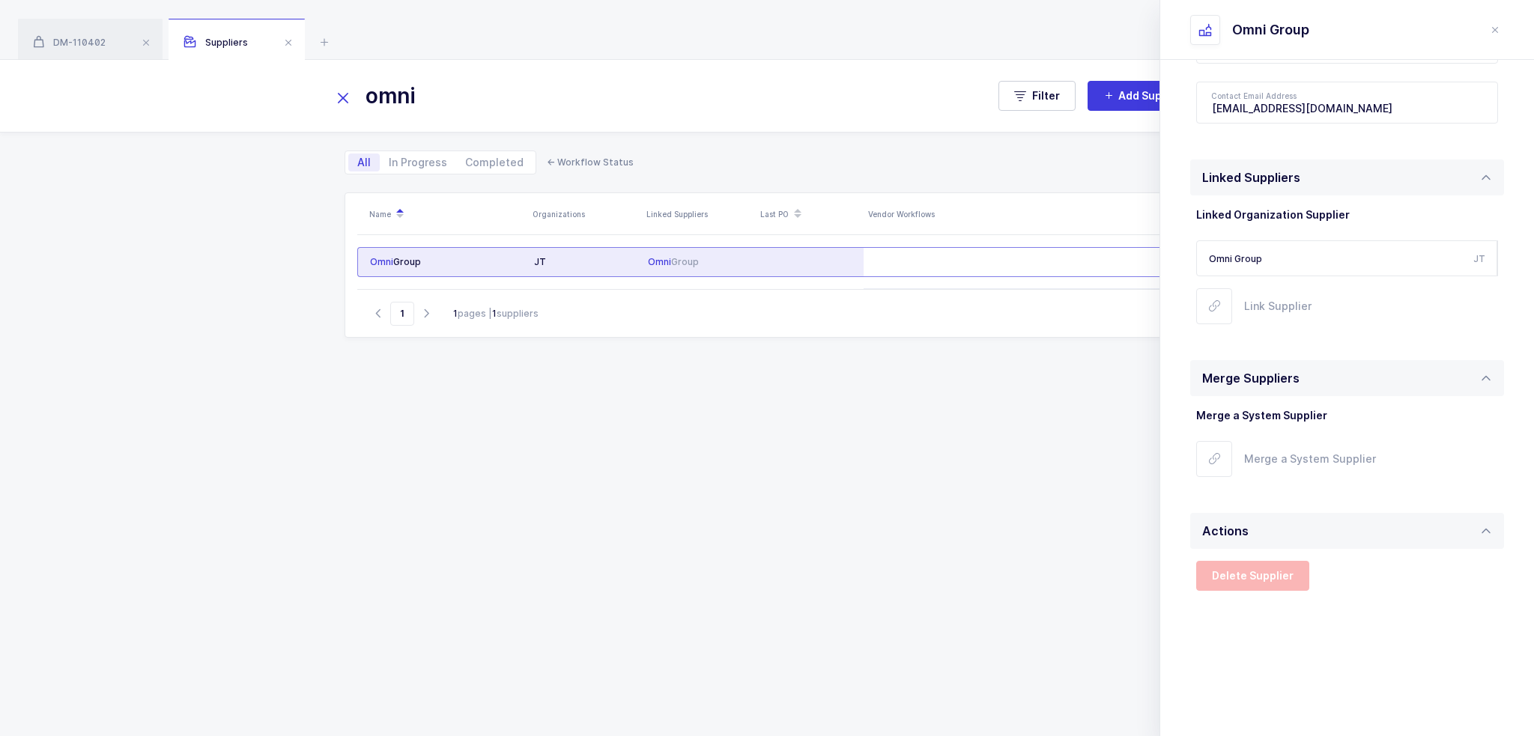
scroll to position [663, 0]
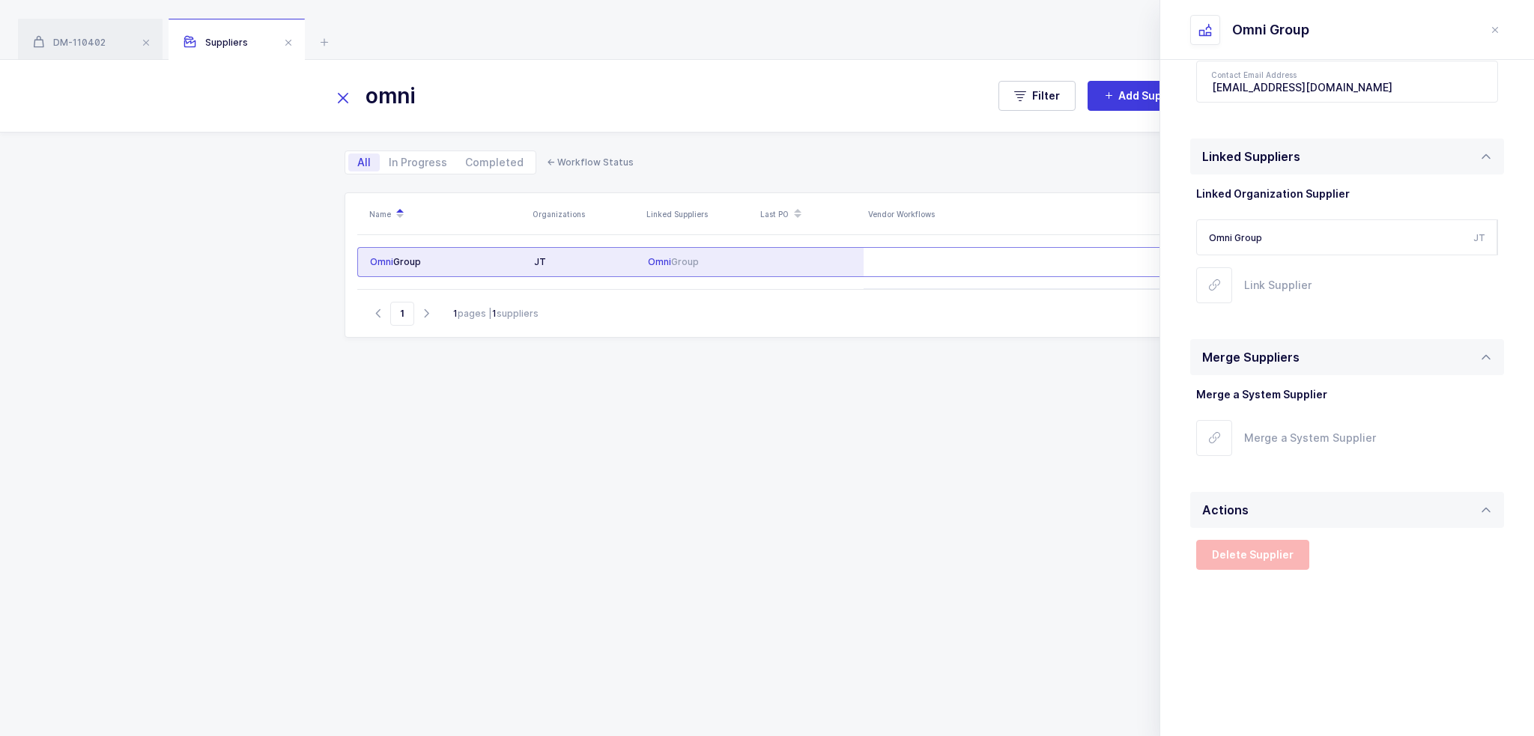
click at [1375, 554] on div "Delete Supplier" at bounding box center [1347, 555] width 302 height 30
drag, startPoint x: 1318, startPoint y: 560, endPoint x: 1360, endPoint y: 542, distance: 45.6
click at [1360, 542] on div "Delete Supplier" at bounding box center [1347, 555] width 302 height 30
drag, startPoint x: 1447, startPoint y: 551, endPoint x: 1426, endPoint y: 564, distance: 25.6
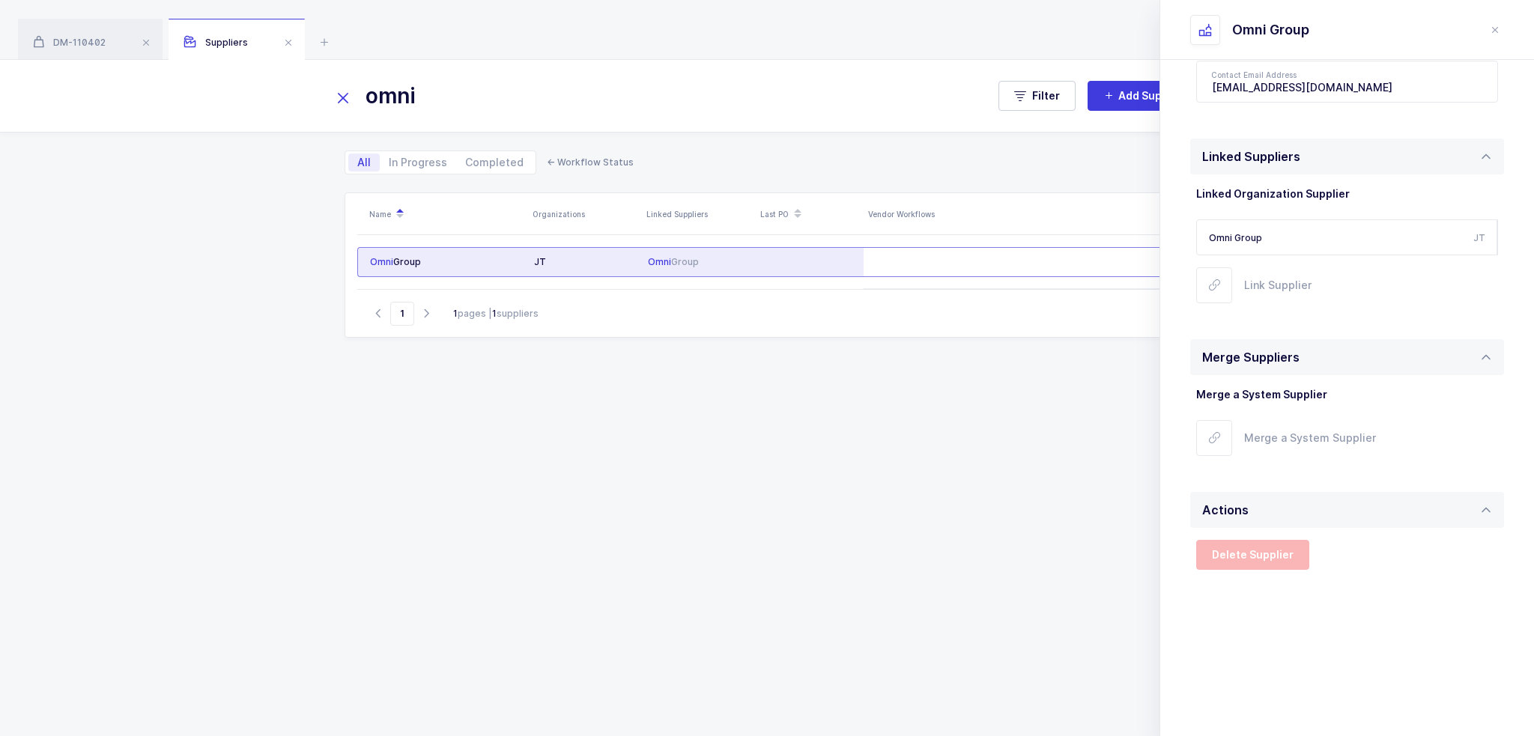
click at [1426, 564] on div "Delete Supplier" at bounding box center [1347, 555] width 302 height 30
drag, startPoint x: 1379, startPoint y: 610, endPoint x: 1426, endPoint y: 606, distance: 47.3
click at [1426, 606] on div "Information Company Name Omni Group Industries Consumer Dental Medical Margin O…" at bounding box center [1347, 87] width 374 height 1300
drag, startPoint x: 1426, startPoint y: 606, endPoint x: 1360, endPoint y: 632, distance: 70.9
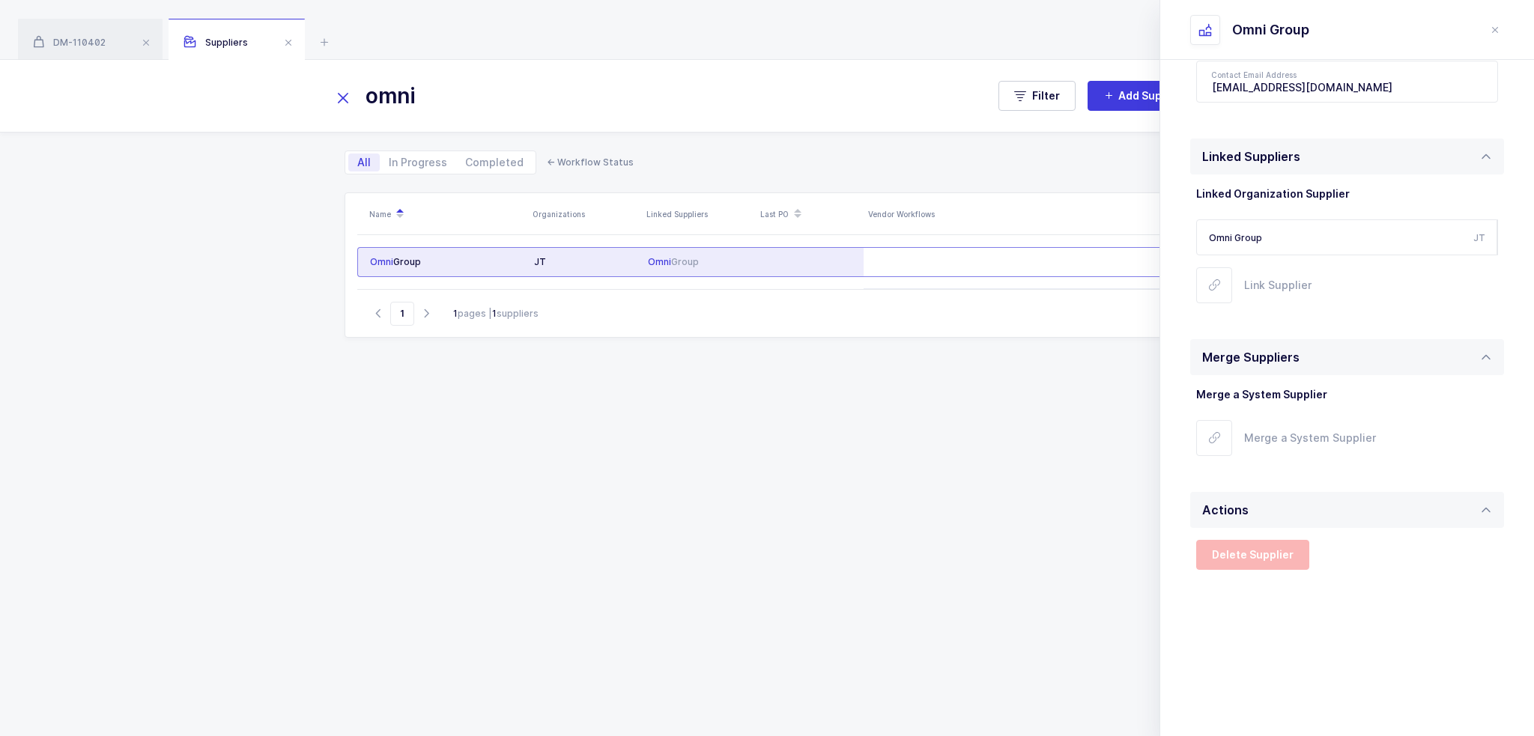
click at [1423, 608] on div "Information Company Name Omni Group Industries Consumer Dental Medical Margin O…" at bounding box center [1347, 87] width 374 height 1300
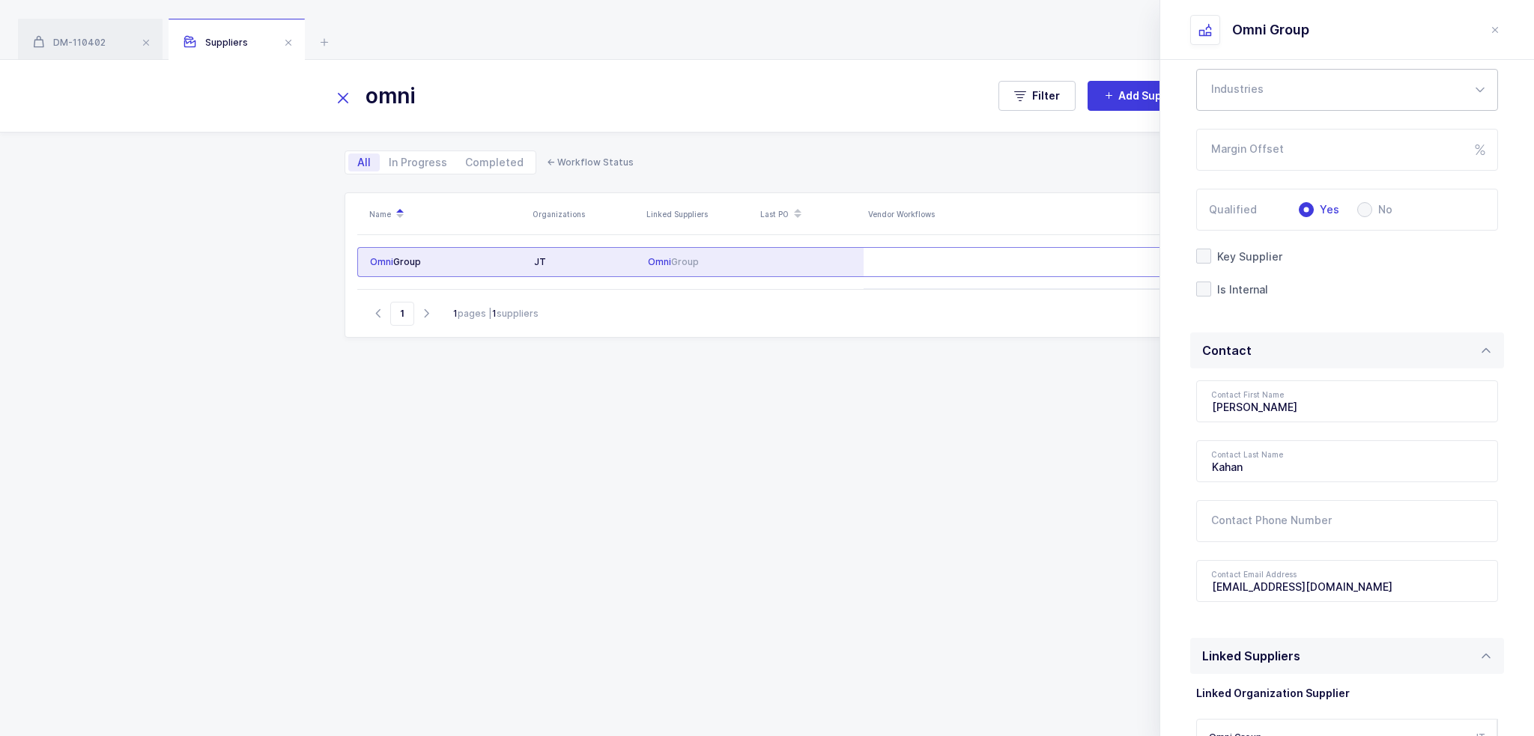
scroll to position [0, 0]
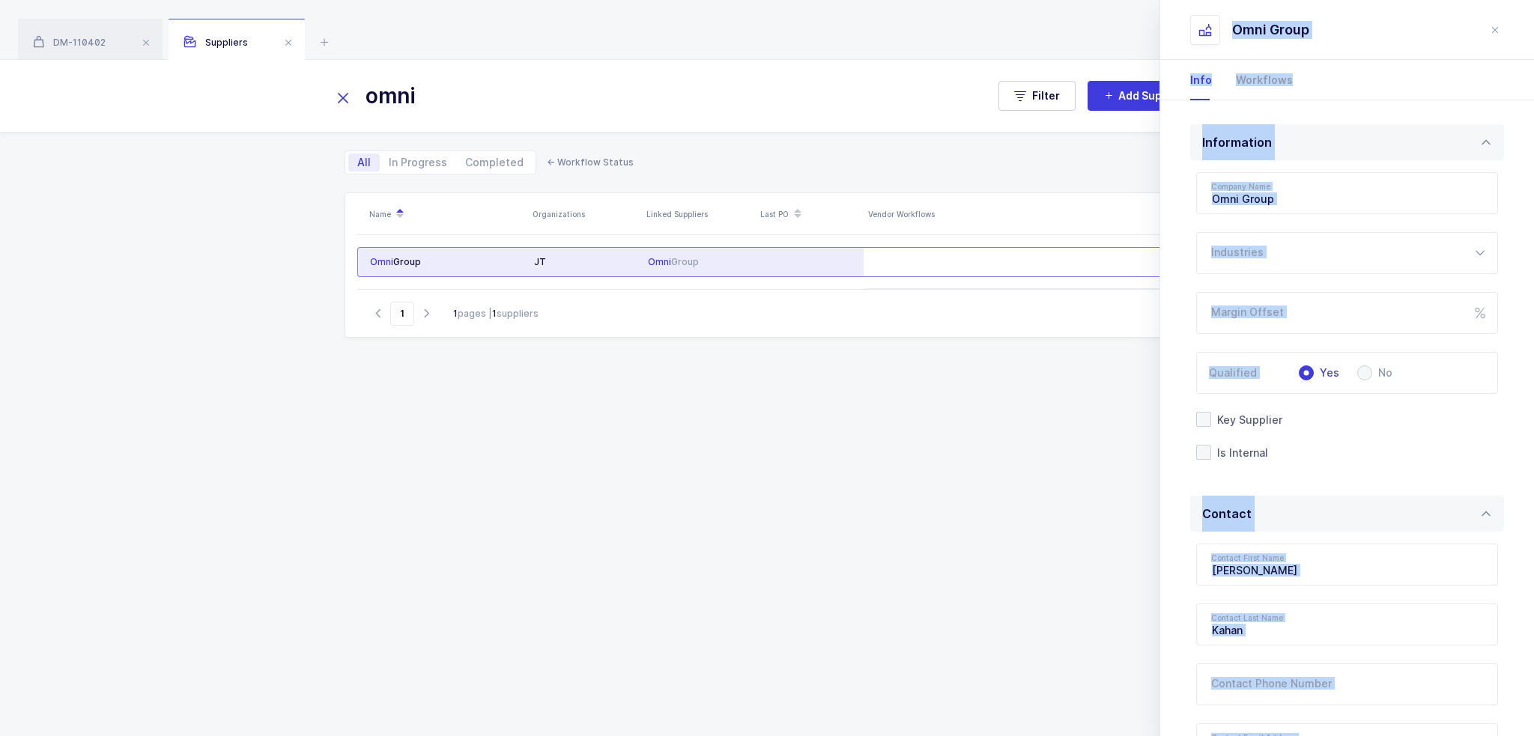
drag, startPoint x: 1348, startPoint y: 637, endPoint x: 1201, endPoint y: 26, distance: 628.7
click at [1201, 26] on div "Omni Group Info Workflows Information Company Name Omni Group Industries Consum…" at bounding box center [1347, 368] width 375 height 736
click at [1201, 26] on icon at bounding box center [1205, 29] width 13 height 13
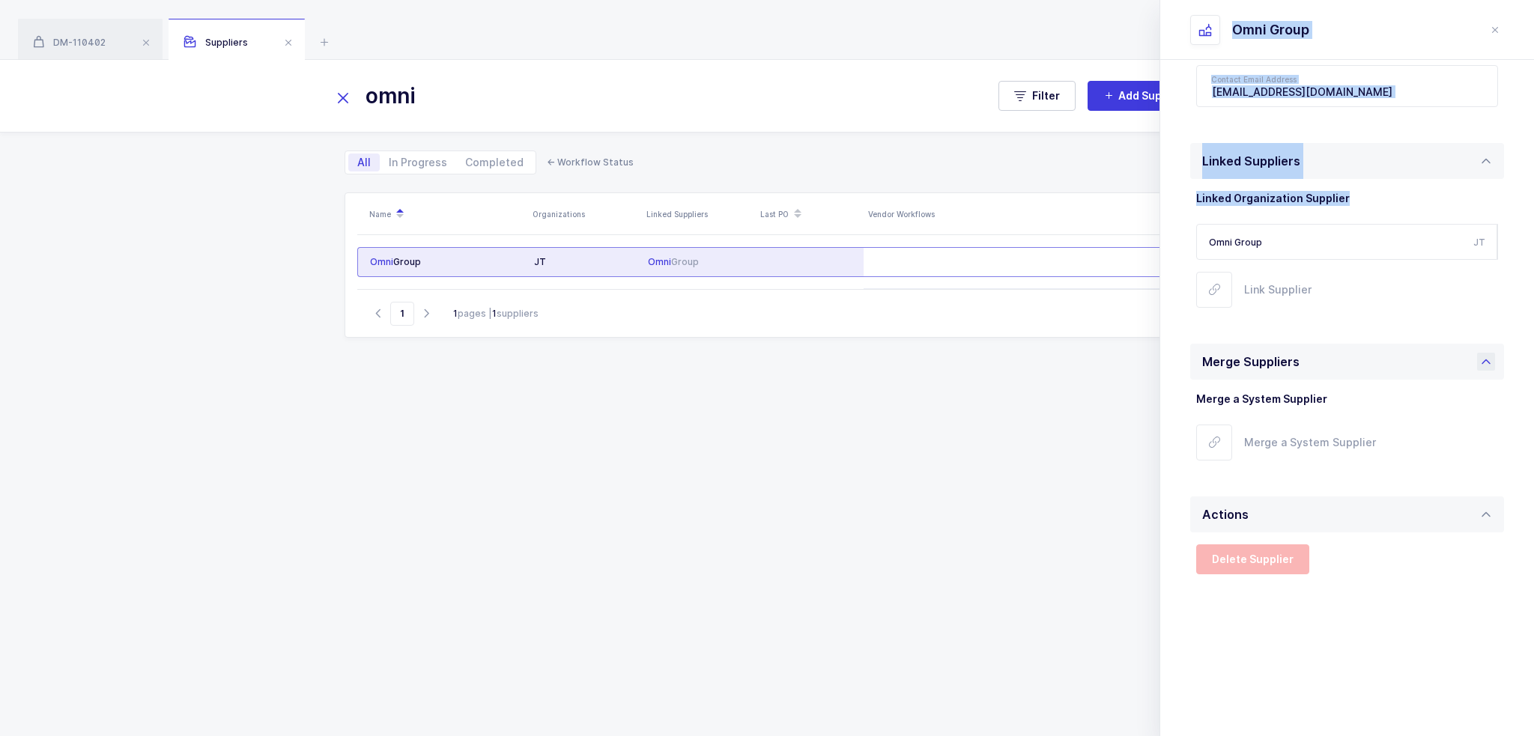
scroll to position [663, 0]
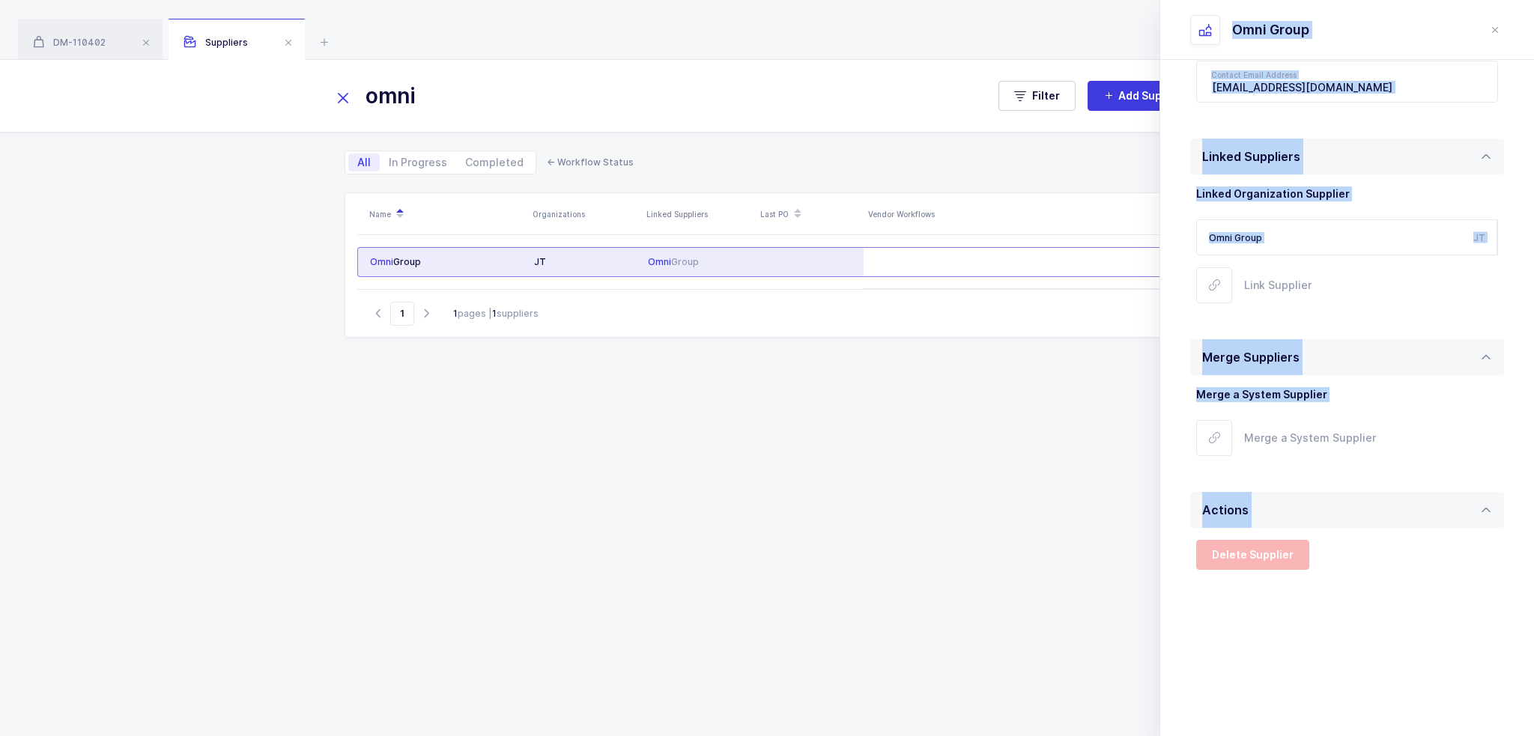
drag, startPoint x: 1201, startPoint y: 26, endPoint x: 1393, endPoint y: 564, distance: 571.0
click at [1393, 564] on div "Omni Group Info Workflows Information Company Name Omni Group Industries Consum…" at bounding box center [1347, 368] width 375 height 736
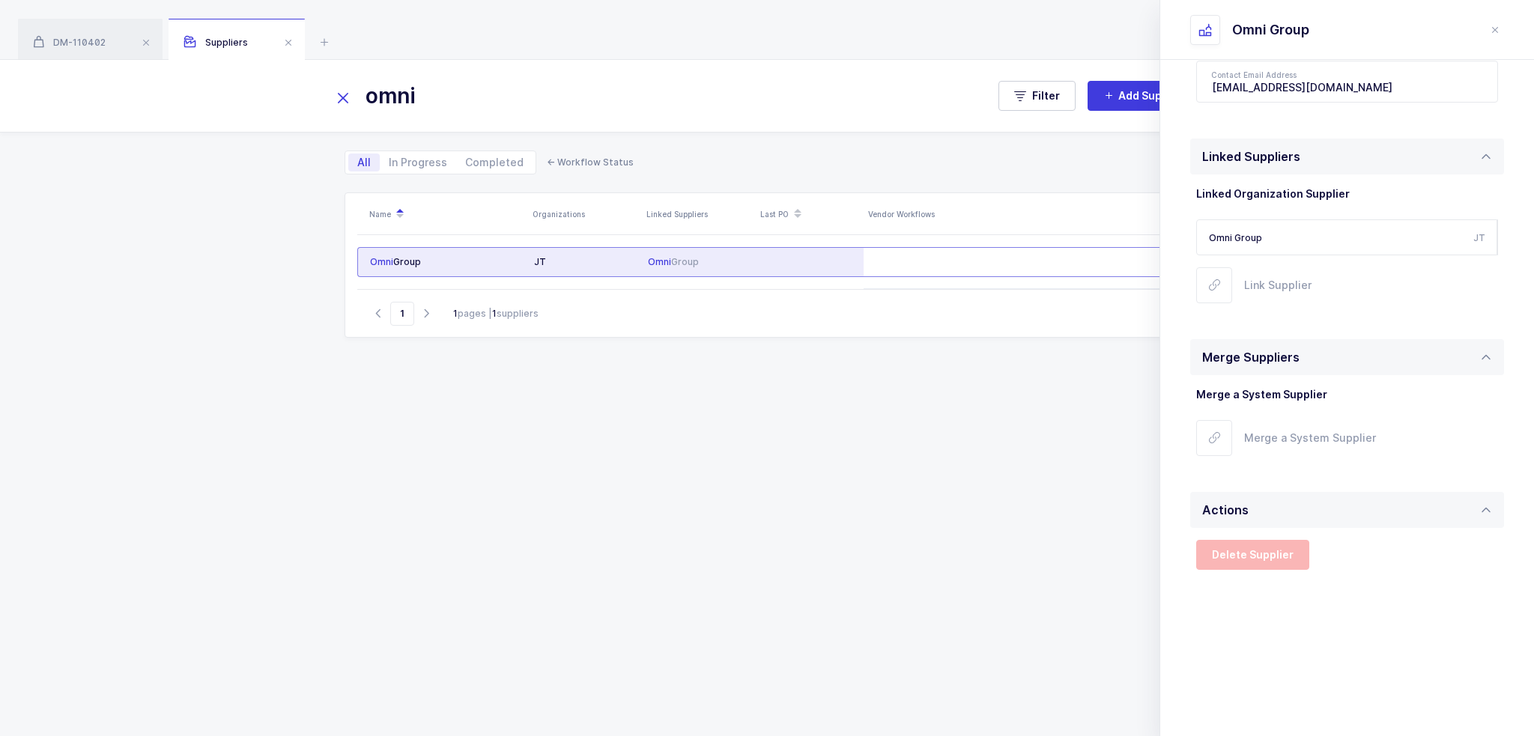
click at [1393, 564] on div "Delete Supplier" at bounding box center [1347, 555] width 302 height 30
click at [1487, 28] on button "close drawer" at bounding box center [1495, 30] width 18 height 18
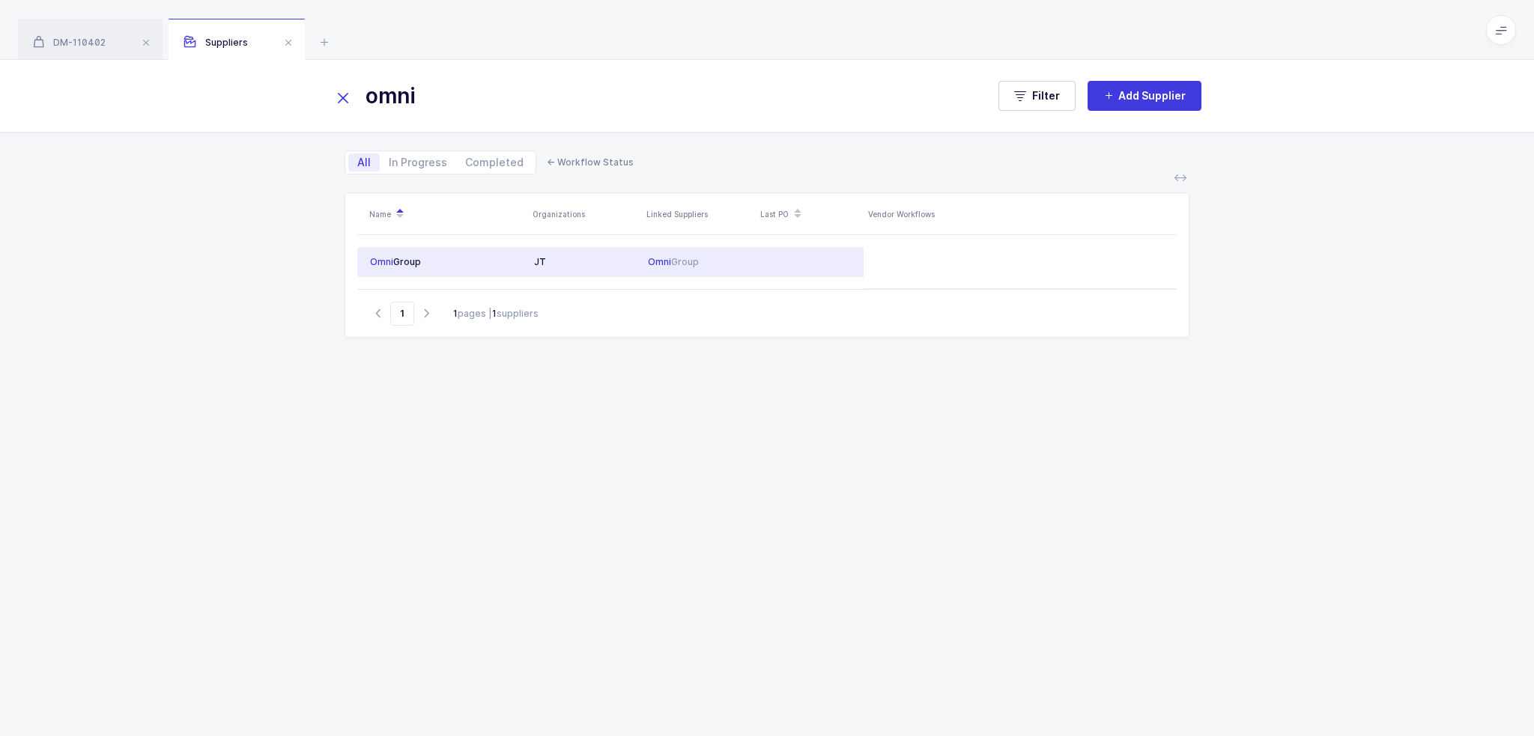
drag, startPoint x: 1470, startPoint y: 32, endPoint x: 1426, endPoint y: 360, distance: 330.3
click at [1426, 359] on div "DM-110402 Suppliers Product info DM-110402 Edit Luxatemp Automix Plus A2 Refill…" at bounding box center [767, 368] width 1534 height 736
click at [1426, 360] on div "omni Filter Add Supplier All In Progress Completed ← Workflow Status Name Organ…" at bounding box center [767, 398] width 1534 height 676
